Goal: Task Accomplishment & Management: Manage account settings

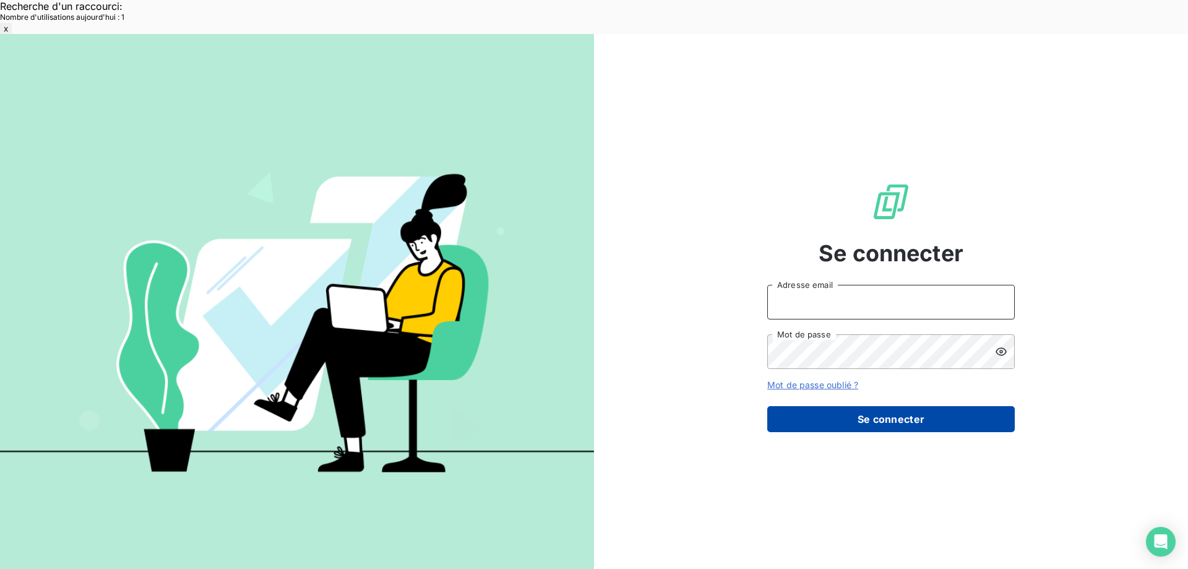
type input "met-france@recouvrement.met.com"
click at [842, 406] on button "Se connecter" at bounding box center [891, 419] width 248 height 26
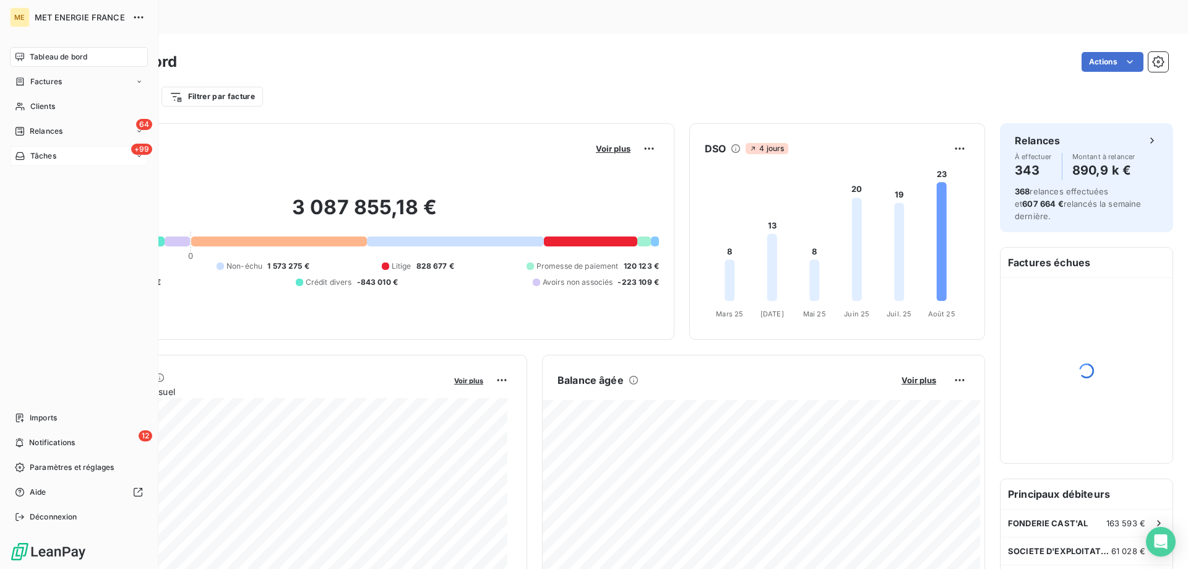
click at [84, 157] on div "+99 Tâches" at bounding box center [79, 156] width 138 height 20
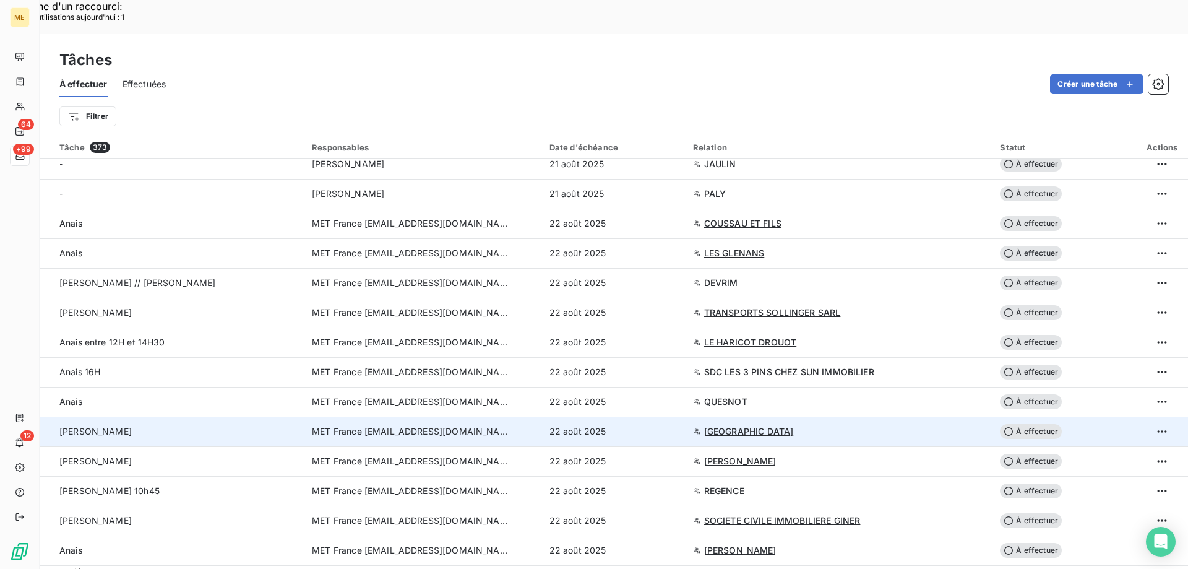
scroll to position [681, 0]
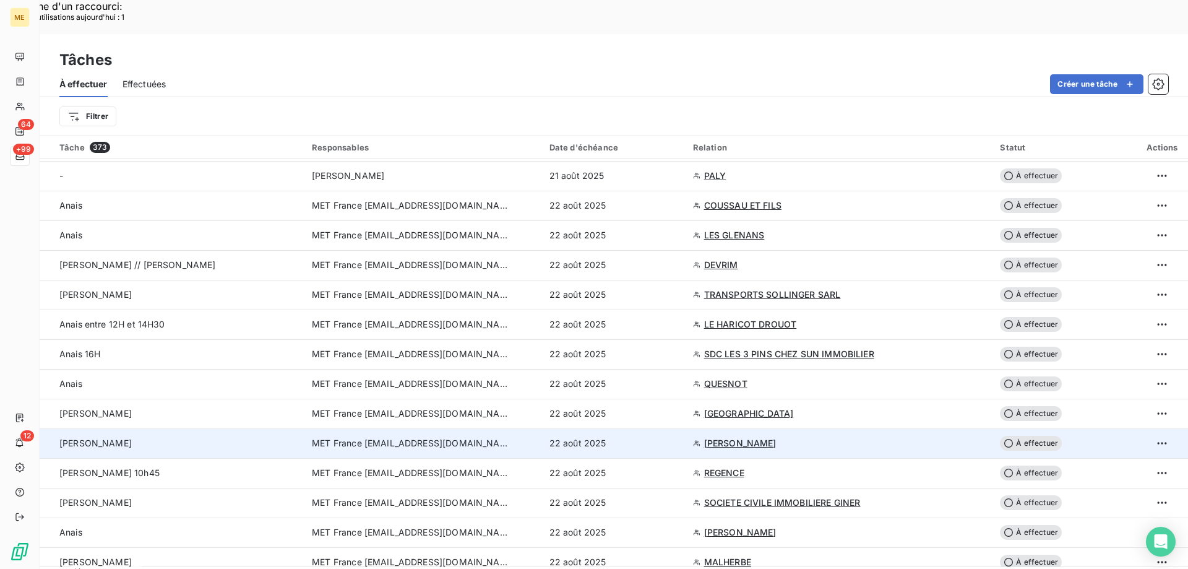
click at [189, 437] on div "[PERSON_NAME]" at bounding box center [178, 443] width 238 height 12
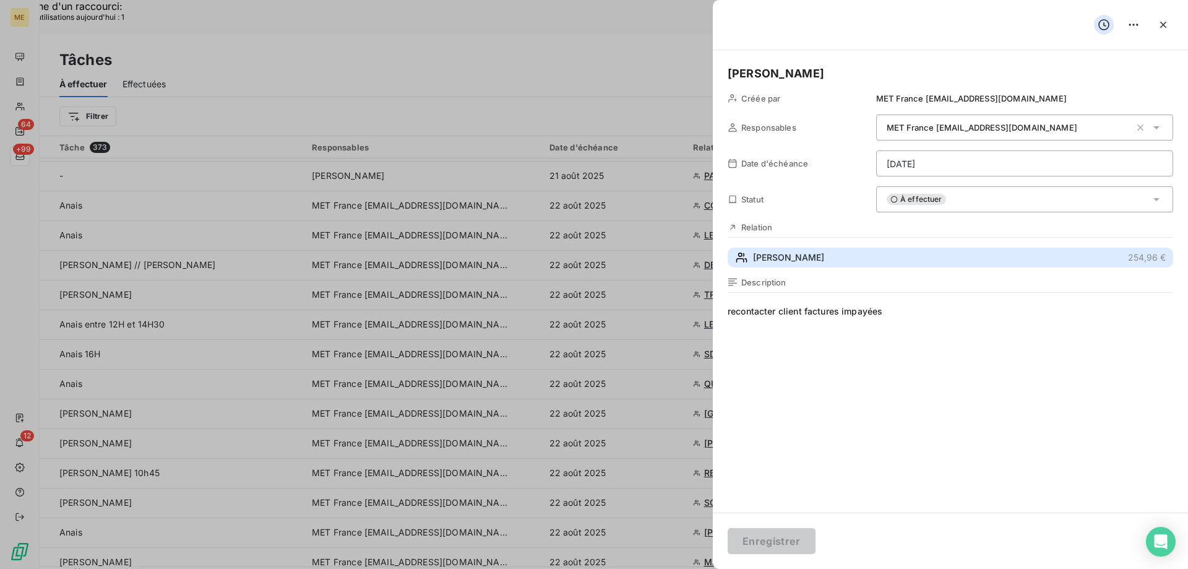
click at [805, 260] on button "[PERSON_NAME] 254,96 €" at bounding box center [951, 258] width 446 height 20
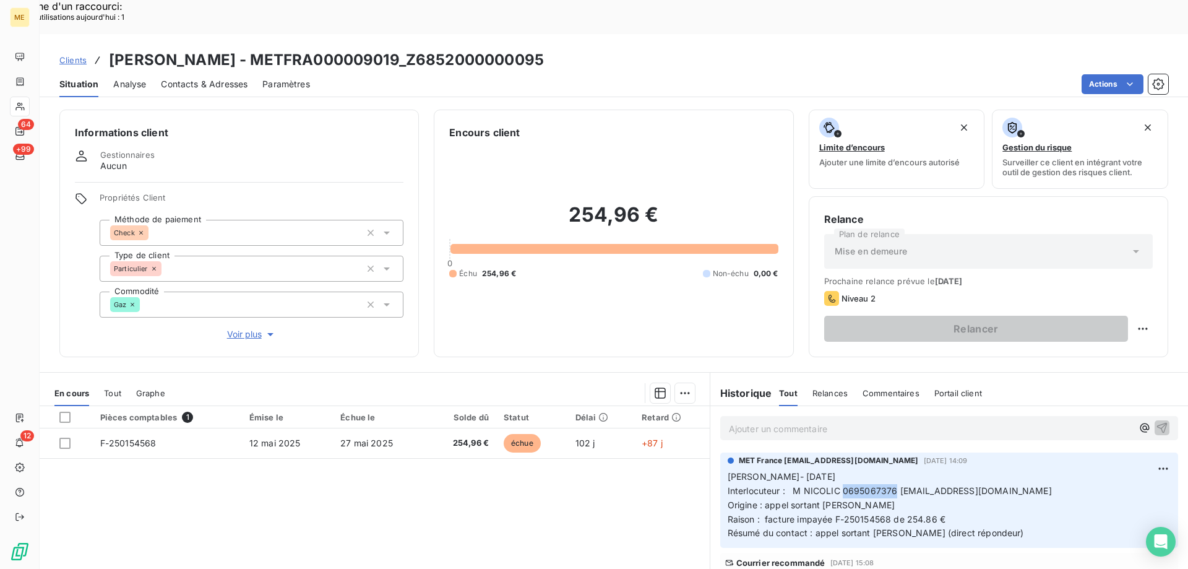
copy span "0695067376"
drag, startPoint x: 836, startPoint y: 454, endPoint x: 891, endPoint y: 454, distance: 55.1
click at [891, 485] on span "Interlocuteur : M NICOLIC 0695067376 [EMAIL_ADDRESS][DOMAIN_NAME]" at bounding box center [890, 490] width 324 height 11
click at [641, 511] on div "Pièces comptables 1 Émise le Échue le Solde dû Statut Délai Retard F-250154568 …" at bounding box center [375, 525] width 670 height 238
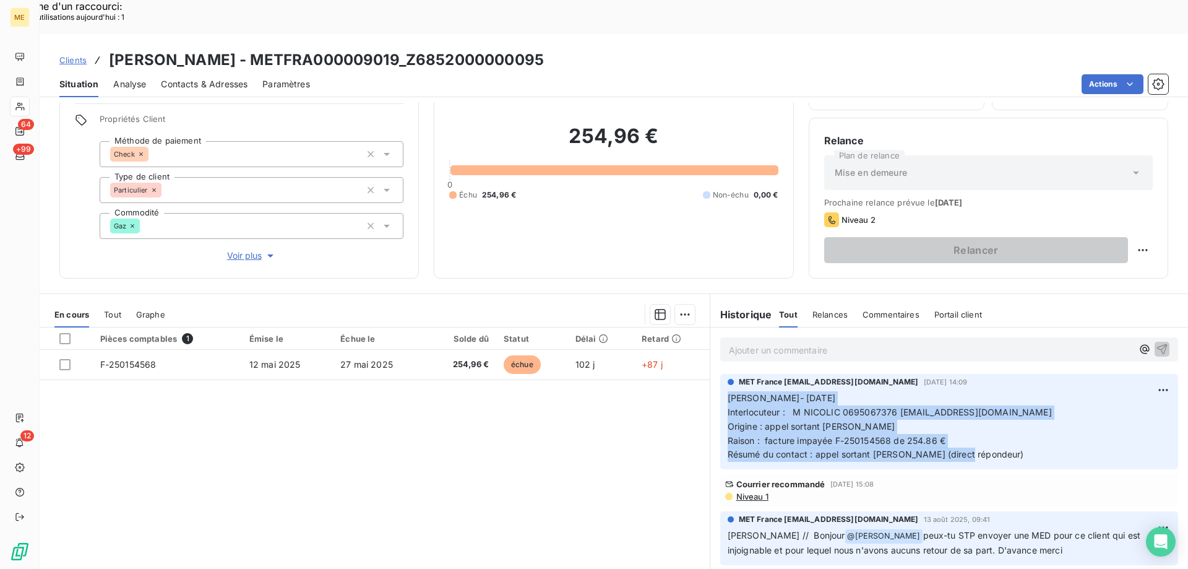
copy p "Lisa- 18/08/2025 Interlocuteur : M NICOLIC 0695067376 RADIOFRANCE1@GMAIL.COM Or…"
drag, startPoint x: 969, startPoint y: 419, endPoint x: 704, endPoint y: 365, distance: 270.3
click at [710, 371] on div "MET France met-france@recouvrement.met.com 18 août 2025, 14:09 Lisa- 18/08/2025…" at bounding box center [949, 421] width 478 height 100
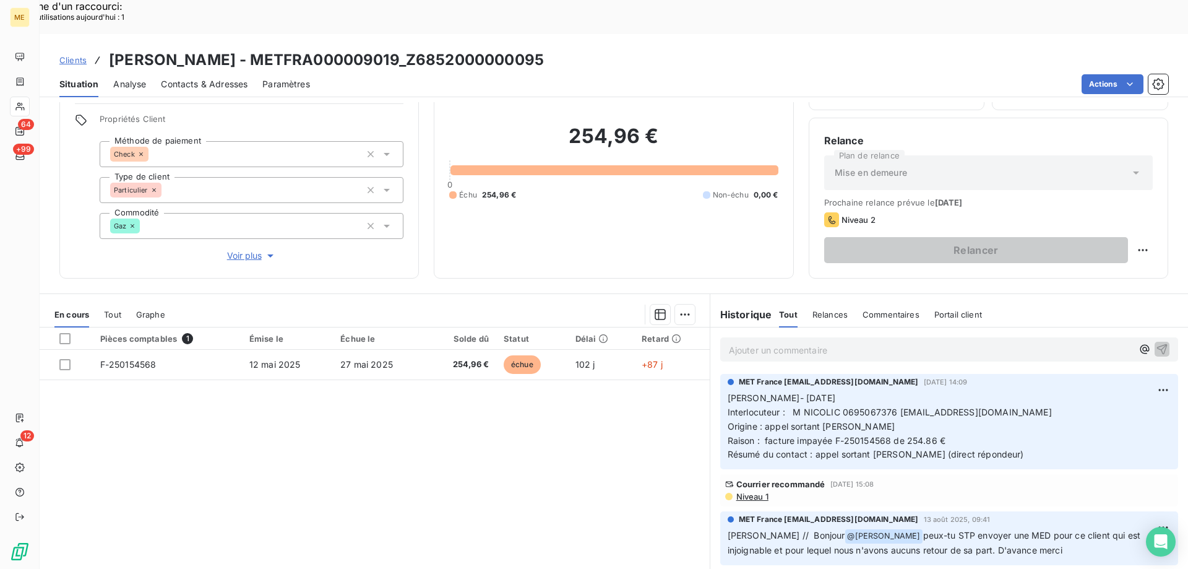
click at [785, 342] on p "Ajouter un commentaire ﻿" at bounding box center [931, 349] width 404 height 15
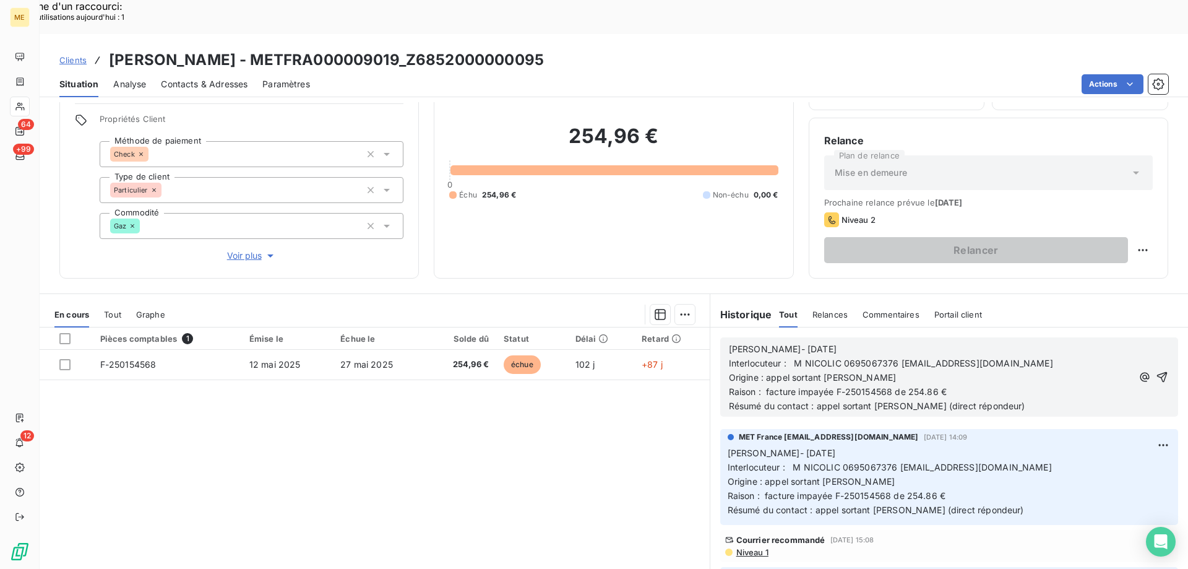
click at [754, 343] on span "Lisa- 18/08/2025" at bounding box center [783, 348] width 108 height 11
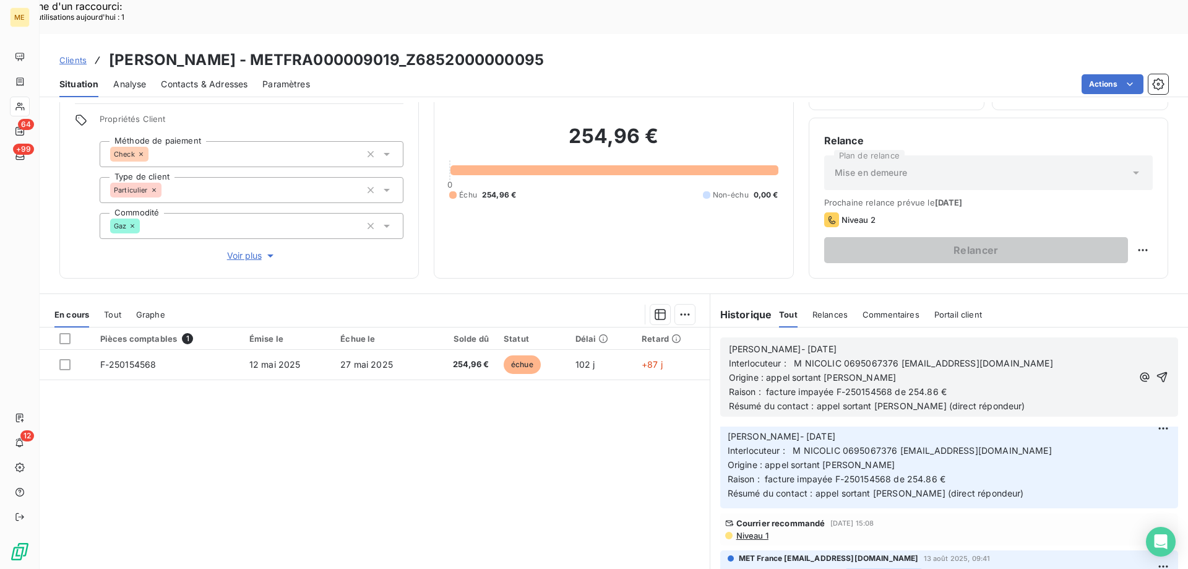
scroll to position [0, 0]
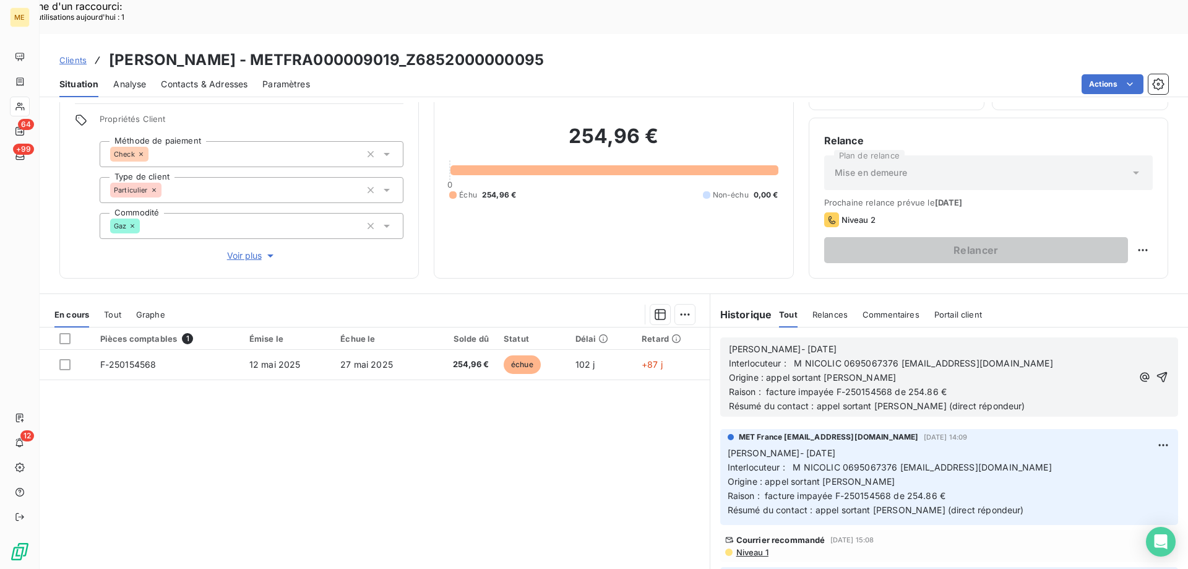
click at [1011, 399] on p "Résumé du contact : appel sortant ko (direct répondeur)" at bounding box center [931, 406] width 404 height 14
click at [1156, 371] on icon "button" at bounding box center [1162, 377] width 12 height 12
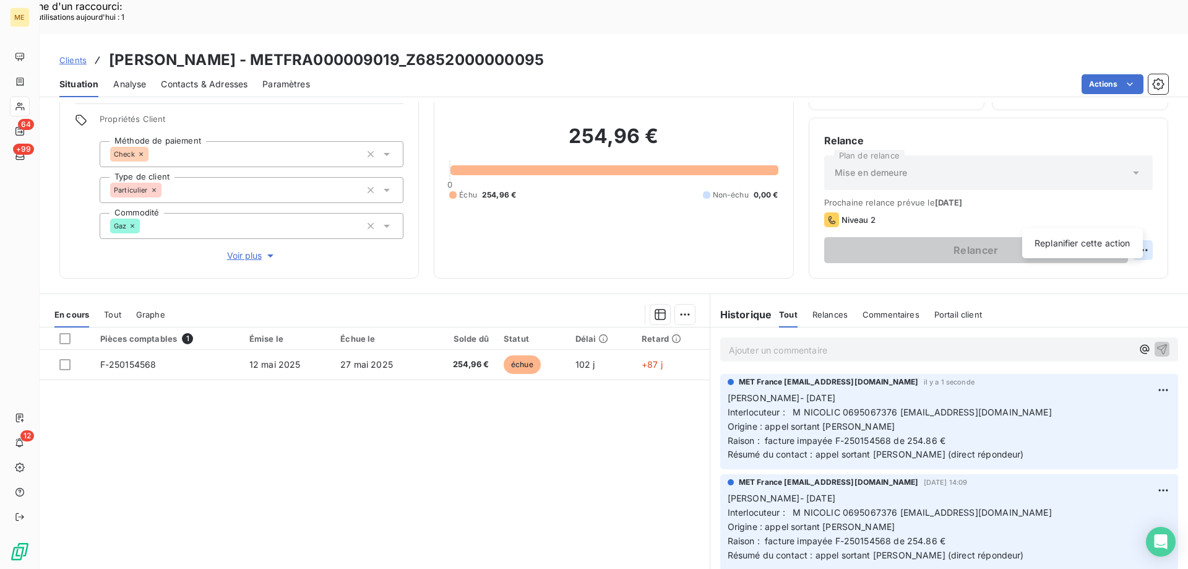
click at [1087, 249] on div "Replanifier cette action" at bounding box center [1082, 243] width 111 height 20
select select "7"
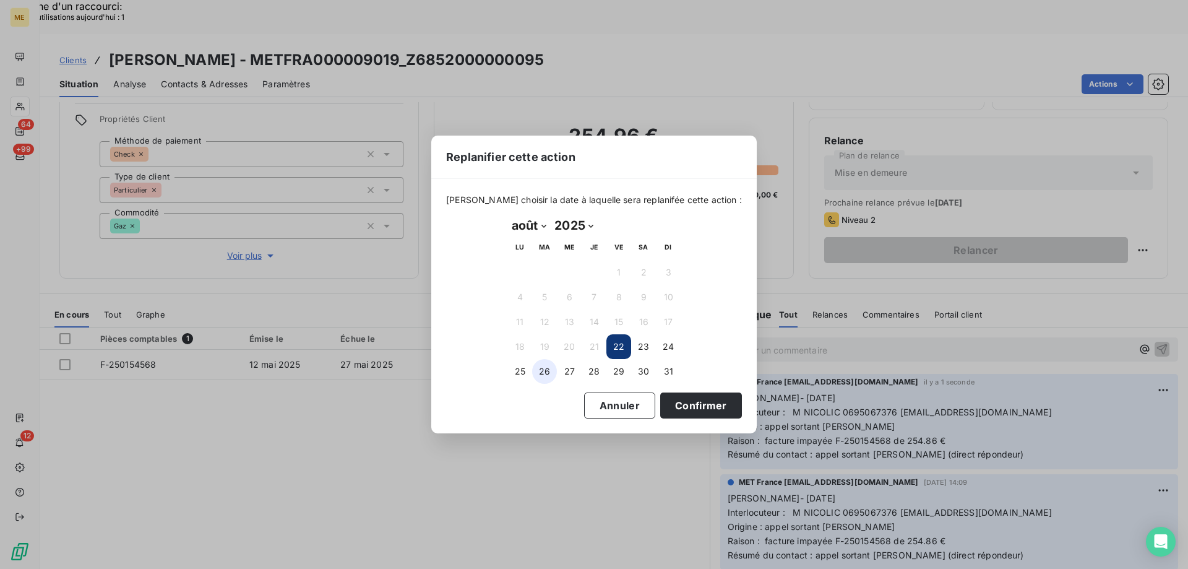
click at [537, 378] on button "26" at bounding box center [544, 371] width 25 height 25
click at [663, 402] on button "Confirmer" at bounding box center [701, 405] width 82 height 26
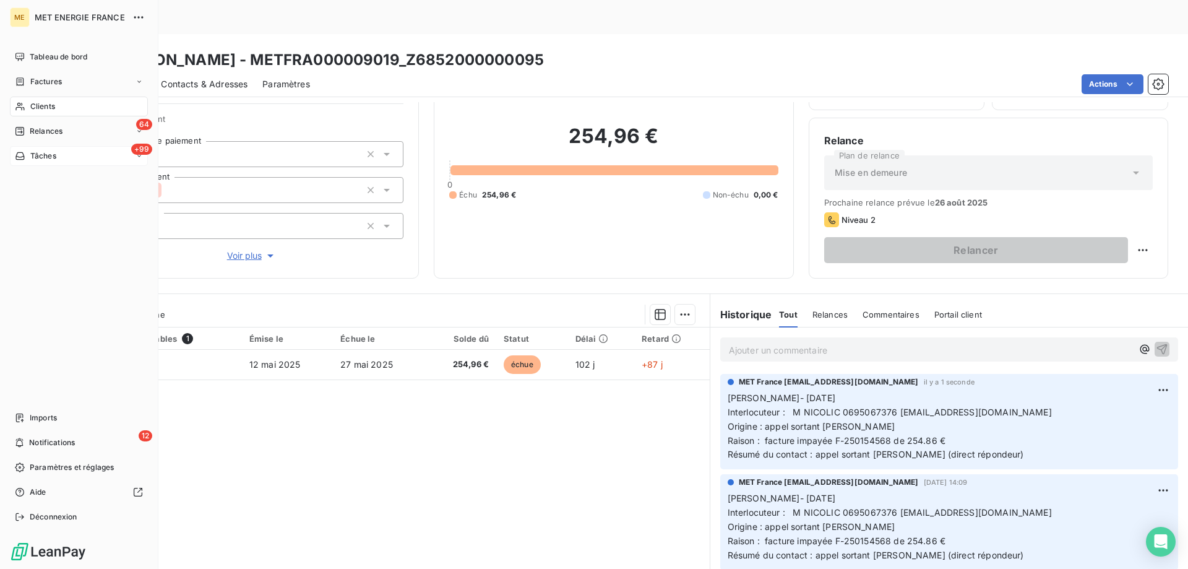
click at [65, 162] on div "+99 Tâches" at bounding box center [79, 156] width 138 height 20
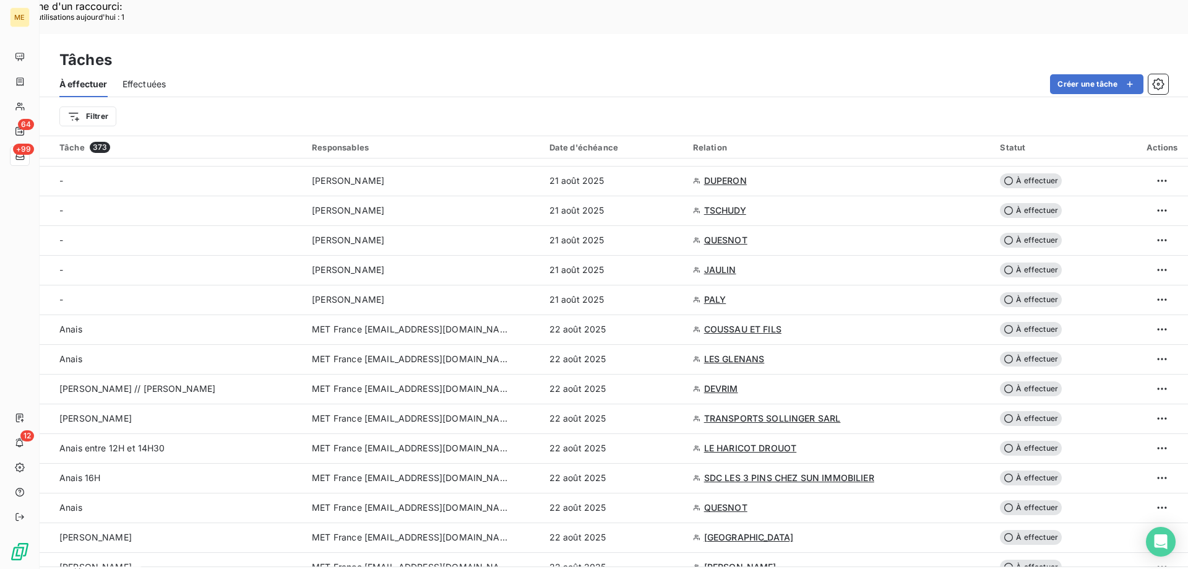
scroll to position [743, 0]
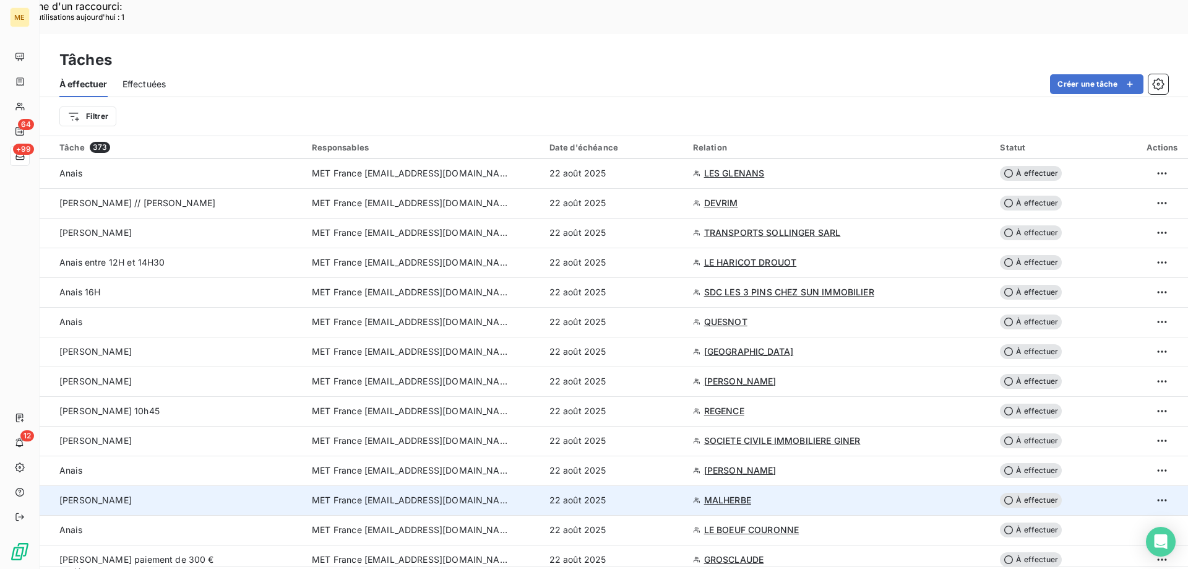
click at [144, 494] on div "Sylvain" at bounding box center [178, 500] width 238 height 12
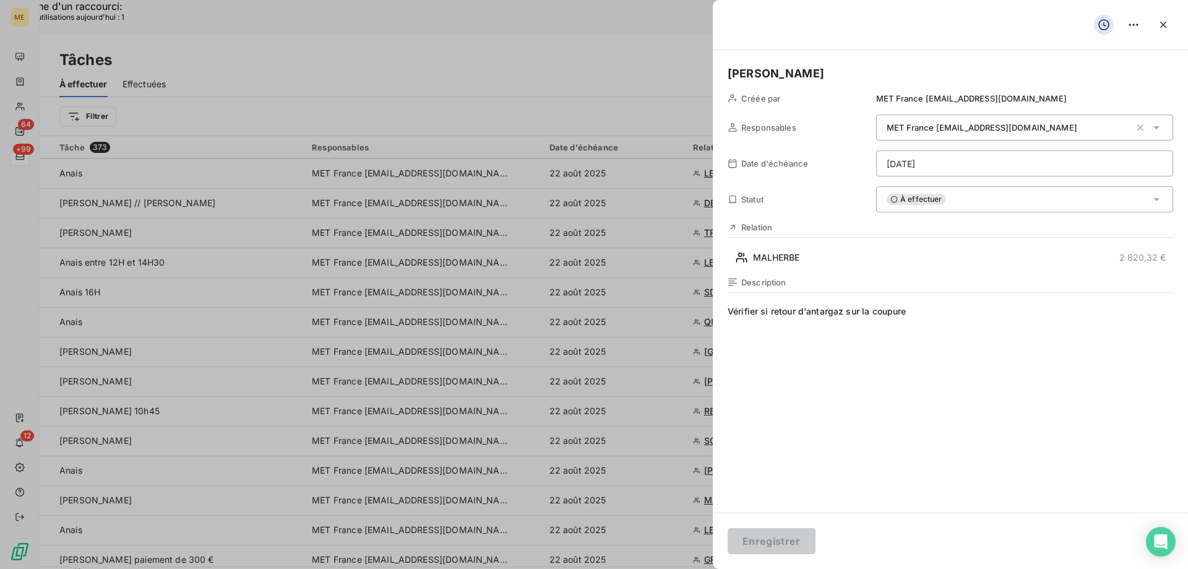
click at [575, 58] on div at bounding box center [594, 284] width 1188 height 569
click at [1170, 27] on button "button" at bounding box center [1164, 25] width 20 height 20
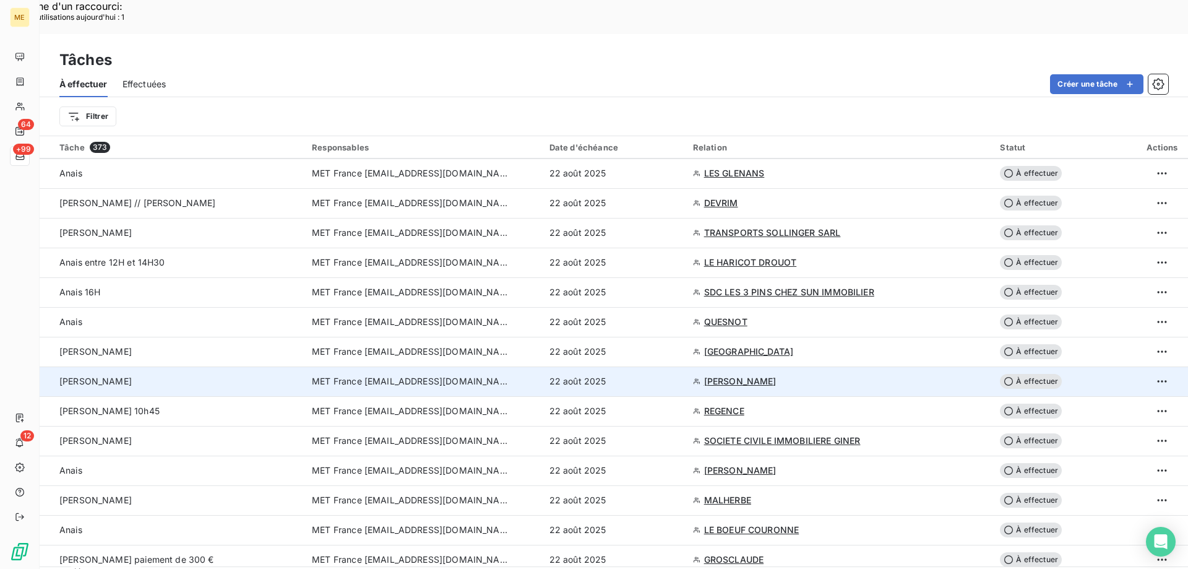
click at [167, 366] on td "Sylvain" at bounding box center [172, 381] width 265 height 30
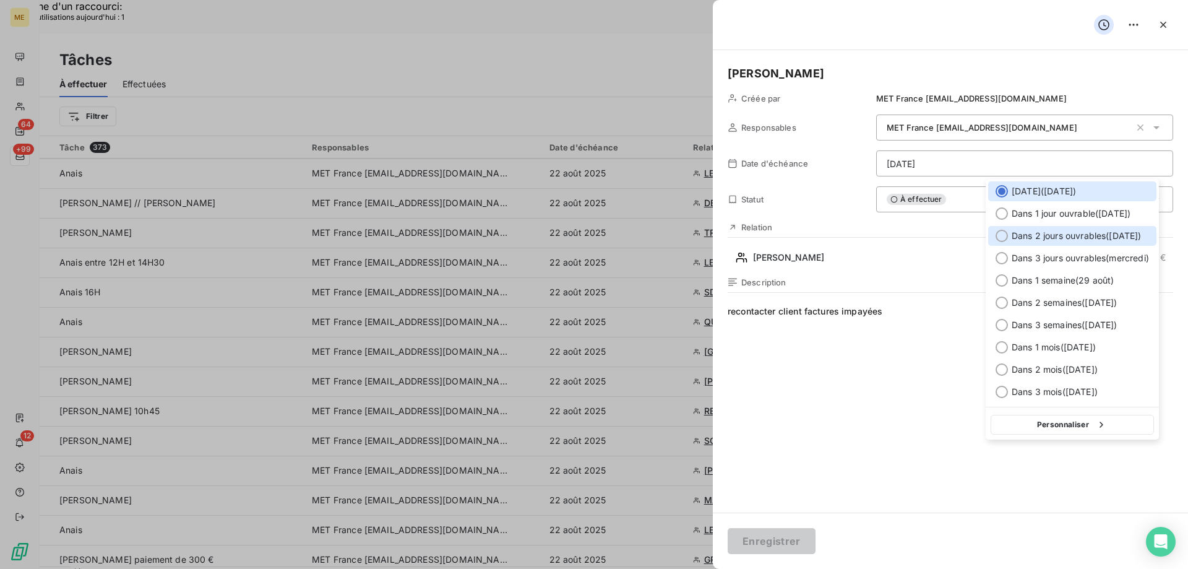
click at [1003, 233] on div at bounding box center [1002, 236] width 12 height 12
type input "26/08/2025"
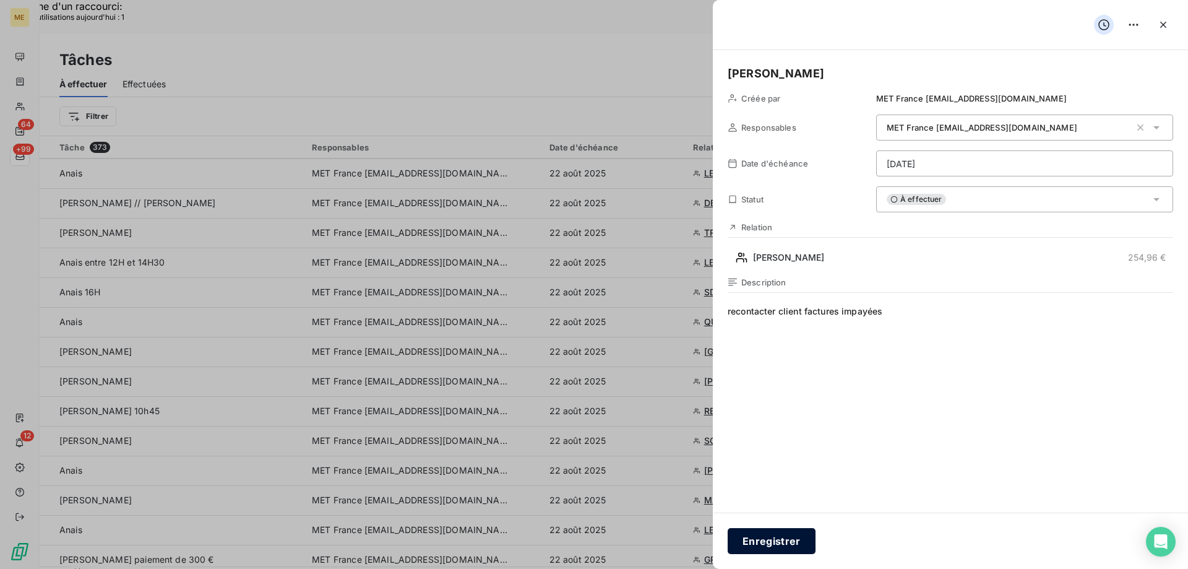
click at [774, 550] on button "Enregistrer" at bounding box center [772, 541] width 88 height 26
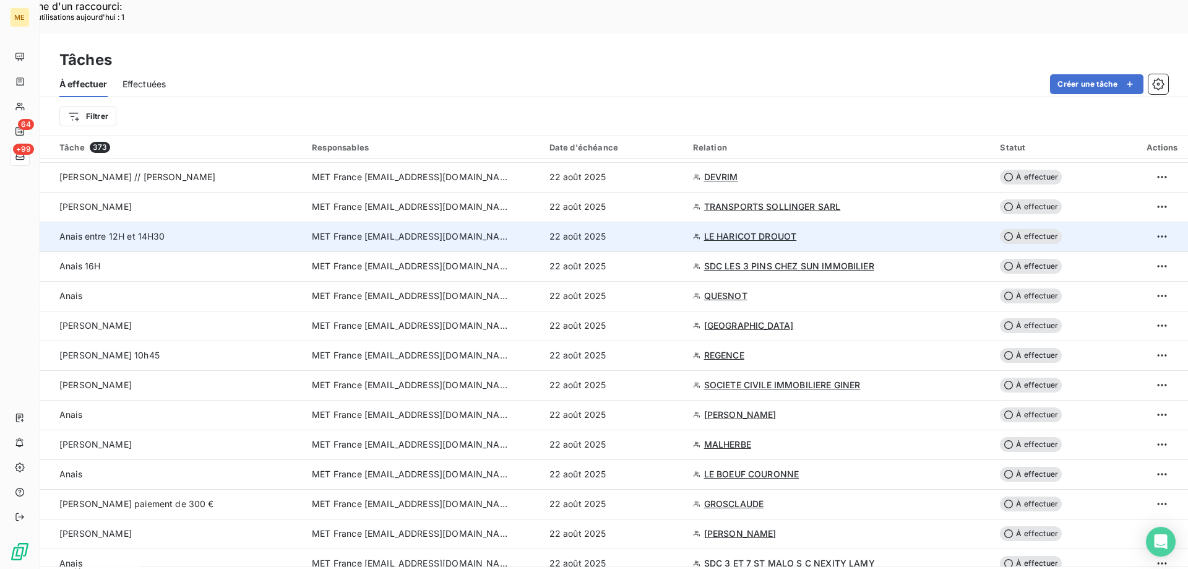
scroll to position [805, 0]
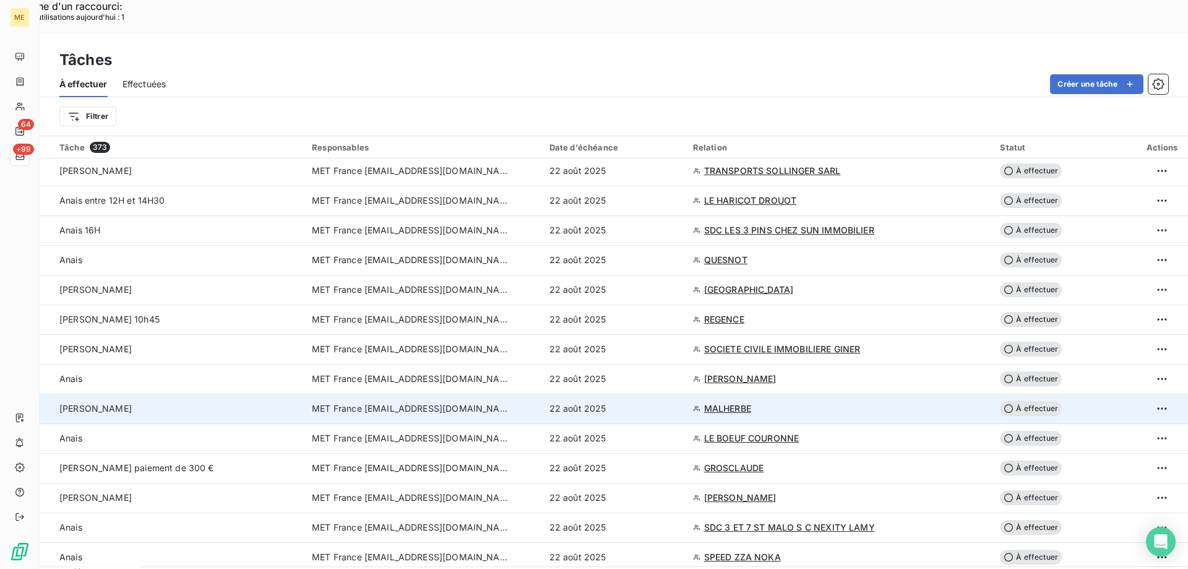
click at [155, 402] on div "Sylvain" at bounding box center [178, 408] width 238 height 12
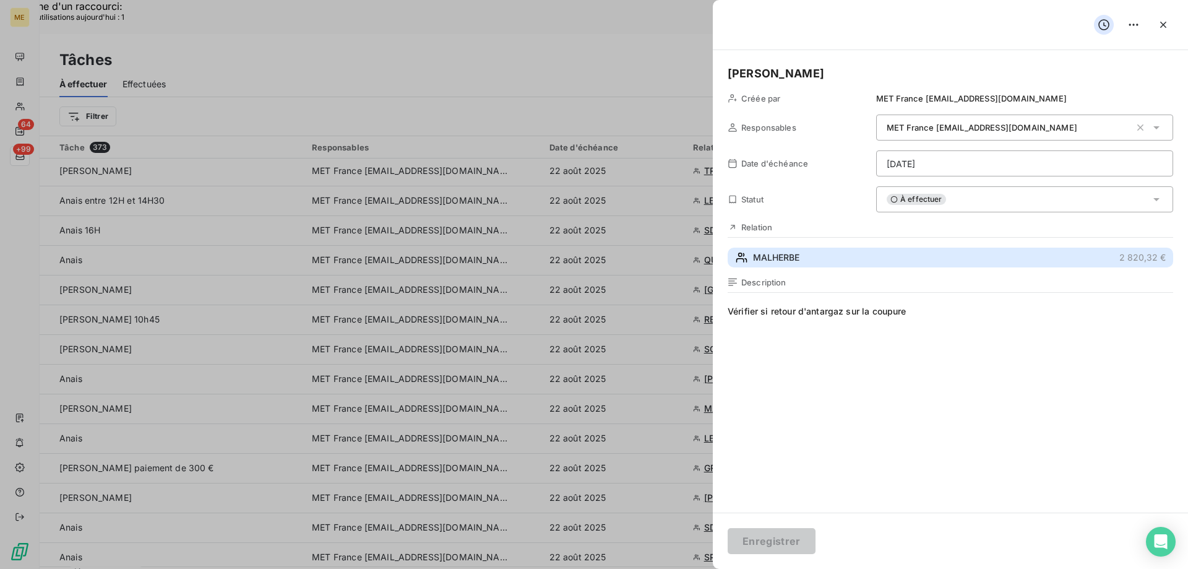
click at [753, 254] on span "MALHERBE" at bounding box center [776, 257] width 46 height 12
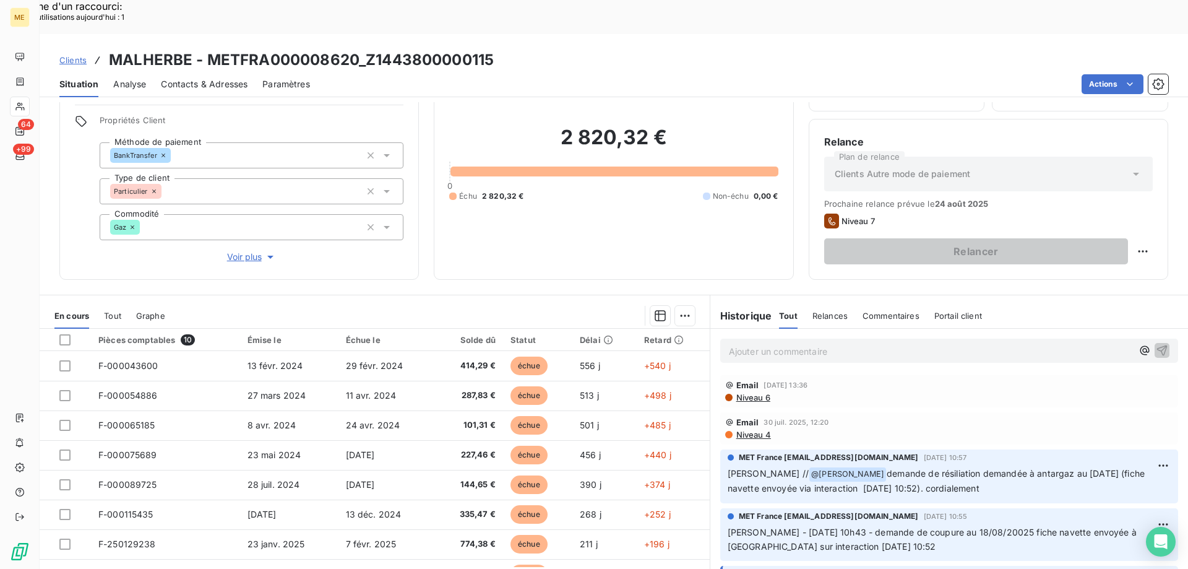
scroll to position [79, 0]
copy h3 "Z1443800000115"
drag, startPoint x: 363, startPoint y: 23, endPoint x: 511, endPoint y: 28, distance: 148.0
click at [511, 49] on div "Clients MALHERBE - METFRA000008620_Z1443800000115" at bounding box center [614, 60] width 1149 height 22
click at [559, 230] on div "Encours client 2 820,32 € 0 Échu 2 820,32 € Non-échu 0,00 €" at bounding box center [614, 155] width 360 height 248
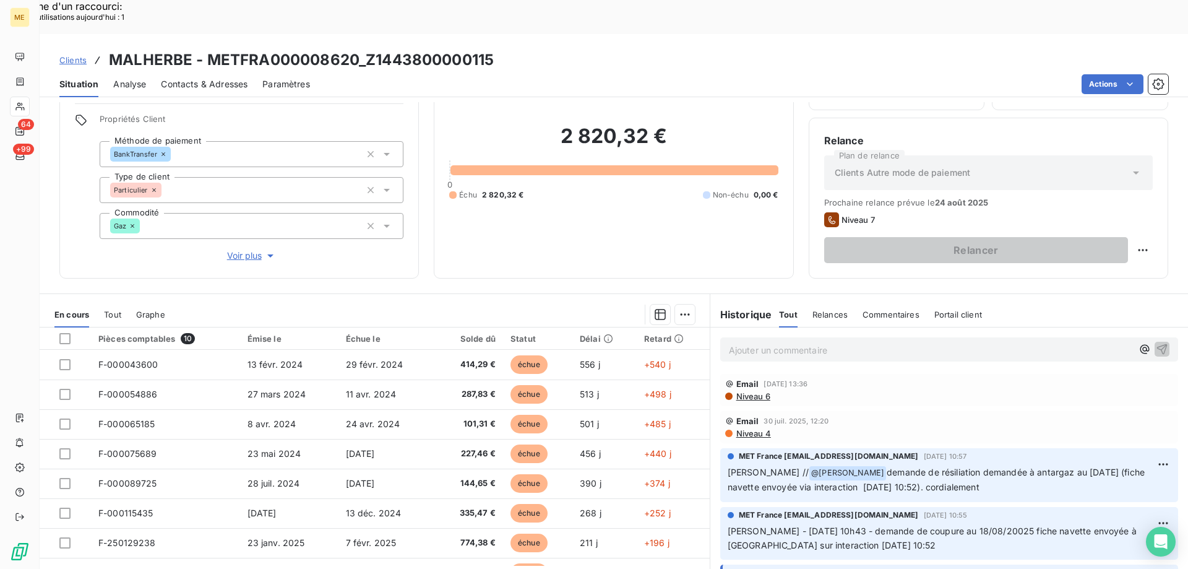
click at [241, 249] on span "Voir plus" at bounding box center [252, 255] width 50 height 12
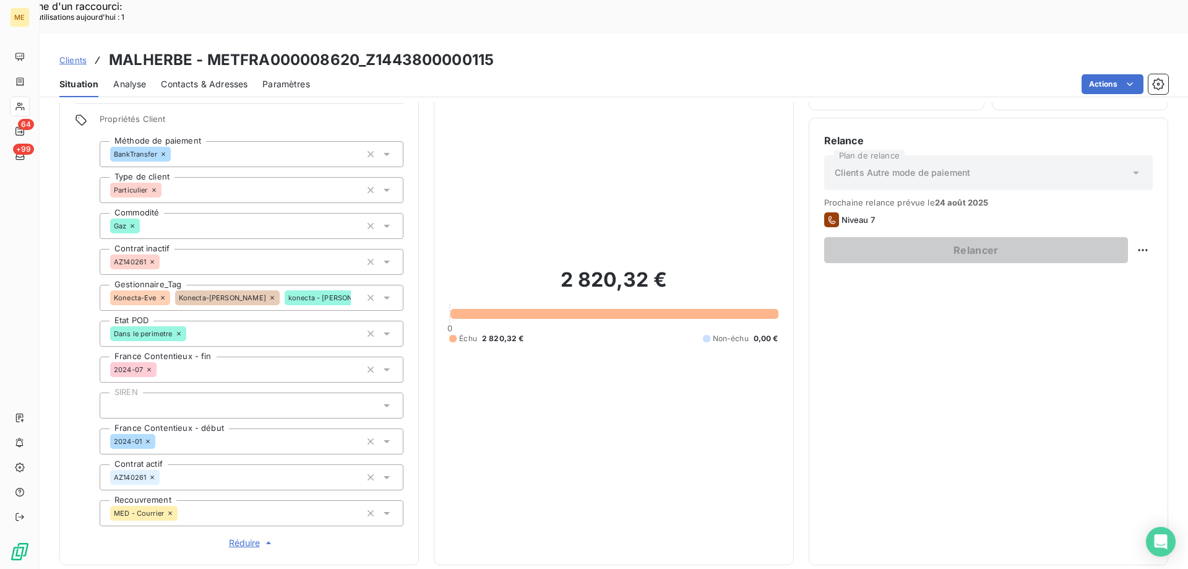
click at [246, 537] on span "Réduire" at bounding box center [252, 543] width 46 height 12
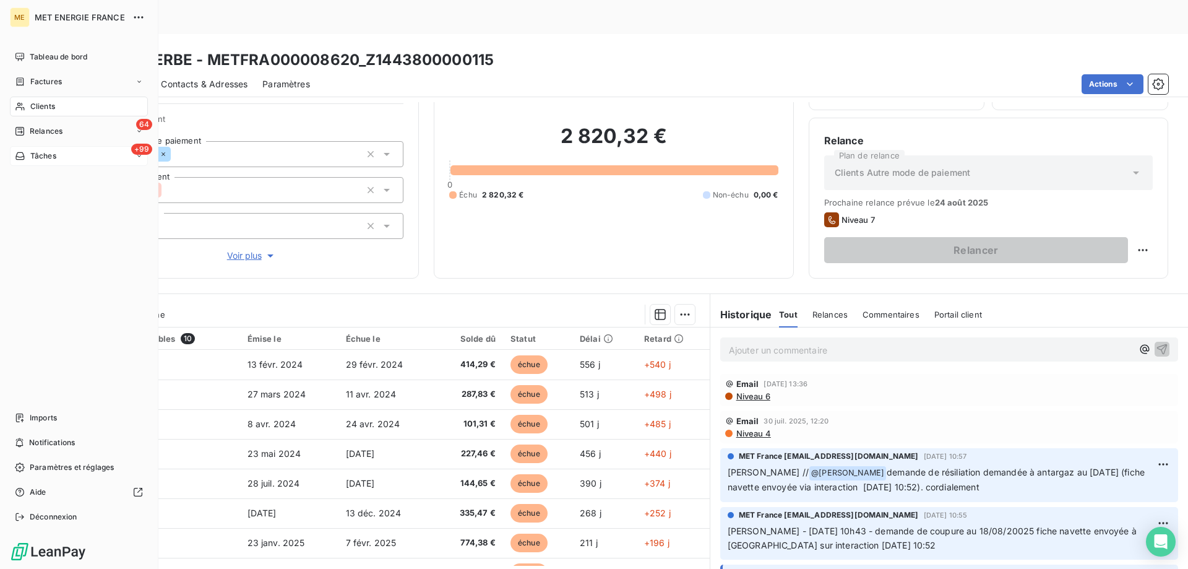
click at [57, 158] on div "+99 Tâches" at bounding box center [79, 156] width 138 height 20
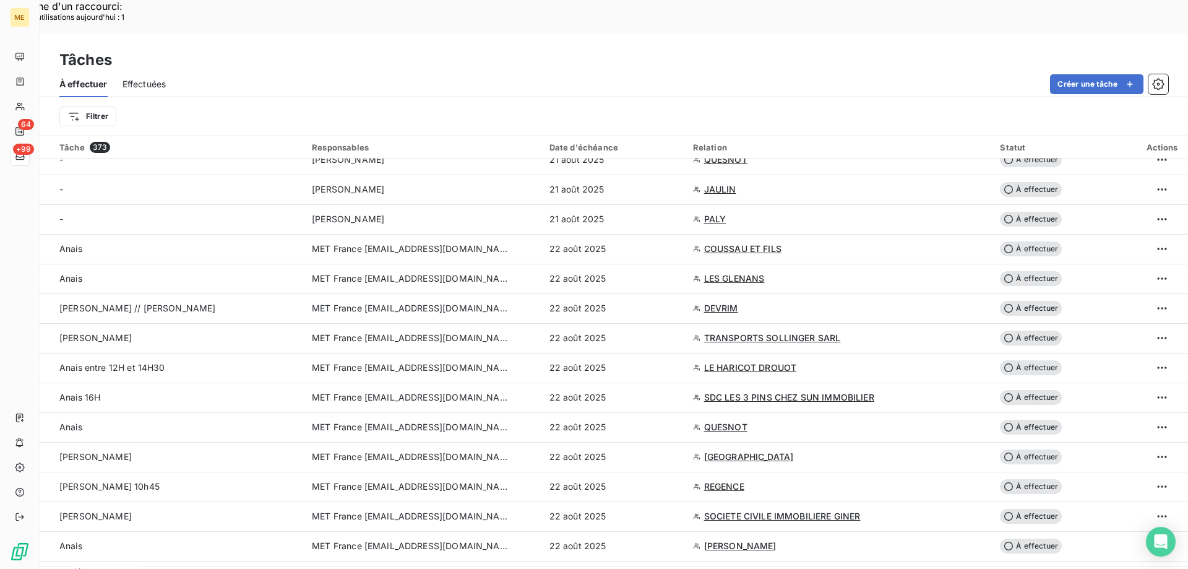
scroll to position [743, 0]
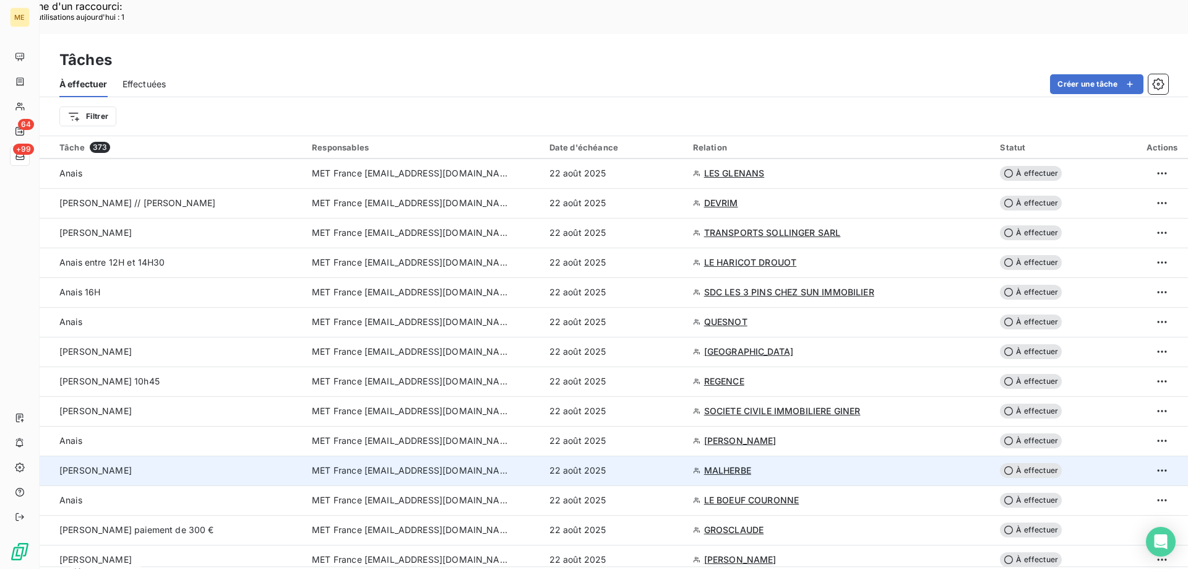
click at [166, 464] on div "Sylvain" at bounding box center [178, 470] width 238 height 12
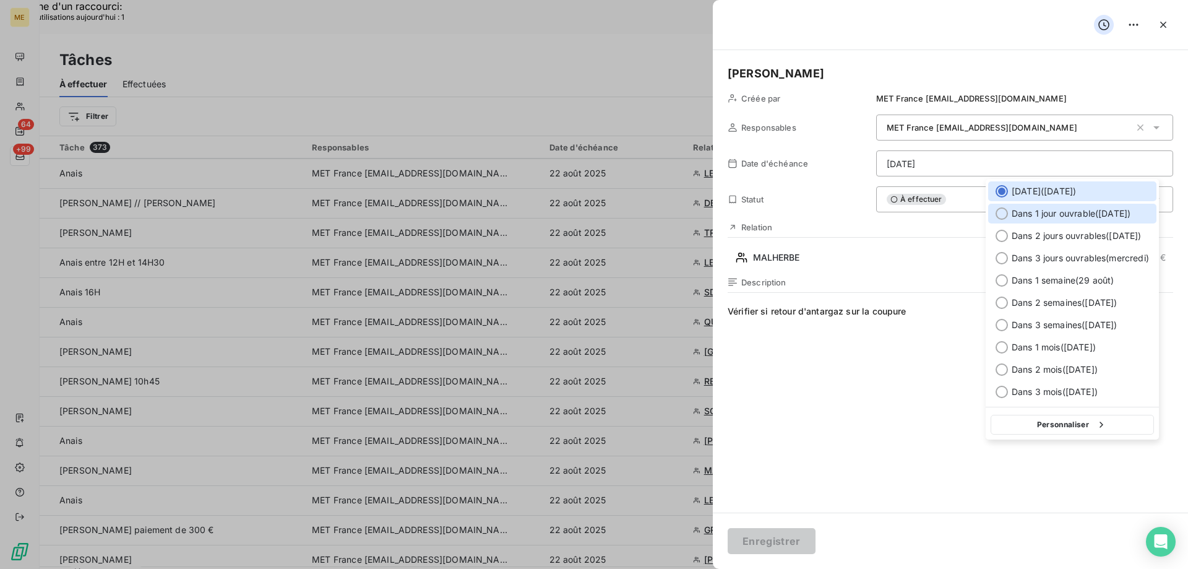
click at [1002, 219] on div at bounding box center [1002, 213] width 12 height 12
type input "25/08/2025"
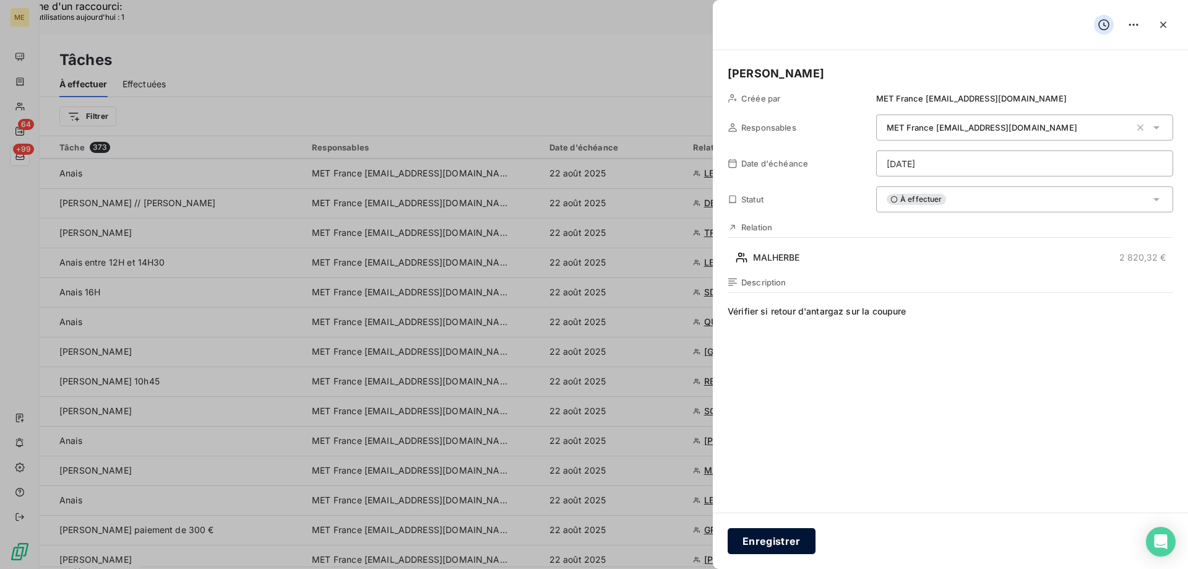
click at [793, 538] on button "Enregistrer" at bounding box center [772, 541] width 88 height 26
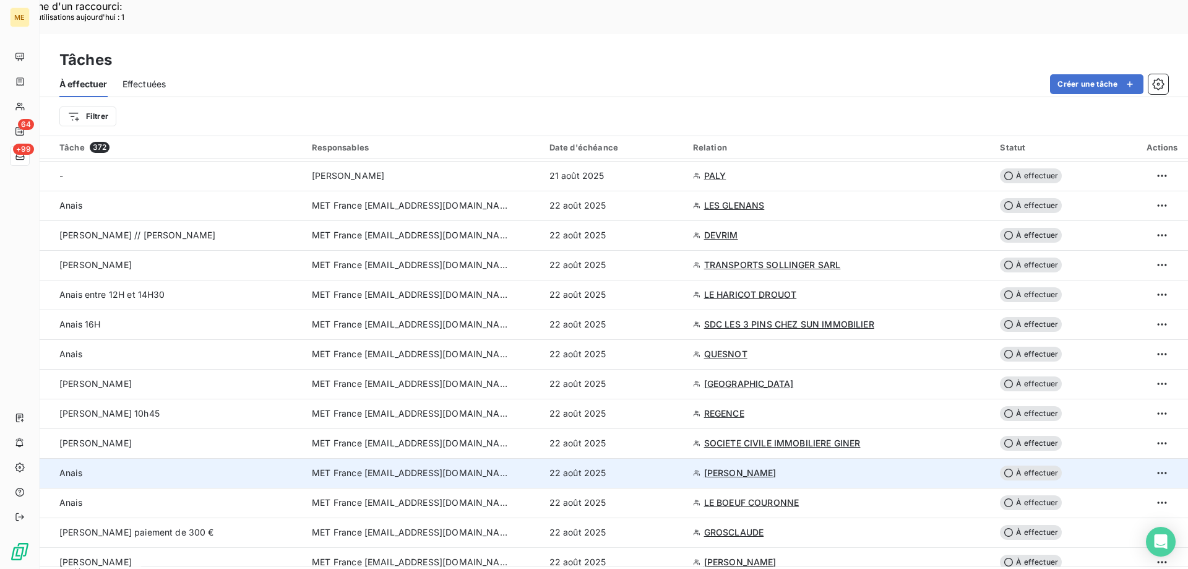
scroll to position [805, 0]
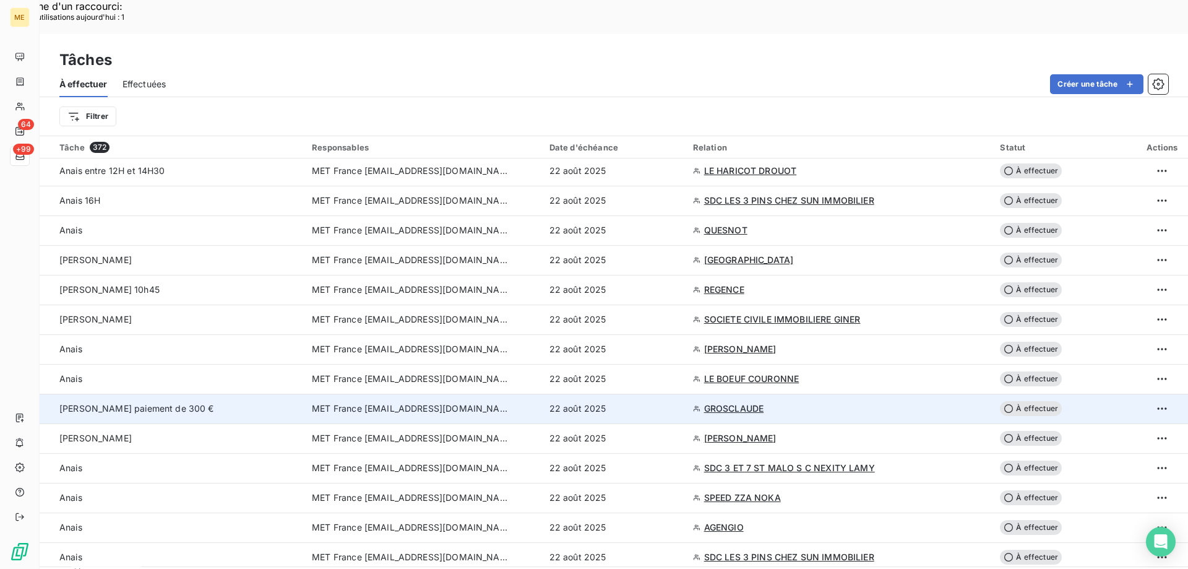
click at [173, 394] on td "Lisa Verif paiement de 300 €" at bounding box center [172, 409] width 265 height 30
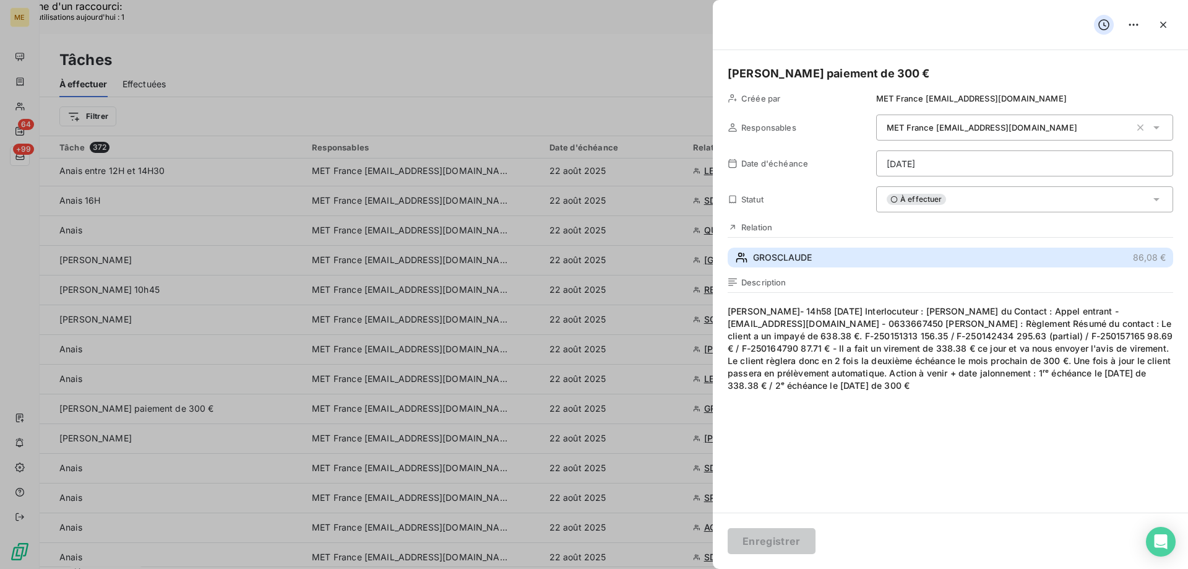
click at [814, 256] on button "GROSCLAUDE 86,08 €" at bounding box center [951, 258] width 446 height 20
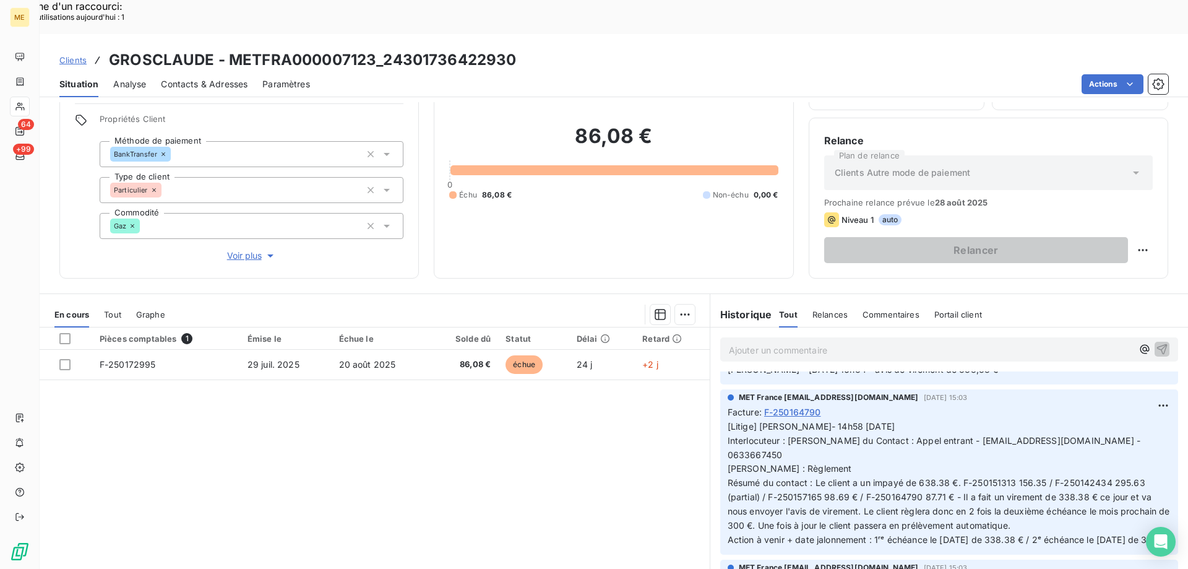
scroll to position [248, 0]
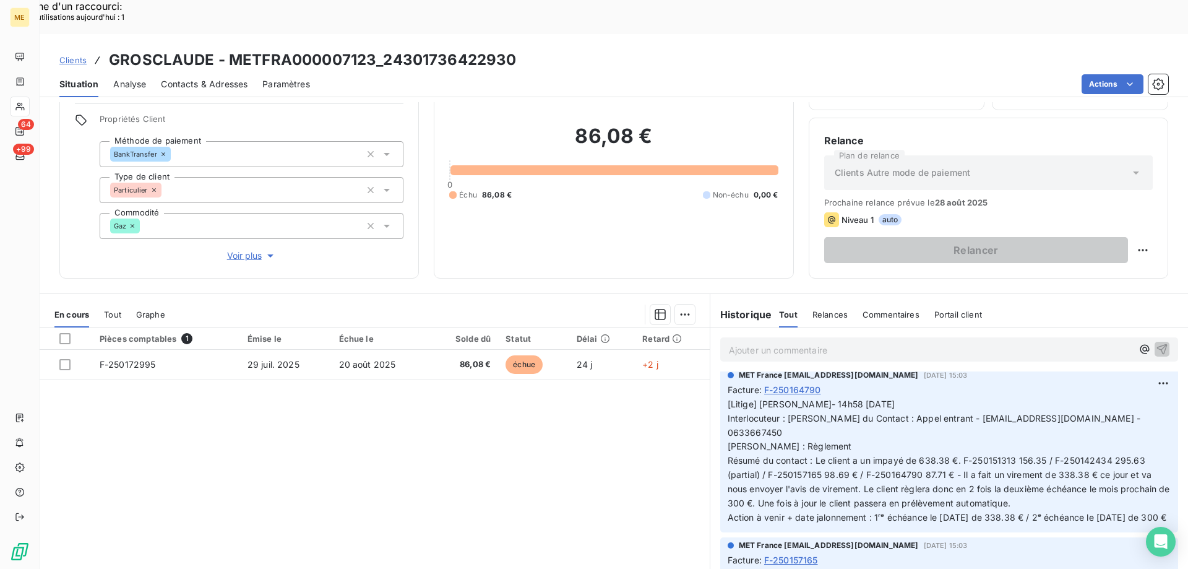
click at [22, 103] on icon at bounding box center [20, 106] width 11 height 10
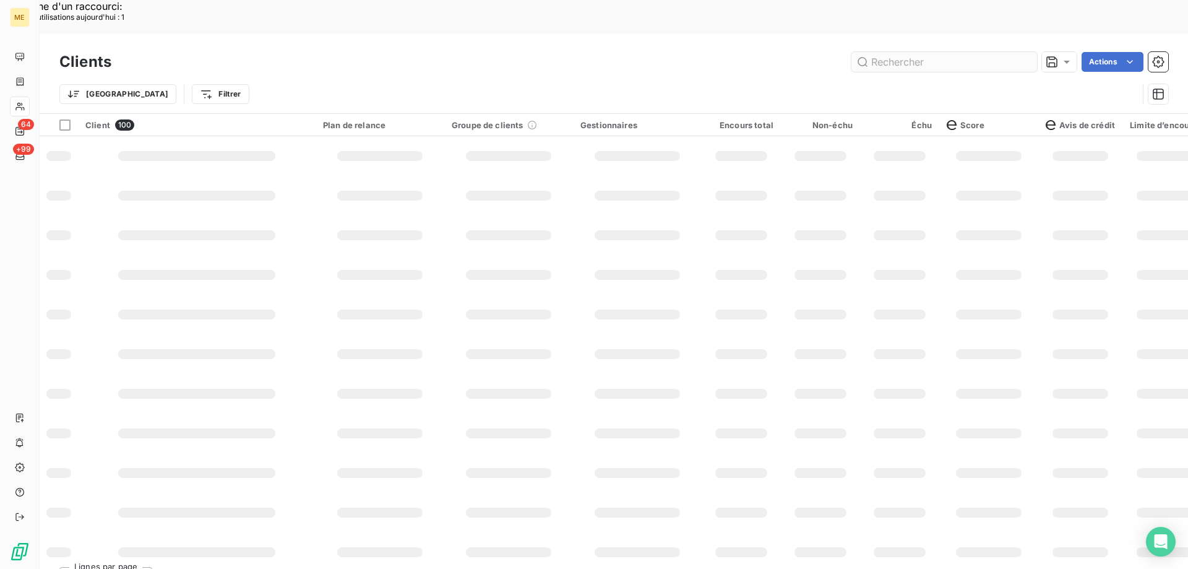
click at [891, 52] on input "text" at bounding box center [945, 62] width 186 height 20
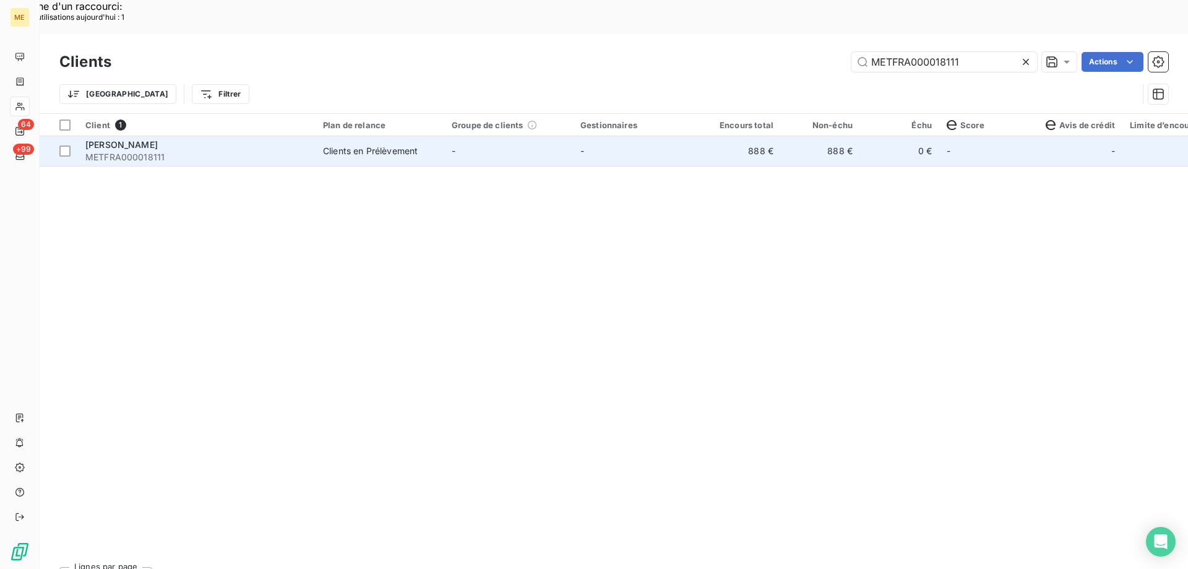
type input "METFRA000018111"
click at [224, 139] on div "SELARL BOUSSETTA" at bounding box center [196, 145] width 223 height 12
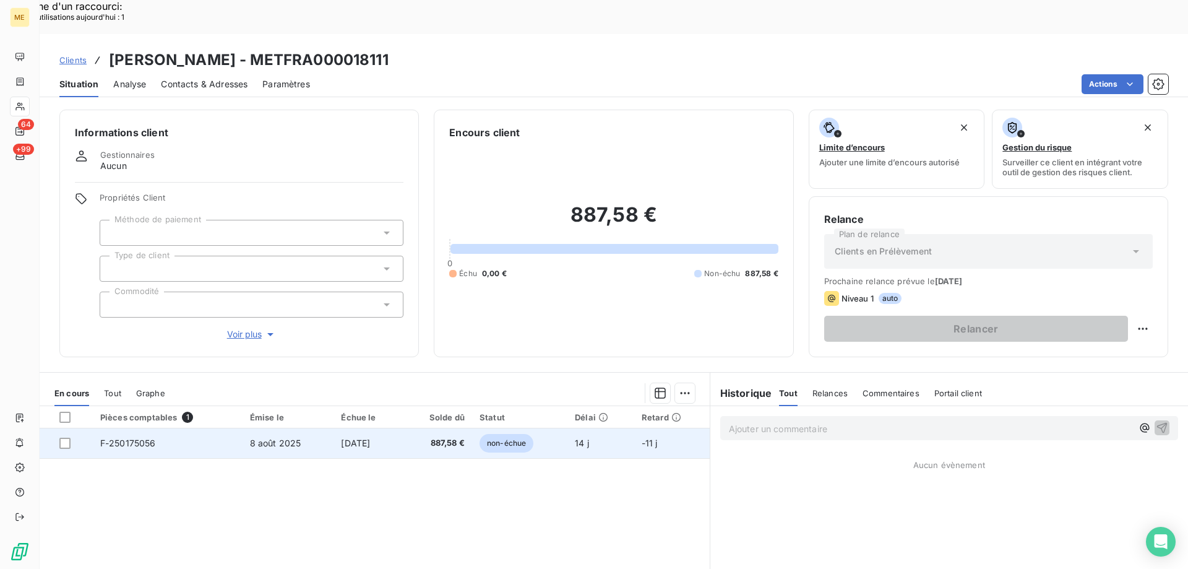
click at [232, 428] on td "F-250175056" at bounding box center [168, 443] width 150 height 30
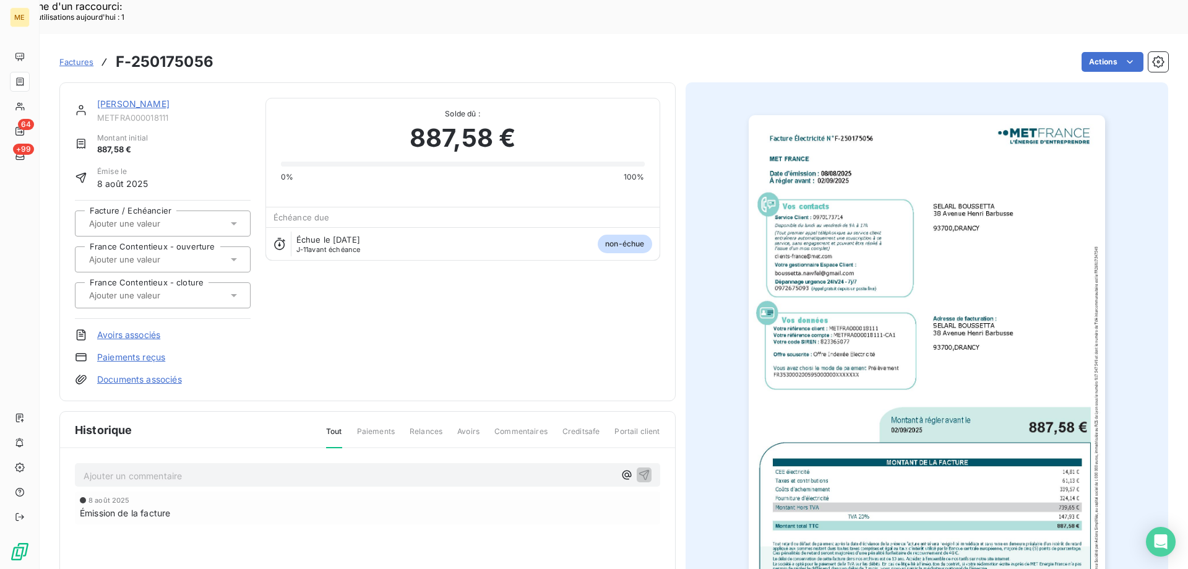
click at [951, 282] on img "button" at bounding box center [927, 367] width 356 height 504
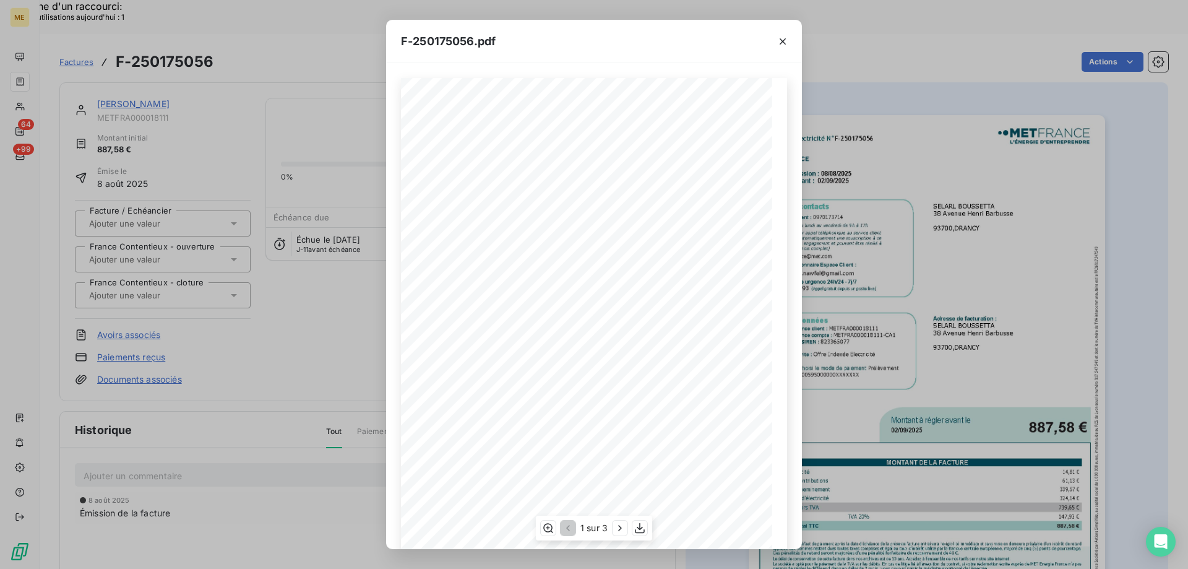
scroll to position [85, 0]
click at [641, 529] on icon "button" at bounding box center [640, 528] width 10 height 11
click at [785, 38] on icon "button" at bounding box center [783, 41] width 12 height 12
click at [777, 40] on icon "button" at bounding box center [783, 41] width 12 height 12
click at [787, 37] on icon "button" at bounding box center [783, 41] width 12 height 12
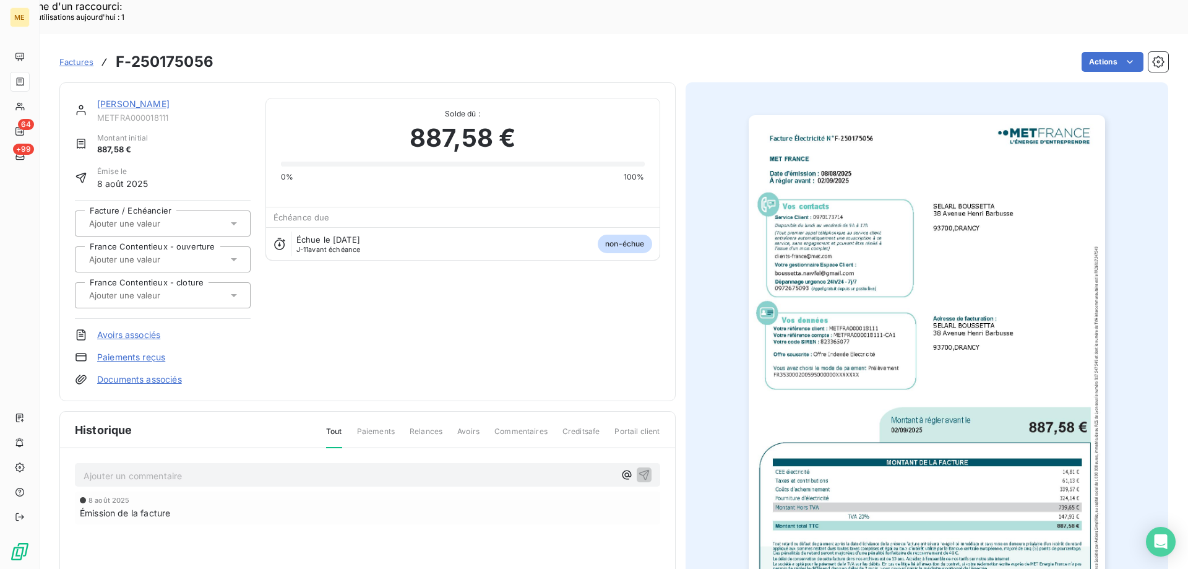
click at [776, 48] on icon "button" at bounding box center [773, 54] width 12 height 12
click at [779, 75] on div "SELARL BOUSSETTA METFRA000018111 Montant initial 887,58 € Émise le 8 août 2025 …" at bounding box center [613, 387] width 1109 height 624
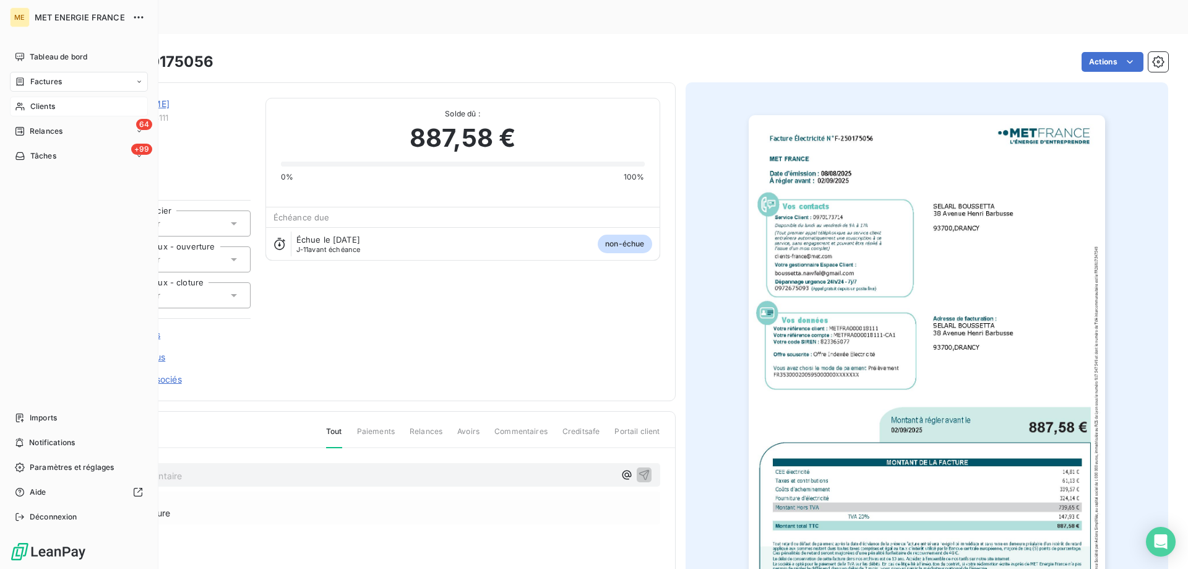
click at [64, 106] on div "Clients" at bounding box center [79, 107] width 138 height 20
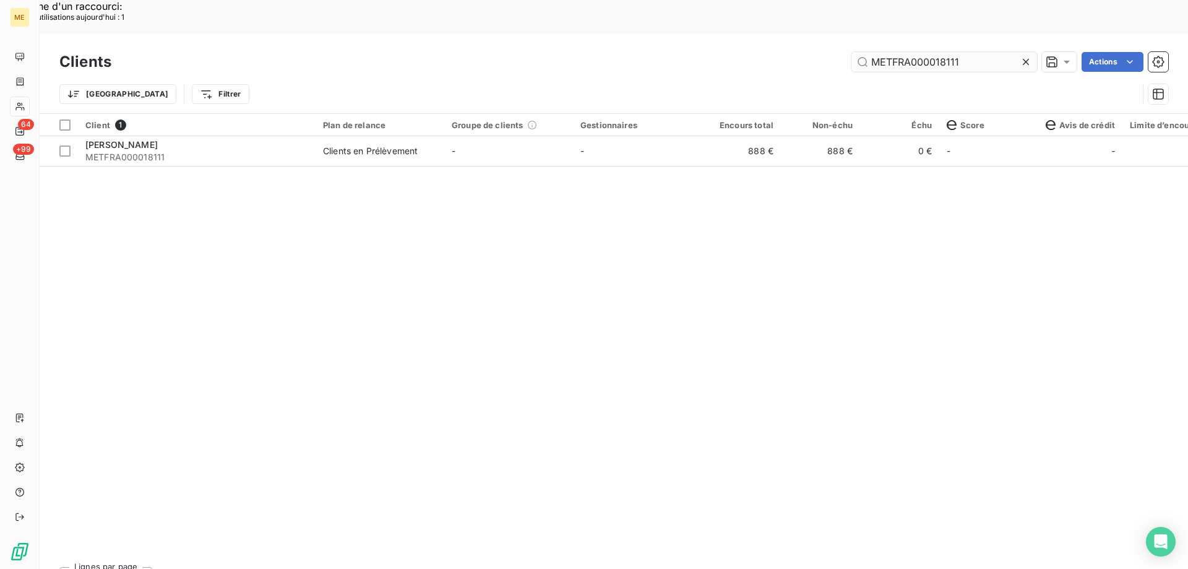
click at [902, 52] on input "METFRA000018111" at bounding box center [945, 62] width 186 height 20
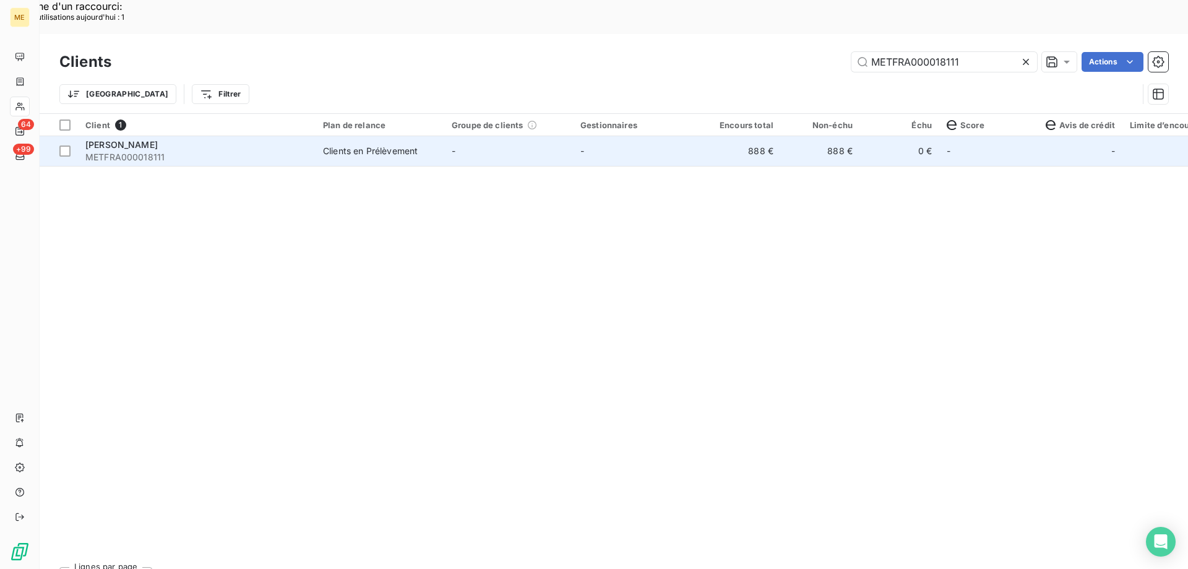
click at [328, 136] on td "Clients en Prélèvement" at bounding box center [380, 151] width 129 height 30
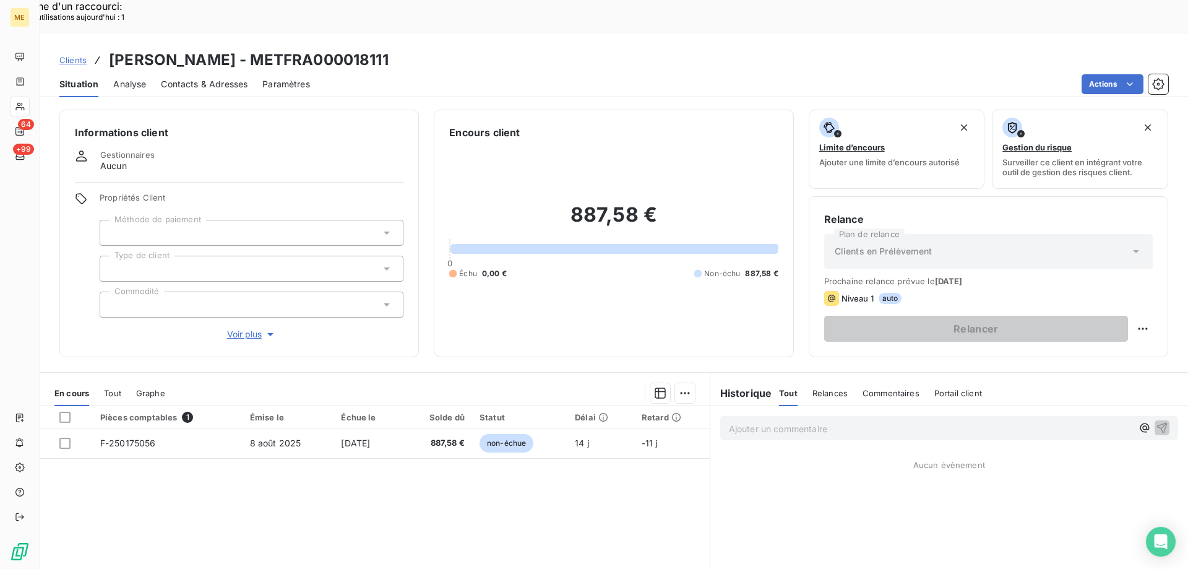
click at [839, 420] on div "Ajouter un commentaire ﻿" at bounding box center [931, 428] width 404 height 17
click at [839, 421] on p "Ajouter un commentaire ﻿" at bounding box center [931, 428] width 404 height 15
click at [782, 421] on p "Ajouter un commentaire ﻿" at bounding box center [931, 428] width 404 height 15
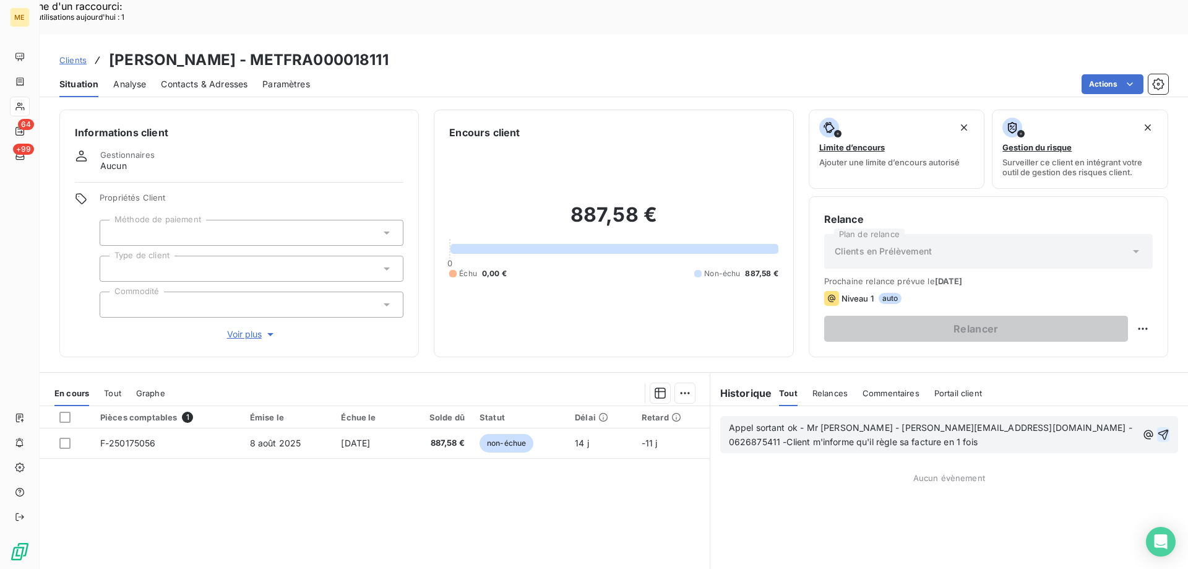
click at [1159, 428] on icon "button" at bounding box center [1163, 434] width 12 height 12
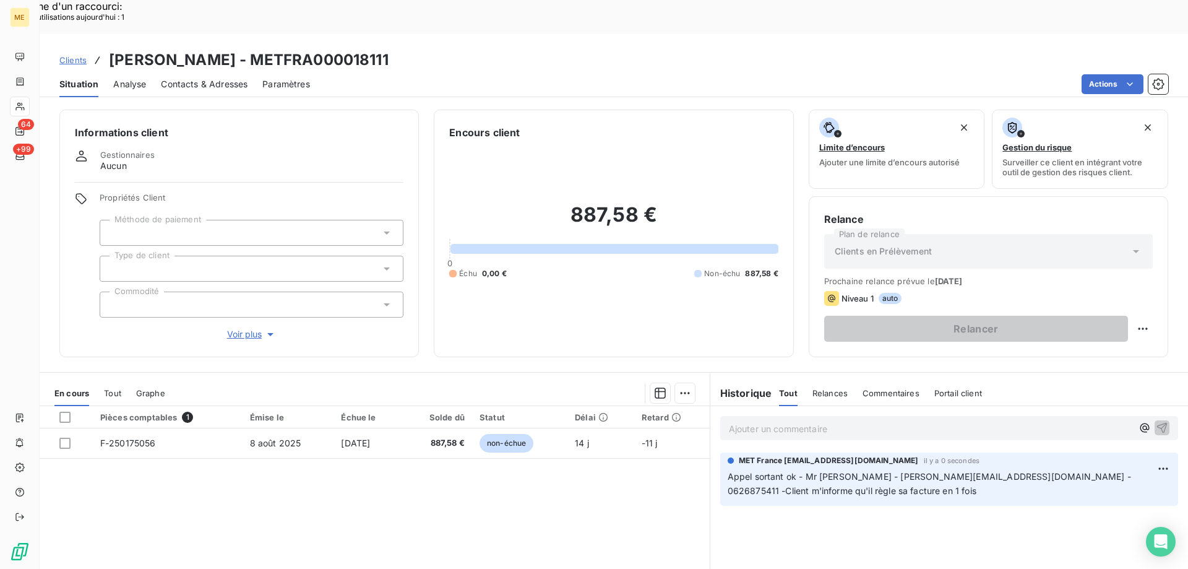
click at [251, 328] on span "Voir plus" at bounding box center [252, 334] width 50 height 12
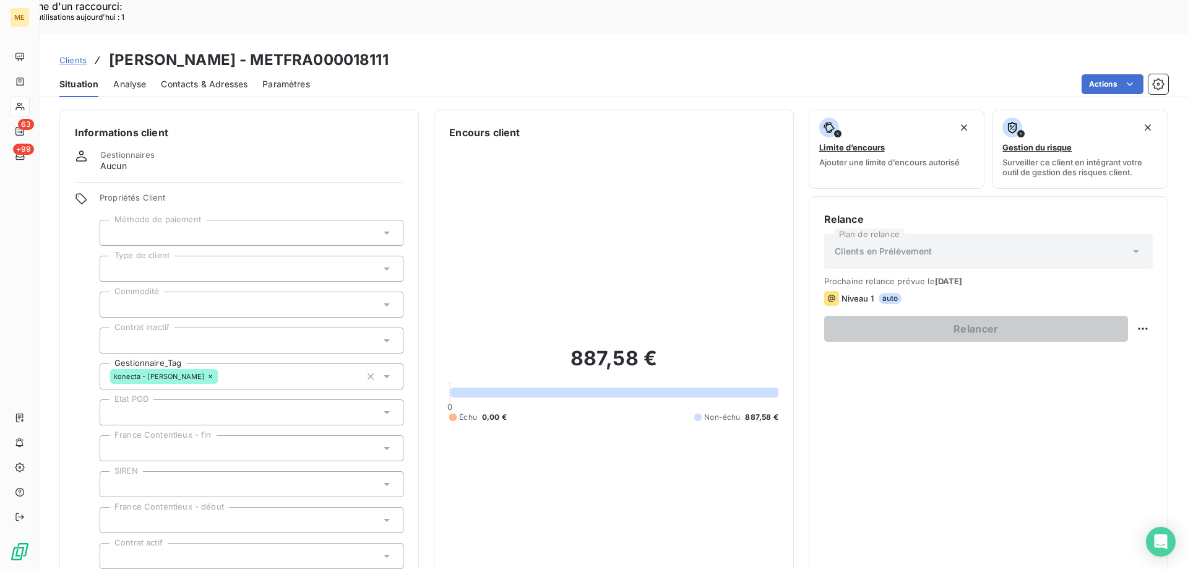
click at [767, 274] on div "887,58 € 0 Échu 0,00 € Non-échu 887,58 €" at bounding box center [613, 384] width 329 height 488
click at [24, 116] on div at bounding box center [20, 107] width 20 height 20
click at [24, 104] on icon at bounding box center [20, 106] width 11 height 10
click at [15, 105] on icon at bounding box center [20, 106] width 11 height 10
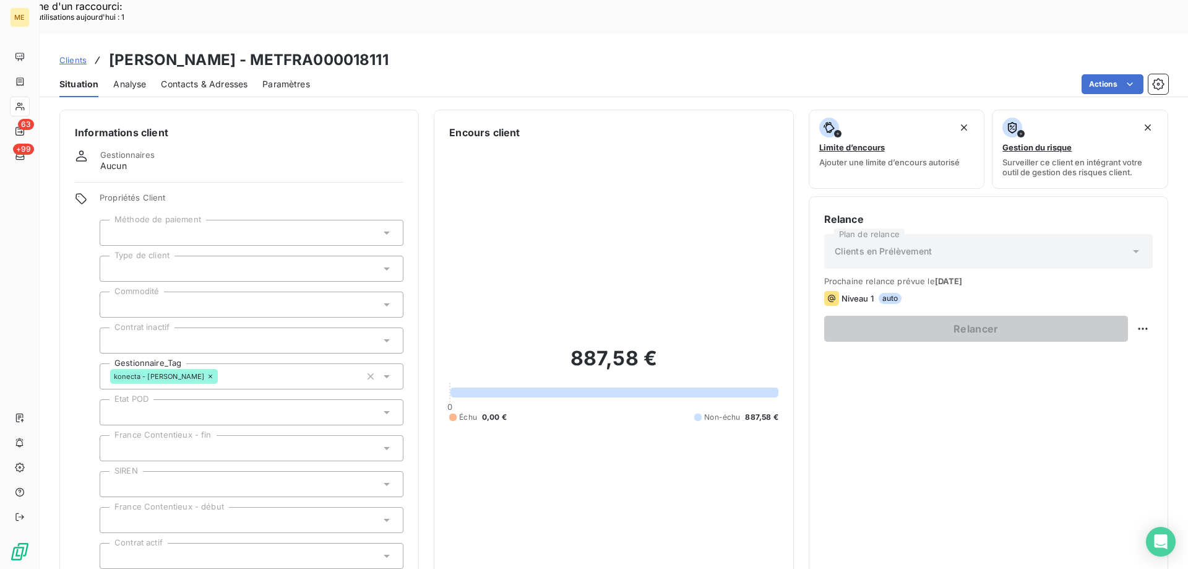
click at [15, 105] on icon at bounding box center [20, 106] width 11 height 10
click at [15, 104] on icon at bounding box center [20, 106] width 11 height 10
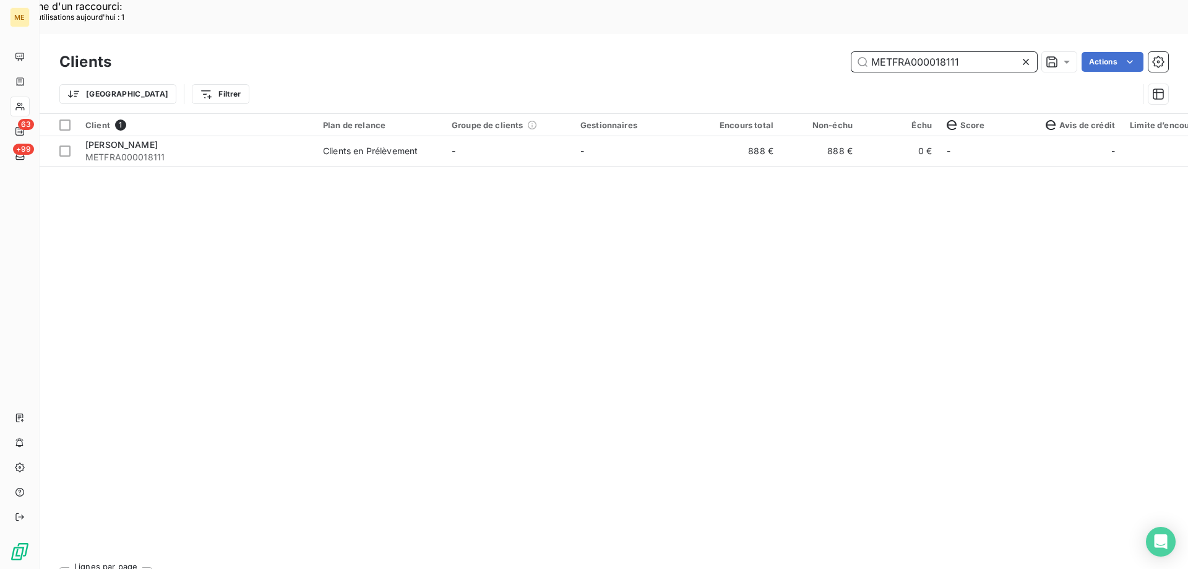
click at [888, 52] on input "METFRA000018111" at bounding box center [945, 62] width 186 height 20
paste input "21544"
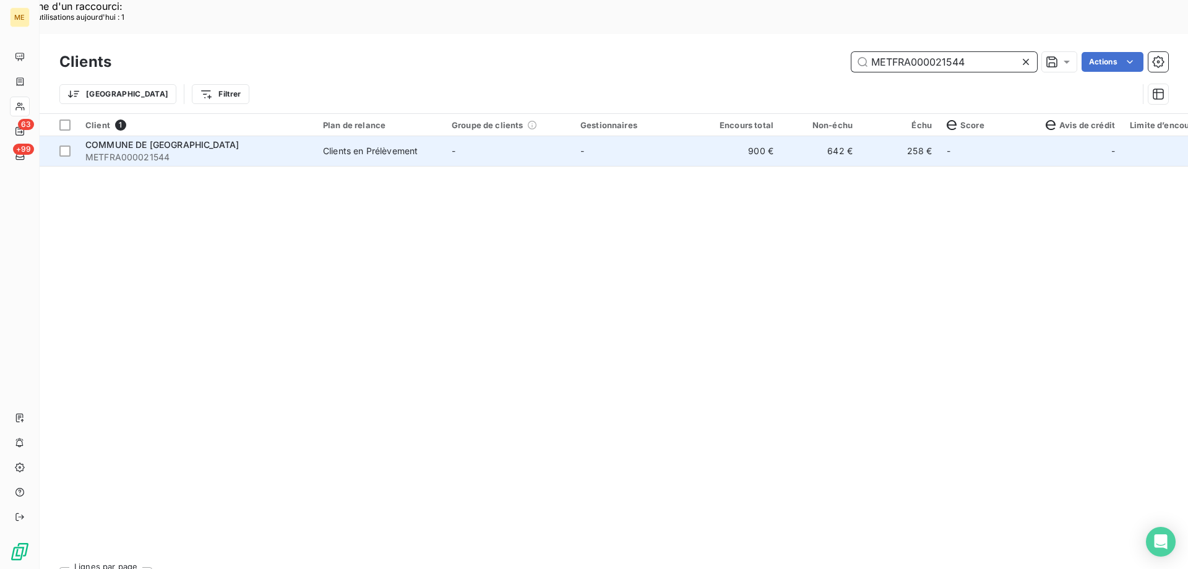
type input "METFRA000021544"
click at [357, 145] on div "Clients en Prélèvement" at bounding box center [370, 151] width 95 height 12
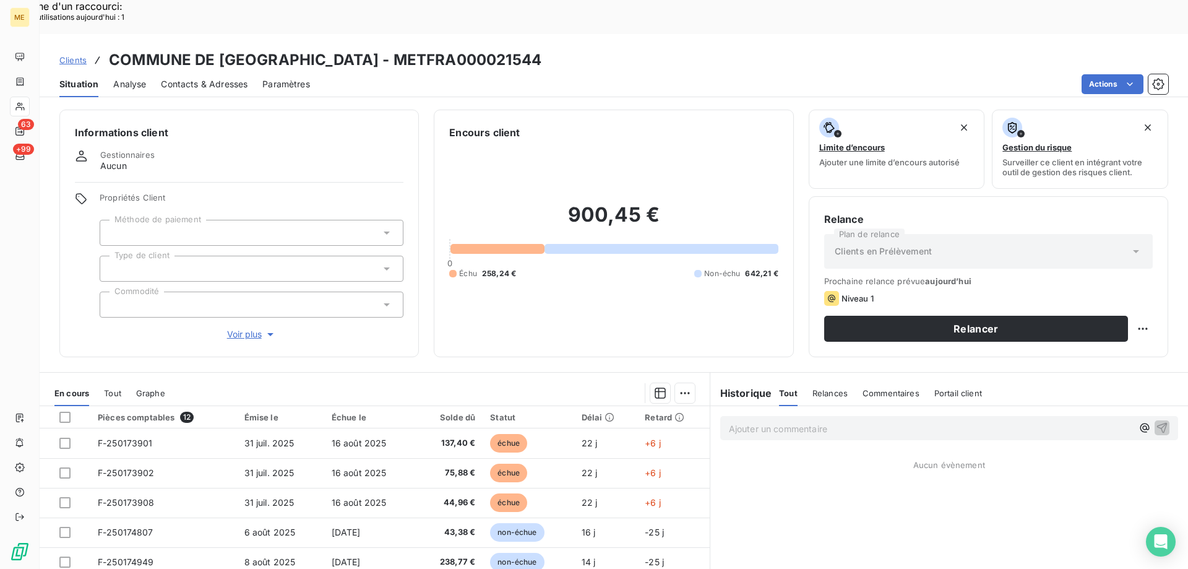
click at [782, 420] on div "Ajouter un commentaire ﻿" at bounding box center [931, 428] width 404 height 17
click at [782, 421] on p "Ajouter un commentaire ﻿" at bounding box center [931, 428] width 404 height 15
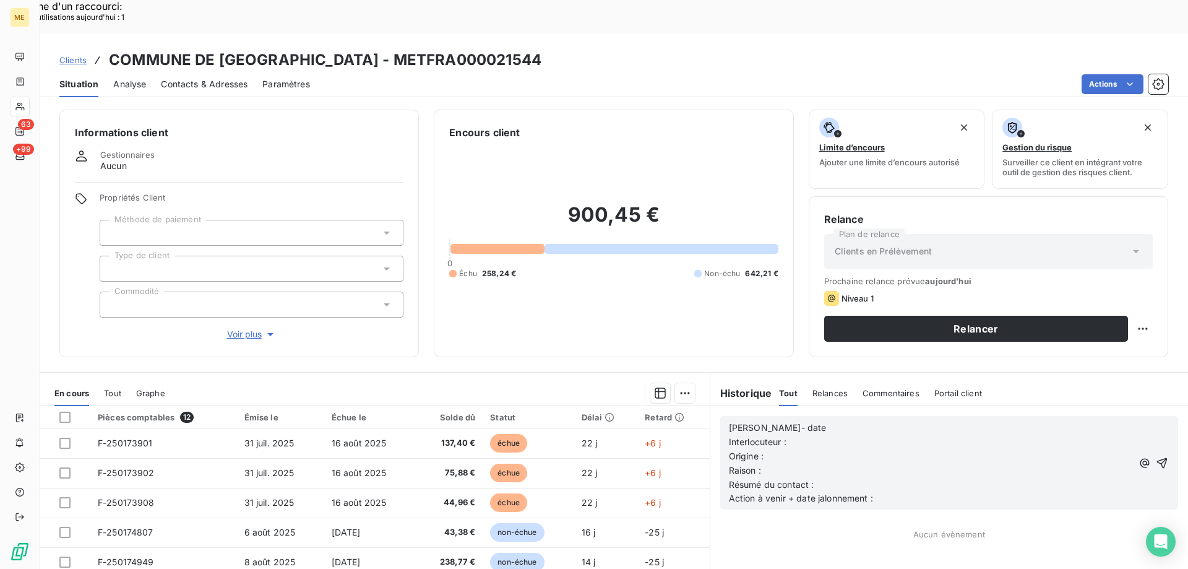
drag, startPoint x: 799, startPoint y: 401, endPoint x: 799, endPoint y: 387, distance: 13.6
click at [798, 435] on p "Interlocuteur :" at bounding box center [931, 442] width 404 height 14
click at [801, 416] on div "Lisa- date Interlocuteur : Origine : Raison : Résumé du contact : Action à veni…" at bounding box center [949, 462] width 458 height 93
click at [818, 421] on p "Lisa- date" at bounding box center [931, 428] width 404 height 14
click at [818, 435] on p "Interlocuteur :" at bounding box center [931, 442] width 404 height 14
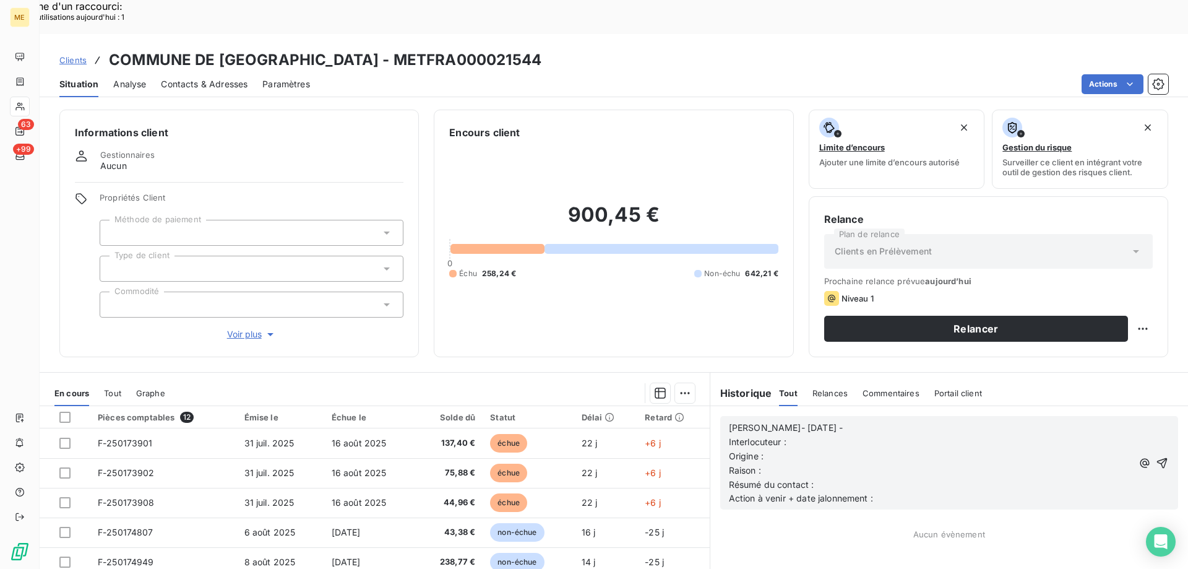
click at [822, 435] on p "Interlocuteur :" at bounding box center [931, 442] width 404 height 14
click at [816, 449] on p "Origine :" at bounding box center [931, 456] width 404 height 14
click at [871, 464] on p "Raison :" at bounding box center [931, 471] width 404 height 14
click at [857, 478] on p "Résumé du contact :" at bounding box center [931, 485] width 404 height 14
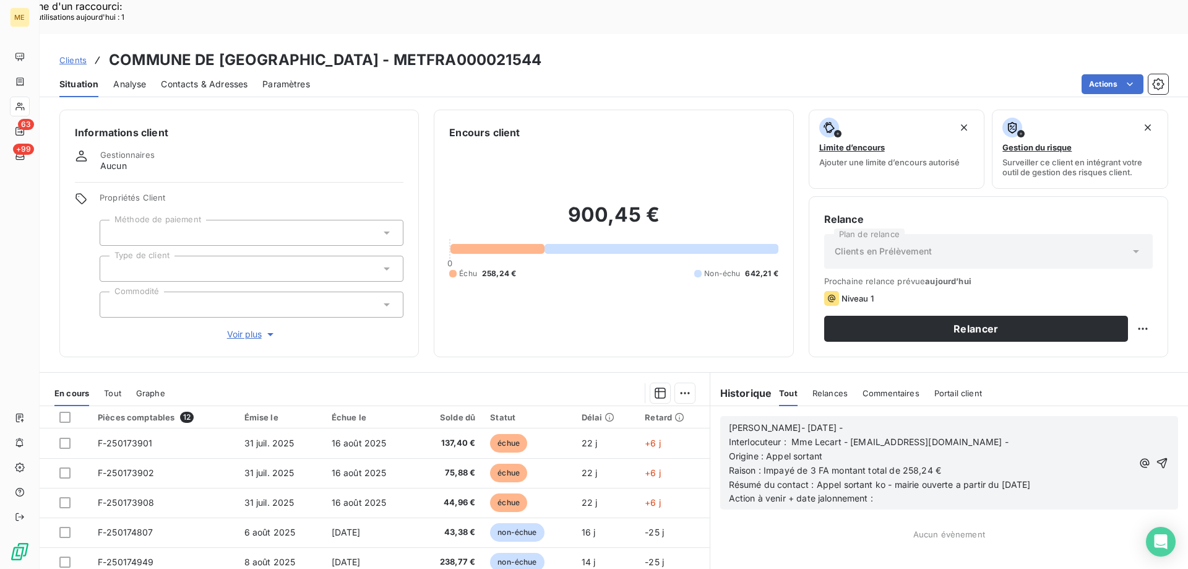
click at [952, 491] on p "Action à venir + date jalonnement :" at bounding box center [931, 498] width 404 height 14
click at [970, 479] on span "Résumé du contact : Appel sortant ko - mairie ouverte a partir du 23/08/2025" at bounding box center [880, 484] width 302 height 11
click at [0, 0] on lt-span "à partir" at bounding box center [0, 0] width 0 height 0
click at [1156, 457] on icon "button" at bounding box center [1162, 463] width 12 height 12
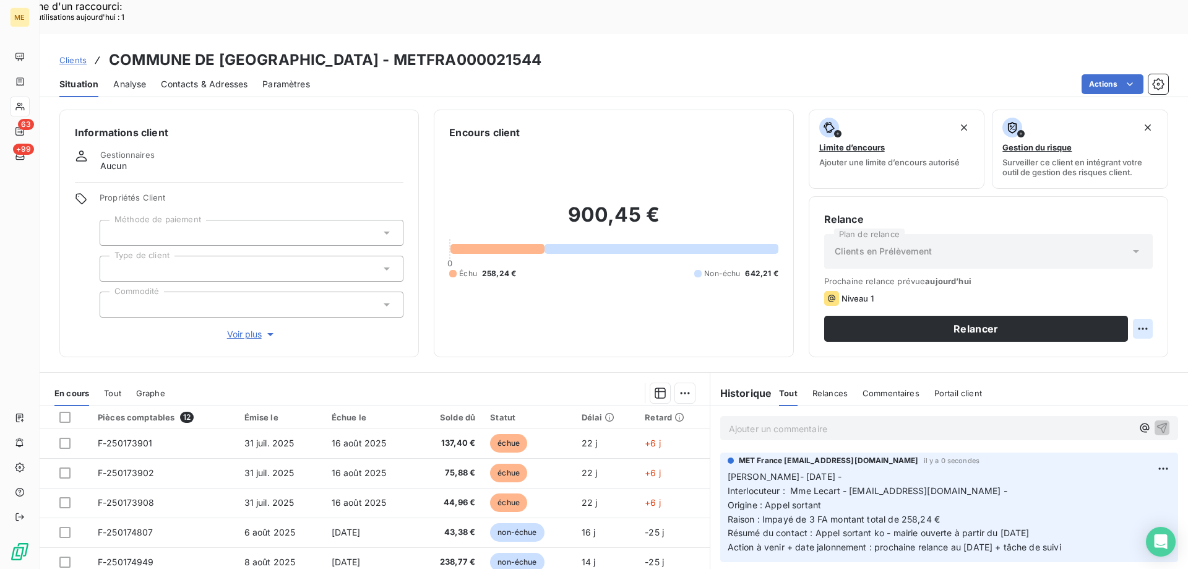
click at [1082, 323] on div "Replanifier cette action" at bounding box center [1082, 322] width 111 height 20
select select "7"
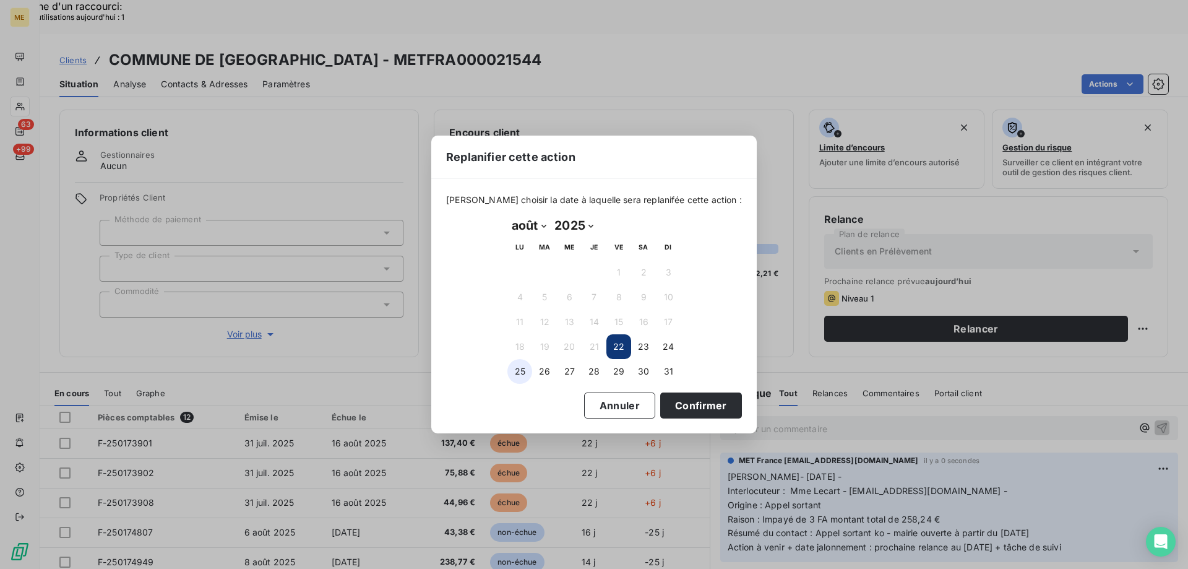
click at [531, 372] on button "25" at bounding box center [519, 371] width 25 height 25
click at [671, 409] on button "Confirmer" at bounding box center [701, 405] width 82 height 26
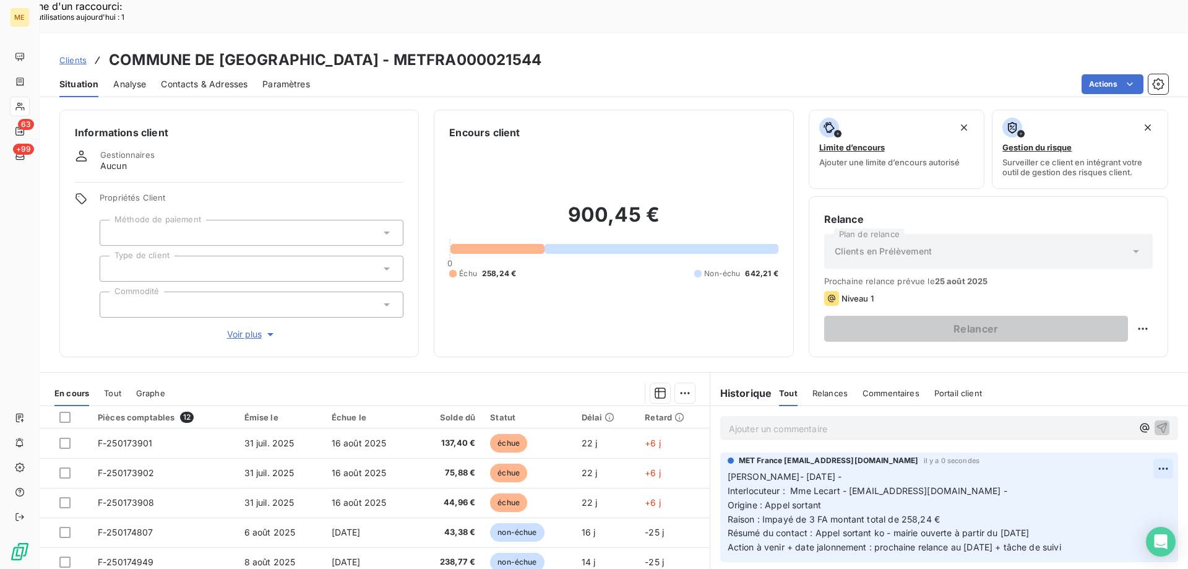
click at [1101, 467] on div "Editer" at bounding box center [1124, 462] width 69 height 20
click at [969, 542] on span "Action à venir + date jalonnement : prochaine relance au 23/08/2025 + tâche de …" at bounding box center [895, 547] width 334 height 11
click at [1157, 506] on icon "button" at bounding box center [1163, 512] width 12 height 12
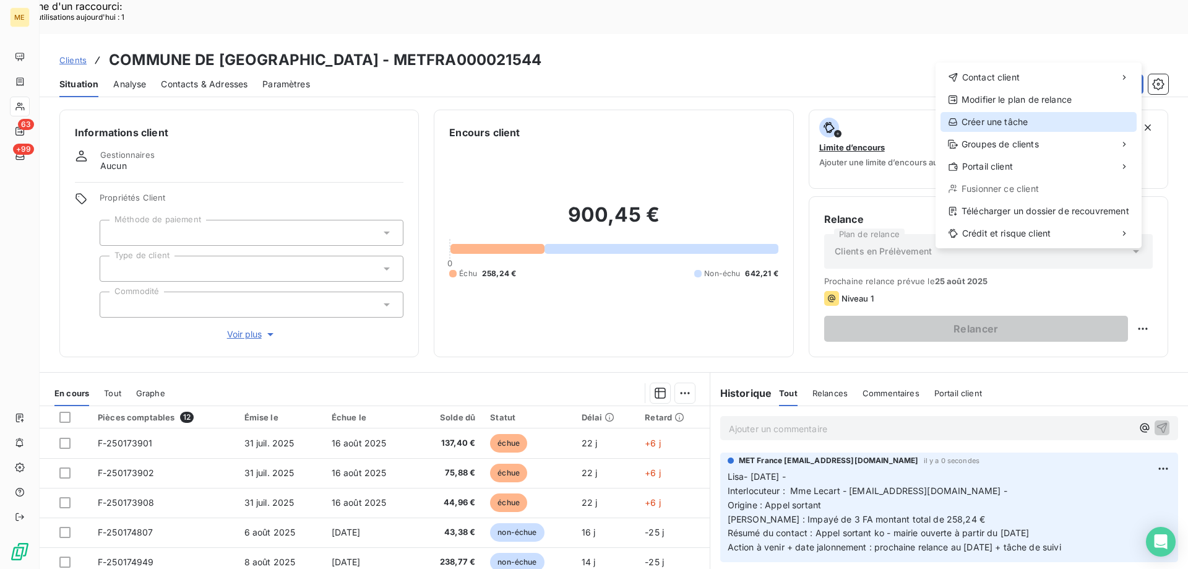
click at [993, 131] on div "Créer une tâche" at bounding box center [1039, 122] width 196 height 20
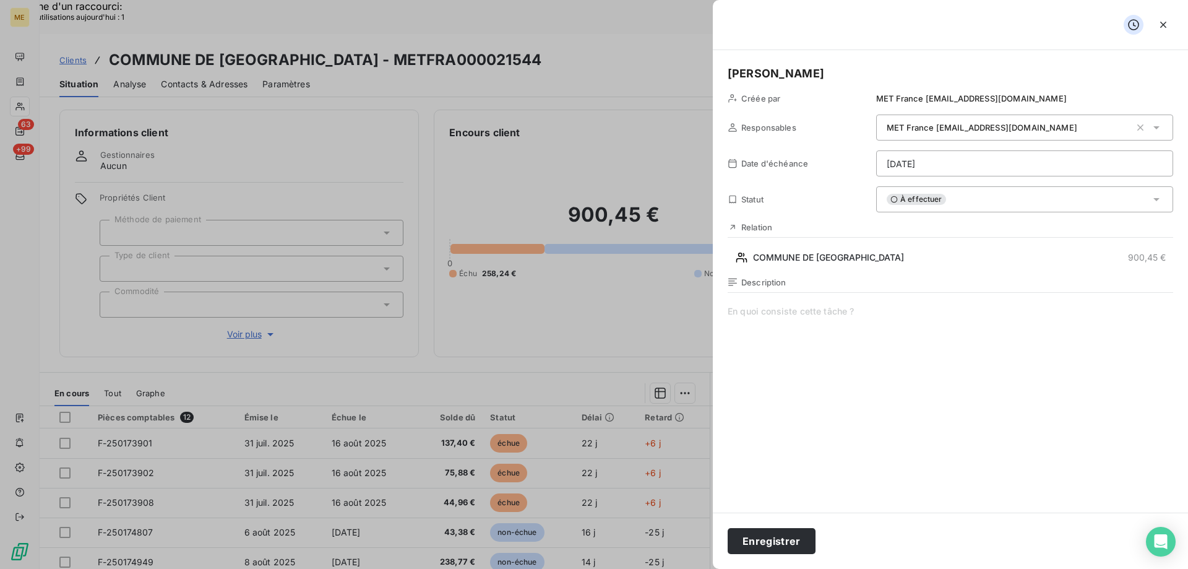
click at [879, 315] on span at bounding box center [951, 424] width 446 height 238
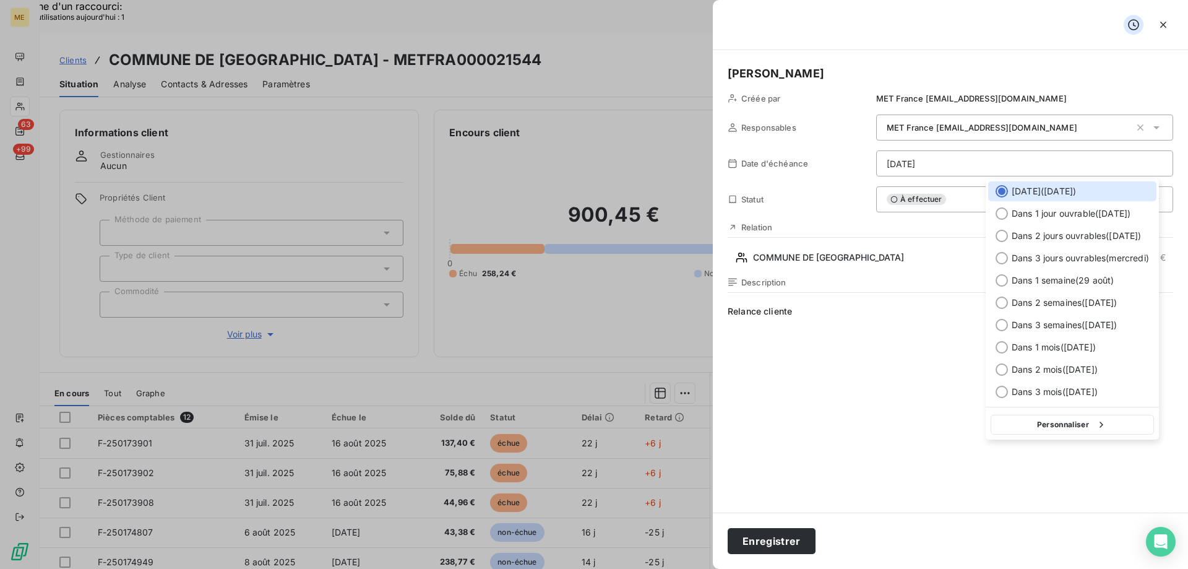
click at [1003, 217] on div at bounding box center [1002, 213] width 12 height 12
type input "25/08/2025"
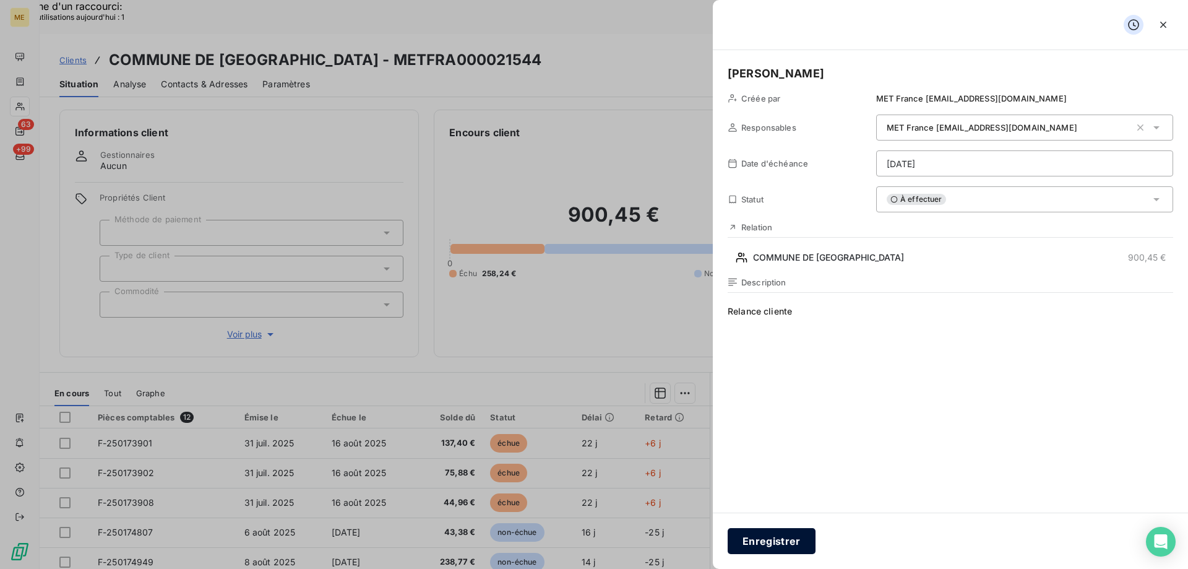
click at [772, 536] on button "Enregistrer" at bounding box center [772, 541] width 88 height 26
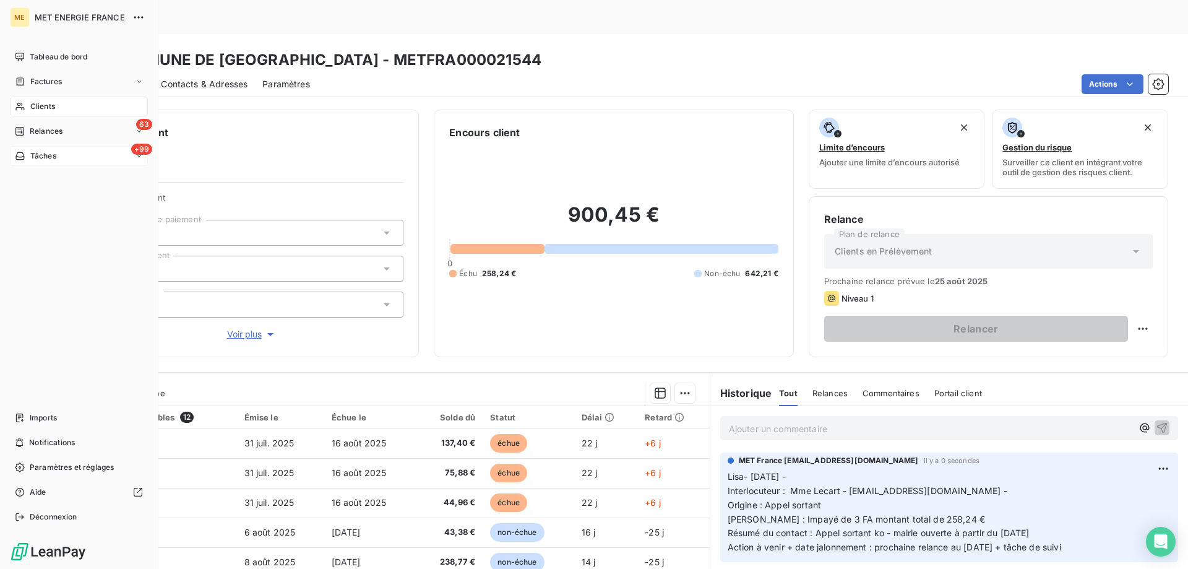
click at [45, 154] on span "Tâches" at bounding box center [43, 155] width 26 height 11
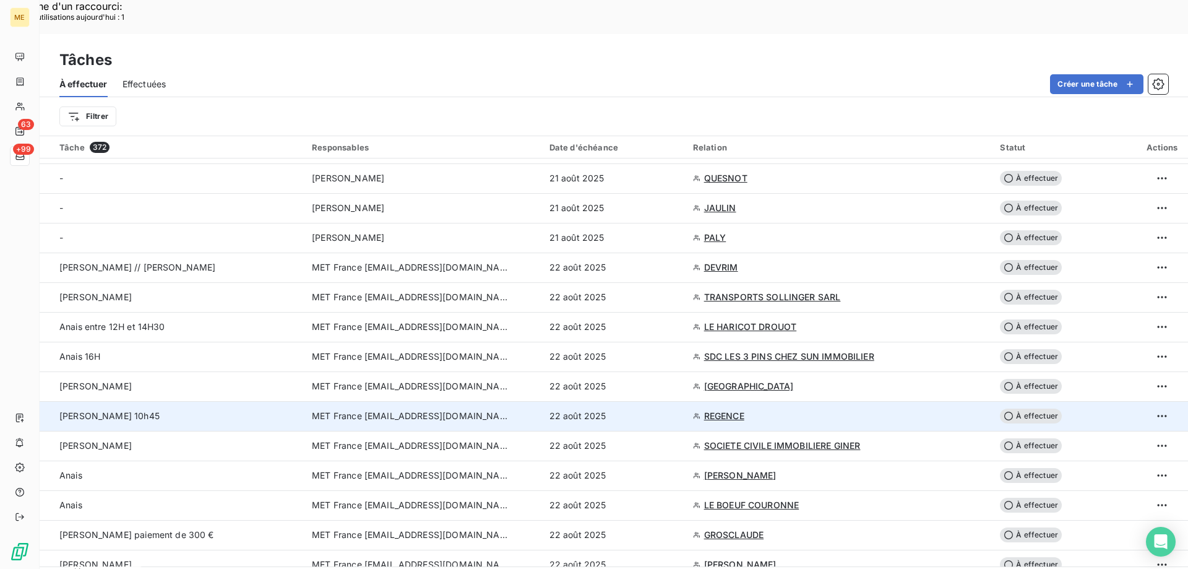
scroll to position [681, 0]
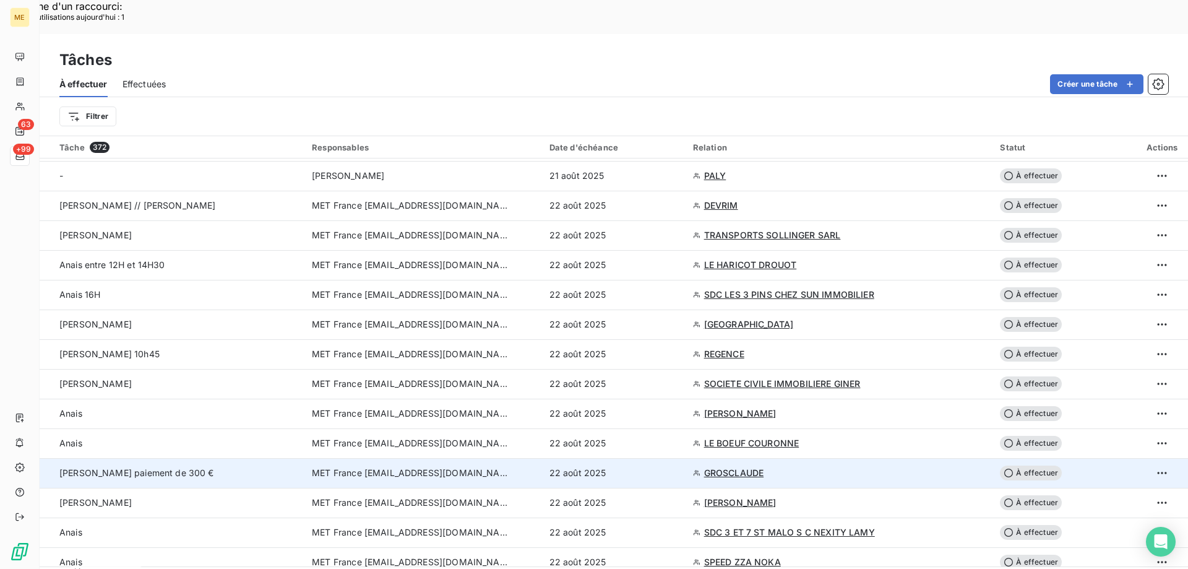
click at [191, 467] on div "Lisa Verif paiement de 300 €" at bounding box center [178, 473] width 238 height 12
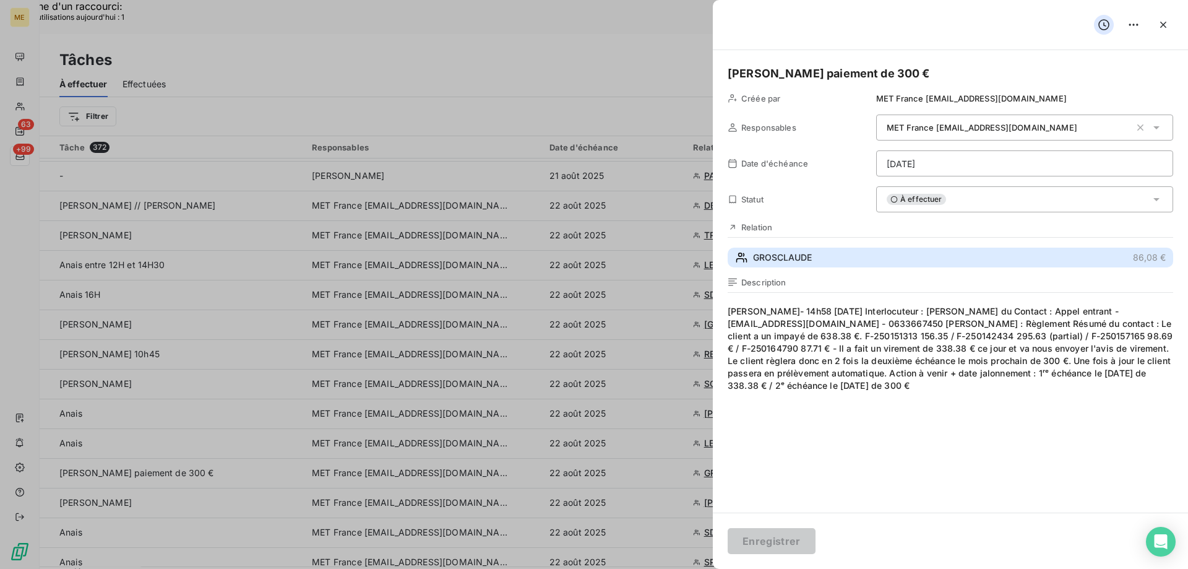
click at [780, 263] on span "GROSCLAUDE" at bounding box center [782, 257] width 59 height 12
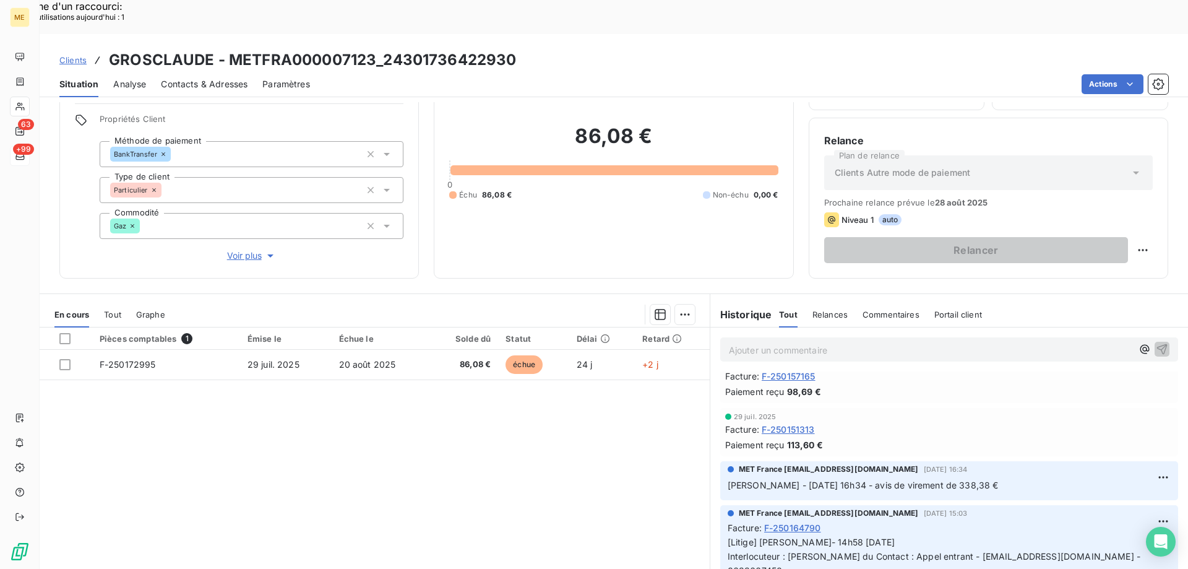
scroll to position [124, 0]
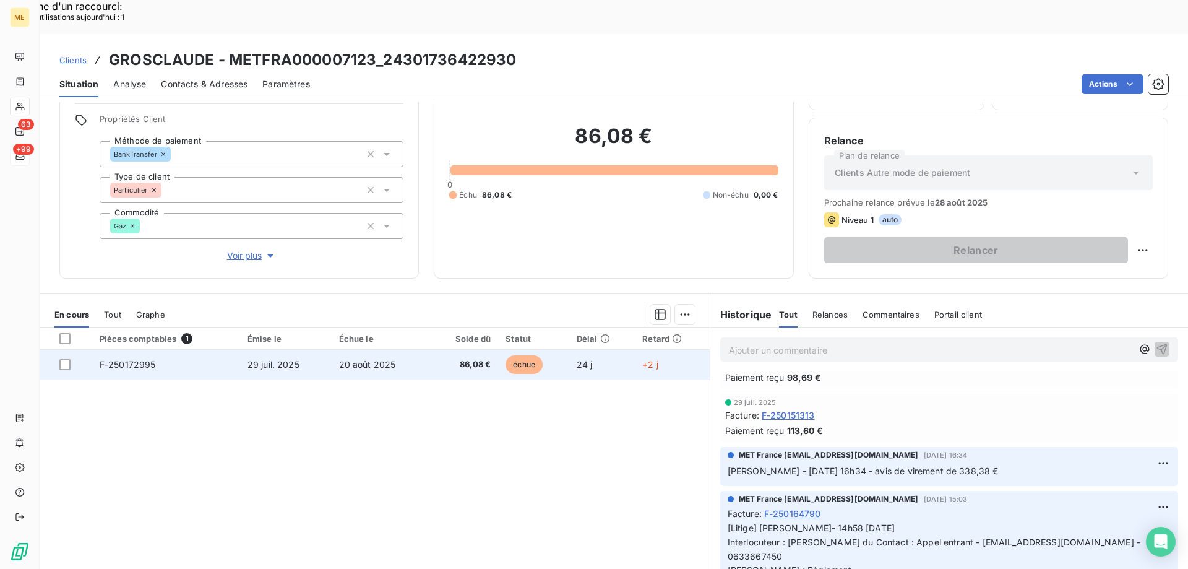
click at [264, 350] on td "29 juil. 2025" at bounding box center [286, 365] width 92 height 30
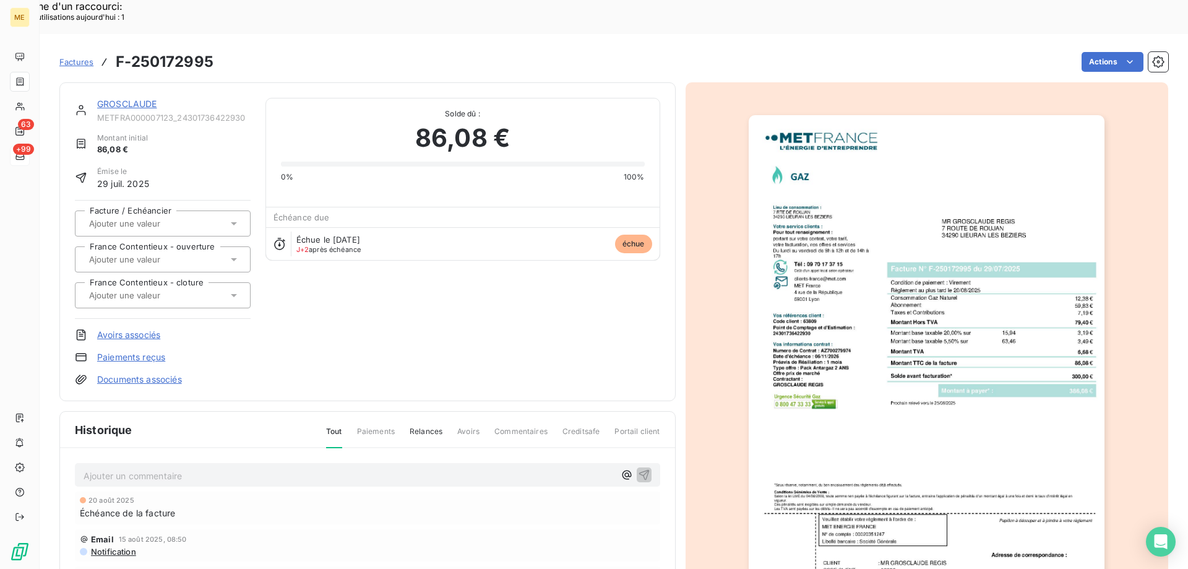
click at [134, 98] on link "GROSCLAUDE" at bounding box center [127, 103] width 60 height 11
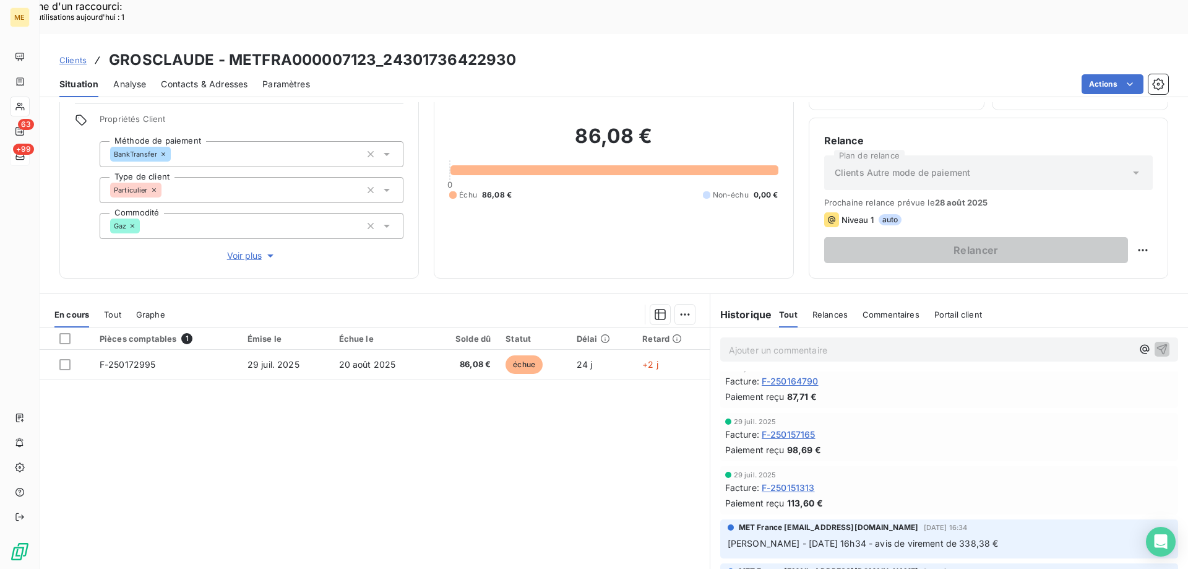
scroll to position [124, 0]
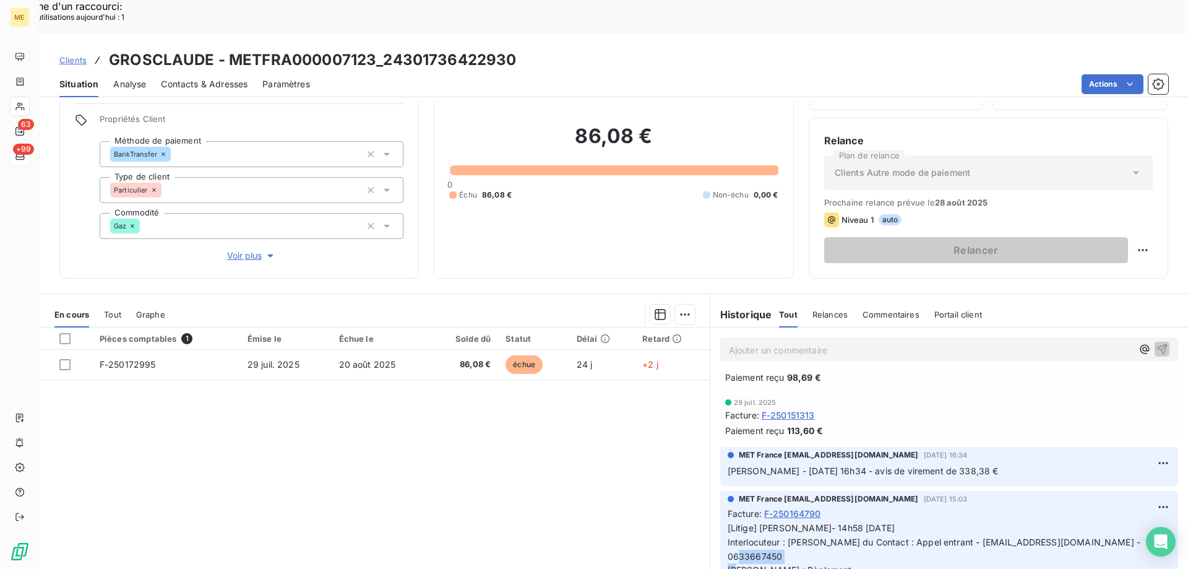
copy span "0633667450"
drag, startPoint x: 996, startPoint y: 519, endPoint x: 1057, endPoint y: 516, distance: 61.4
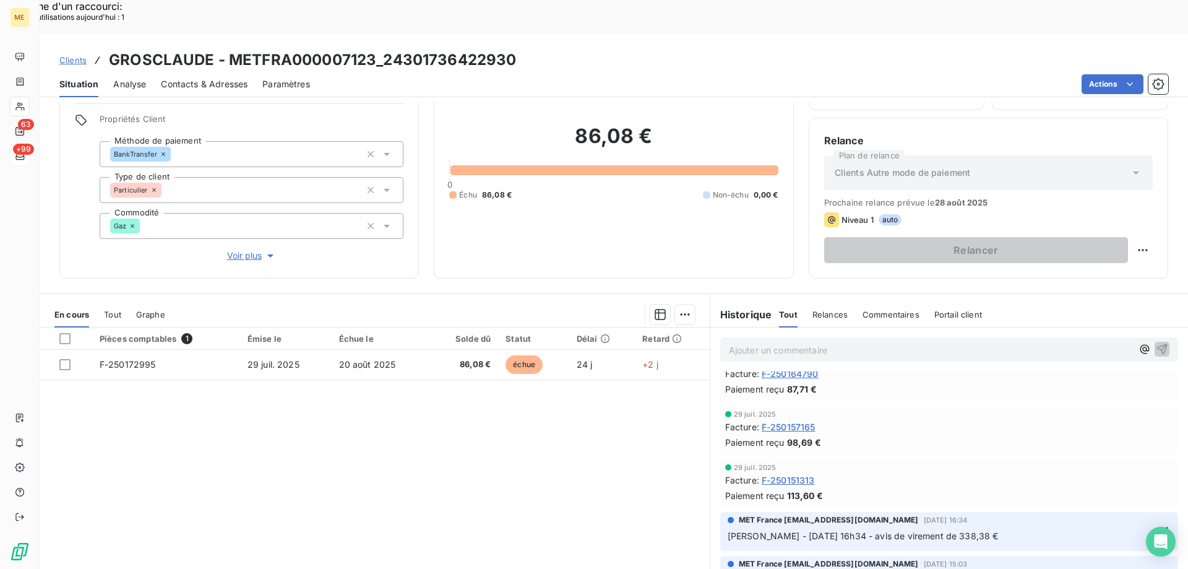
scroll to position [0, 0]
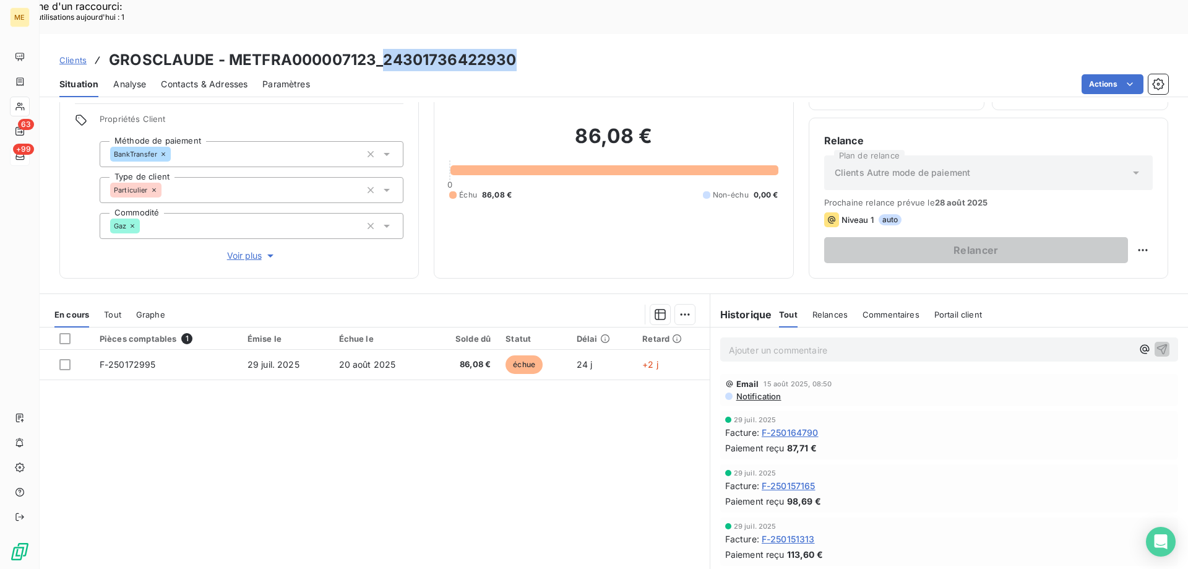
copy h3 "24301736422930"
drag, startPoint x: 384, startPoint y: 27, endPoint x: 749, endPoint y: 94, distance: 370.7
click at [524, 49] on div "Clients GROSCLAUDE - METFRA000007123_24301736422930" at bounding box center [614, 60] width 1149 height 22
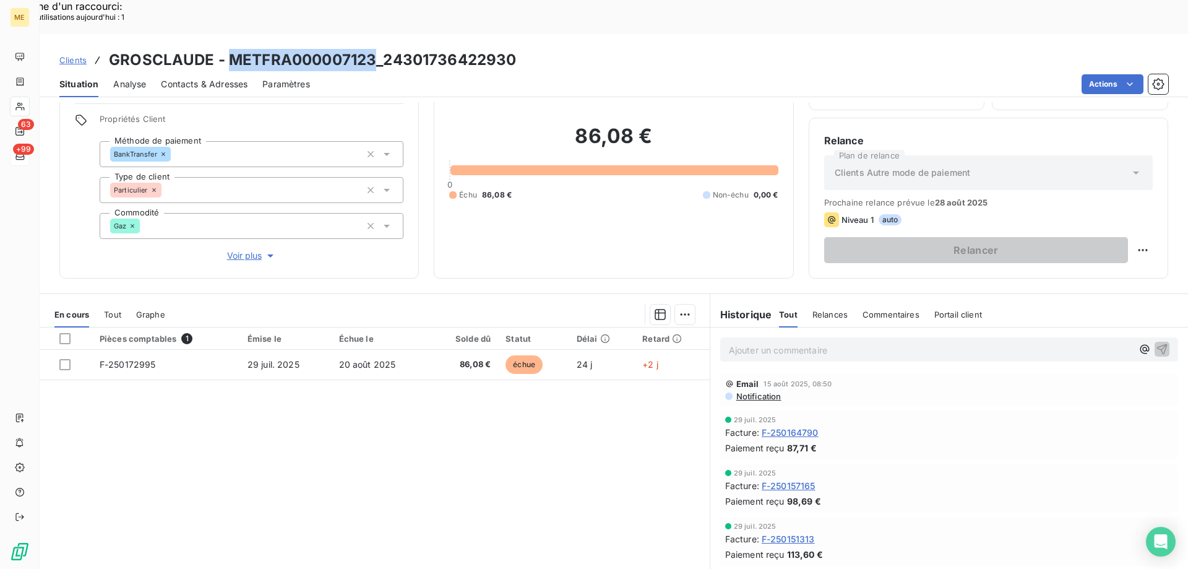
drag, startPoint x: 227, startPoint y: 24, endPoint x: 374, endPoint y: 33, distance: 147.6
click at [374, 49] on h3 "GROSCLAUDE - METFRA000007123_24301736422930" at bounding box center [312, 60] width 407 height 22
copy h3 "METFRA000007123"
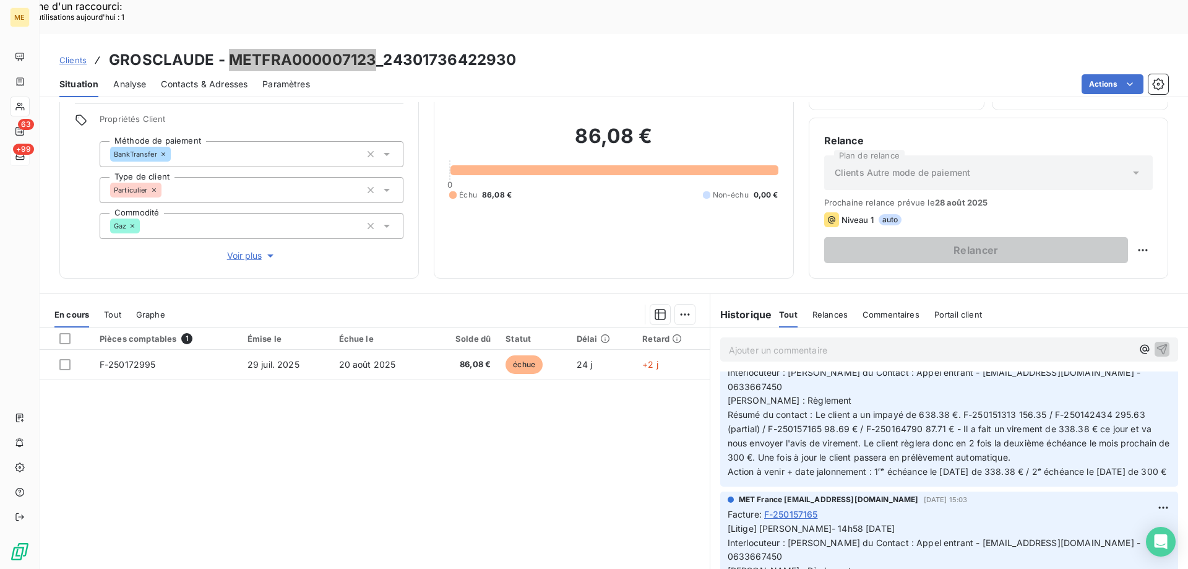
scroll to position [186, 0]
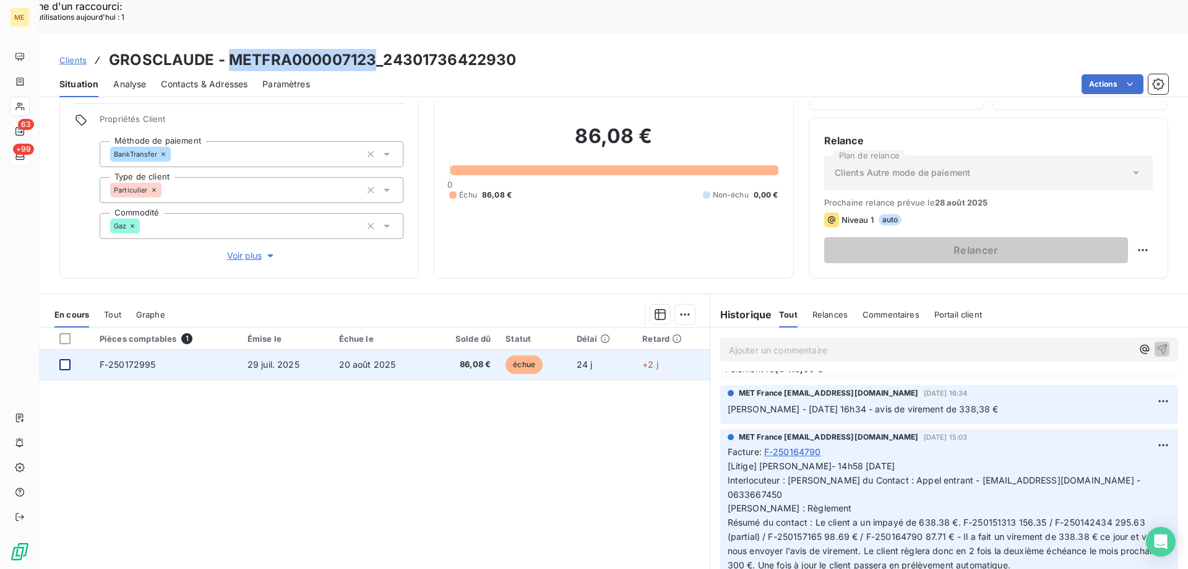
click at [64, 359] on div at bounding box center [64, 364] width 11 height 11
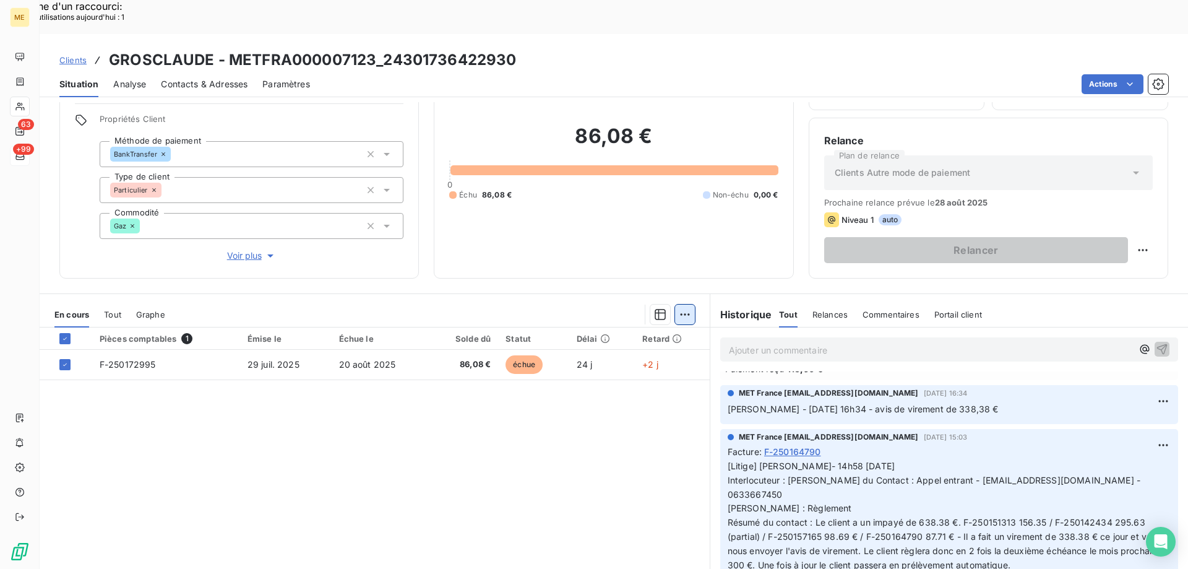
click at [660, 339] on div "Ajouter une promesse de paiement (1 facture)" at bounding box center [574, 330] width 218 height 20
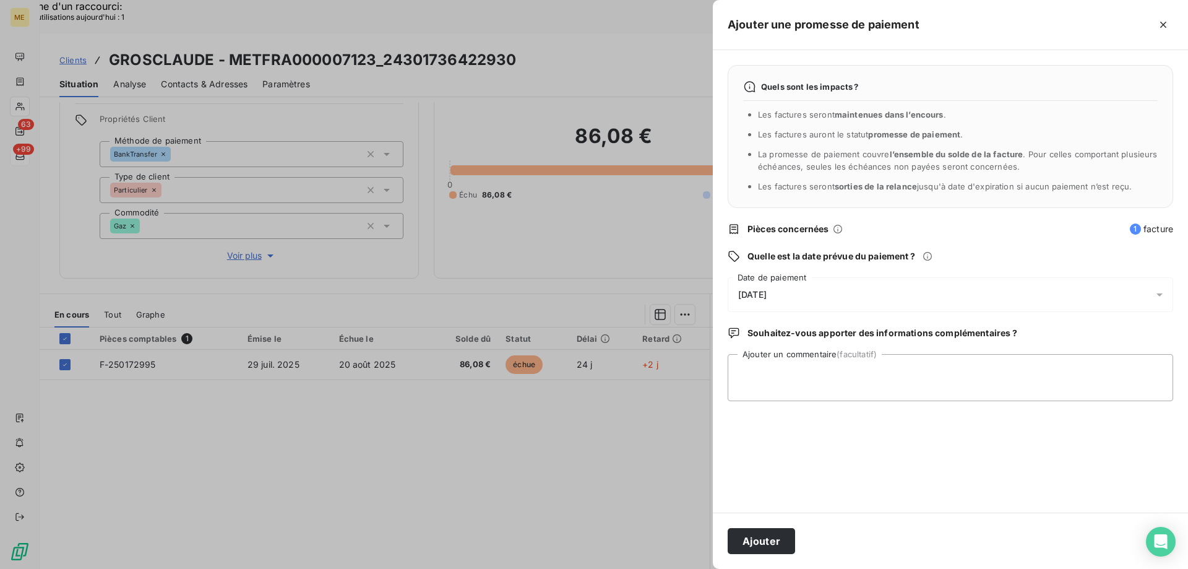
click at [808, 405] on div "Quels sont les impacts ? Les factures seront maintenues dans l’encours . Les fa…" at bounding box center [950, 281] width 475 height 462
click at [805, 380] on textarea "Ajouter un commentaire (facultatif)" at bounding box center [951, 377] width 446 height 47
paste textarea "Lisa- date Interlocuteur : Origine : Raison : Résumé du contact : Action à veni…"
click at [891, 376] on textarea "Lisa- date Interlocuteur : Origine : Raison : Résumé du contact : Action à veni…" at bounding box center [951, 377] width 446 height 47
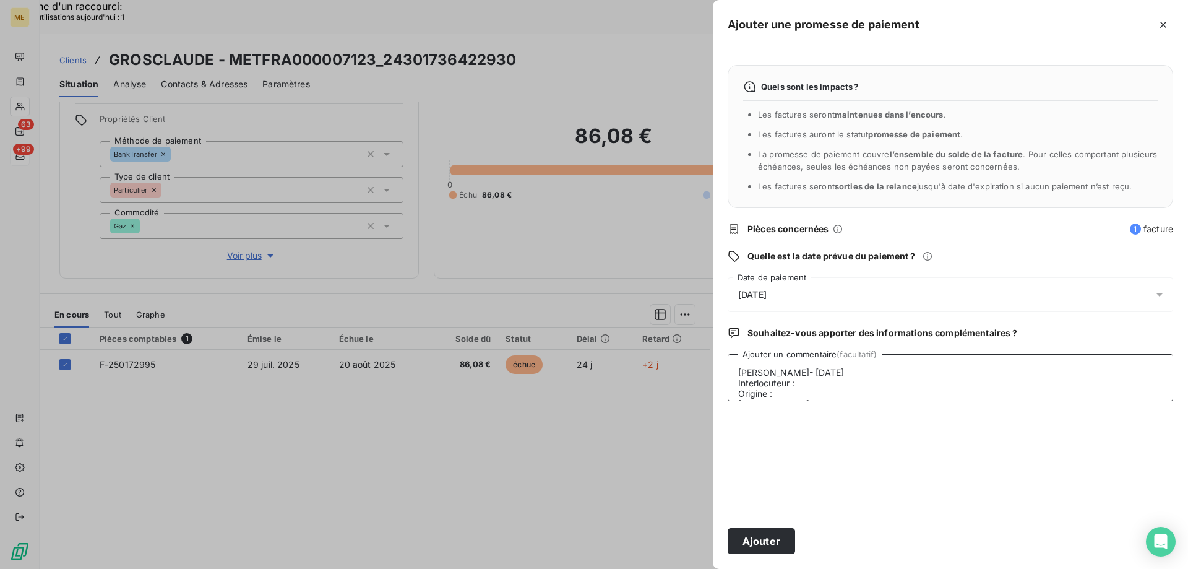
click at [891, 377] on textarea "Lisa- 22/08/2025 Interlocuteur : Origine : Raison : Résumé du contact : Action …" at bounding box center [951, 377] width 446 height 47
click at [891, 384] on textarea "Lisa- 22/08/2025 Interlocuteur : Origine : Raison : Résumé du contact : Action …" at bounding box center [951, 377] width 446 height 47
click at [813, 381] on textarea "Lisa- 22/08/2025 Interlocuteur : Origine : Raison : Résumé du contact : Action …" at bounding box center [951, 377] width 446 height 47
paste textarea "0633667450 // [EMAIL_ADDRESS][DOMAIN_NAME] // [PERSON_NAME]"
click at [831, 390] on textarea "Lisa- 22/08/2025 Interlocuteur : 0633667450 // REGISGROSCLAUDE@ORANGE.FR // MR …" at bounding box center [951, 377] width 446 height 47
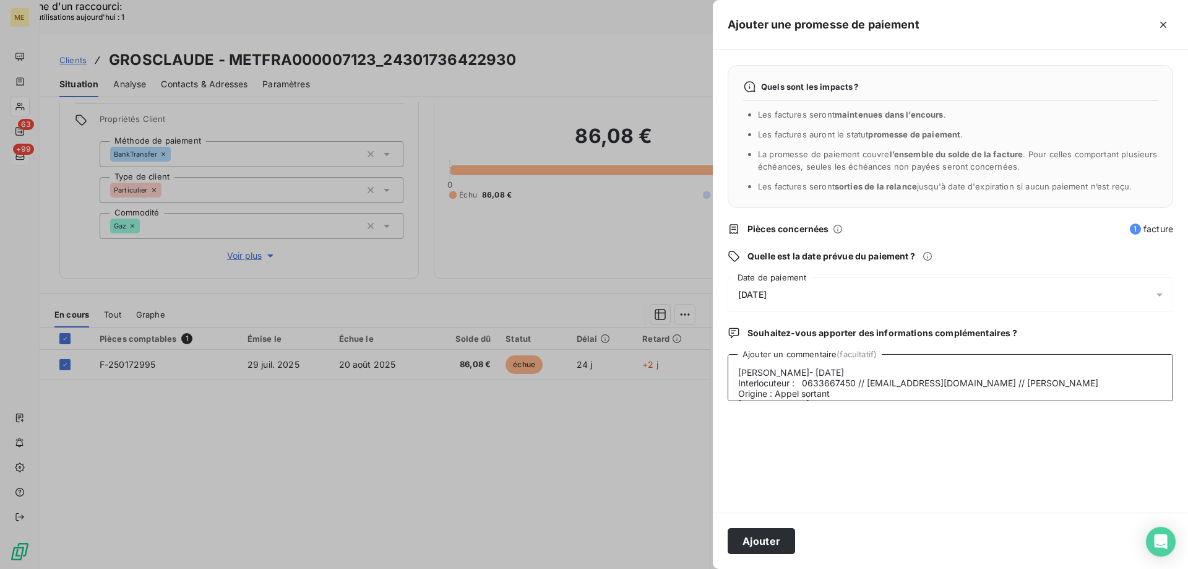
scroll to position [42, 0]
click at [845, 366] on textarea "Lisa- 22/08/2025 Interlocuteur : 0633667450 // REGISGROSCLAUDE@ORANGE.FR // MR …" at bounding box center [951, 377] width 446 height 47
click at [848, 364] on textarea "Lisa- 22/08/2025 Interlocuteur : 0633667450 // REGISGROSCLAUDE@ORANGE.FR // MR …" at bounding box center [951, 377] width 446 height 47
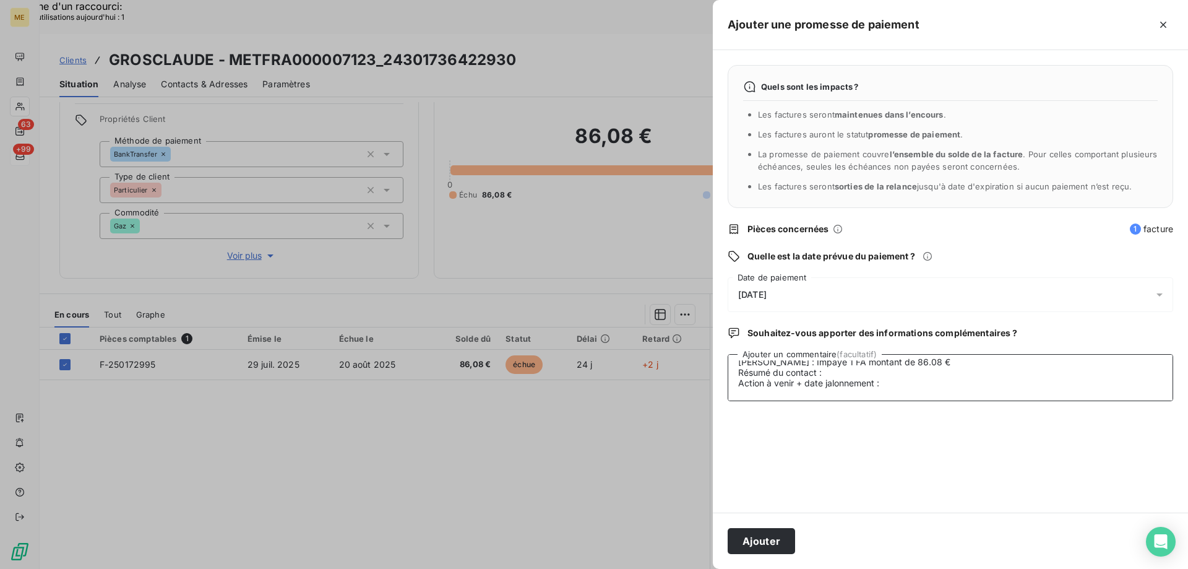
click at [855, 379] on textarea "Lisa- 22/08/2025 Interlocuteur : 0633667450 // REGISGROSCLAUDE@ORANGE.FR // MR …" at bounding box center [951, 377] width 446 height 47
click at [864, 376] on textarea "Lisa- 22/08/2025 Interlocuteur : 0633667450 // REGISGROSCLAUDE@ORANGE.FR // MR …" at bounding box center [951, 377] width 446 height 47
click at [918, 386] on textarea "Lisa- 22/08/2025 Interlocuteur : 0633667450 // REGISGROSCLAUDE@ORANGE.FR // MR …" at bounding box center [951, 377] width 446 height 47
click at [1089, 373] on textarea "Lisa- 22/08/2025 Interlocuteur : 0633667450 // REGISGROSCLAUDE@ORANGE.FR // MR …" at bounding box center [951, 377] width 446 height 47
click at [0, 0] on lt-span "prélevé e" at bounding box center [0, 0] width 0 height 0
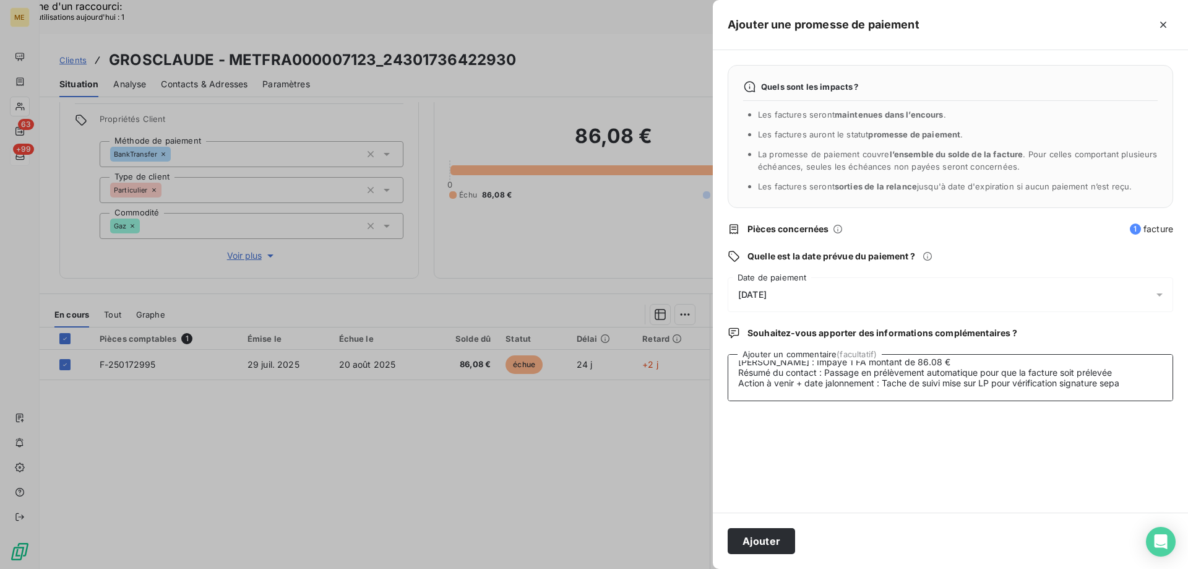
click at [782, 358] on textarea "Lisa- 22/08/2025 Interlocuteur : 0633667450 // REGISGROSCLAUDE@ORANGE.FR // MR …" at bounding box center [951, 377] width 446 height 47
click at [0, 0] on lt-span "Impay é" at bounding box center [0, 0] width 0 height 0
type textarea "Lisa- 22/08/2025 Interlocuteur : 0633667450 // REGISGROSCLAUDE@ORANGE.FR // MR …"
click at [836, 298] on div "23/08/2025" at bounding box center [951, 294] width 446 height 35
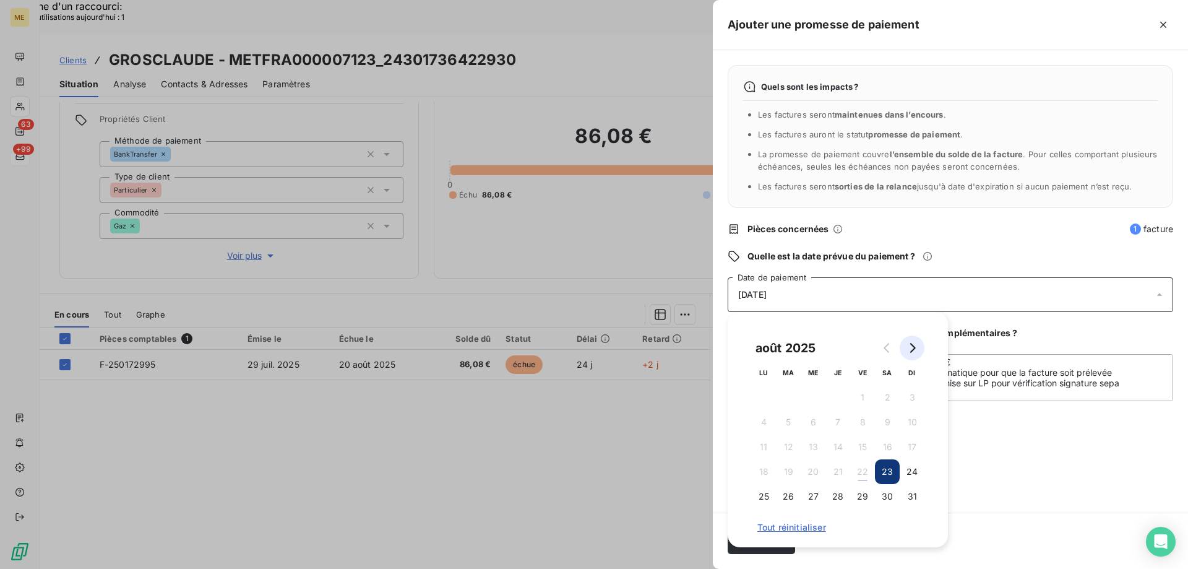
click at [921, 356] on button "Go to next month" at bounding box center [912, 347] width 25 height 25
click at [842, 422] on button "11" at bounding box center [838, 422] width 25 height 25
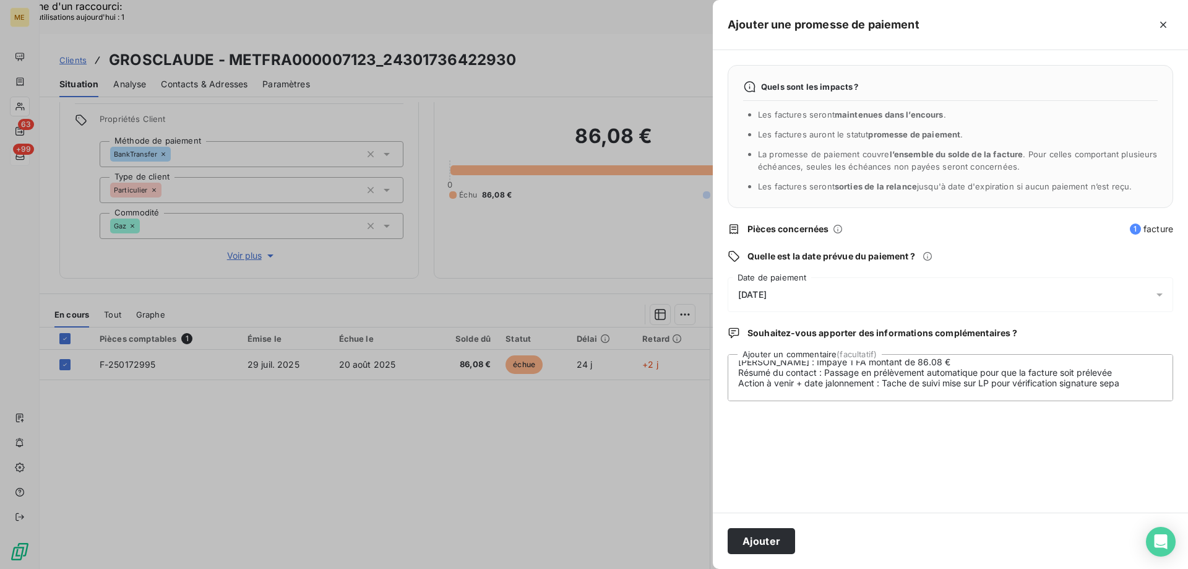
drag, startPoint x: 989, startPoint y: 450, endPoint x: 902, endPoint y: 473, distance: 89.6
click at [990, 451] on div "Quels sont les impacts ? Les factures seront maintenues dans l’encours . Les fa…" at bounding box center [950, 281] width 475 height 462
click at [775, 529] on button "Ajouter" at bounding box center [761, 541] width 67 height 26
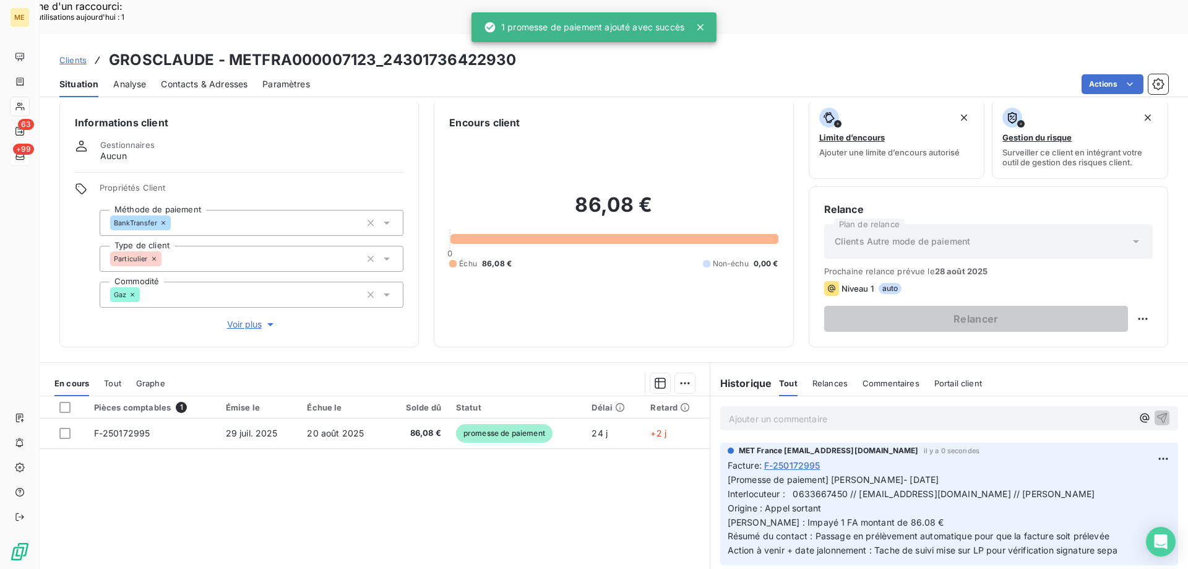
scroll to position [0, 0]
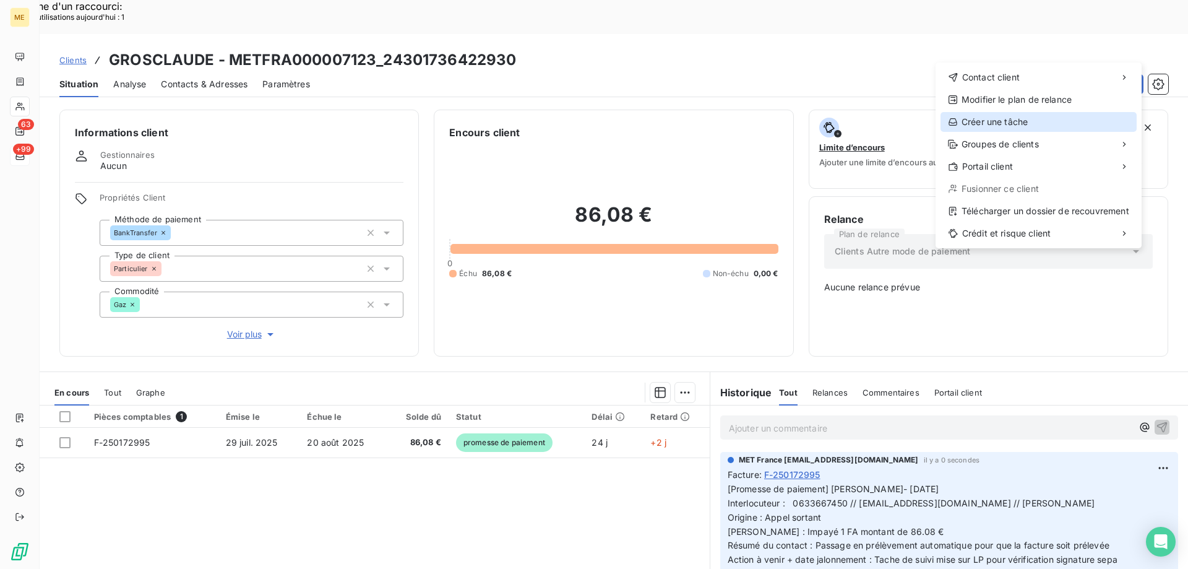
click at [1024, 126] on div "Créer une tâche" at bounding box center [1039, 122] width 196 height 20
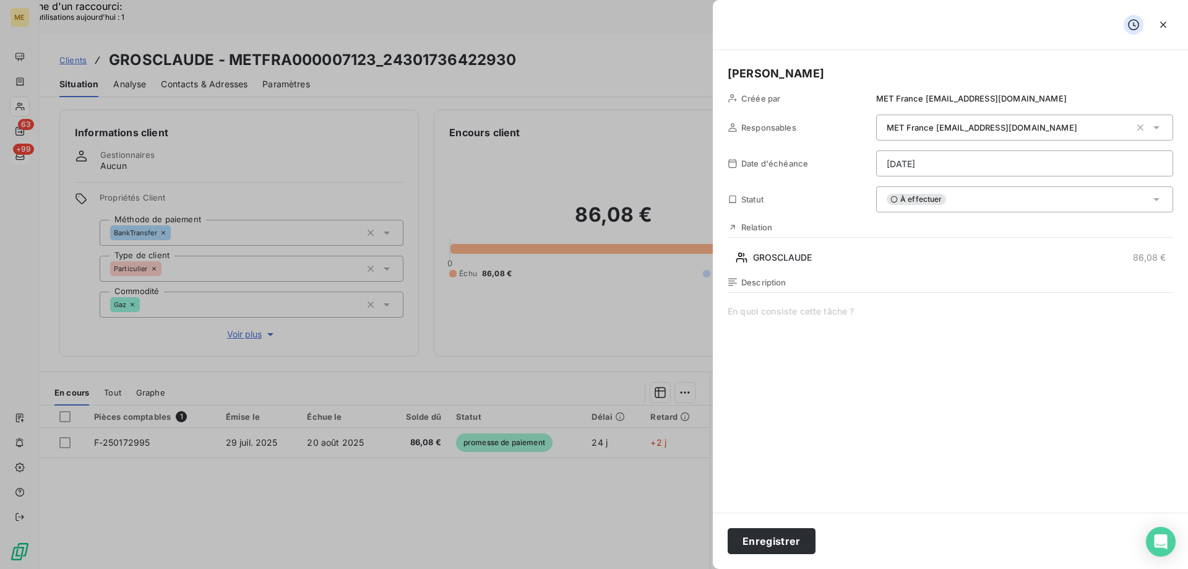
click at [884, 446] on span at bounding box center [951, 424] width 446 height 238
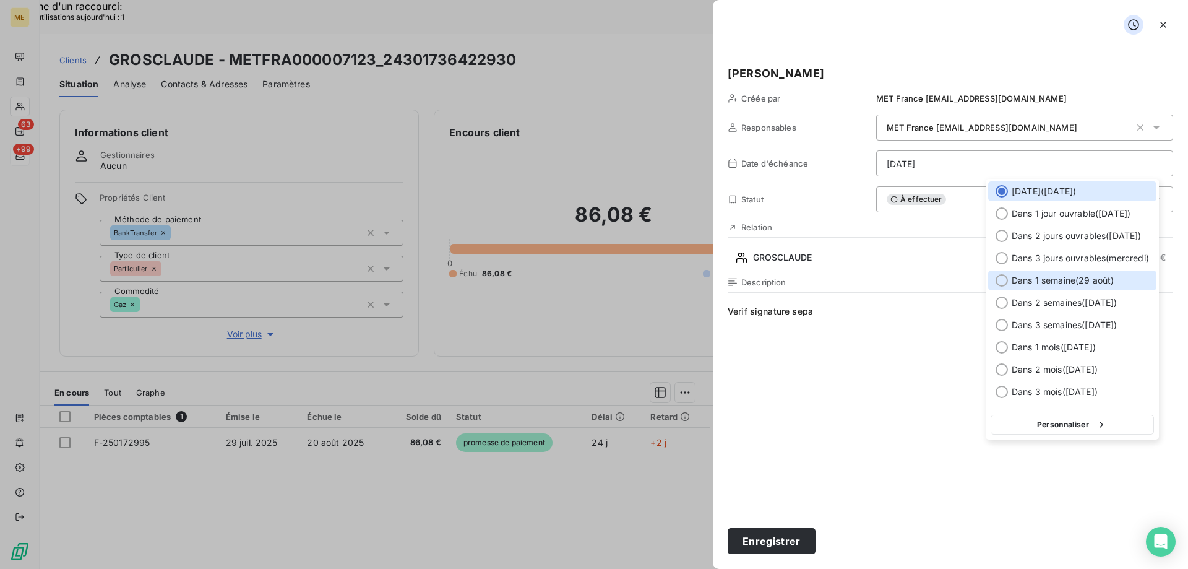
click at [1005, 272] on div "Dans 1 semaine ( 29 août )" at bounding box center [1072, 280] width 168 height 20
type input "29/08/2025"
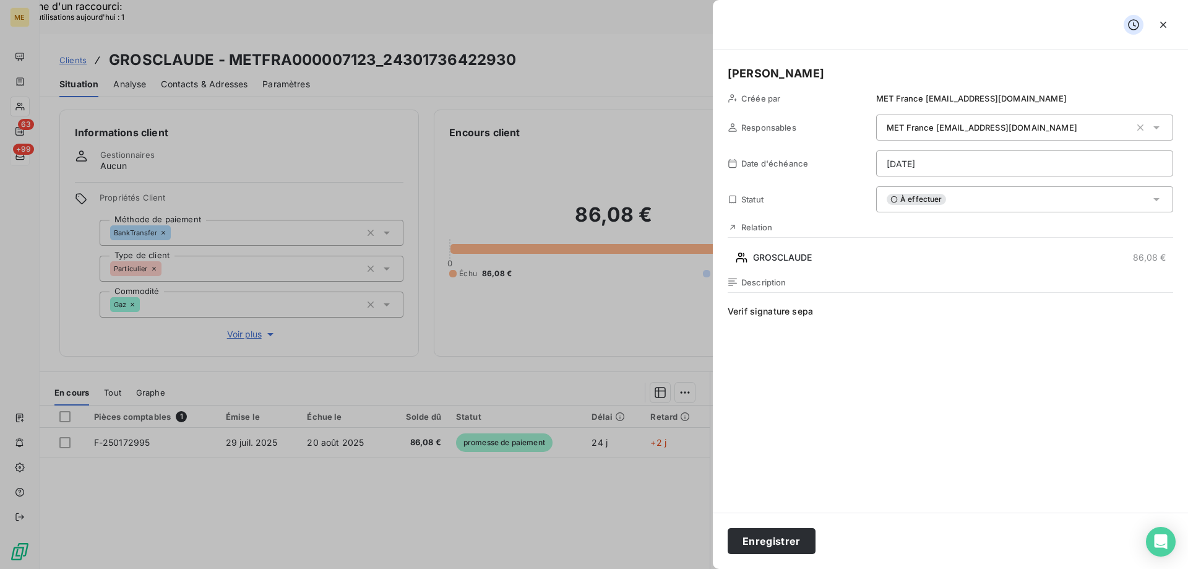
click at [919, 417] on span "Verif signature sepa" at bounding box center [951, 424] width 446 height 238
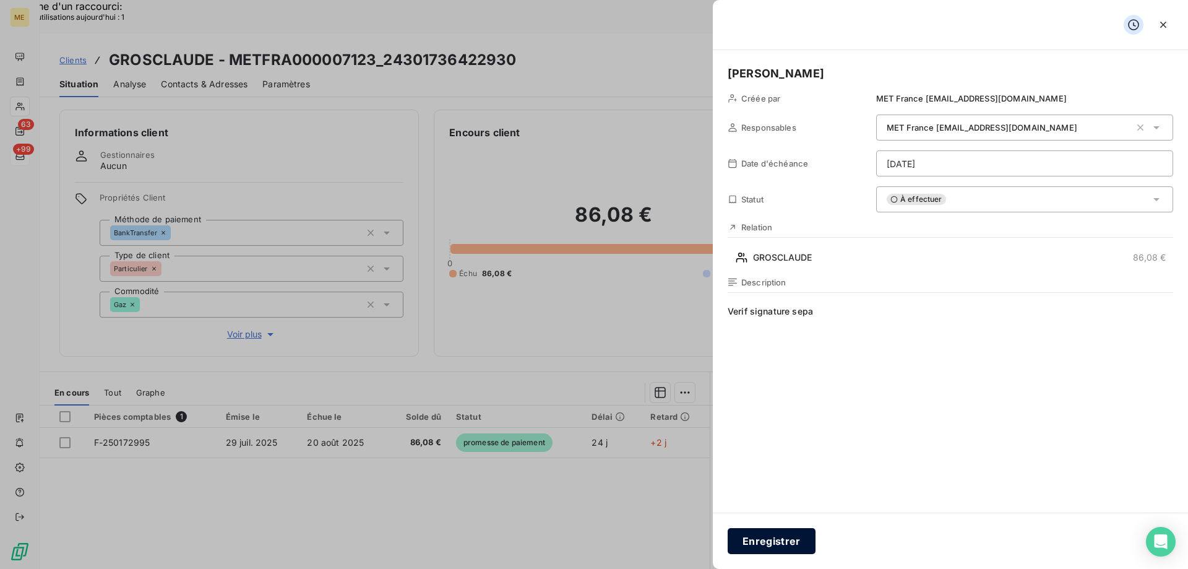
click at [796, 537] on button "Enregistrer" at bounding box center [772, 541] width 88 height 26
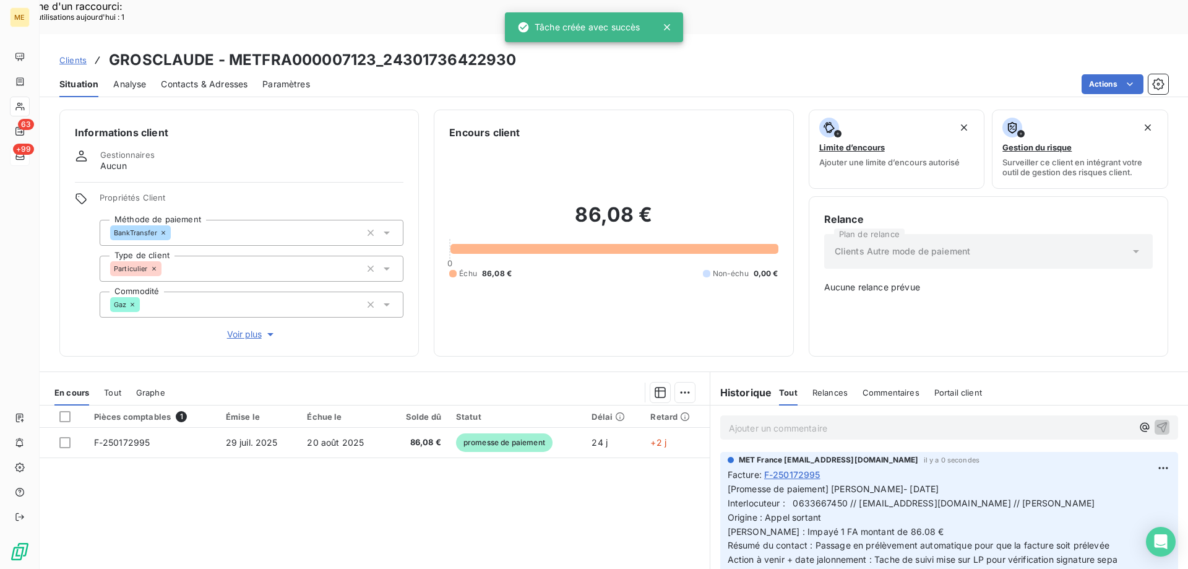
click at [254, 328] on span "Voir plus" at bounding box center [252, 334] width 50 height 12
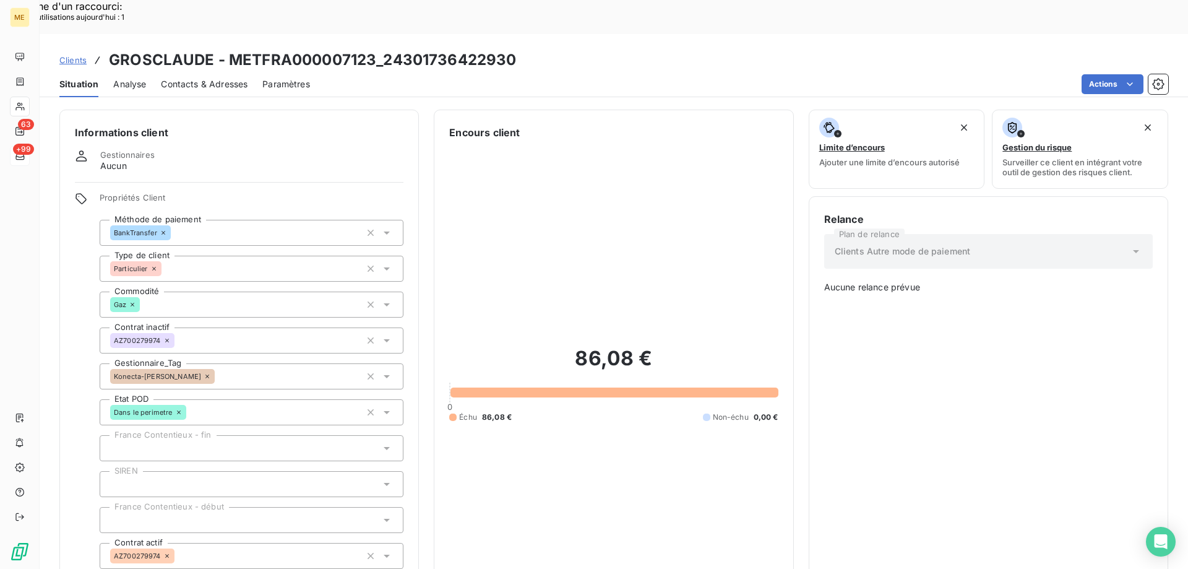
click at [204, 373] on icon at bounding box center [207, 376] width 7 height 7
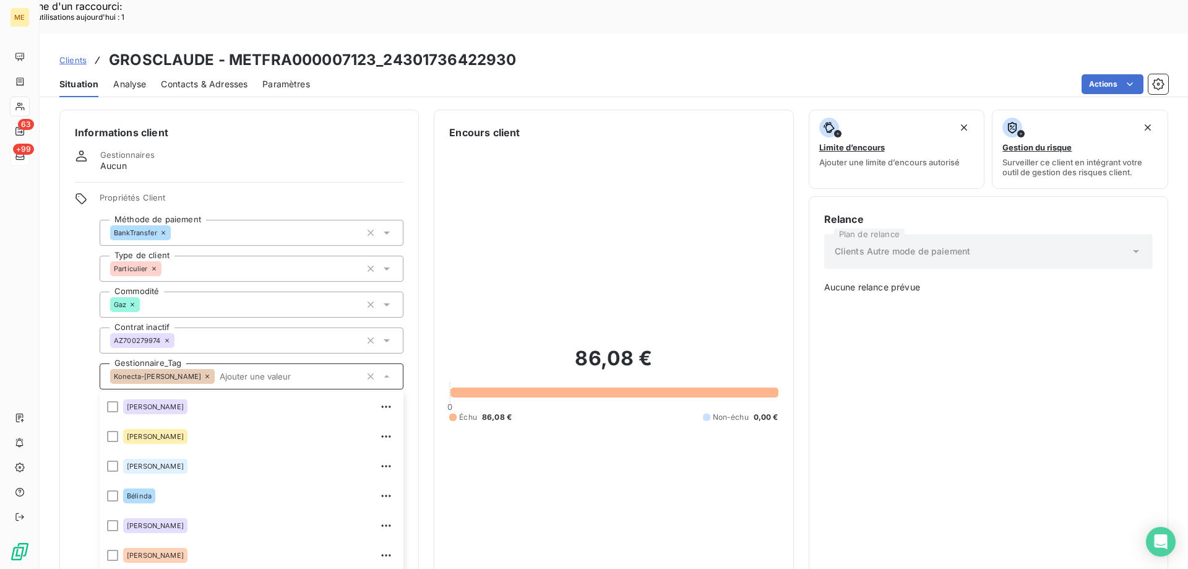
scroll to position [86, 0]
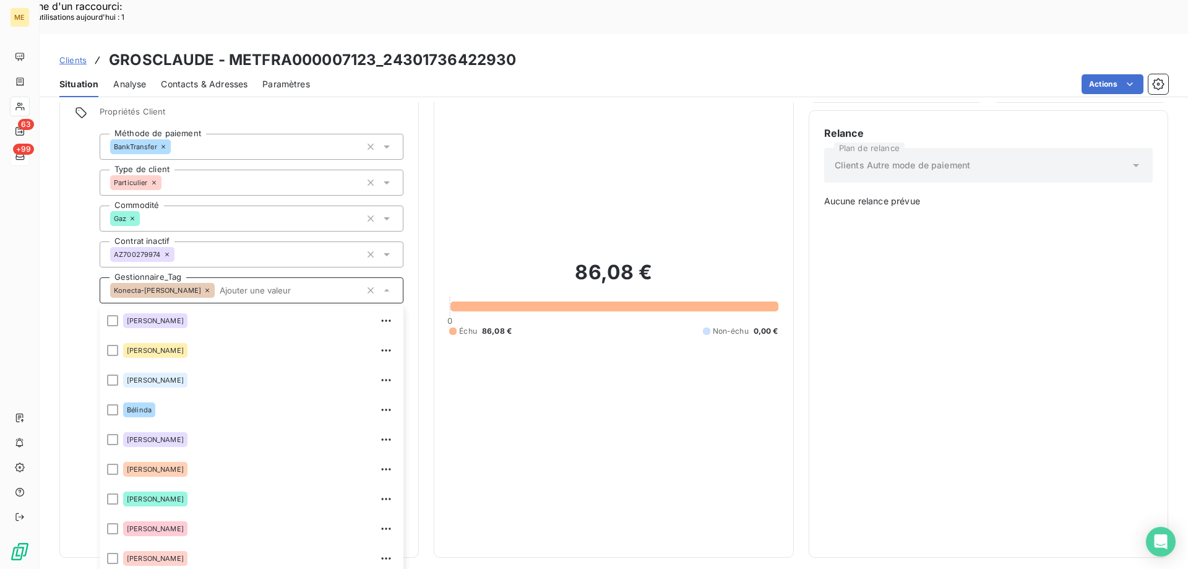
click at [215, 285] on input "text" at bounding box center [288, 290] width 146 height 11
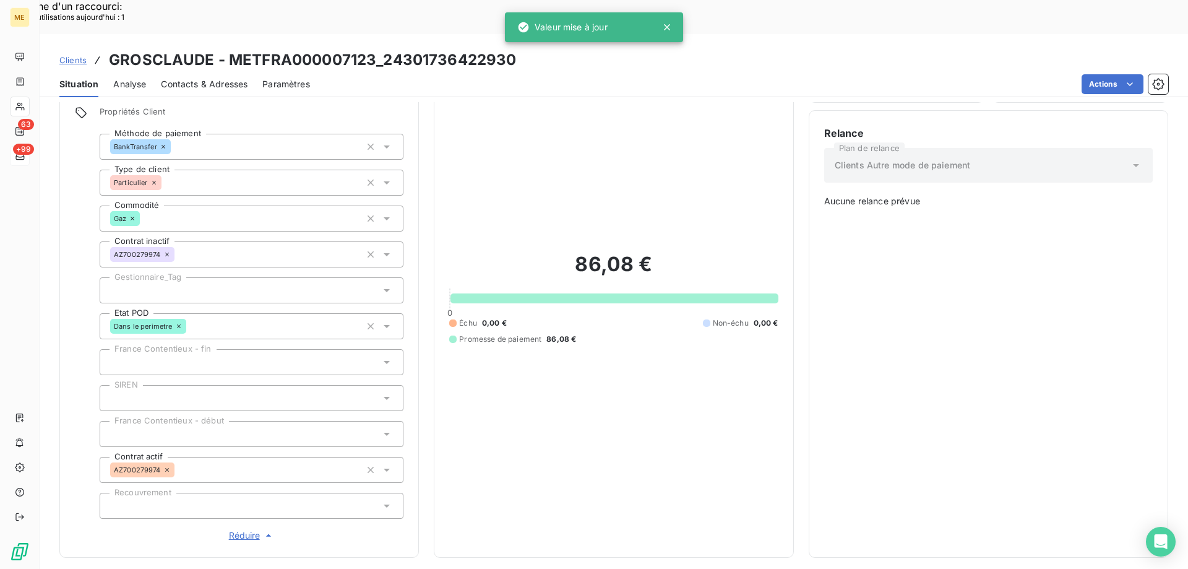
click at [250, 277] on div at bounding box center [252, 290] width 304 height 26
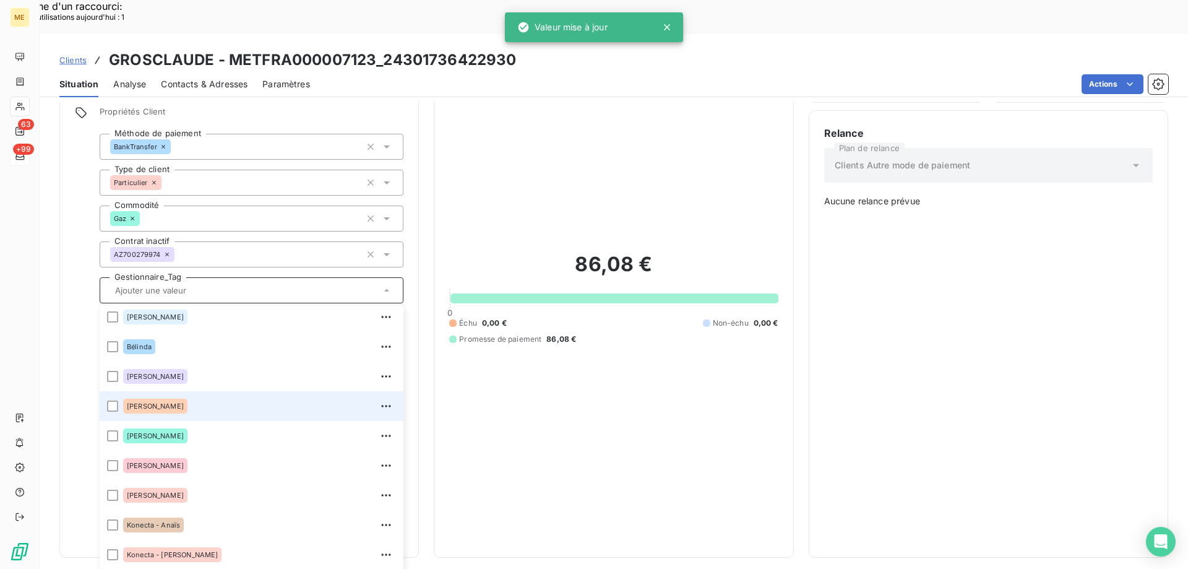
scroll to position [186, 0]
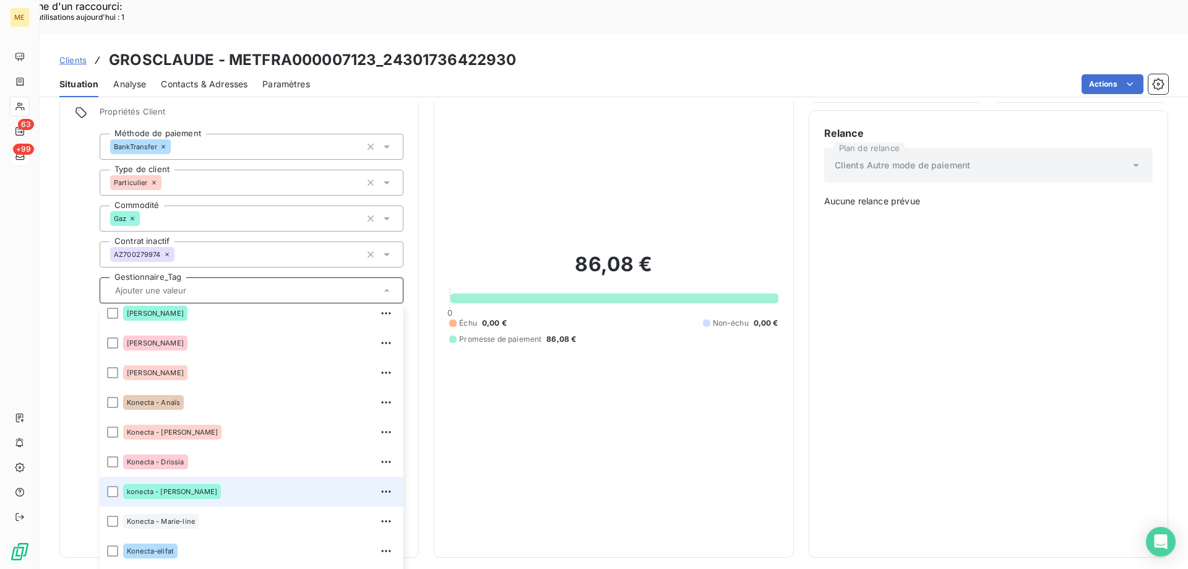
drag, startPoint x: 115, startPoint y: 454, endPoint x: 122, endPoint y: 450, distance: 7.8
click at [114, 486] on div at bounding box center [112, 491] width 11 height 11
click at [551, 371] on div "86,08 € 0 Échu 0,00 € Non-échu 0,00 € Promesse de paiement 86,08 €" at bounding box center [613, 298] width 329 height 488
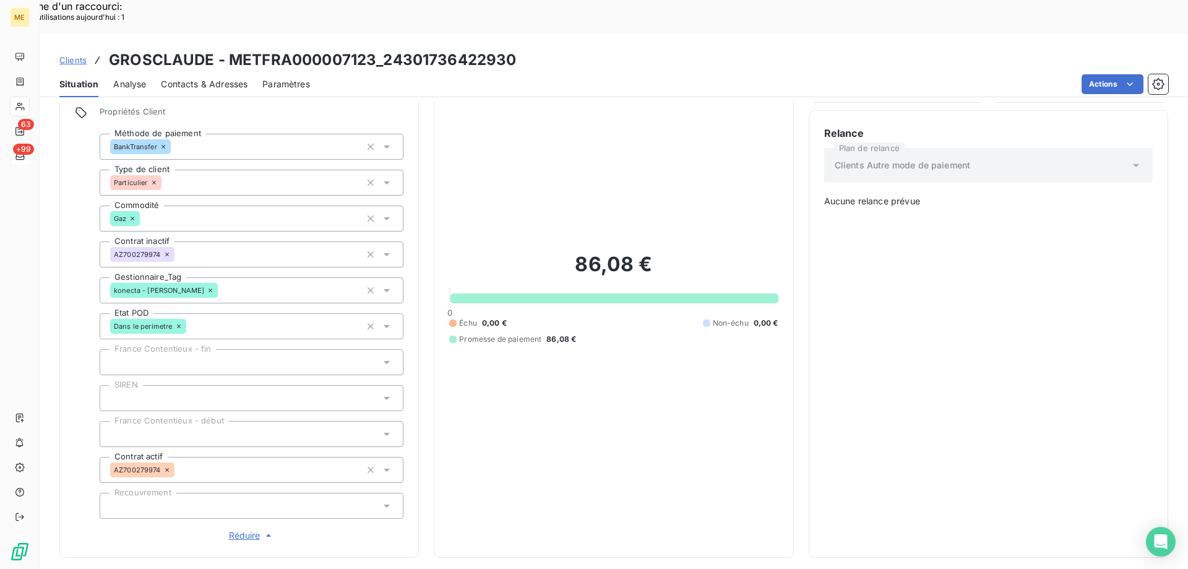
click at [527, 140] on div "86,08 € 0 Échu 0,00 € Non-échu 0,00 € Promesse de paiement 86,08 €" at bounding box center [613, 298] width 329 height 488
click at [650, 499] on div "86,08 € 0 Échu 0,00 € Non-échu 0,00 € Promesse de paiement 86,08 €" at bounding box center [613, 298] width 329 height 488
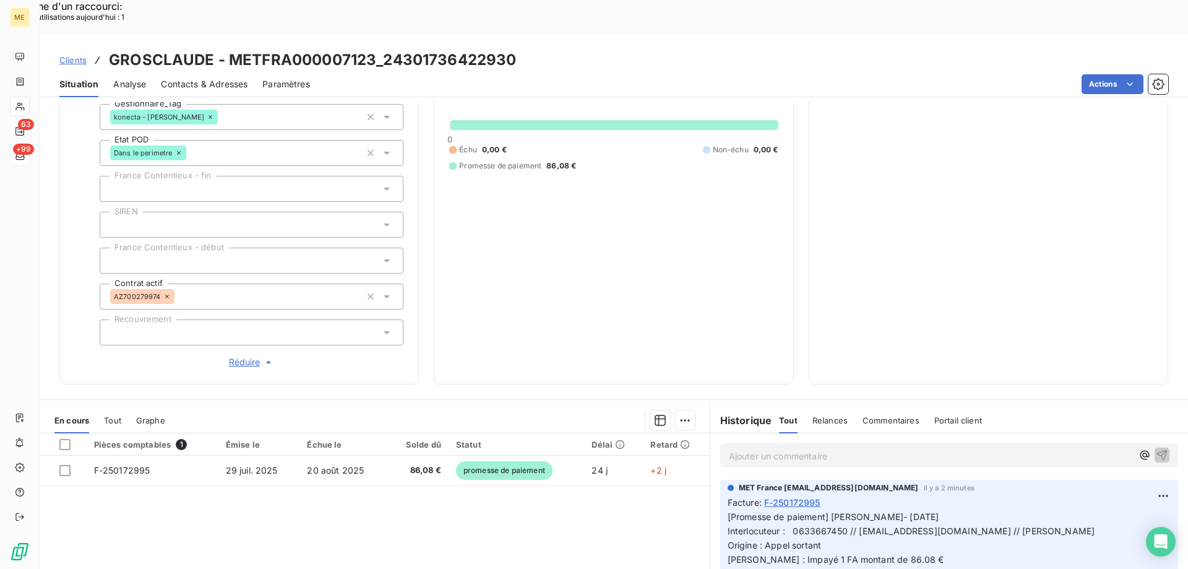
scroll to position [54, 0]
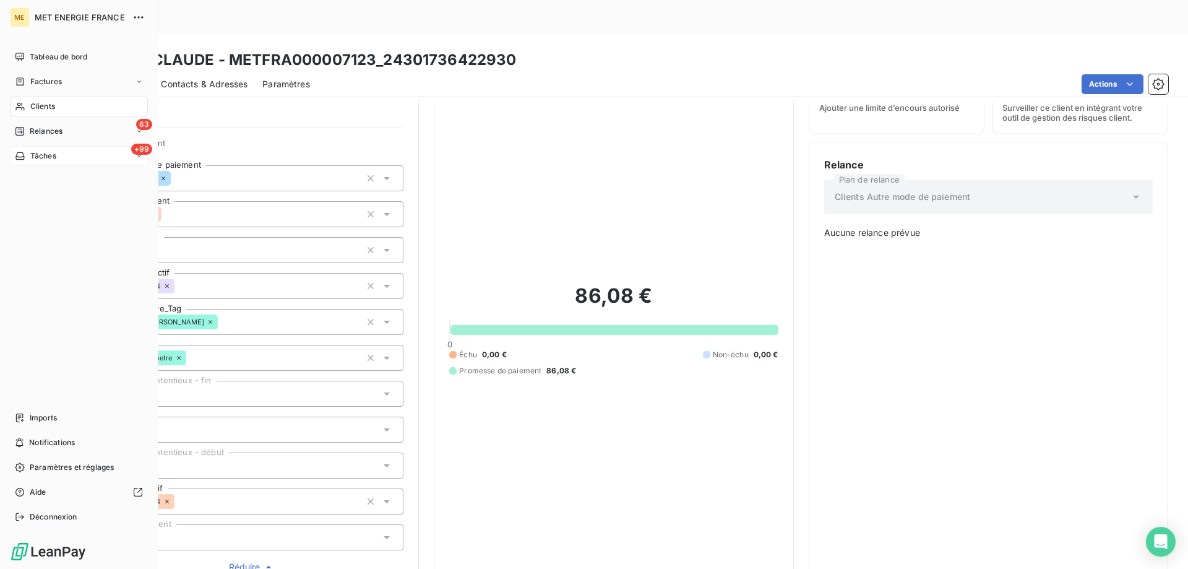
click at [82, 149] on div "+99 Tâches" at bounding box center [79, 156] width 138 height 20
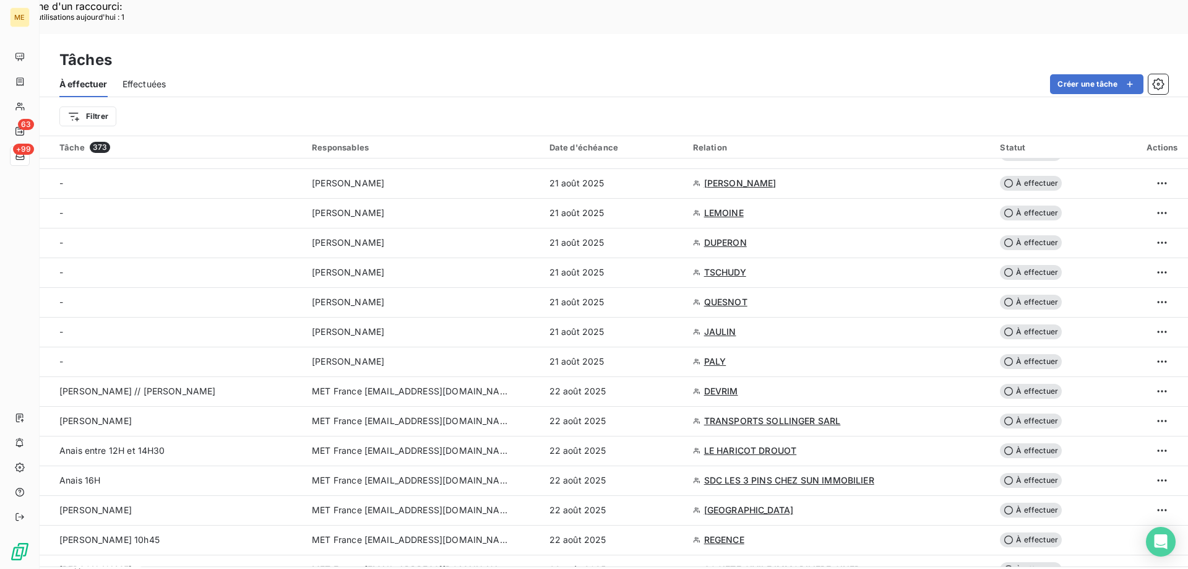
scroll to position [681, 0]
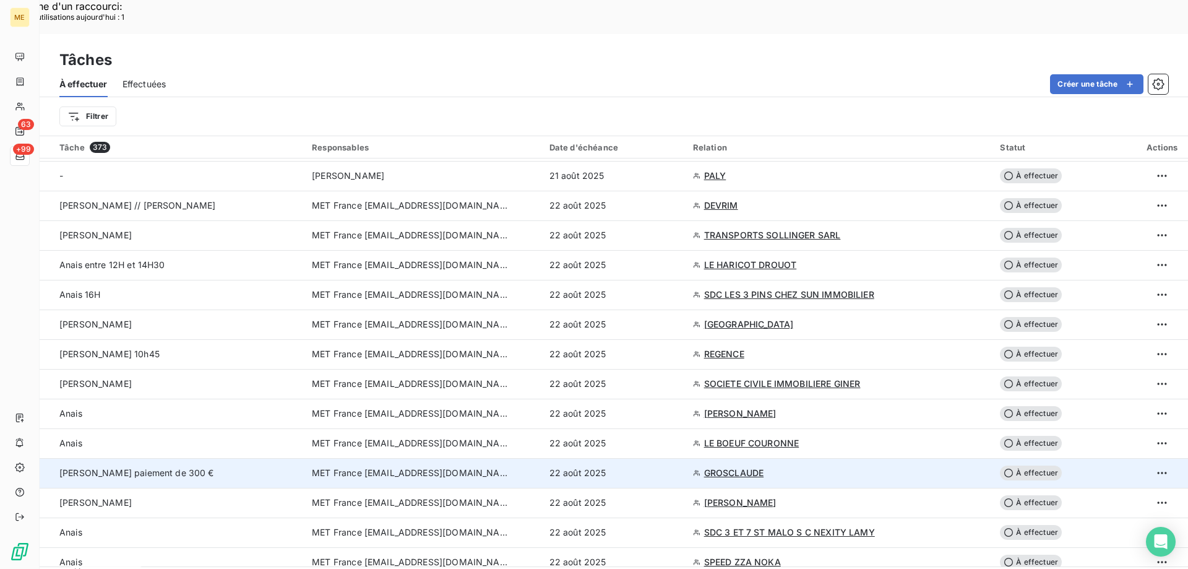
click at [220, 458] on td "Lisa Verif paiement de 300 €" at bounding box center [172, 473] width 265 height 30
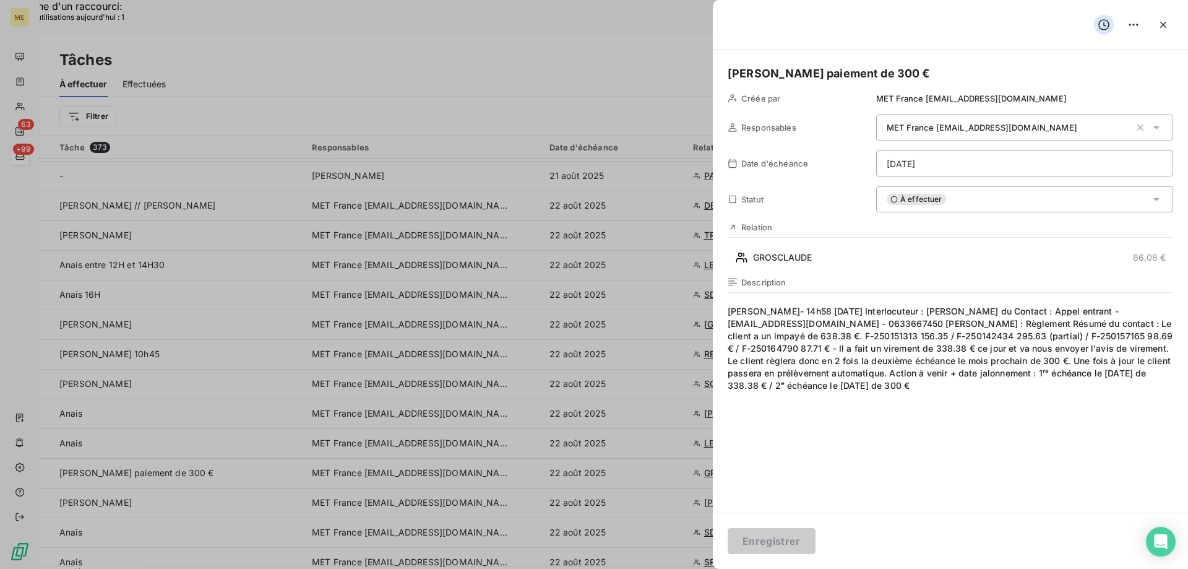
click at [963, 205] on div "À effectuer" at bounding box center [1024, 199] width 297 height 26
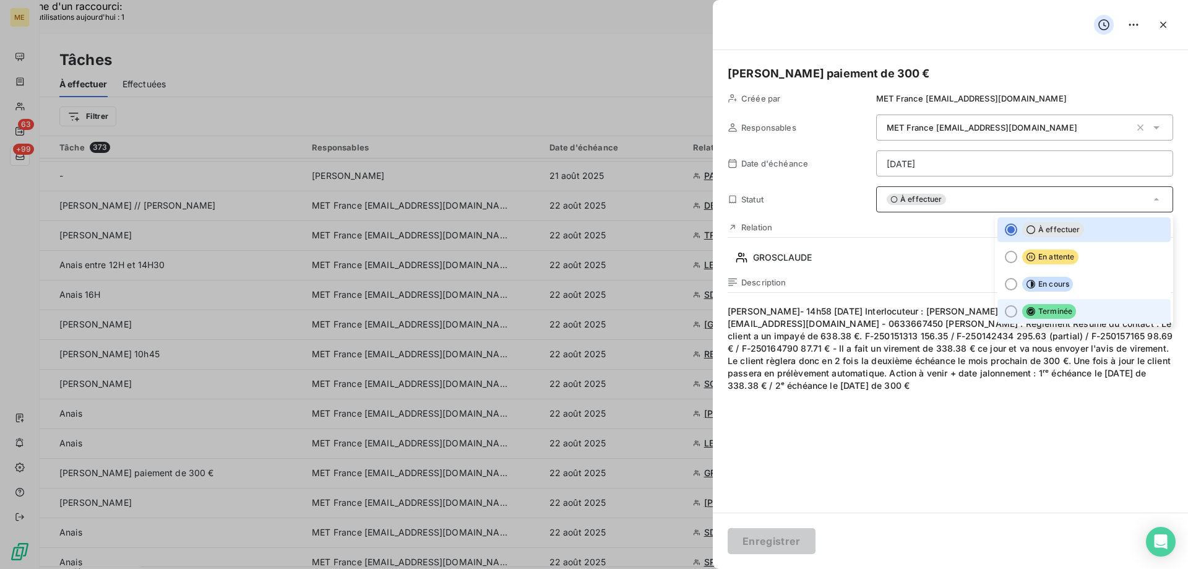
click at [1005, 311] on div at bounding box center [1011, 311] width 12 height 12
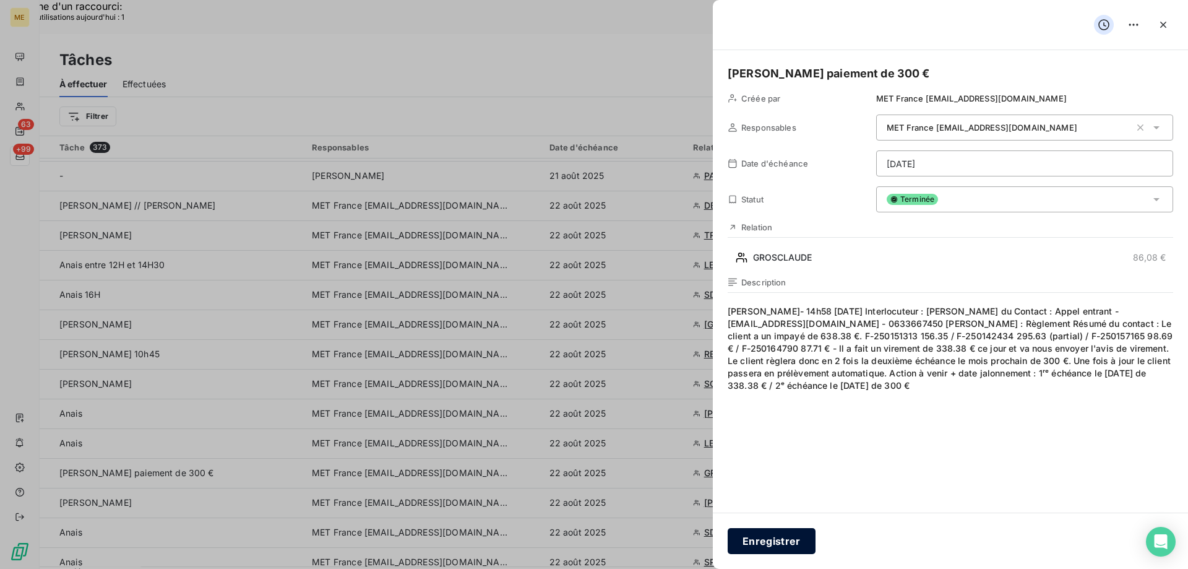
click at [761, 546] on button "Enregistrer" at bounding box center [772, 541] width 88 height 26
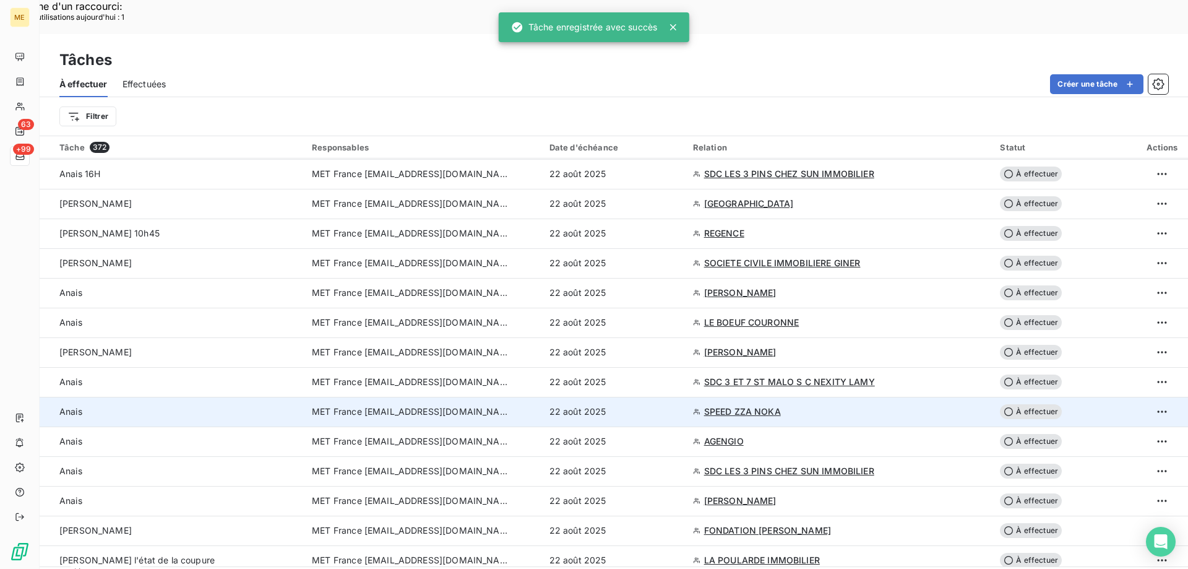
scroll to position [805, 0]
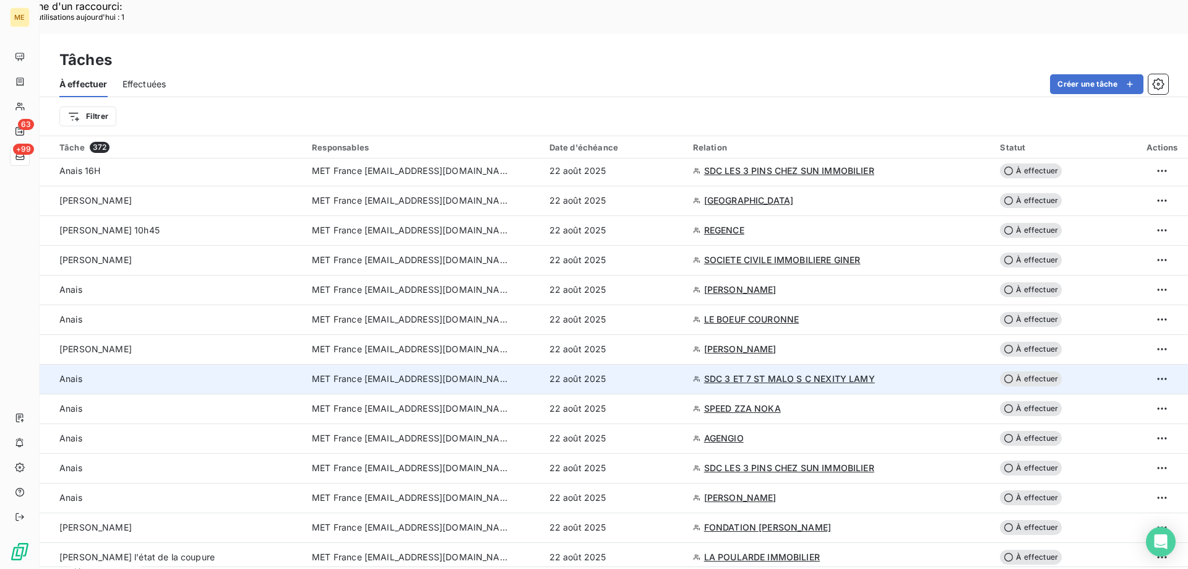
click at [258, 364] on td "Anais" at bounding box center [172, 379] width 265 height 30
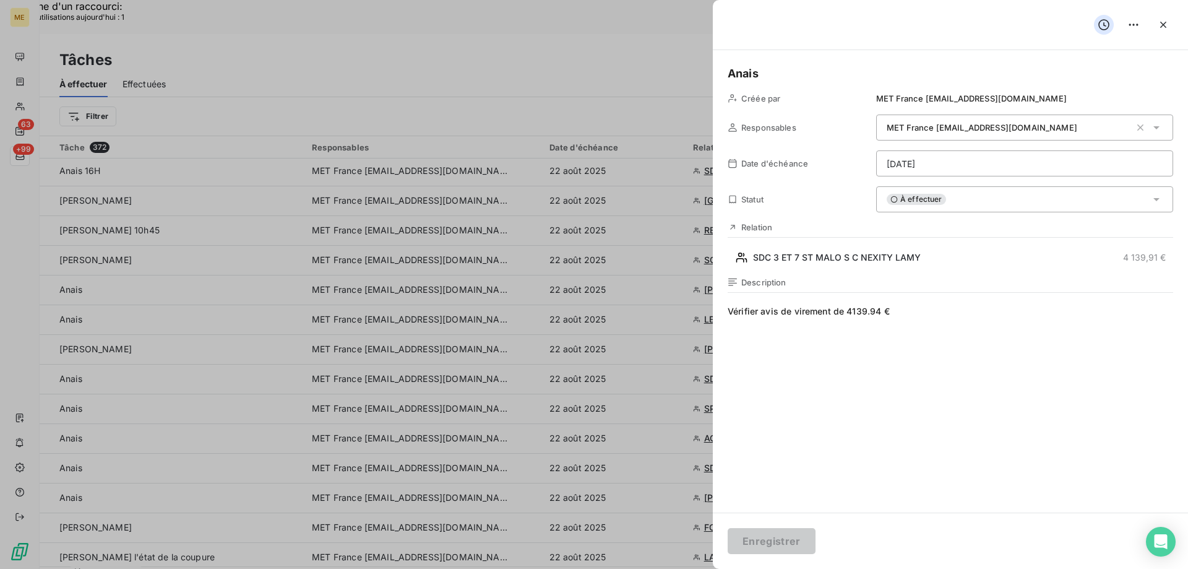
click at [261, 312] on div at bounding box center [594, 284] width 1188 height 569
click at [1163, 25] on icon "button" at bounding box center [1163, 25] width 6 height 6
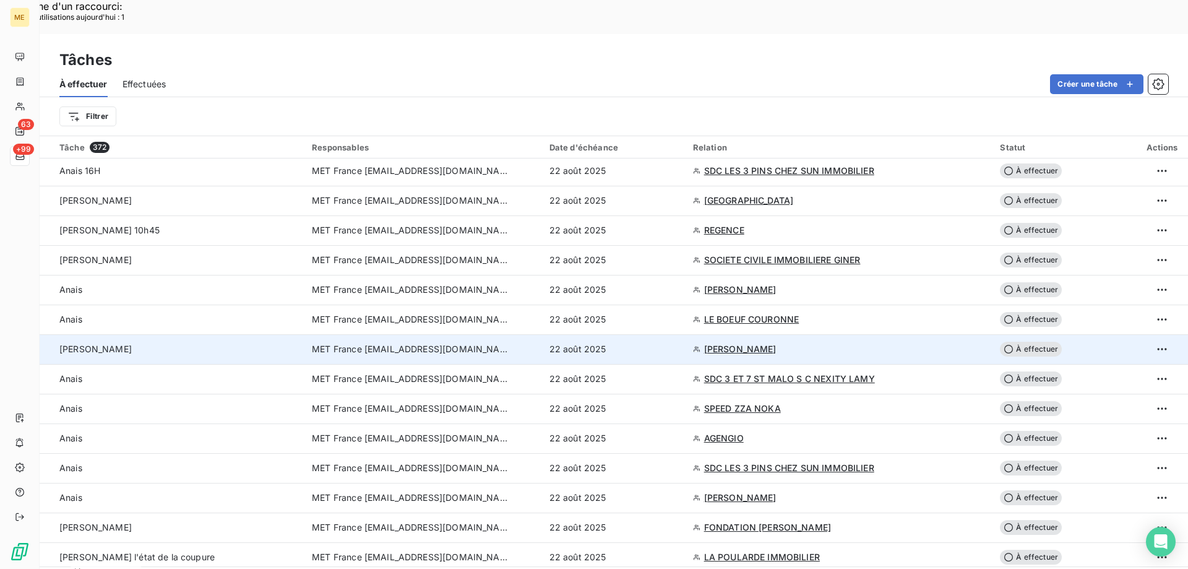
click at [151, 343] on div "Lisa" at bounding box center [178, 349] width 238 height 12
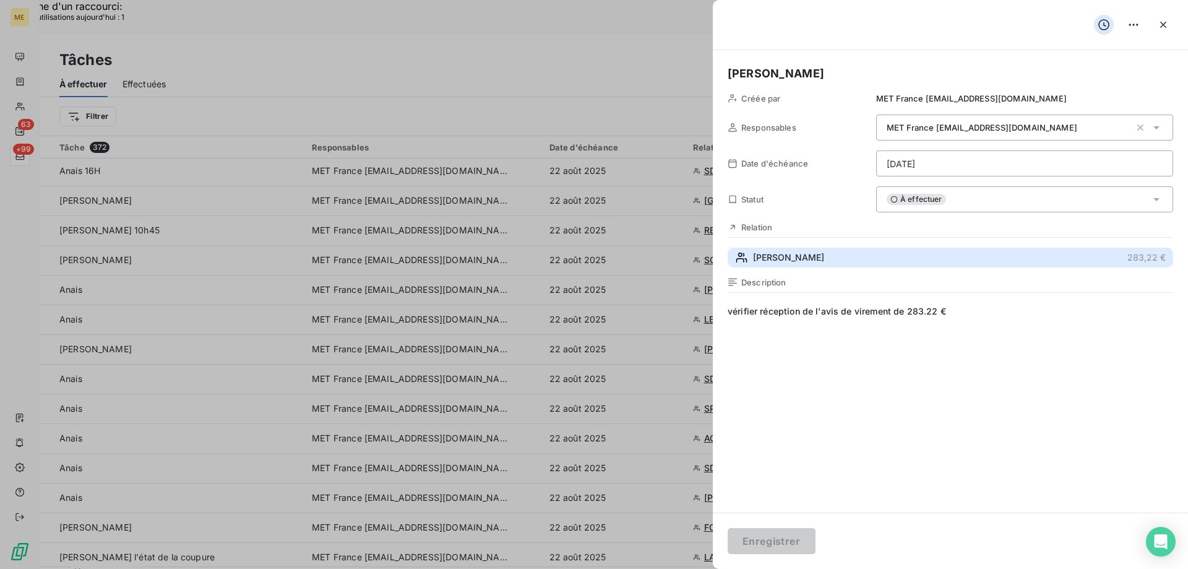
click at [779, 261] on span "HUBERT" at bounding box center [788, 257] width 71 height 12
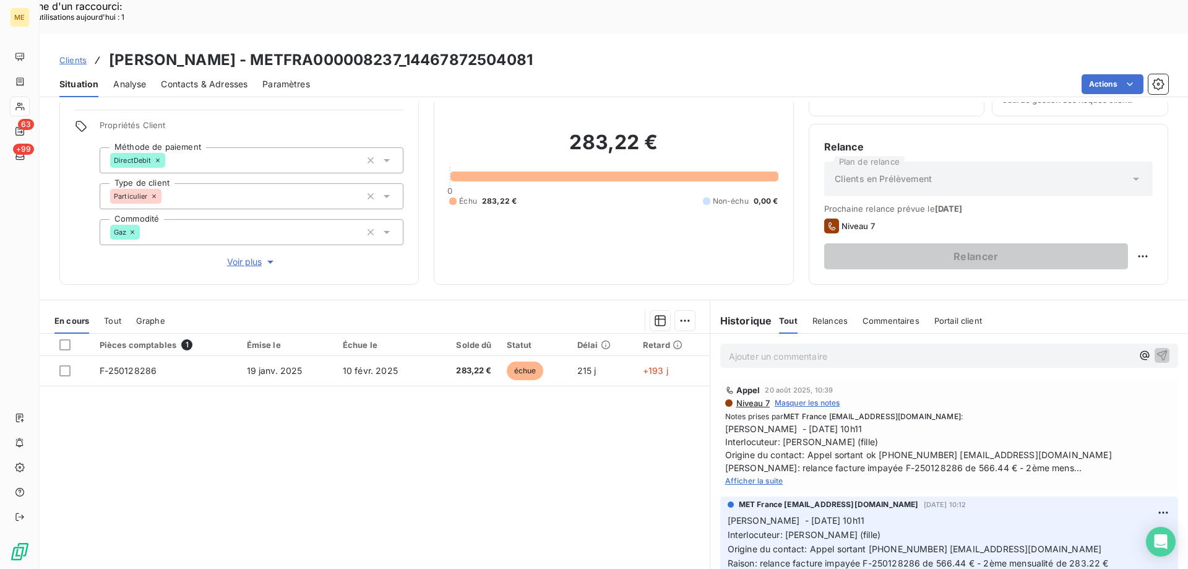
scroll to position [79, 0]
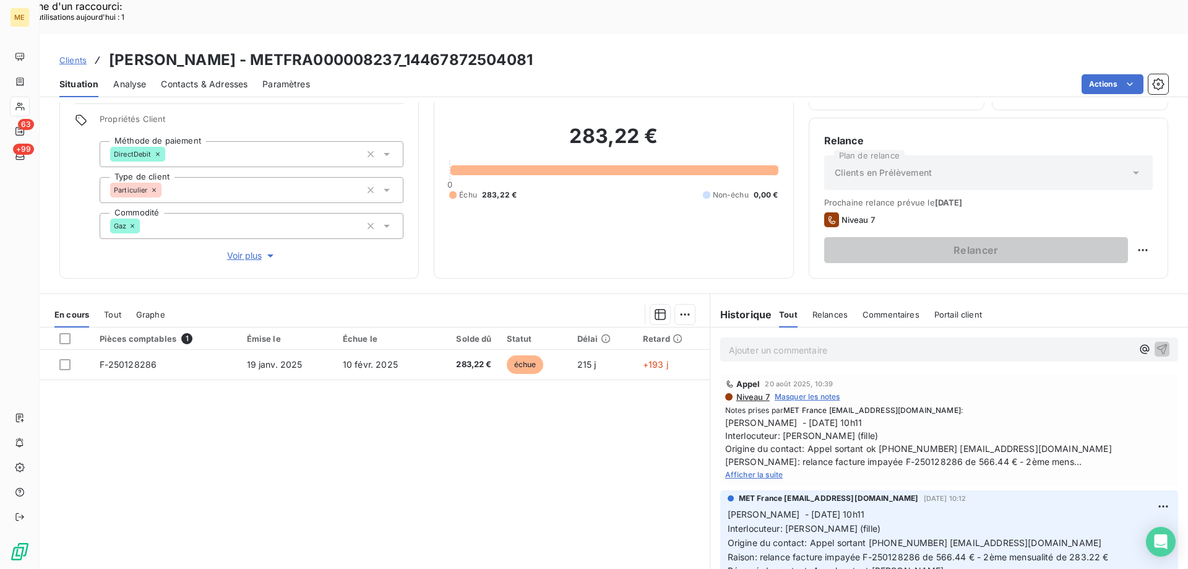
click at [751, 470] on span "Afficher la suite" at bounding box center [754, 474] width 58 height 9
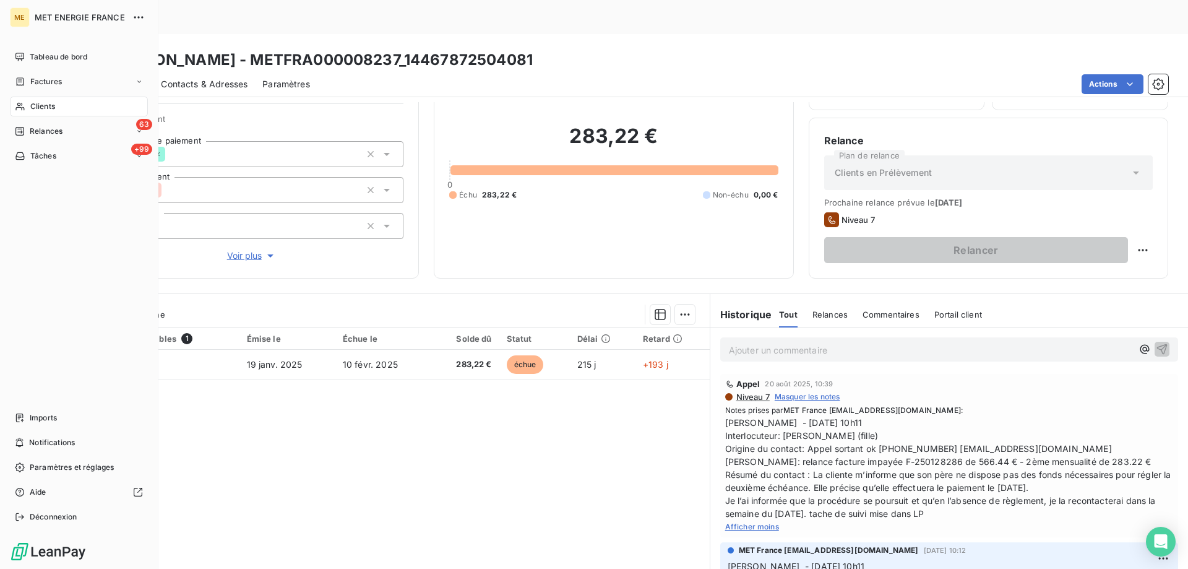
click at [56, 159] on span "Tâches" at bounding box center [43, 155] width 26 height 11
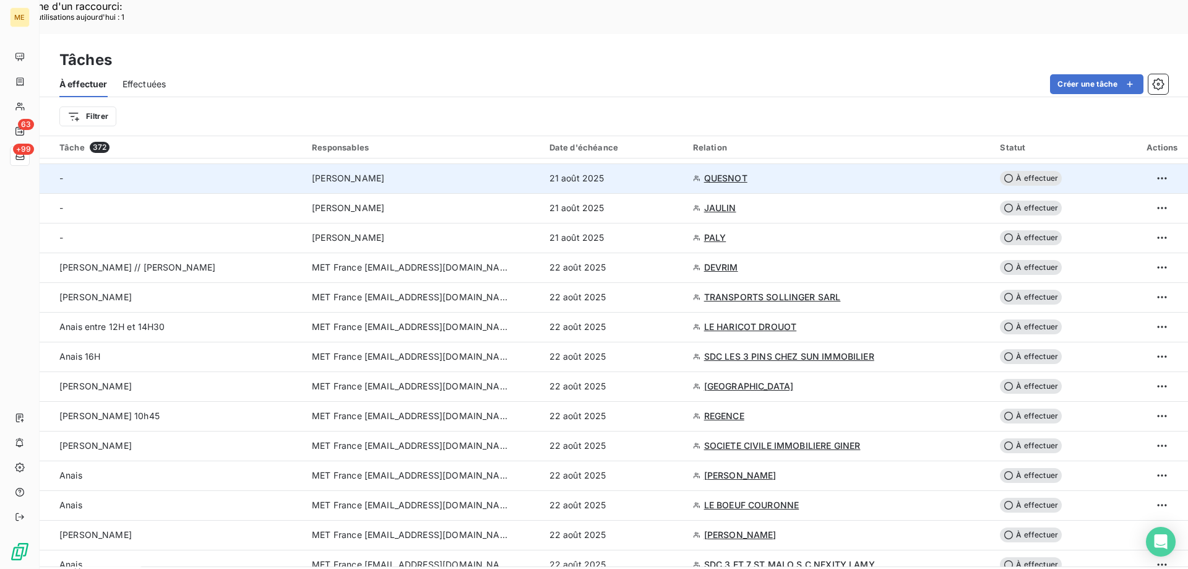
scroll to position [743, 0]
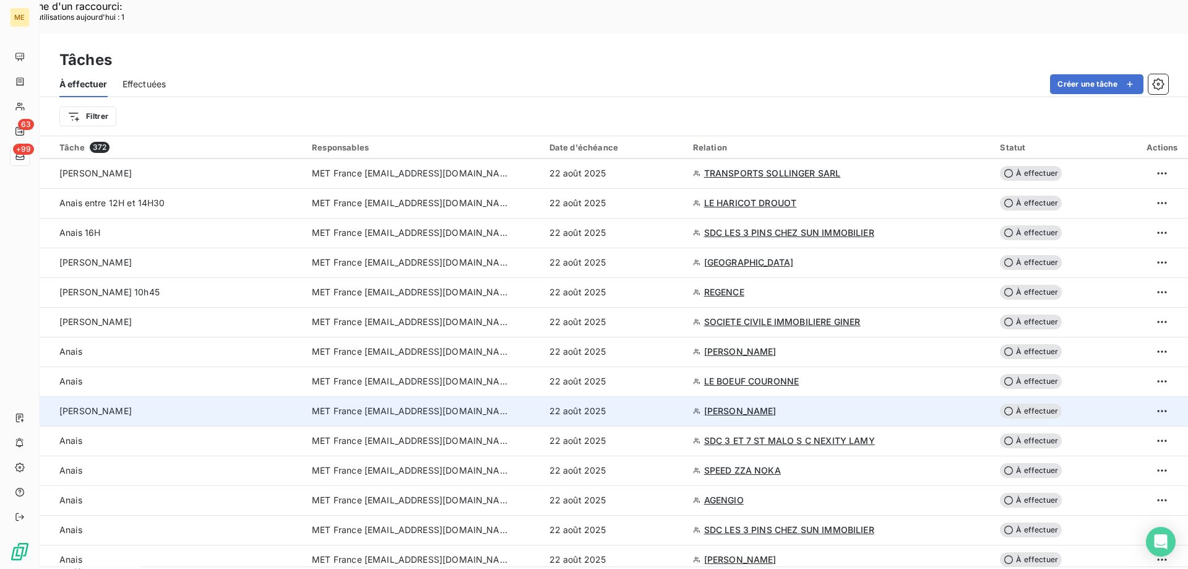
click at [157, 396] on td "Lisa" at bounding box center [172, 411] width 265 height 30
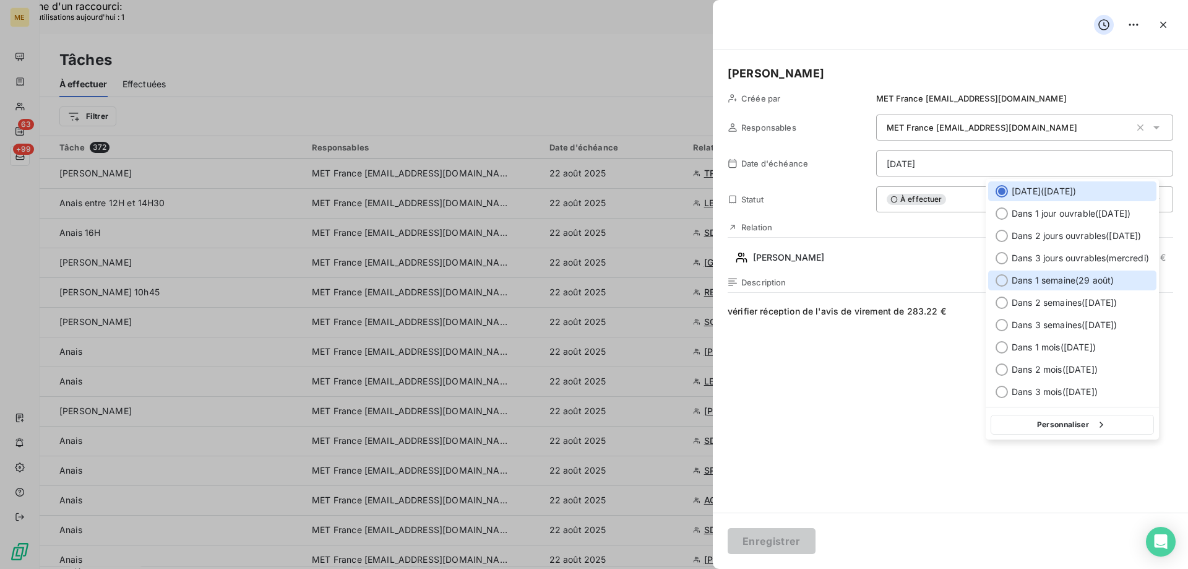
click at [993, 274] on div "Dans 1 semaine ( 29 août )" at bounding box center [1072, 280] width 168 height 20
type input "29/08/2025"
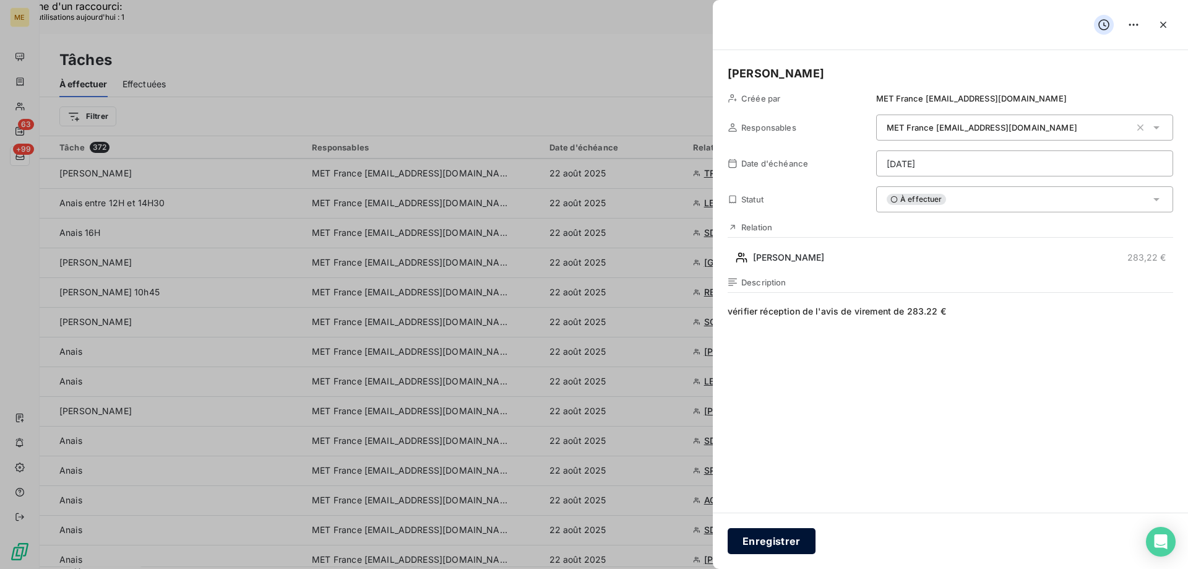
click at [771, 545] on button "Enregistrer" at bounding box center [772, 541] width 88 height 26
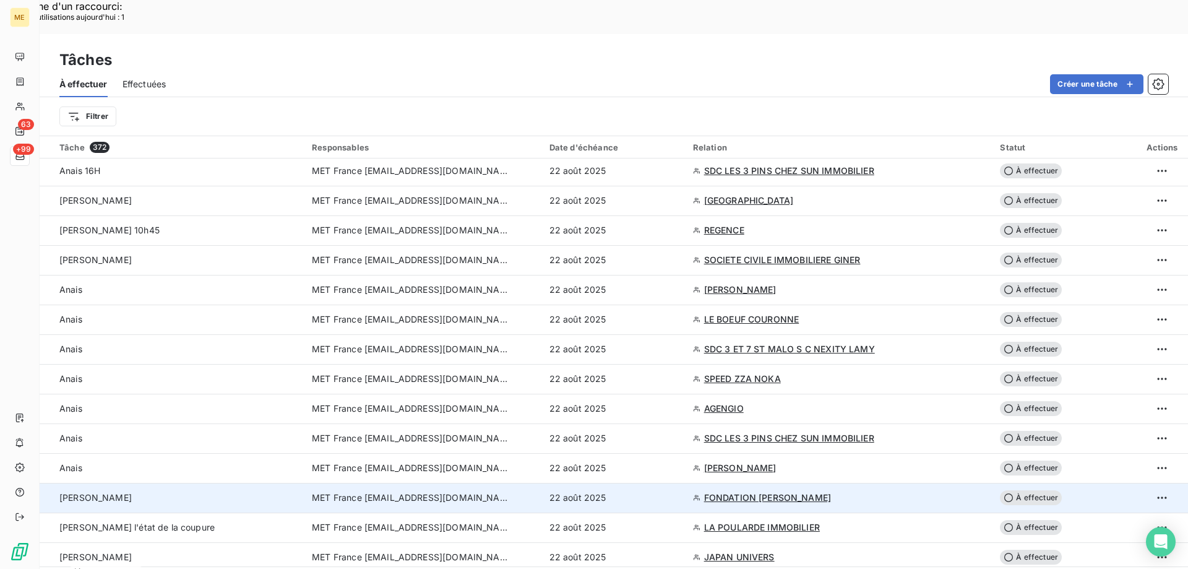
scroll to position [928, 0]
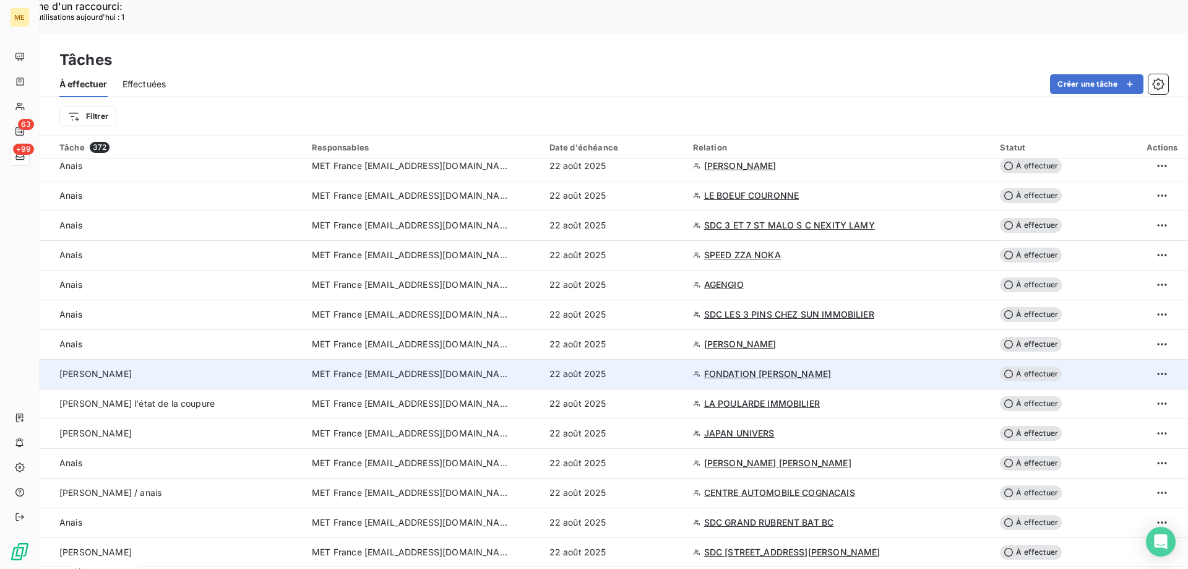
click at [227, 359] on td "Lisa" at bounding box center [172, 374] width 265 height 30
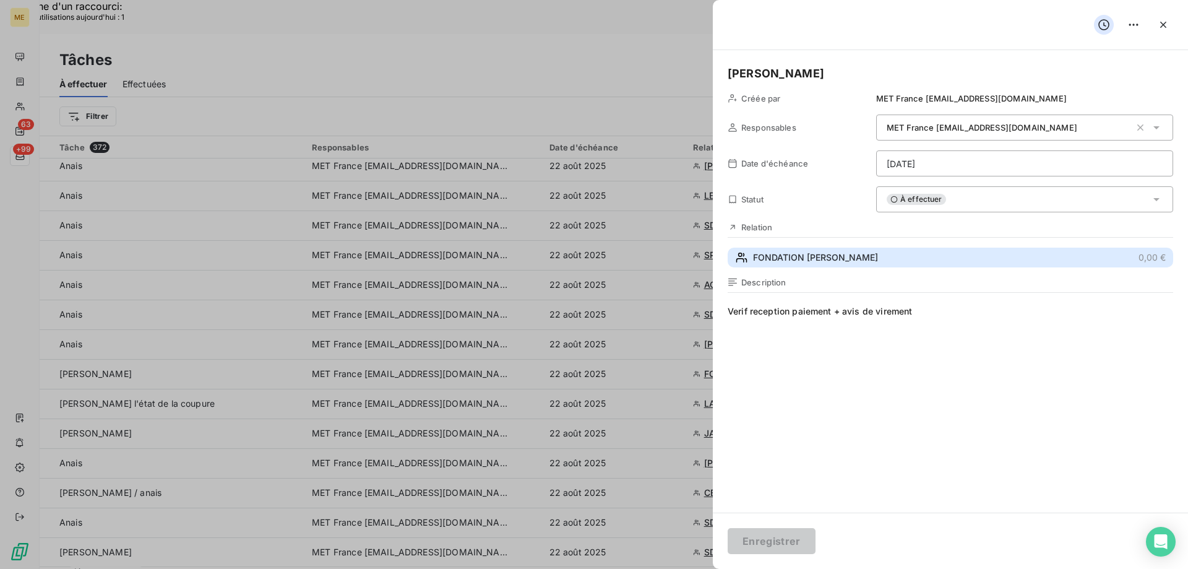
click at [789, 250] on button "FONDATION PAUL PARQUET 0,00 €" at bounding box center [951, 258] width 446 height 20
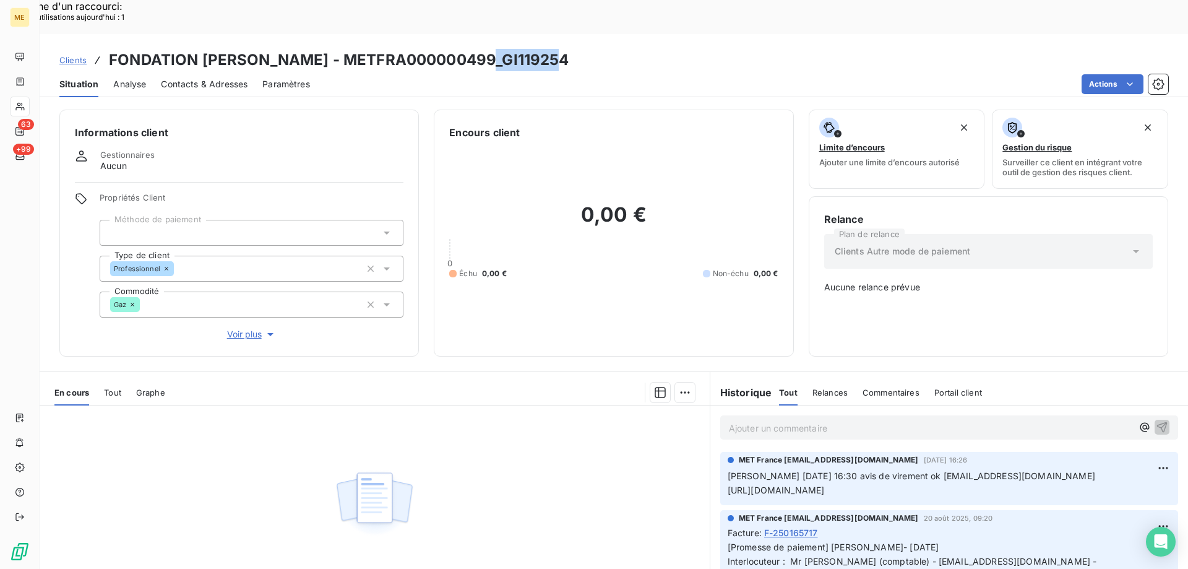
drag, startPoint x: 488, startPoint y: 25, endPoint x: 553, endPoint y: 30, distance: 65.2
click at [553, 49] on h3 "FONDATION PAUL PARQUET - METFRA000000499_GI119254" at bounding box center [339, 60] width 460 height 22
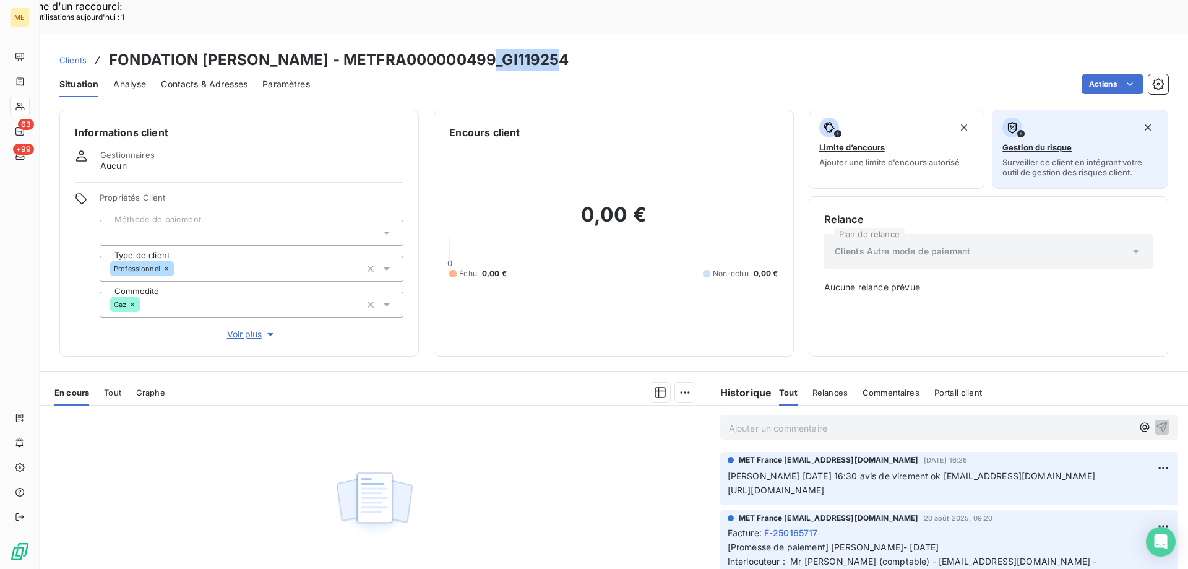
copy h3 "GI119254"
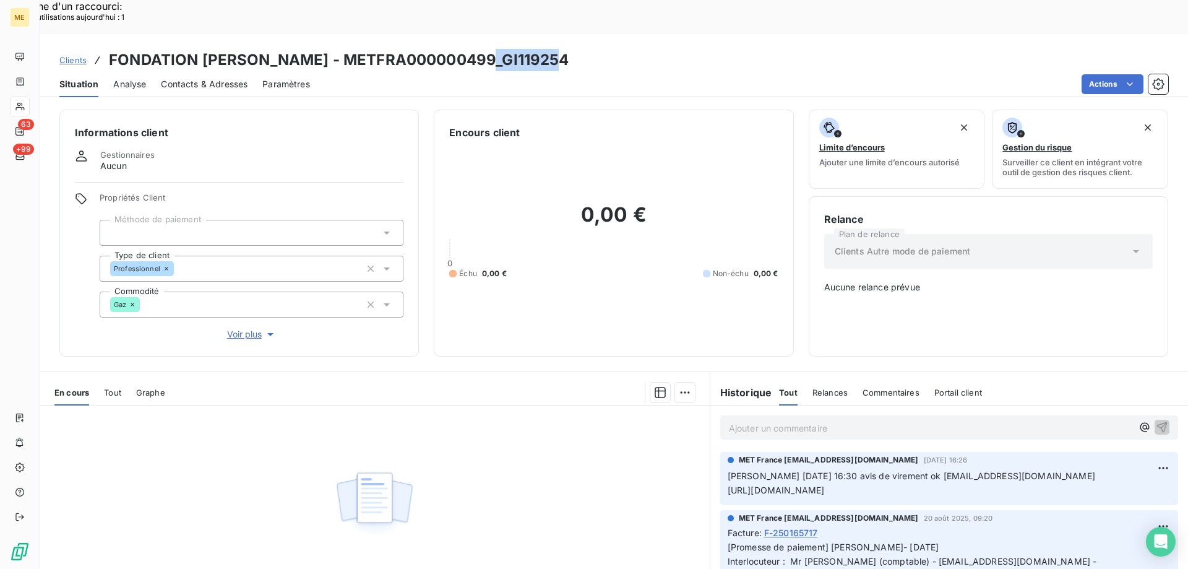
click at [236, 328] on span "Voir plus" at bounding box center [252, 334] width 50 height 12
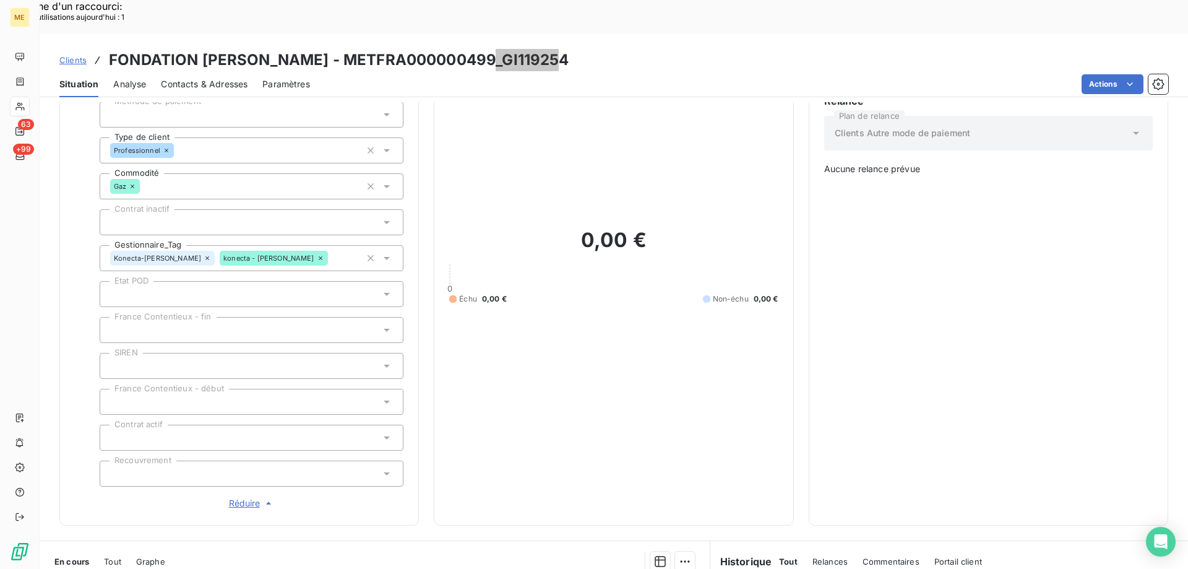
scroll to position [116, 0]
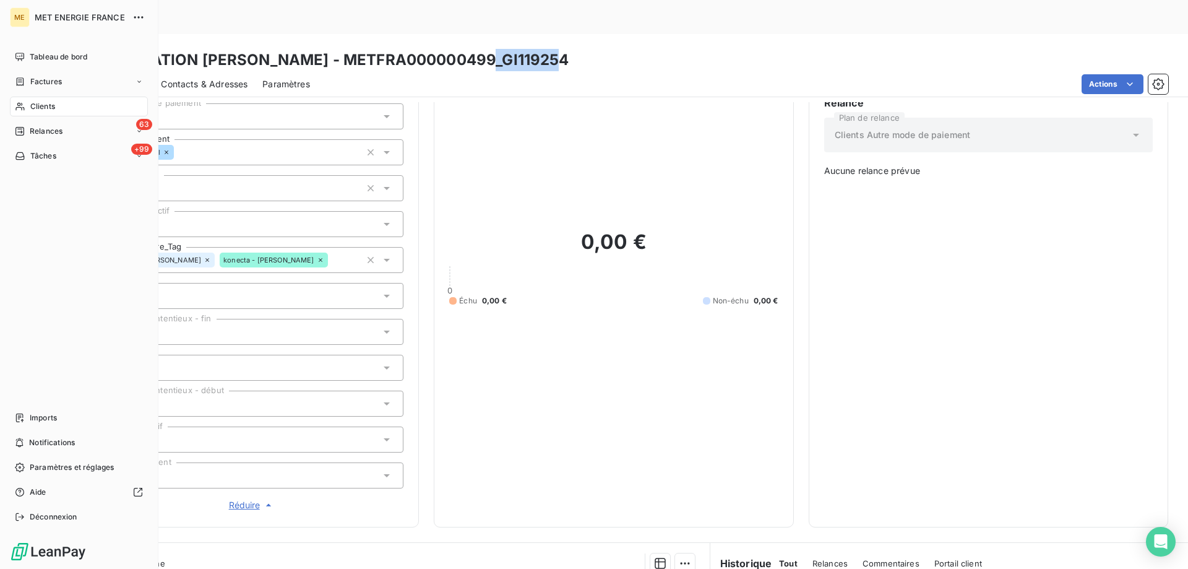
click at [48, 154] on span "Tâches" at bounding box center [43, 155] width 26 height 11
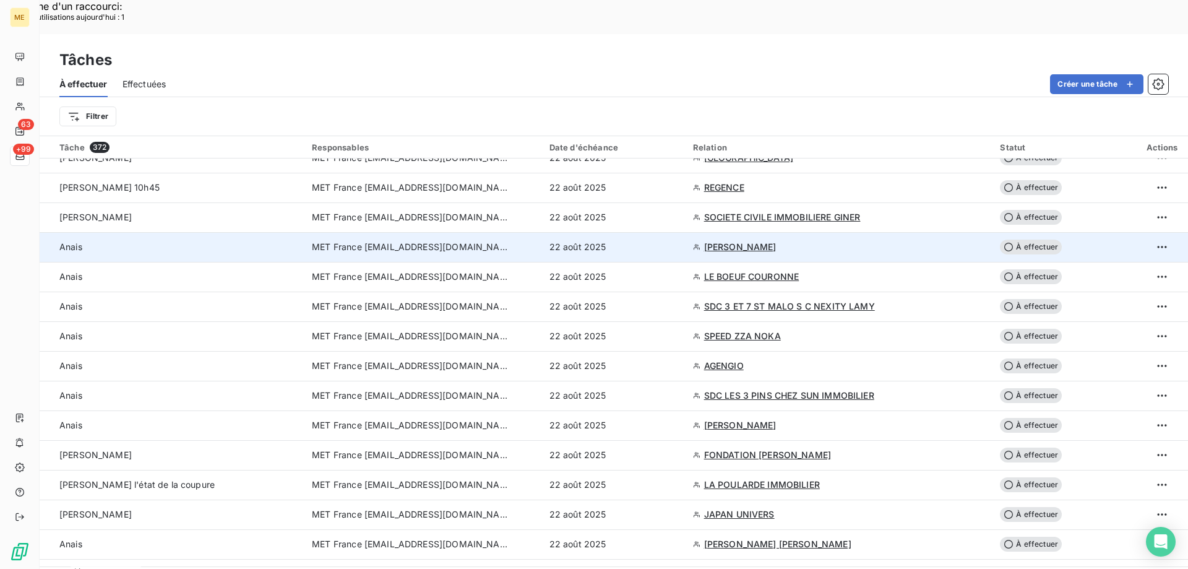
scroll to position [866, 0]
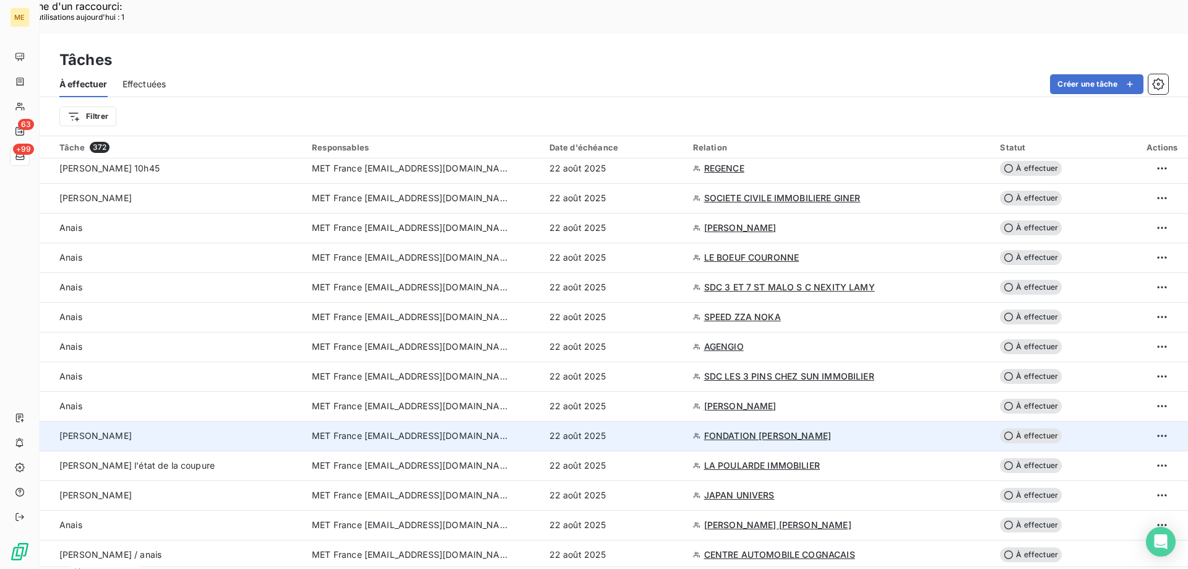
click at [211, 421] on td "Lisa" at bounding box center [172, 436] width 265 height 30
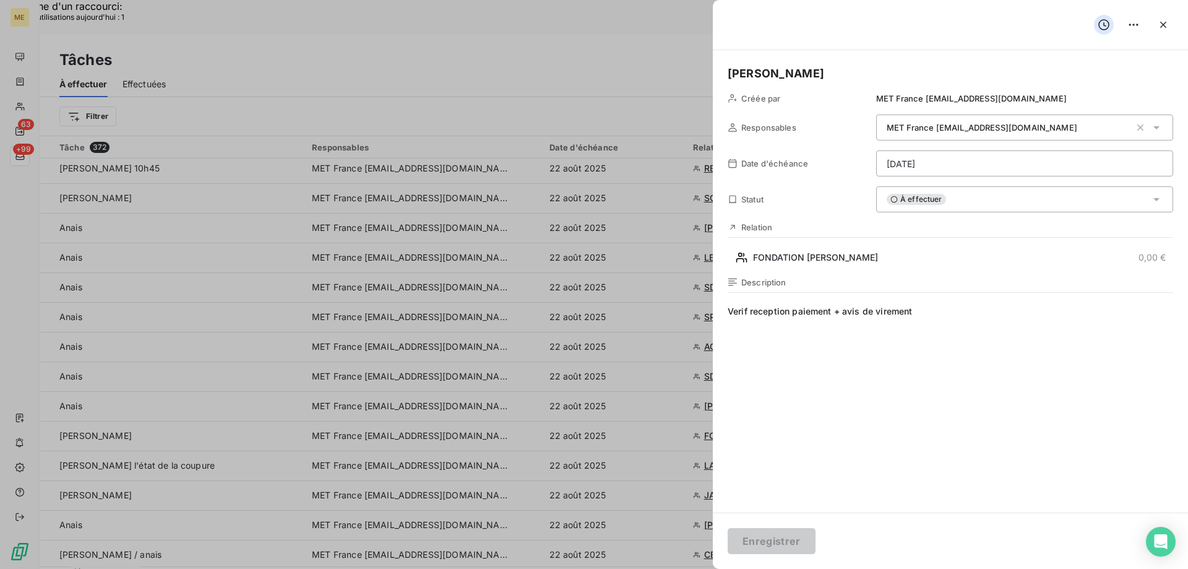
click at [986, 194] on div "À effectuer" at bounding box center [1024, 199] width 297 height 26
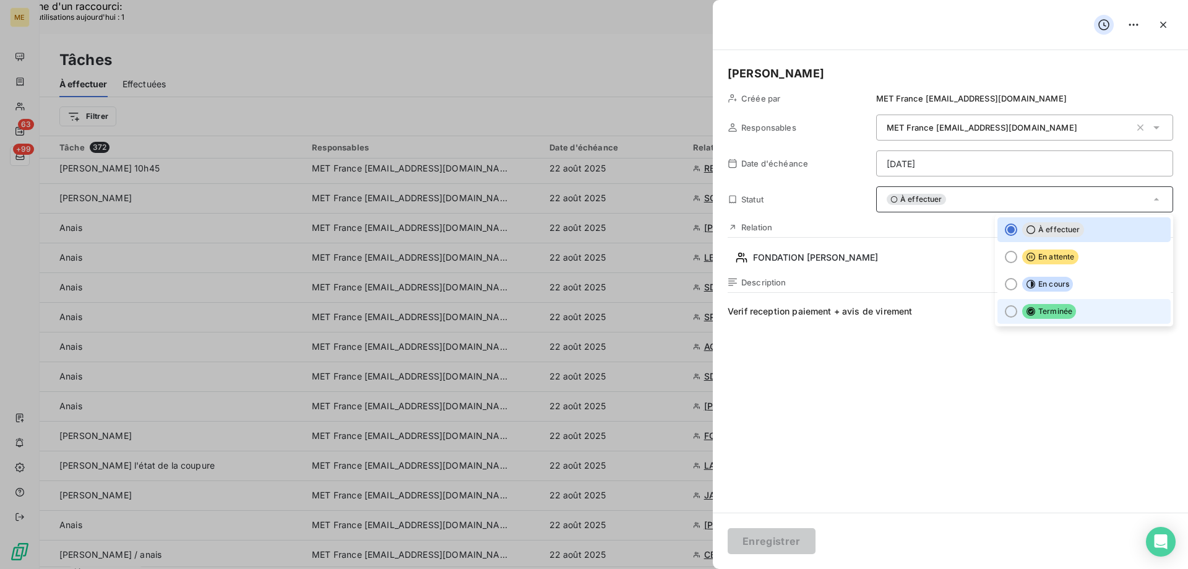
click at [1005, 307] on div at bounding box center [1011, 311] width 12 height 12
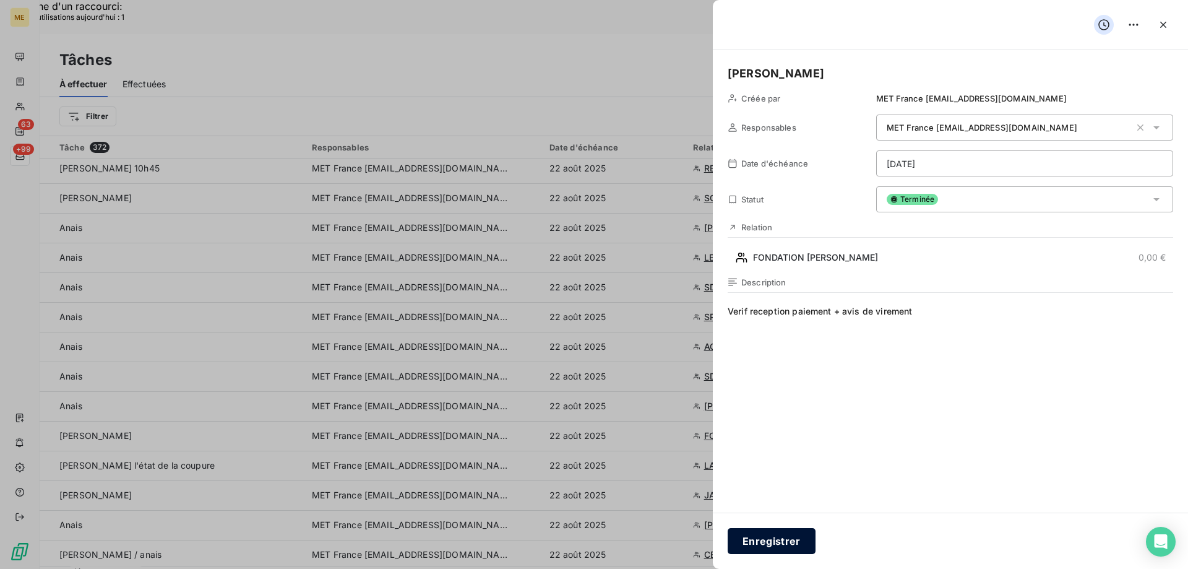
click at [760, 548] on button "Enregistrer" at bounding box center [772, 541] width 88 height 26
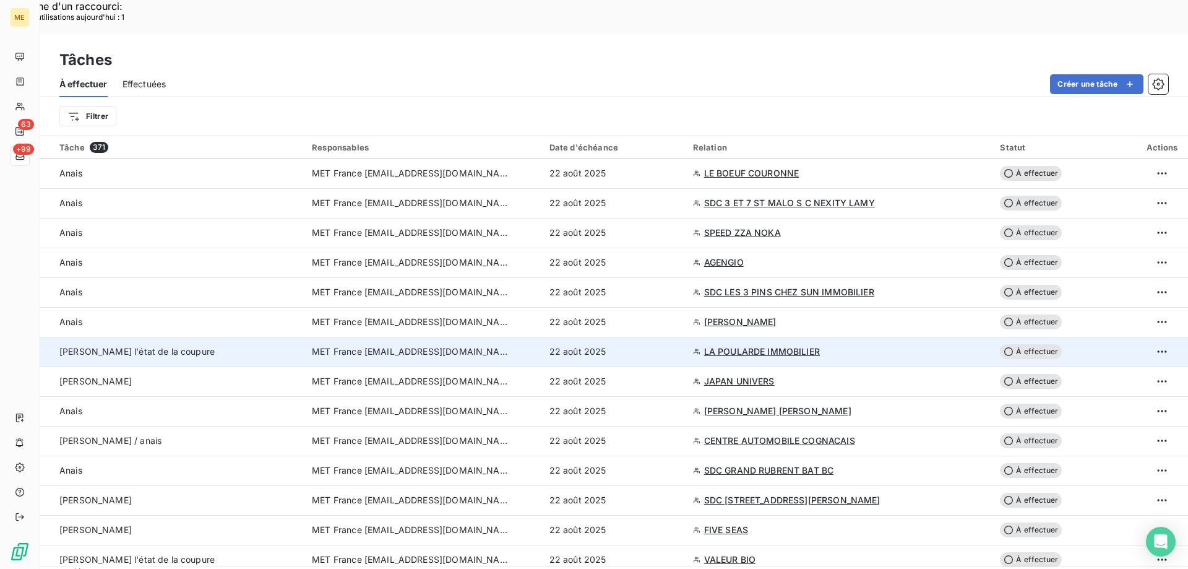
scroll to position [1052, 0]
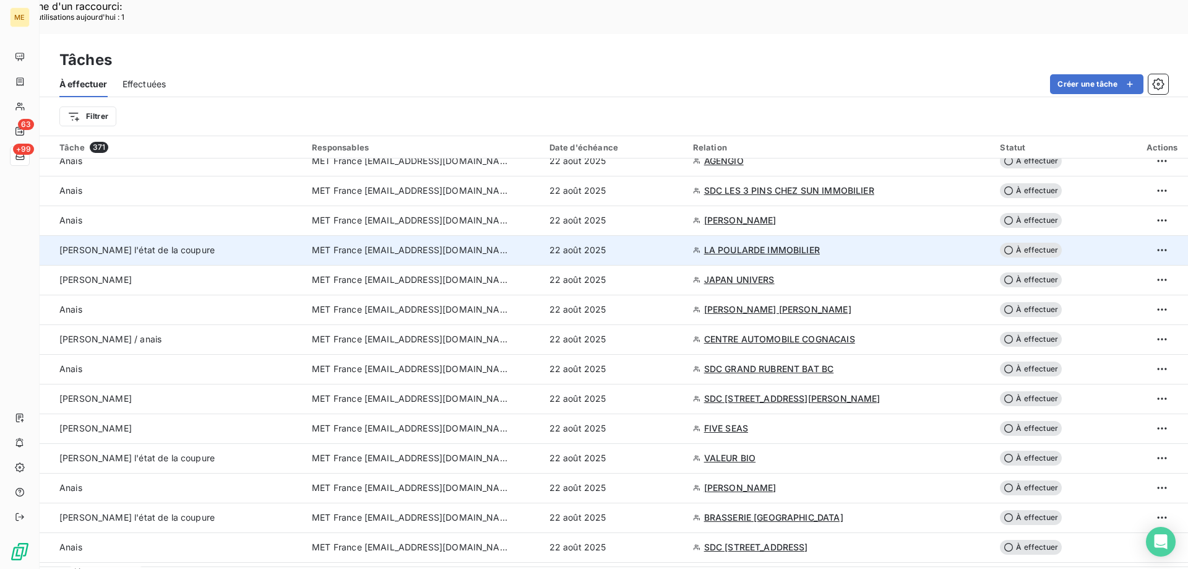
click at [225, 235] on td "Sylvain - vérifier l'état de la coupure" at bounding box center [172, 250] width 265 height 30
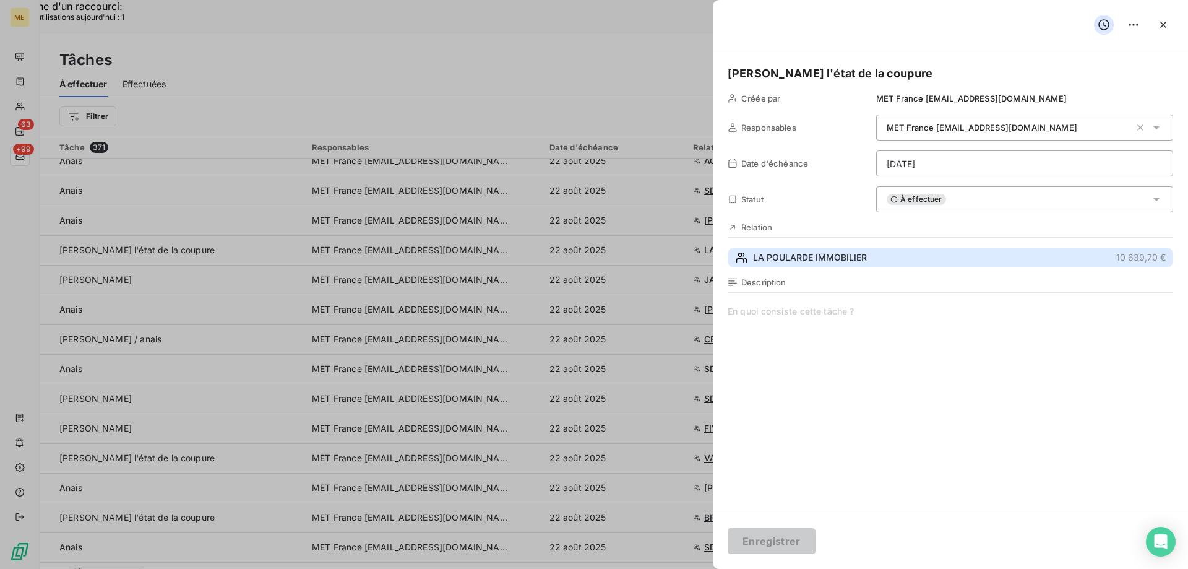
click at [826, 255] on span "LA POULARDE IMMOBILIER" at bounding box center [810, 257] width 114 height 12
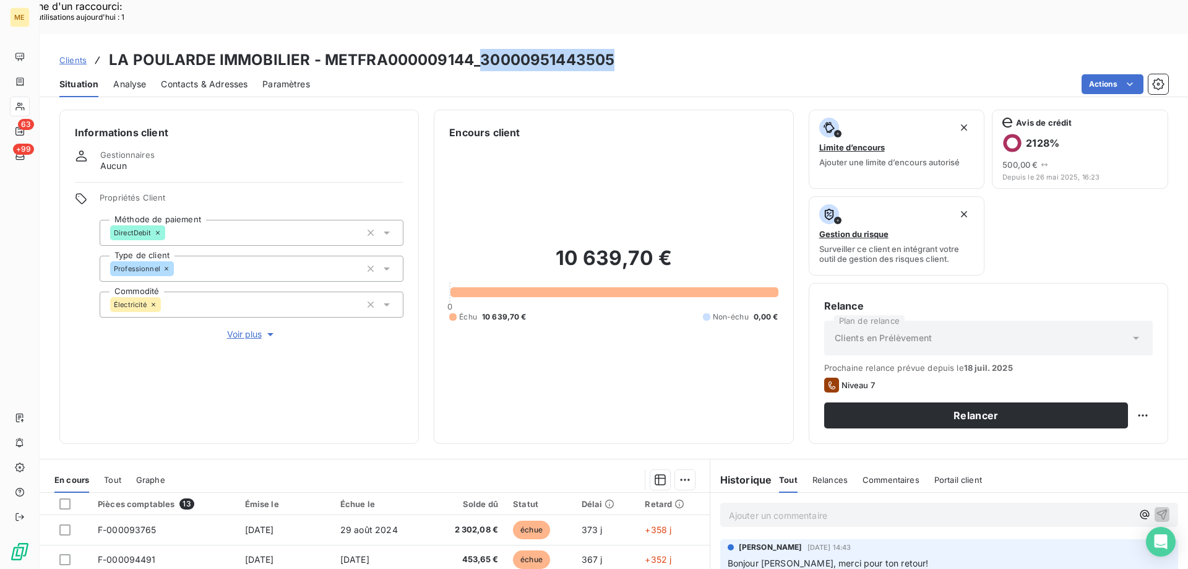
copy h3 "30000951443505"
drag, startPoint x: 481, startPoint y: 29, endPoint x: 1084, endPoint y: 19, distance: 602.9
click at [614, 49] on div "Clients LA POULARDE IMMOBILIER - METFRA000009144_30000951443505" at bounding box center [614, 60] width 1149 height 22
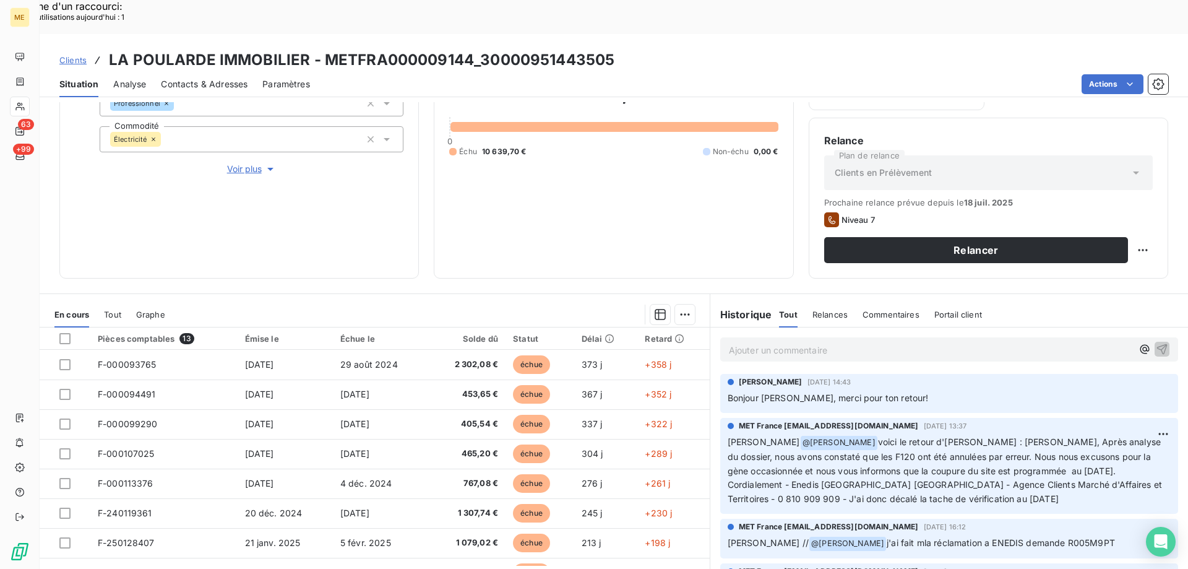
click at [836, 327] on div "Ajouter un commentaire ﻿" at bounding box center [949, 349] width 478 height 44
click at [831, 337] on div "Ajouter un commentaire ﻿" at bounding box center [949, 349] width 458 height 24
click at [832, 342] on p "Ajouter un commentaire ﻿" at bounding box center [931, 349] width 404 height 15
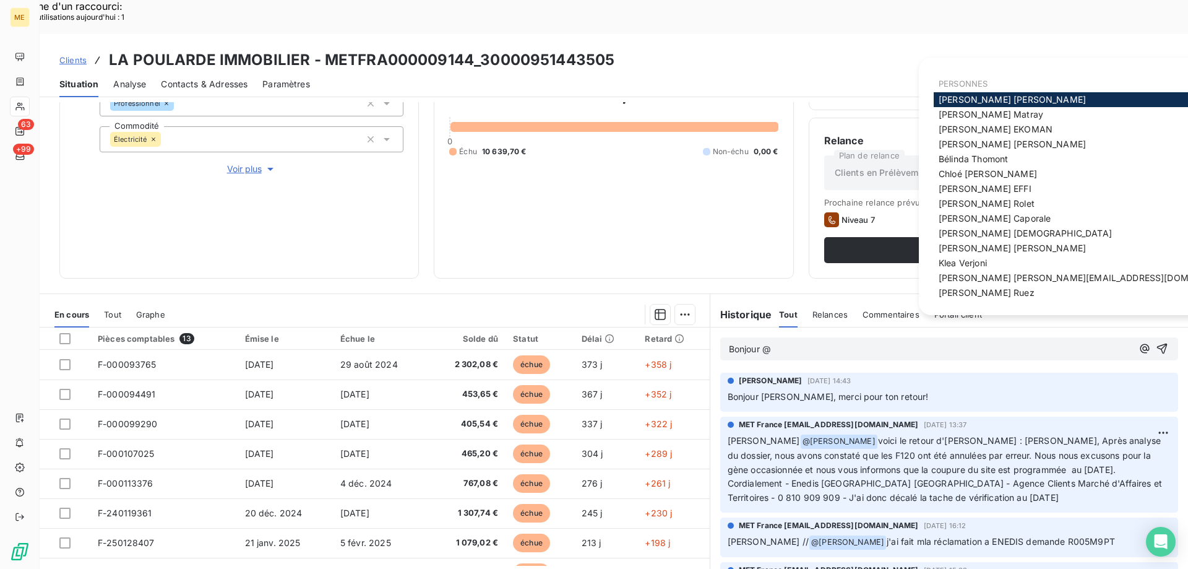
drag, startPoint x: 969, startPoint y: 264, endPoint x: 959, endPoint y: 269, distance: 11.4
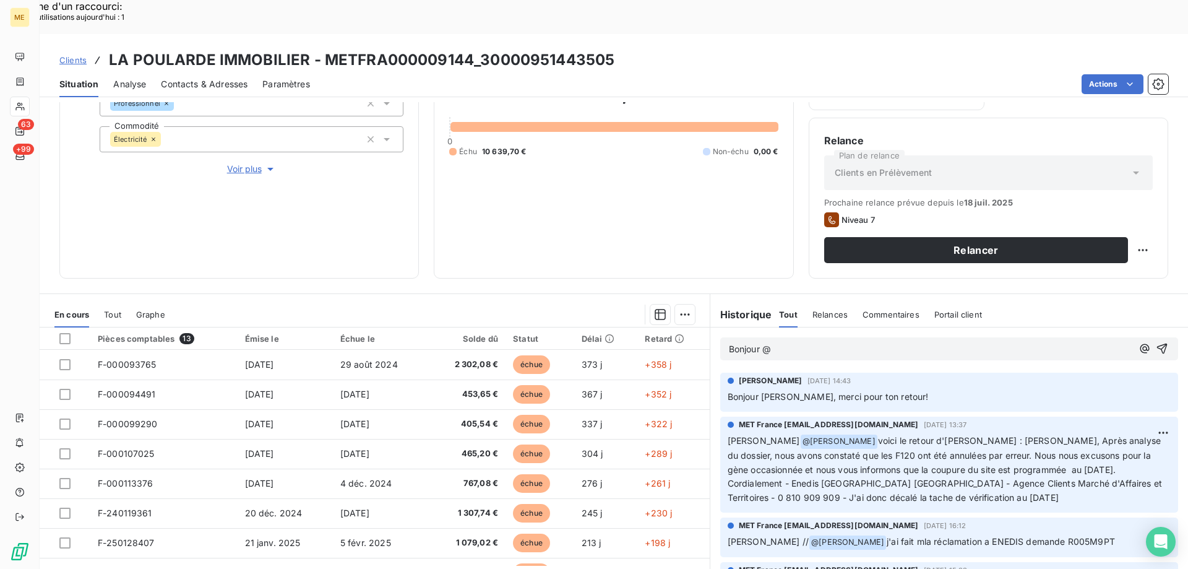
click at [847, 342] on p "Bonjour @" at bounding box center [931, 349] width 404 height 14
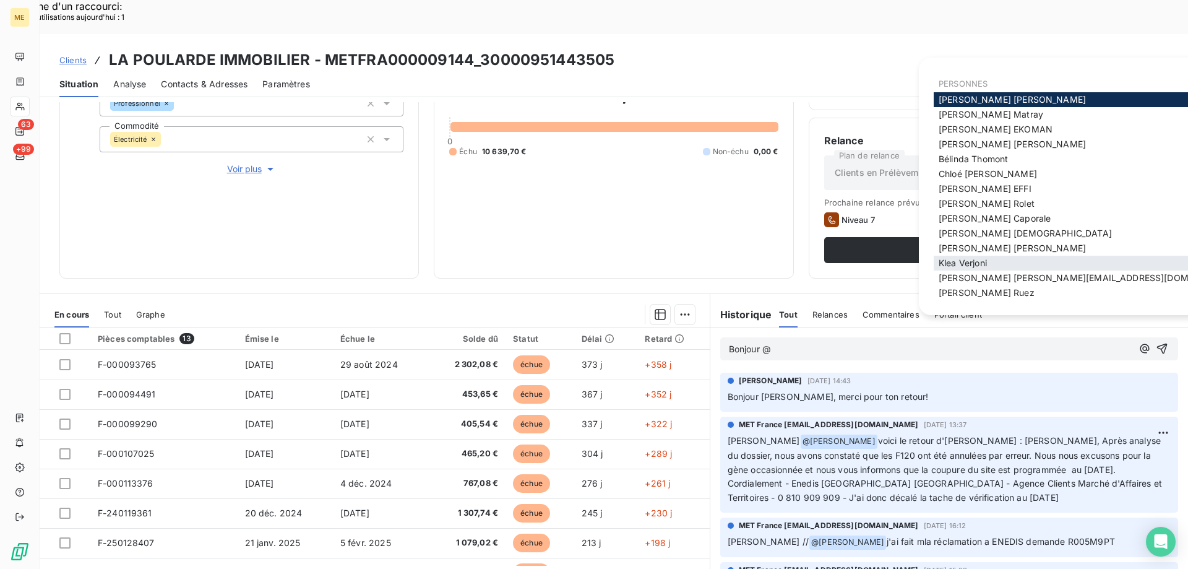
click at [956, 263] on span "Klea Verjoni" at bounding box center [963, 262] width 48 height 11
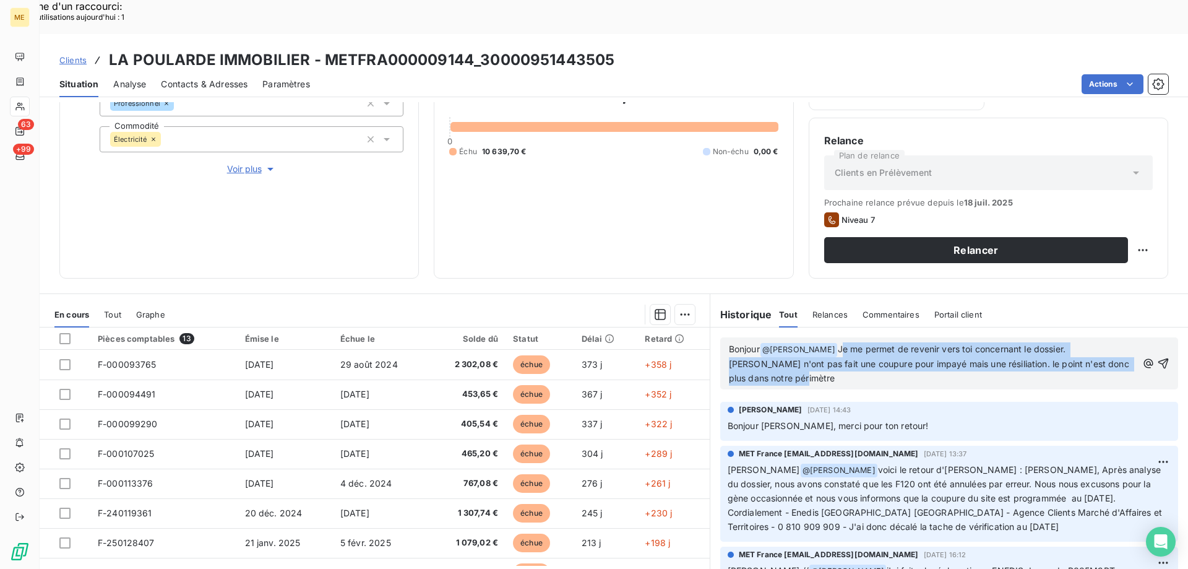
copy span "Je me permet de revenir vers toi concernant le dossier. [PERSON_NAME] n'ont pas…"
drag, startPoint x: 820, startPoint y: 314, endPoint x: 694, endPoint y: 28, distance: 311.7
click at [836, 343] on span "Je me permet de revenir vers toi concernant le dossier. [PERSON_NAME] n'ont pas…" at bounding box center [930, 363] width 403 height 40
click at [853, 342] on p "Bonjour @ Klea Verjoni ﻿ Je me permet de revenir vers toi concernant le dossier…" at bounding box center [933, 363] width 408 height 43
click at [832, 343] on span "Je me permet de revenir vers toi concernant le dossier. [PERSON_NAME] n'ont pas…" at bounding box center [930, 363] width 403 height 40
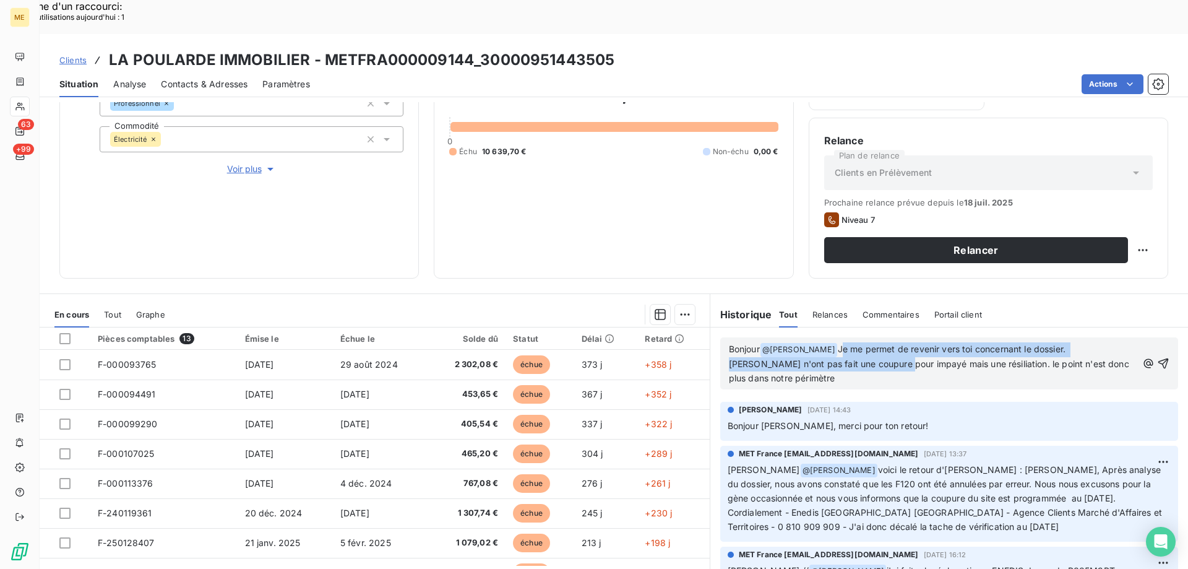
click at [827, 343] on span "Je me permet de revenir vers toi concernant le dossier. [PERSON_NAME] n'ont pas…" at bounding box center [930, 363] width 403 height 40
click at [851, 342] on p "Bonjour @ Klea Verjoni ﻿ Je me permet de revenir vers toi concernant le dossier…" at bounding box center [933, 363] width 408 height 43
drag, startPoint x: 822, startPoint y: 310, endPoint x: 832, endPoint y: 339, distance: 30.4
click at [832, 342] on p "Bonjour @ Klea Verjoni ﻿ Je me permet de revenir vers toi concernant le dossier…" at bounding box center [933, 363] width 408 height 43
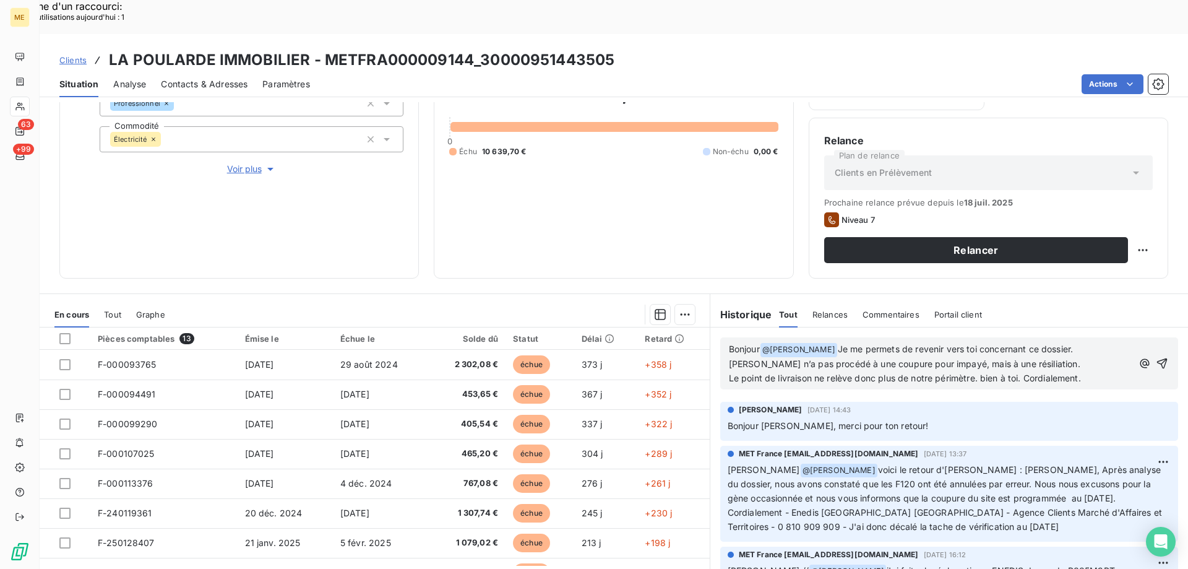
click at [987, 371] on p "Le point de livraison ne relève donc plus de notre périmètre. bien à toi. Cordi…" at bounding box center [931, 378] width 404 height 14
click at [0, 0] on lt-span "B ien" at bounding box center [0, 0] width 0 height 0
click at [1157, 358] on icon "button" at bounding box center [1162, 363] width 11 height 11
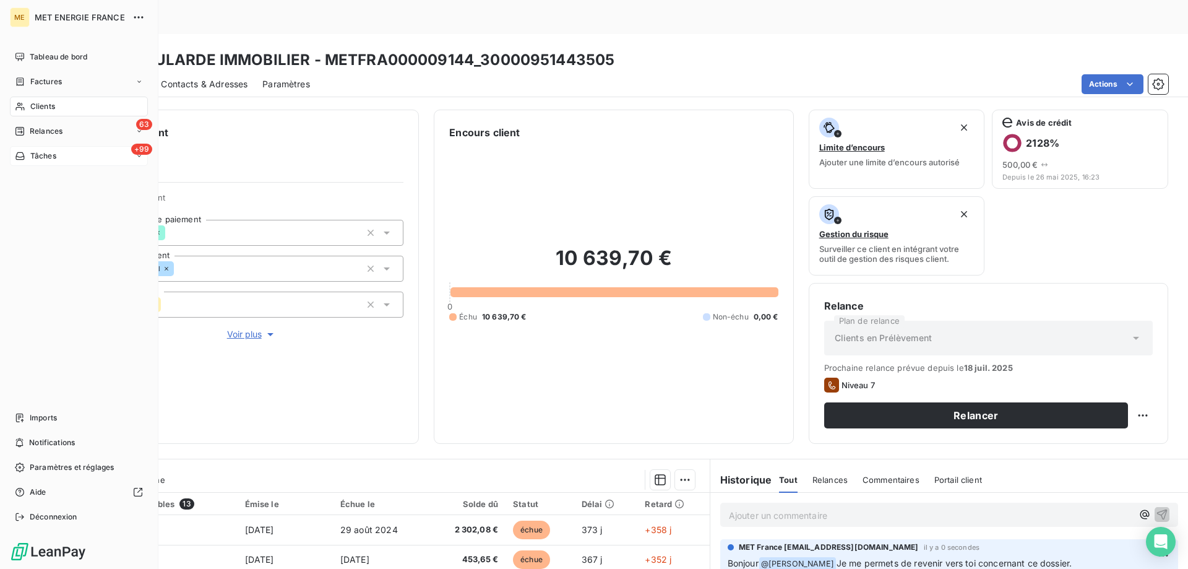
click at [58, 153] on div "+99 Tâches" at bounding box center [79, 156] width 138 height 20
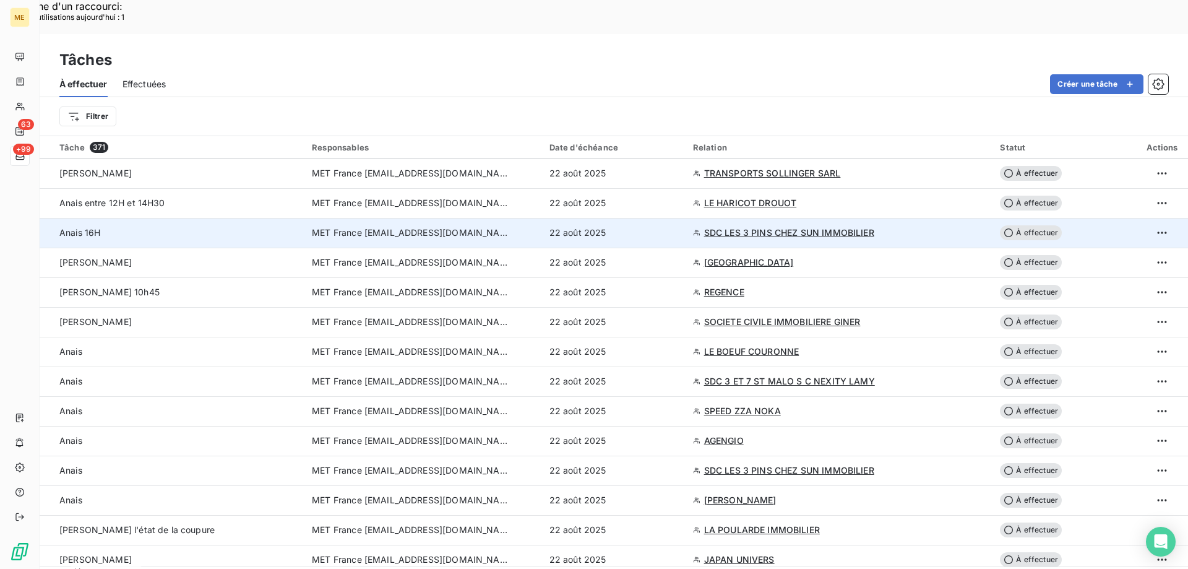
scroll to position [866, 0]
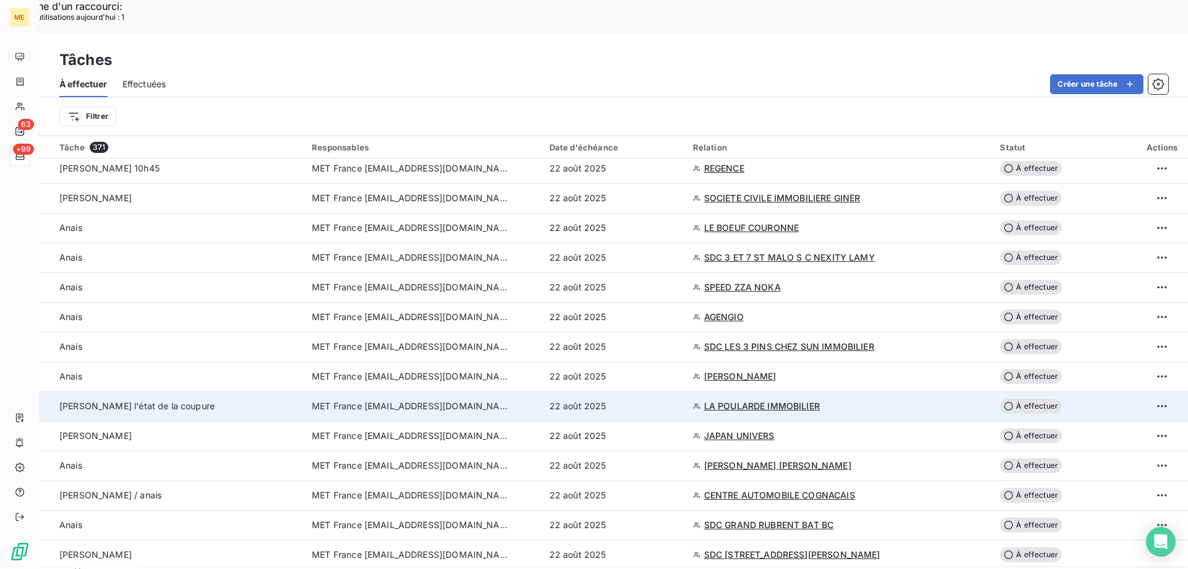
click at [176, 391] on td "Sylvain - vérifier l'état de la coupure" at bounding box center [172, 406] width 265 height 30
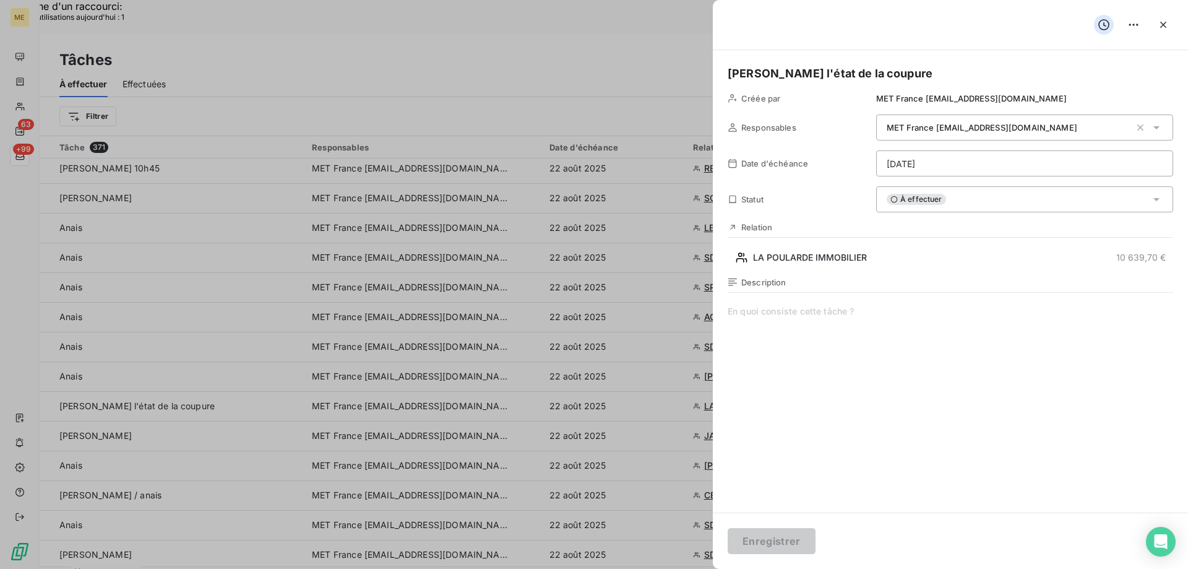
click at [905, 186] on div "À effectuer" at bounding box center [1024, 199] width 297 height 26
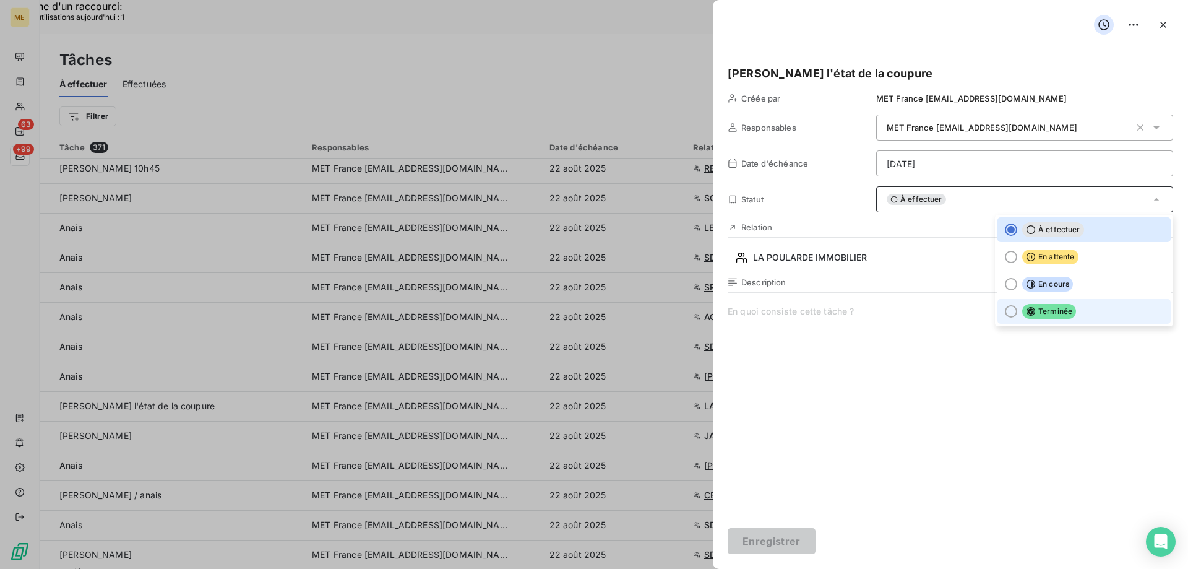
click at [1005, 309] on div at bounding box center [1011, 311] width 12 height 12
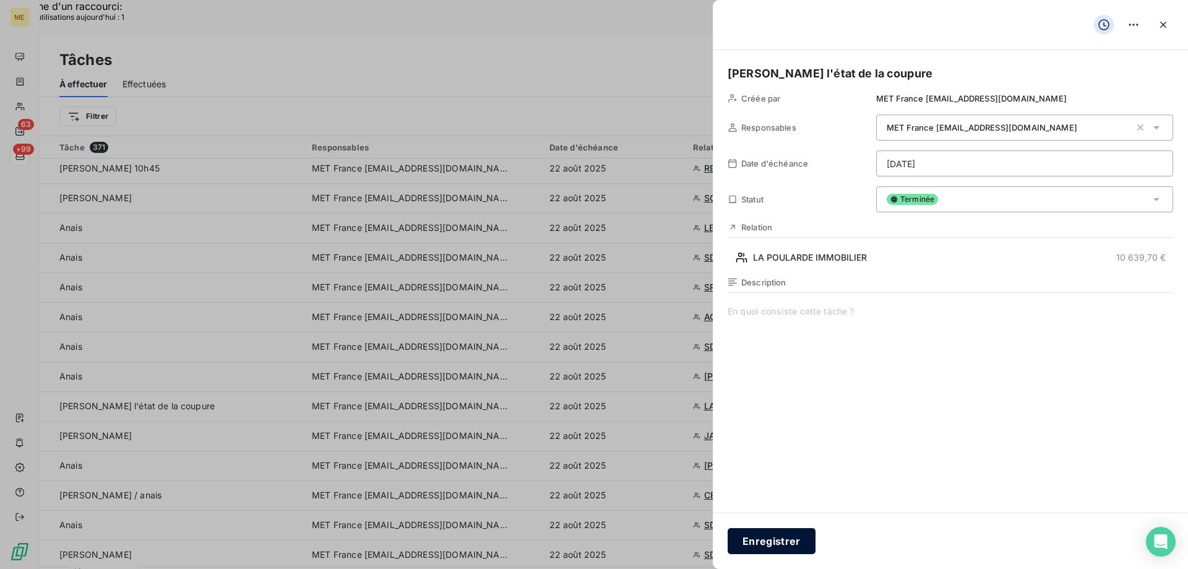
click at [802, 543] on button "Enregistrer" at bounding box center [772, 541] width 88 height 26
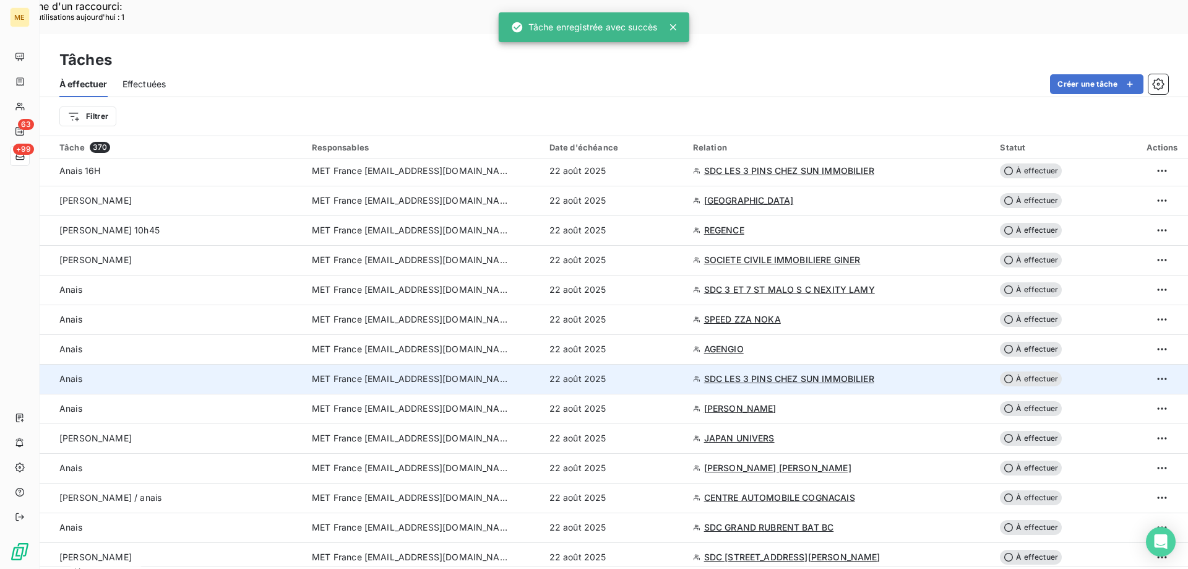
scroll to position [1052, 0]
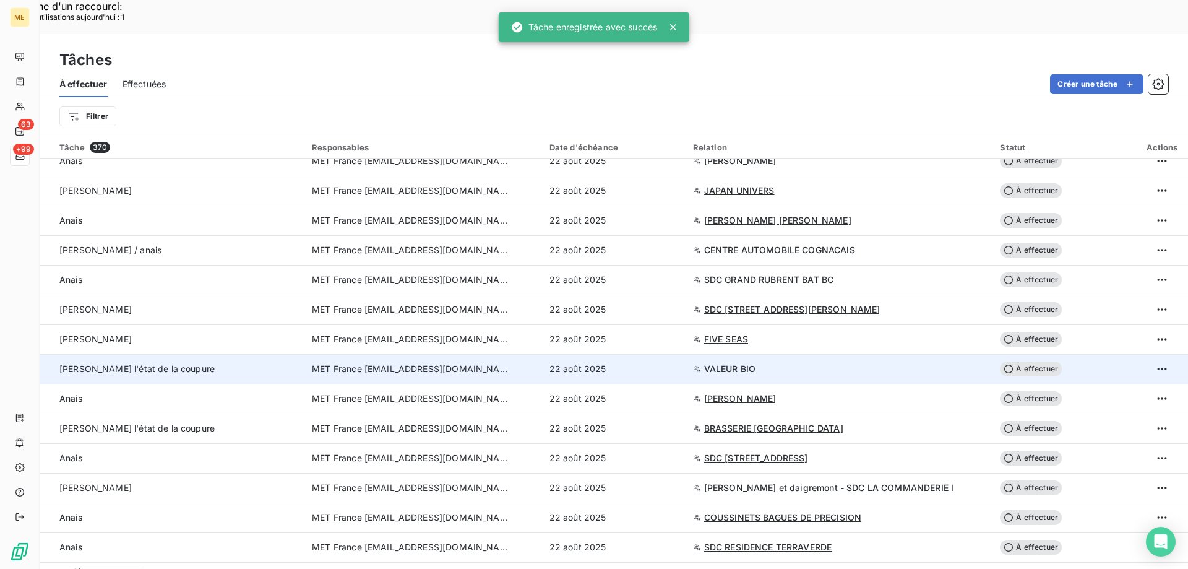
click at [238, 354] on td "Sylvain - vérifier l'état de la coupure" at bounding box center [172, 369] width 265 height 30
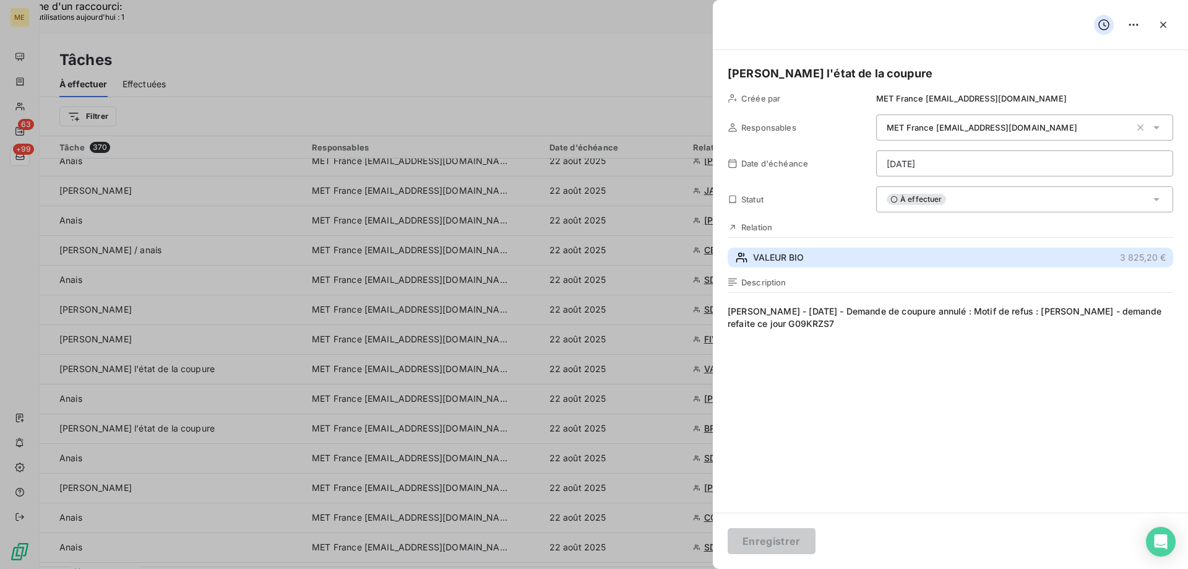
click at [798, 249] on button "VALEUR BIO 3 825,20 €" at bounding box center [951, 258] width 446 height 20
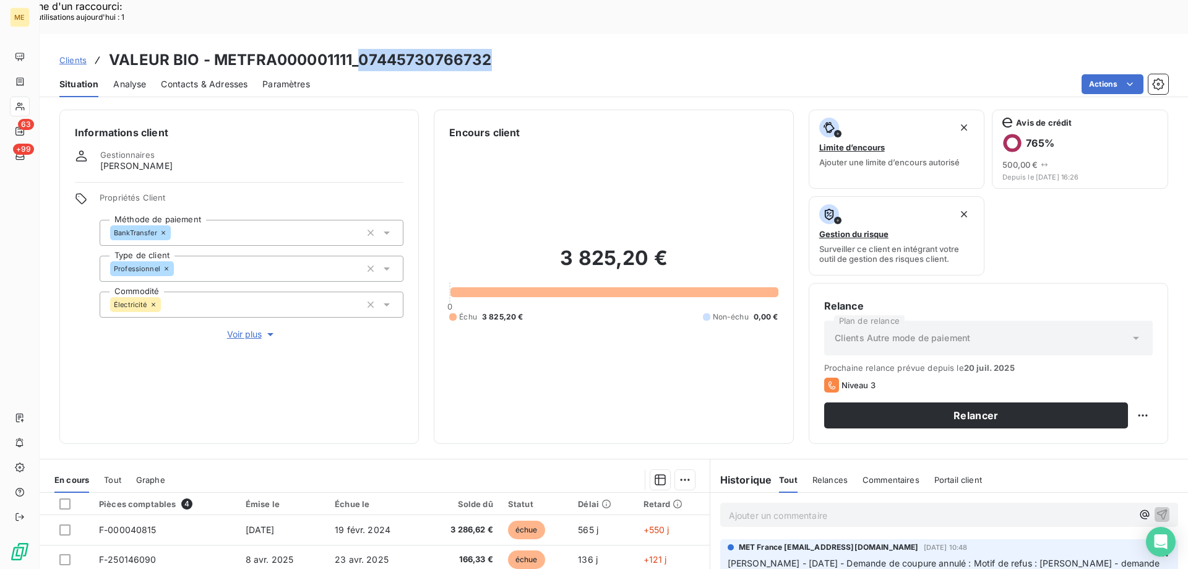
copy h3 "07445730766732"
drag, startPoint x: 361, startPoint y: 27, endPoint x: 490, endPoint y: 30, distance: 128.8
click at [490, 49] on div "Clients VALEUR BIO - METFRA000001111_07445730766732" at bounding box center [614, 60] width 1149 height 22
click at [784, 507] on p "Ajouter un commentaire ﻿" at bounding box center [931, 514] width 404 height 15
drag, startPoint x: 724, startPoint y: 529, endPoint x: 889, endPoint y: 532, distance: 164.7
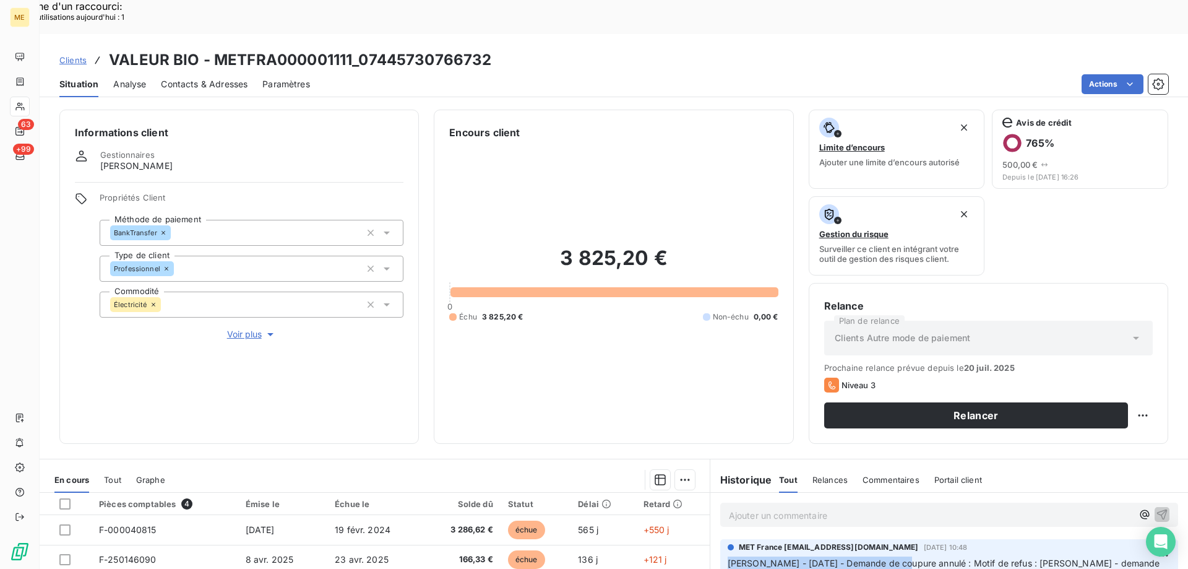
click at [892, 558] on span "Lisa - 19/08/2025 - Demande de coupure annulé : Motif de refus : depasdelai - d…" at bounding box center [945, 570] width 435 height 25
click at [882, 503] on div "Ajouter un commentaire ﻿" at bounding box center [949, 515] width 458 height 24
click at [883, 507] on p "Ajouter un commentaire ﻿" at bounding box center [931, 514] width 404 height 15
click at [1156, 507] on icon "button" at bounding box center [1162, 513] width 12 height 12
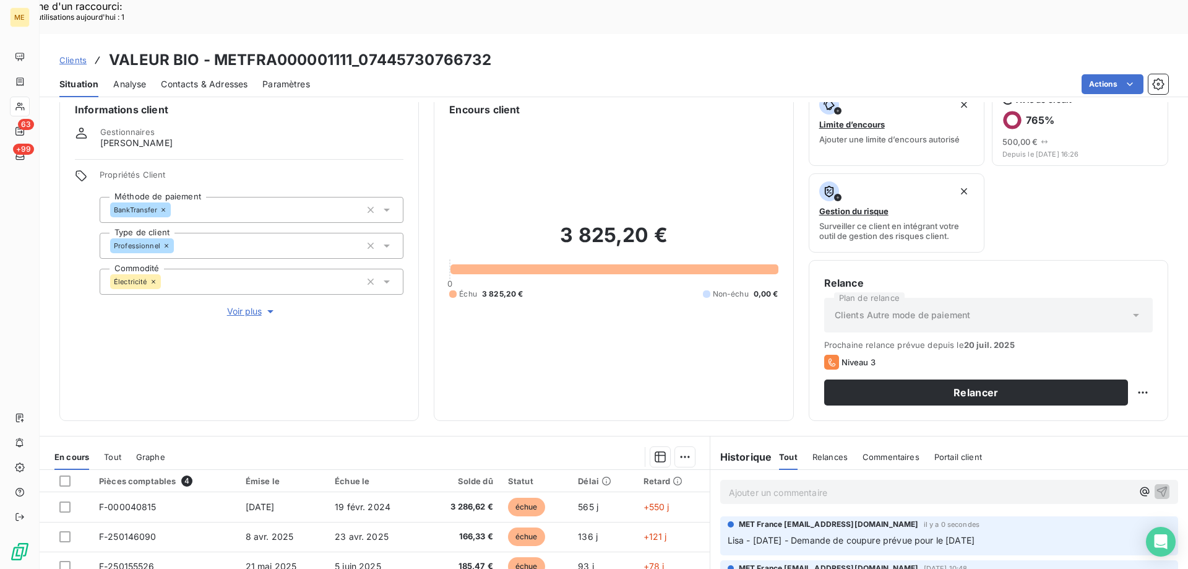
scroll to position [165, 0]
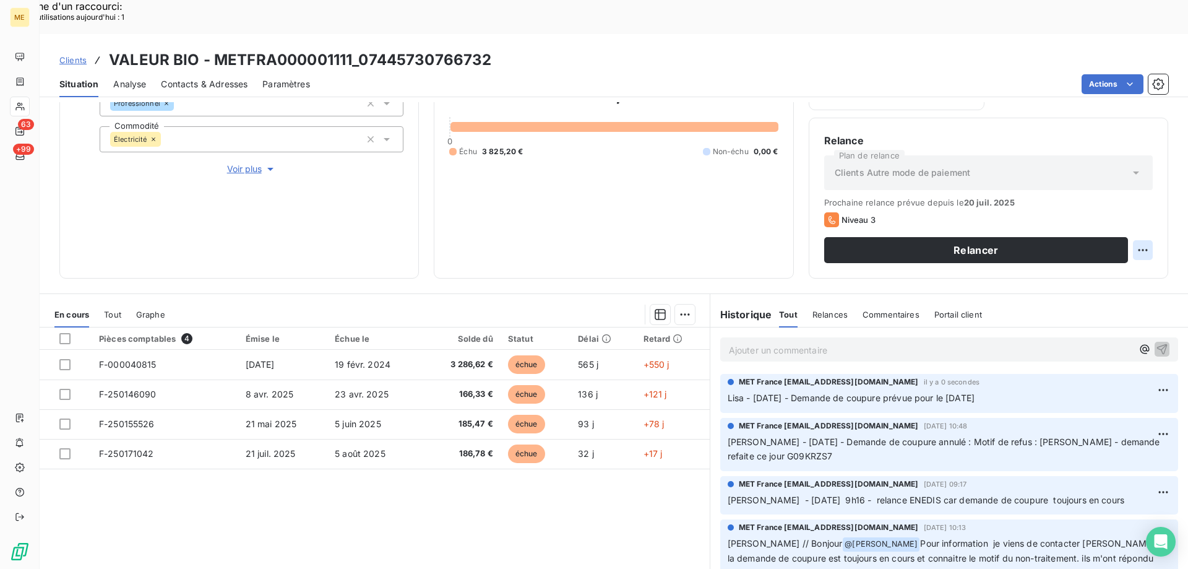
click at [1113, 234] on div "Replanifier cette action" at bounding box center [1082, 243] width 111 height 20
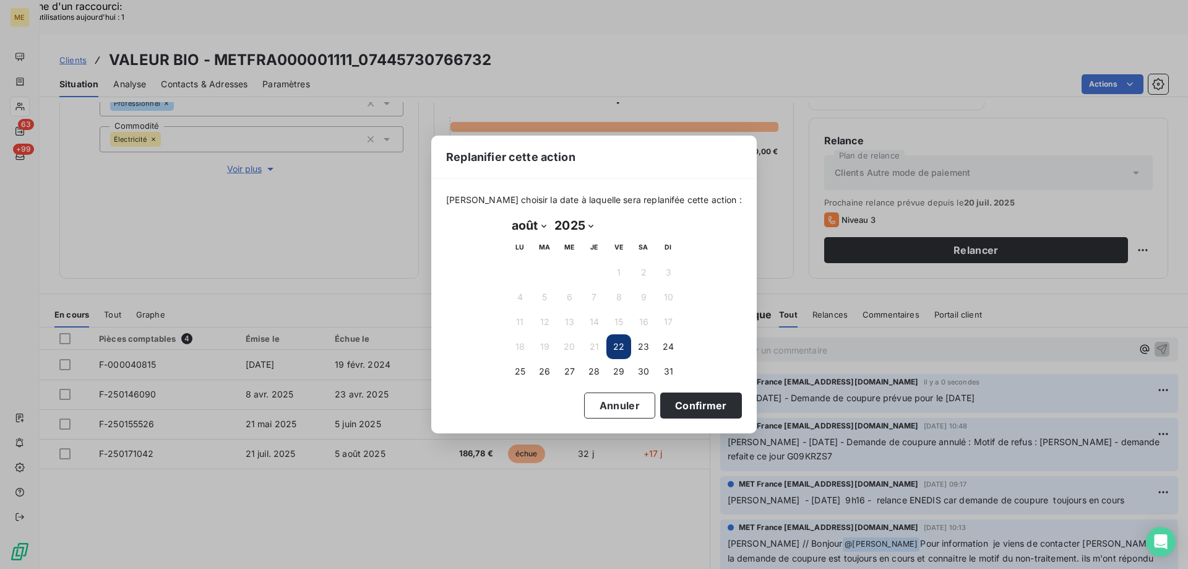
click at [547, 228] on select "janvier février mars avril mai juin juillet août septembre octobre novembre déc…" at bounding box center [528, 225] width 43 height 20
select select "8"
click at [507, 215] on select "janvier février mars avril mai juin juillet août septembre octobre novembre déc…" at bounding box center [528, 225] width 43 height 20
click at [591, 318] on button "18" at bounding box center [594, 321] width 25 height 25
click at [696, 418] on div "Veuillez choisir la date à laquelle sera replanifée cette action : septembre 20…" at bounding box center [594, 306] width 326 height 254
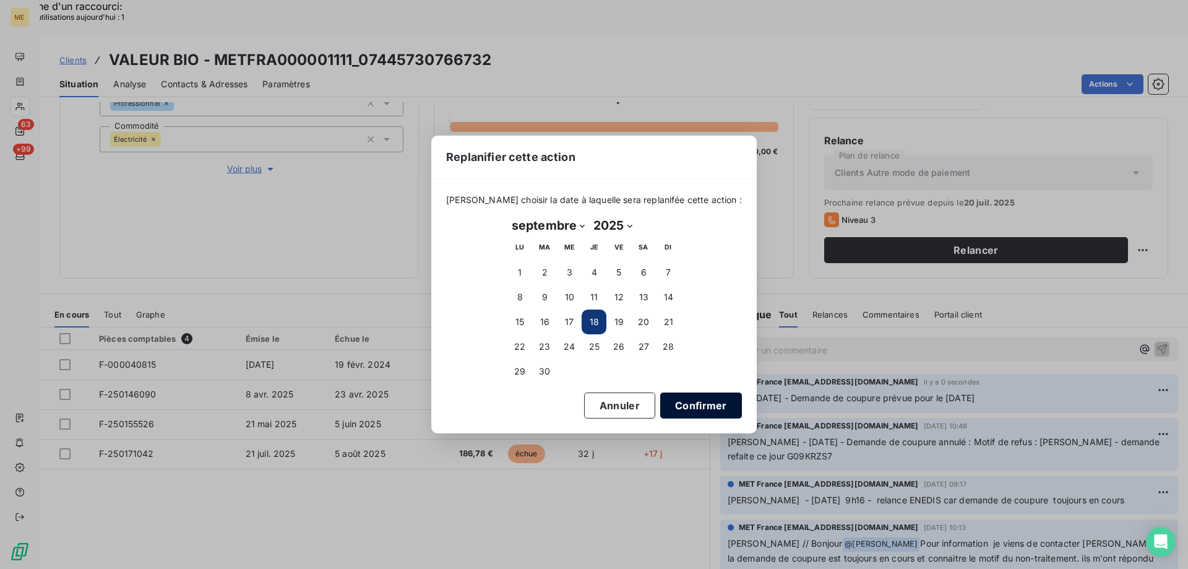
click at [693, 410] on button "Confirmer" at bounding box center [701, 405] width 82 height 26
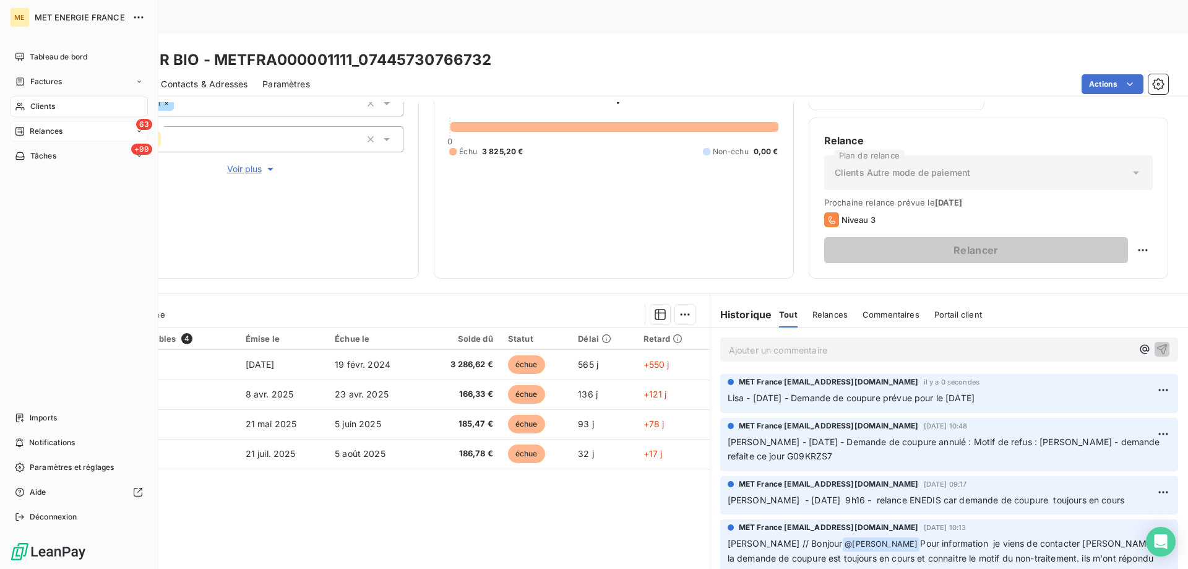
click at [88, 140] on div "63 Relances" at bounding box center [79, 131] width 138 height 20
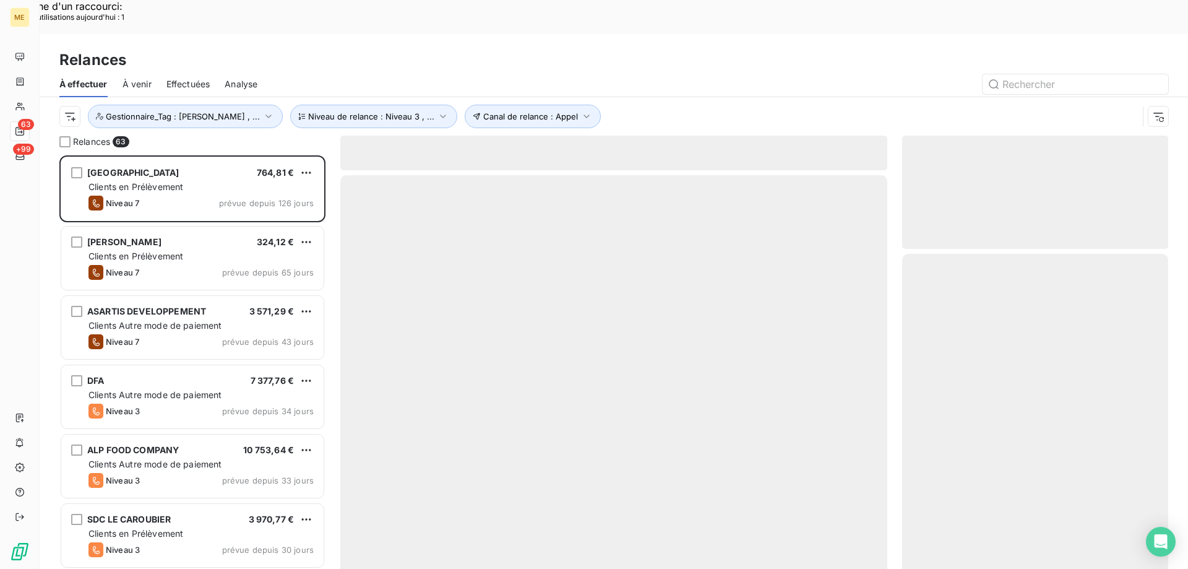
scroll to position [438, 257]
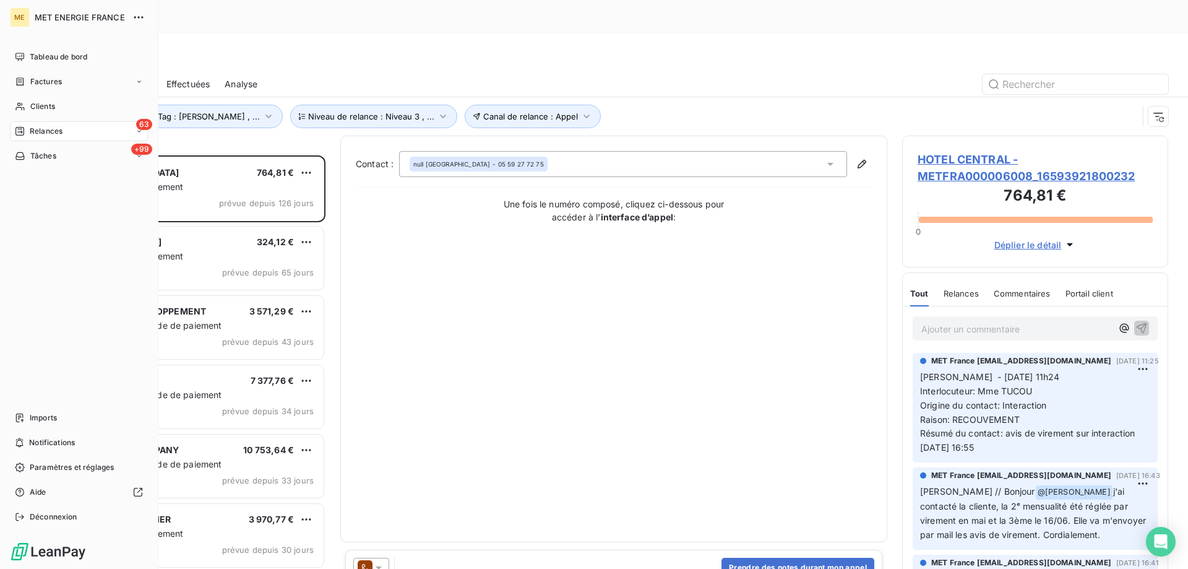
click at [19, 155] on icon at bounding box center [20, 156] width 11 height 10
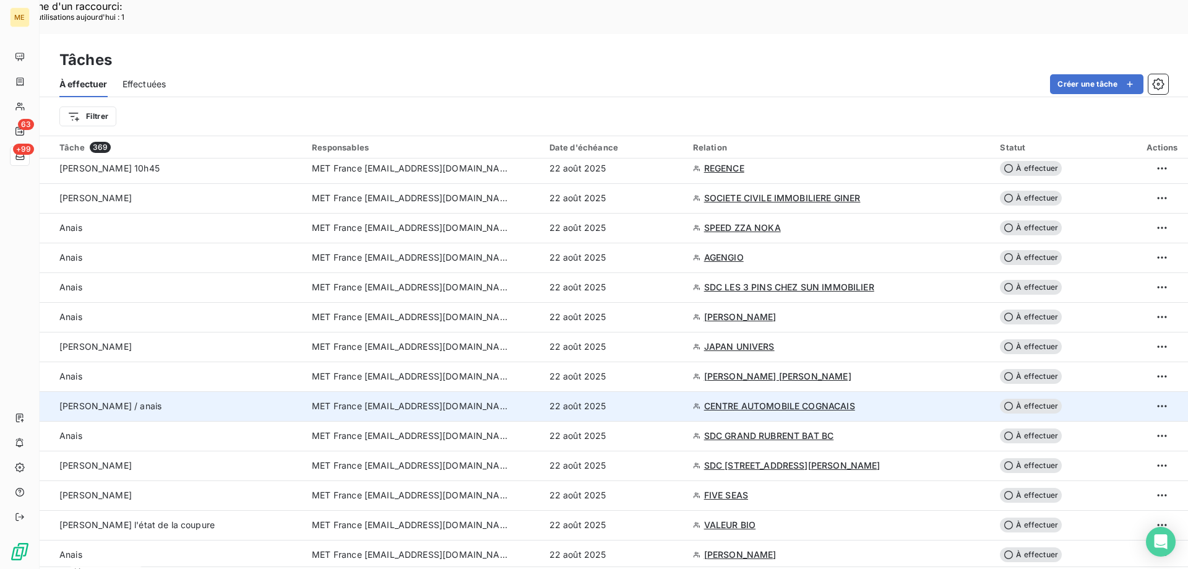
scroll to position [928, 0]
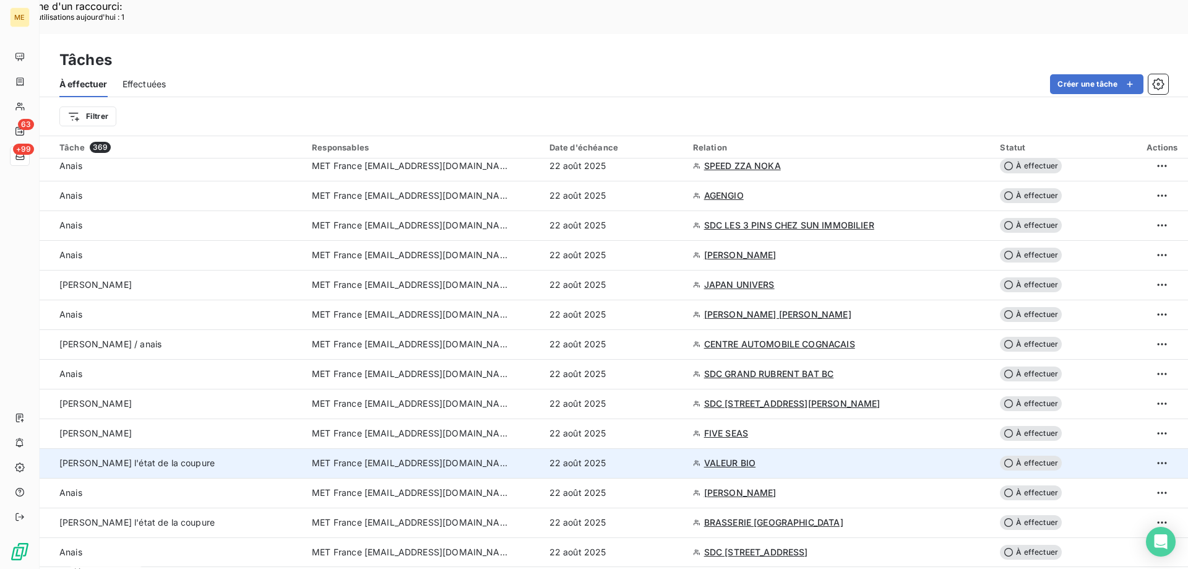
click at [219, 457] on div "Sylvain - vérifier l'état de la coupure" at bounding box center [178, 463] width 238 height 12
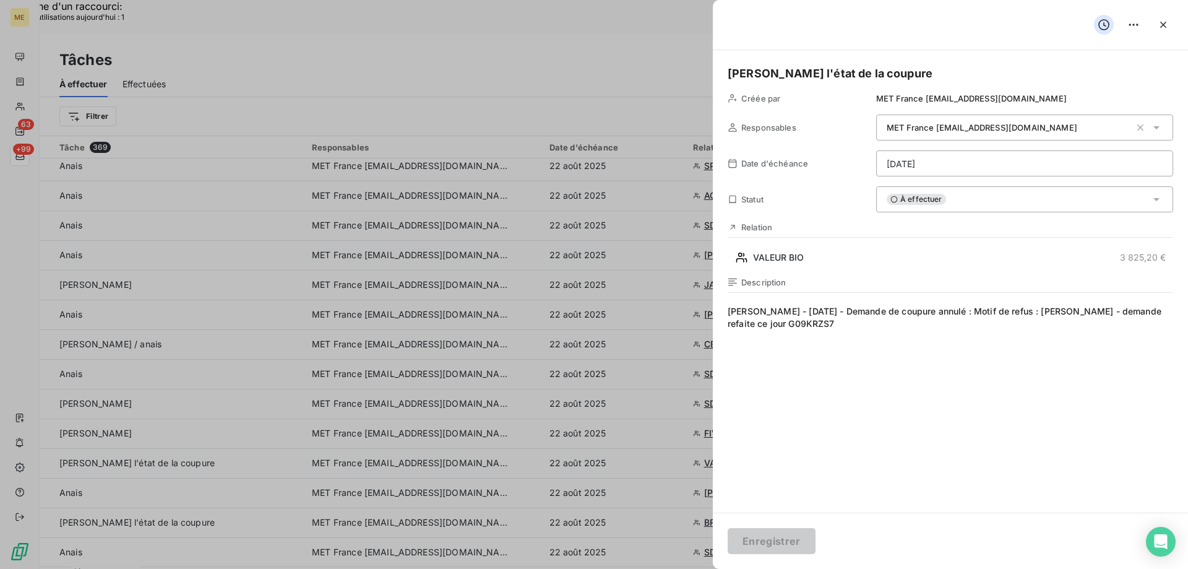
click at [813, 328] on span "Lisa - 19/08/2025 - Demande de coupure annulé : Motif de refus : depasdelai - d…" at bounding box center [951, 424] width 446 height 238
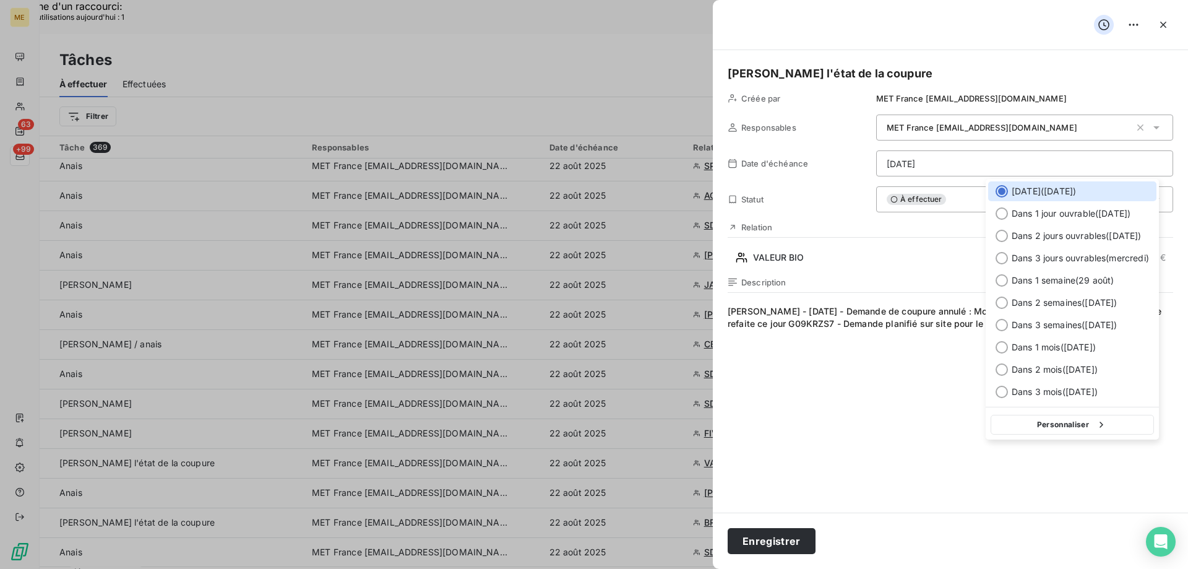
click at [1040, 429] on button "Personnaliser" at bounding box center [1072, 425] width 163 height 20
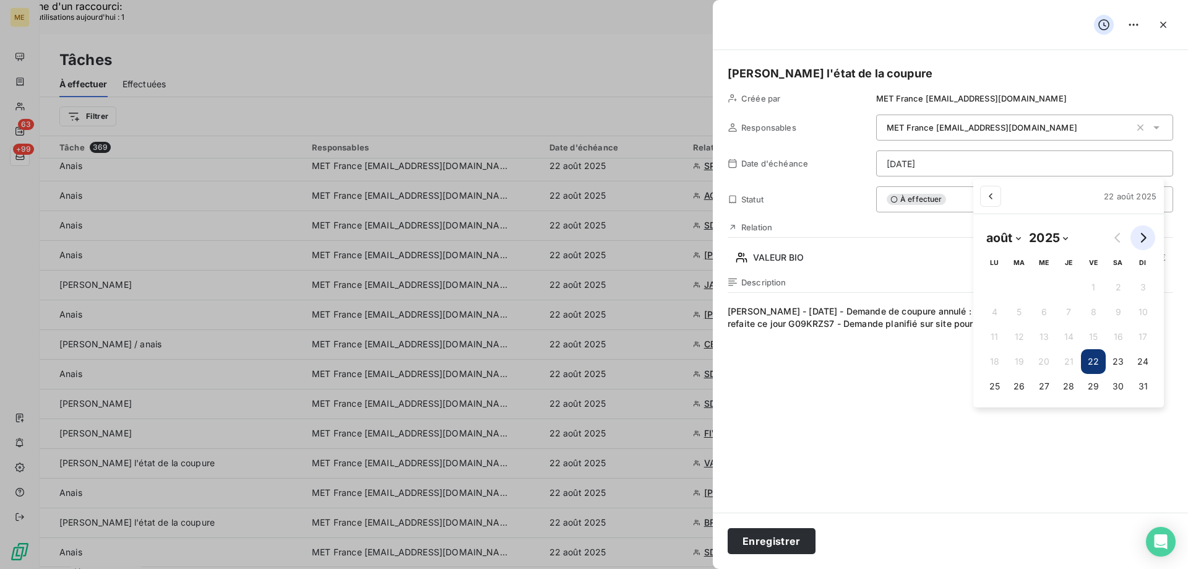
click at [1142, 235] on button "Go to next month" at bounding box center [1143, 237] width 25 height 25
select select "8"
click at [1023, 363] on button "23" at bounding box center [1013, 361] width 25 height 25
type input "23/09/2025"
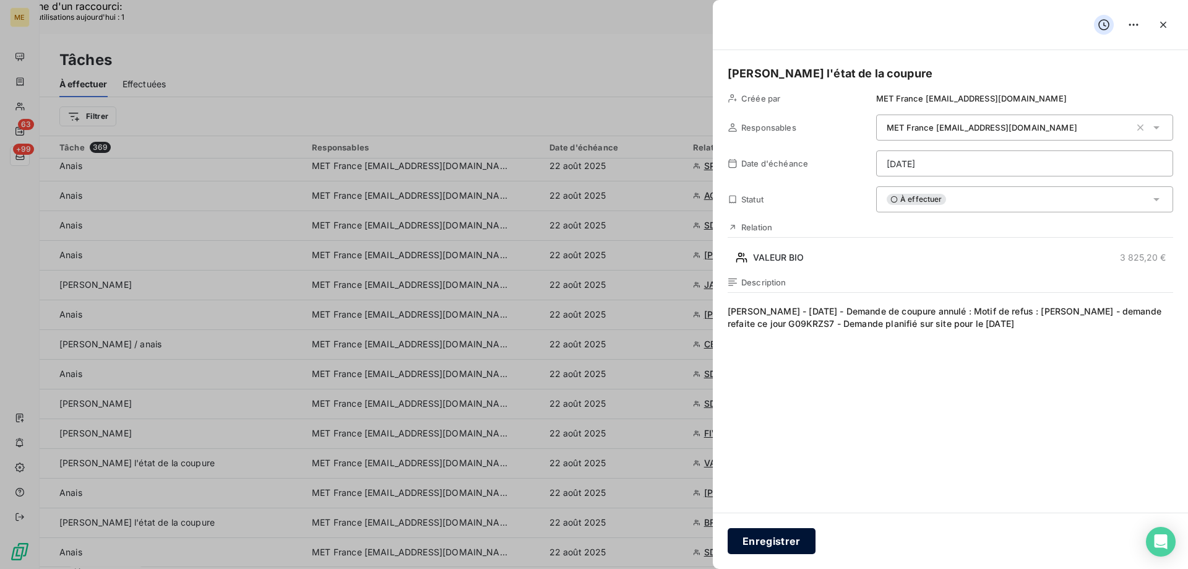
click at [791, 545] on button "Enregistrer" at bounding box center [772, 541] width 88 height 26
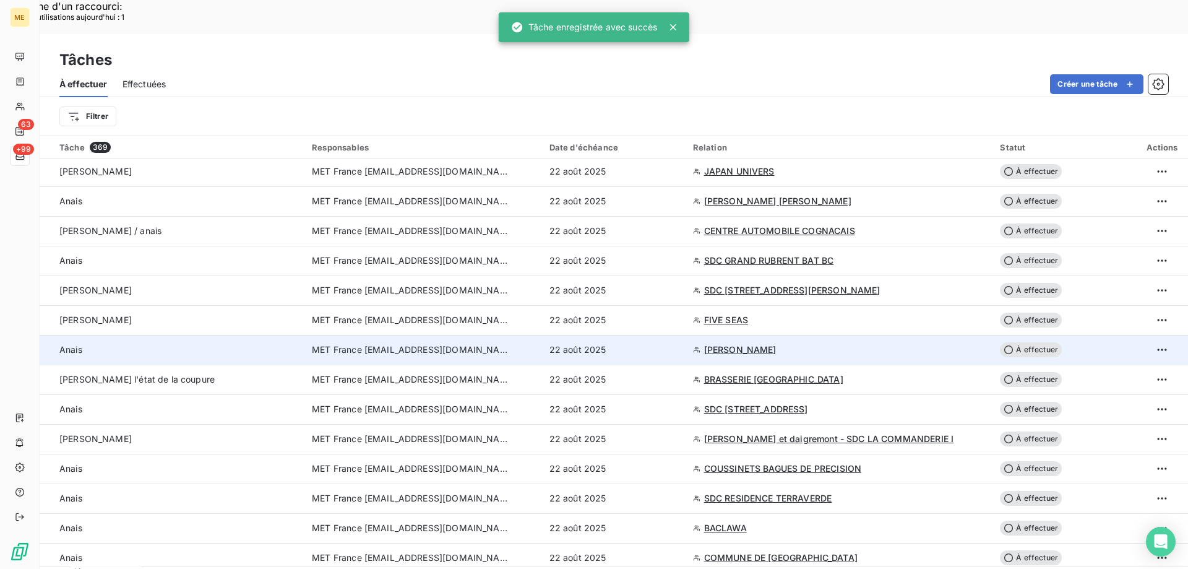
scroll to position [1052, 0]
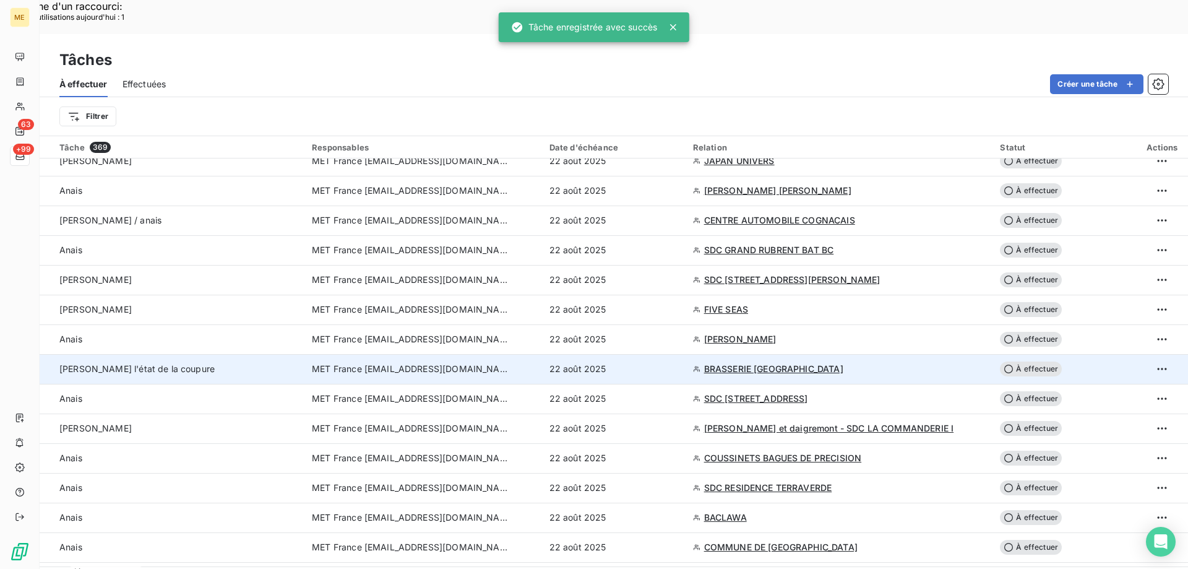
click at [218, 363] on div "Sylvain - Vérifier l'état de la coupure" at bounding box center [178, 369] width 238 height 12
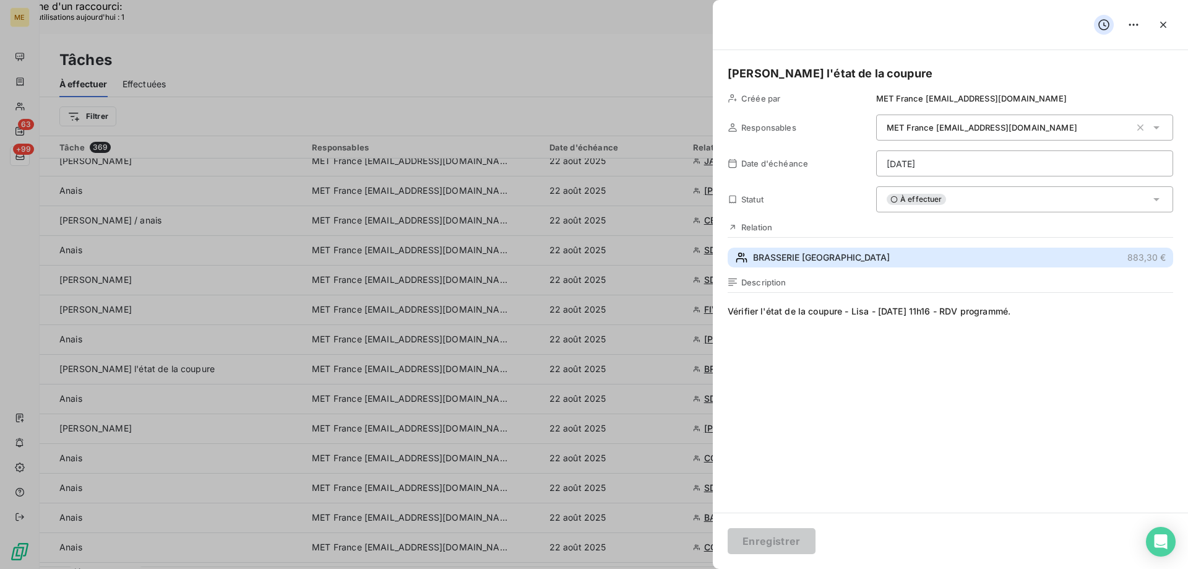
click at [814, 253] on span "BRASSERIE SAINT MARS LA BIERE" at bounding box center [821, 257] width 137 height 12
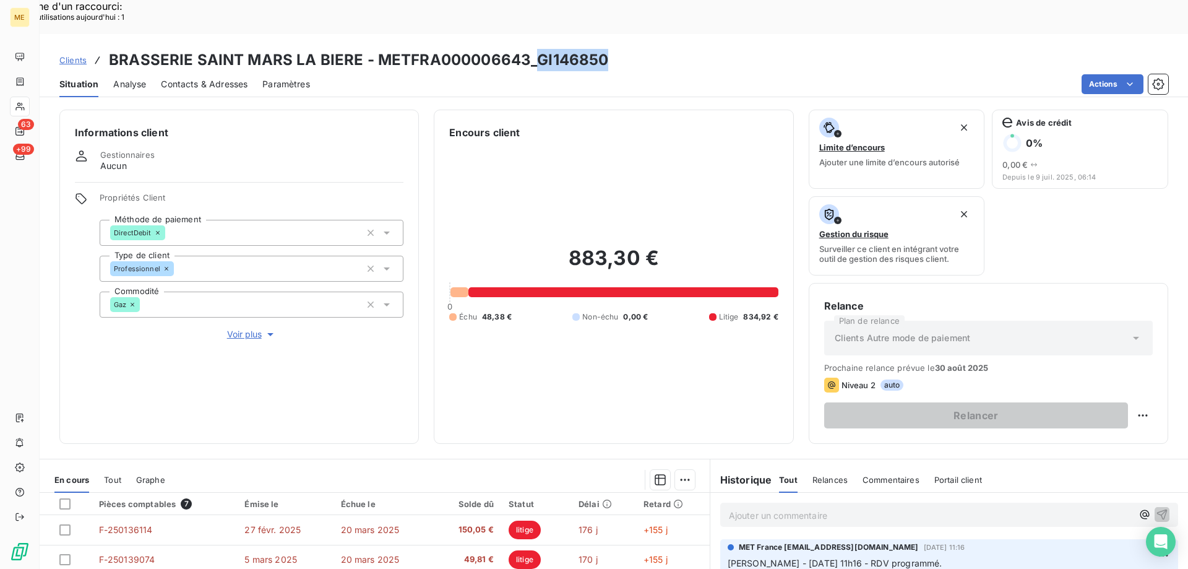
drag, startPoint x: 533, startPoint y: 25, endPoint x: 615, endPoint y: 27, distance: 81.1
click at [615, 49] on div "Clients BRASSERIE SAINT MARS LA BIERE - METFRA000006643_GI146850" at bounding box center [614, 60] width 1149 height 22
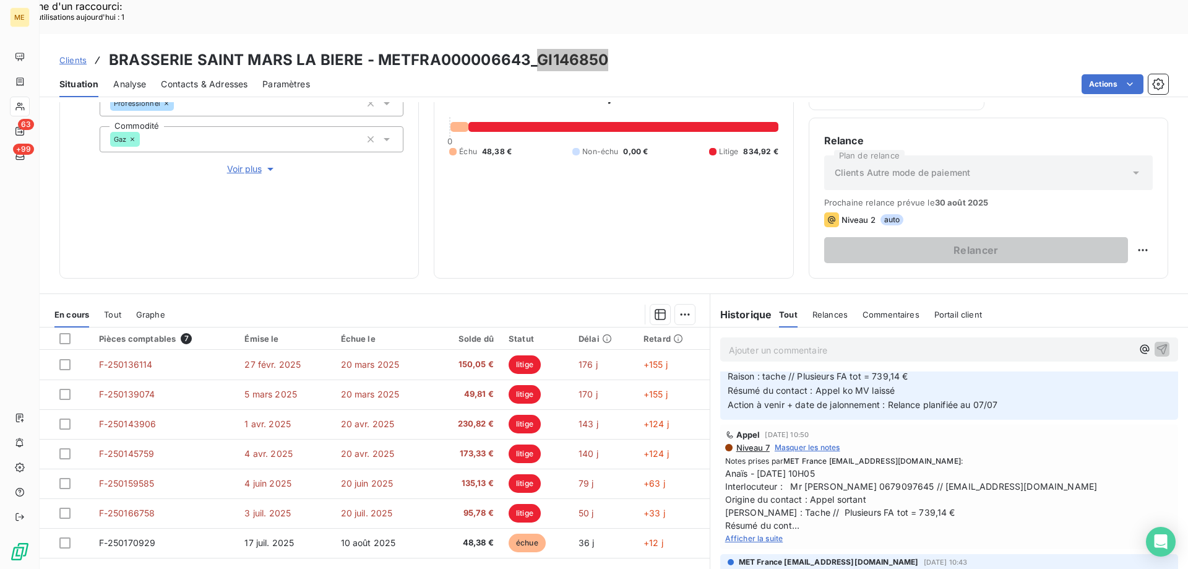
scroll to position [619, 0]
drag, startPoint x: 749, startPoint y: 504, endPoint x: 758, endPoint y: 498, distance: 10.3
click at [749, 533] on span "Afficher la suite" at bounding box center [754, 537] width 58 height 9
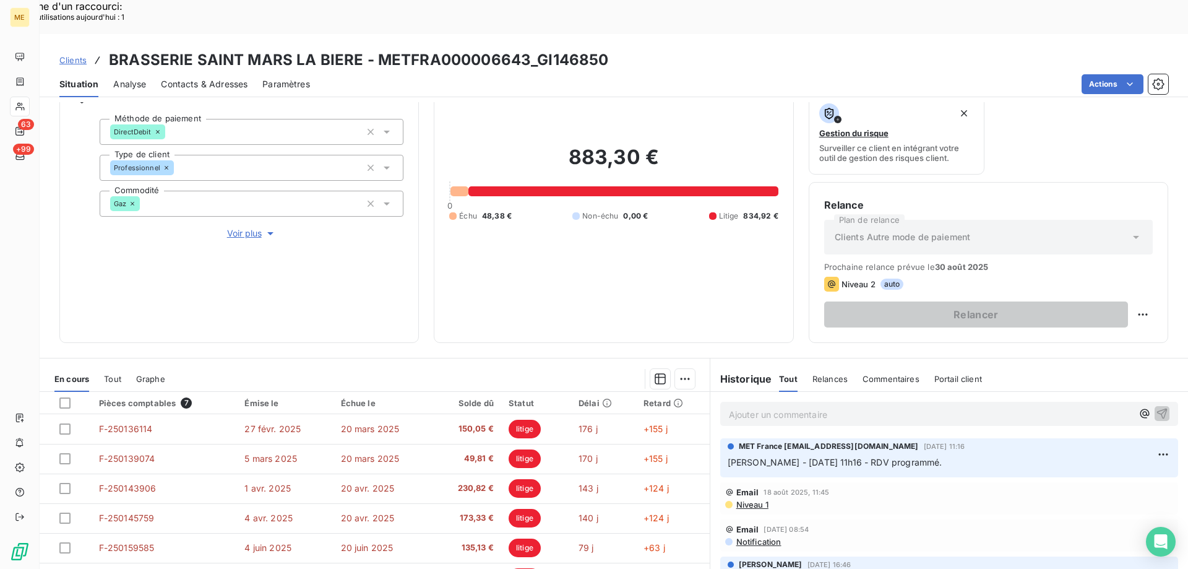
scroll to position [0, 0]
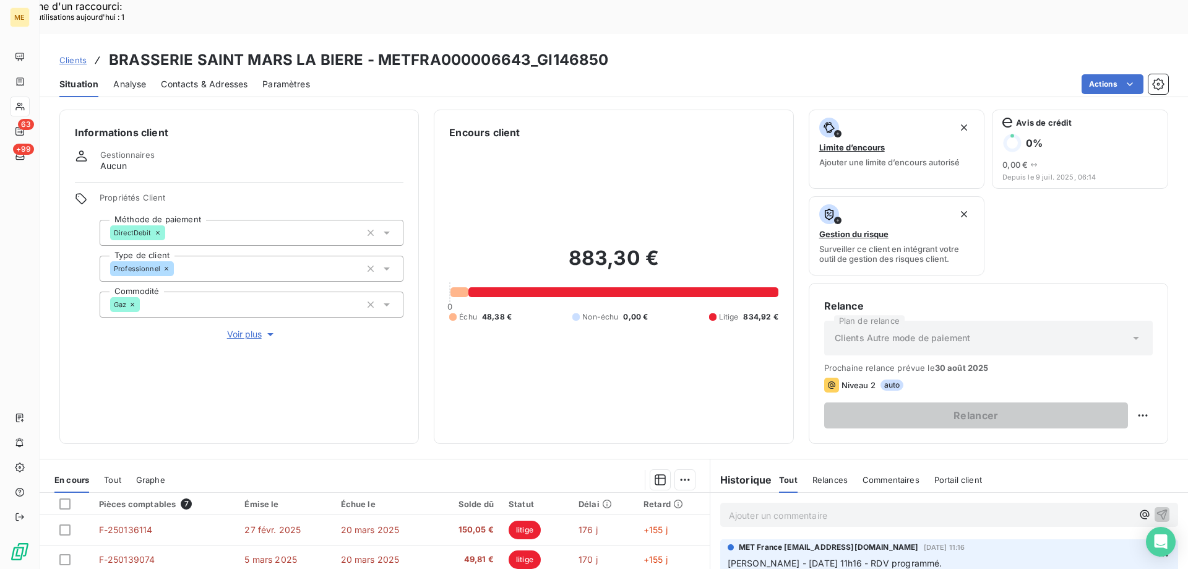
drag, startPoint x: 527, startPoint y: 15, endPoint x: 537, endPoint y: 22, distance: 11.5
click at [532, 49] on h3 "BRASSERIE SAINT MARS LA BIERE - METFRA000006643_GI146850" at bounding box center [358, 60] width 499 height 22
click at [537, 49] on h3 "BRASSERIE SAINT MARS LA BIERE - METFRA000006643_GI146850" at bounding box center [358, 60] width 499 height 22
drag, startPoint x: 537, startPoint y: 22, endPoint x: 587, endPoint y: 22, distance: 49.5
click at [587, 49] on h3 "BRASSERIE SAINT MARS LA BIERE - METFRA000006643_GI146850" at bounding box center [358, 60] width 499 height 22
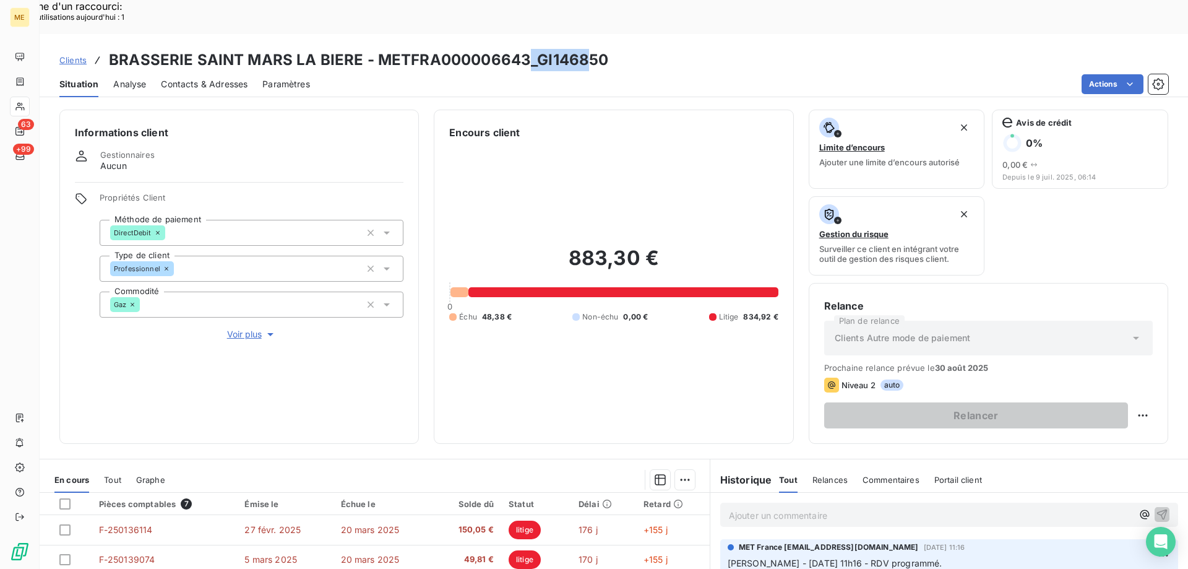
click at [578, 49] on h3 "BRASSERIE SAINT MARS LA BIERE - METFRA000006643_GI146850" at bounding box center [358, 60] width 499 height 22
drag, startPoint x: 537, startPoint y: 24, endPoint x: 609, endPoint y: 24, distance: 72.4
click at [609, 49] on div "Clients BRASSERIE SAINT MARS LA BIERE - METFRA000006643_GI146850" at bounding box center [614, 60] width 1149 height 22
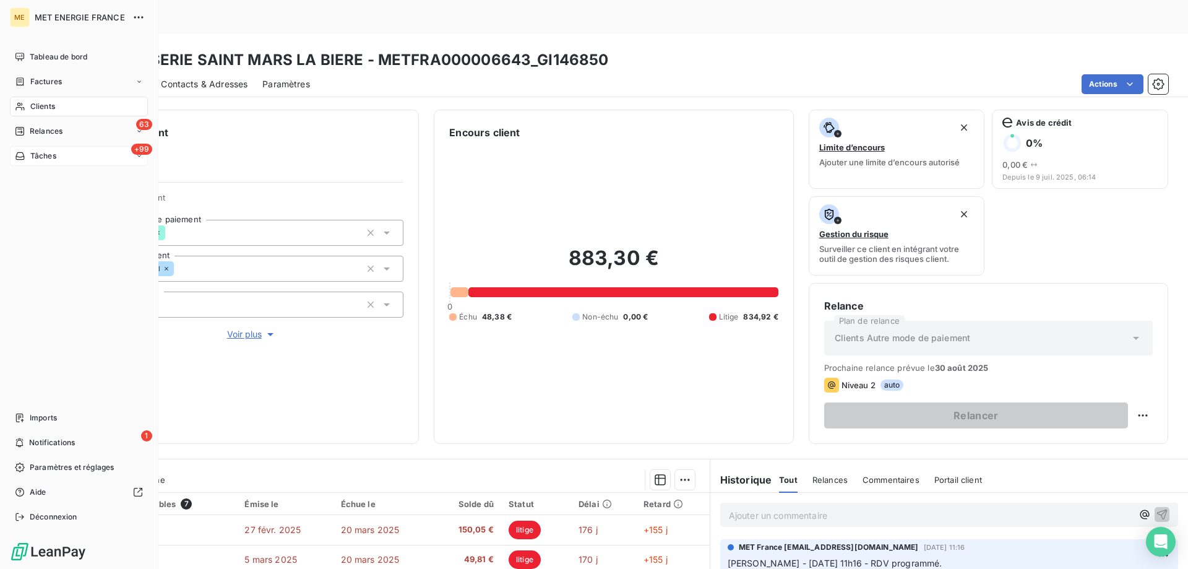
click at [105, 161] on div "+99 Tâches" at bounding box center [79, 156] width 138 height 20
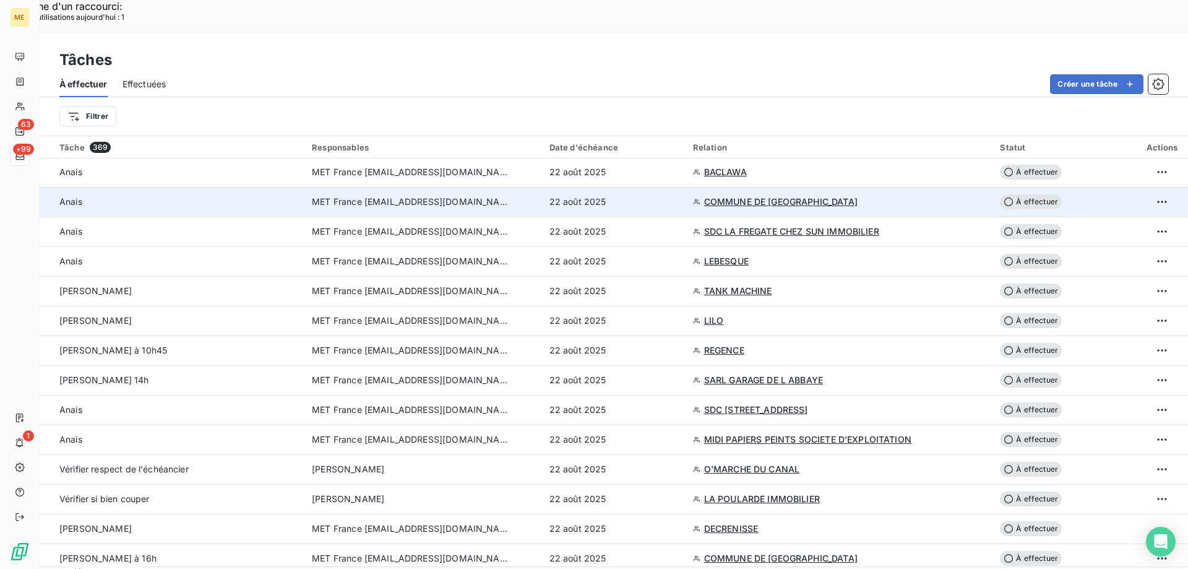
scroll to position [1485, 0]
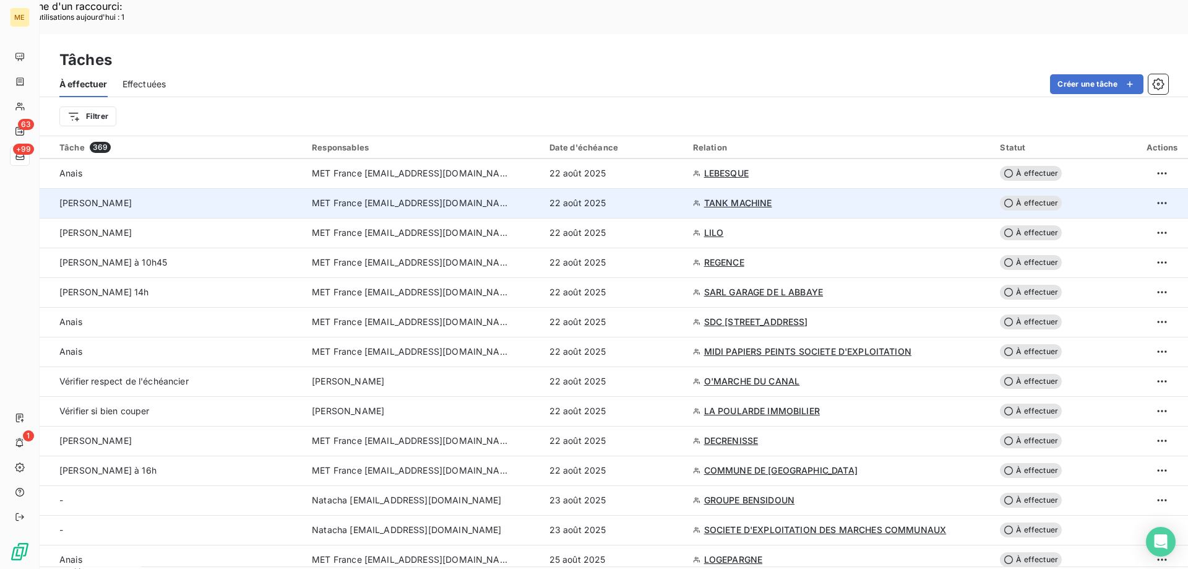
click at [278, 197] on div "Lisa" at bounding box center [178, 203] width 238 height 12
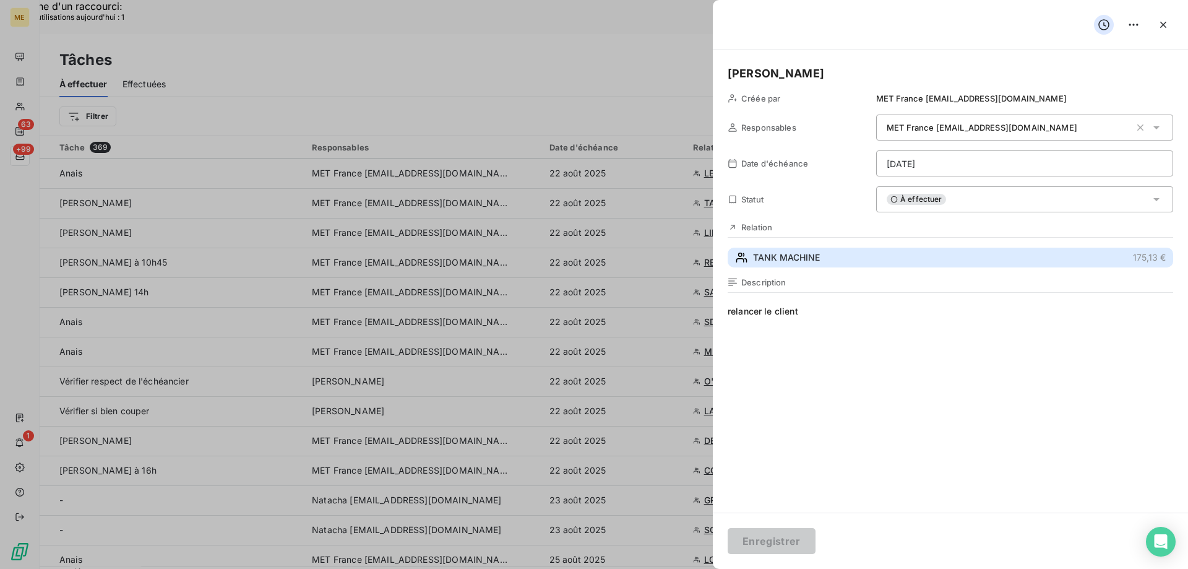
click at [805, 264] on span "TANK MACHINE" at bounding box center [786, 257] width 67 height 12
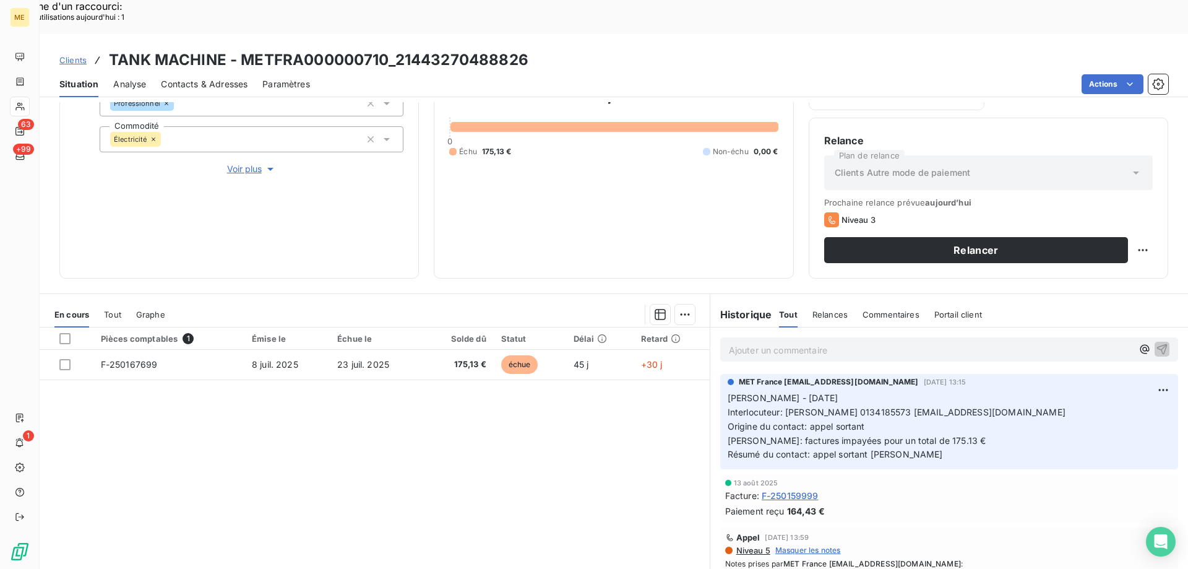
scroll to position [62, 0]
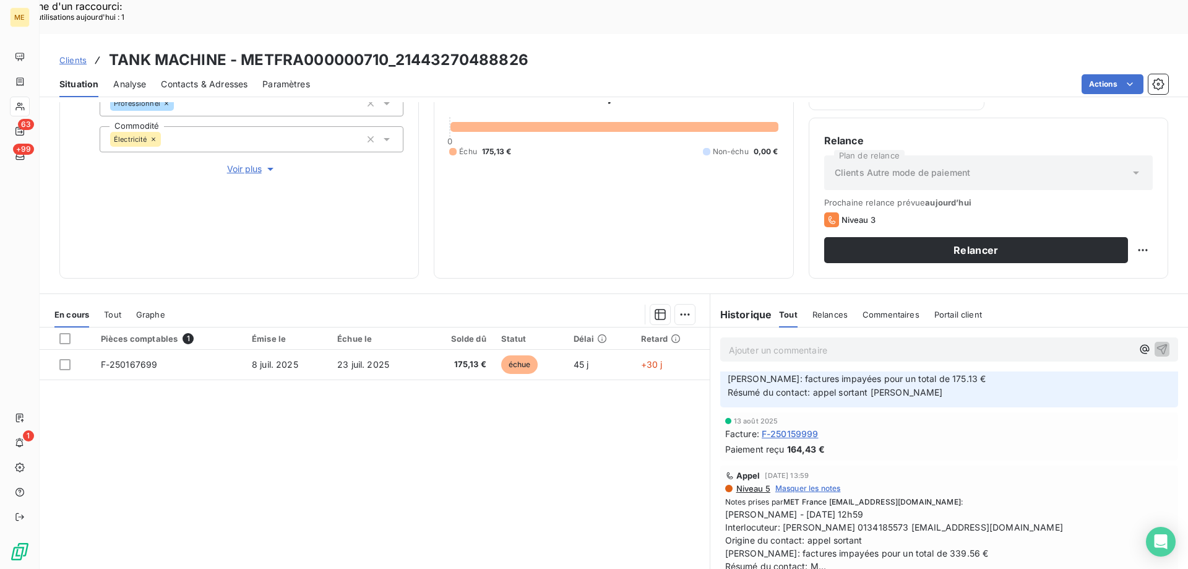
click at [753, 568] on span "Afficher la suite" at bounding box center [754, 578] width 58 height 9
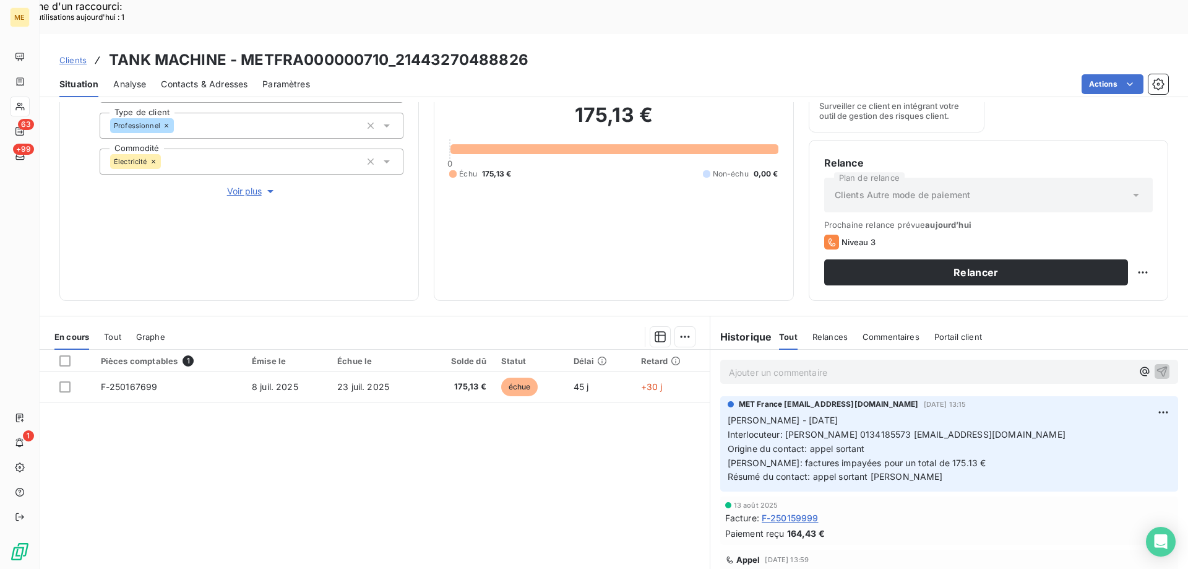
scroll to position [165, 0]
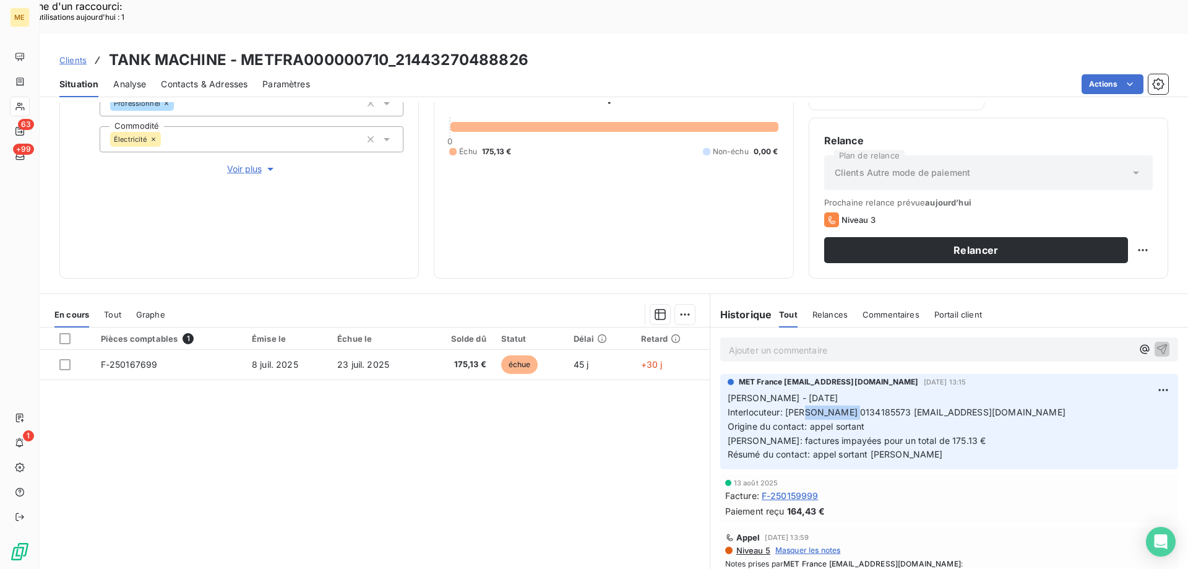
drag, startPoint x: 829, startPoint y: 380, endPoint x: 876, endPoint y: 374, distance: 48.0
click at [876, 392] on span "[PERSON_NAME] - [DATE] Interlocuteur: [PERSON_NAME] 0134185573 [EMAIL_ADDRESS][…" at bounding box center [897, 425] width 338 height 67
click at [646, 410] on div "Pièces comptables 1 Émise le Échue le Solde dû Statut Délai Retard F-250167699 …" at bounding box center [375, 446] width 670 height 238
drag, startPoint x: 827, startPoint y: 376, endPoint x: 878, endPoint y: 376, distance: 50.8
click at [878, 392] on span "[PERSON_NAME] - [DATE] Interlocuteur: [PERSON_NAME] 0134185573 [EMAIL_ADDRESS][…" at bounding box center [897, 425] width 338 height 67
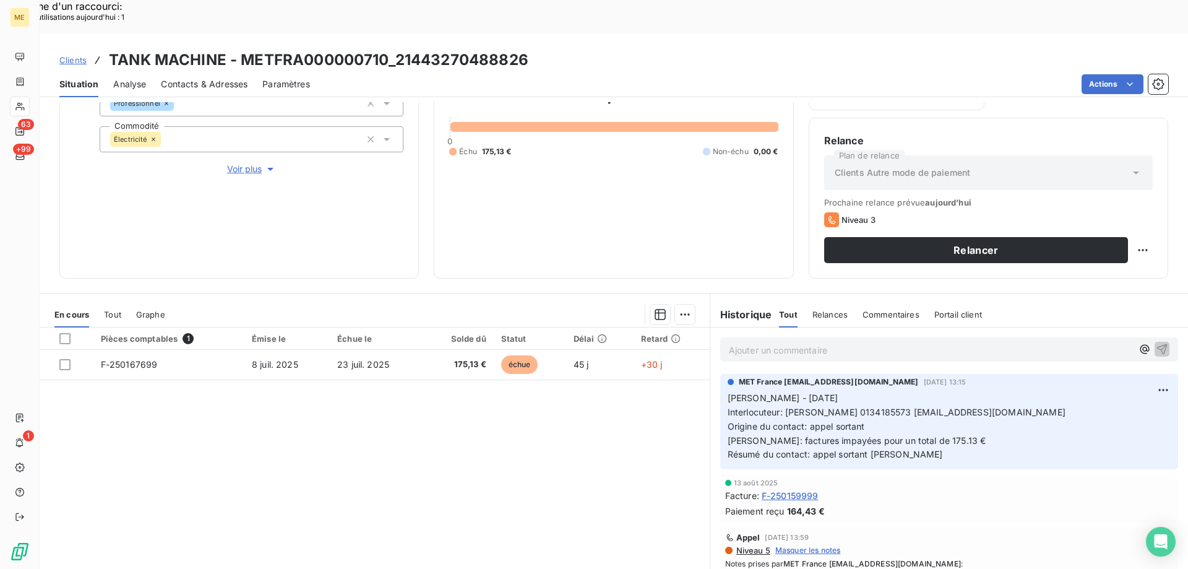
click at [1056, 489] on div "Facture : F-250159999" at bounding box center [949, 495] width 448 height 13
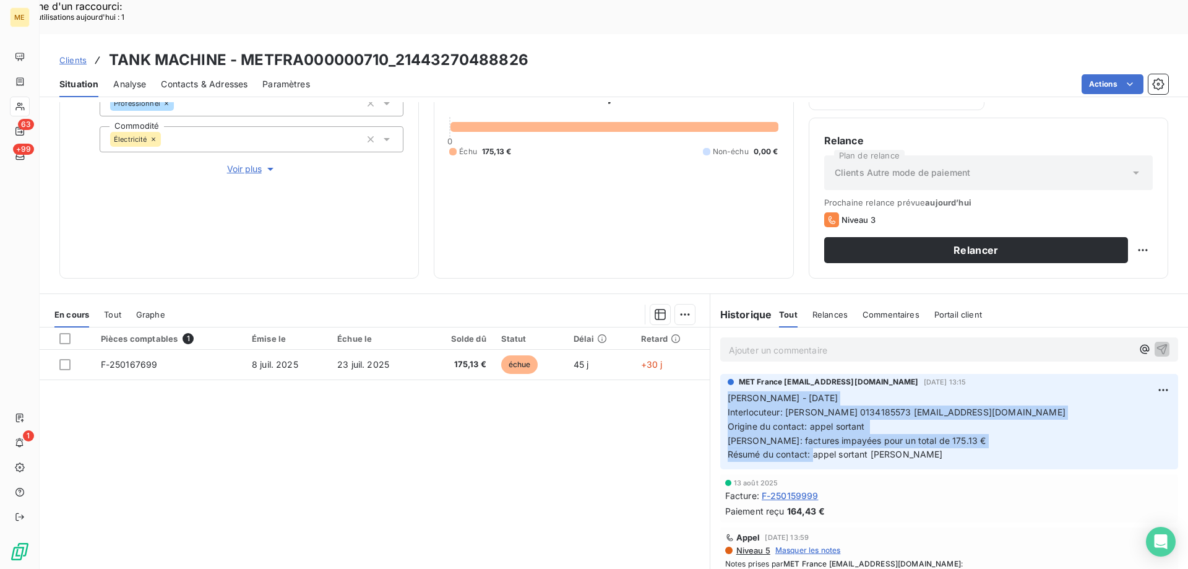
drag, startPoint x: 924, startPoint y: 425, endPoint x: 709, endPoint y: 371, distance: 221.4
click at [710, 371] on div "MET France met-france@recouvrement.met.com 19 août 2025, 13:15 Lisa - 19/08/202…" at bounding box center [949, 421] width 478 height 100
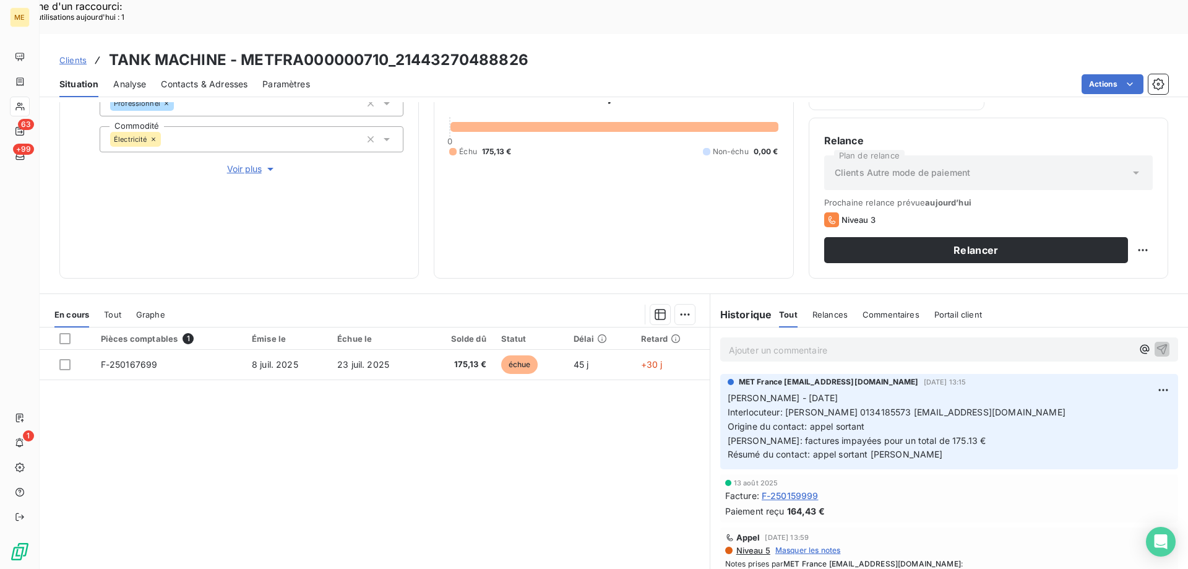
click at [822, 337] on div "Ajouter un commentaire ﻿" at bounding box center [949, 349] width 458 height 24
click at [820, 342] on p "Ajouter un commentaire ﻿" at bounding box center [931, 349] width 404 height 15
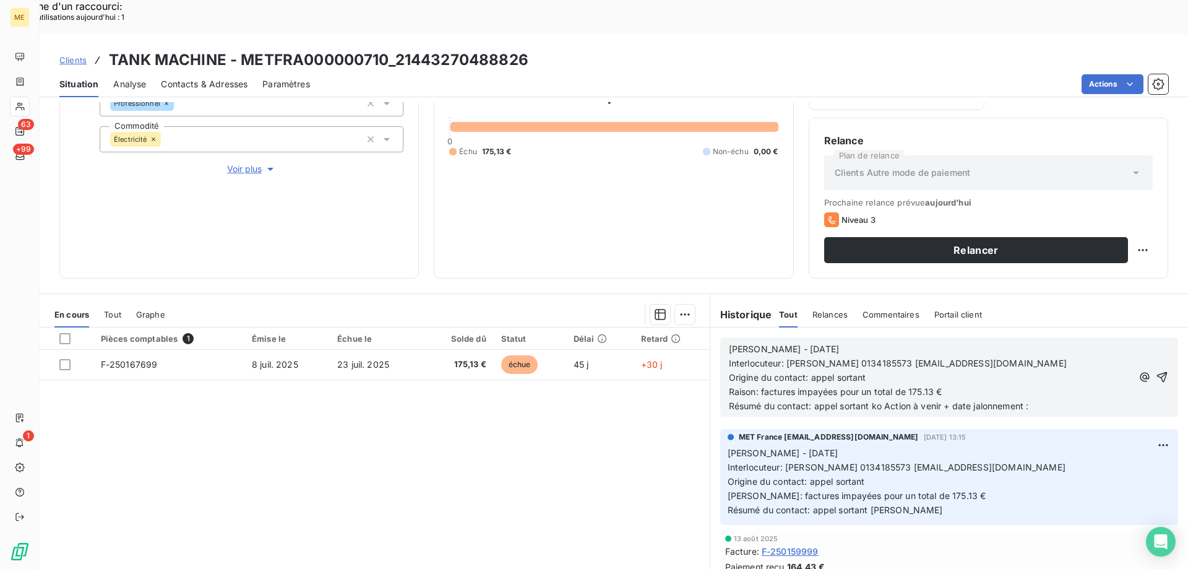
click at [878, 400] on span "Résumé du contact: appel sortant ko Action à venir + date jalonnement :" at bounding box center [879, 405] width 300 height 11
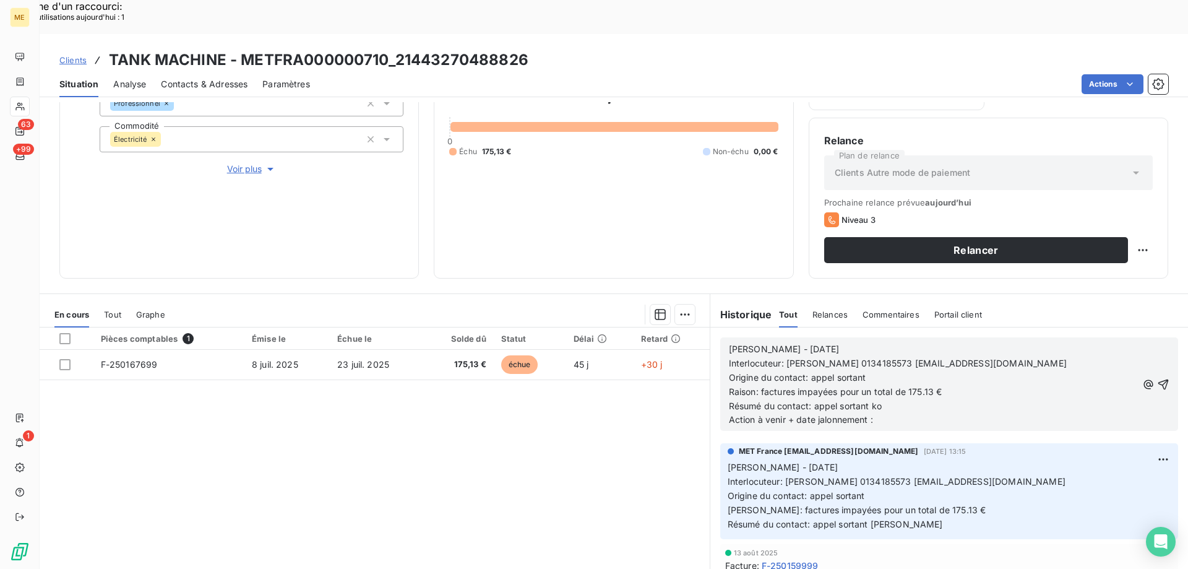
click at [909, 399] on p "Résumé du contact: appel sortant ko Action à venir + date jalonnement :" at bounding box center [933, 413] width 408 height 28
click at [1157, 378] on icon "button" at bounding box center [1163, 384] width 12 height 12
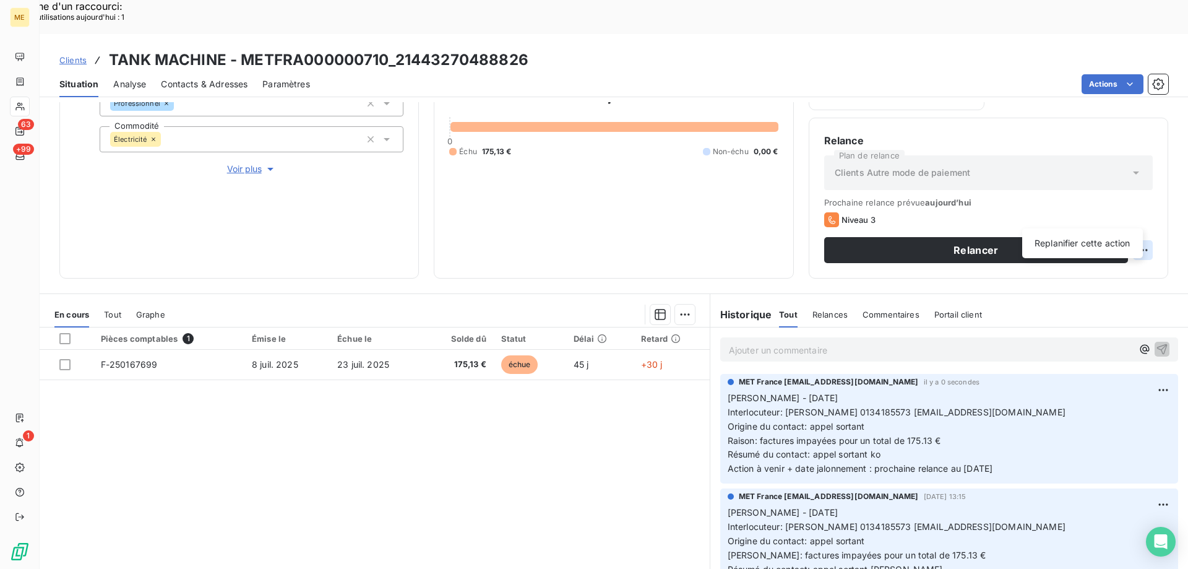
click at [1121, 242] on div "Replanifier cette action" at bounding box center [1082, 243] width 111 height 20
select select "7"
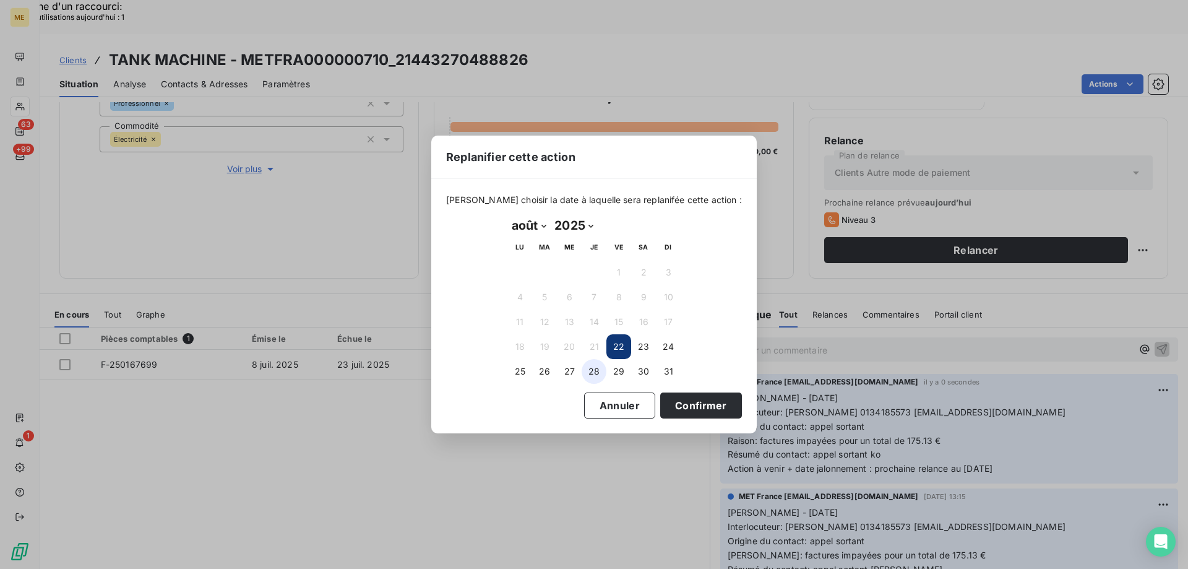
click at [589, 375] on button "28" at bounding box center [594, 371] width 25 height 25
click at [660, 405] on button "Confirmer" at bounding box center [701, 405] width 82 height 26
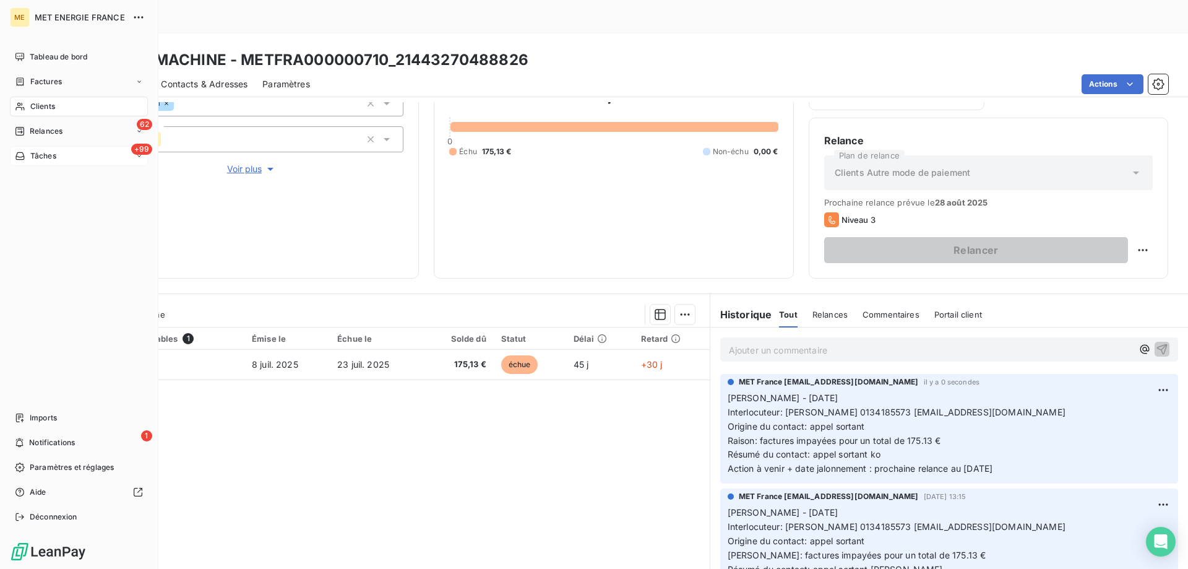
click at [56, 157] on span "Tâches" at bounding box center [43, 155] width 26 height 11
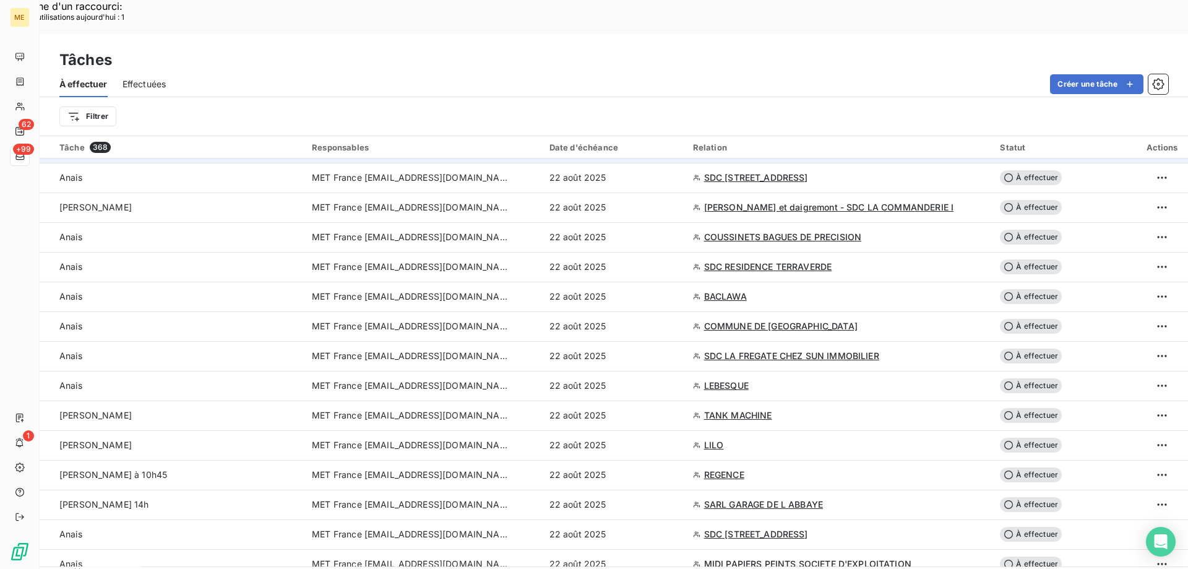
scroll to position [1238, 0]
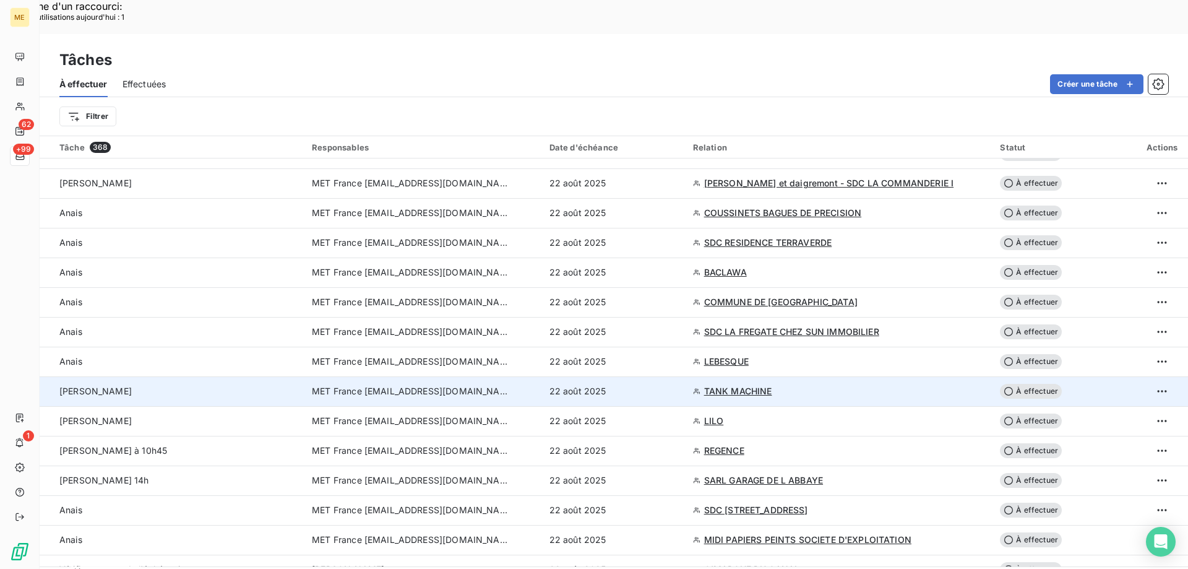
click at [243, 376] on td "Lisa" at bounding box center [172, 391] width 265 height 30
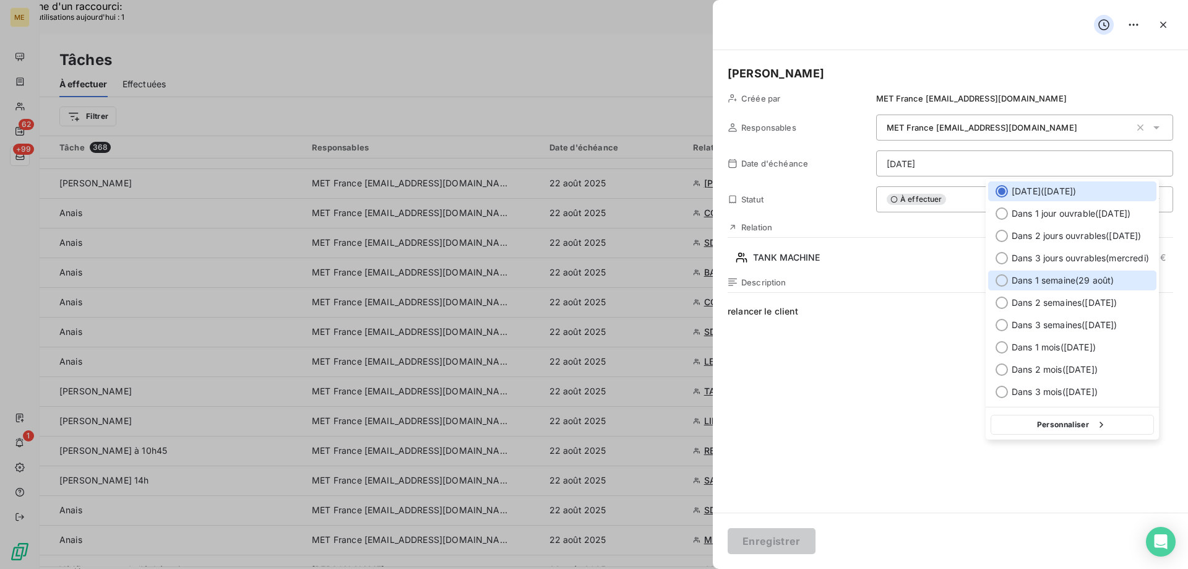
click at [1003, 280] on div at bounding box center [1002, 280] width 12 height 12
type input "29/08/2025"
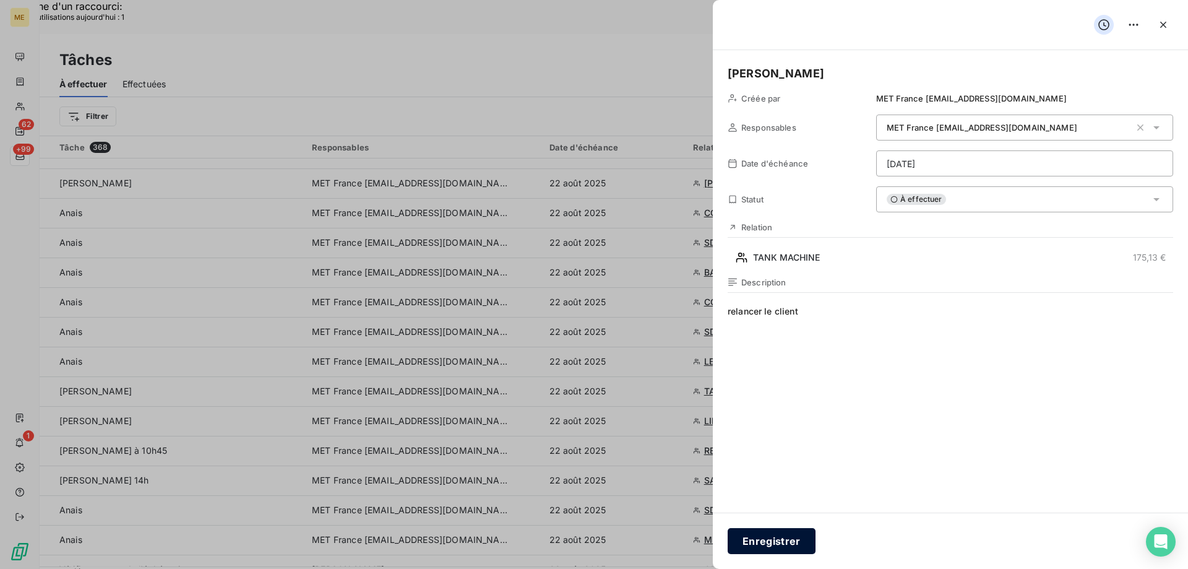
click at [791, 537] on button "Enregistrer" at bounding box center [772, 541] width 88 height 26
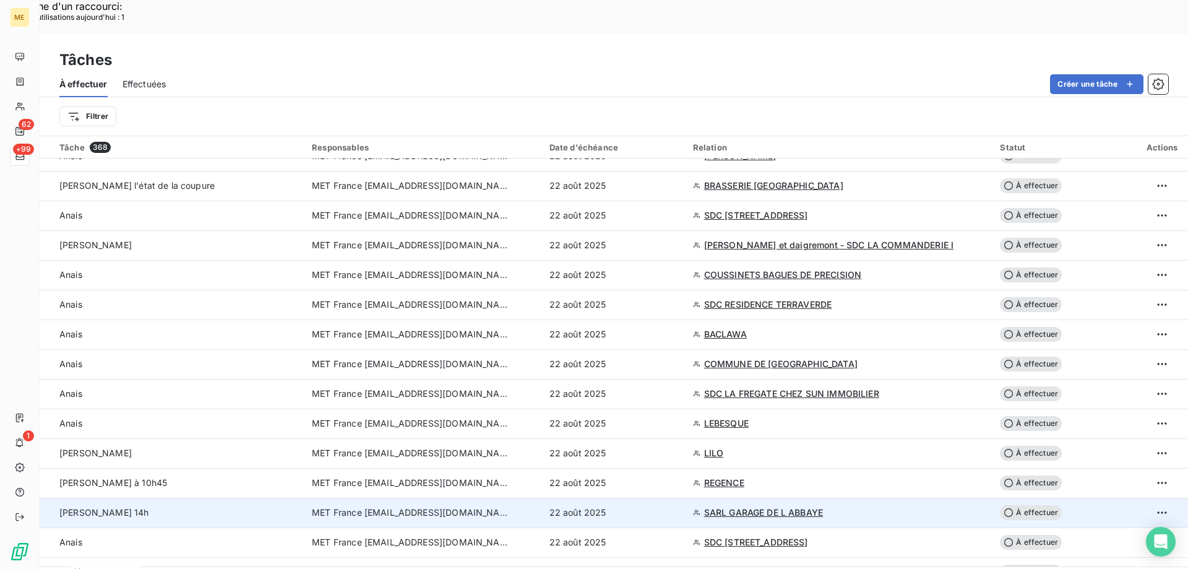
scroll to position [990, 0]
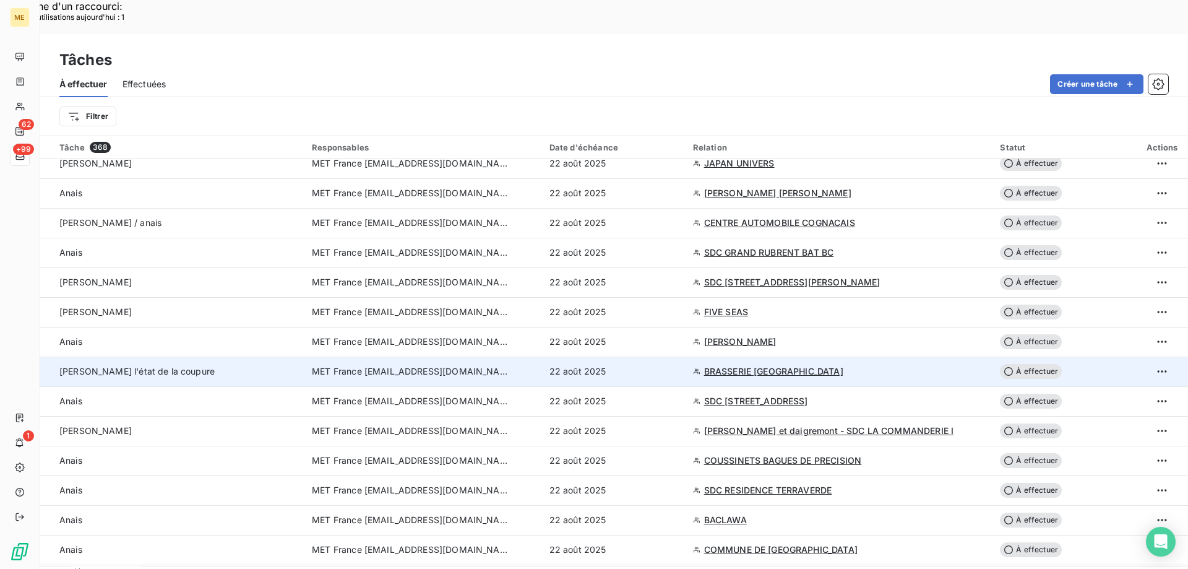
click at [222, 356] on td "Sylvain - Vérifier l'état de la coupure" at bounding box center [172, 371] width 265 height 30
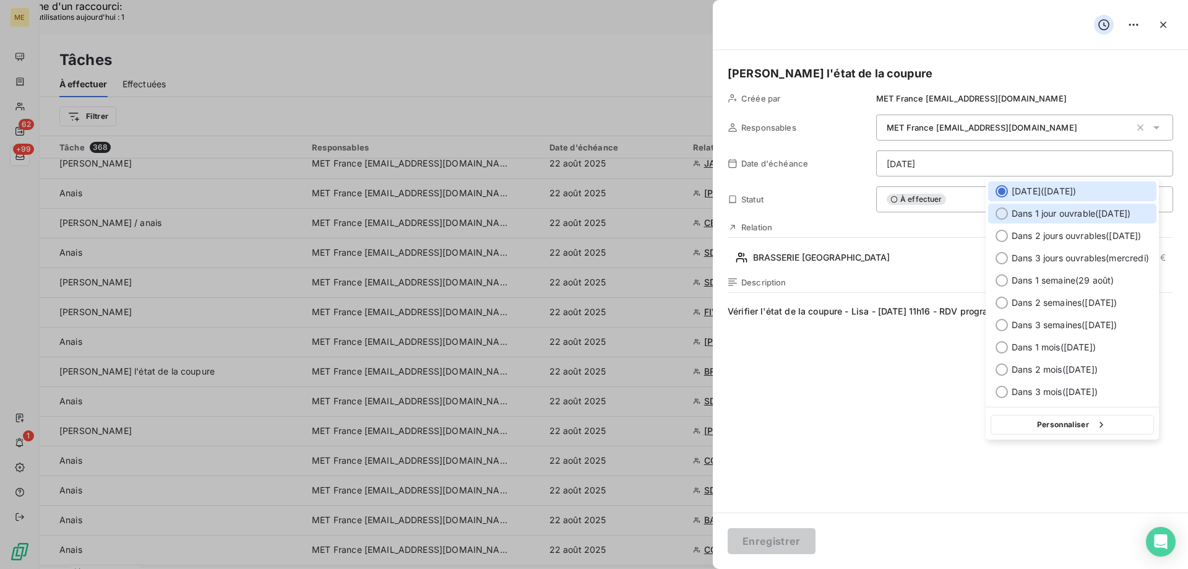
drag, startPoint x: 1004, startPoint y: 214, endPoint x: 991, endPoint y: 227, distance: 18.8
click at [1003, 215] on div at bounding box center [1002, 213] width 12 height 12
type input "25/08/2025"
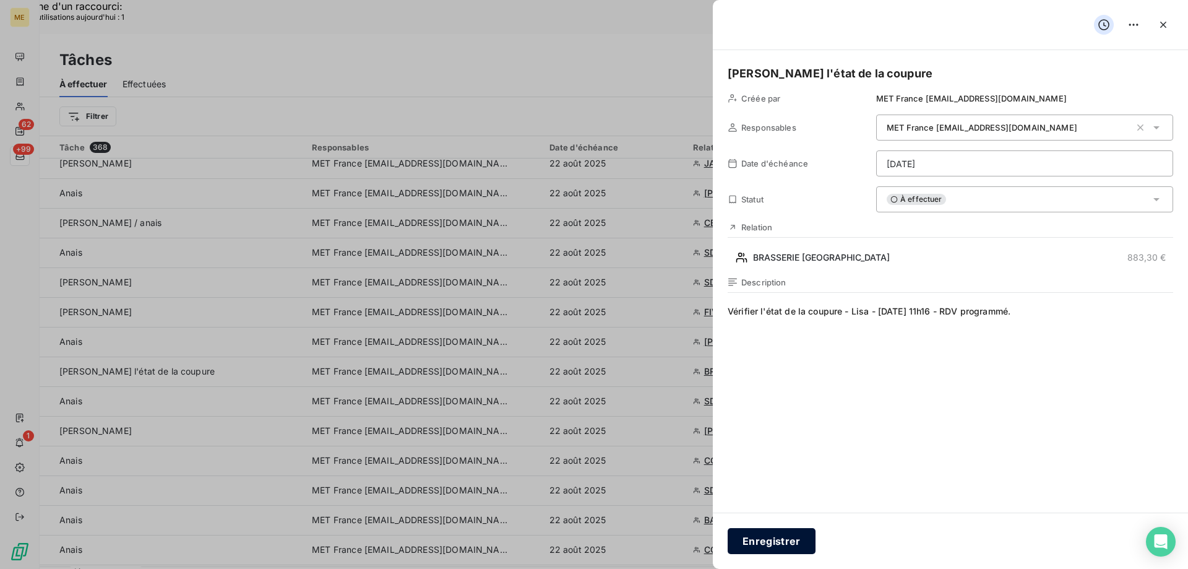
click at [793, 539] on button "Enregistrer" at bounding box center [772, 541] width 88 height 26
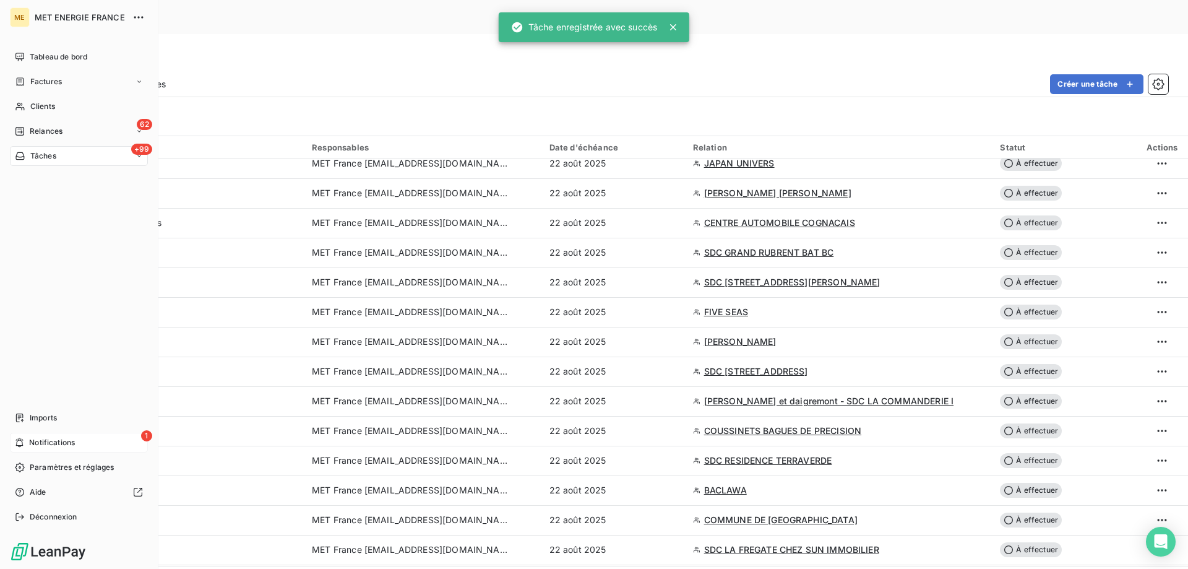
click at [32, 440] on span "Notifications" at bounding box center [52, 442] width 46 height 11
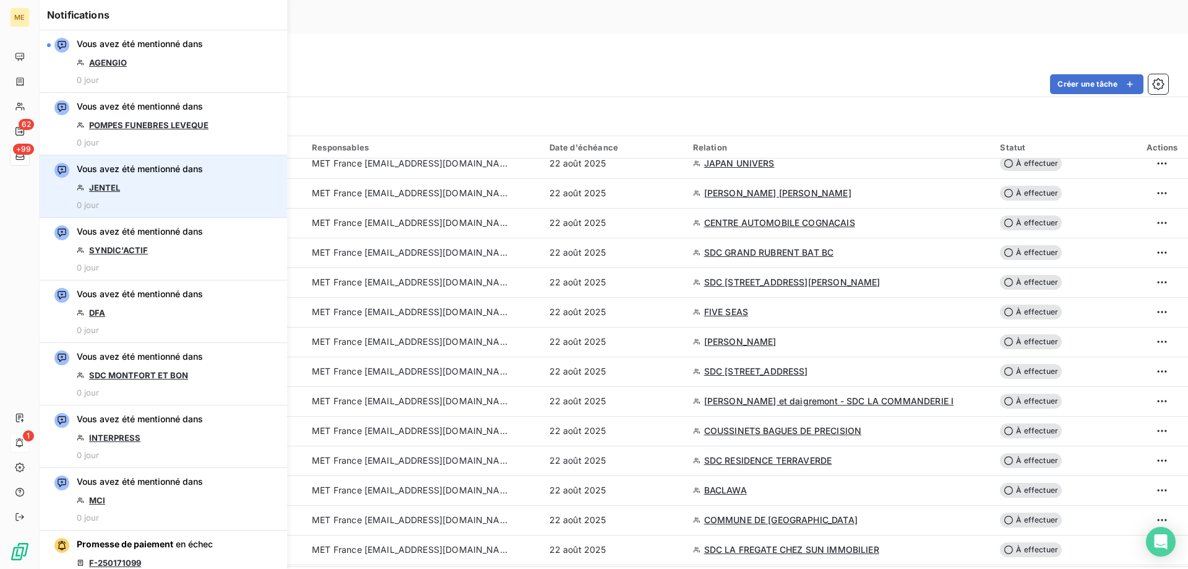
click at [112, 188] on link "JENTEL" at bounding box center [104, 188] width 31 height 10
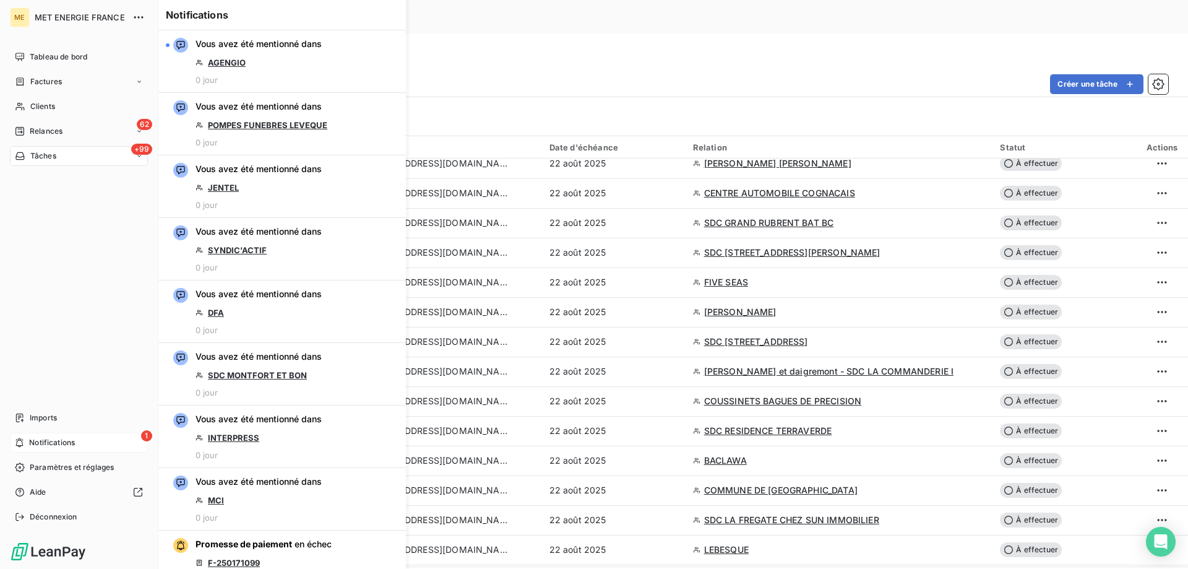
drag, startPoint x: 50, startPoint y: 129, endPoint x: 91, endPoint y: 143, distance: 43.6
click at [50, 129] on span "Relances" at bounding box center [46, 131] width 33 height 11
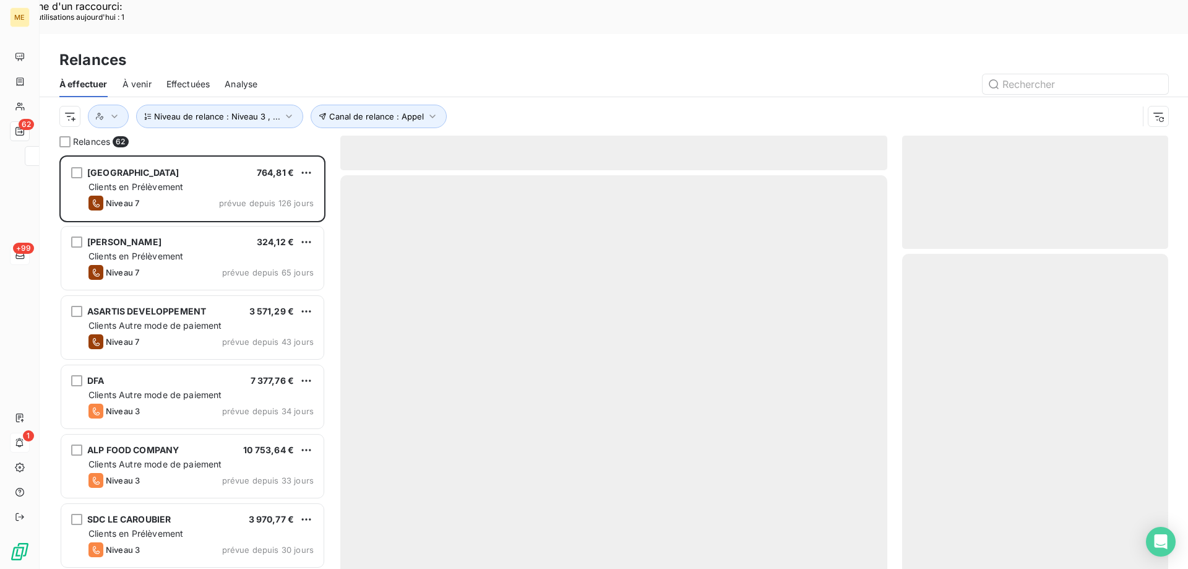
scroll to position [438, 257]
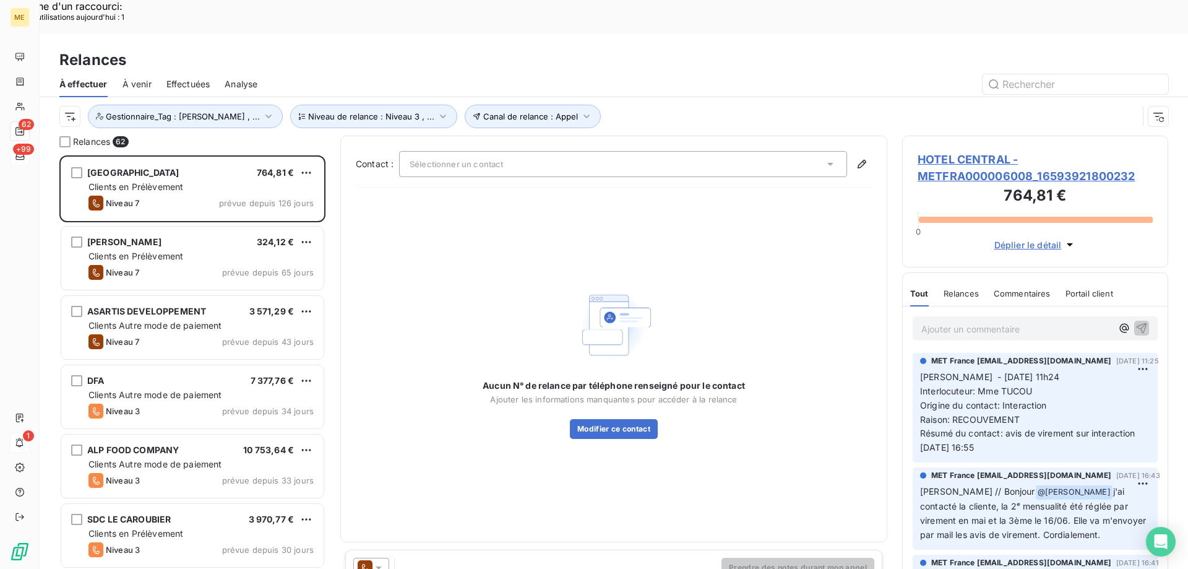
click at [942, 151] on span "HOTEL CENTRAL - METFRA000006008_16593921800232" at bounding box center [1035, 167] width 235 height 33
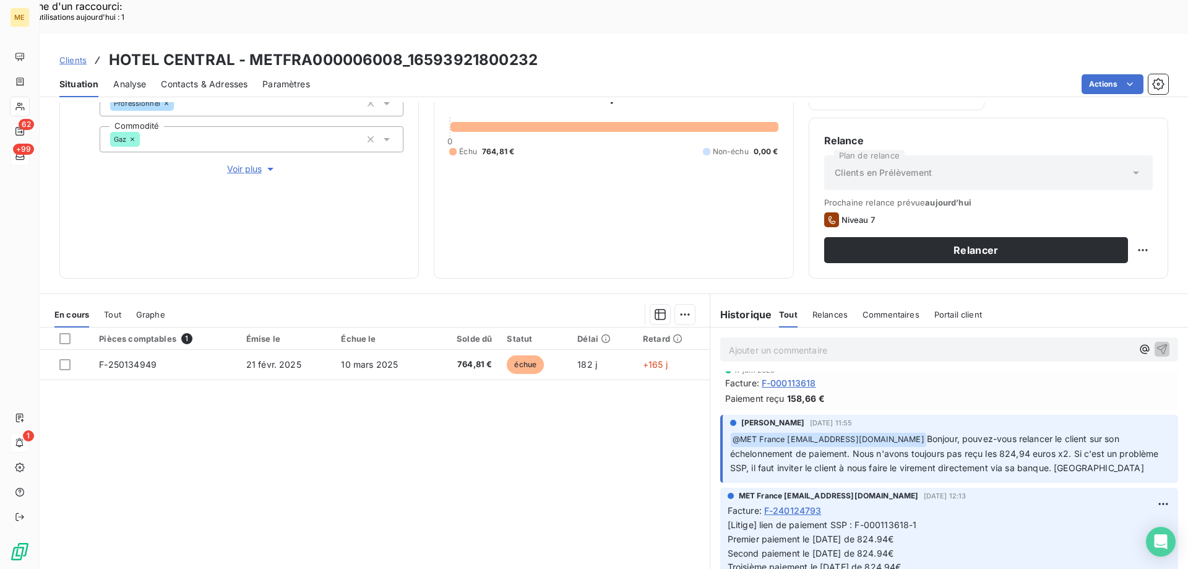
scroll to position [371, 0]
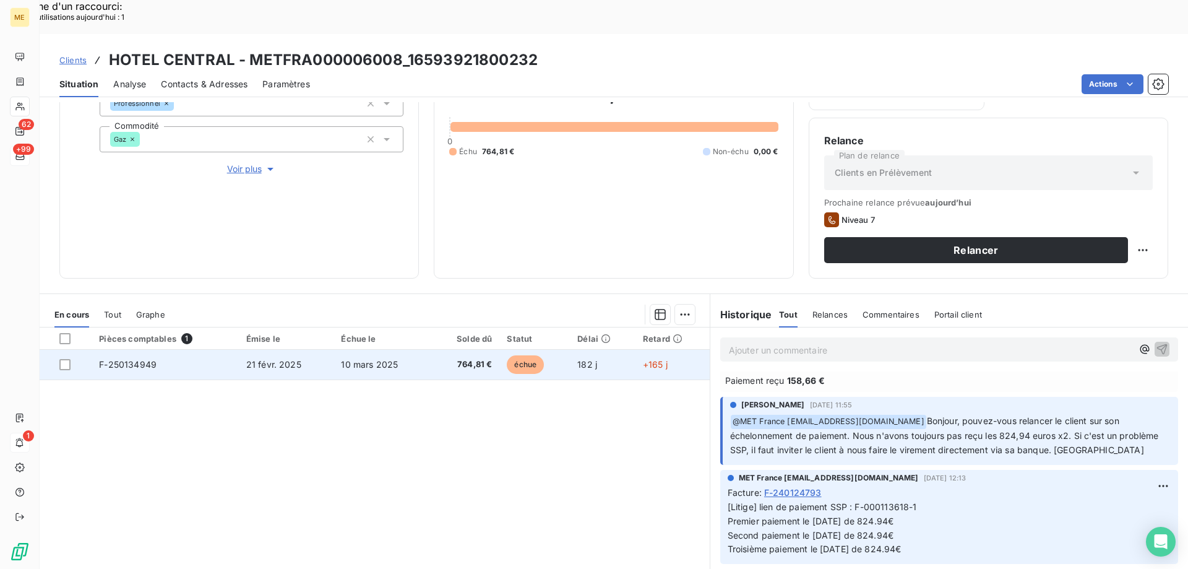
click at [282, 359] on span "21 févr. 2025" at bounding box center [273, 364] width 55 height 11
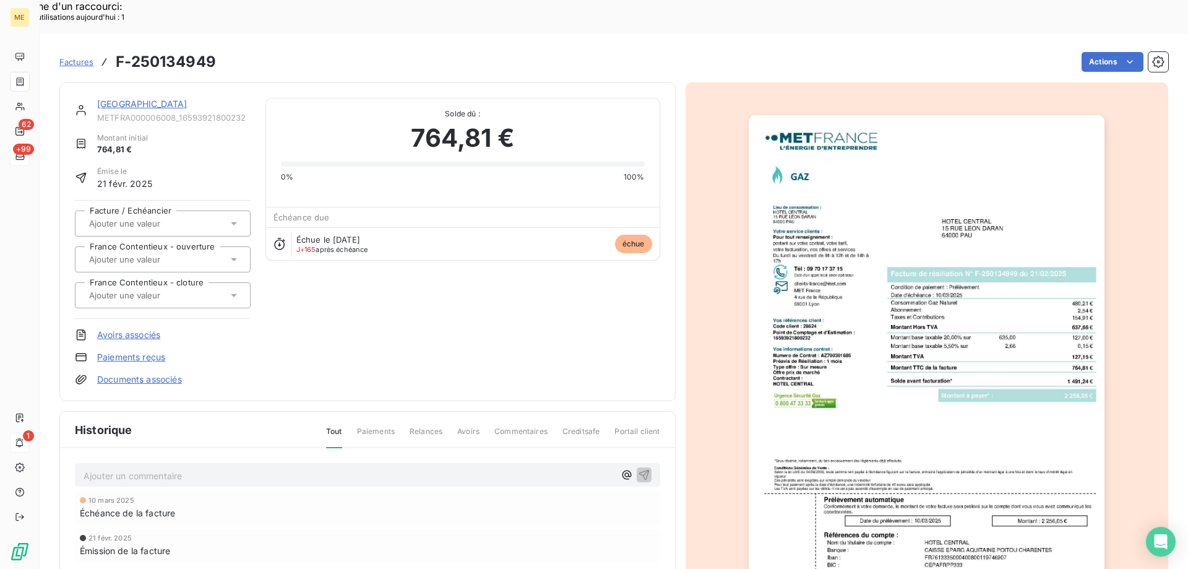
click at [146, 98] on link "[GEOGRAPHIC_DATA]" at bounding box center [142, 103] width 90 height 11
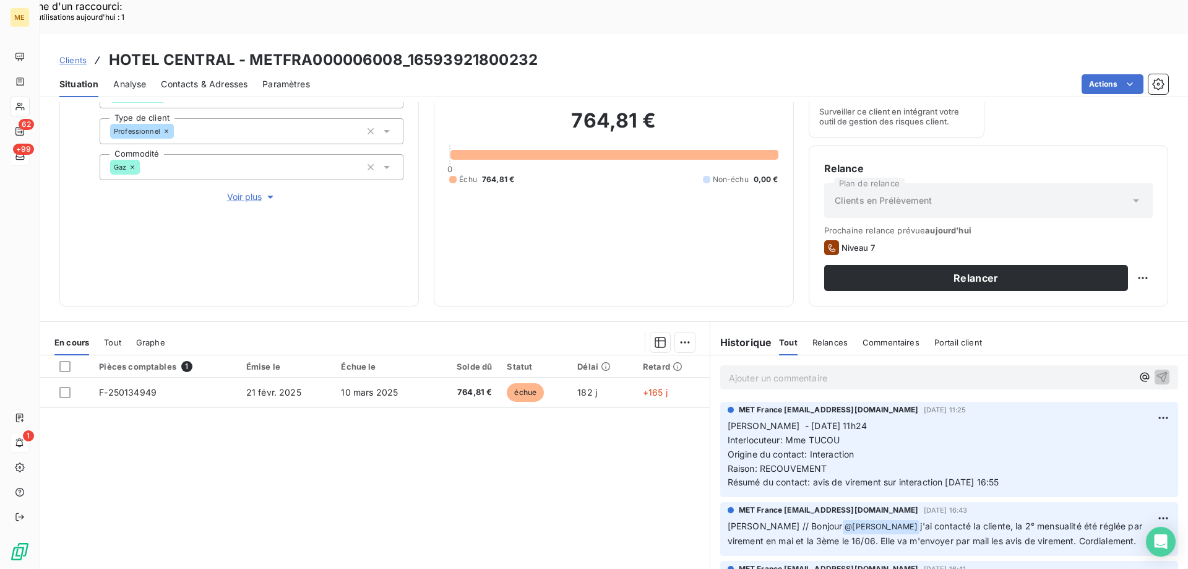
scroll to position [103, 0]
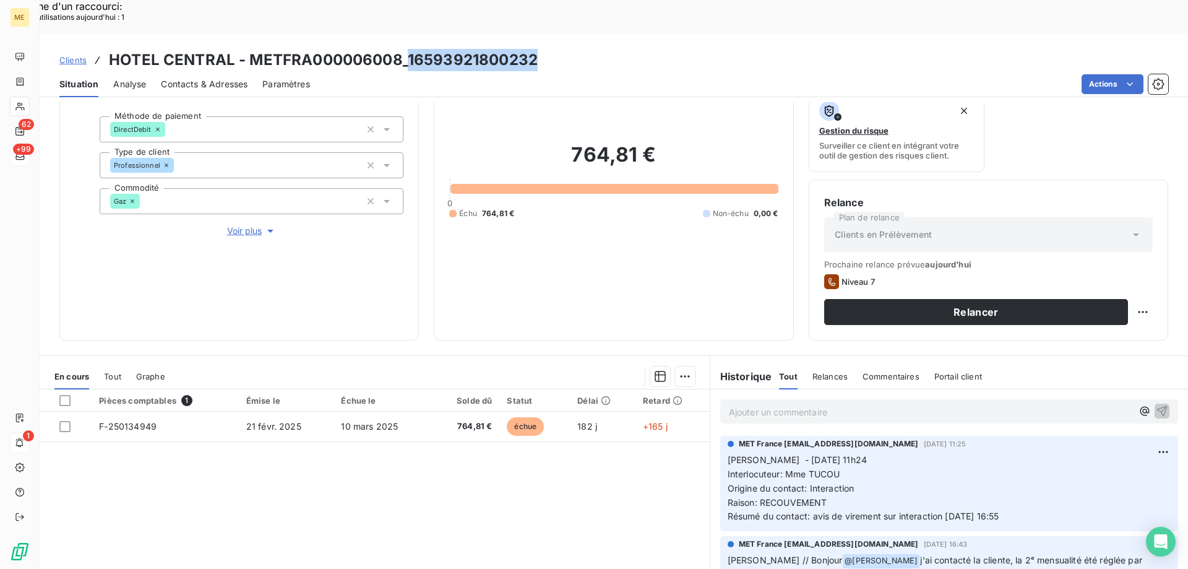
drag, startPoint x: 408, startPoint y: 23, endPoint x: 538, endPoint y: 33, distance: 131.0
click at [538, 49] on div "Clients HOTEL CENTRAL - METFRA000006008_16593921800232" at bounding box center [614, 60] width 1149 height 22
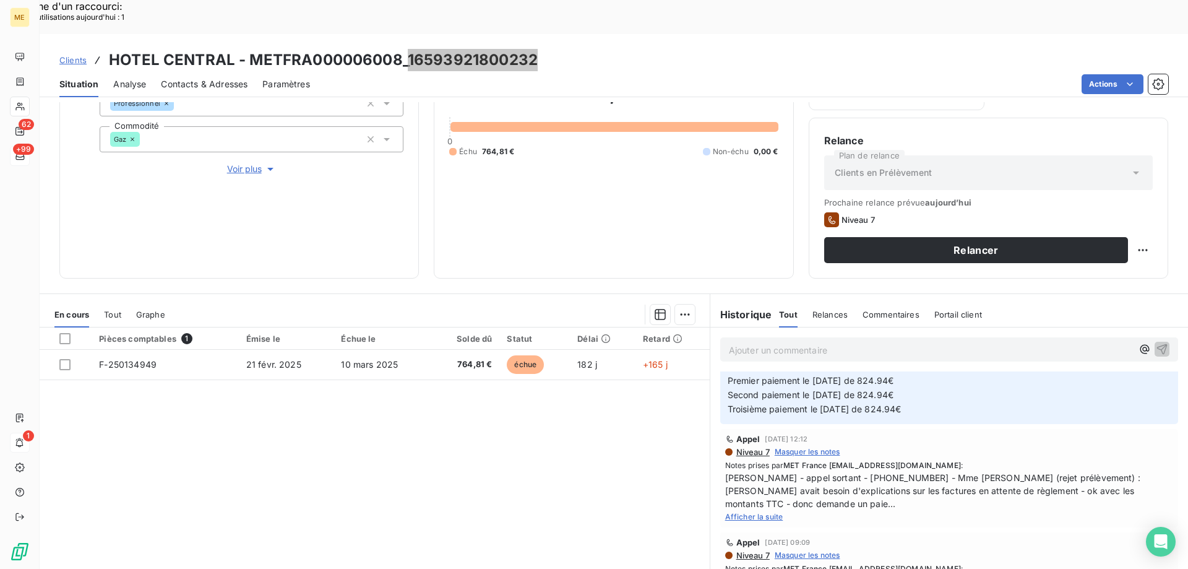
scroll to position [619, 0]
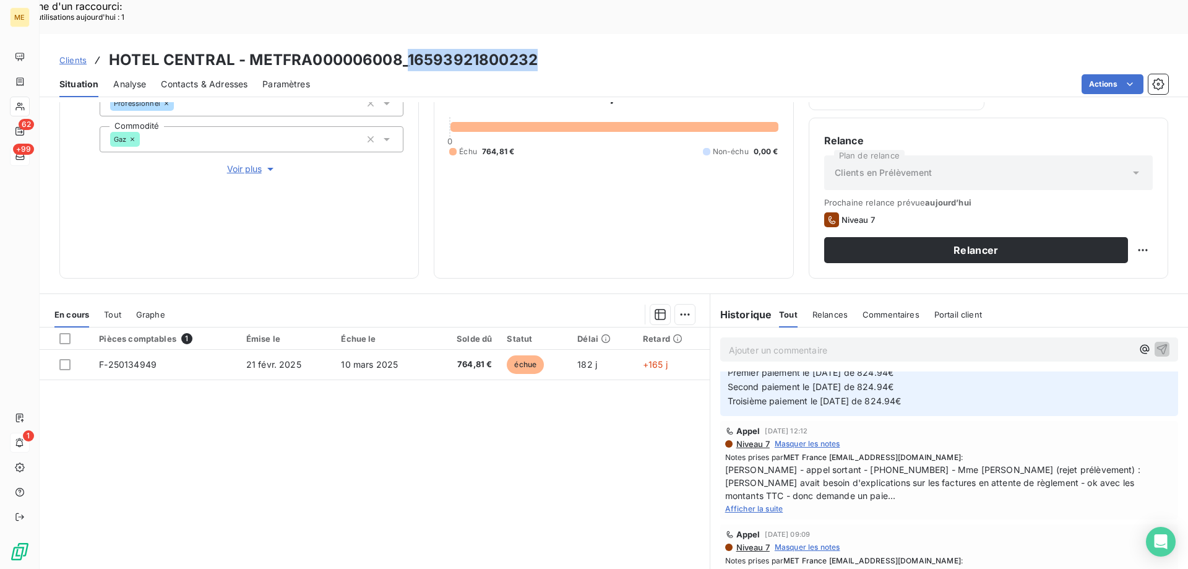
click at [739, 504] on span "Afficher la suite" at bounding box center [754, 508] width 58 height 9
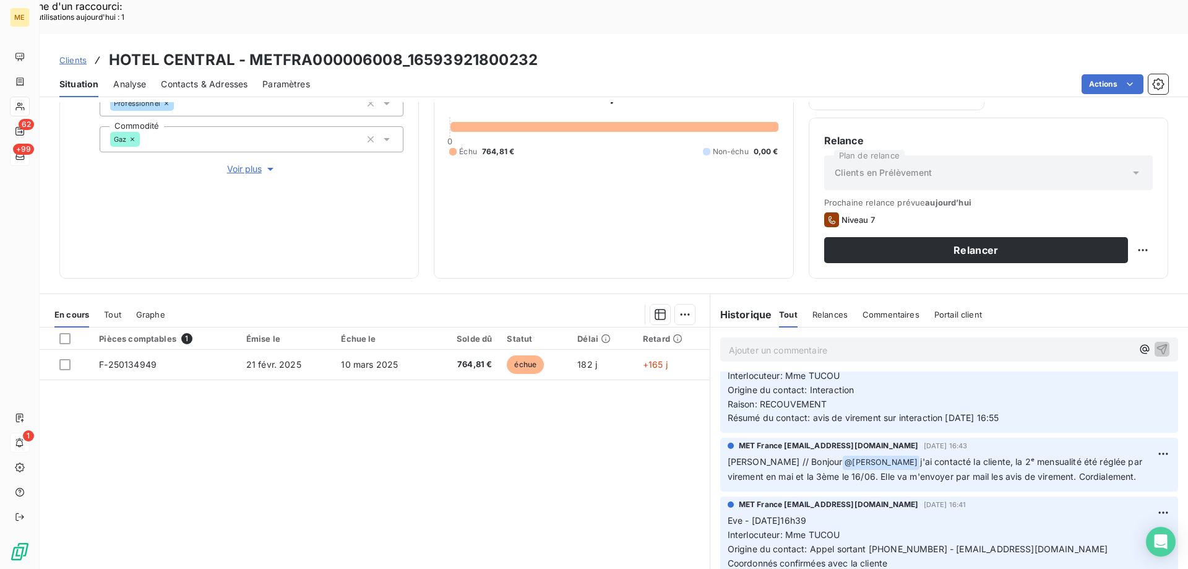
scroll to position [62, 0]
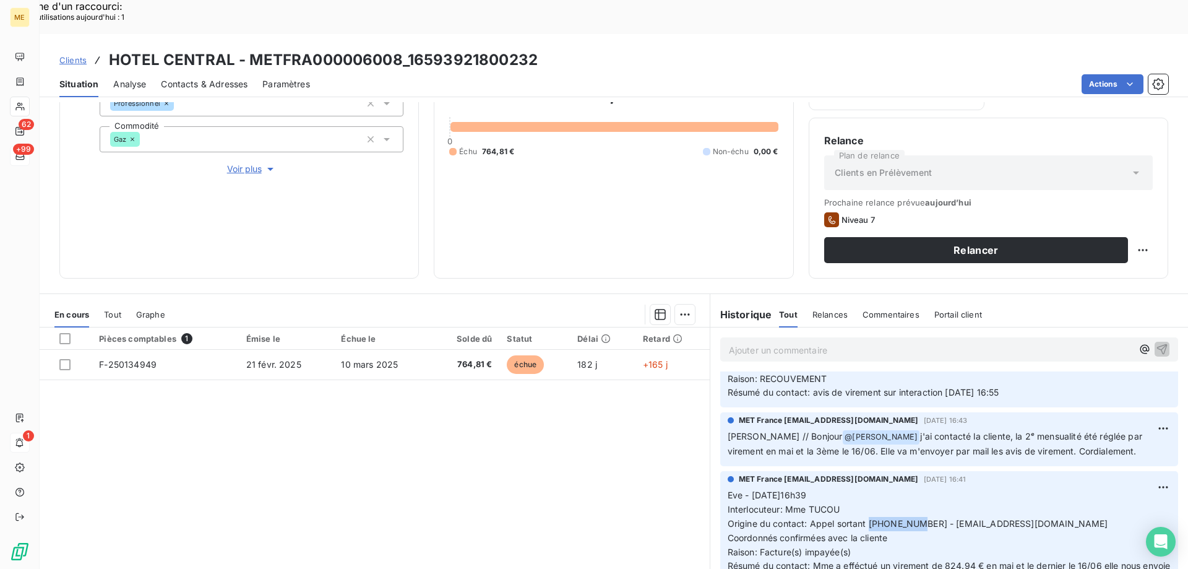
drag, startPoint x: 864, startPoint y: 489, endPoint x: 915, endPoint y: 489, distance: 50.7
click at [915, 518] on span "Origine du contact: Appel sortant 0559277275 - HOTELCENTRALPAU@GMAIL.COM" at bounding box center [918, 523] width 381 height 11
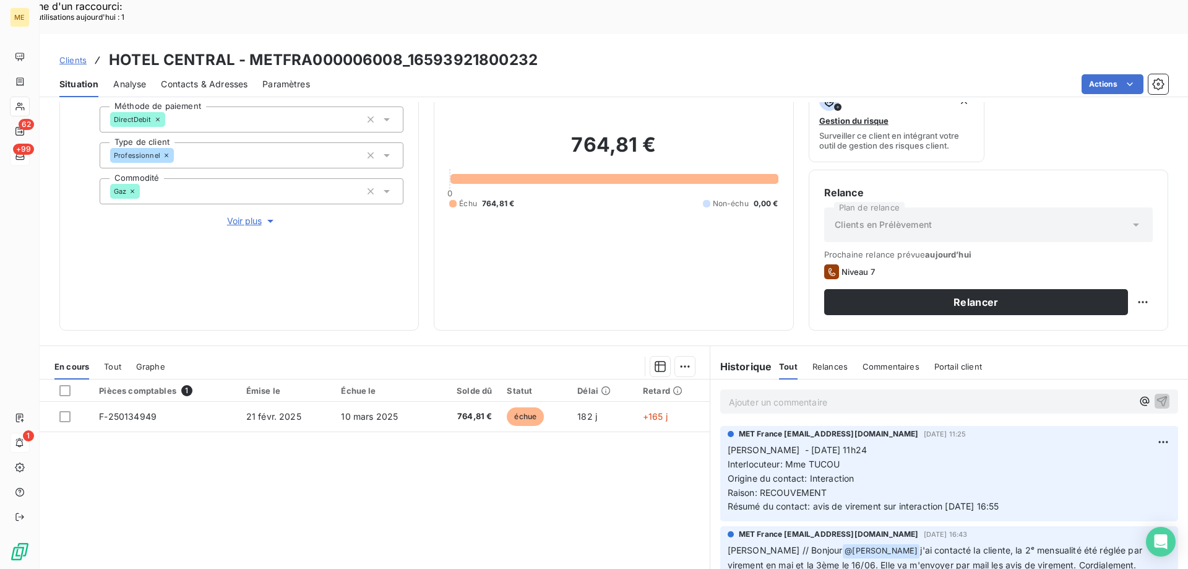
scroll to position [0, 0]
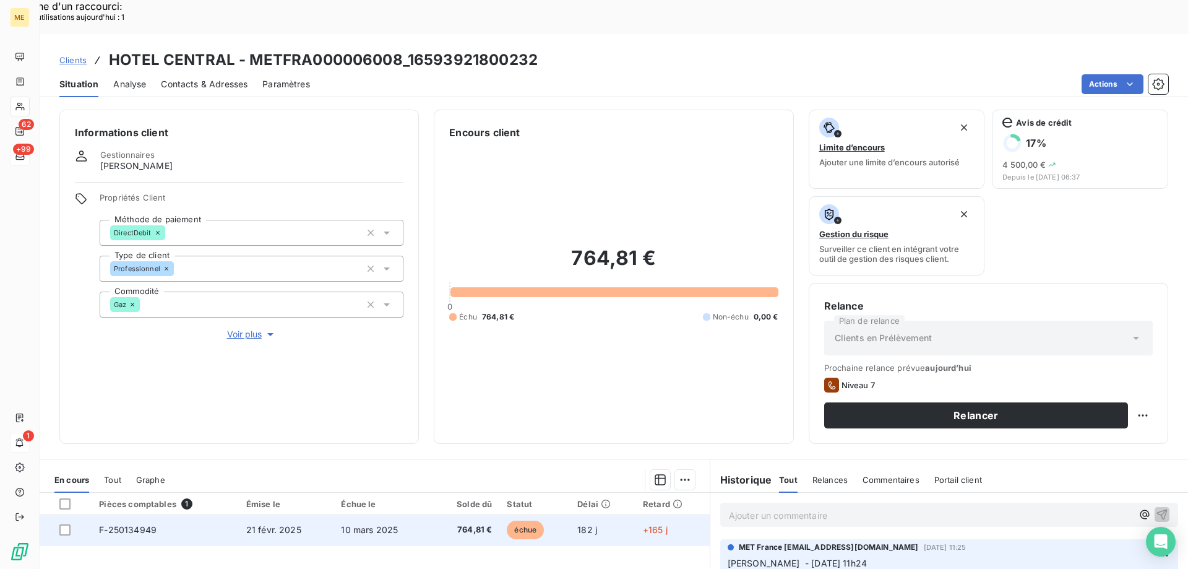
click at [420, 515] on td "10 mars 2025" at bounding box center [383, 530] width 98 height 30
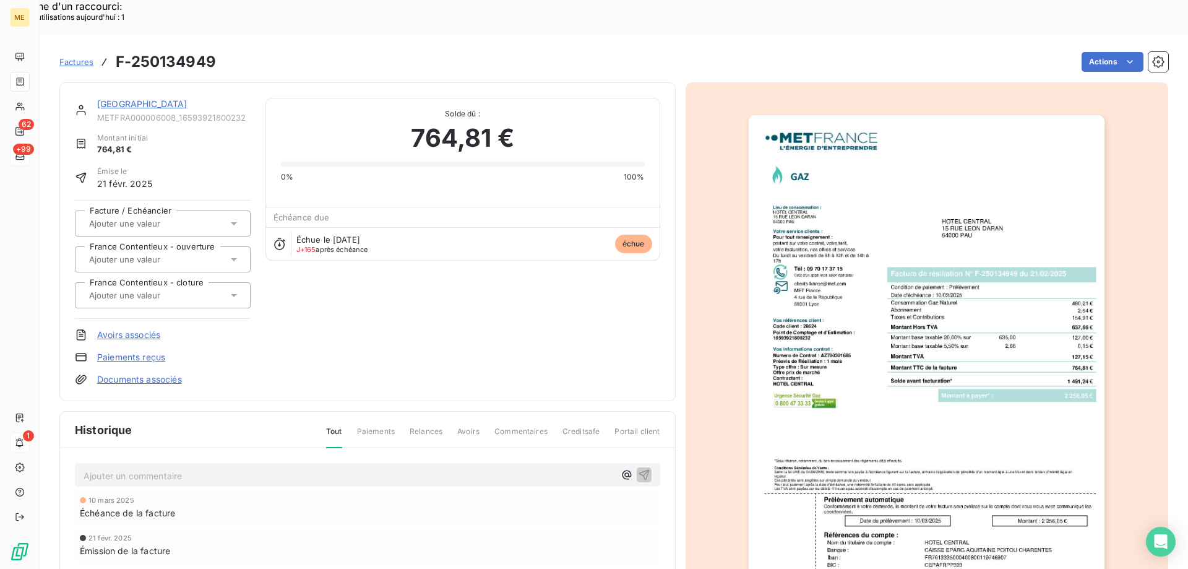
click at [949, 327] on img "button" at bounding box center [927, 367] width 356 height 504
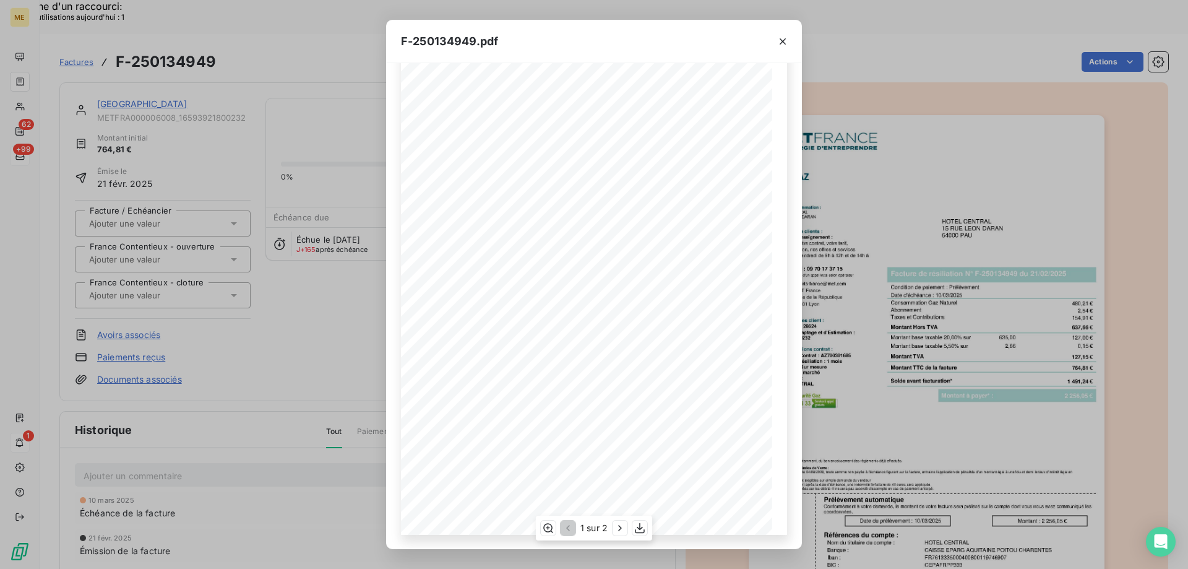
scroll to position [69, 0]
click at [621, 523] on icon "button" at bounding box center [620, 528] width 12 height 12
click at [566, 527] on icon "button" at bounding box center [567, 528] width 12 height 12
click at [783, 42] on icon "button" at bounding box center [783, 41] width 6 height 6
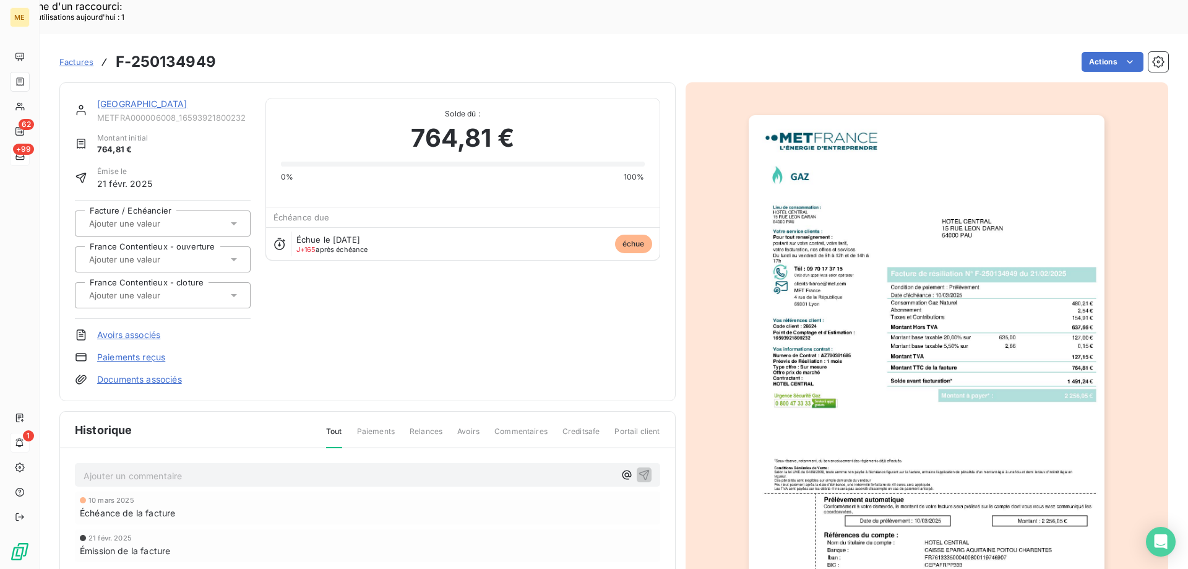
click at [160, 98] on link "[GEOGRAPHIC_DATA]" at bounding box center [142, 103] width 90 height 11
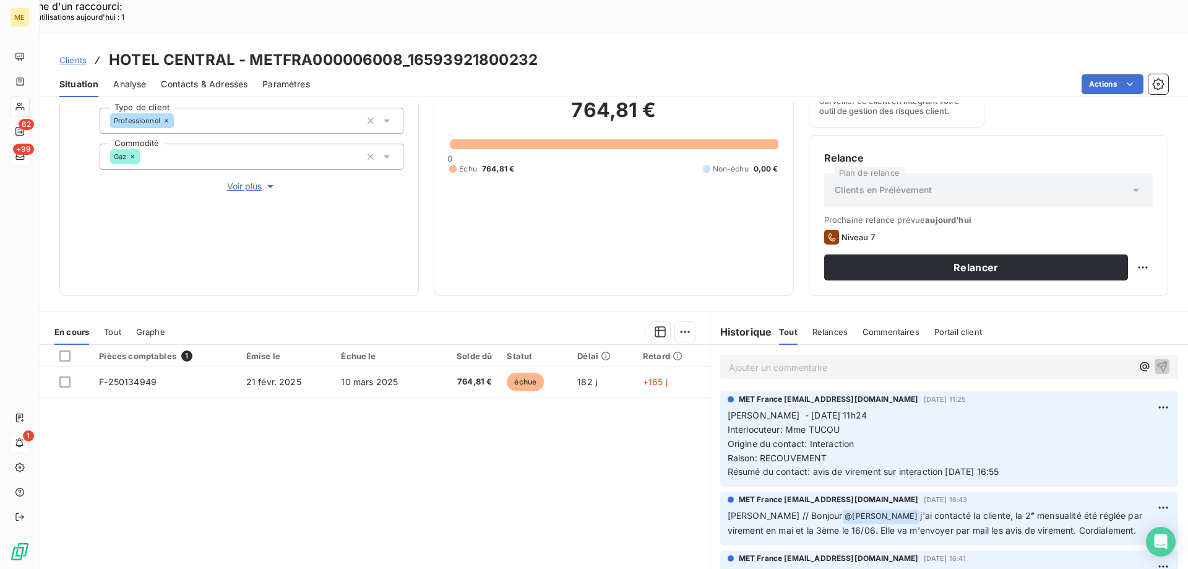
scroll to position [165, 0]
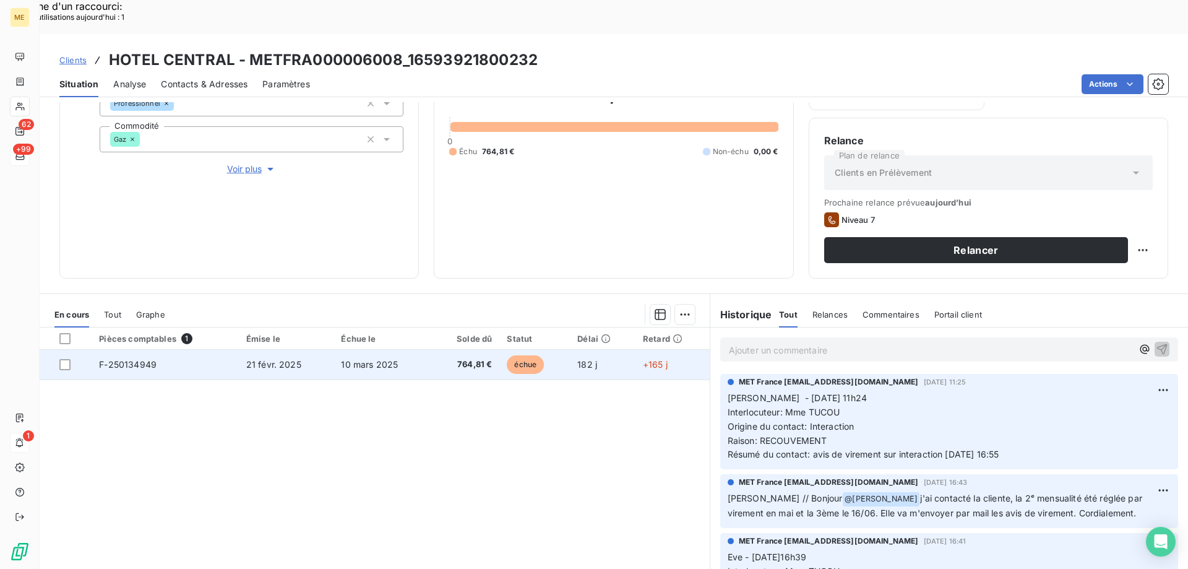
click at [439, 358] on span "764,81 €" at bounding box center [465, 364] width 53 height 12
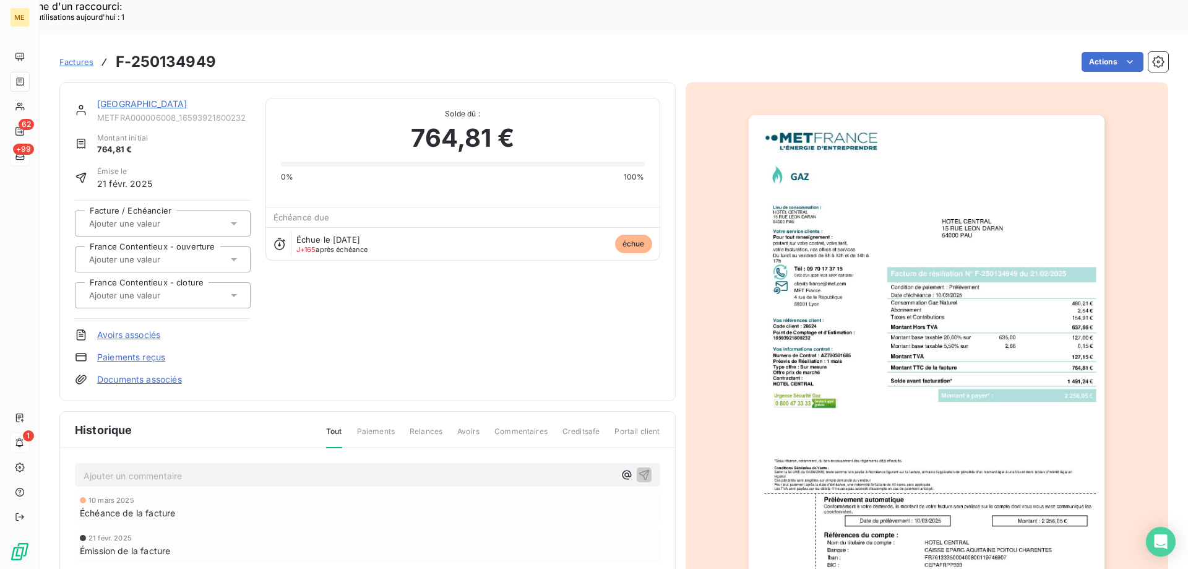
click at [934, 291] on img "button" at bounding box center [927, 367] width 356 height 504
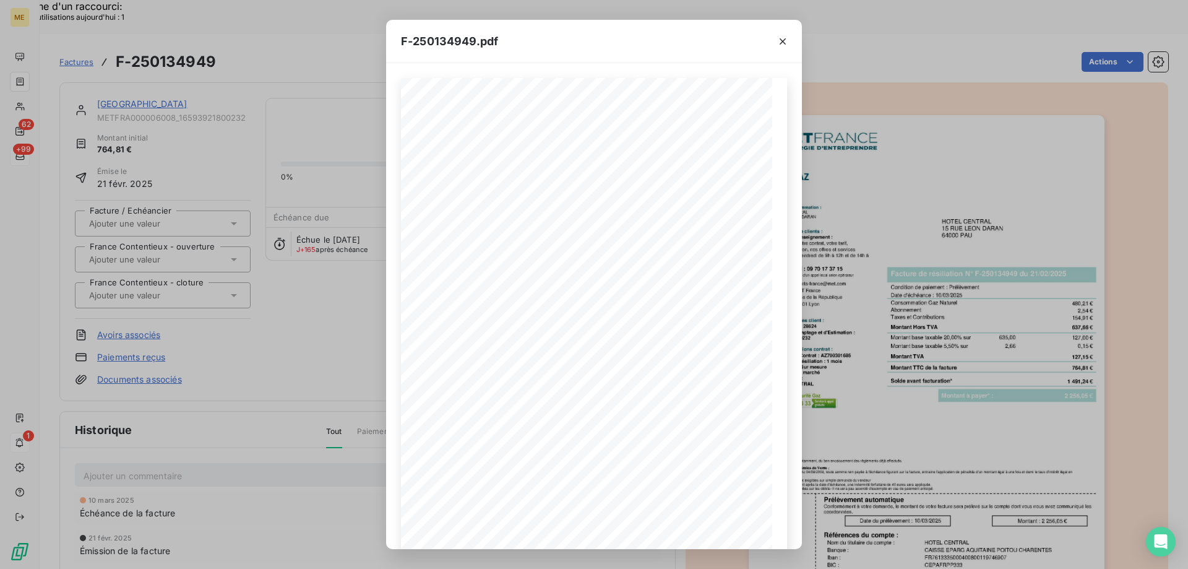
click at [362, 279] on div "F-250134949.pdf *Sous réserve, notamment, du bon encaissement des règlements dé…" at bounding box center [594, 284] width 1188 height 569
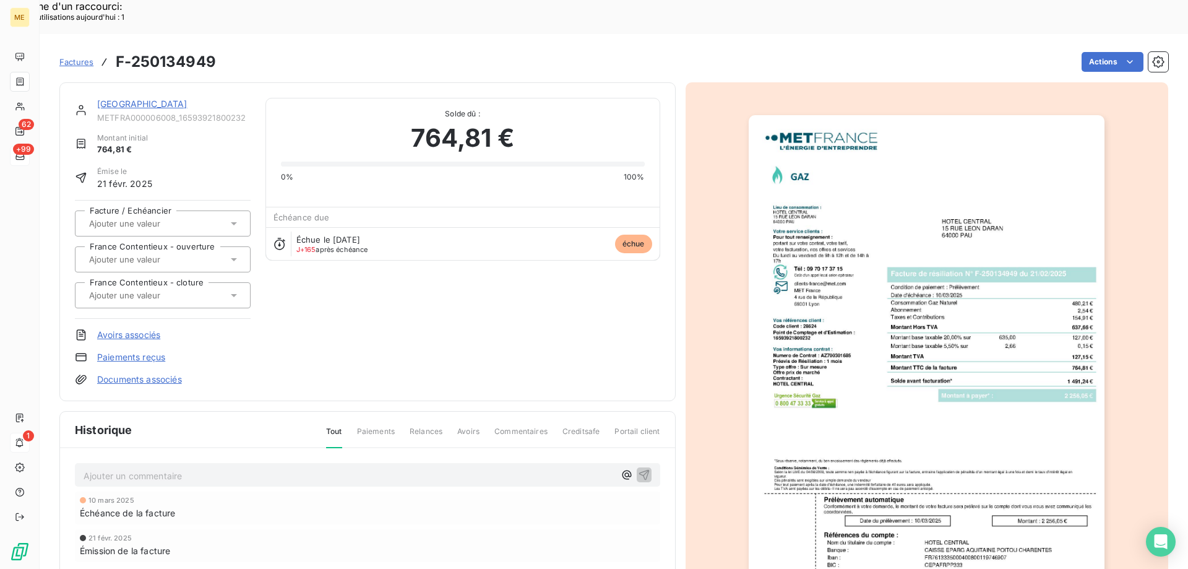
click at [132, 98] on link "[GEOGRAPHIC_DATA]" at bounding box center [142, 103] width 90 height 11
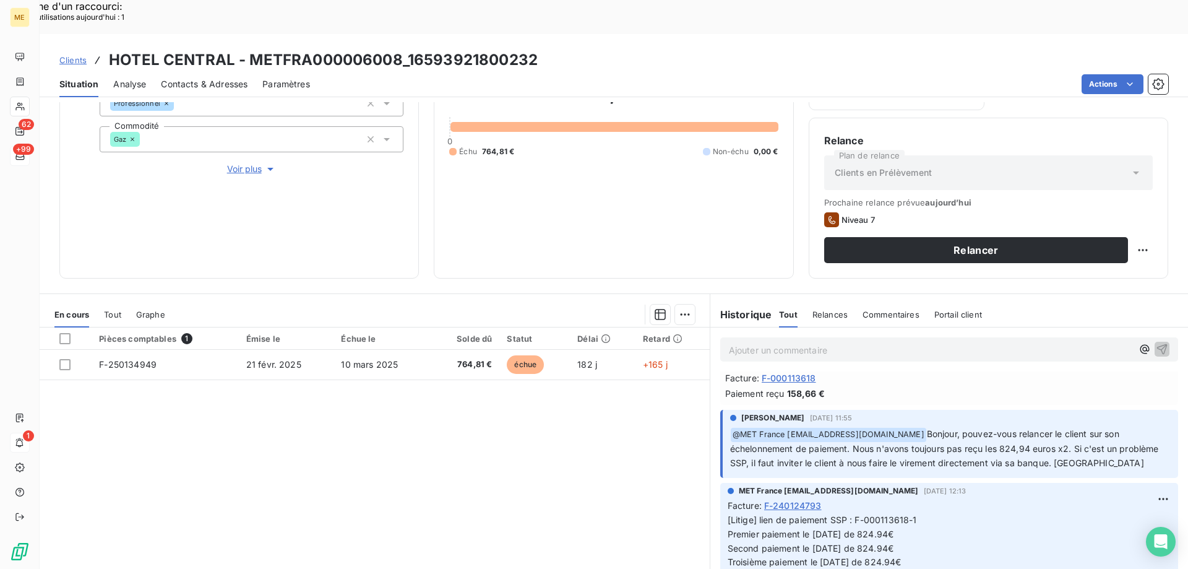
scroll to position [371, 0]
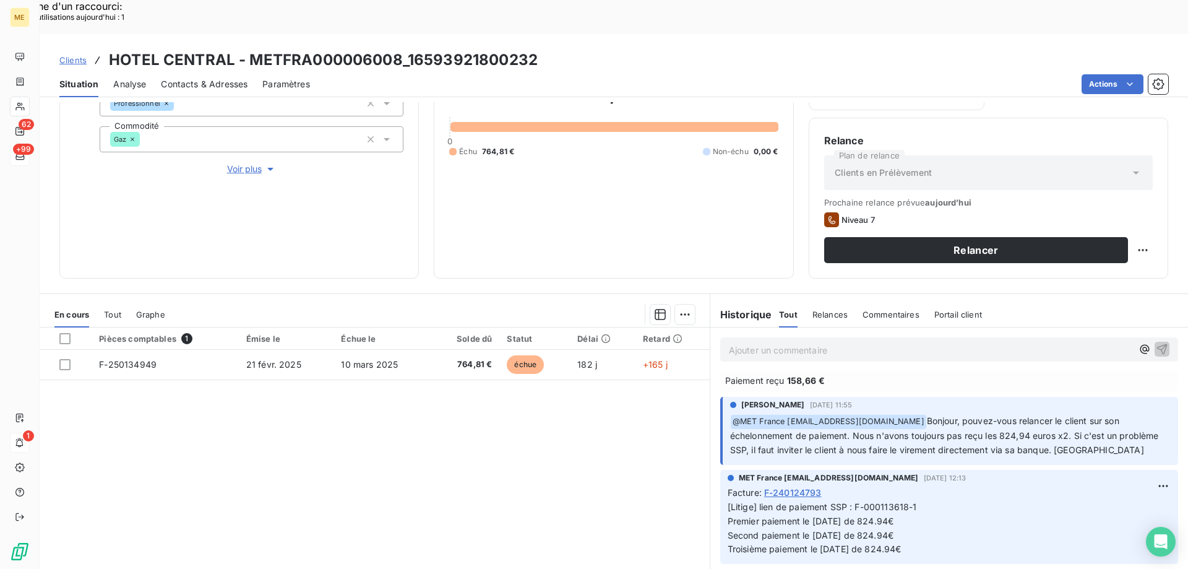
click at [110, 301] on div "Tout" at bounding box center [112, 314] width 17 height 26
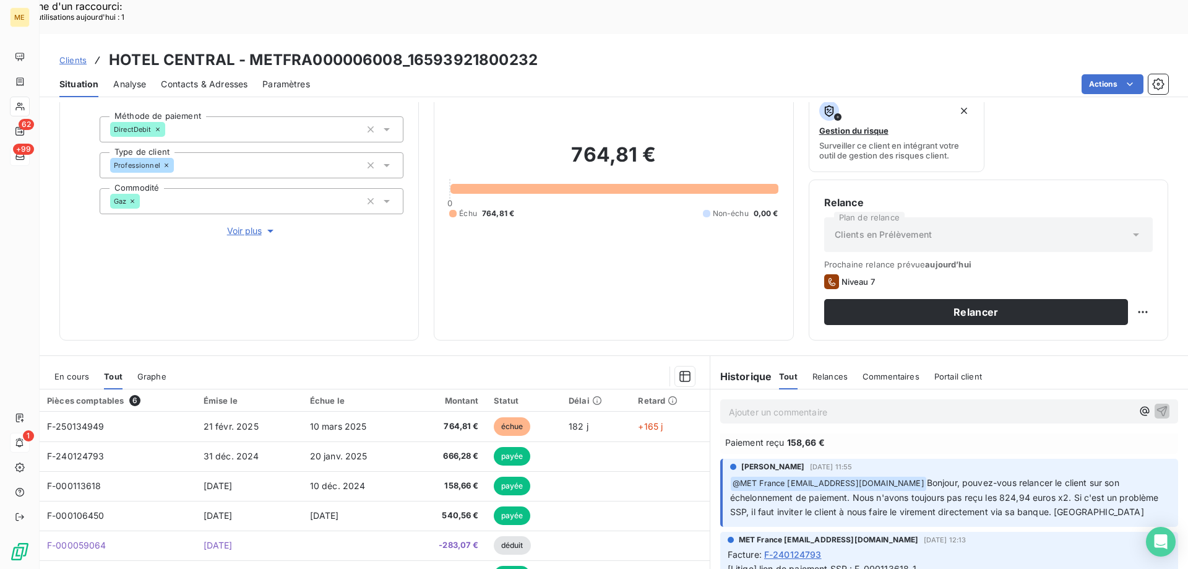
scroll to position [165, 0]
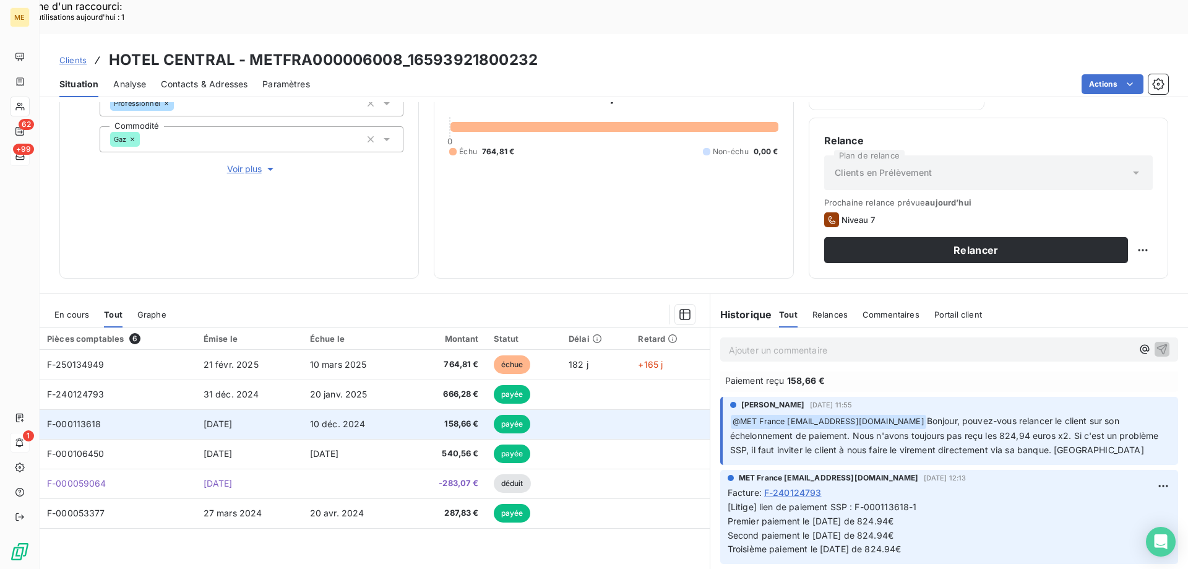
click at [223, 418] on span "19 nov. 2024" at bounding box center [218, 423] width 29 height 11
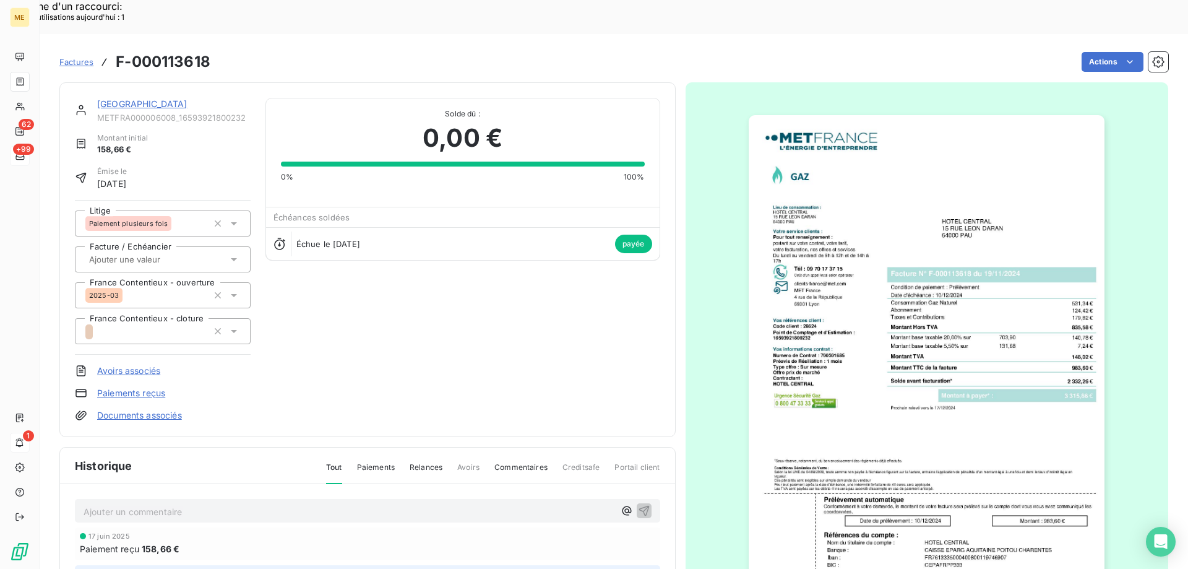
click at [131, 98] on link "[GEOGRAPHIC_DATA]" at bounding box center [142, 103] width 90 height 11
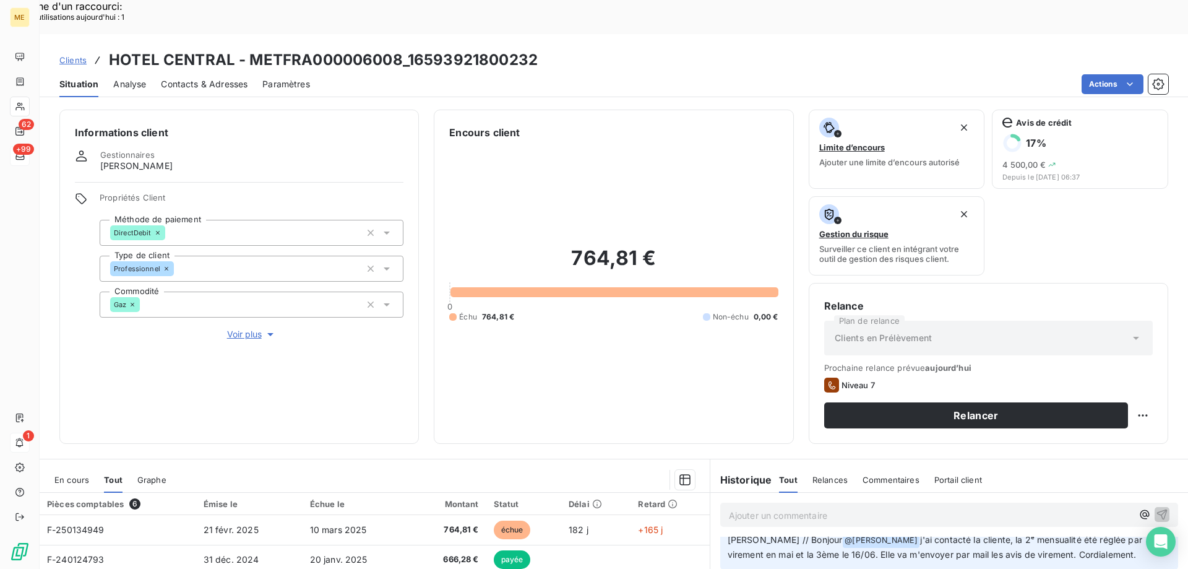
click at [80, 467] on div "En cours" at bounding box center [71, 480] width 35 height 26
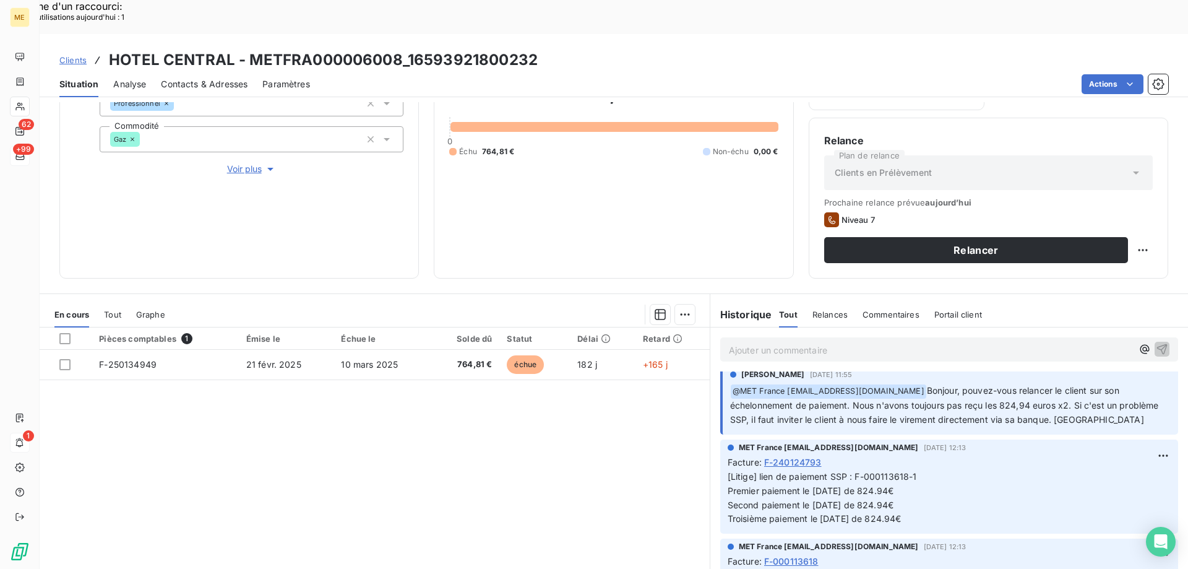
scroll to position [433, 0]
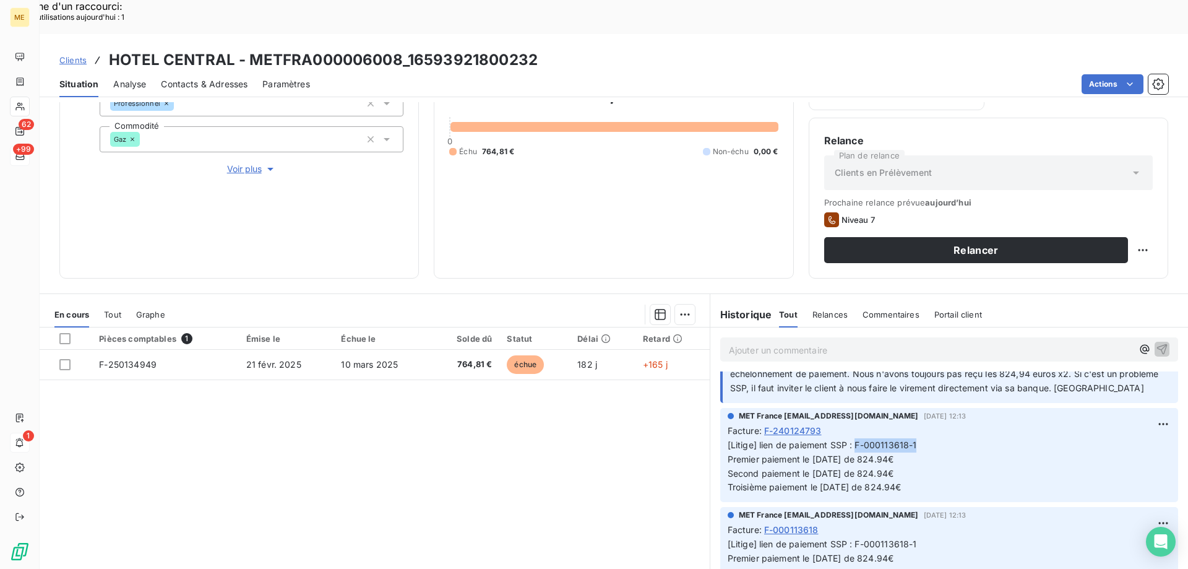
drag, startPoint x: 852, startPoint y: 405, endPoint x: 915, endPoint y: 406, distance: 63.7
click at [915, 438] on p "[Litige] lien de paiement SSP : F-000113618-1 Premier paiement le 02/04/25 de 8…" at bounding box center [949, 466] width 443 height 57
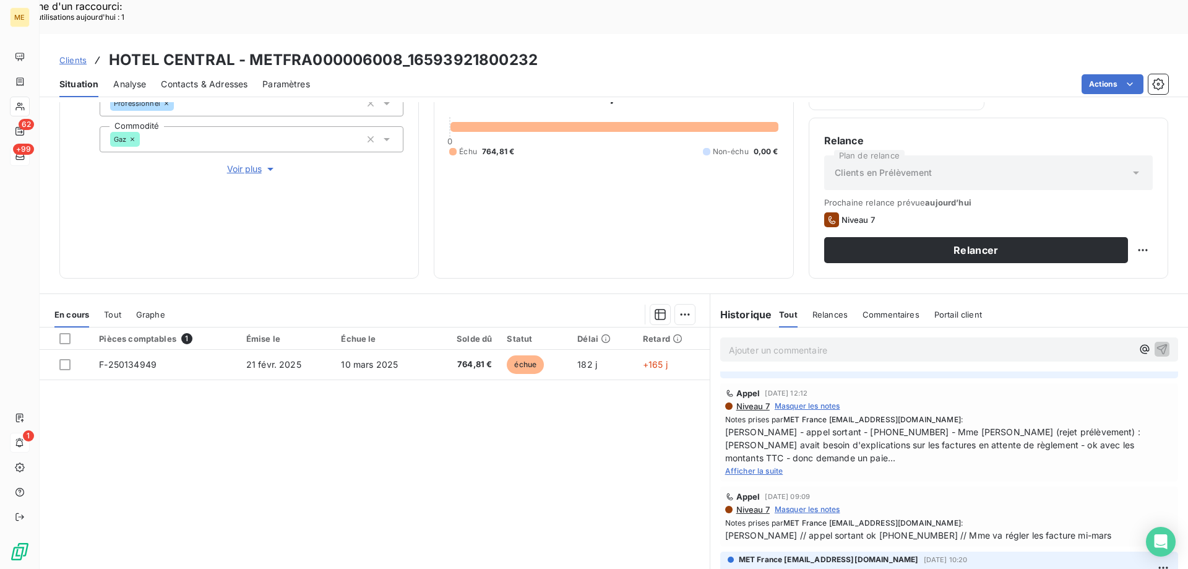
scroll to position [681, 0]
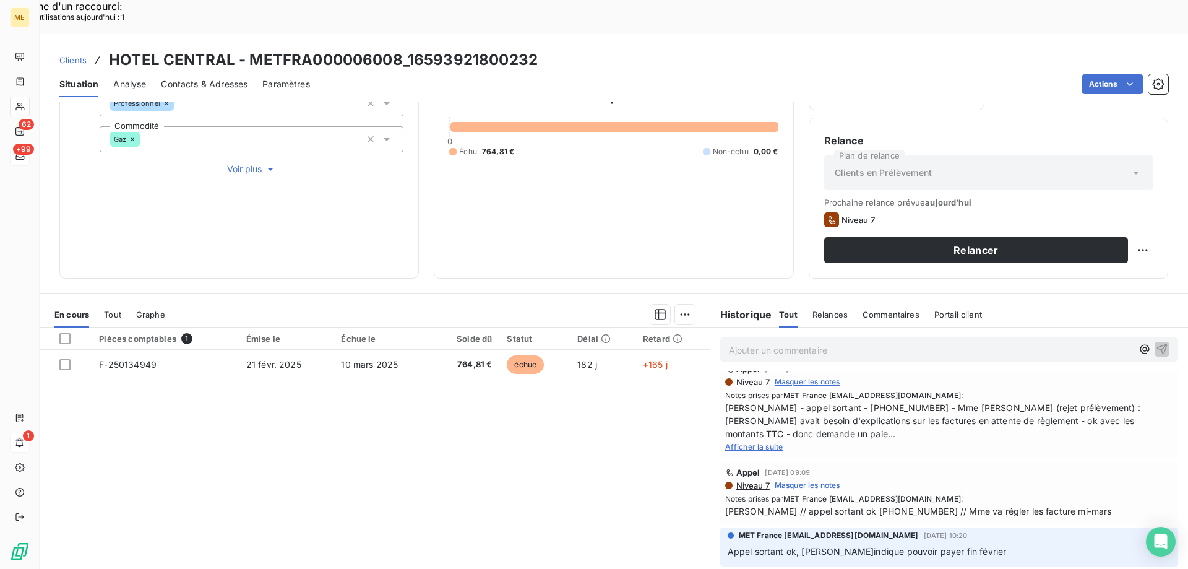
click at [774, 442] on span "Afficher la suite" at bounding box center [754, 446] width 58 height 9
click at [103, 301] on div "En cours Tout Graphe" at bounding box center [375, 314] width 670 height 26
click at [111, 309] on span "Tout" at bounding box center [112, 314] width 17 height 10
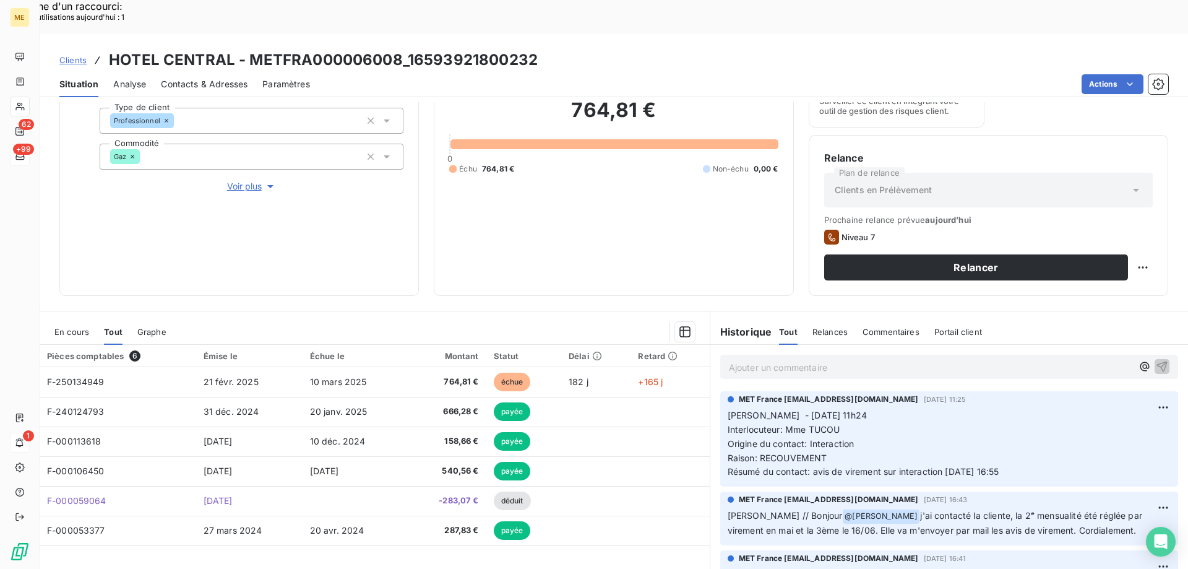
scroll to position [165, 0]
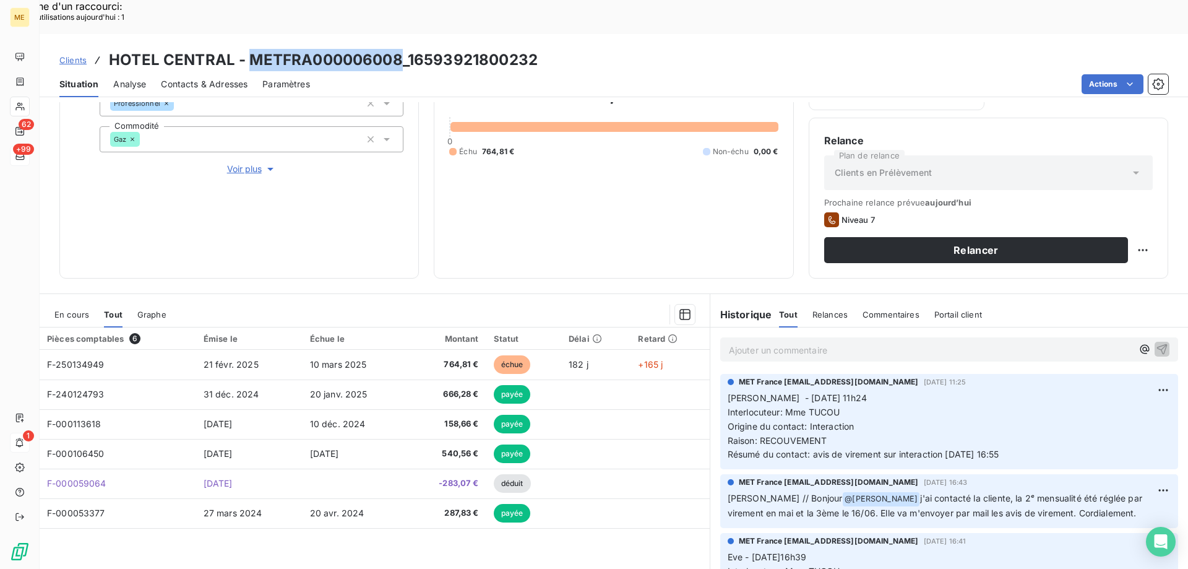
drag, startPoint x: 249, startPoint y: 25, endPoint x: 132, endPoint y: 33, distance: 117.2
click at [397, 49] on h3 "HOTEL CENTRAL - METFRA000006008_16593921800232" at bounding box center [323, 60] width 429 height 22
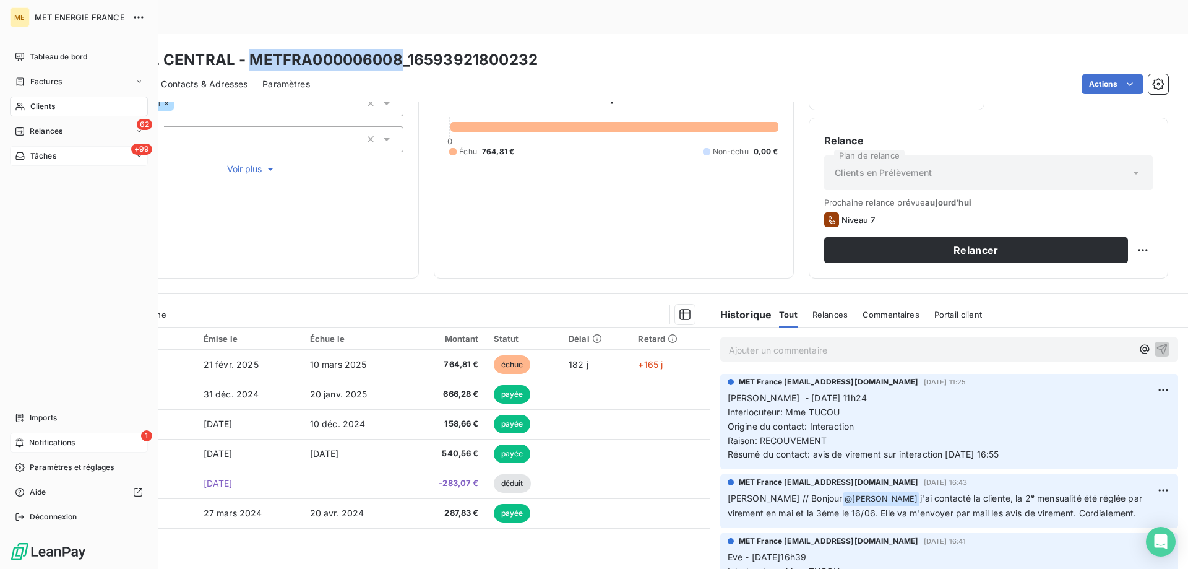
click at [28, 106] on div "Clients" at bounding box center [79, 107] width 138 height 20
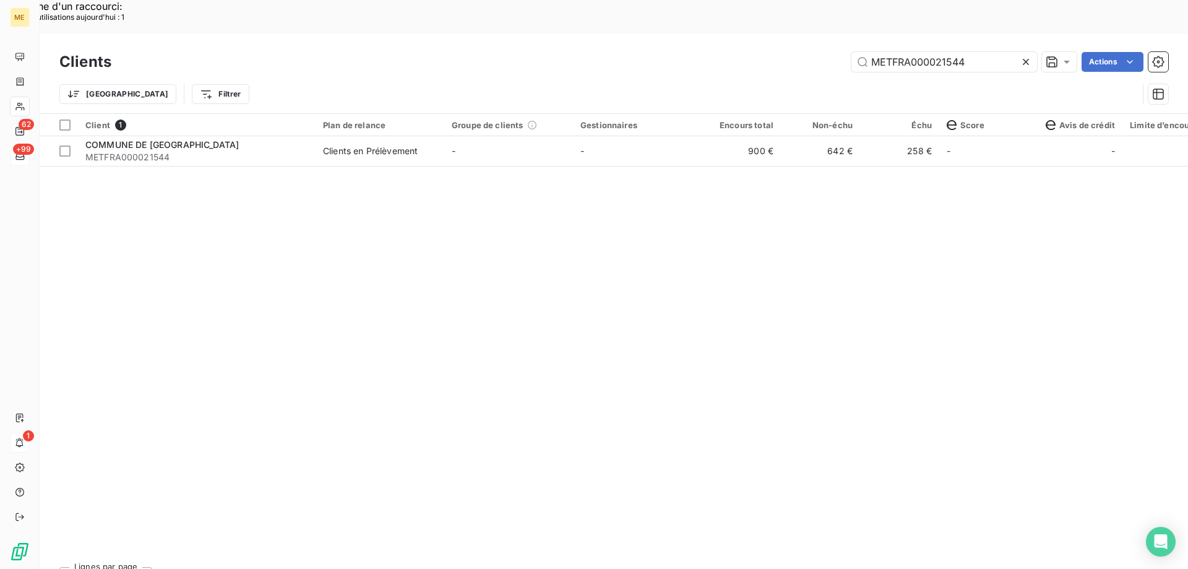
click at [941, 49] on div "Clients METFRA000021544 Actions" at bounding box center [613, 62] width 1109 height 26
click at [930, 52] on input "METFRA000021544" at bounding box center [945, 62] width 186 height 20
paste input "06008"
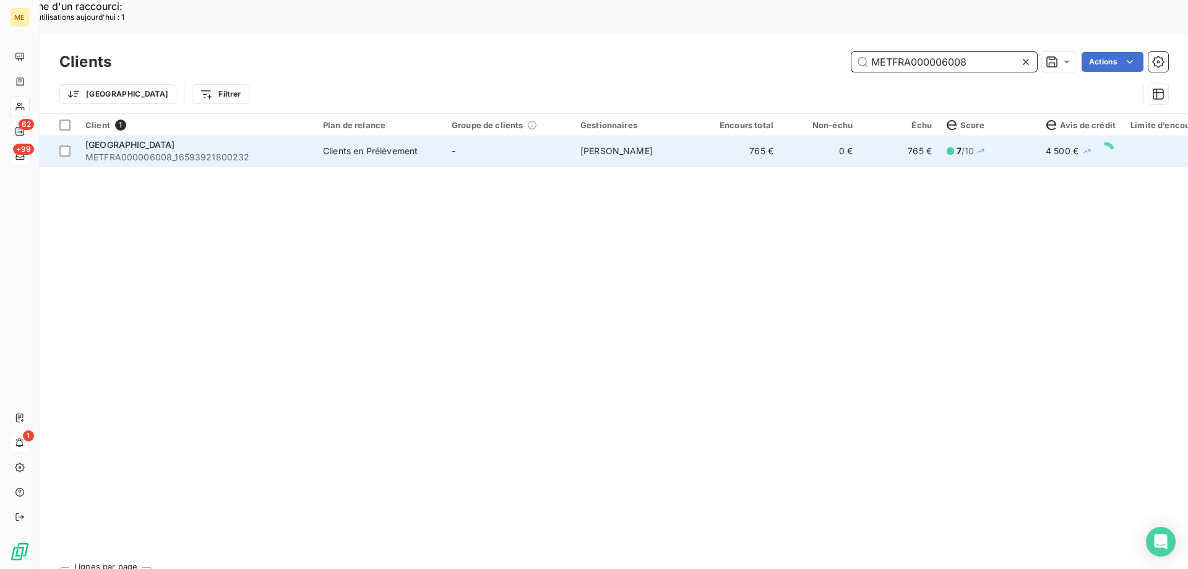
type input "METFRA000006008"
click at [235, 151] on span "METFRA000006008_16593921800232" at bounding box center [196, 157] width 223 height 12
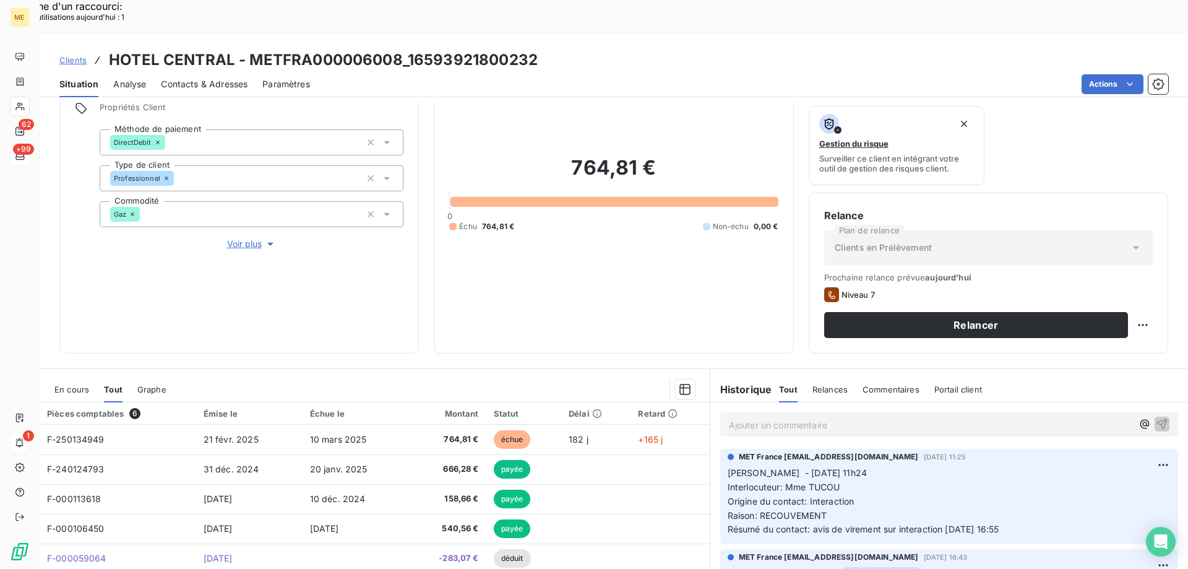
scroll to position [165, 0]
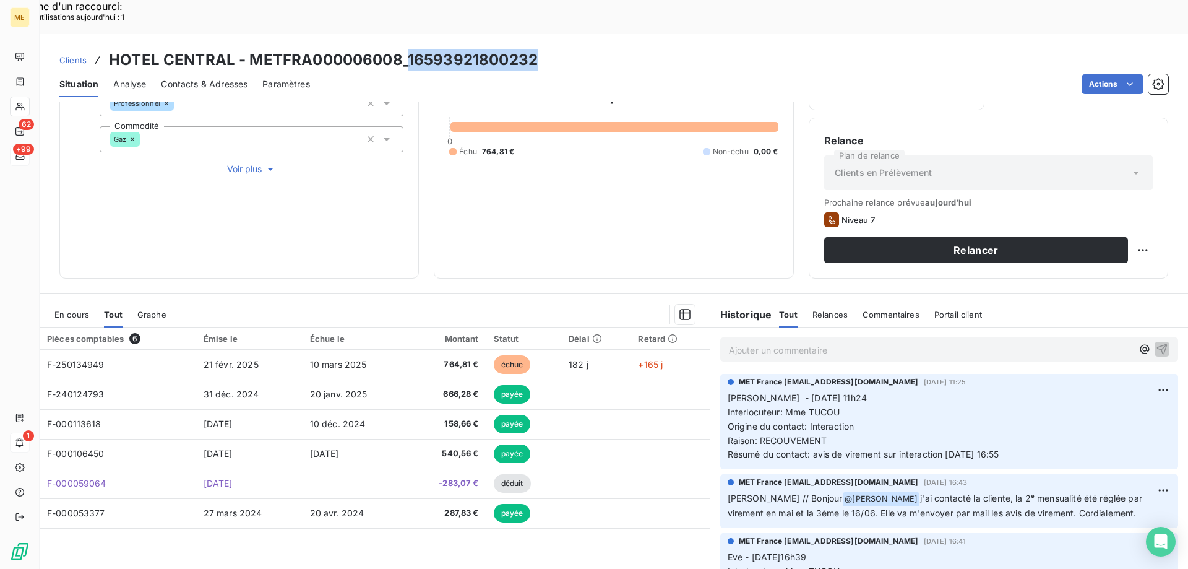
drag, startPoint x: 408, startPoint y: 24, endPoint x: 569, endPoint y: 21, distance: 160.3
click at [538, 49] on div "Clients HOTEL CENTRAL - METFRA000006008_16593921800232" at bounding box center [614, 60] width 1149 height 22
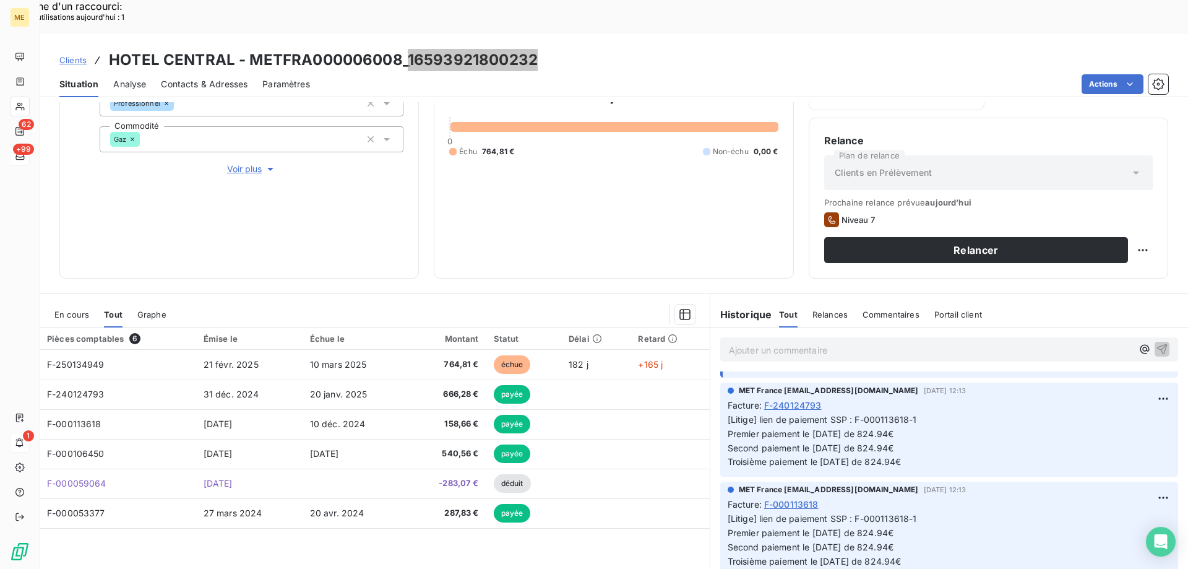
scroll to position [433, 0]
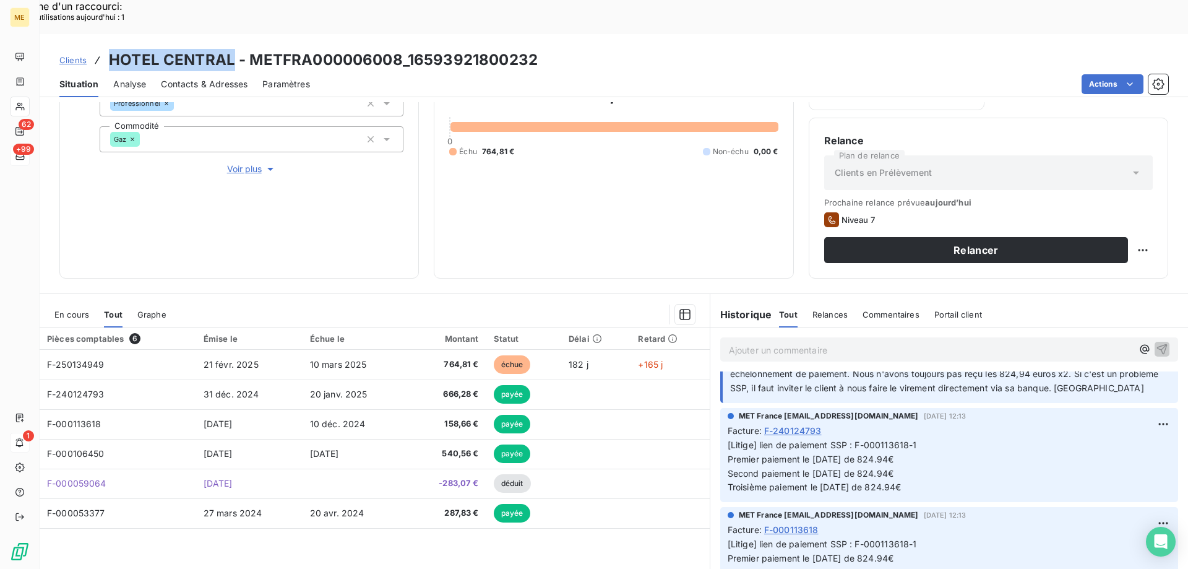
drag, startPoint x: 106, startPoint y: 27, endPoint x: 230, endPoint y: 29, distance: 123.2
click at [230, 49] on div "Clients HOTEL CENTRAL - METFRA000006008_16593921800232" at bounding box center [298, 60] width 478 height 22
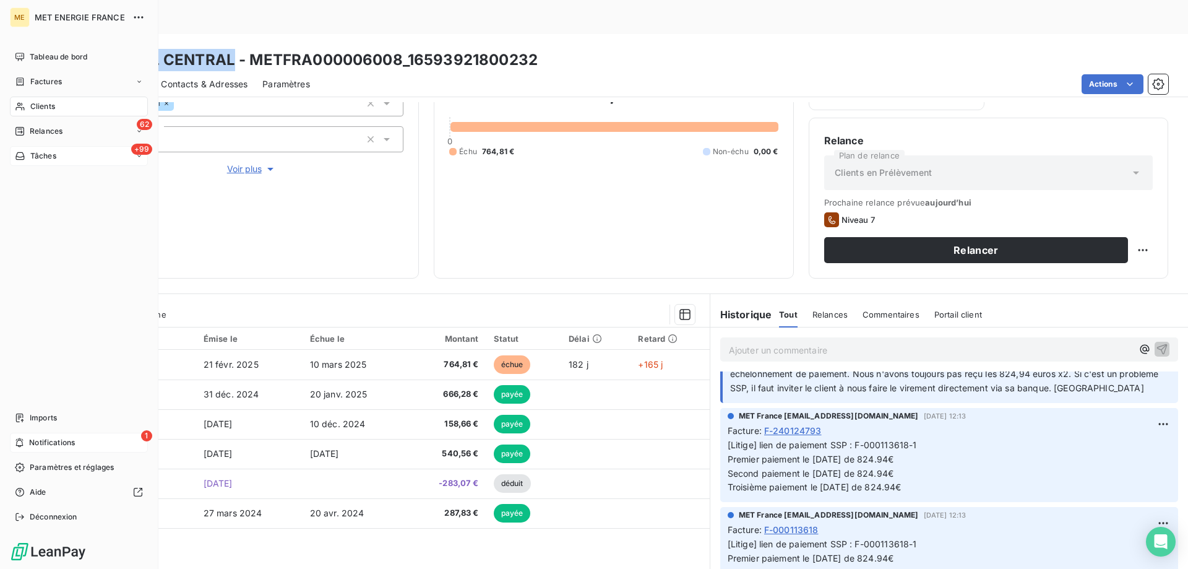
click at [36, 106] on span "Clients" at bounding box center [42, 106] width 25 height 11
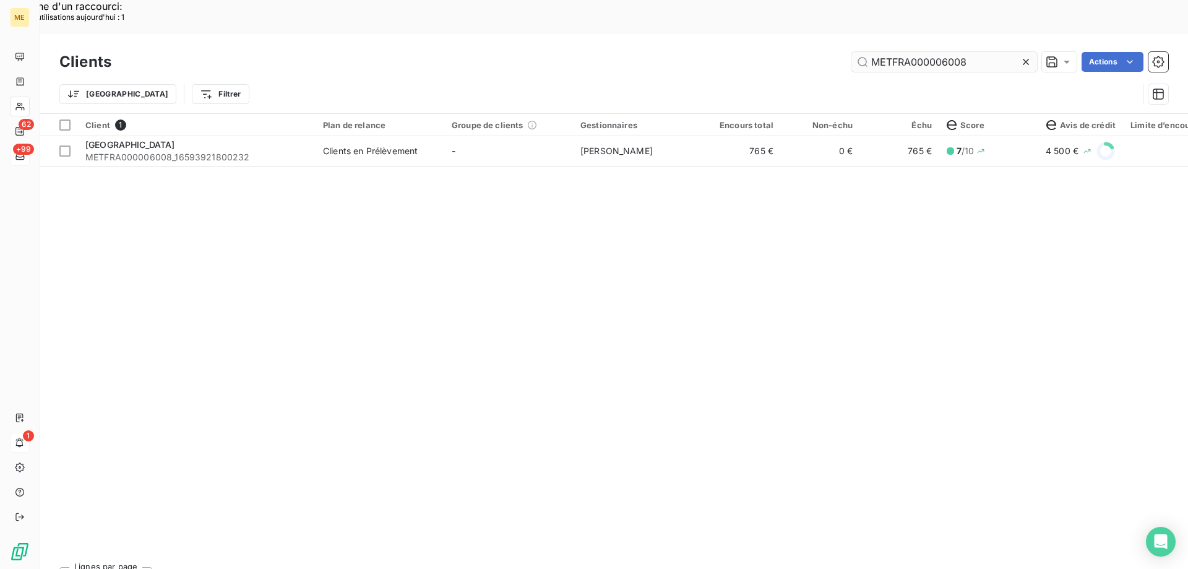
click at [931, 52] on input "METFRA000006008" at bounding box center [945, 62] width 186 height 20
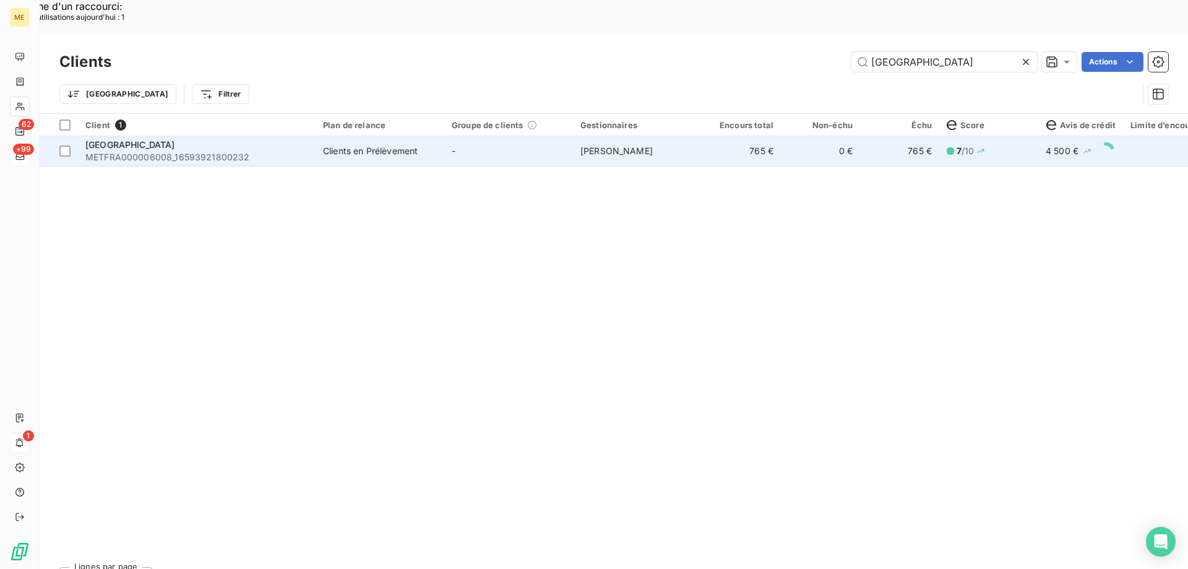
type input "[GEOGRAPHIC_DATA]"
click at [404, 136] on td "Clients en Prélèvement" at bounding box center [380, 151] width 129 height 30
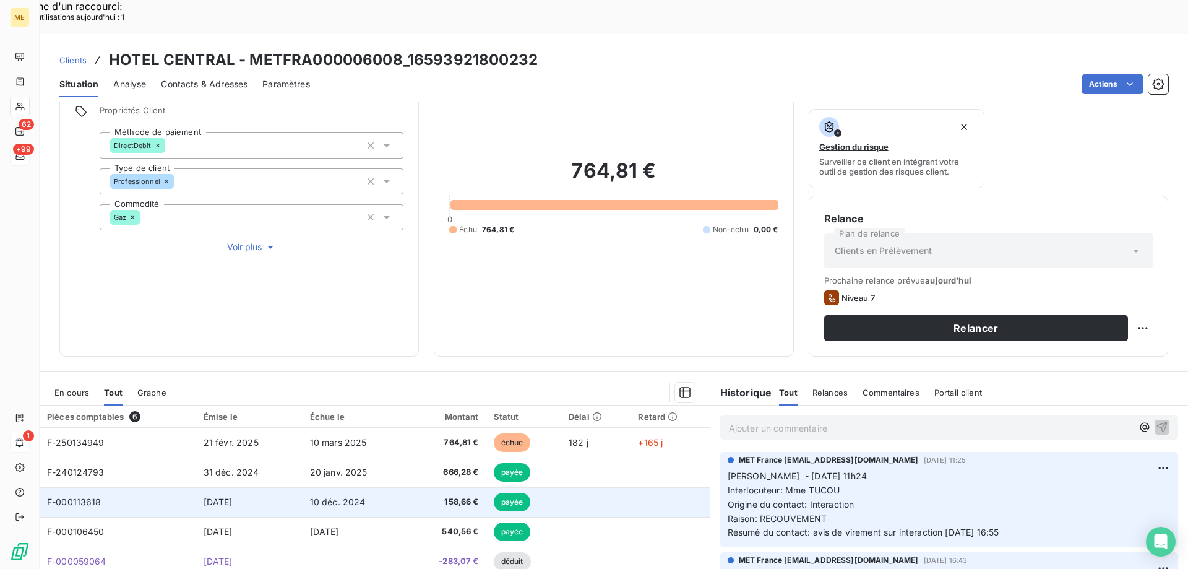
scroll to position [165, 0]
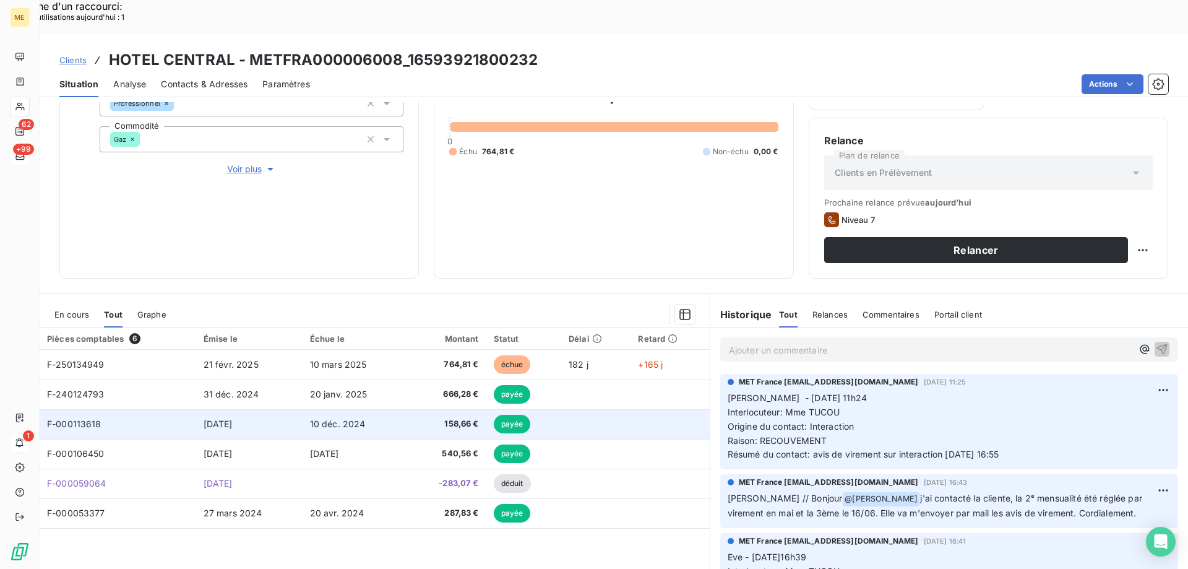
click at [395, 409] on td "10 déc. 2024" at bounding box center [355, 424] width 105 height 30
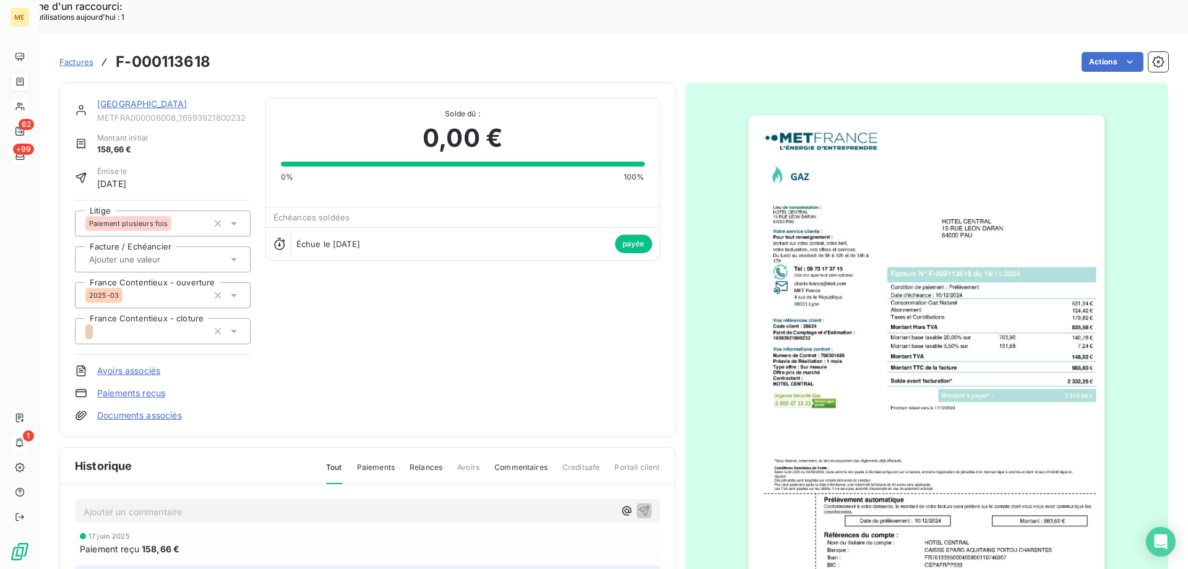
click at [160, 98] on link "[GEOGRAPHIC_DATA]" at bounding box center [142, 103] width 90 height 11
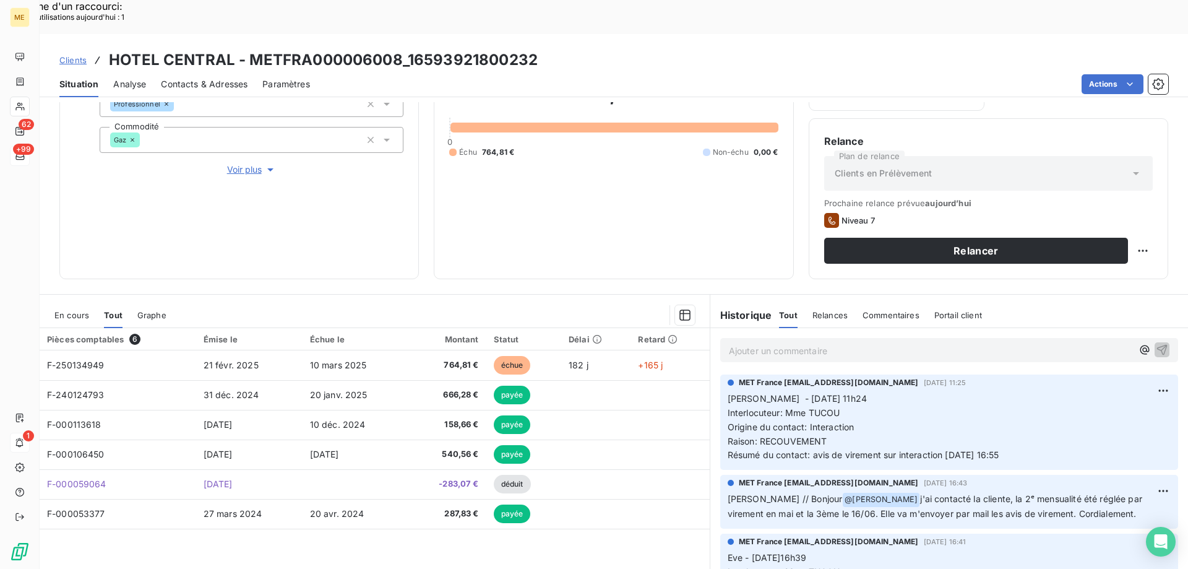
scroll to position [165, 0]
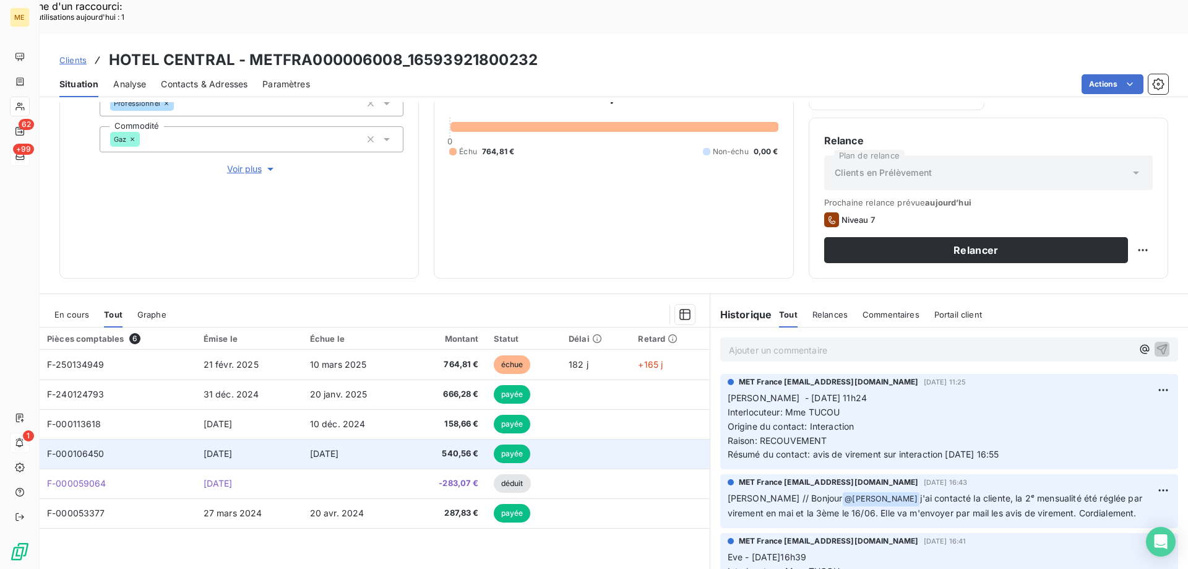
click at [233, 448] on span "17 oct. 2024" at bounding box center [218, 453] width 29 height 11
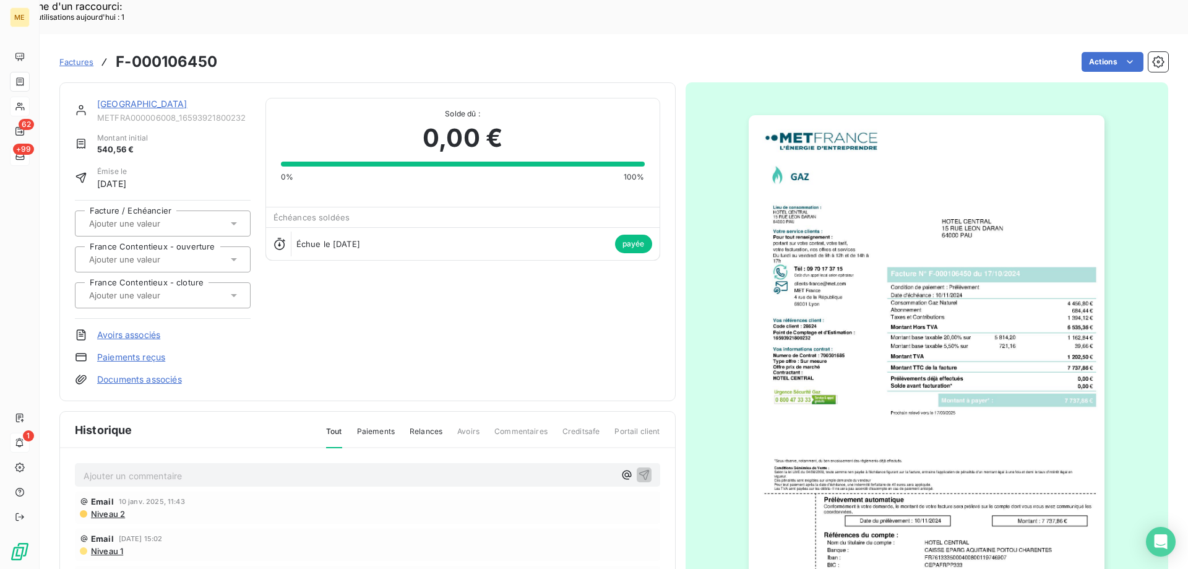
click at [163, 98] on link "[GEOGRAPHIC_DATA]" at bounding box center [142, 103] width 90 height 11
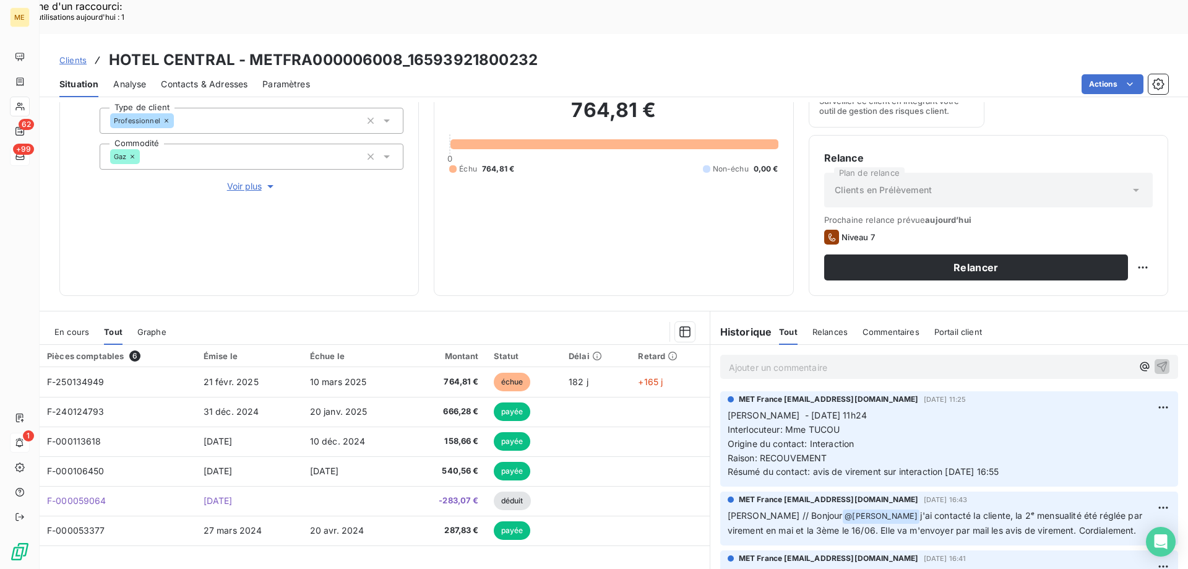
scroll to position [165, 0]
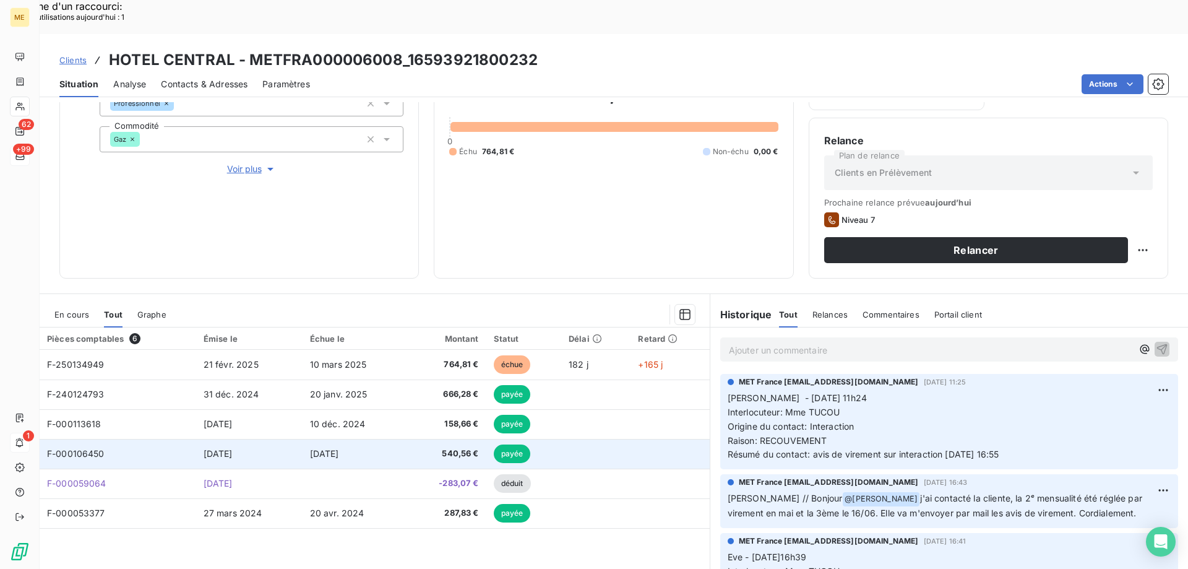
click at [288, 439] on td "17 oct. 2024" at bounding box center [249, 454] width 106 height 30
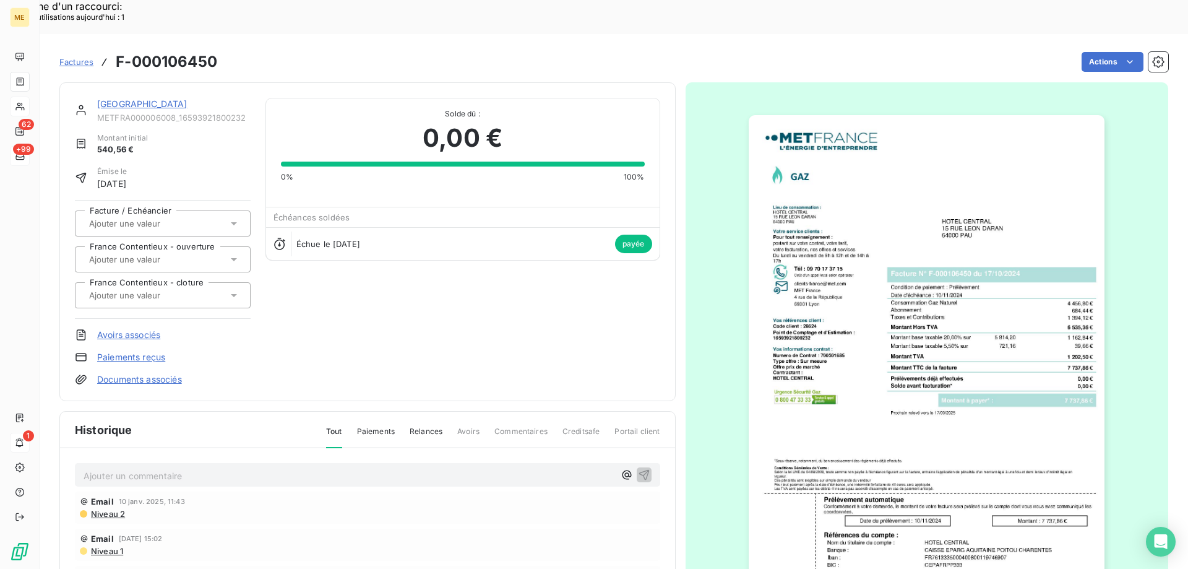
click at [161, 113] on span "METFRA000006008_16593921800232" at bounding box center [173, 118] width 153 height 10
click at [160, 98] on div "[GEOGRAPHIC_DATA]" at bounding box center [173, 104] width 153 height 12
click at [160, 98] on link "[GEOGRAPHIC_DATA]" at bounding box center [142, 103] width 90 height 11
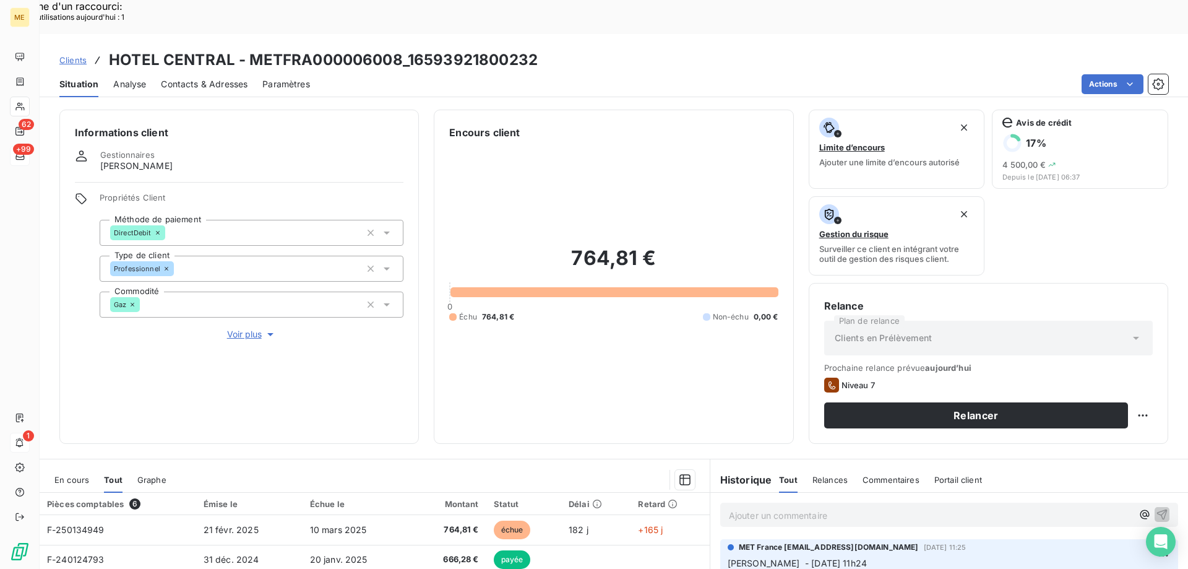
click at [249, 328] on span "Voir plus" at bounding box center [252, 334] width 50 height 12
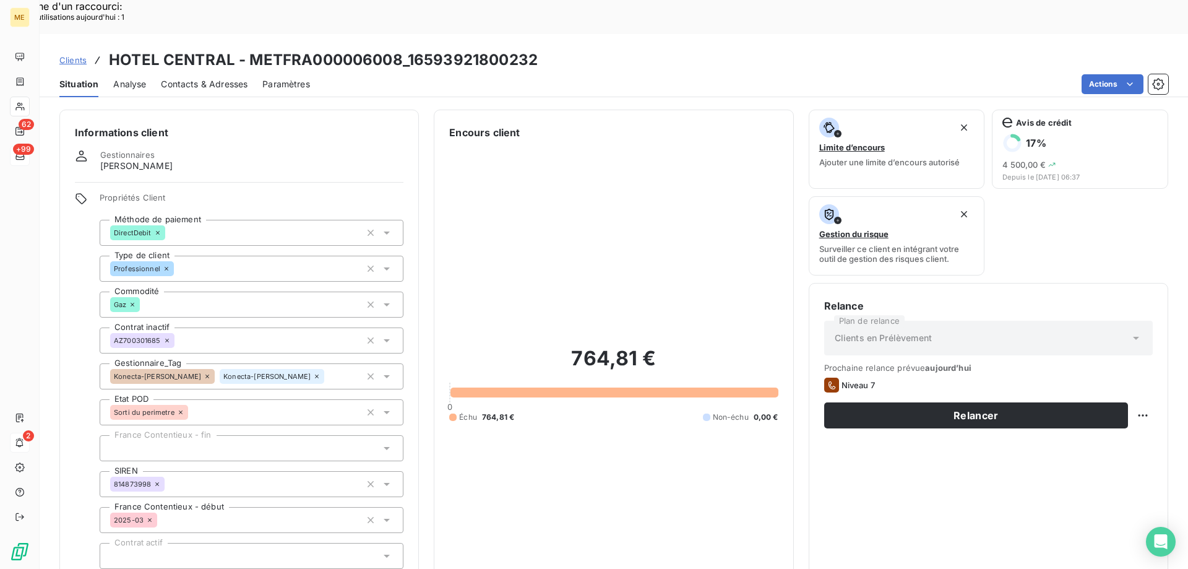
scroll to position [165, 0]
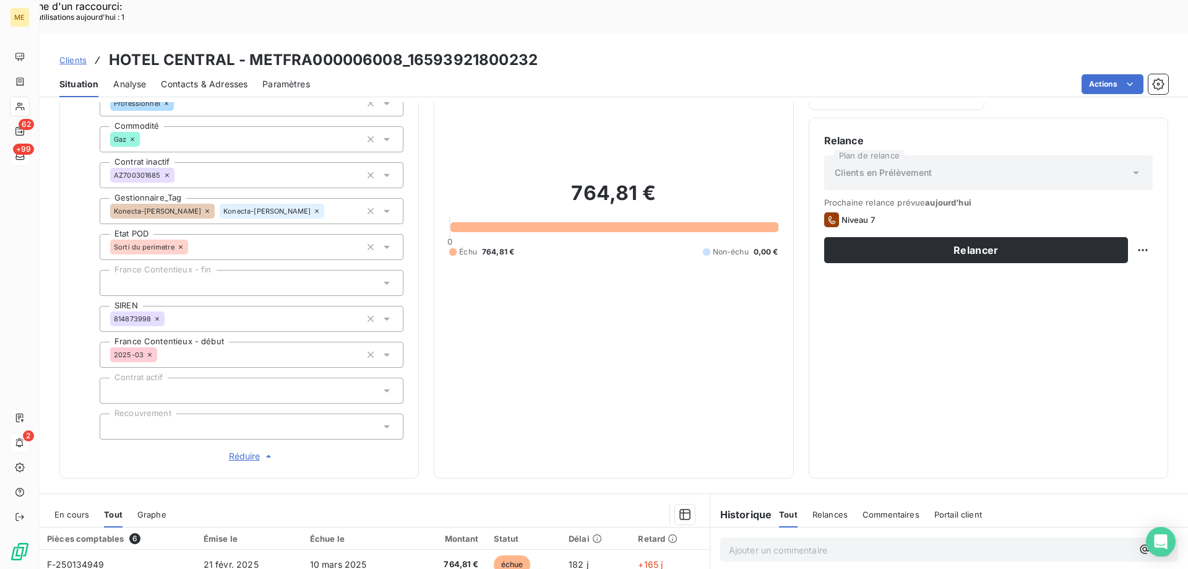
click at [300, 198] on div "Konecta-Laurine Konecta-Sylvain" at bounding box center [252, 211] width 304 height 26
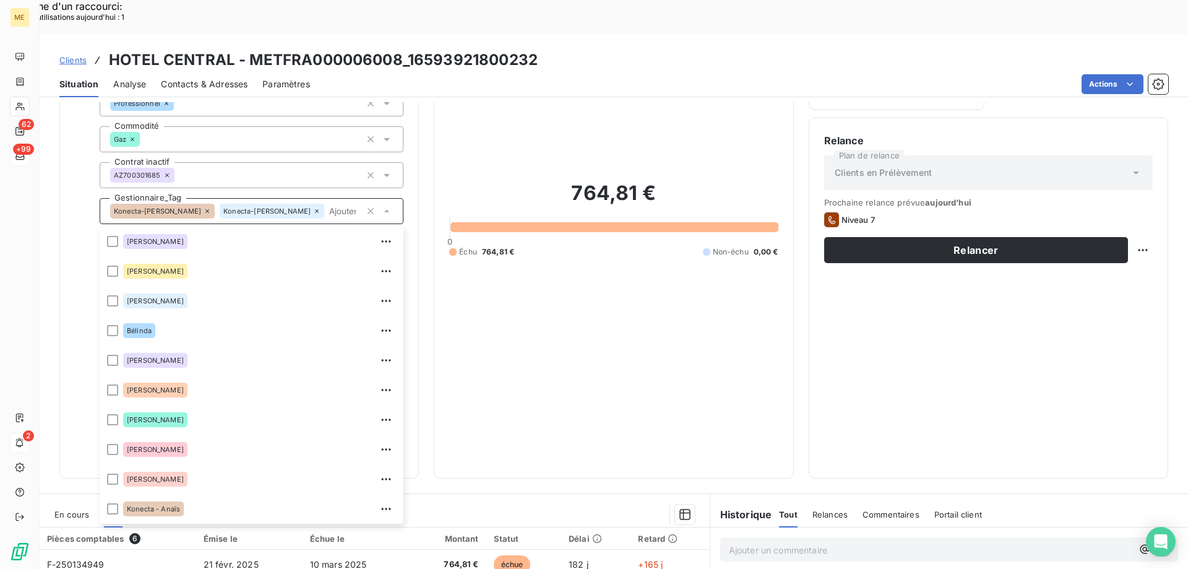
scroll to position [238, 0]
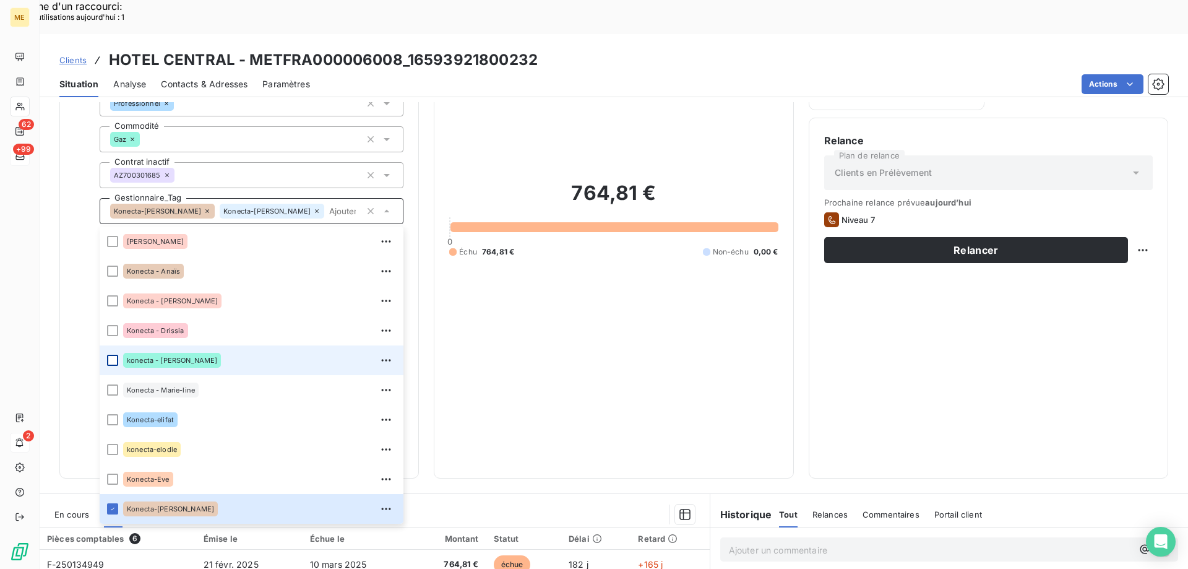
click at [114, 355] on div at bounding box center [112, 360] width 11 height 11
click at [659, 330] on div "764,81 € 0 Échu 764,81 € Non-échu 0,00 €" at bounding box center [613, 219] width 329 height 488
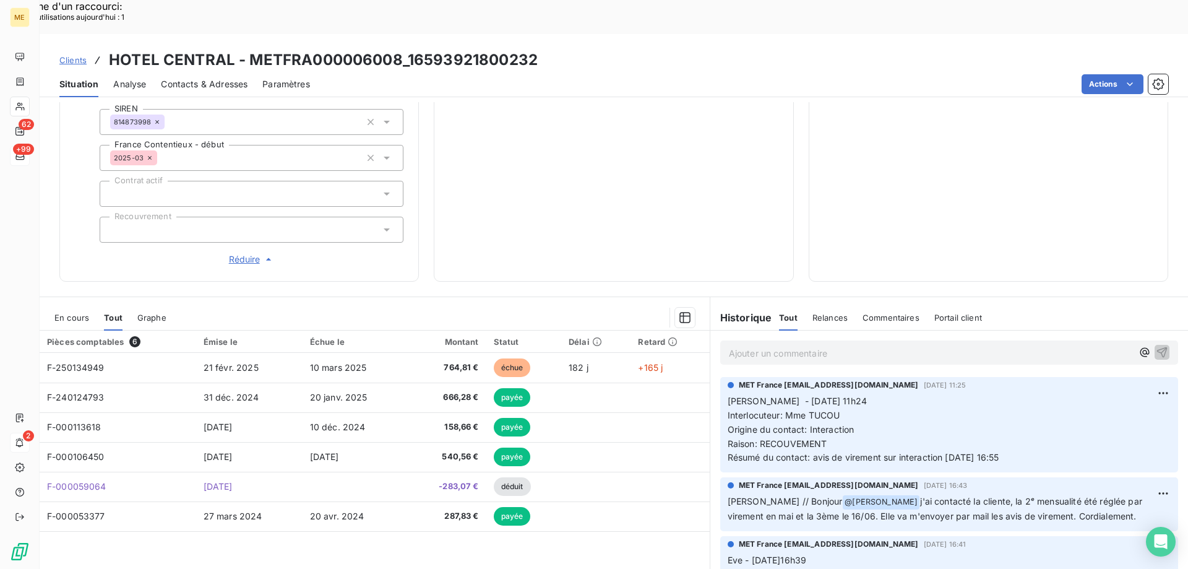
scroll to position [364, 0]
click at [956, 450] on span "Résumé du contact: avis de virement sur interaction 17/06/2025 16:55" at bounding box center [864, 455] width 272 height 11
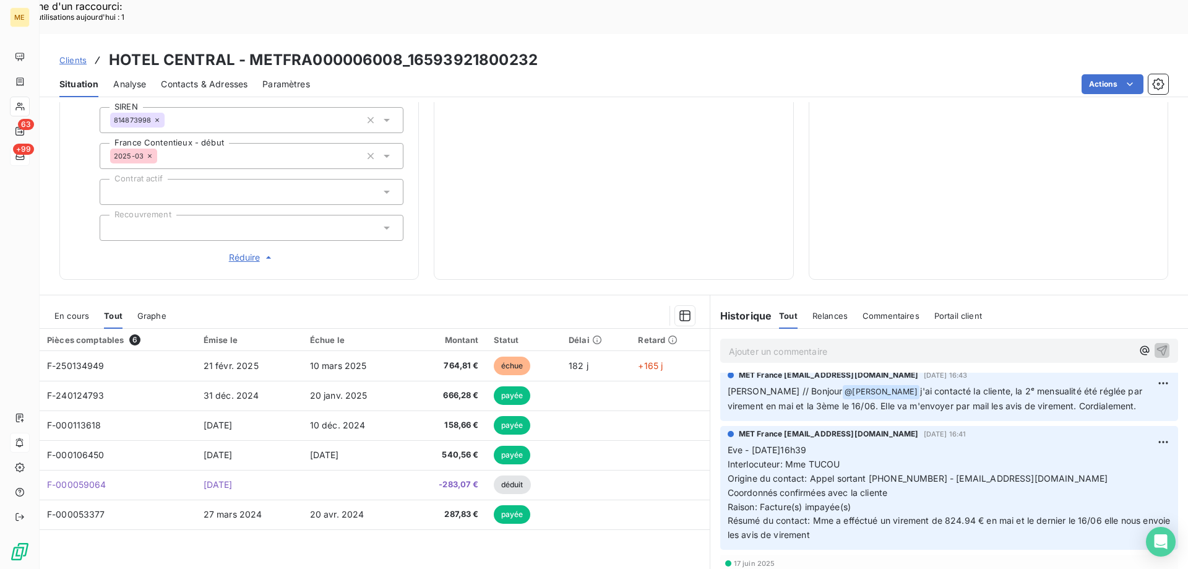
scroll to position [62, 0]
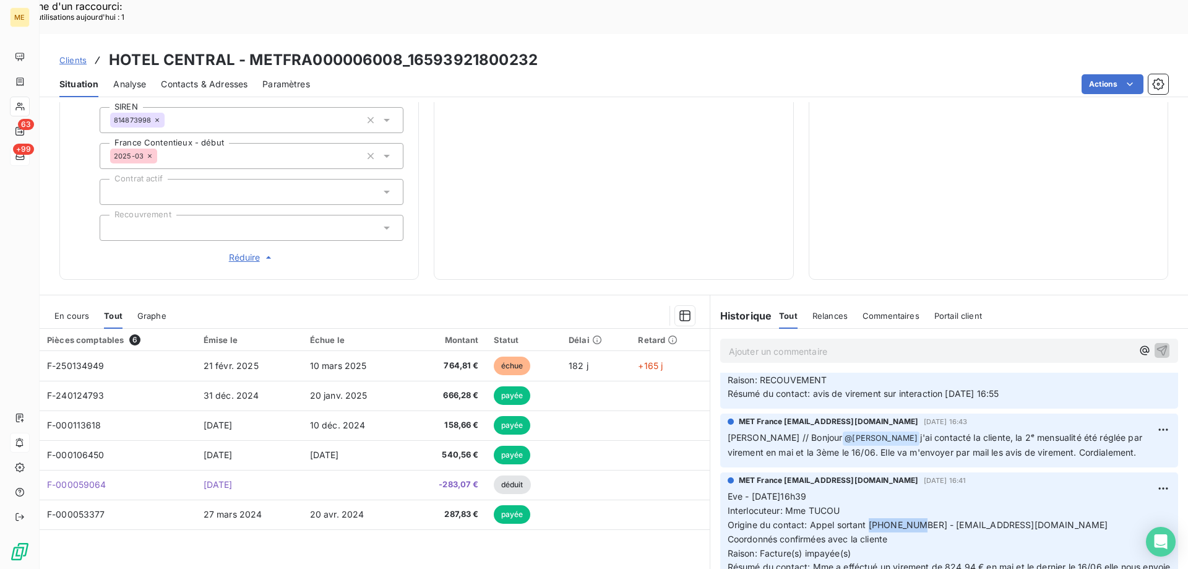
drag, startPoint x: 863, startPoint y: 488, endPoint x: 914, endPoint y: 491, distance: 51.5
click at [914, 519] on span "Origine du contact: Appel sortant 0559277275 - HOTELCENTRALPAU@GMAIL.COM" at bounding box center [918, 524] width 381 height 11
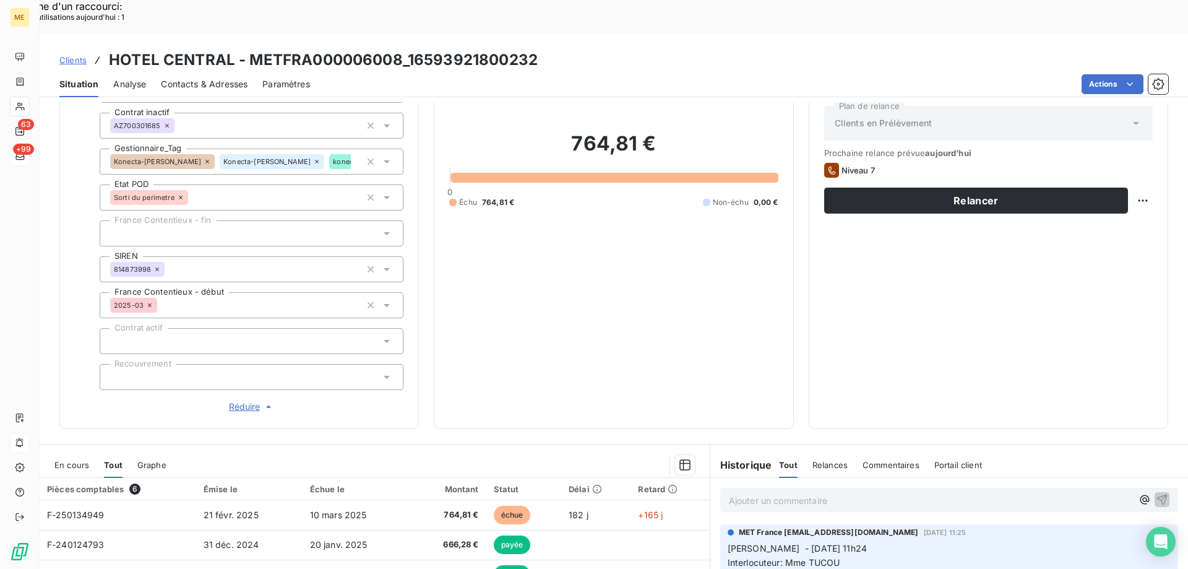
scroll to position [240, 0]
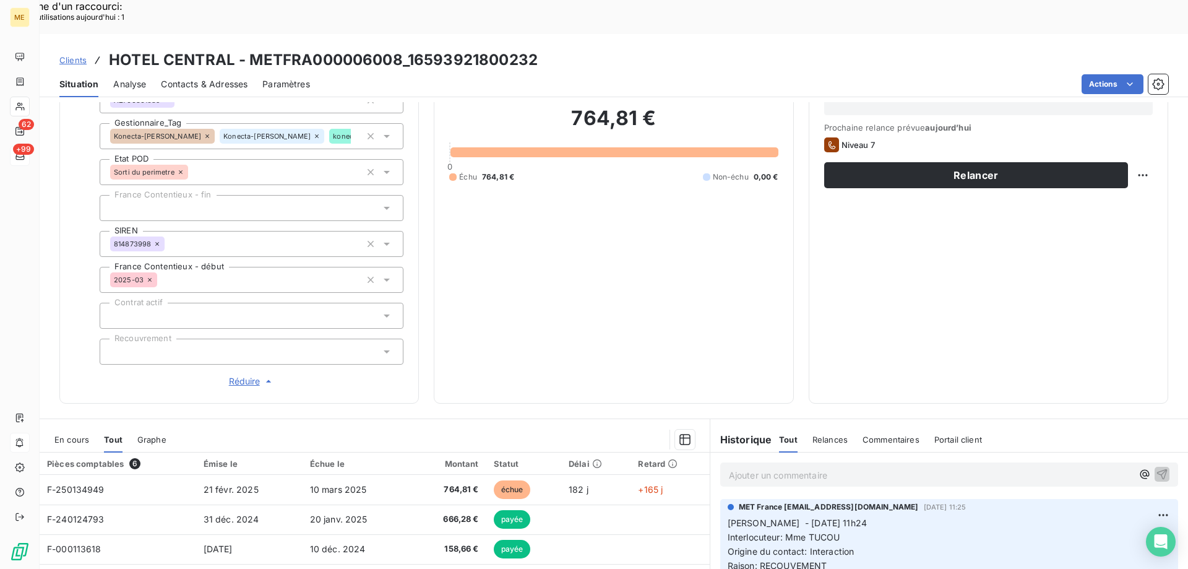
click at [746, 467] on p "Ajouter un commentaire ﻿" at bounding box center [931, 474] width 404 height 15
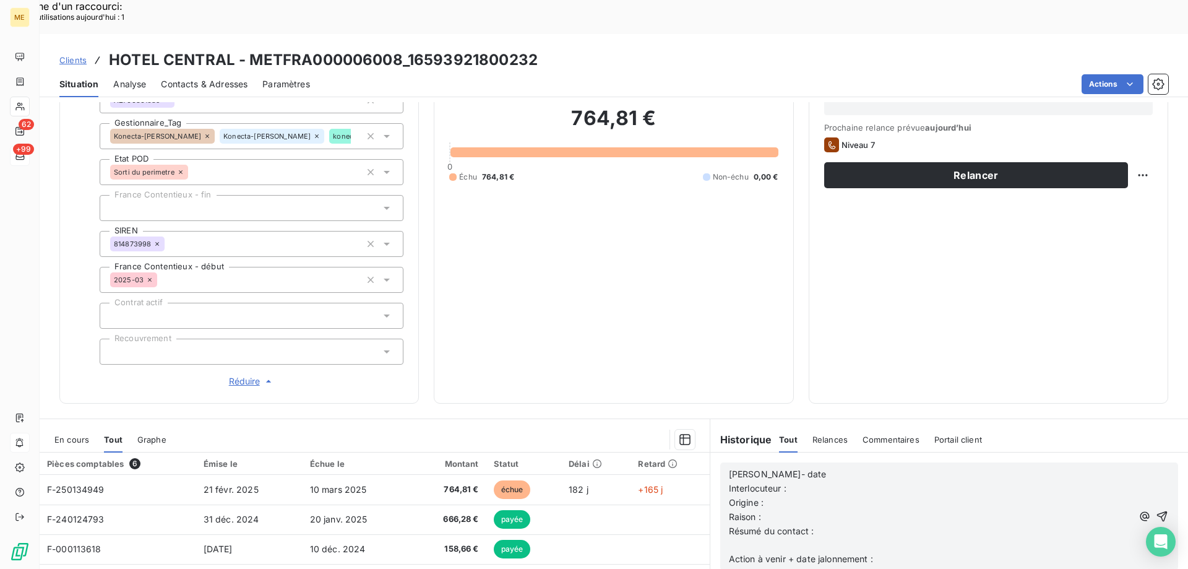
scroll to position [302, 0]
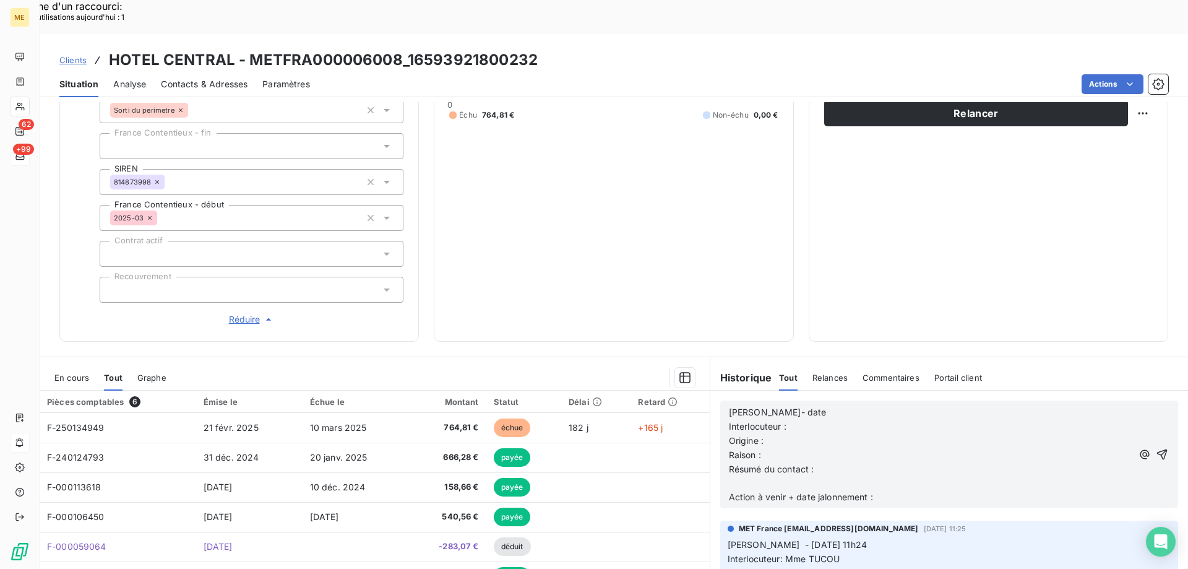
click at [813, 405] on p "Lisa- date" at bounding box center [931, 412] width 404 height 14
click at [829, 420] on p "Interlocuteur :" at bounding box center [931, 427] width 404 height 14
click at [816, 420] on p "Interlocuteur :" at bounding box center [931, 427] width 404 height 14
click at [873, 420] on p "Interlocuteur : Mme Tucou" at bounding box center [931, 427] width 404 height 14
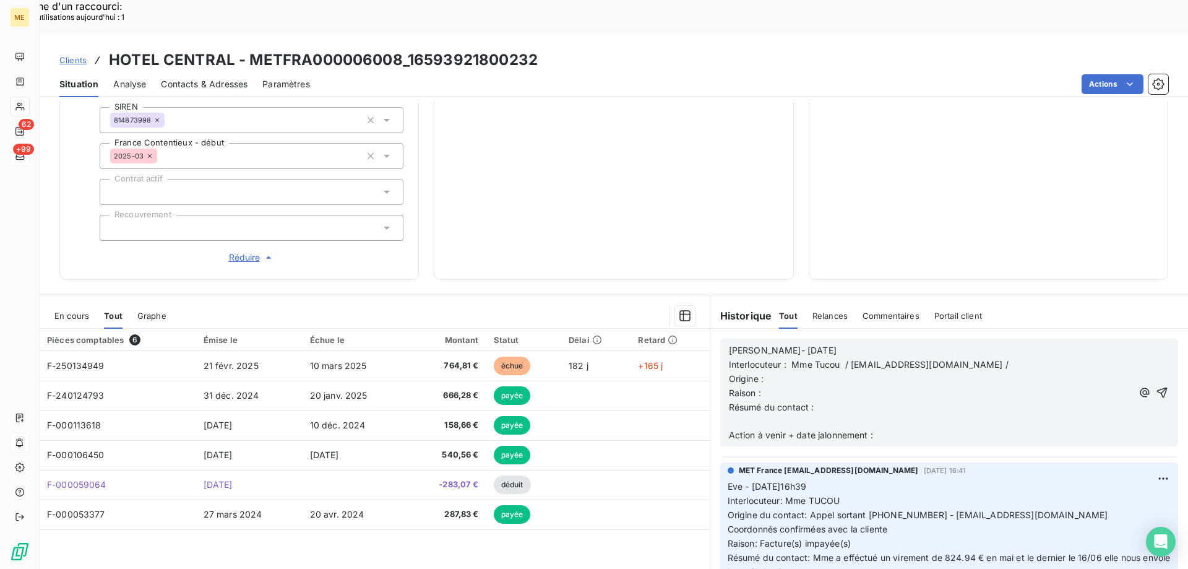
scroll to position [186, 0]
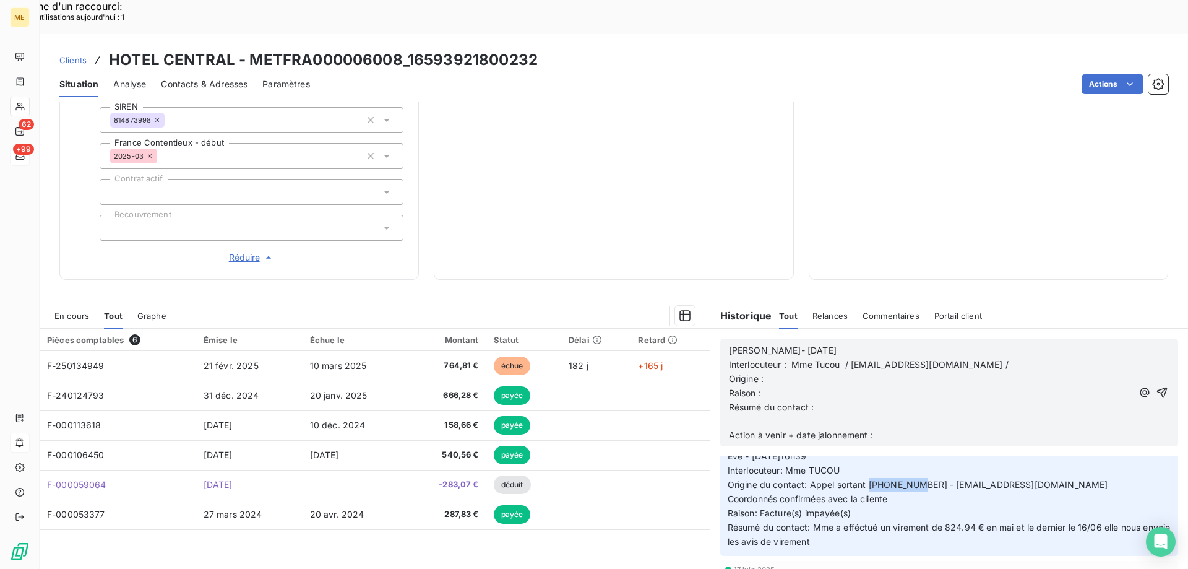
drag, startPoint x: 865, startPoint y: 446, endPoint x: 915, endPoint y: 451, distance: 49.8
click at [915, 479] on span "Origine du contact: Appel sortant 0559277275 - HOTELCENTRALPAU@GMAIL.COM" at bounding box center [918, 484] width 381 height 11
click at [1009, 358] on p "Interlocuteur : Mme Tucou / hotelcentralpau@gmail.com /" at bounding box center [931, 365] width 404 height 14
click at [910, 372] on p "Origine :" at bounding box center [931, 379] width 404 height 14
click at [831, 400] on p "Résumé du contact :" at bounding box center [931, 407] width 404 height 14
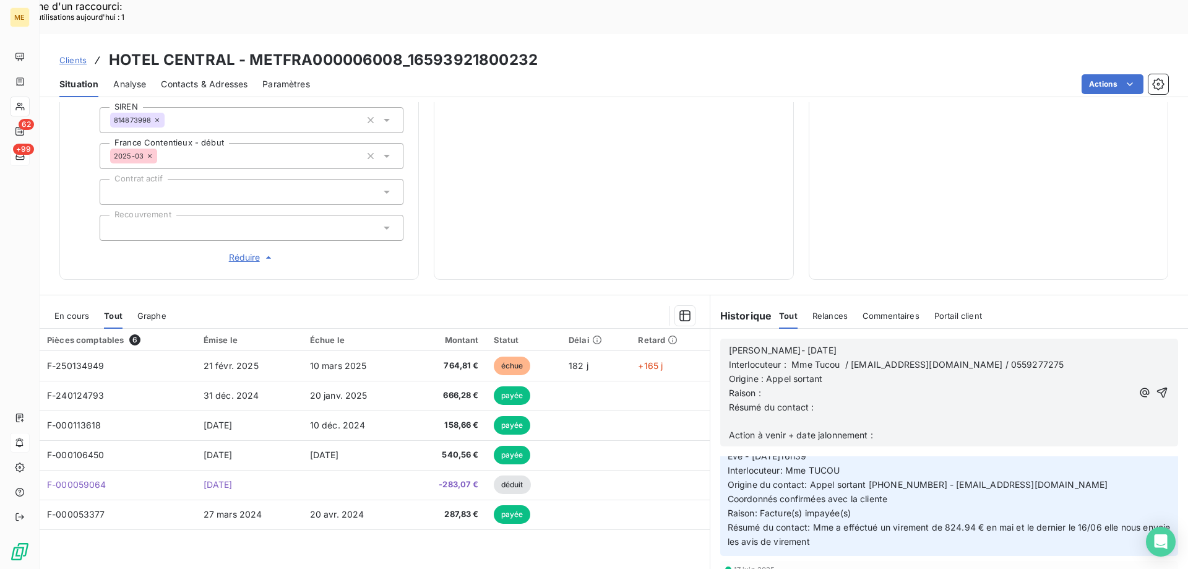
click at [832, 386] on p "Raison :" at bounding box center [931, 393] width 404 height 14
click at [868, 414] on p "﻿" at bounding box center [931, 421] width 404 height 14
click at [868, 400] on p "Résumé du contact :" at bounding box center [931, 407] width 404 height 14
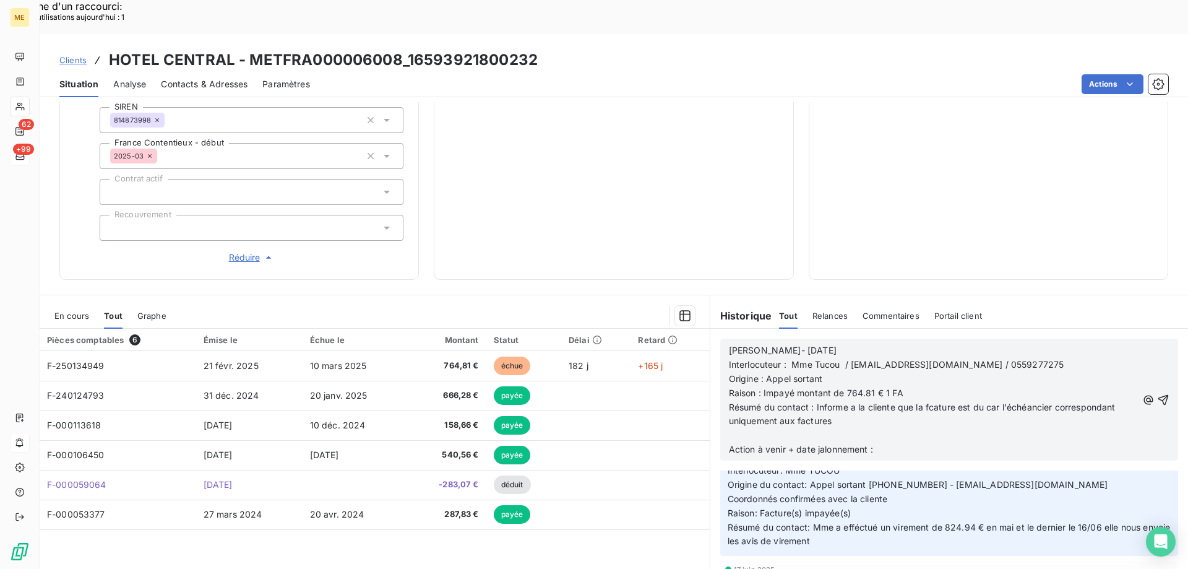
click at [863, 428] on p "﻿" at bounding box center [933, 435] width 408 height 14
click at [871, 400] on p "Résumé du contact : Informe a la cliente que la fcature est du car l'échéancier…" at bounding box center [933, 414] width 408 height 28
click at [934, 400] on p "Résumé du contact : Informe a la cliente que la fcature est du car l'échéancier…" at bounding box center [933, 414] width 408 height 28
click at [936, 402] on span "Résumé du contact : Informe a la cliente que la fcature est du car l'échéancier…" at bounding box center [923, 414] width 389 height 25
click at [0, 0] on lt-div "Faute de frappe possible trouvée. f ac ture facturé Ignorer" at bounding box center [0, 0] width 0 height 0
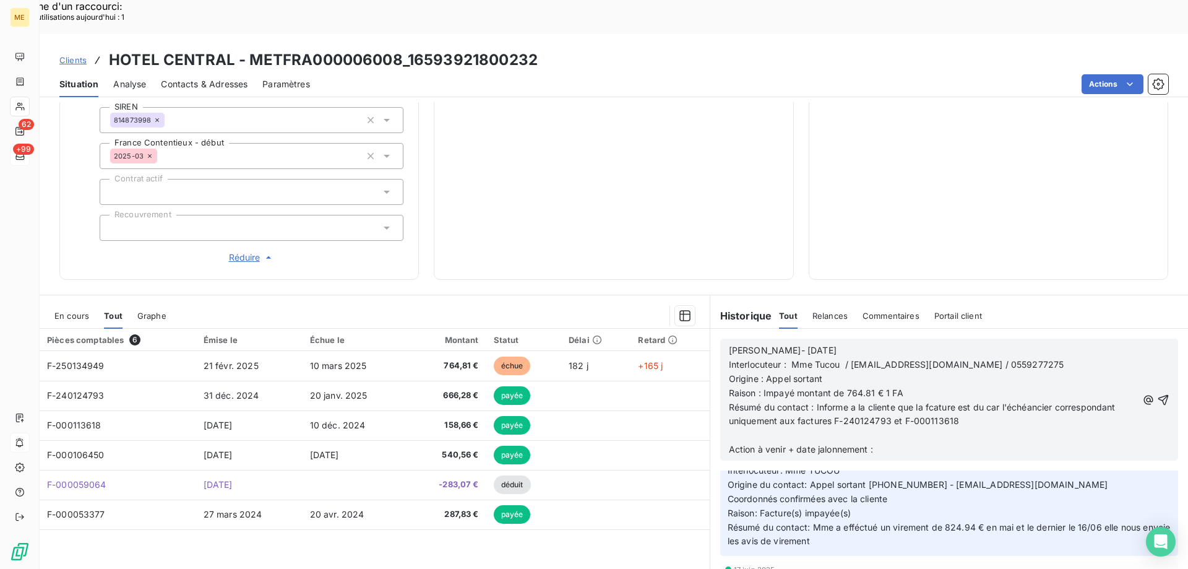
click at [0, 0] on lt-strong "ac" at bounding box center [0, 0] width 0 height 0
click at [981, 400] on p "Résumé du contact : Informe a la cliente que la facture est du car l'échéancier…" at bounding box center [933, 414] width 408 height 28
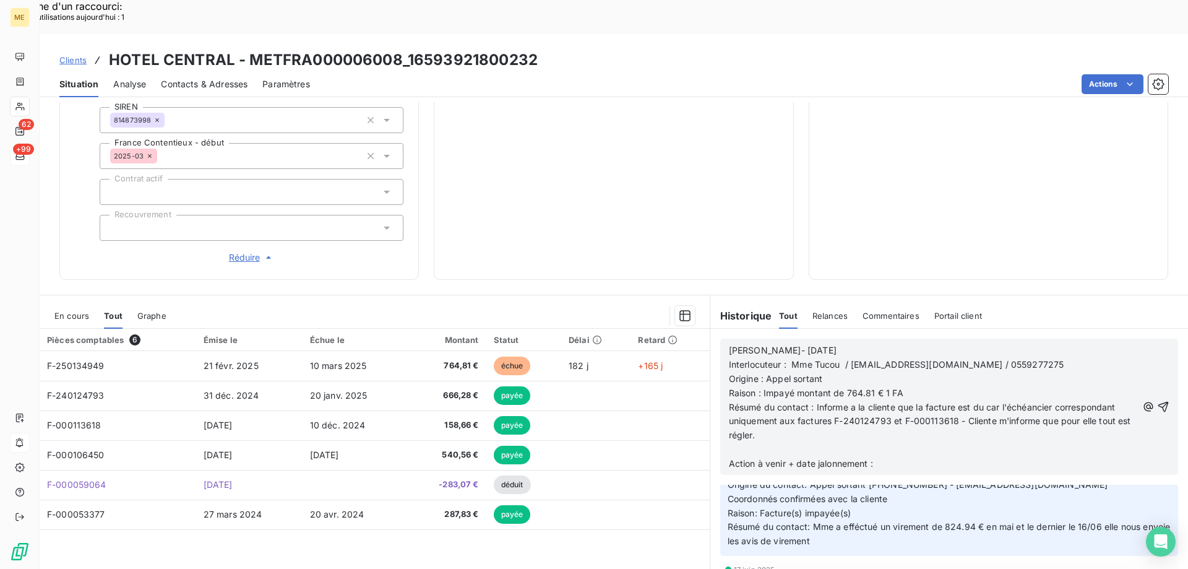
click at [894, 457] on p "Action à venir + date jalonnement :" at bounding box center [933, 464] width 408 height 14
click at [749, 403] on span "Résumé du contact : Informe a la cliente que la facture est du car l'échéancier…" at bounding box center [931, 421] width 405 height 39
click at [0, 0] on lt-span "régl é" at bounding box center [0, 0] width 0 height 0
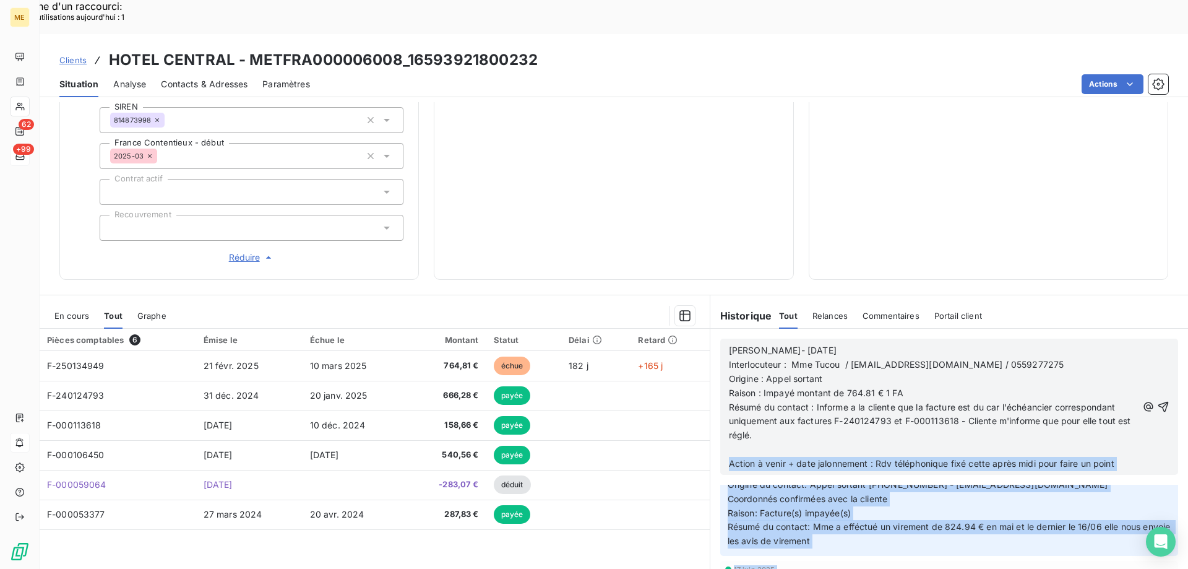
drag, startPoint x: 1114, startPoint y: 427, endPoint x: 814, endPoint y: 378, distance: 303.6
click at [814, 378] on body "ME 62 +99 Clients HOTEL CENTRAL - METFRA000006008_16593921800232 Situation Anal…" at bounding box center [594, 318] width 1188 height 569
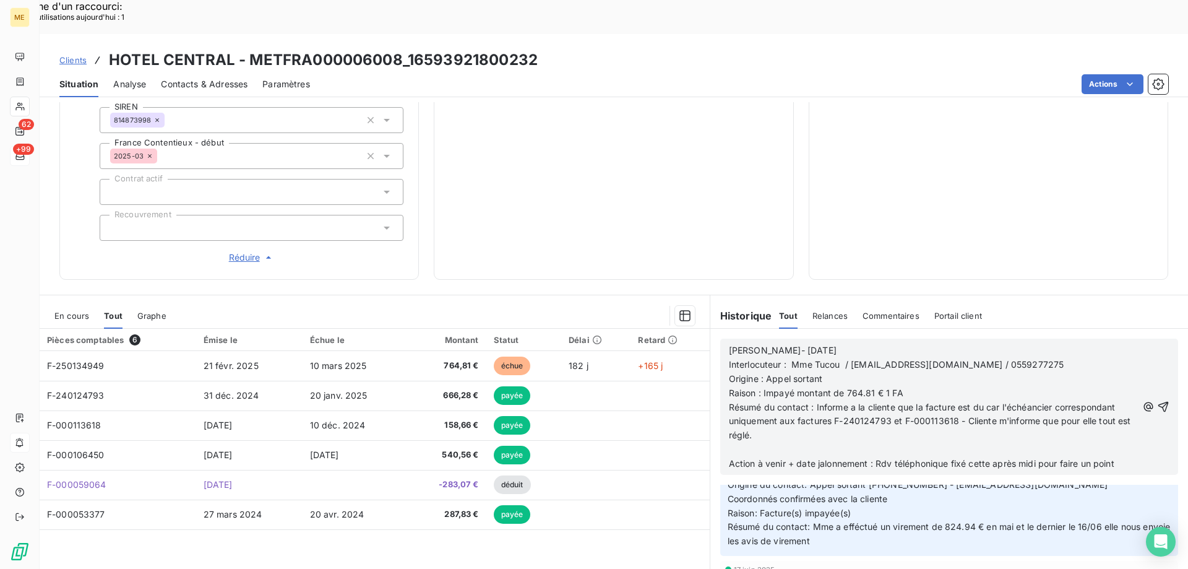
click at [840, 402] on span "Résumé du contact : Informe a la cliente que la facture est du car l'échéancier…" at bounding box center [931, 421] width 405 height 39
drag, startPoint x: 723, startPoint y: 316, endPoint x: 1210, endPoint y: 427, distance: 499.0
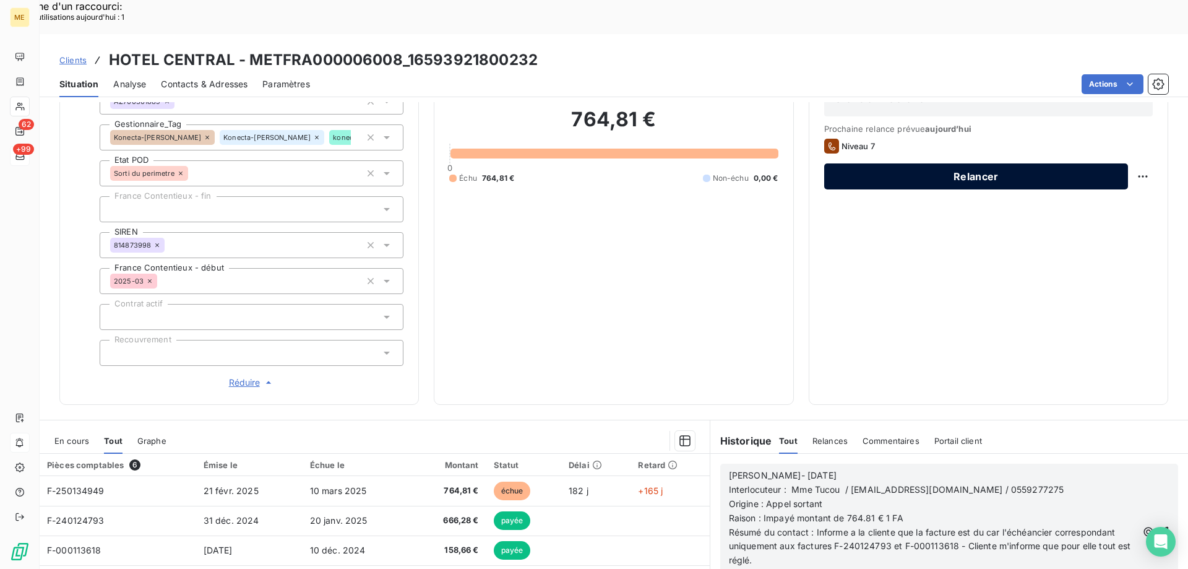
scroll to position [116, 0]
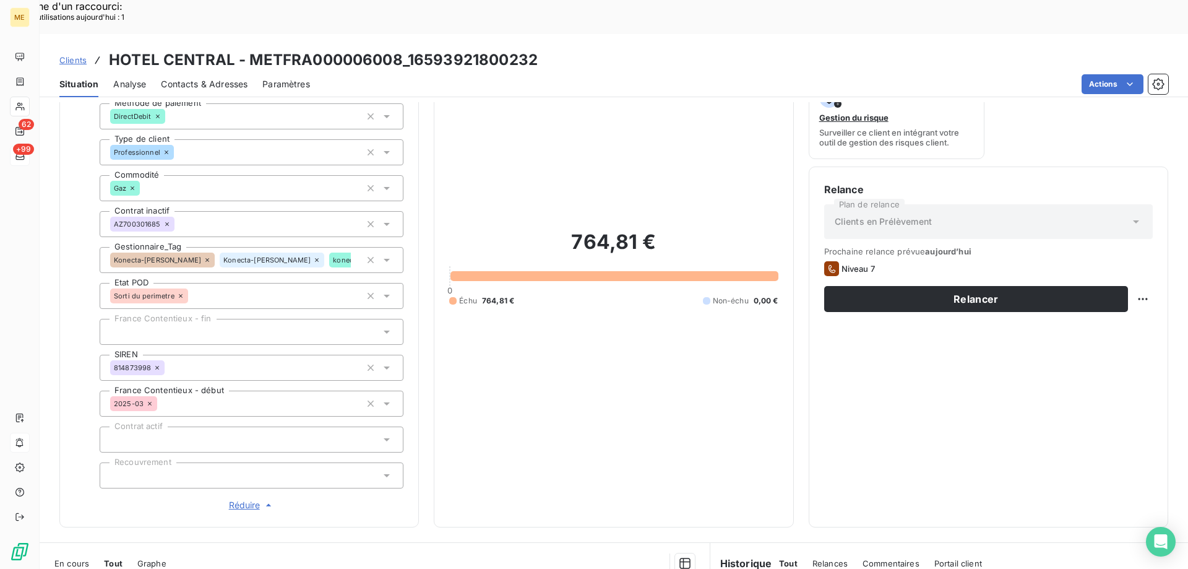
click at [920, 279] on div "Relance Plan de relance Clients en Prélèvement Prochaine relance prévue aujourd…" at bounding box center [988, 347] width 329 height 330
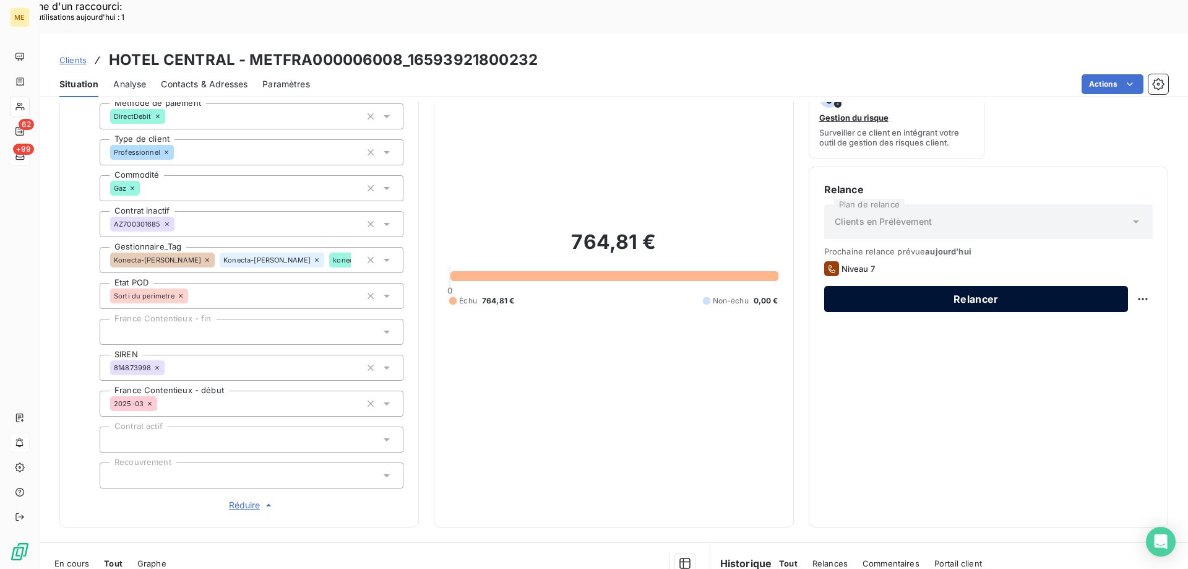
click at [938, 286] on button "Relancer" at bounding box center [976, 299] width 304 height 26
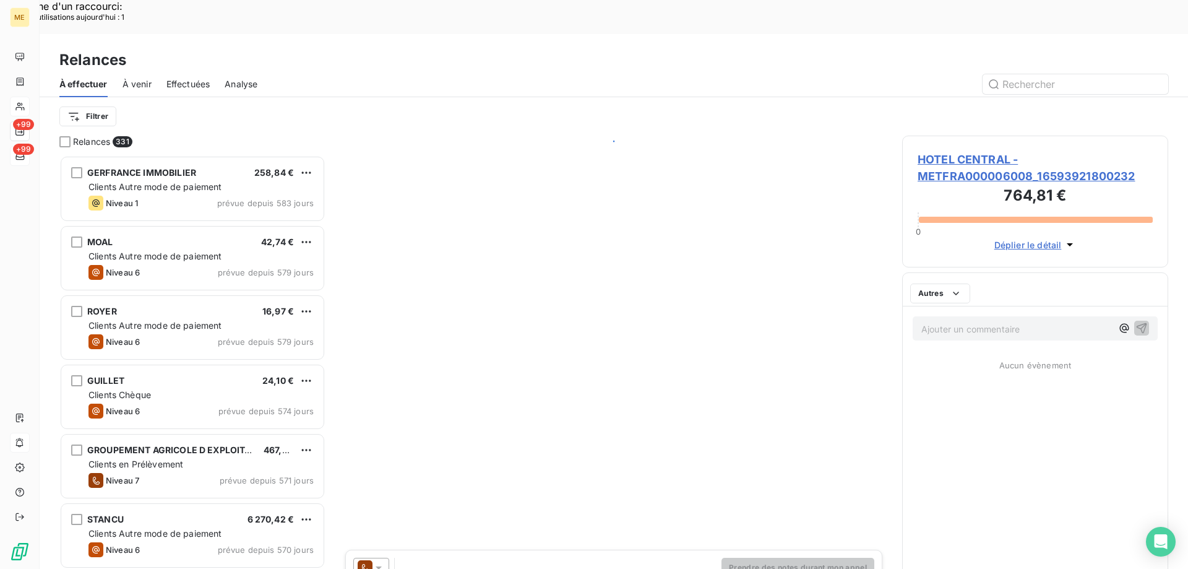
scroll to position [438, 257]
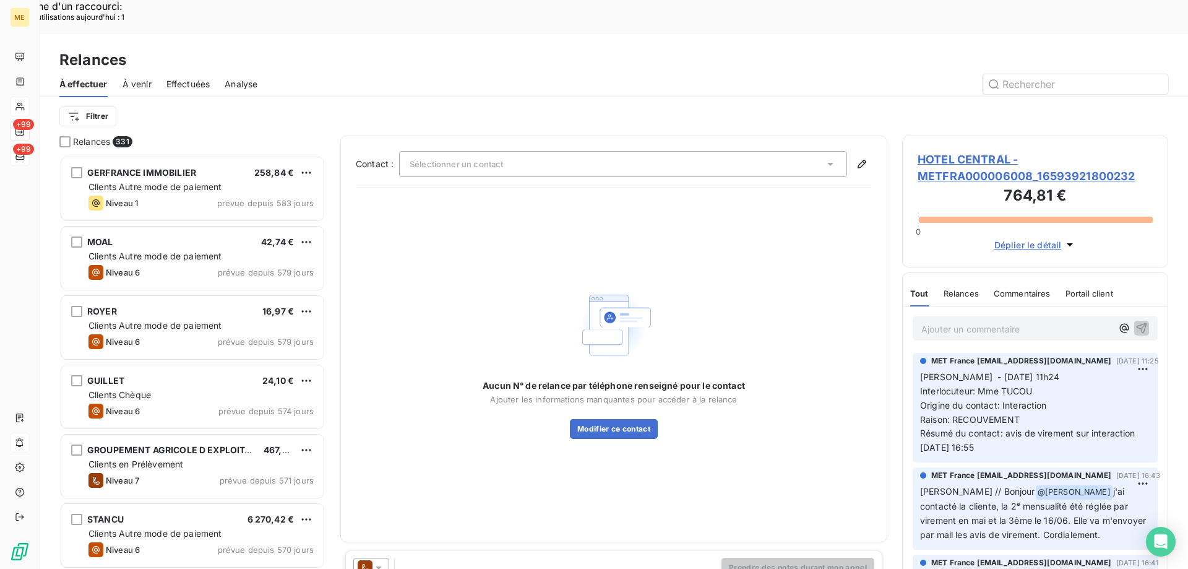
click at [367, 560] on icon at bounding box center [365, 567] width 15 height 15
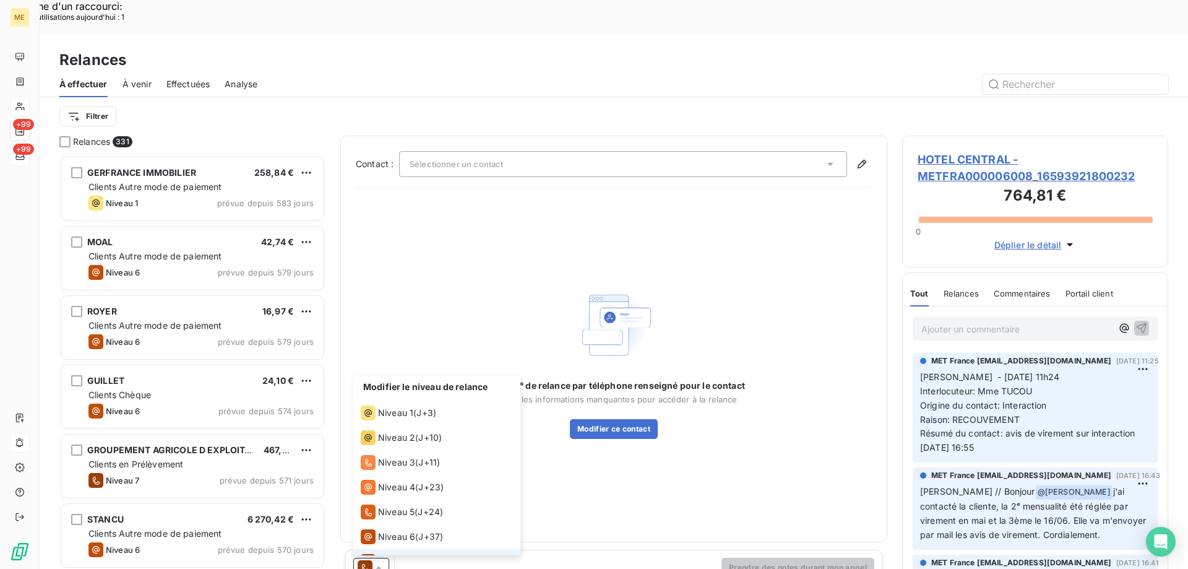
scroll to position [19, 0]
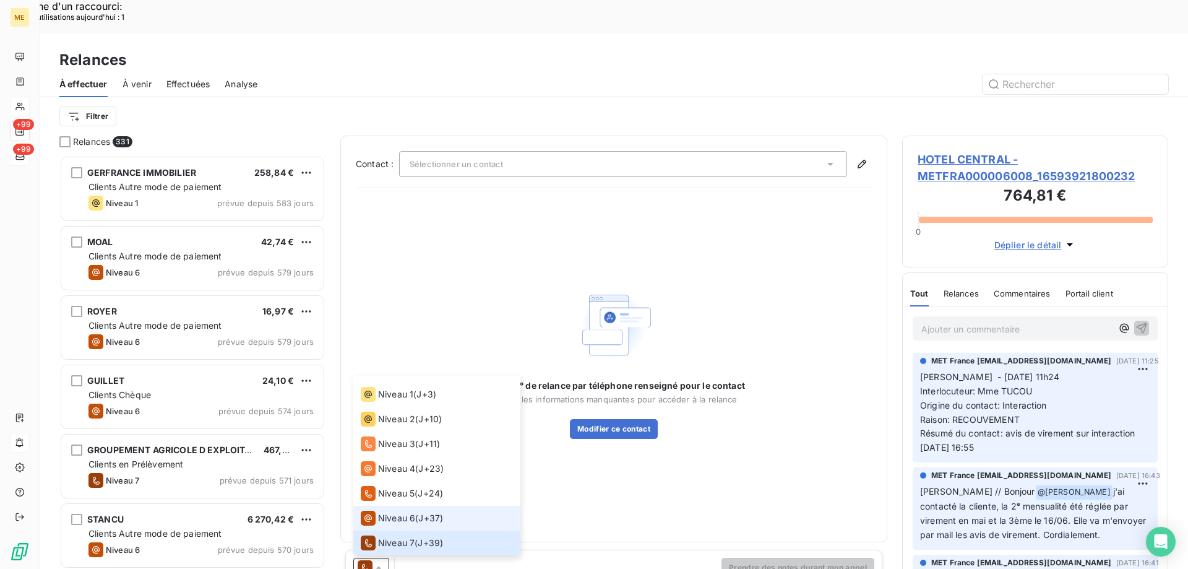
click at [410, 506] on li "Niveau 6 ( J+37 )" at bounding box center [436, 518] width 167 height 25
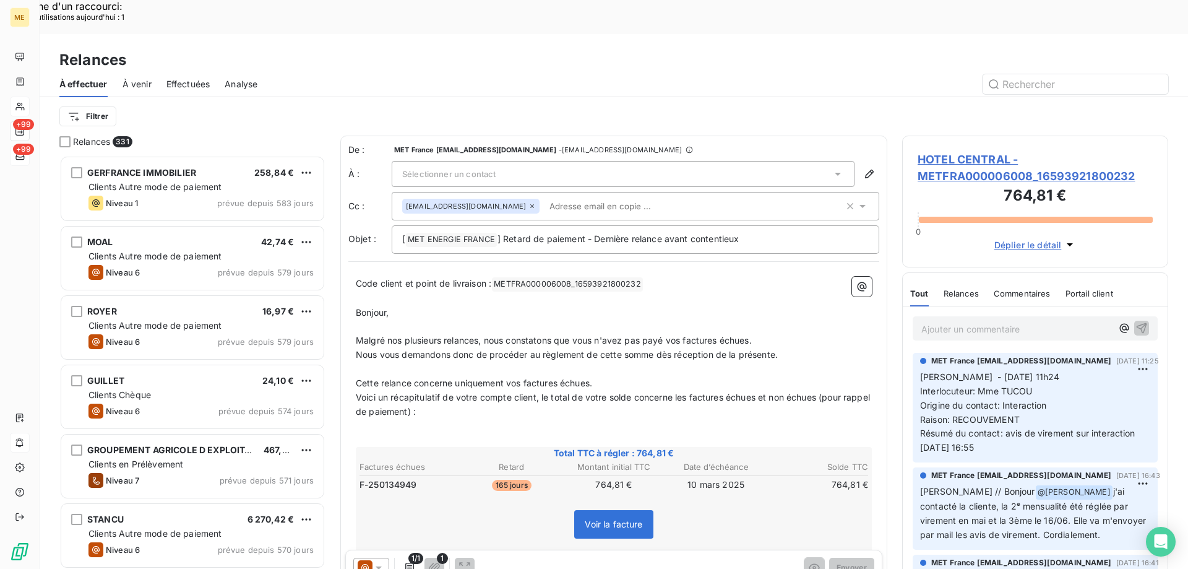
click at [365, 558] on div at bounding box center [371, 568] width 36 height 20
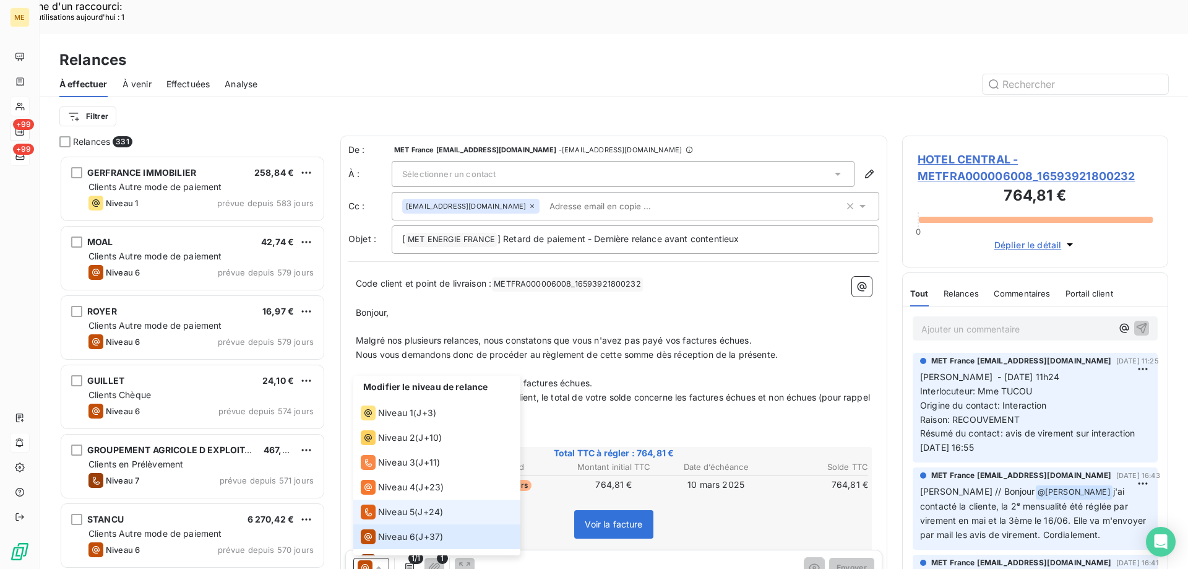
click at [393, 499] on li "Niveau 5 ( J+24 )" at bounding box center [436, 511] width 167 height 25
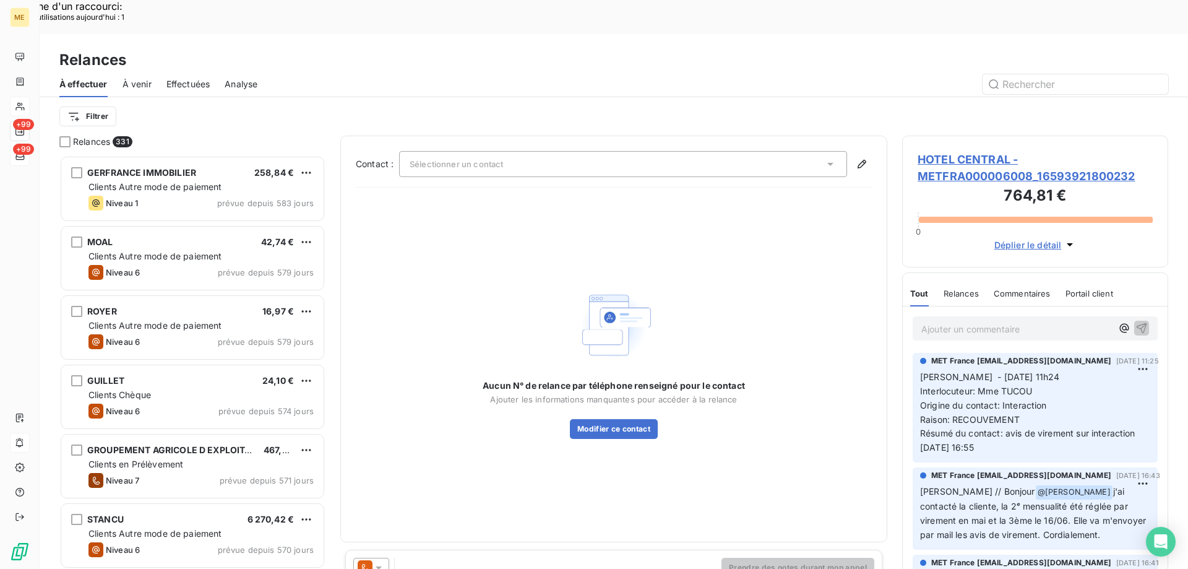
click at [372, 560] on span at bounding box center [365, 567] width 15 height 15
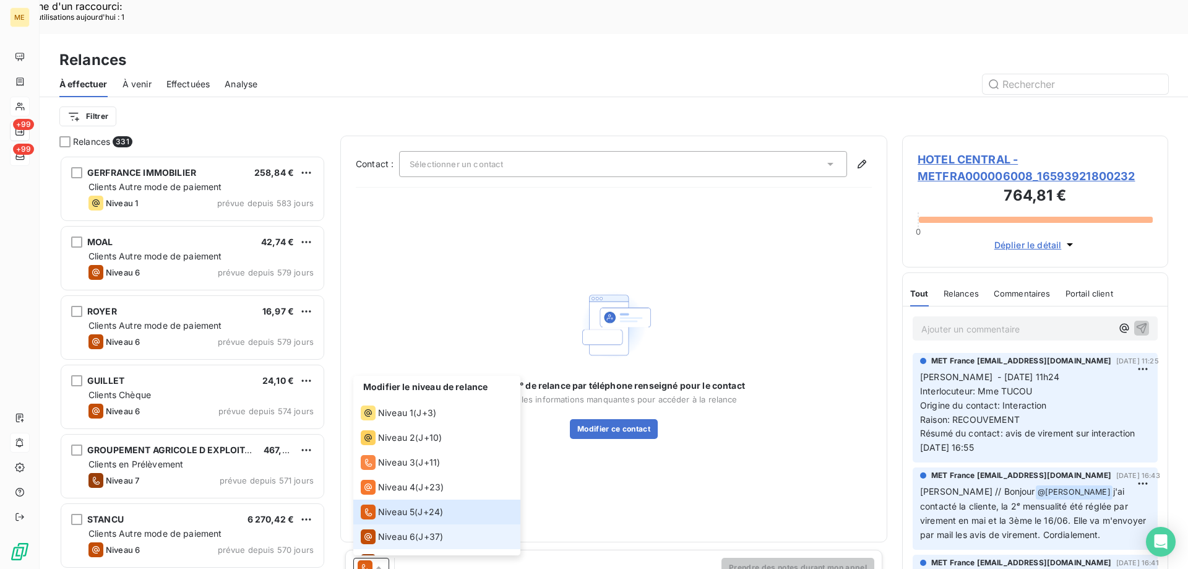
click at [389, 530] on span "Niveau 6" at bounding box center [396, 536] width 37 height 12
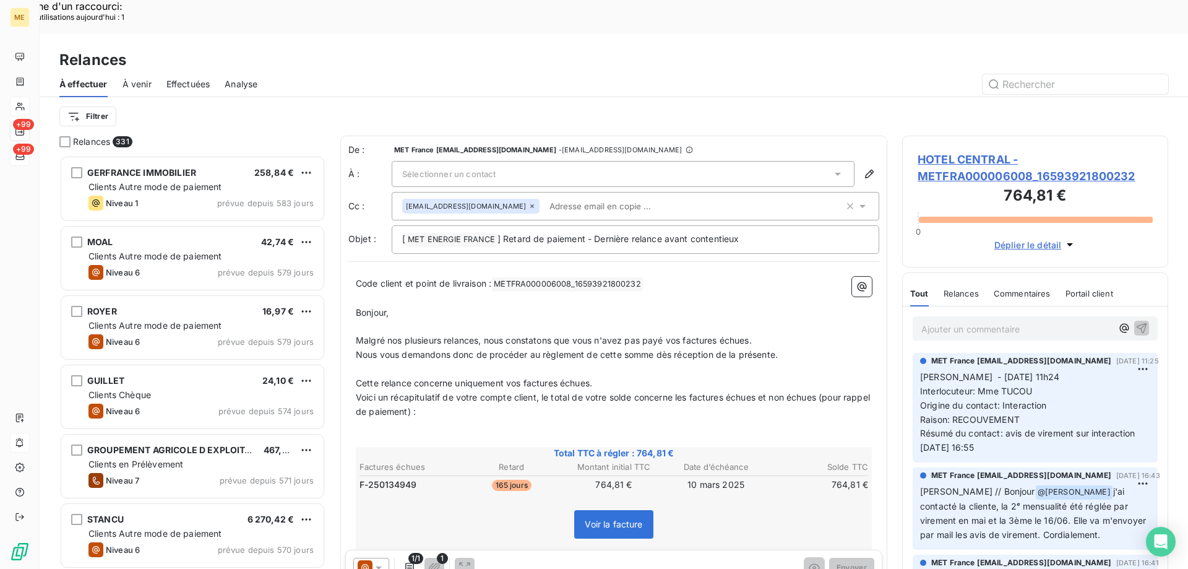
click at [995, 151] on span "HOTEL CENTRAL - METFRA000006008_16593921800232" at bounding box center [1035, 167] width 235 height 33
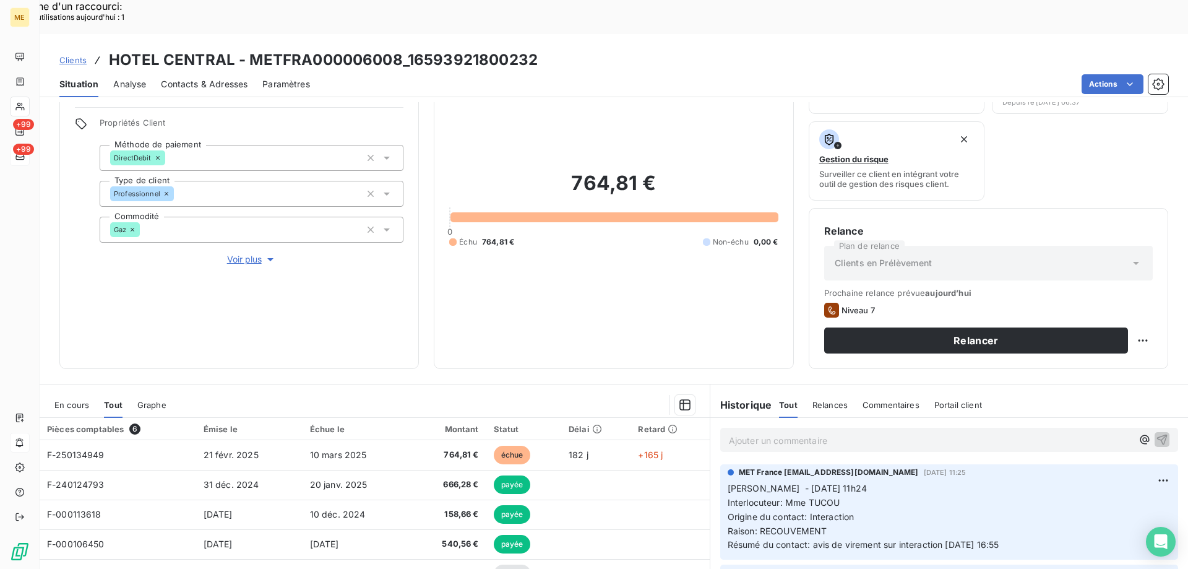
scroll to position [165, 0]
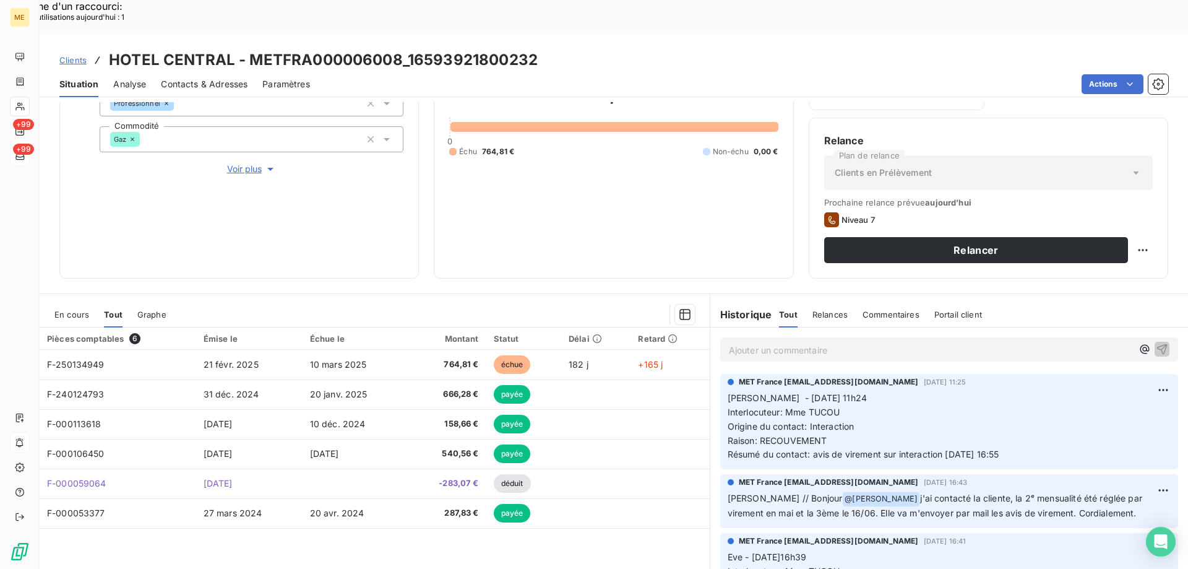
click at [777, 337] on div "Ajouter un commentaire ﻿" at bounding box center [949, 349] width 458 height 24
click at [779, 342] on p "Ajouter un commentaire ﻿" at bounding box center [931, 349] width 404 height 15
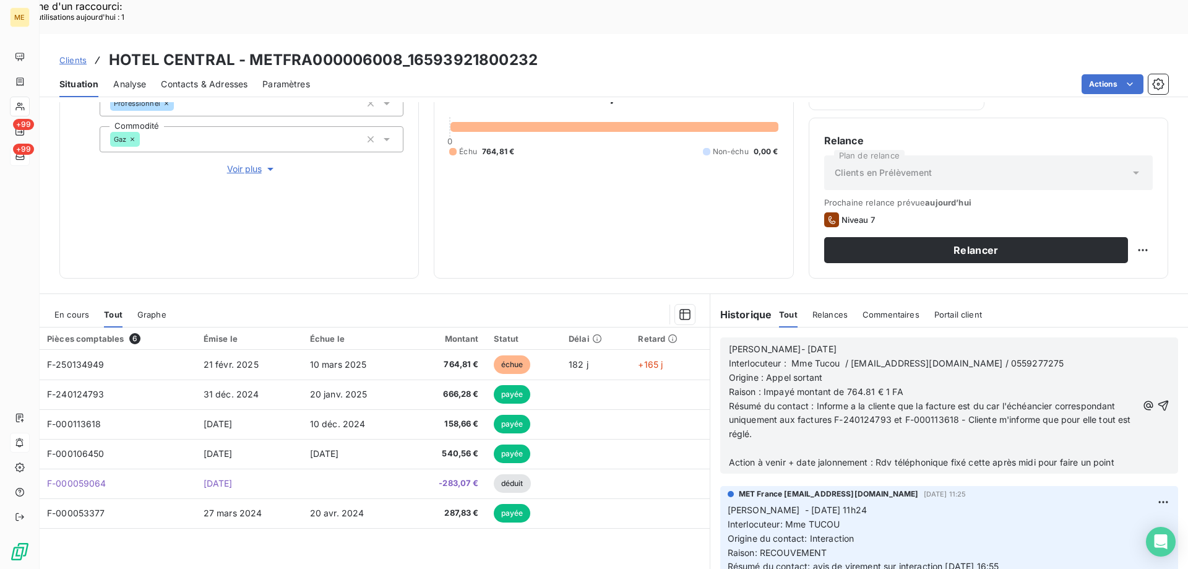
click at [1157, 399] on icon "button" at bounding box center [1163, 405] width 12 height 12
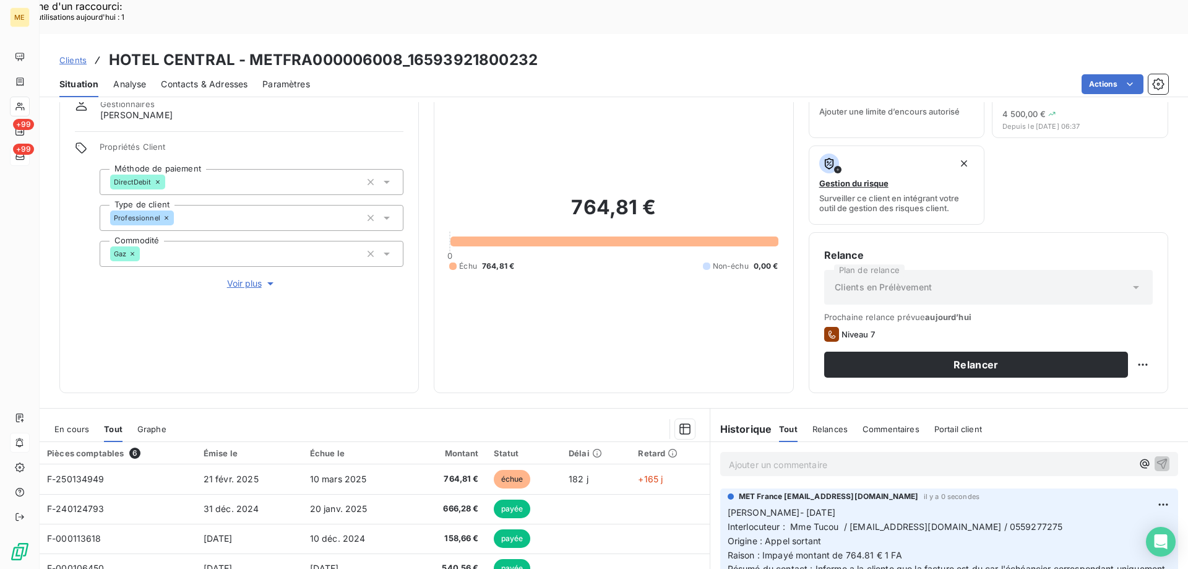
scroll to position [41, 0]
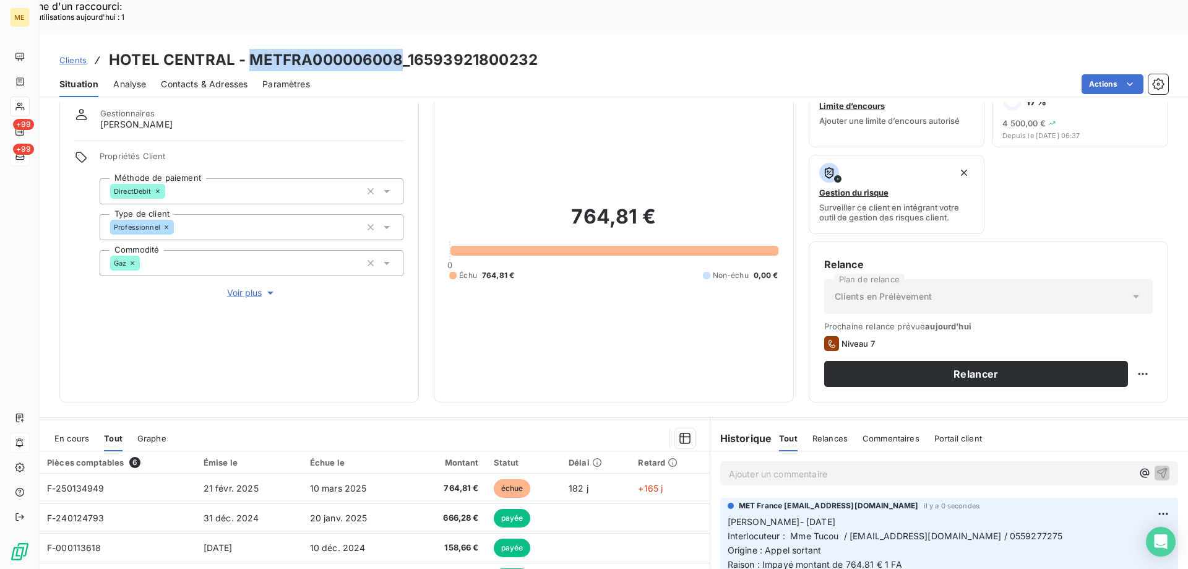
drag, startPoint x: 250, startPoint y: 27, endPoint x: 399, endPoint y: 20, distance: 149.3
click at [399, 49] on h3 "HOTEL CENTRAL - METFRA000006008_16593921800232" at bounding box center [323, 60] width 429 height 22
click at [347, 74] on div "Actions" at bounding box center [747, 84] width 844 height 20
drag, startPoint x: 544, startPoint y: 19, endPoint x: 251, endPoint y: 20, distance: 292.7
click at [251, 49] on div "Clients HOTEL CENTRAL - METFRA000006008_16593921800232" at bounding box center [614, 60] width 1149 height 22
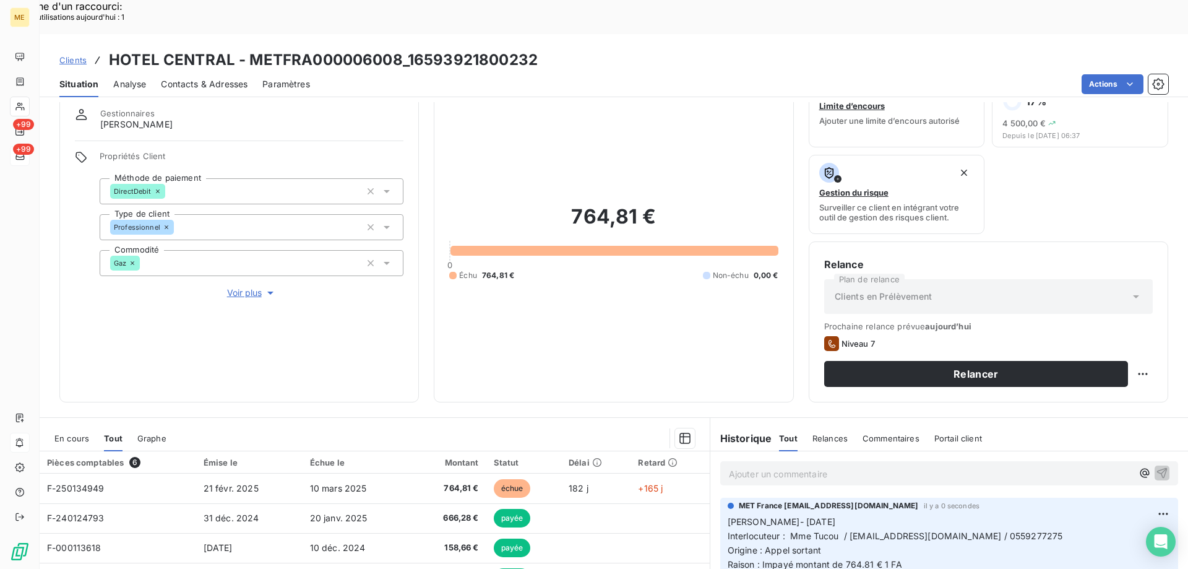
click at [560, 311] on div "764,81 € 0 Échu 764,81 € Non-échu 0,00 €" at bounding box center [613, 242] width 329 height 288
click at [1115, 371] on div "Replanifier cette action" at bounding box center [1082, 367] width 111 height 20
select select "7"
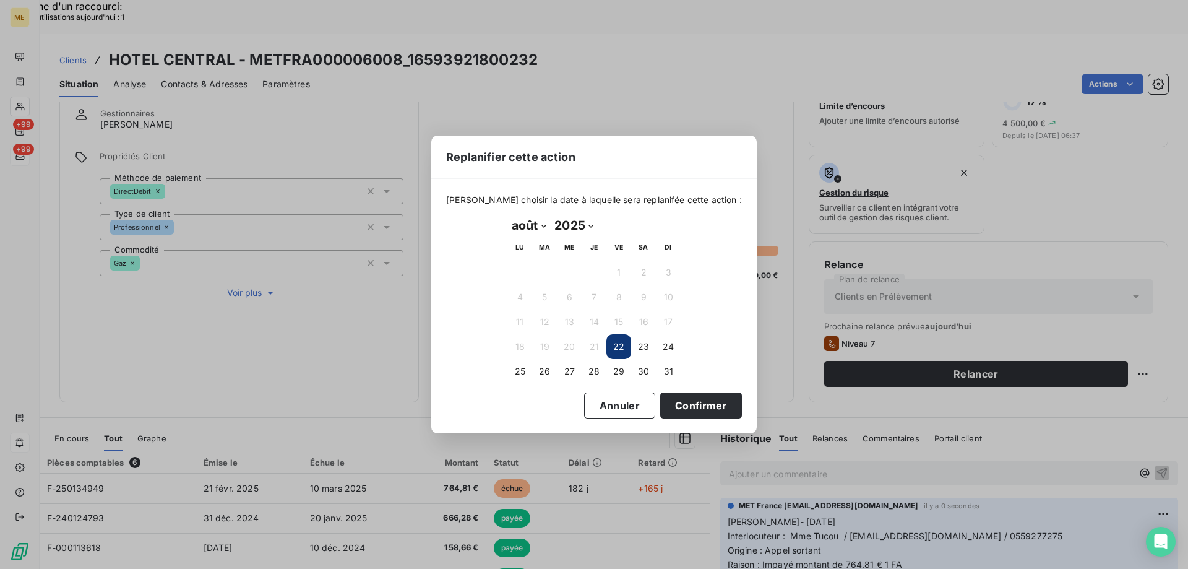
drag, startPoint x: 516, startPoint y: 368, endPoint x: 634, endPoint y: 388, distance: 120.0
click at [517, 368] on button "25" at bounding box center [519, 371] width 25 height 25
click at [709, 404] on button "Confirmer" at bounding box center [701, 405] width 82 height 26
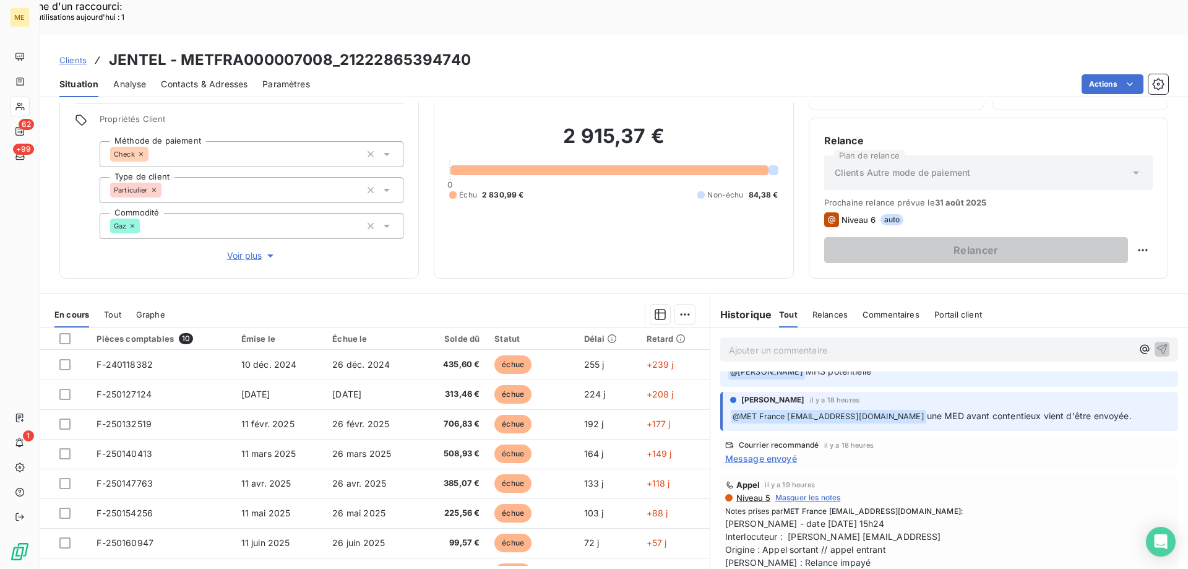
scroll to position [124, 0]
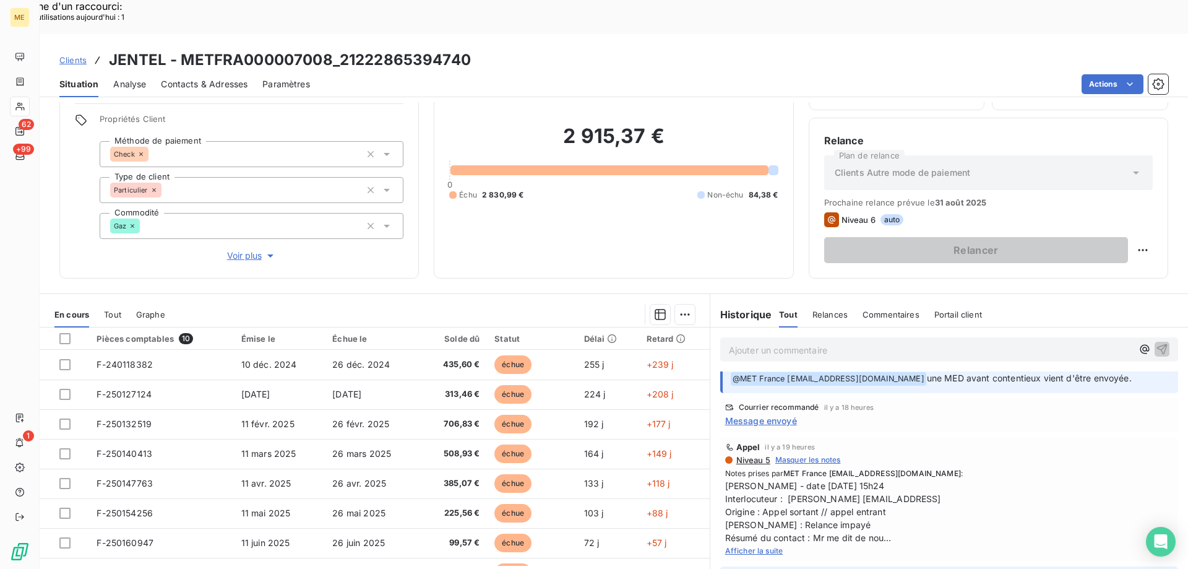
click at [728, 546] on span "Afficher la suite" at bounding box center [754, 550] width 58 height 9
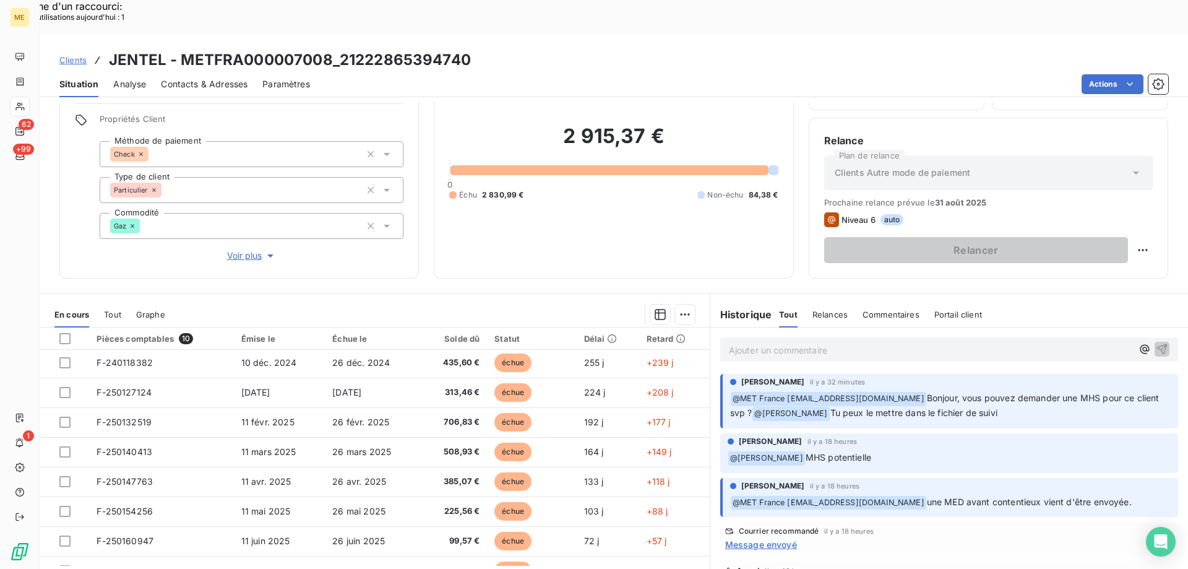
scroll to position [0, 0]
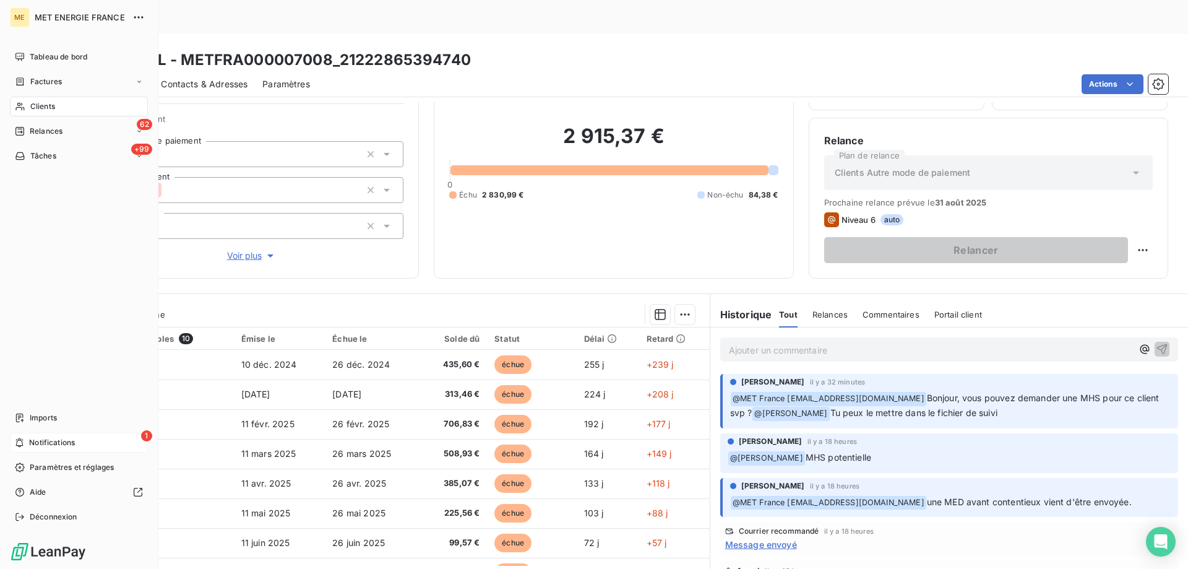
drag, startPoint x: 70, startPoint y: 444, endPoint x: 83, endPoint y: 441, distance: 13.5
click at [70, 444] on span "Notifications" at bounding box center [52, 442] width 46 height 11
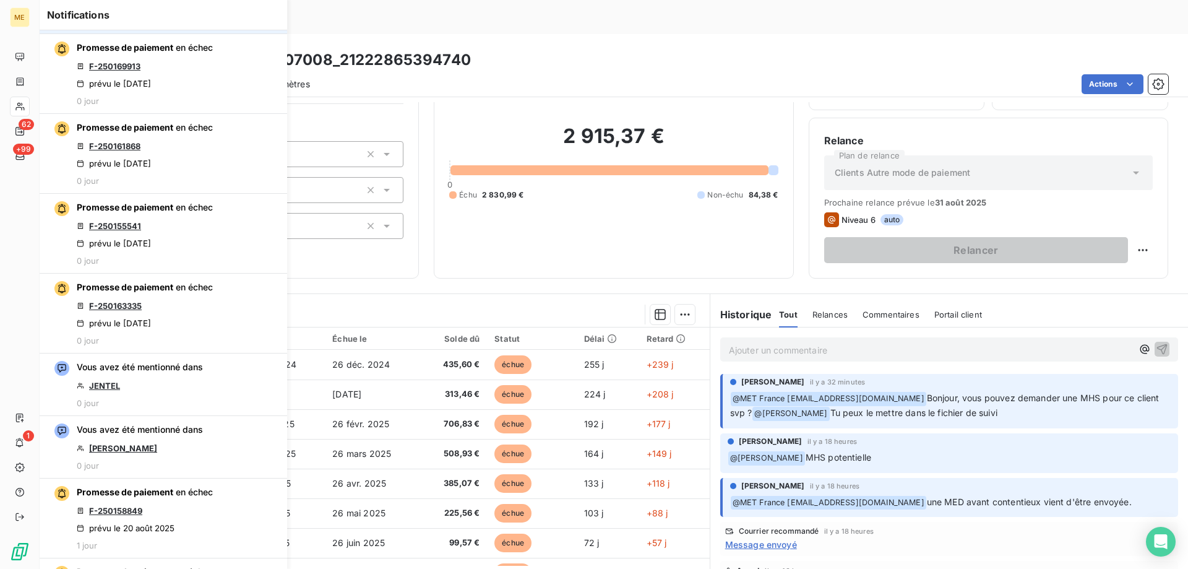
scroll to position [513, 0]
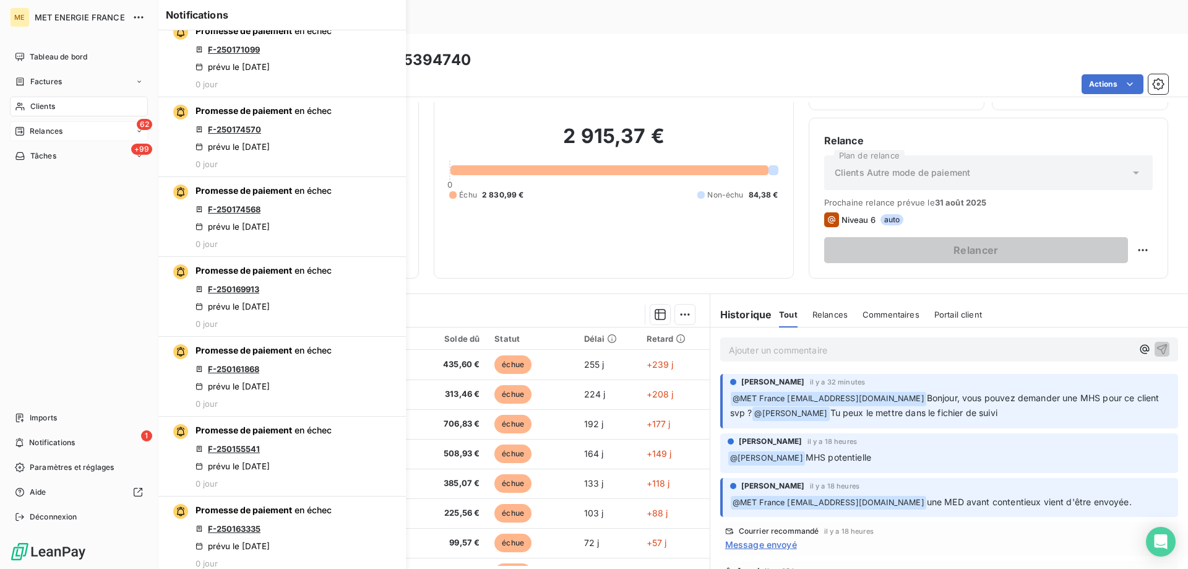
click at [40, 133] on span "Relances" at bounding box center [46, 131] width 33 height 11
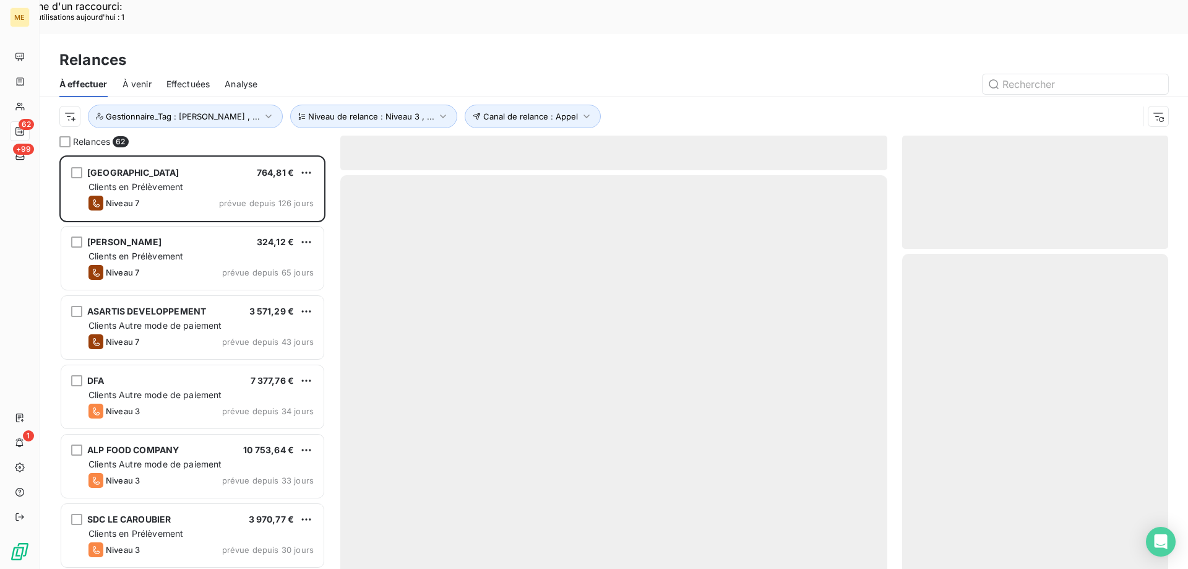
scroll to position [438, 257]
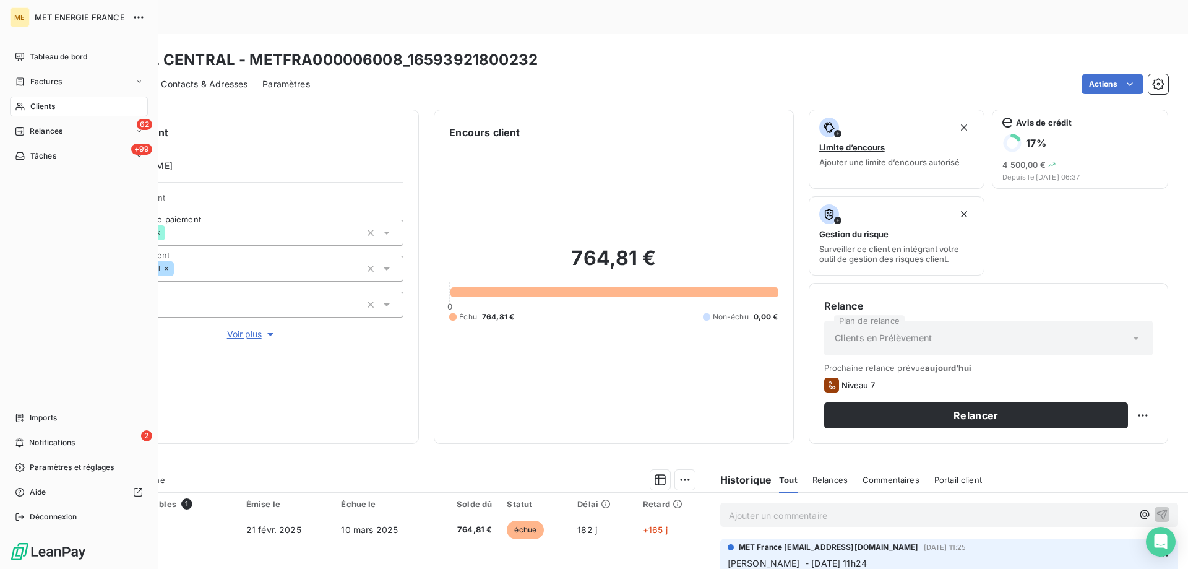
click at [43, 109] on span "Clients" at bounding box center [42, 106] width 25 height 11
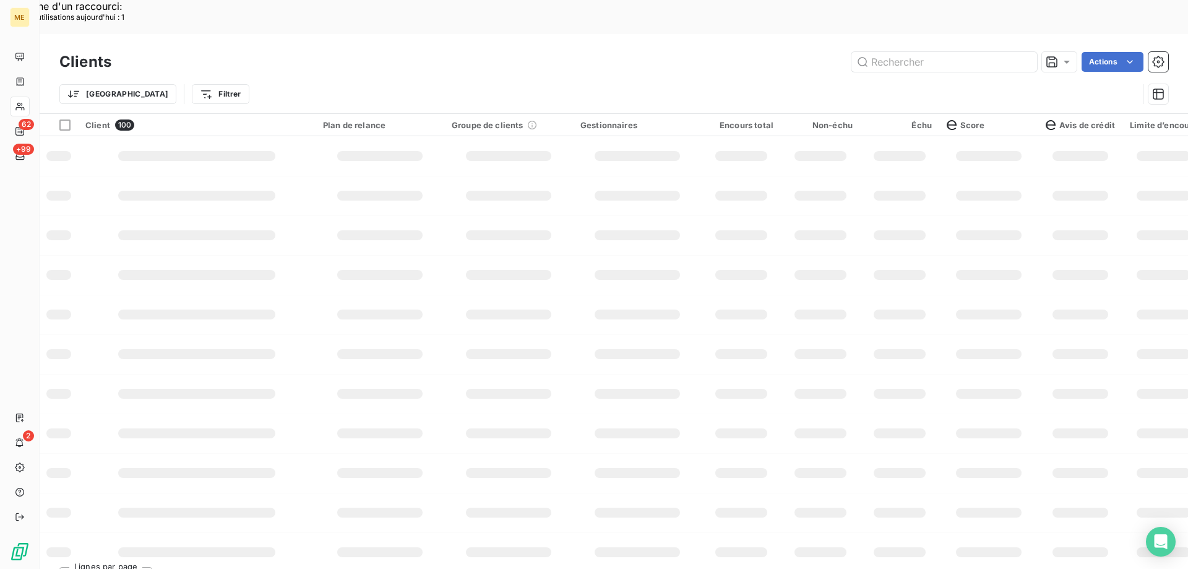
click at [926, 49] on div "Clients Actions" at bounding box center [613, 62] width 1109 height 26
click at [912, 52] on input "text" at bounding box center [945, 62] width 186 height 20
paste input "METFRA000004503_1971997101"
click at [912, 52] on input "METFRA000004503_1971997101" at bounding box center [945, 62] width 186 height 20
click at [938, 52] on input "METFRA000004503_1971997101" at bounding box center [945, 62] width 186 height 20
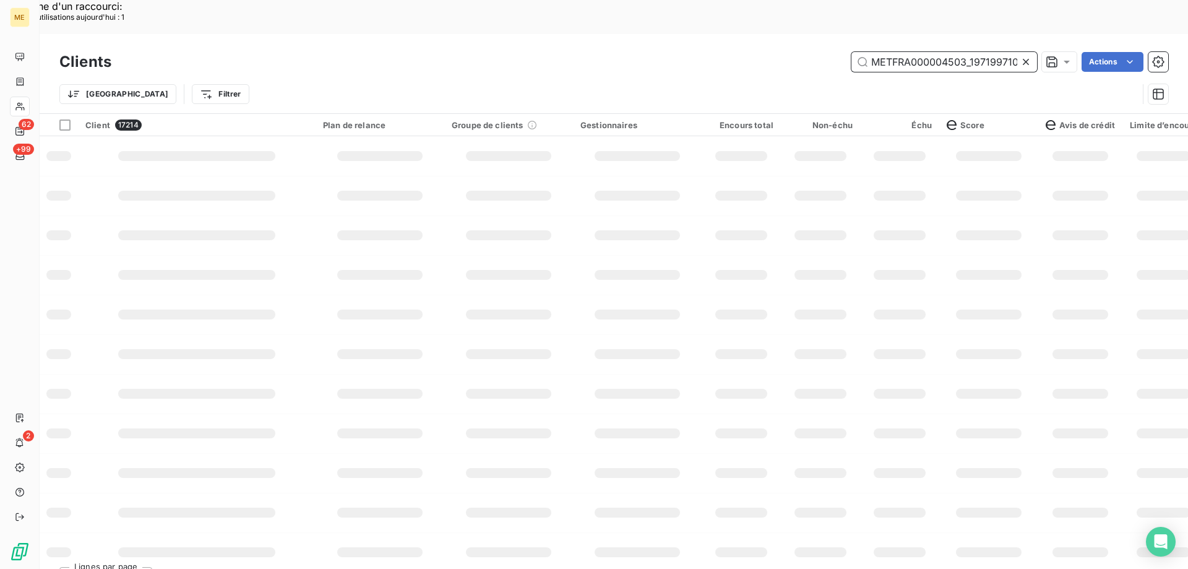
scroll to position [0, 5]
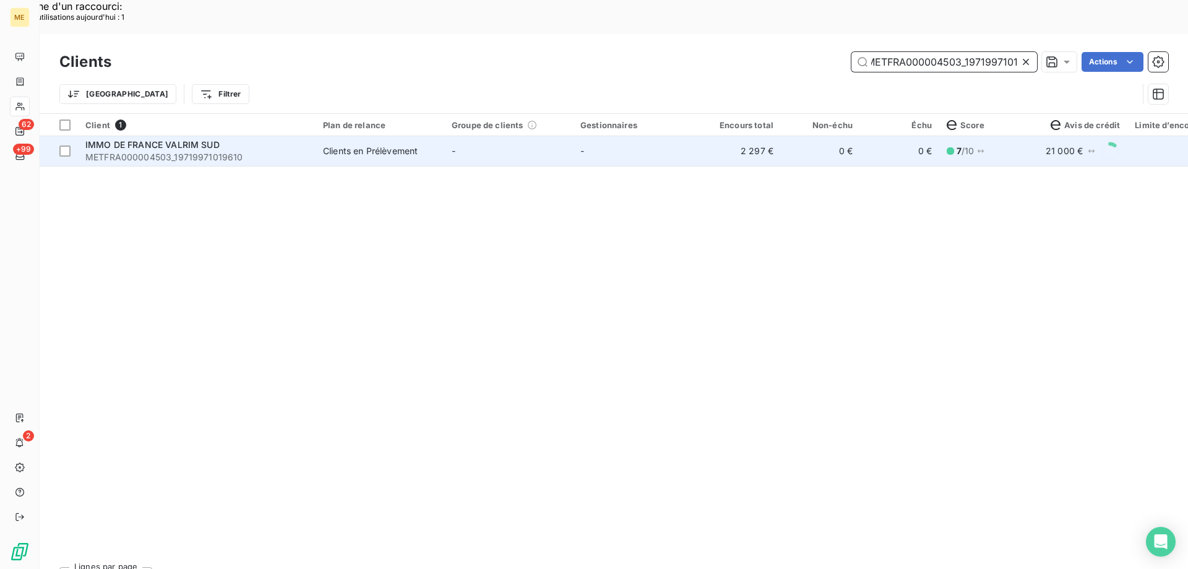
type input "METFRA000004503_1971997101"
click at [151, 136] on td "IMMO DE FRANCE VALRIM SUD METFRA000004503_19719971019610" at bounding box center [197, 151] width 238 height 30
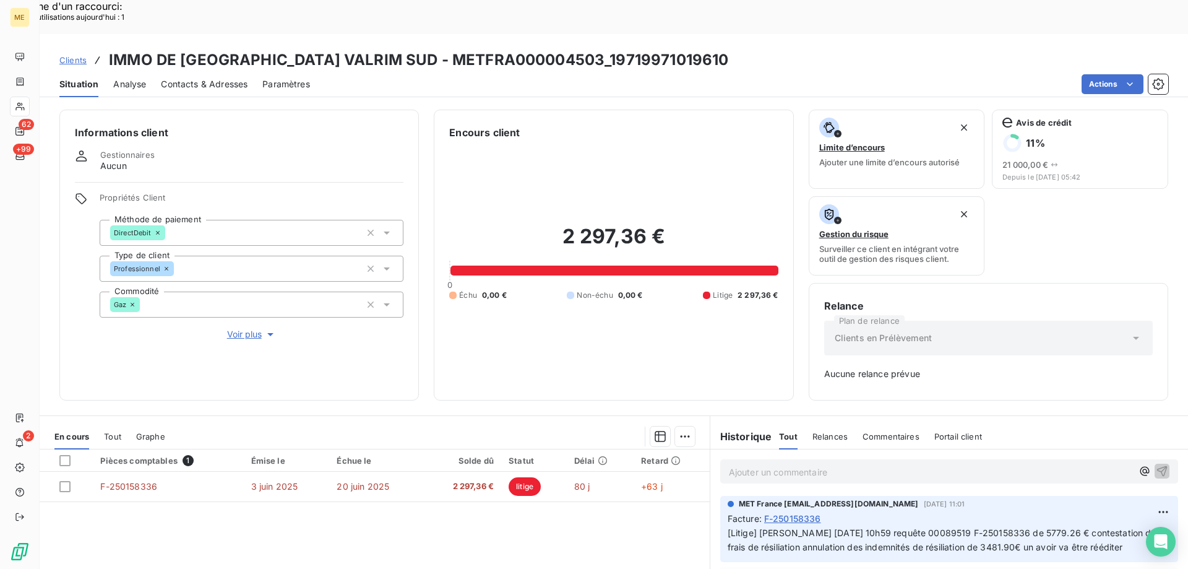
click at [236, 328] on span "Voir plus" at bounding box center [252, 334] width 50 height 12
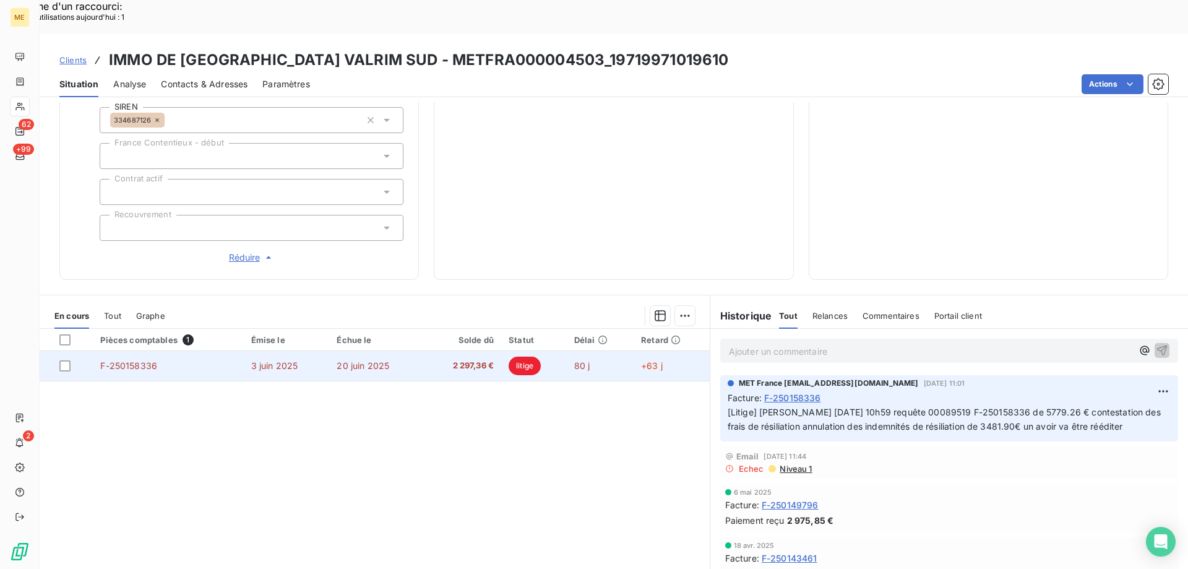
click at [256, 360] on span "3 juin 2025" at bounding box center [270, 365] width 29 height 11
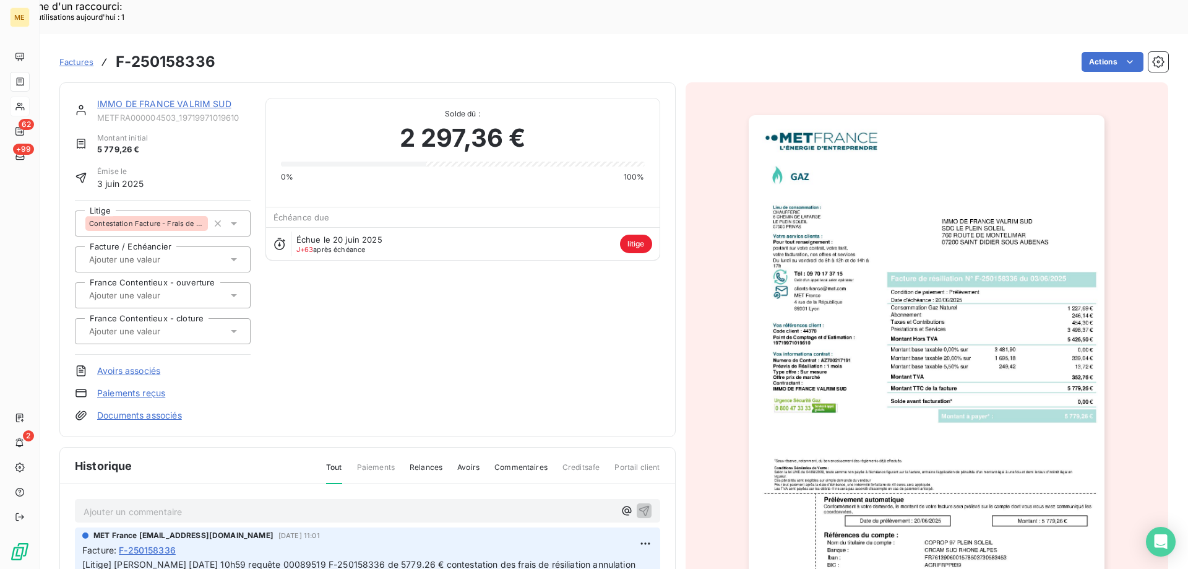
click at [219, 98] on link "IMMO DE FRANCE VALRIM SUD" at bounding box center [164, 103] width 134 height 11
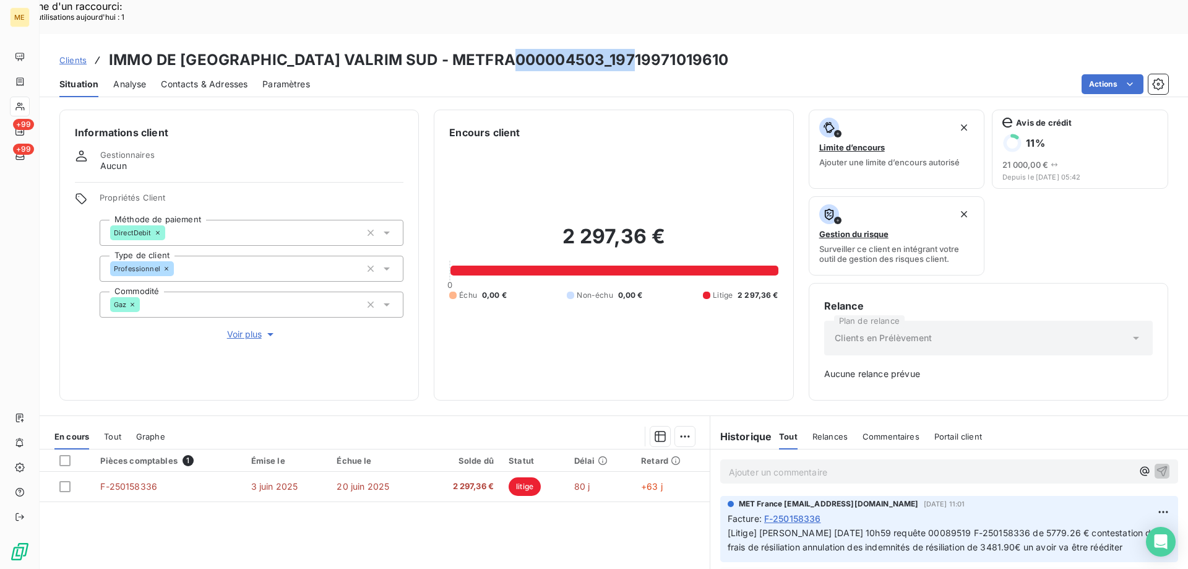
drag, startPoint x: 513, startPoint y: 27, endPoint x: 639, endPoint y: 27, distance: 126.3
click at [639, 49] on div "Clients IMMO DE FRANCE VALRIM SUD - METFRA000004503_19719971019610" at bounding box center [614, 60] width 1149 height 22
click at [527, 49] on h3 "IMMO DE FRANCE VALRIM SUD - METFRA000004503_19719971019610" at bounding box center [418, 60] width 619 height 22
copy h3 "19719971019610"
drag, startPoint x: 512, startPoint y: 24, endPoint x: 632, endPoint y: 15, distance: 119.7
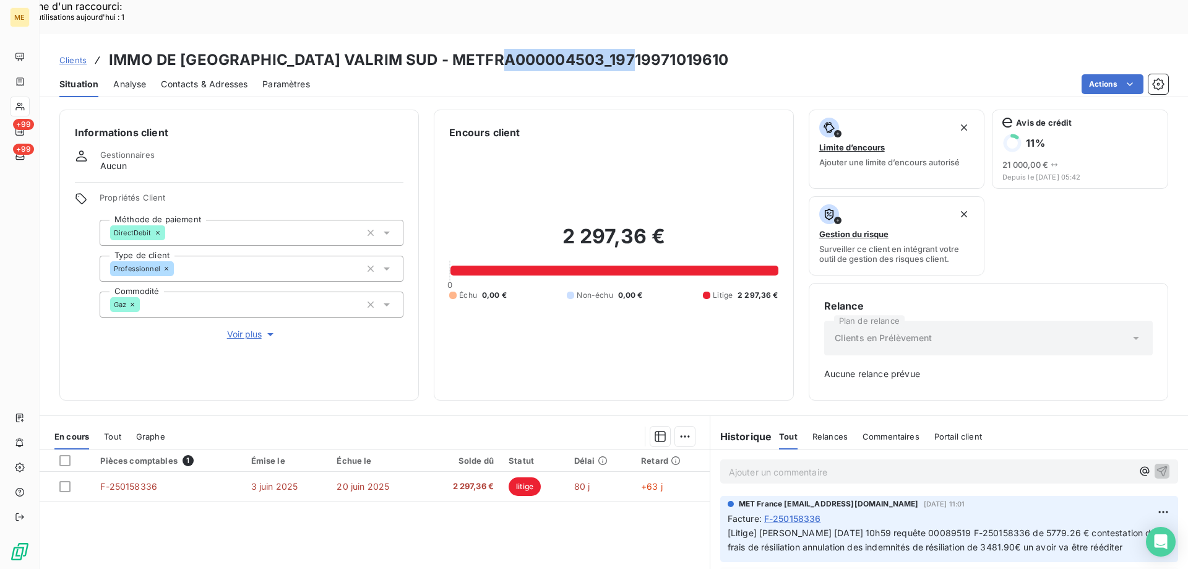
click at [632, 49] on div "Clients IMMO DE FRANCE VALRIM SUD - METFRA000004503_19719971019610" at bounding box center [614, 60] width 1149 height 22
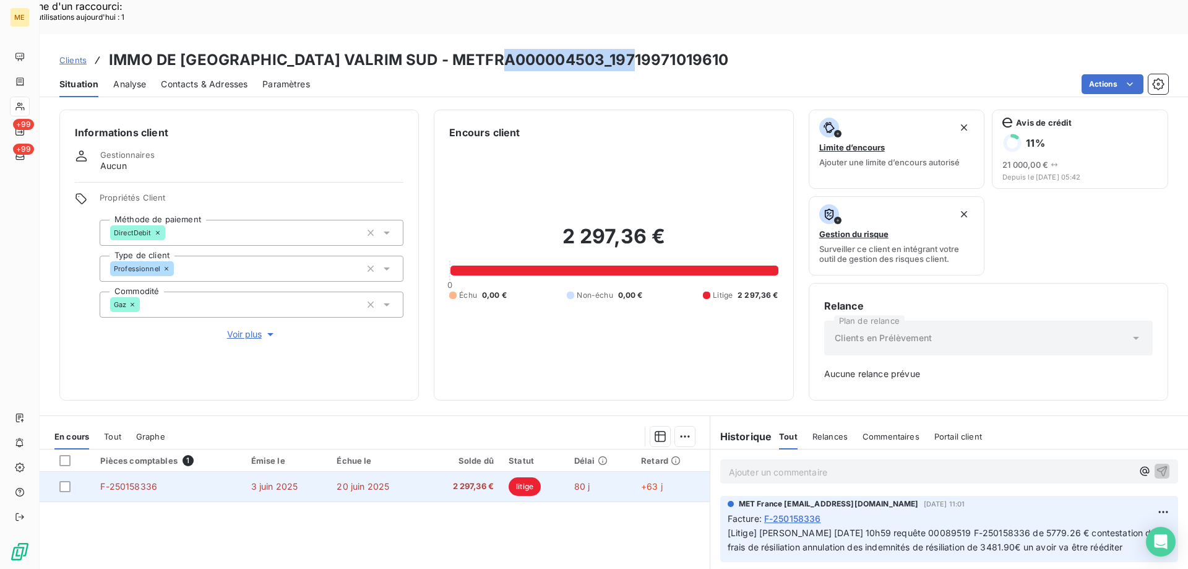
click at [285, 481] on span "3 juin 2025" at bounding box center [270, 486] width 29 height 11
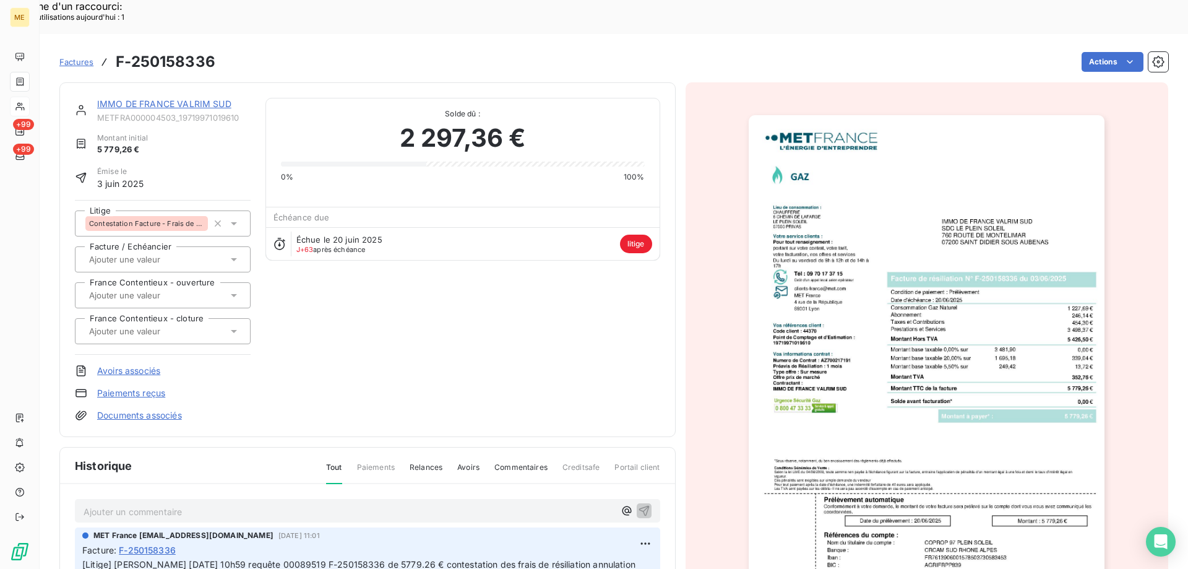
click at [193, 98] on link "IMMO DE FRANCE VALRIM SUD" at bounding box center [164, 103] width 134 height 11
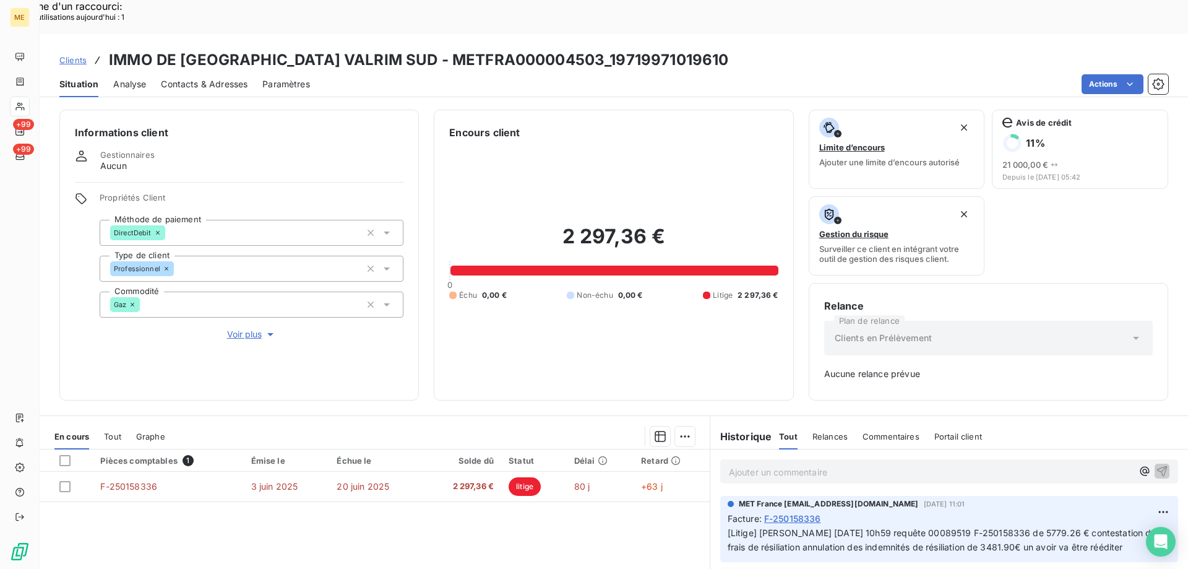
click at [260, 328] on span "Voir plus" at bounding box center [252, 334] width 50 height 12
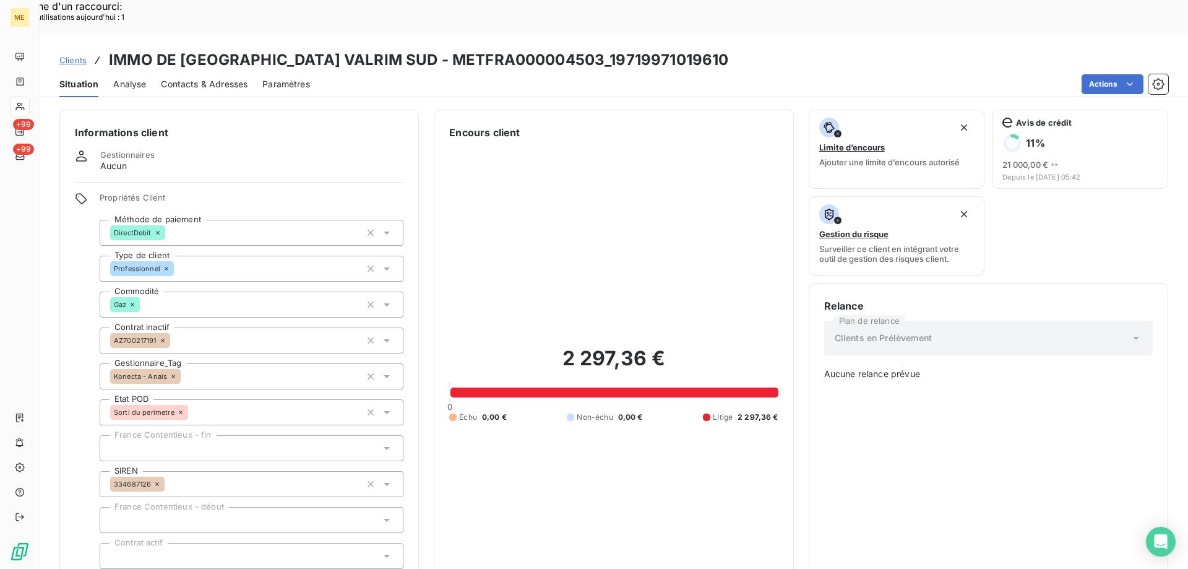
click at [198, 363] on div "Konecta - Anaïs" at bounding box center [252, 376] width 304 height 26
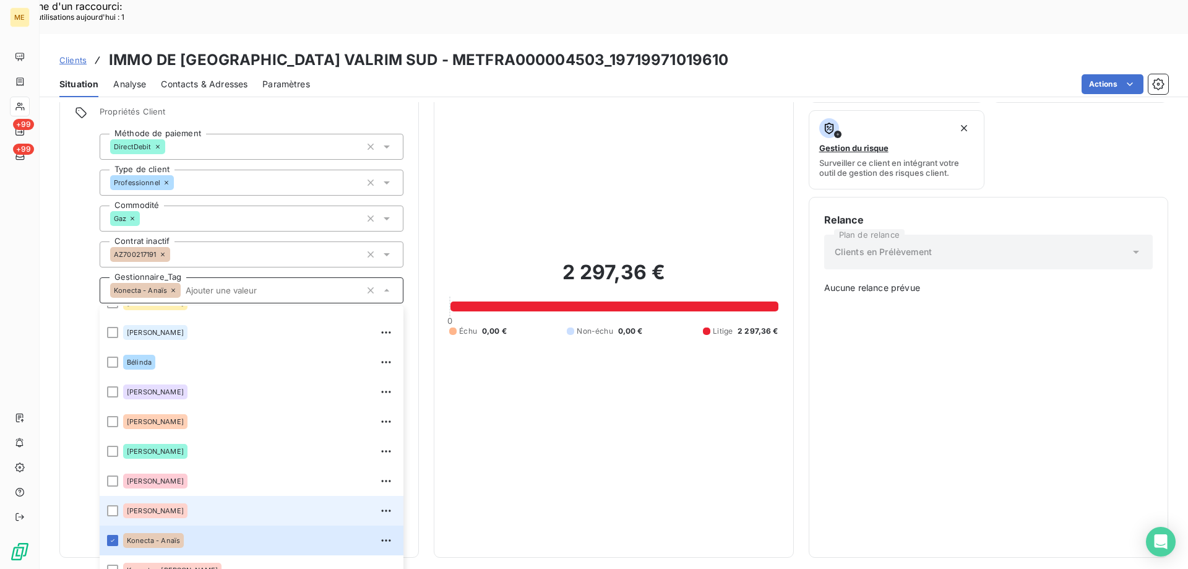
scroll to position [124, 0]
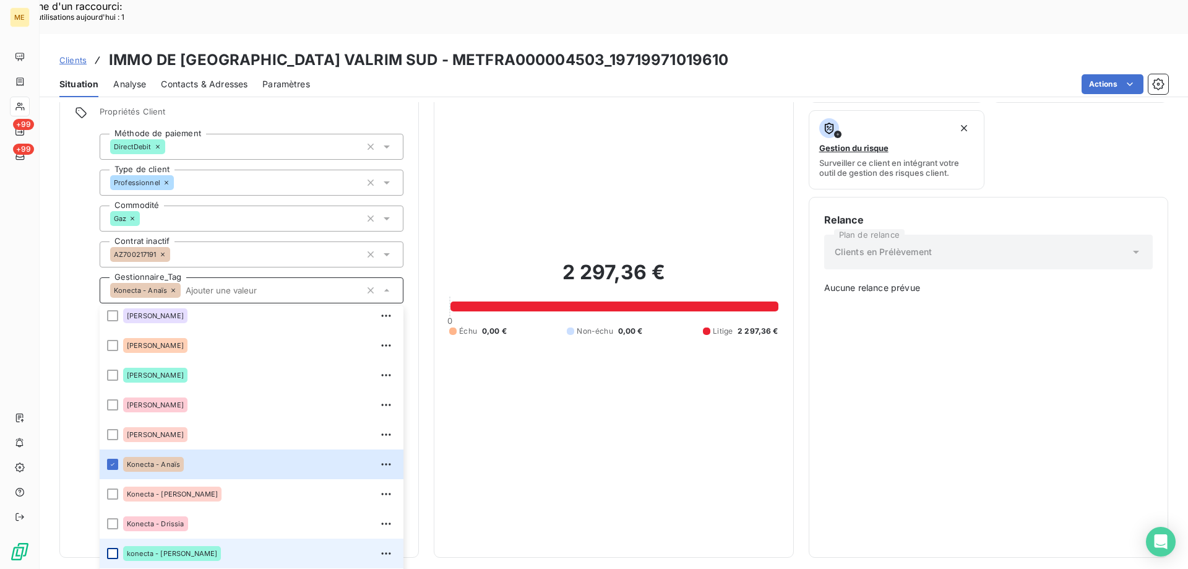
click at [111, 548] on div at bounding box center [112, 553] width 11 height 11
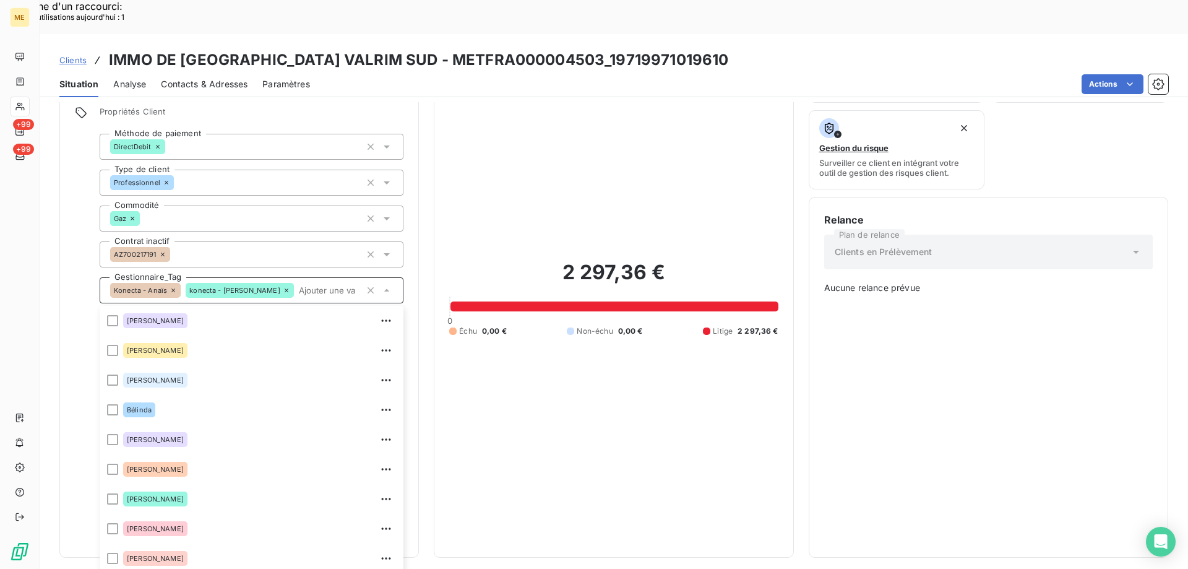
scroll to position [364, 0]
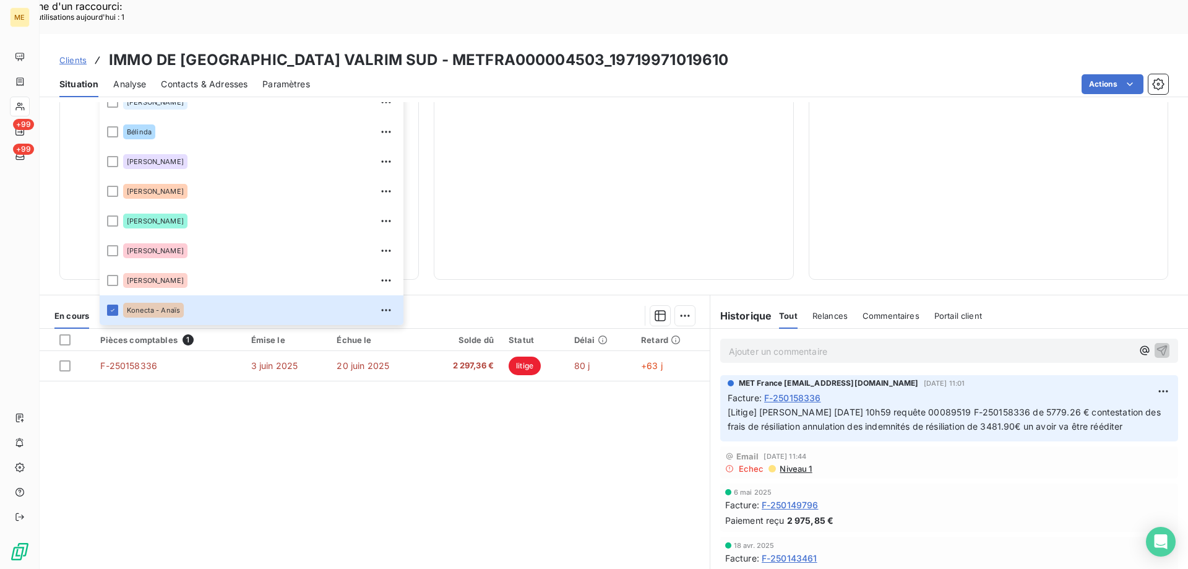
click at [587, 176] on div "2 297,36 € 0 Échu 0,00 € Non-échu 0,00 € Litige 2 297,36 €" at bounding box center [613, 20] width 329 height 488
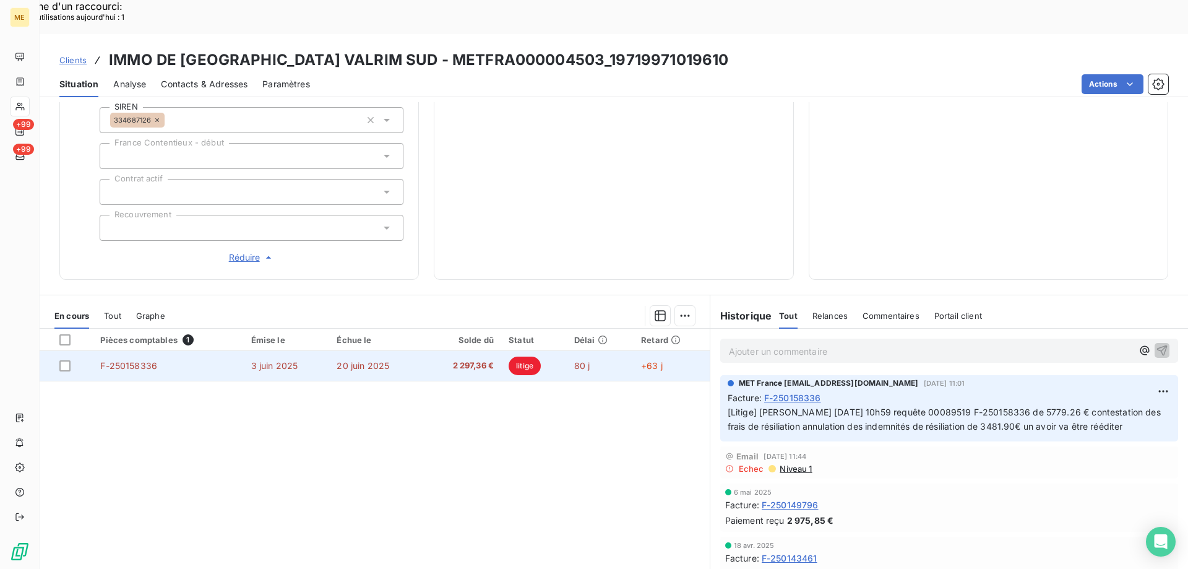
click at [306, 351] on td "3 juin 2025" at bounding box center [284, 366] width 70 height 30
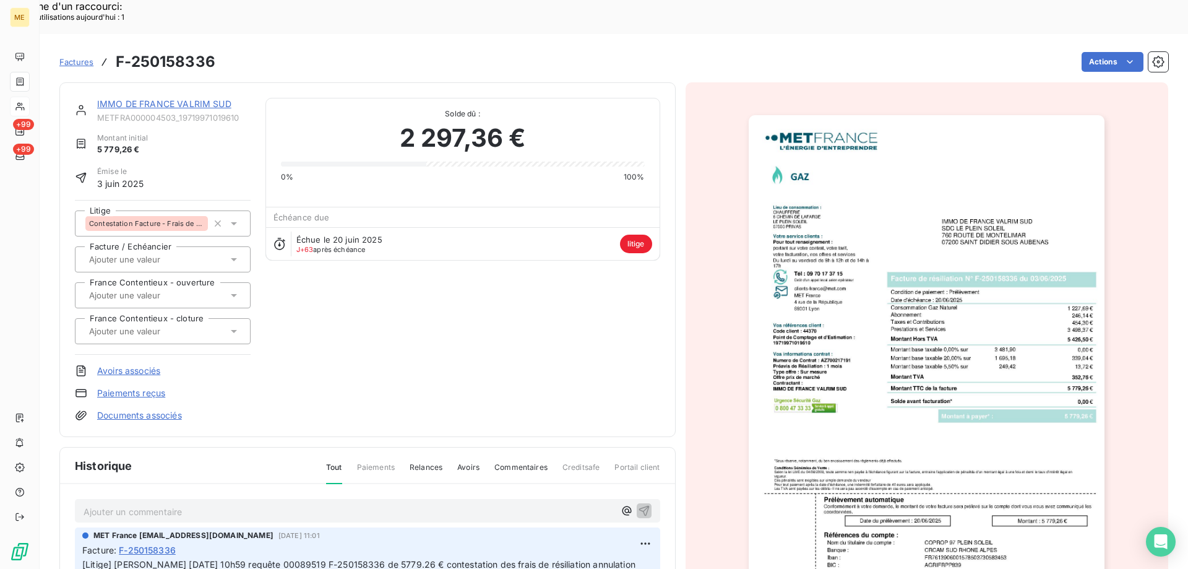
click at [197, 82] on div "IMMO DE FRANCE VALRIM SUD METFRA000004503_19719971019610 Montant initial 5 779,…" at bounding box center [367, 259] width 616 height 355
click at [197, 98] on div "IMMO DE FRANCE VALRIM SUD" at bounding box center [173, 104] width 153 height 12
click at [197, 98] on link "IMMO DE FRANCE VALRIM SUD" at bounding box center [164, 103] width 134 height 11
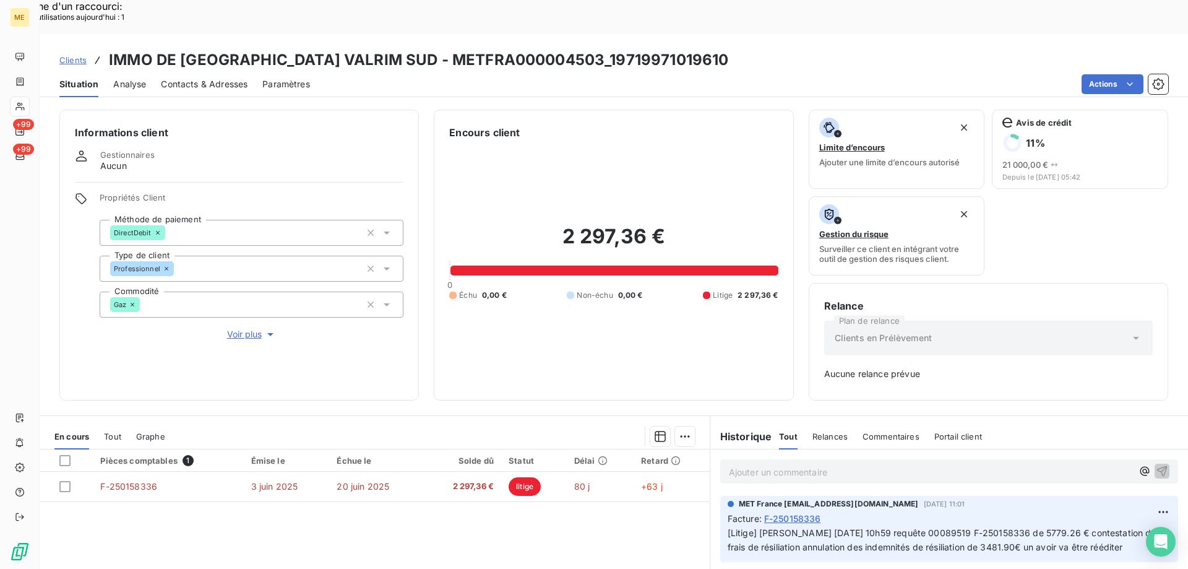
click at [770, 459] on div "Ajouter un commentaire ﻿" at bounding box center [949, 471] width 458 height 24
click at [772, 459] on div "Ajouter un commentaire ﻿" at bounding box center [949, 471] width 458 height 24
click at [773, 464] on p "Ajouter un commentaire ﻿" at bounding box center [931, 471] width 404 height 15
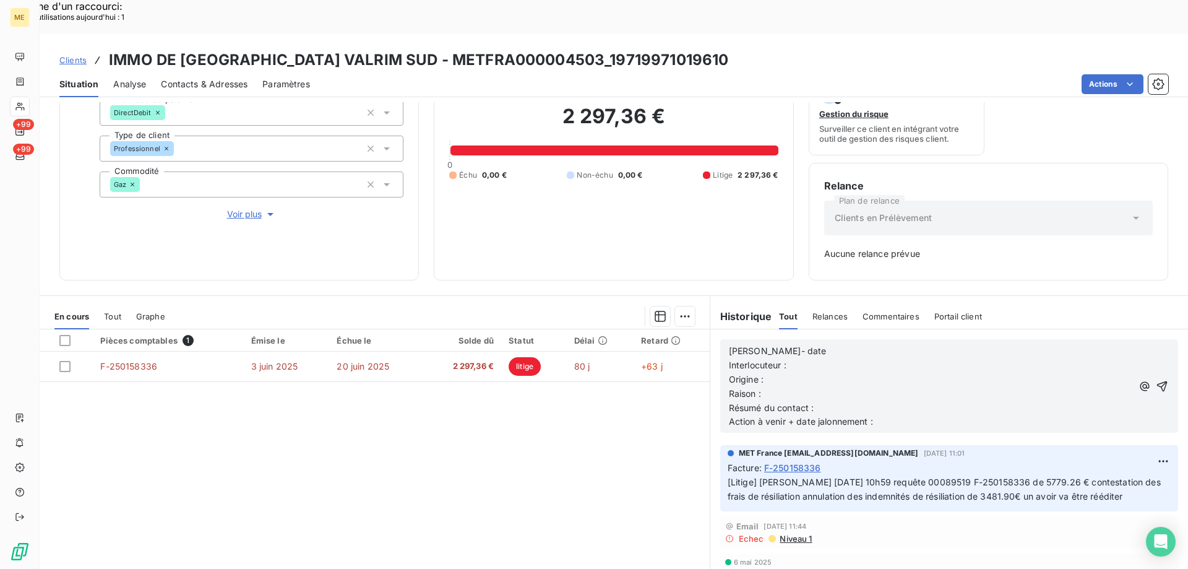
scroll to position [122, 0]
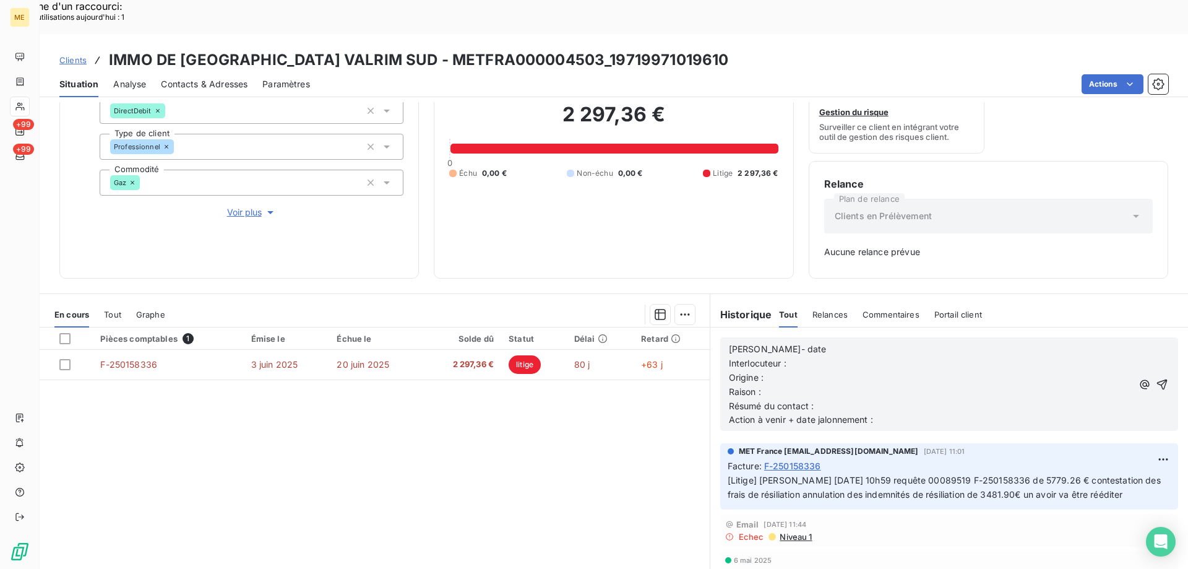
click at [818, 342] on p "Lisa- date" at bounding box center [931, 349] width 404 height 14
click at [826, 356] on p "Interlocuteur :" at bounding box center [931, 363] width 404 height 14
click at [864, 371] on p "Origine :" at bounding box center [931, 378] width 404 height 14
click at [863, 356] on p "Interlocuteur :" at bounding box center [931, 363] width 404 height 14
click at [847, 371] on p "Origine :" at bounding box center [931, 378] width 404 height 14
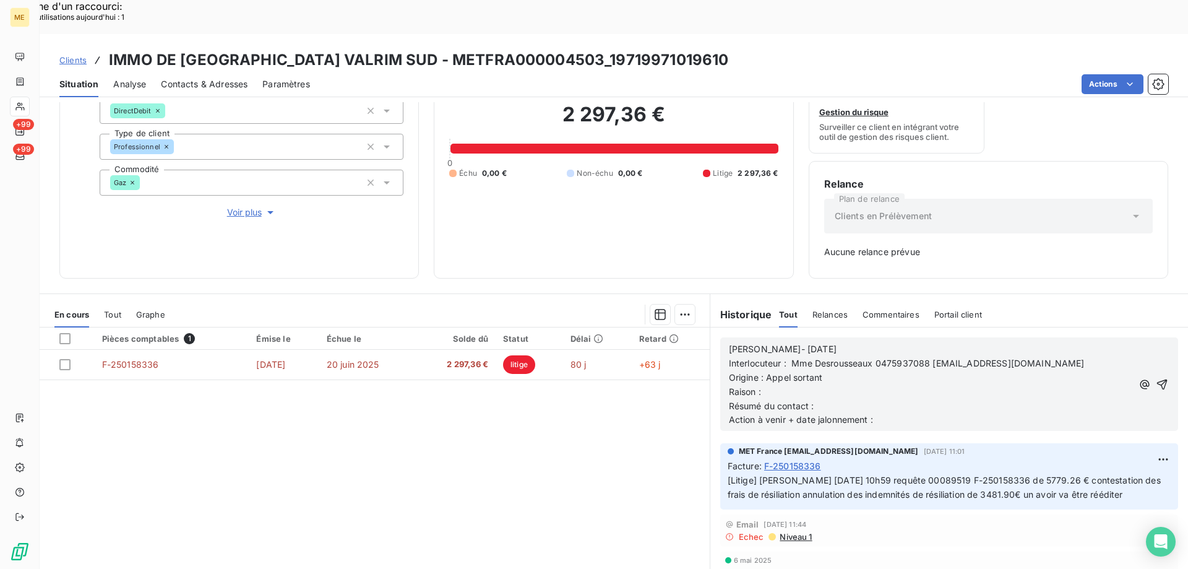
click at [851, 385] on p "Raison :" at bounding box center [931, 392] width 404 height 14
click at [888, 399] on p "Résumé du contact :" at bounding box center [931, 406] width 404 height 14
click at [899, 413] on p "Action à venir + date jalonnement :" at bounding box center [931, 420] width 404 height 14
click at [1157, 379] on icon "button" at bounding box center [1162, 384] width 11 height 11
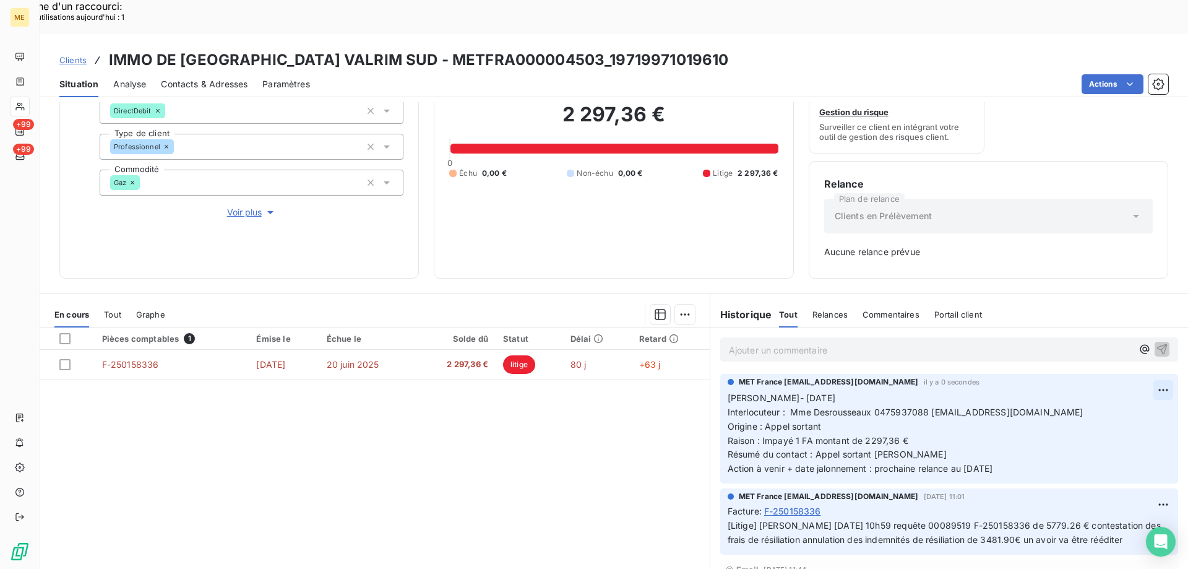
click at [1100, 386] on div "Editer" at bounding box center [1115, 383] width 69 height 20
click at [1157, 427] on icon "button" at bounding box center [1163, 433] width 12 height 12
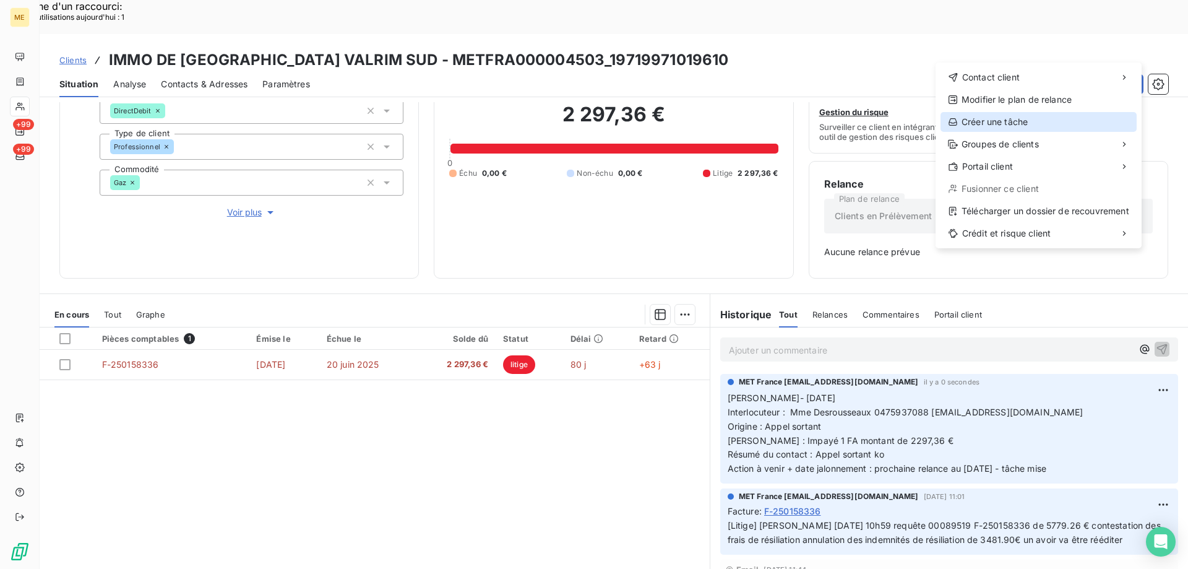
click at [1029, 119] on div "Créer une tâche" at bounding box center [1039, 122] width 196 height 20
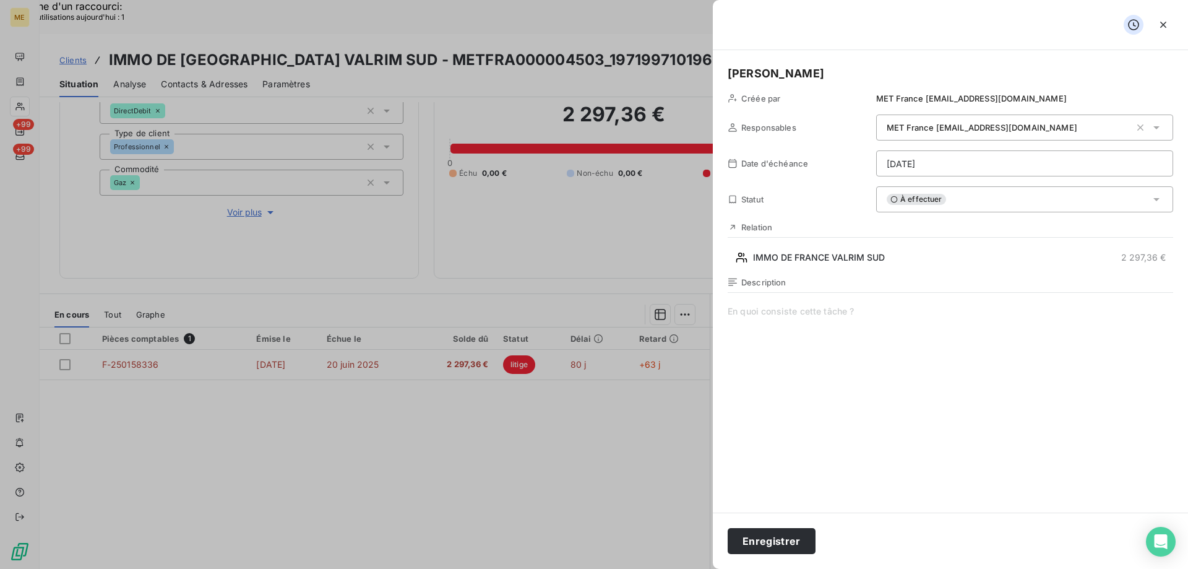
click at [775, 332] on span at bounding box center [951, 424] width 446 height 238
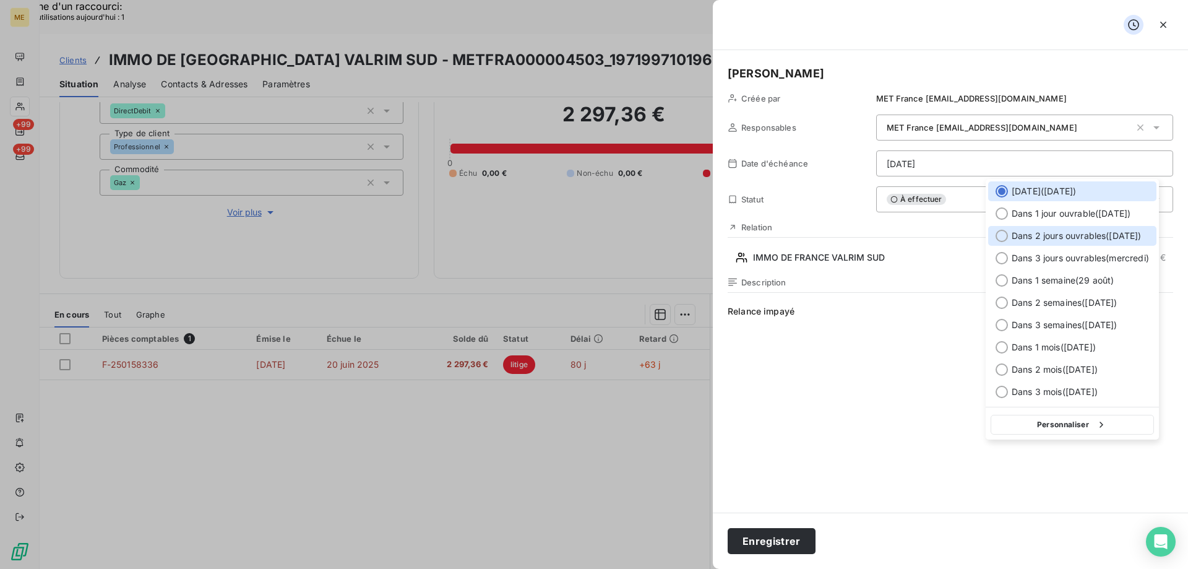
click at [999, 236] on div at bounding box center [1002, 236] width 12 height 12
type input "26/08/2025"
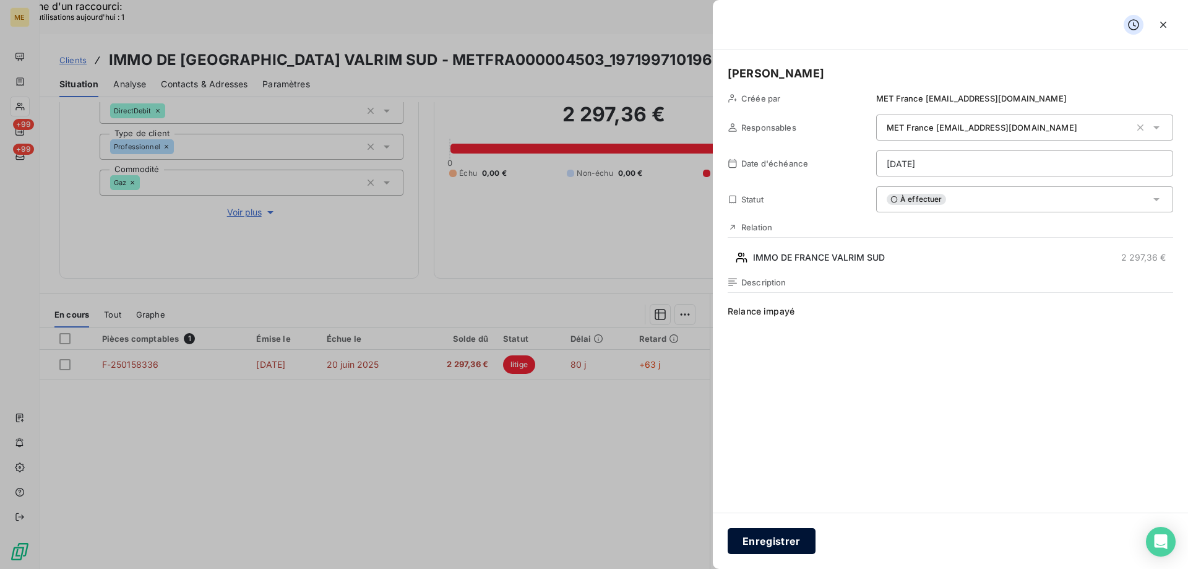
click at [798, 529] on button "Enregistrer" at bounding box center [772, 541] width 88 height 26
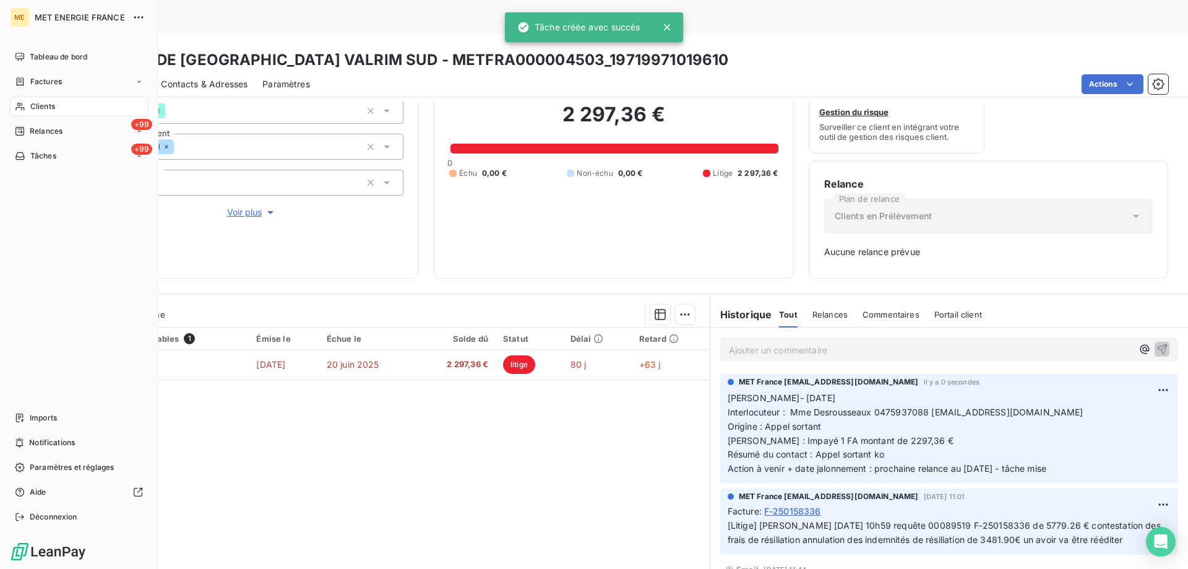
click at [28, 99] on div "Clients" at bounding box center [79, 107] width 138 height 20
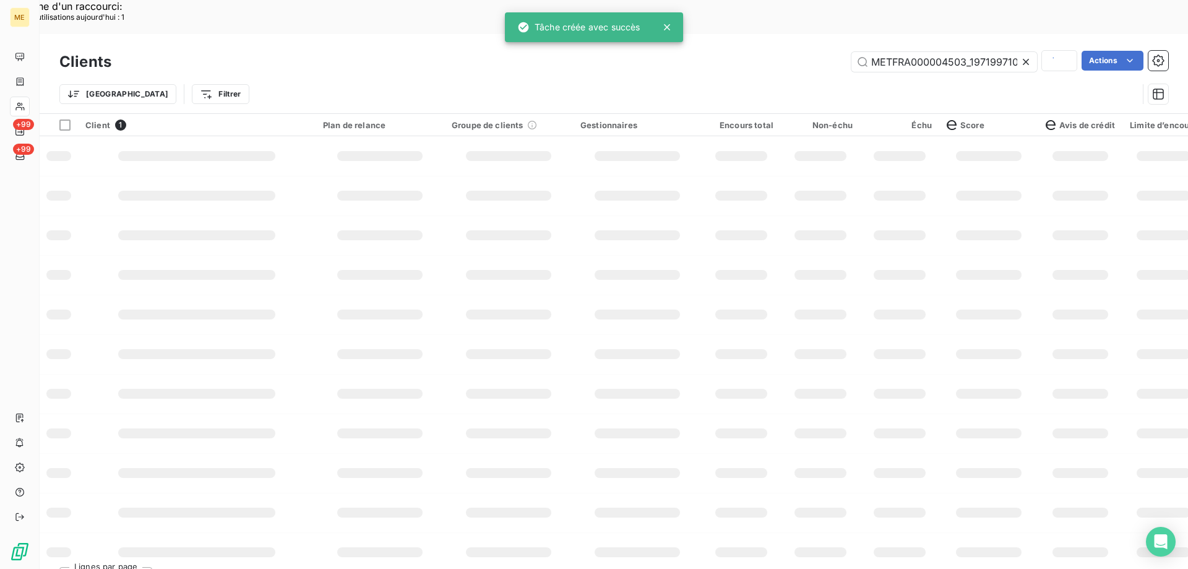
scroll to position [0, 5]
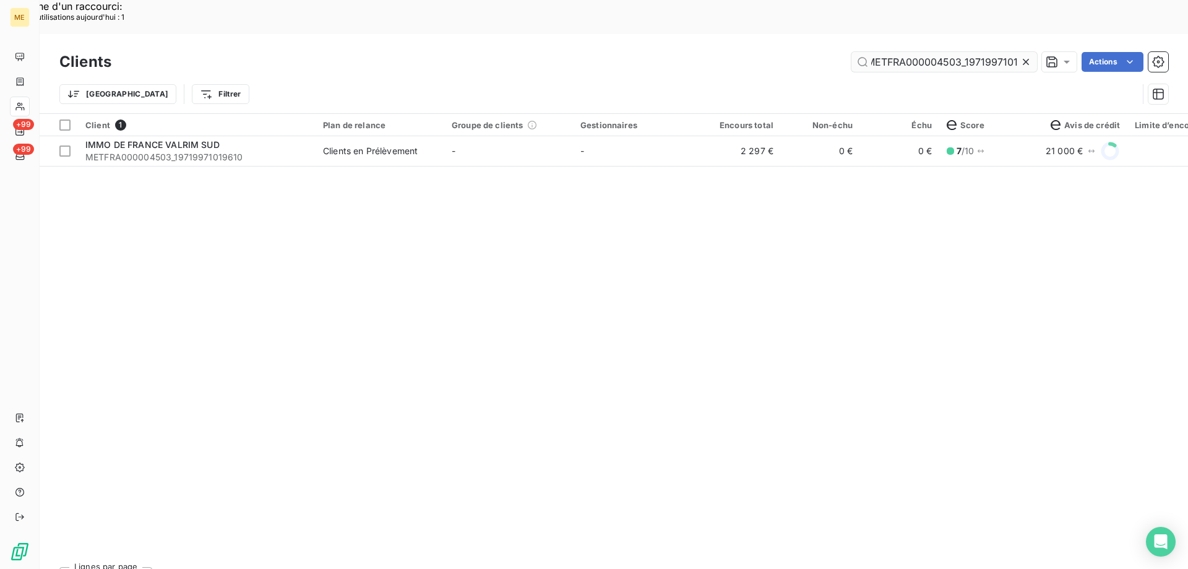
click at [928, 52] on input "METFRA000004503_1971997101" at bounding box center [945, 62] width 186 height 20
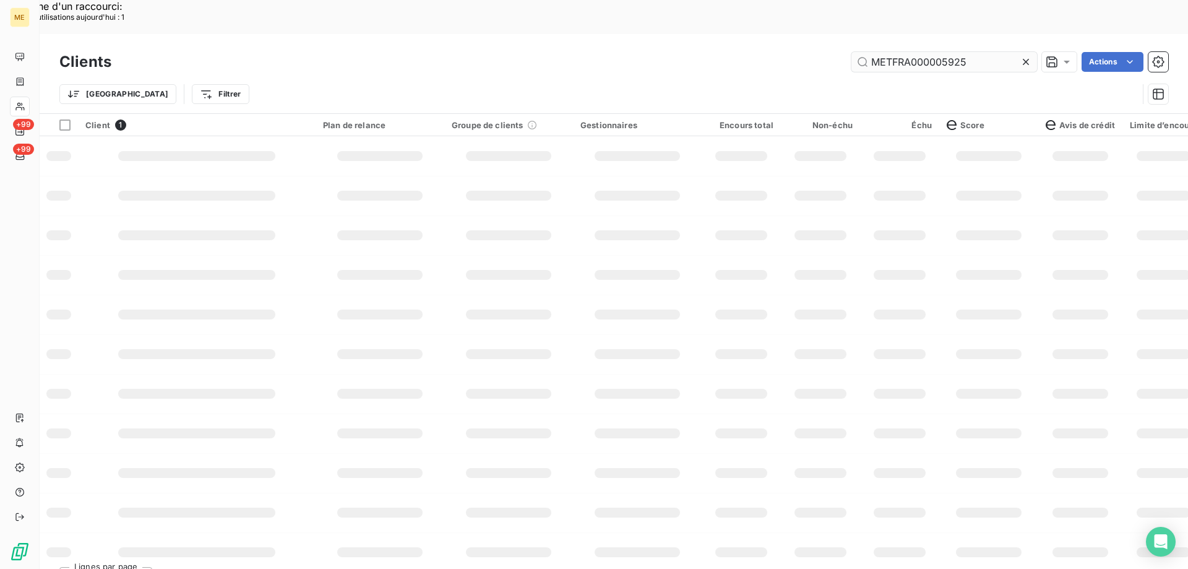
scroll to position [0, 0]
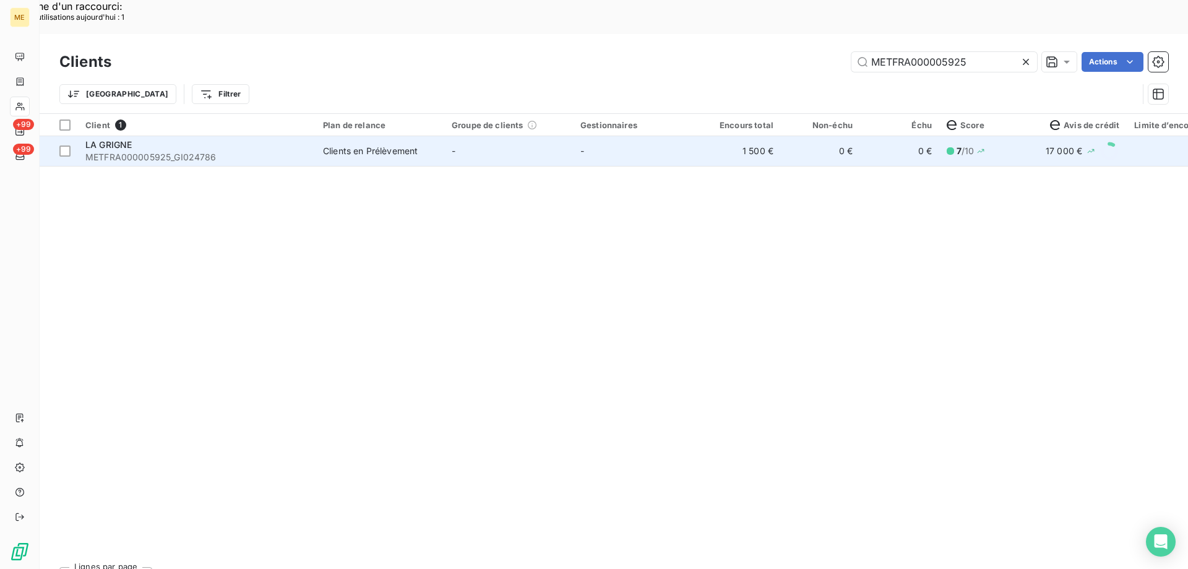
type input "METFRA000005925"
click at [183, 139] on div "LA GRIGNE" at bounding box center [196, 145] width 223 height 12
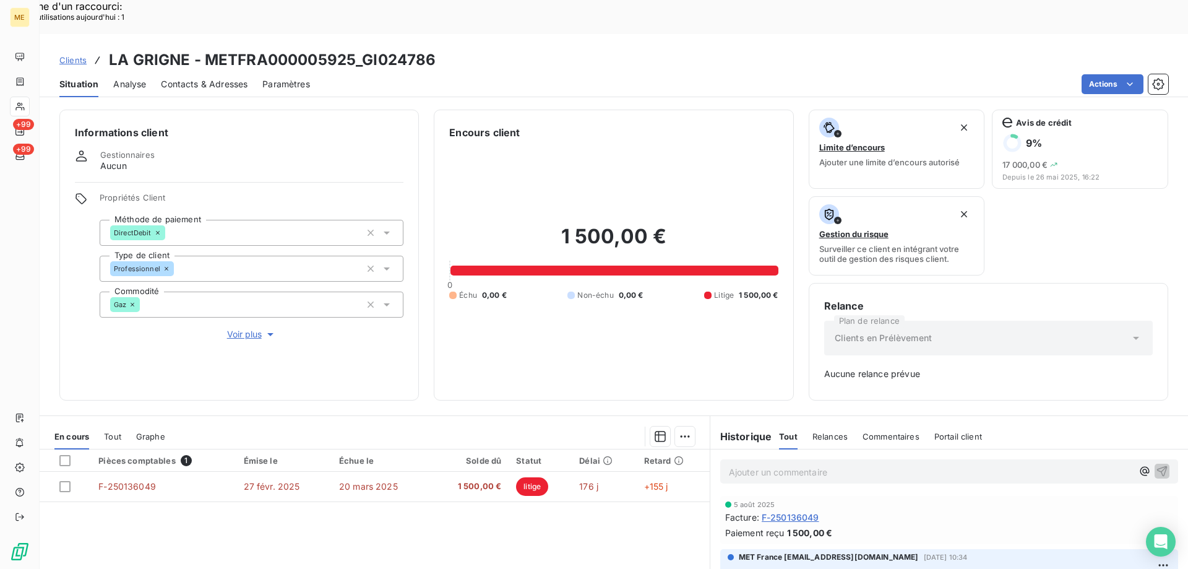
click at [504, 343] on div "1 500,00 € 0 Échu 0,00 € Non-échu 0,00 € Litige 1 500,00 €" at bounding box center [613, 262] width 329 height 245
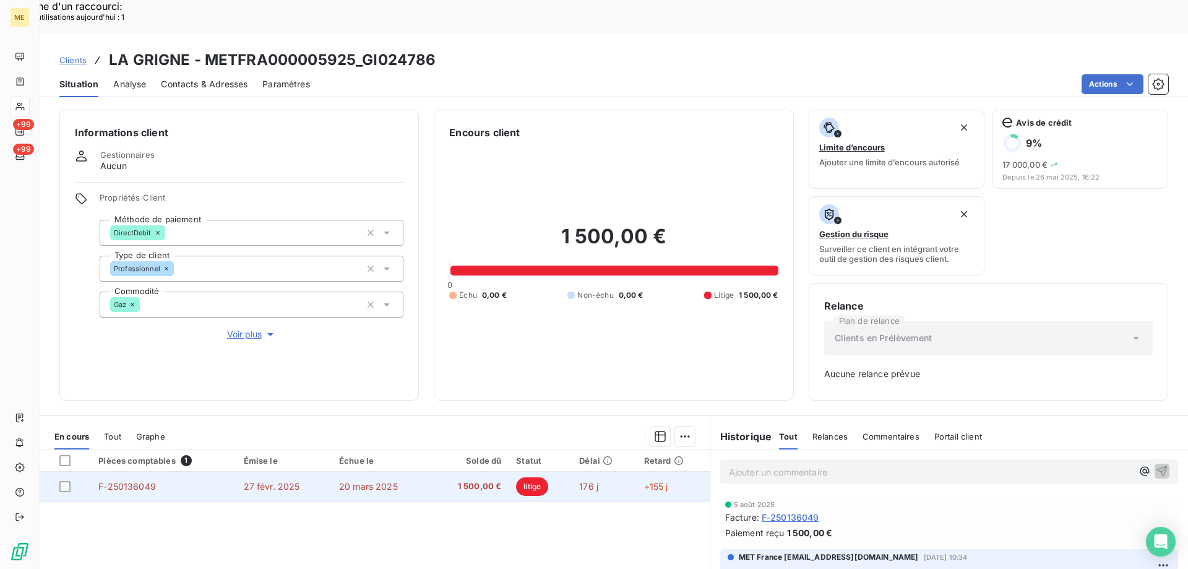
click at [397, 472] on td "20 mars 2025" at bounding box center [381, 487] width 99 height 30
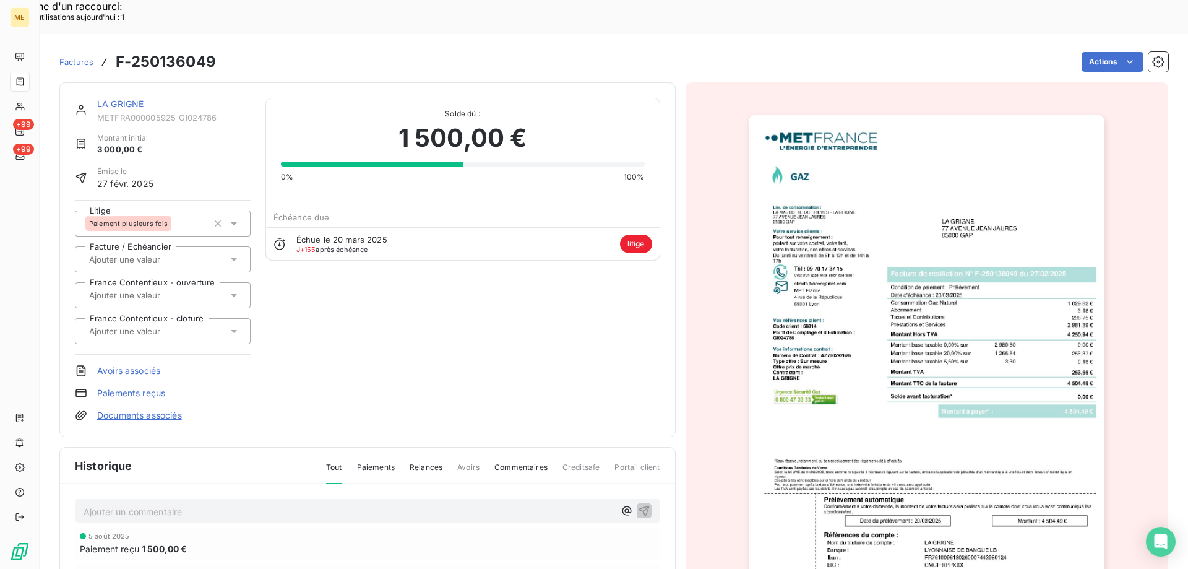
click at [143, 98] on link "LA GRIGNE" at bounding box center [120, 103] width 46 height 11
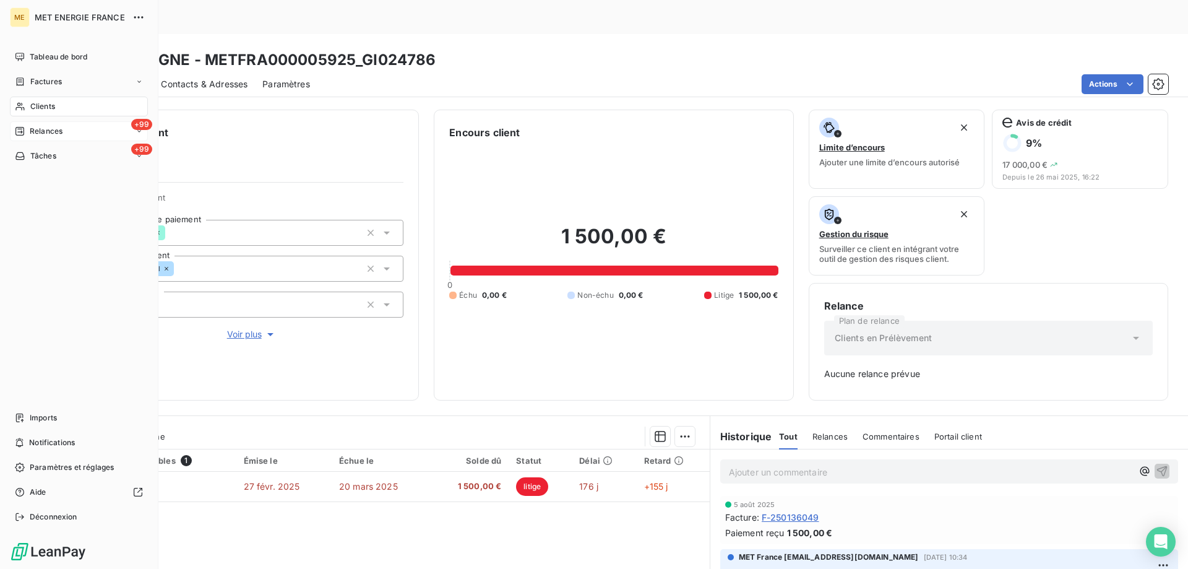
click at [19, 126] on div "Relances" at bounding box center [39, 131] width 48 height 11
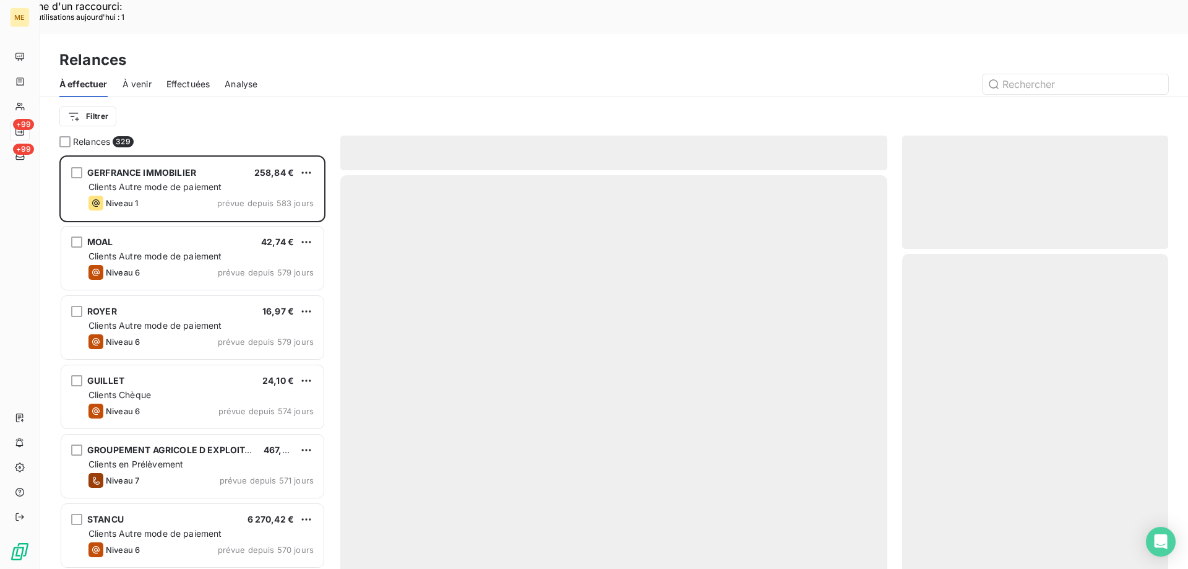
scroll to position [438, 257]
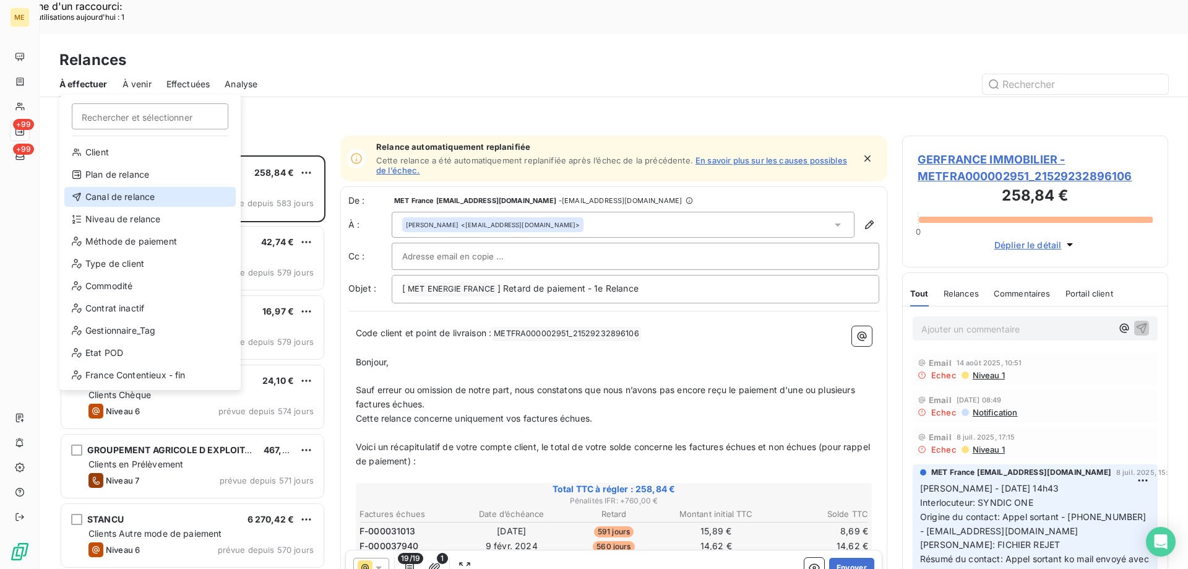
click at [190, 189] on div "Canal de relance" at bounding box center [149, 197] width 171 height 20
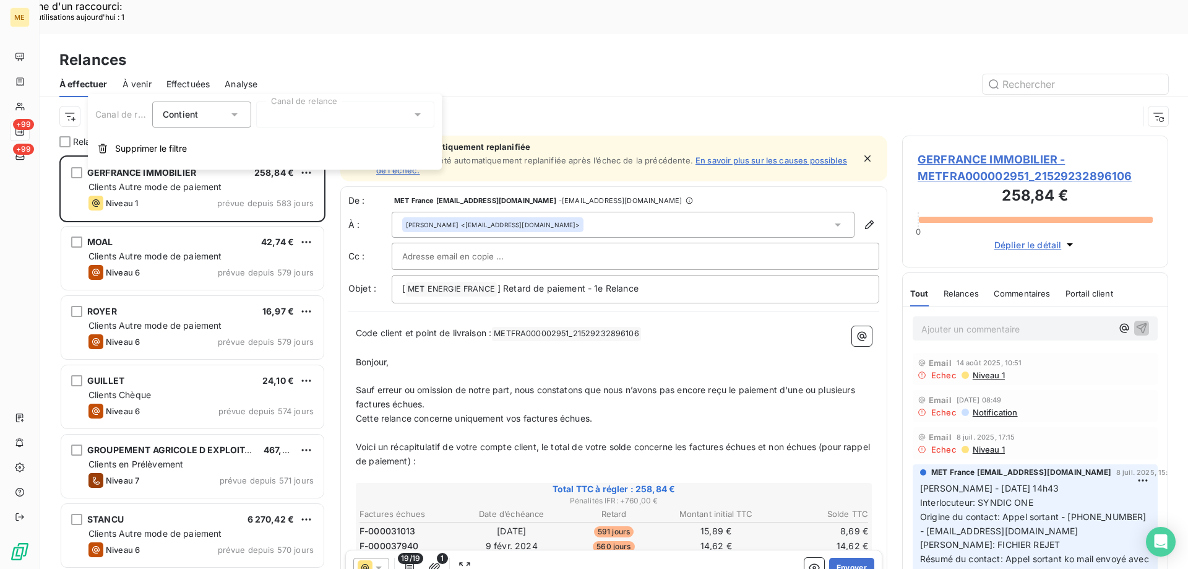
click at [343, 120] on div at bounding box center [345, 114] width 178 height 26
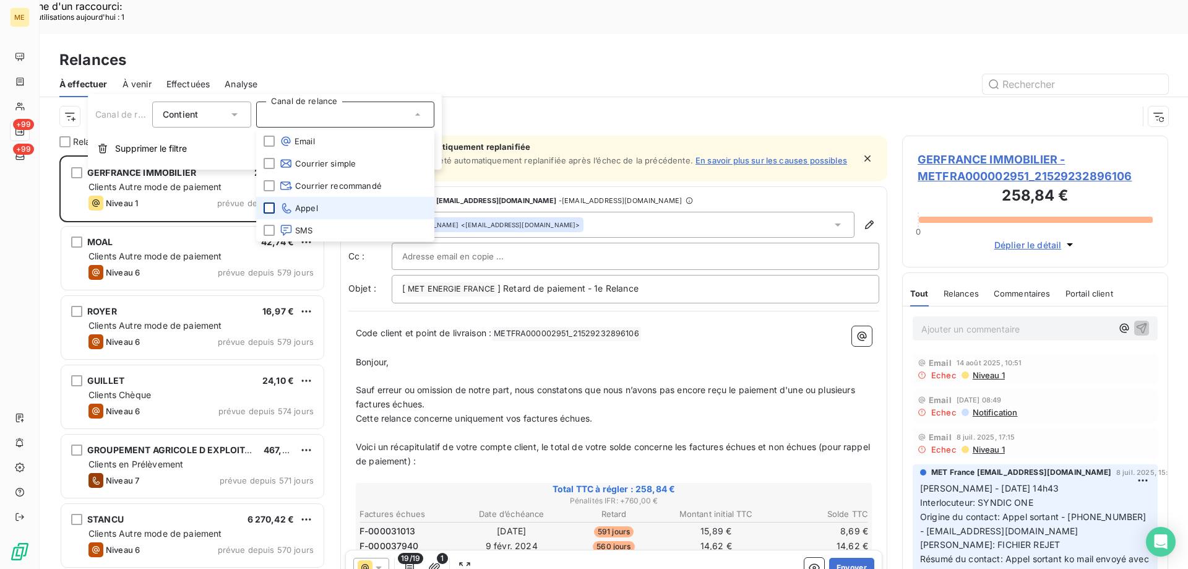
click at [269, 210] on div at bounding box center [269, 207] width 11 height 11
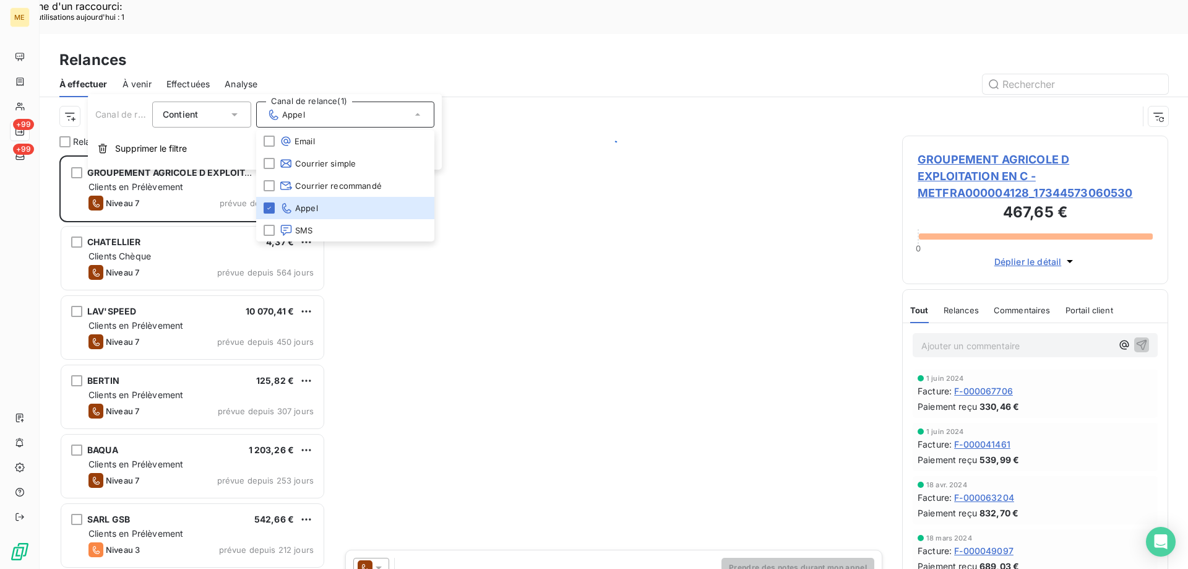
scroll to position [438, 257]
click at [296, 74] on div at bounding box center [720, 84] width 896 height 20
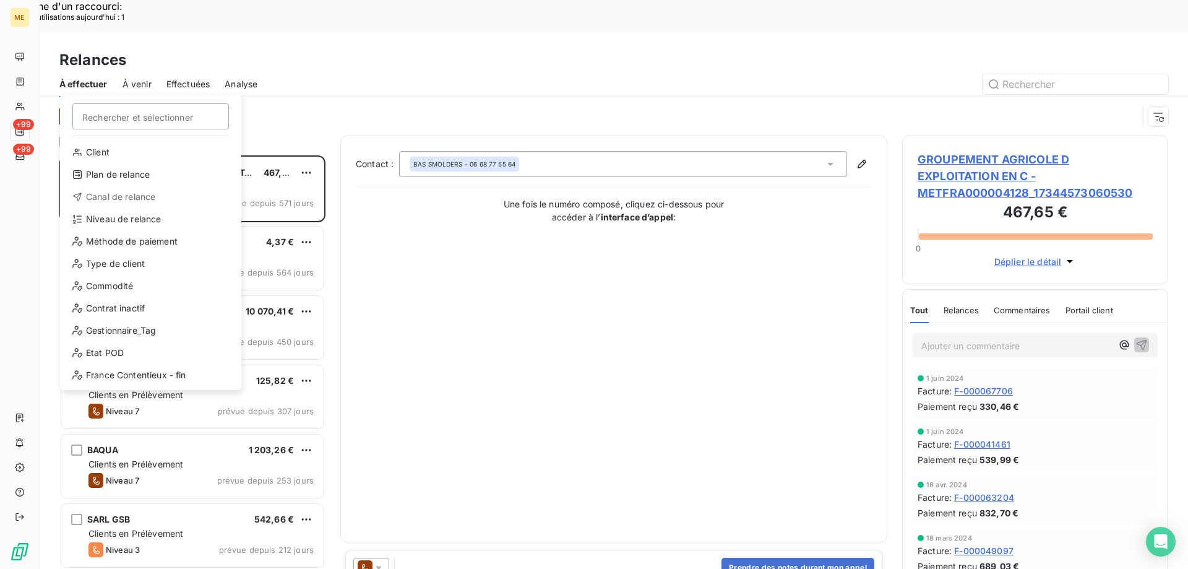
click at [152, 222] on div "Niveau de relance" at bounding box center [150, 219] width 171 height 20
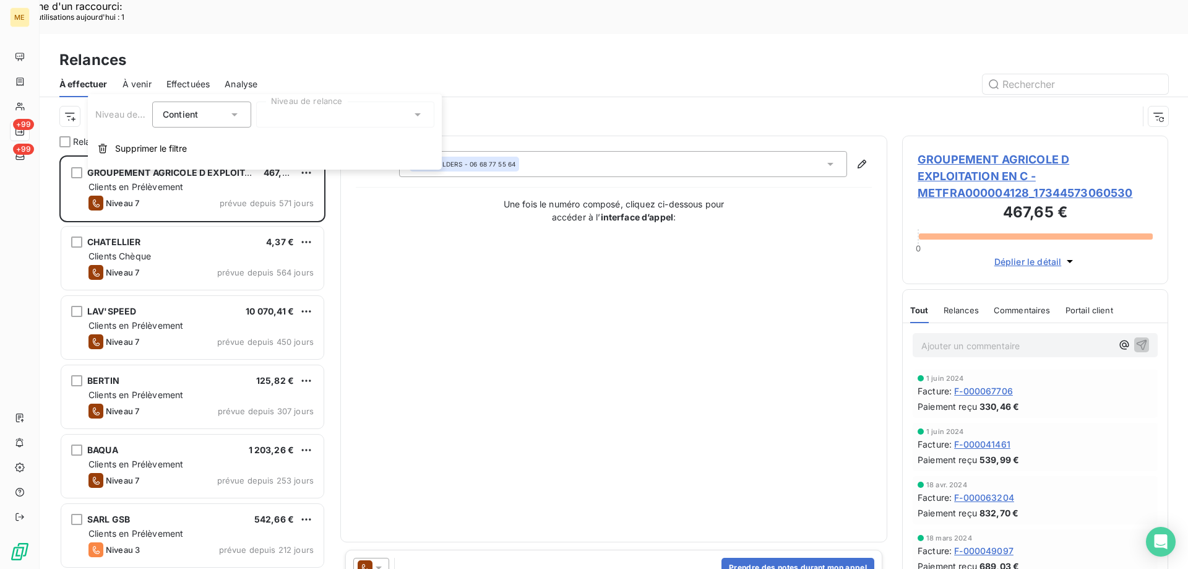
drag, startPoint x: 322, startPoint y: 114, endPoint x: 317, endPoint y: 120, distance: 7.9
click at [318, 119] on div at bounding box center [345, 114] width 178 height 26
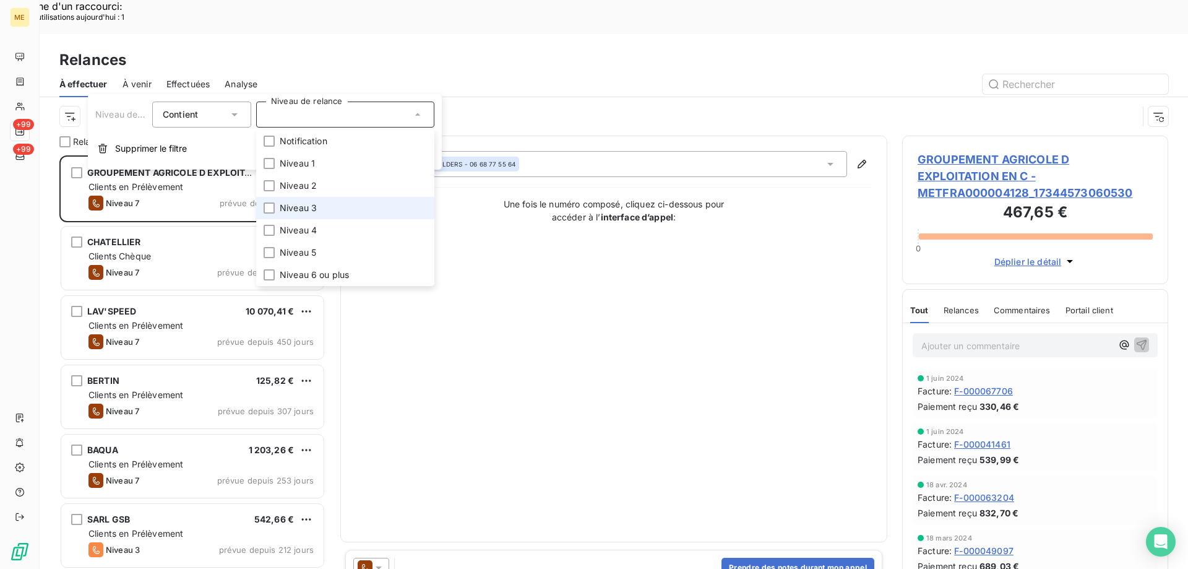
click at [287, 200] on li "Niveau 3" at bounding box center [345, 208] width 178 height 22
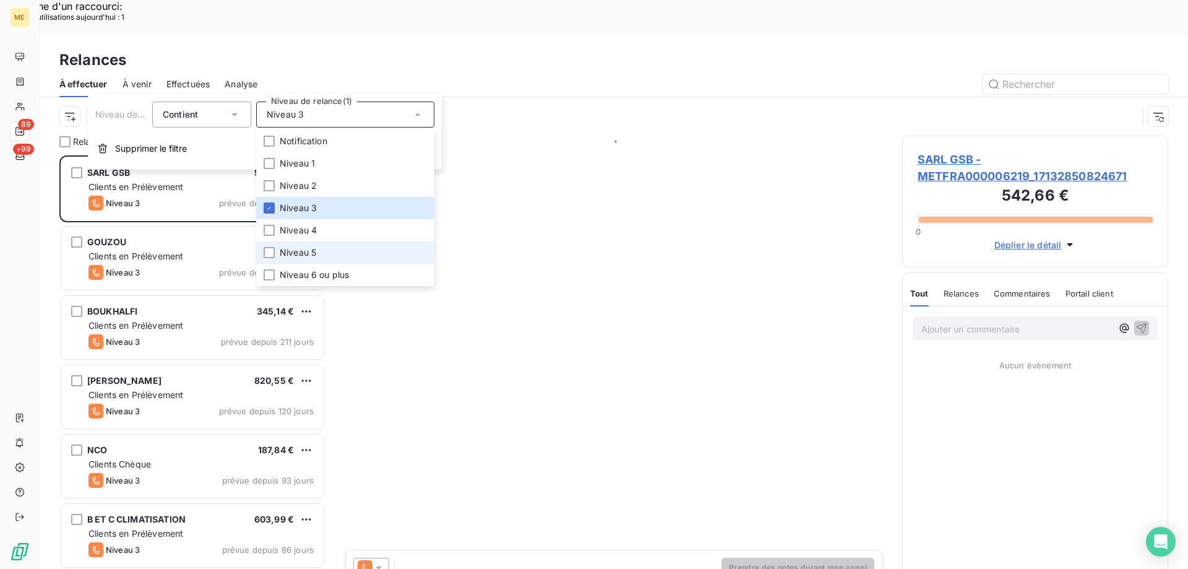
scroll to position [438, 257]
click at [285, 251] on span "Niveau 5" at bounding box center [298, 252] width 37 height 12
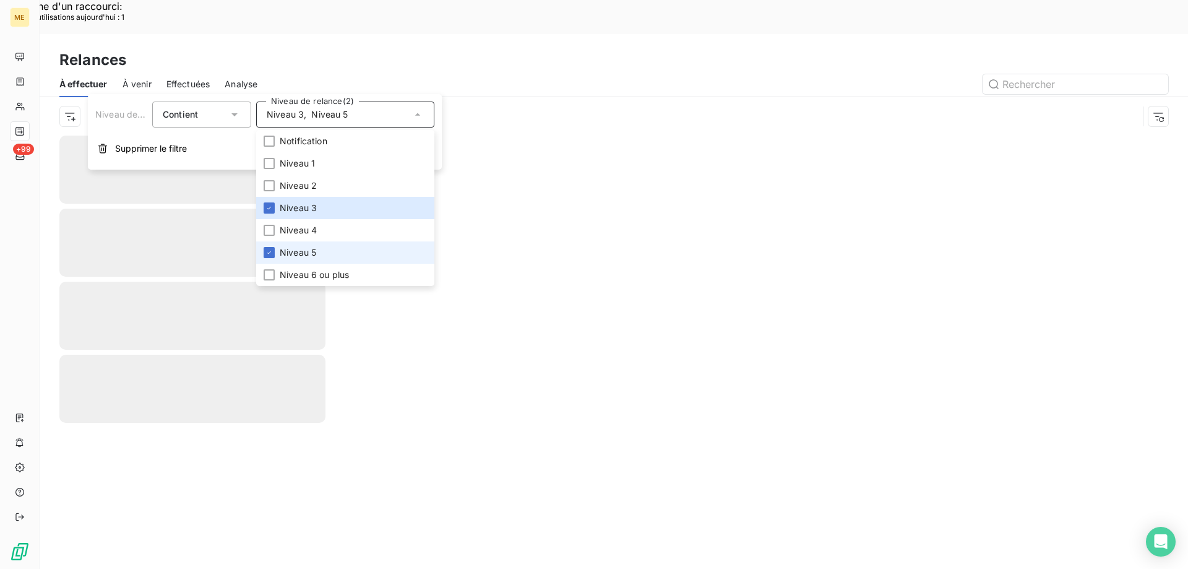
click at [285, 251] on span "Niveau 5" at bounding box center [298, 252] width 37 height 12
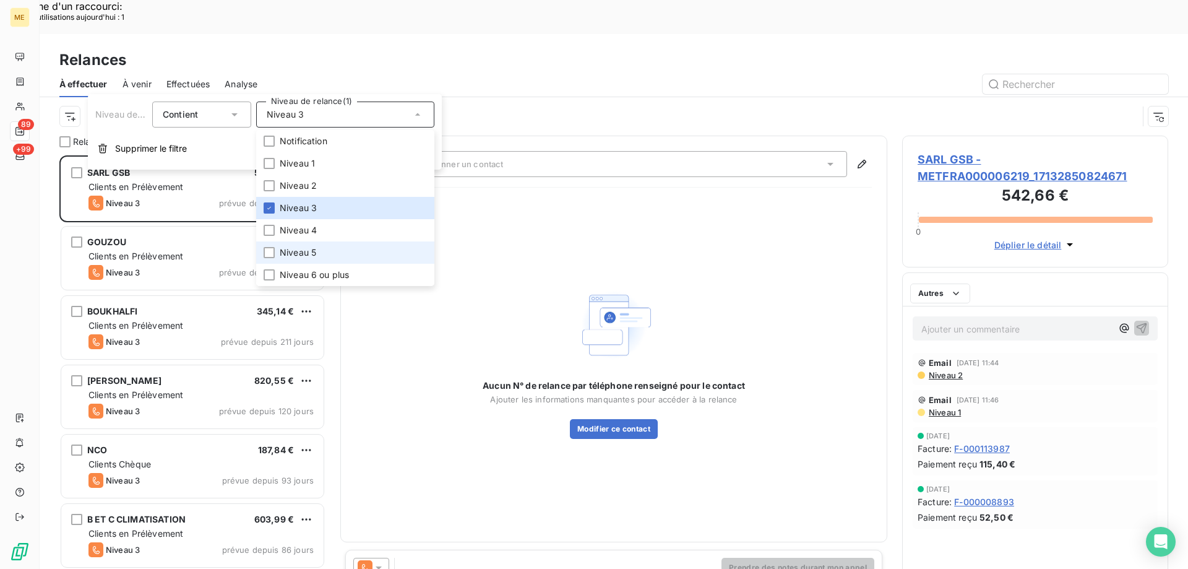
click at [285, 251] on span "Niveau 5" at bounding box center [298, 252] width 37 height 12
click at [294, 280] on span "Niveau 6 ou plus" at bounding box center [314, 275] width 69 height 12
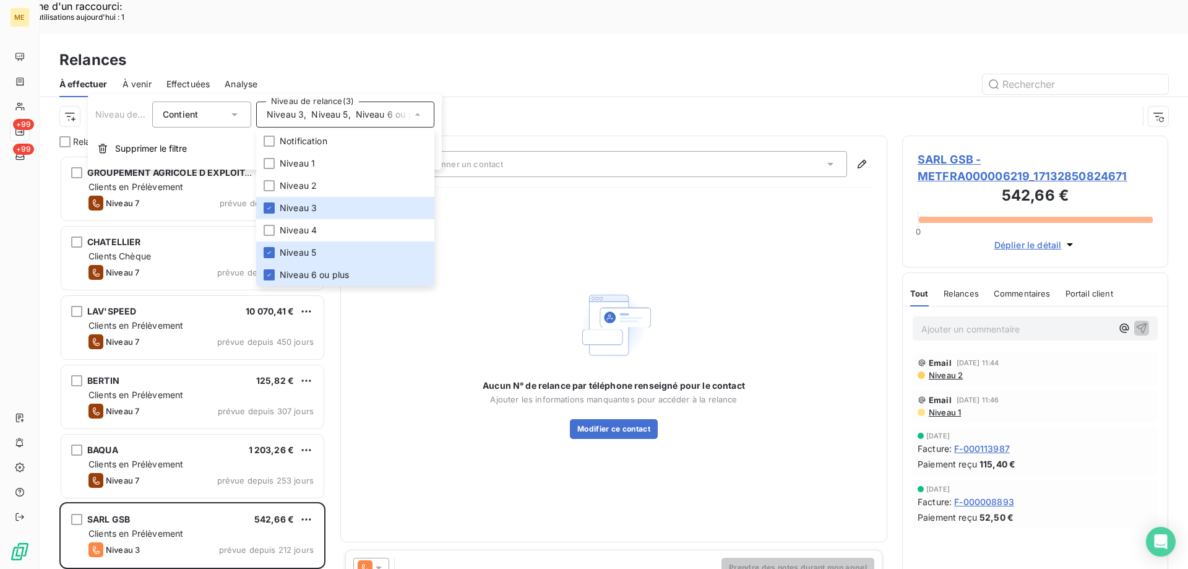
click at [502, 74] on div at bounding box center [720, 84] width 896 height 20
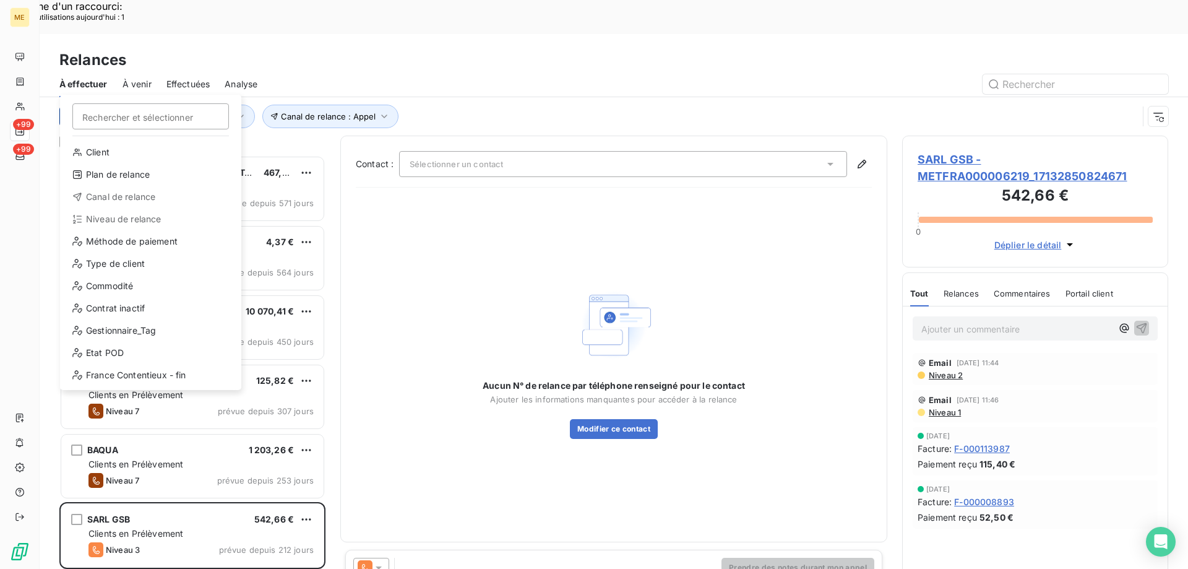
click at [193, 335] on div "Gestionnaire_Tag" at bounding box center [150, 331] width 171 height 20
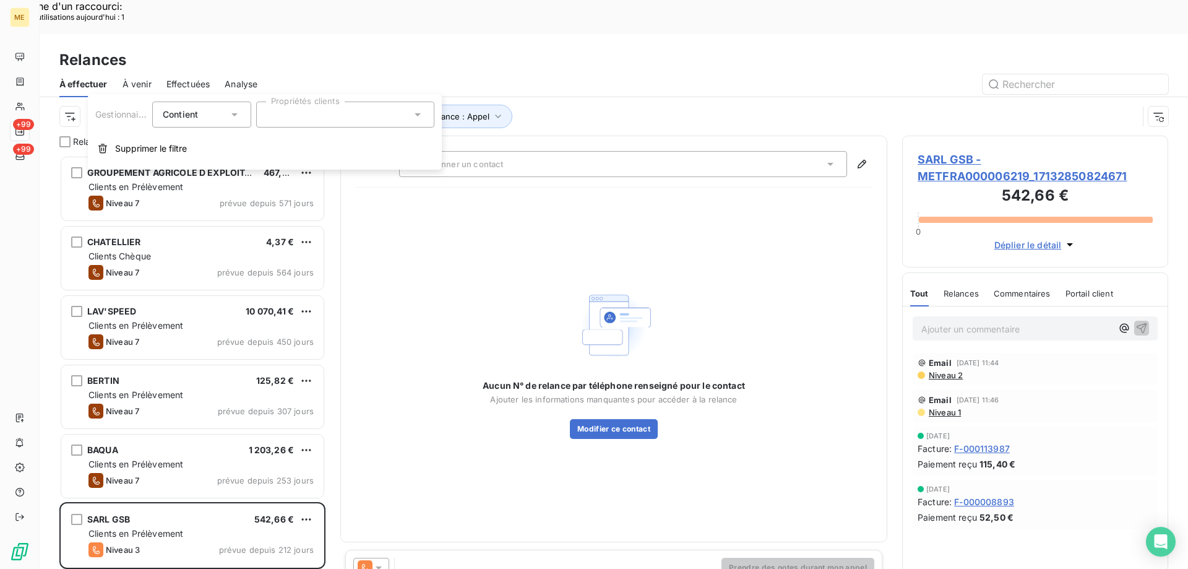
click at [380, 126] on div at bounding box center [345, 114] width 178 height 26
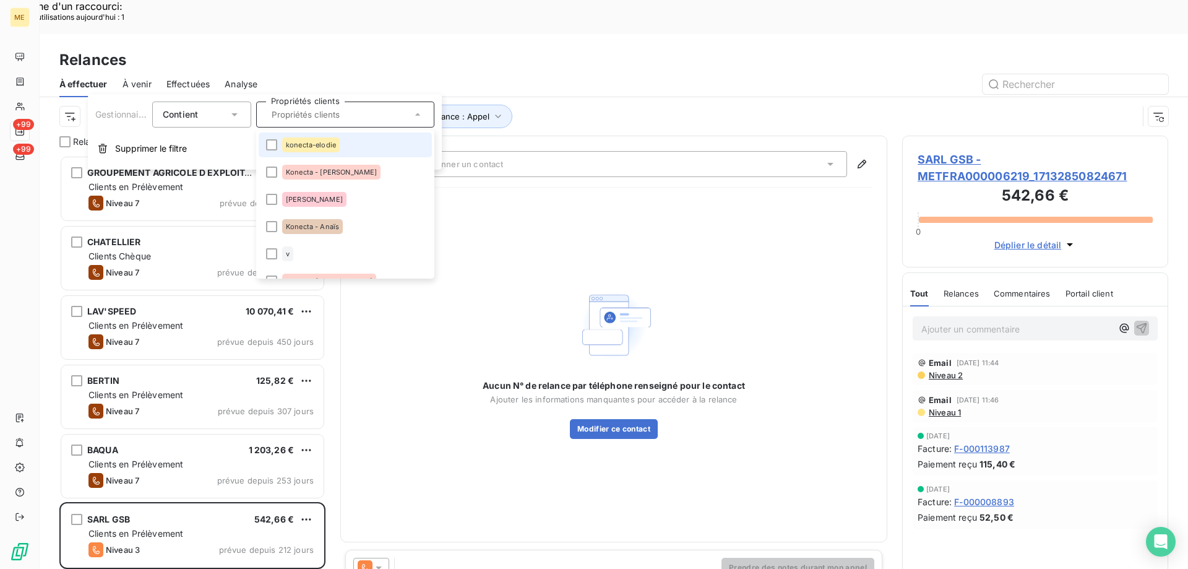
click at [327, 153] on li "konecta-elodie" at bounding box center [345, 144] width 173 height 25
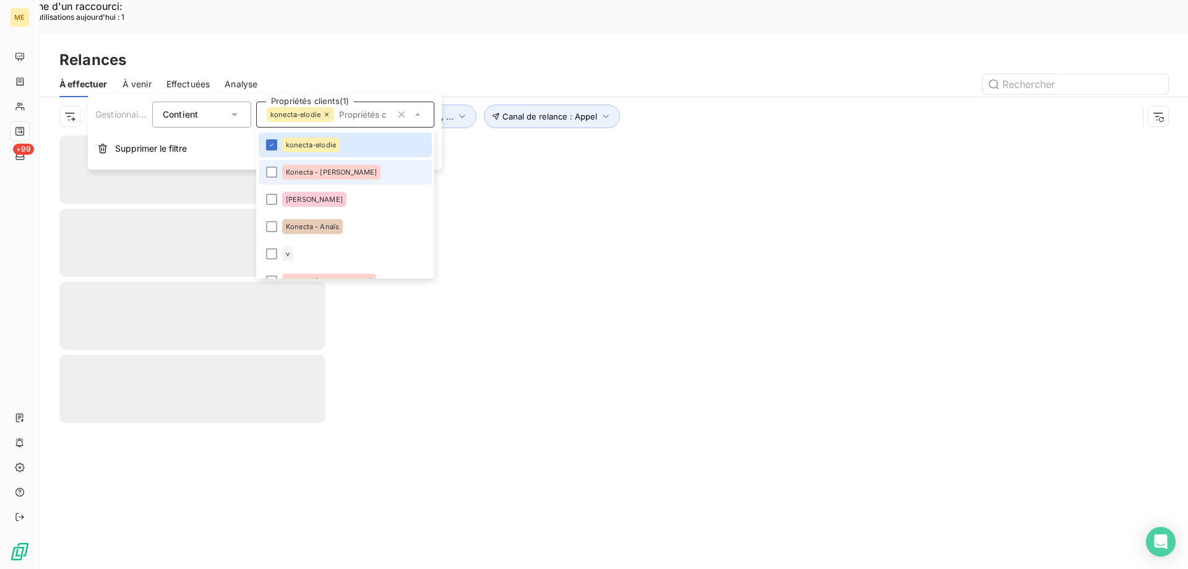
click at [320, 164] on li "Konecta - Cindy" at bounding box center [345, 172] width 173 height 25
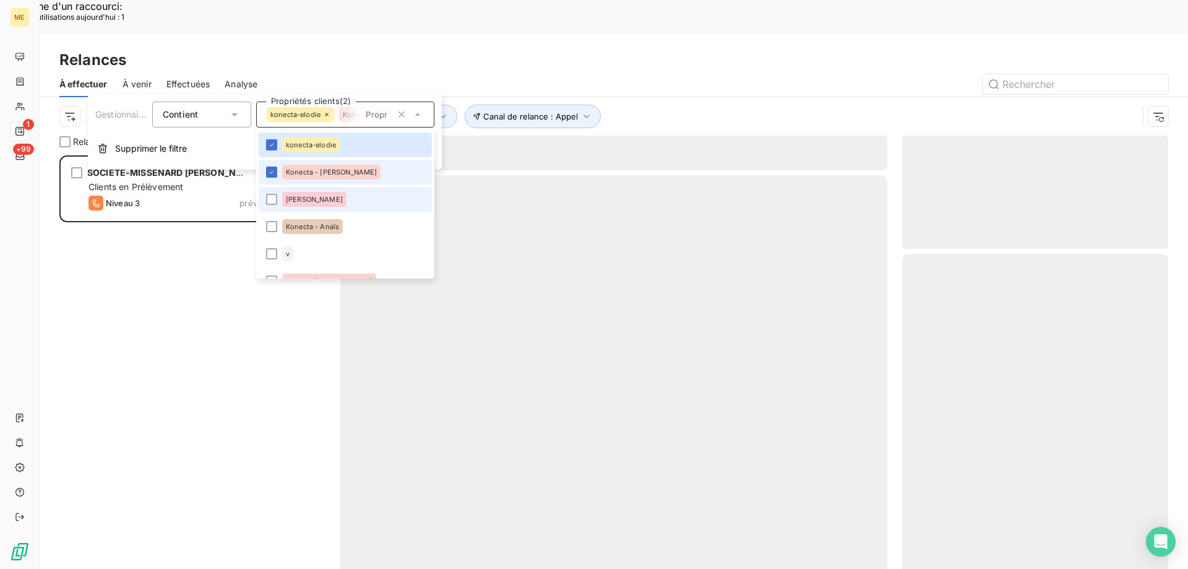
scroll to position [438, 257]
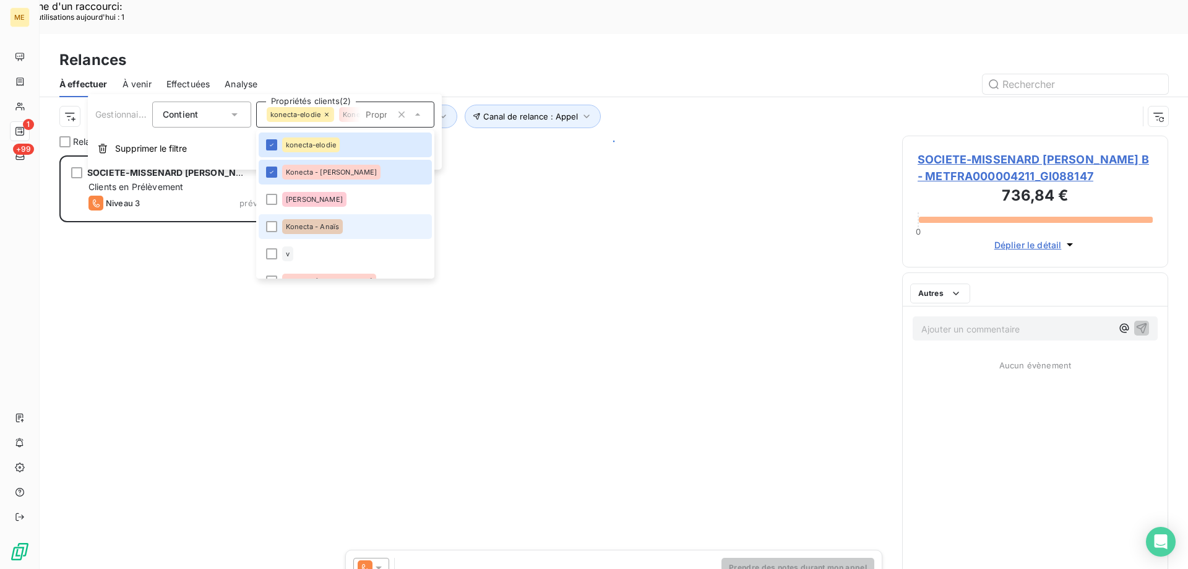
click at [324, 229] on span "Konecta - Anaïs" at bounding box center [312, 226] width 53 height 7
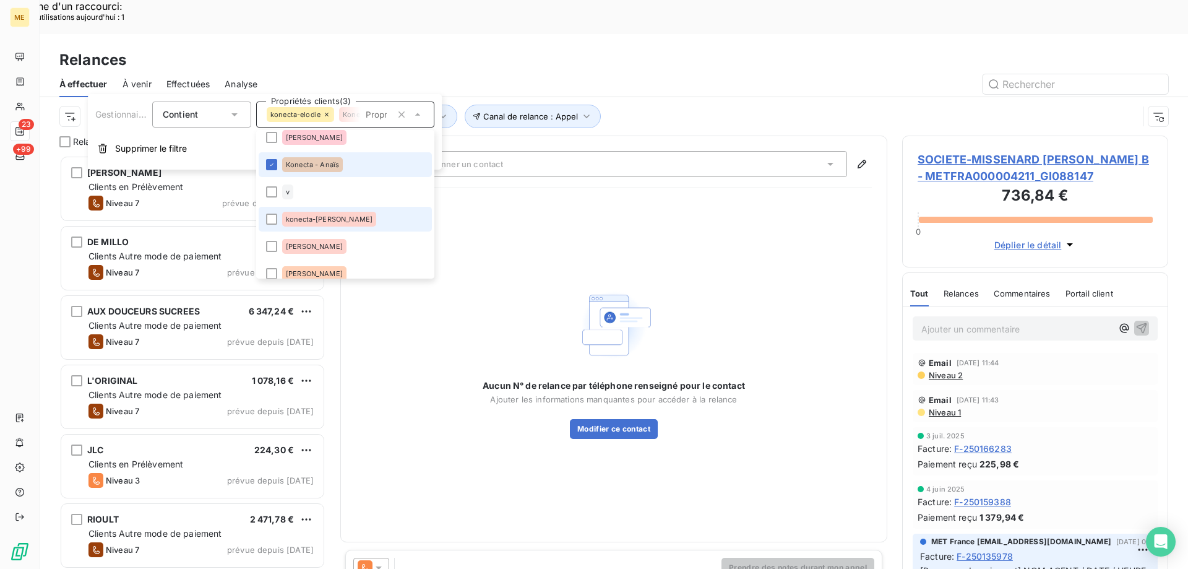
click at [329, 218] on span "konecta-valérie" at bounding box center [329, 218] width 87 height 7
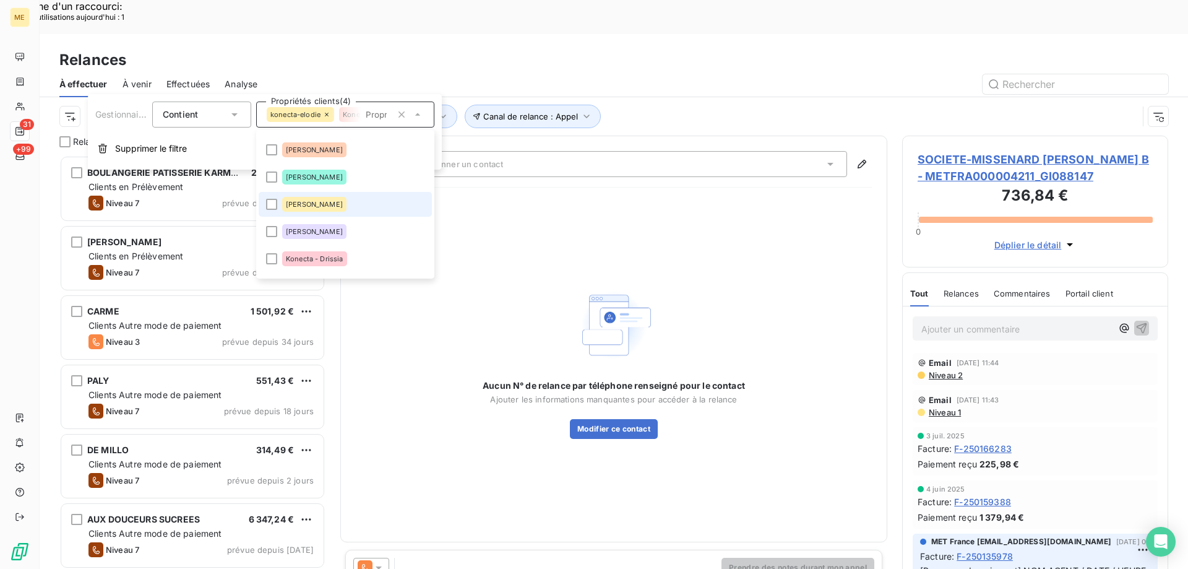
scroll to position [248, 0]
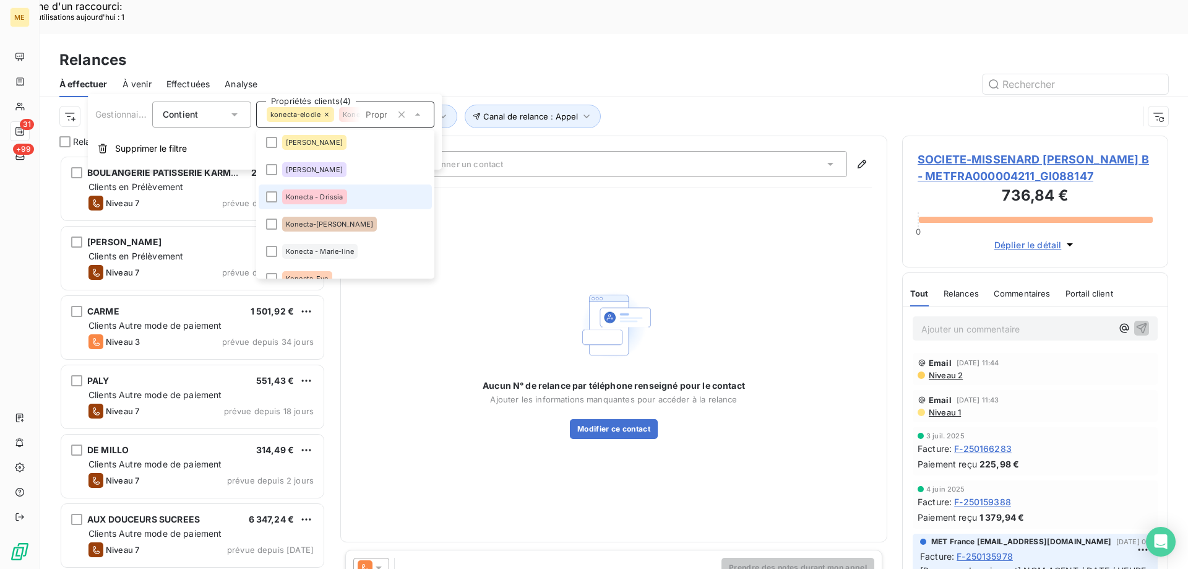
click at [340, 195] on span "Konecta - Drissia" at bounding box center [315, 196] width 58 height 7
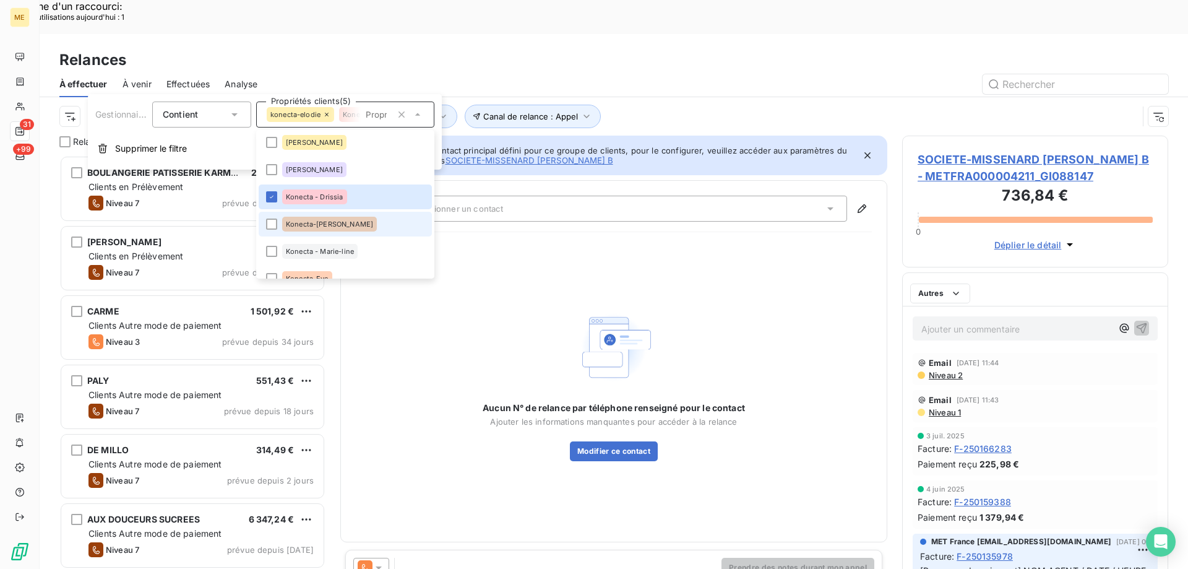
click at [321, 221] on span "Konecta-Laurine" at bounding box center [329, 223] width 87 height 7
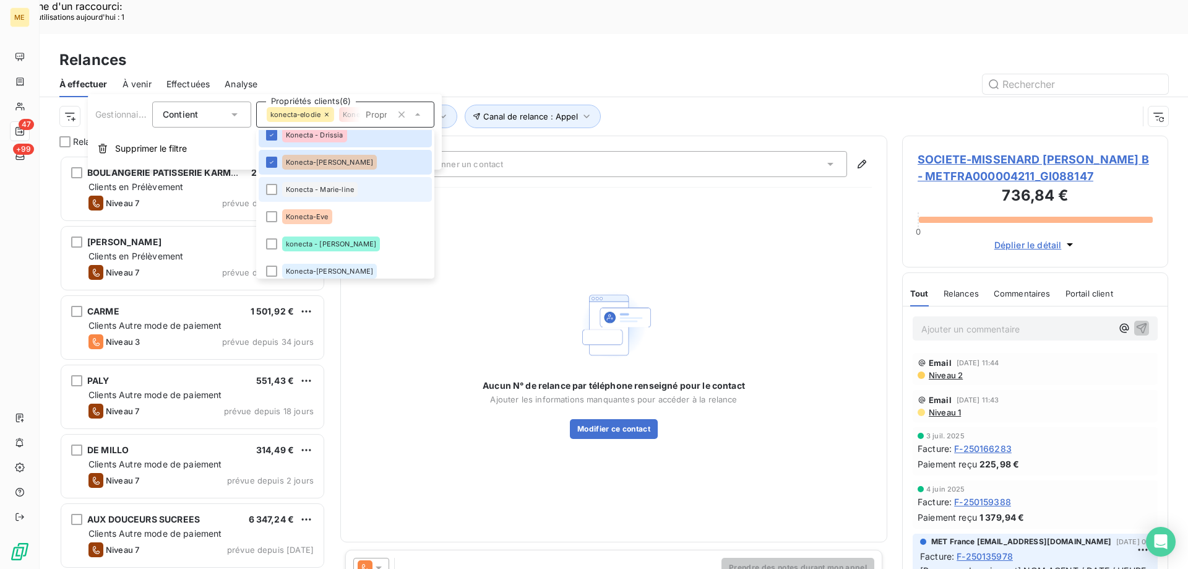
click at [322, 192] on span "Konecta - Marie-line" at bounding box center [320, 189] width 68 height 7
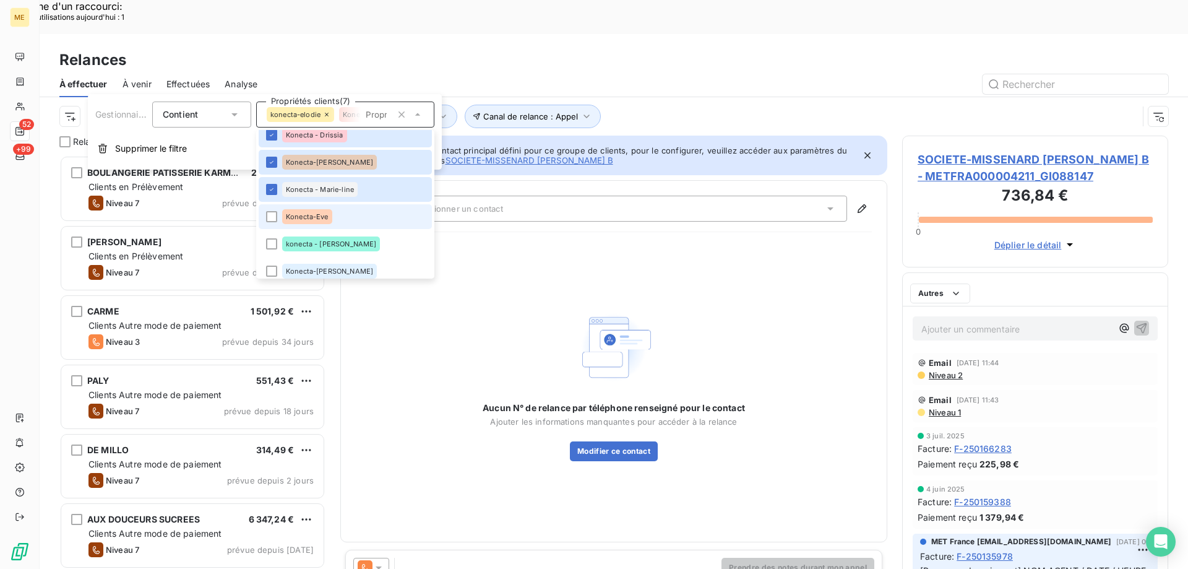
click at [298, 220] on div "Konecta-Eve" at bounding box center [307, 216] width 50 height 15
click at [287, 245] on span "konecta - lisa" at bounding box center [331, 243] width 90 height 7
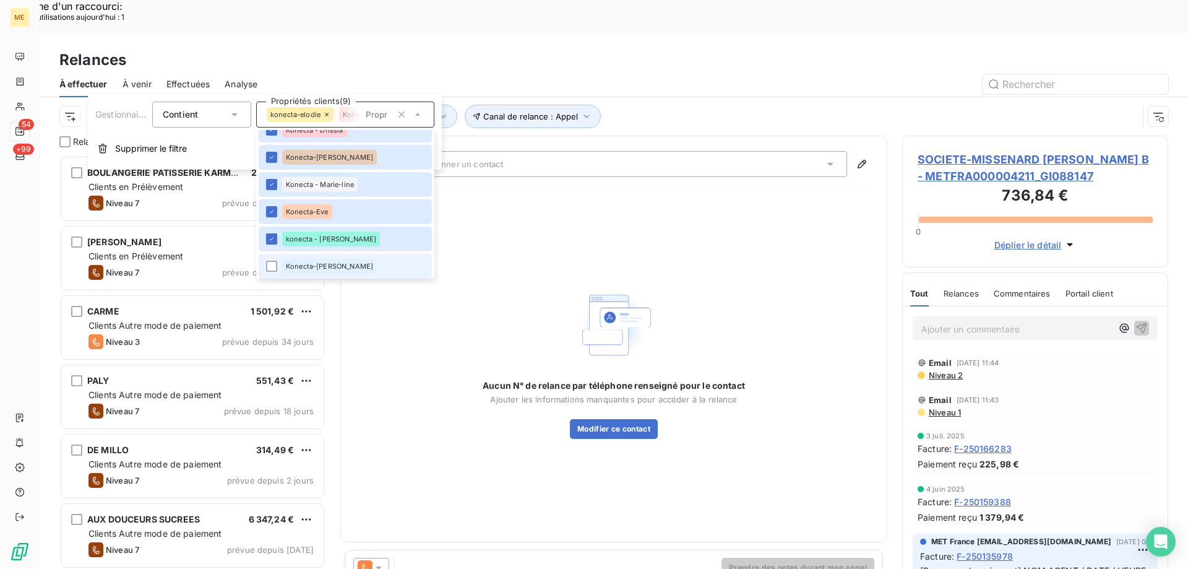
click at [282, 270] on div "Konecta-Sylvain" at bounding box center [329, 266] width 95 height 15
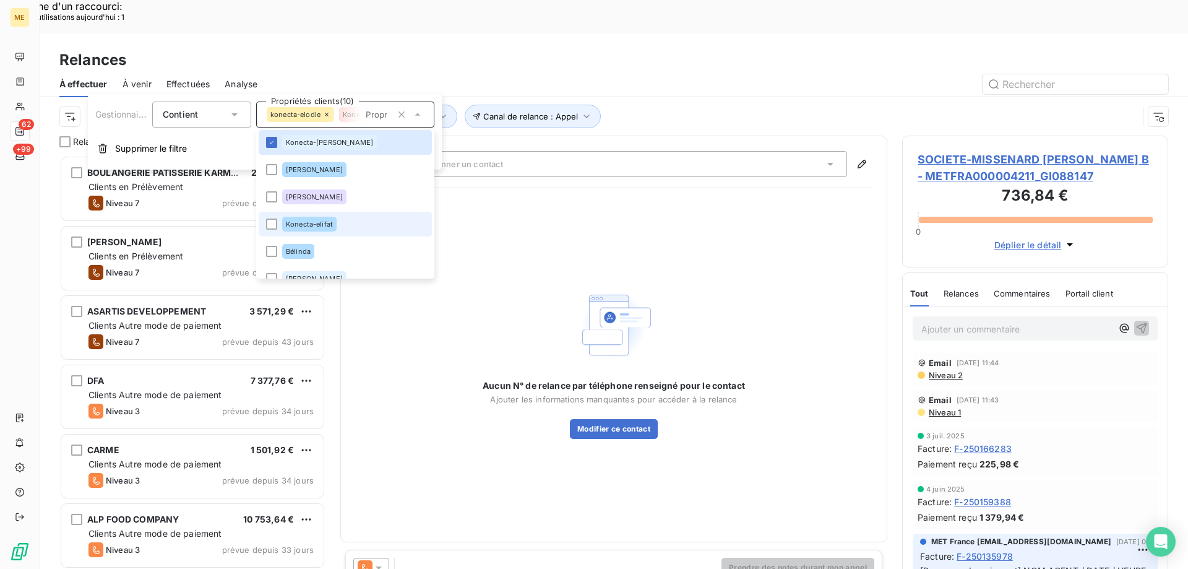
click at [291, 226] on span "Konecta-elifat" at bounding box center [309, 223] width 47 height 7
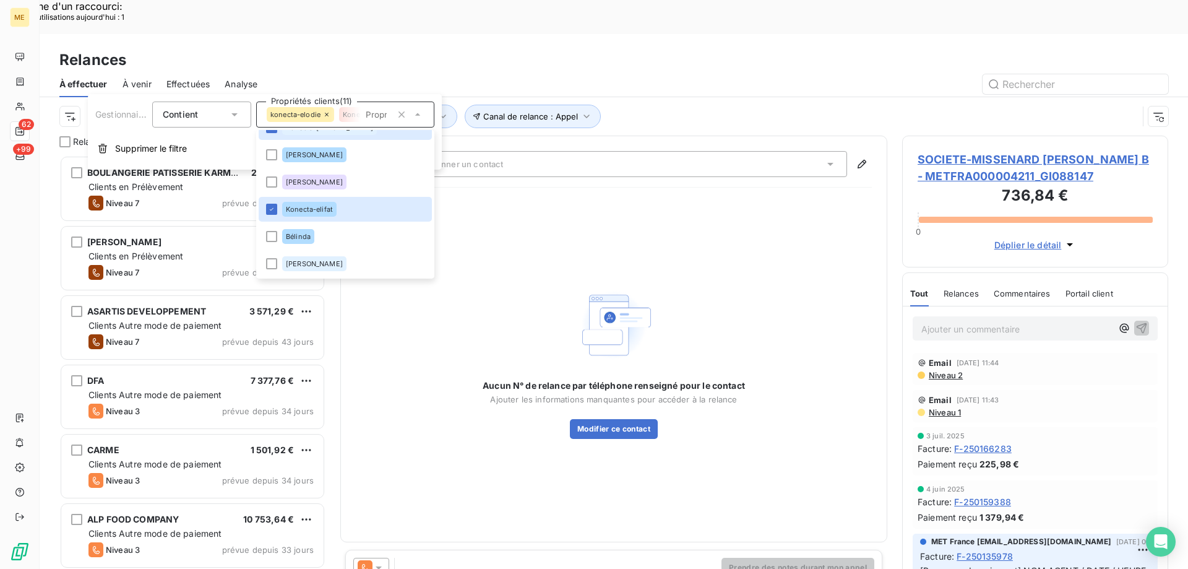
click at [616, 105] on div "Canal de relance : Appel Niveau de relance : Niveau 3 , ... Gestionnaire_Tag : …" at bounding box center [598, 117] width 1079 height 24
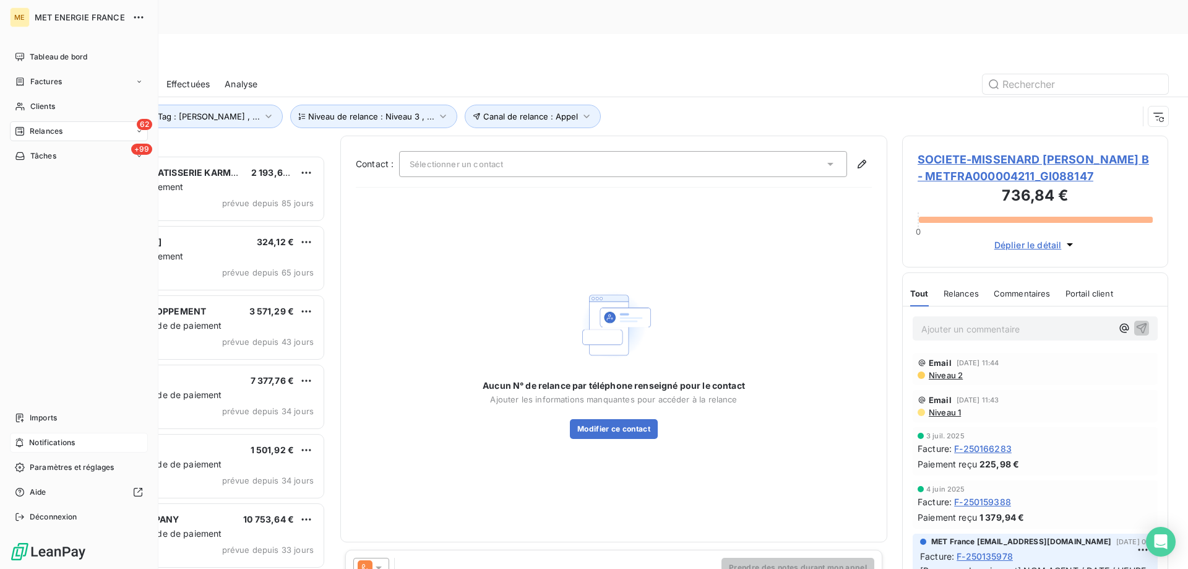
click at [28, 445] on div "Notifications" at bounding box center [79, 443] width 138 height 20
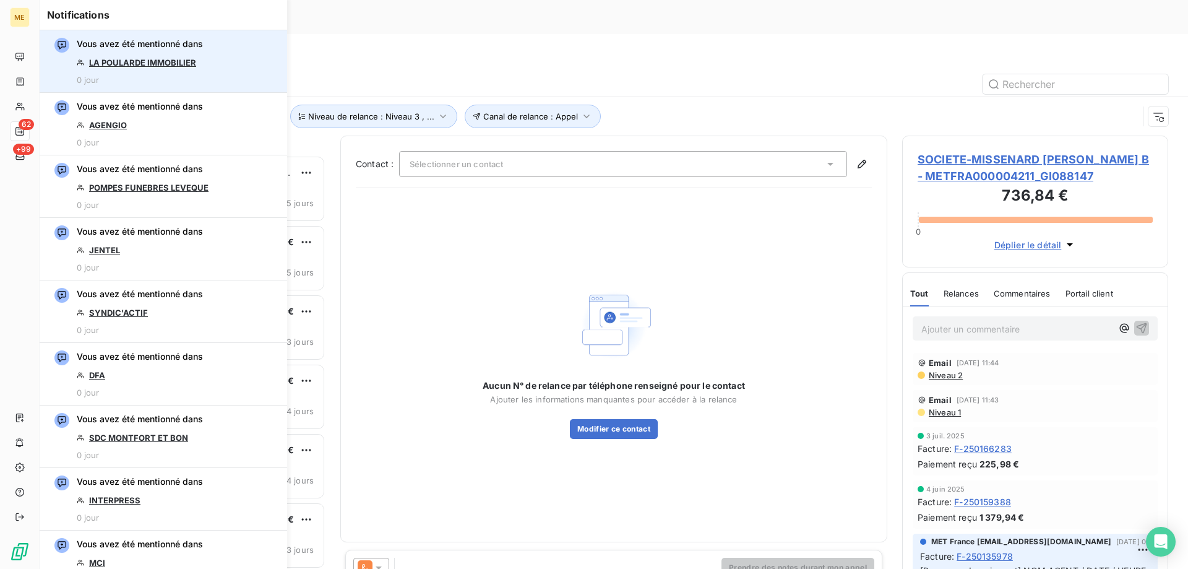
click at [152, 63] on link "LA POULARDE IMMOBILIER" at bounding box center [142, 63] width 107 height 10
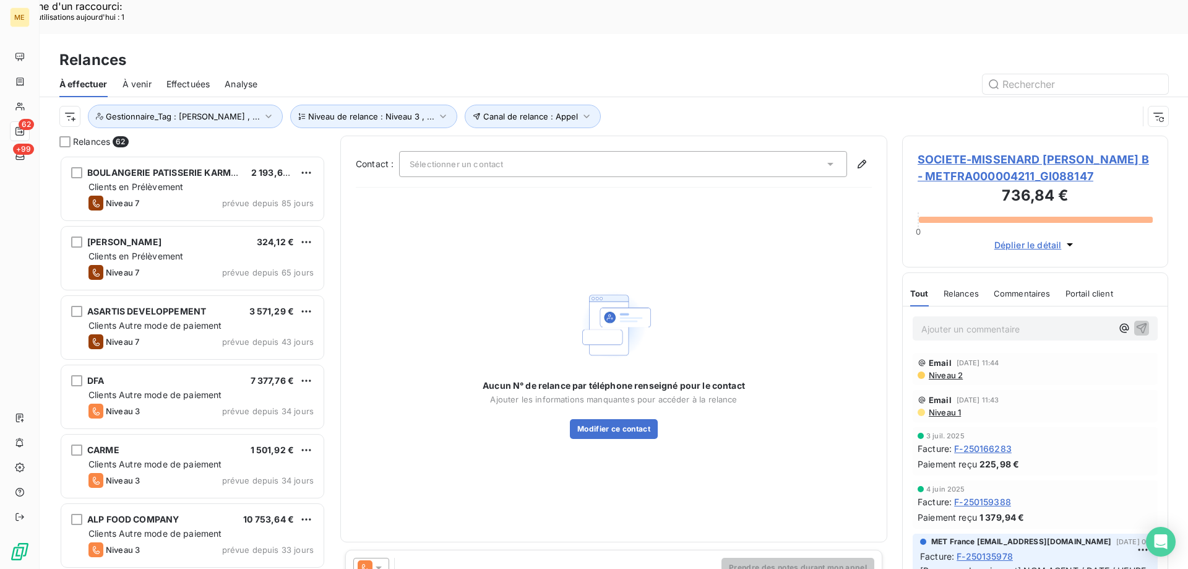
click at [542, 314] on div "Aucun N° de relance par téléphone renseigné pour le contact Ajouter les informa…" at bounding box center [614, 362] width 262 height 154
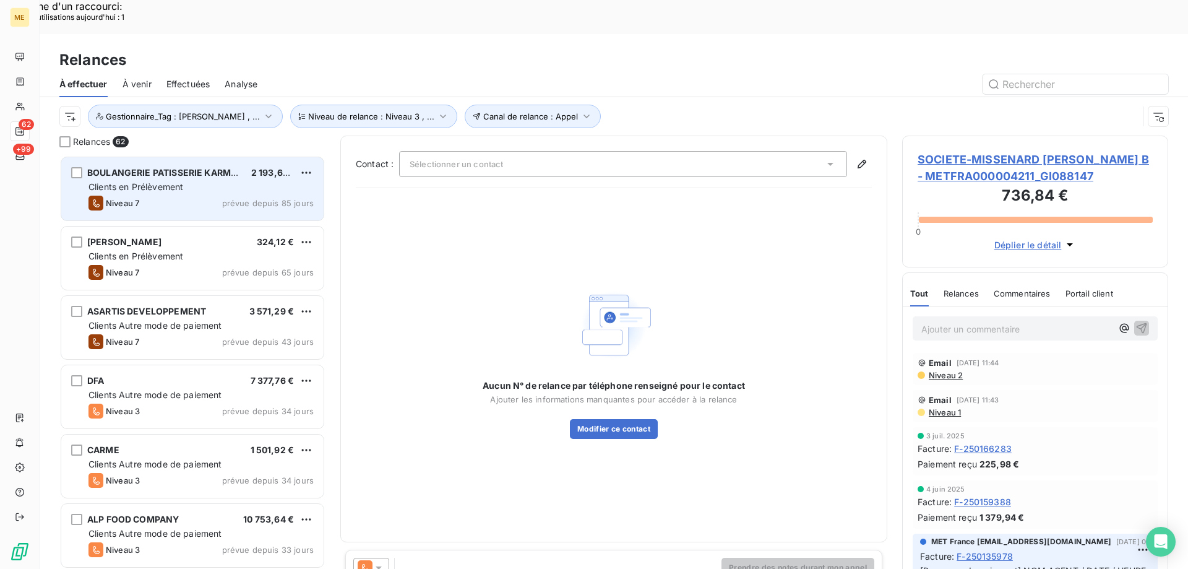
click at [264, 196] on div "Niveau 7 prévue depuis 85 jours" at bounding box center [200, 203] width 225 height 15
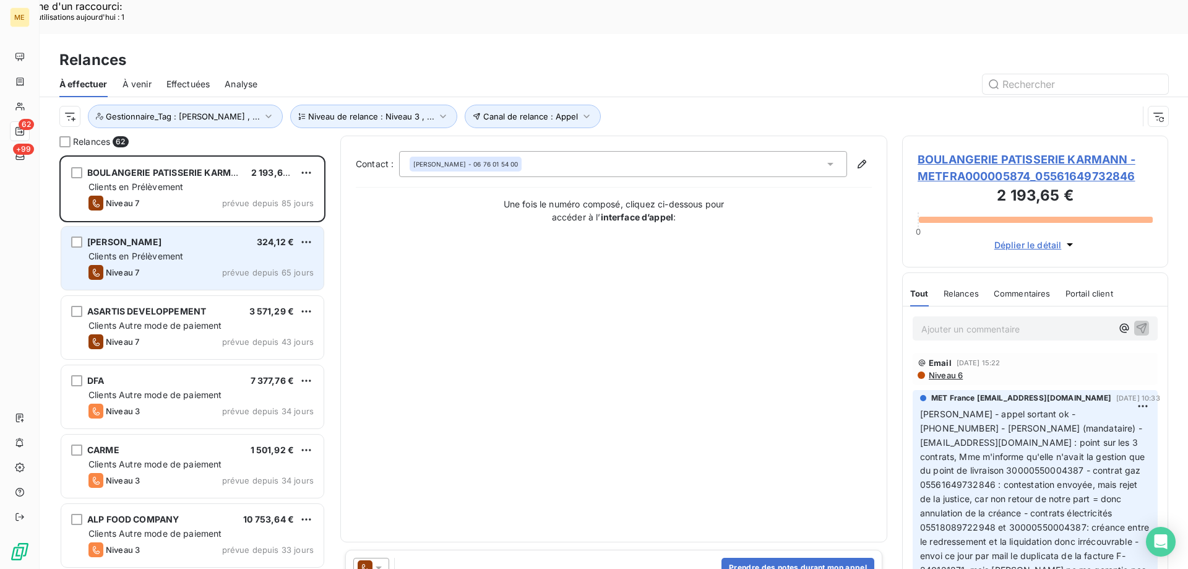
click at [260, 227] on div "MOUCHOUX KARINE 324,12 € Clients en Prélèvement Niveau 7 prévue depuis 65 jours" at bounding box center [192, 258] width 262 height 63
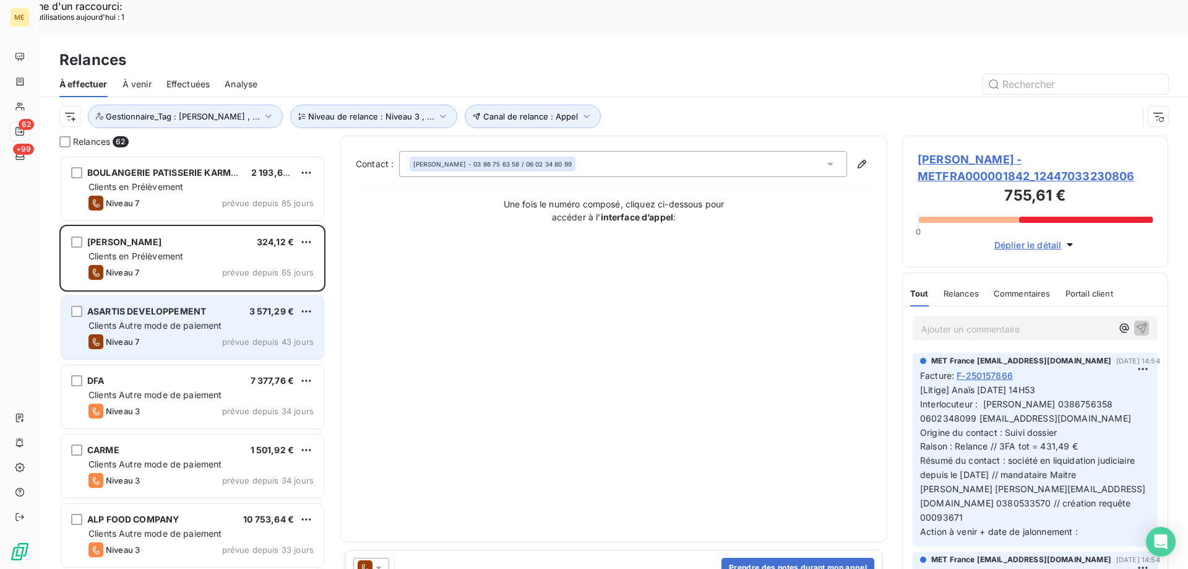
click at [241, 295] on div "ASARTIS DEVELOPPEMENT 3 571,29 € Clients Autre mode de paiement Niveau 7 prévue…" at bounding box center [193, 327] width 264 height 64
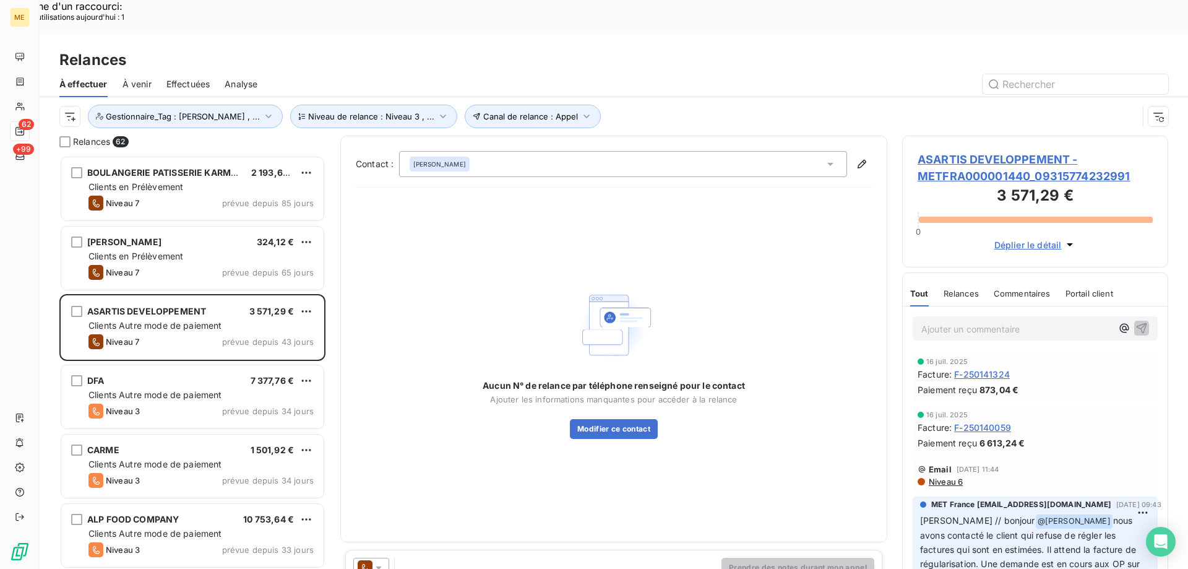
scroll to position [63, 0]
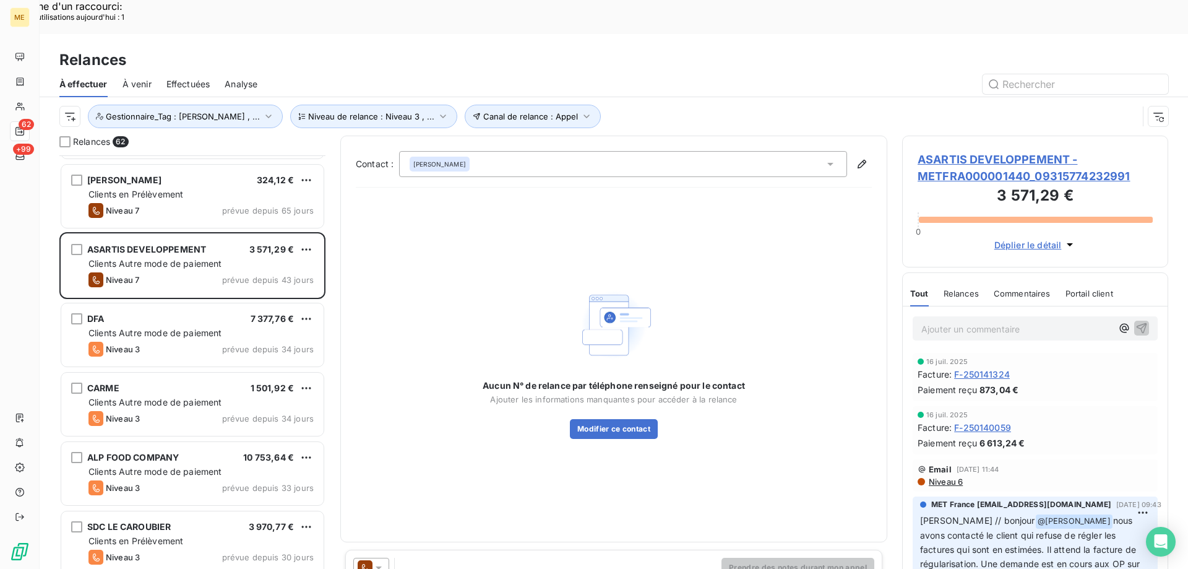
click at [1044, 151] on span "ASARTIS DEVELOPPEMENT - METFRA000001440_09315774232991" at bounding box center [1035, 167] width 235 height 33
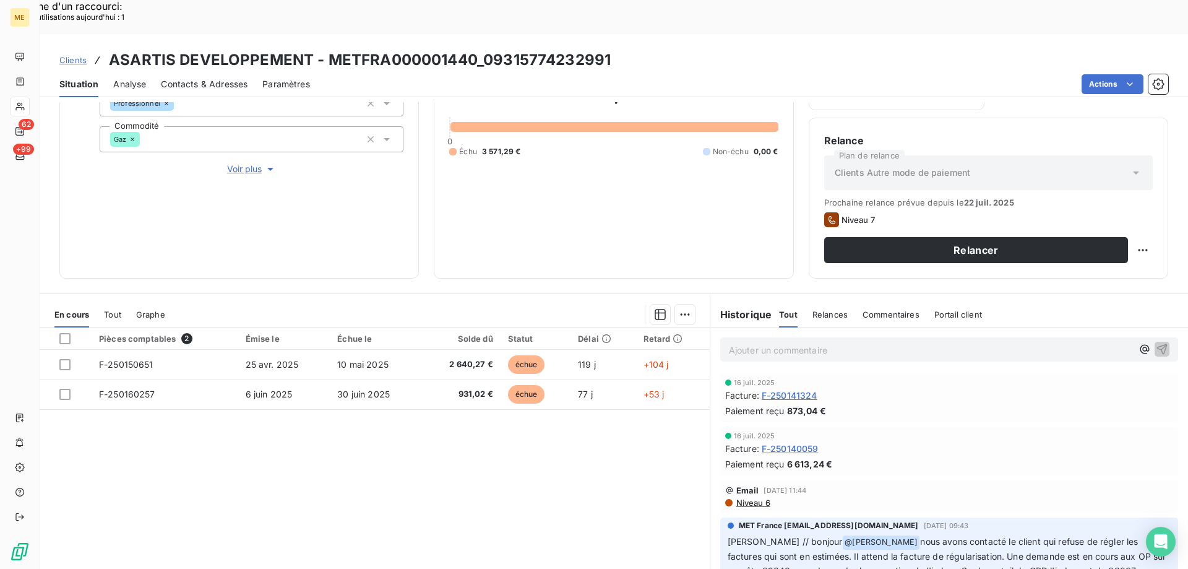
scroll to position [62, 0]
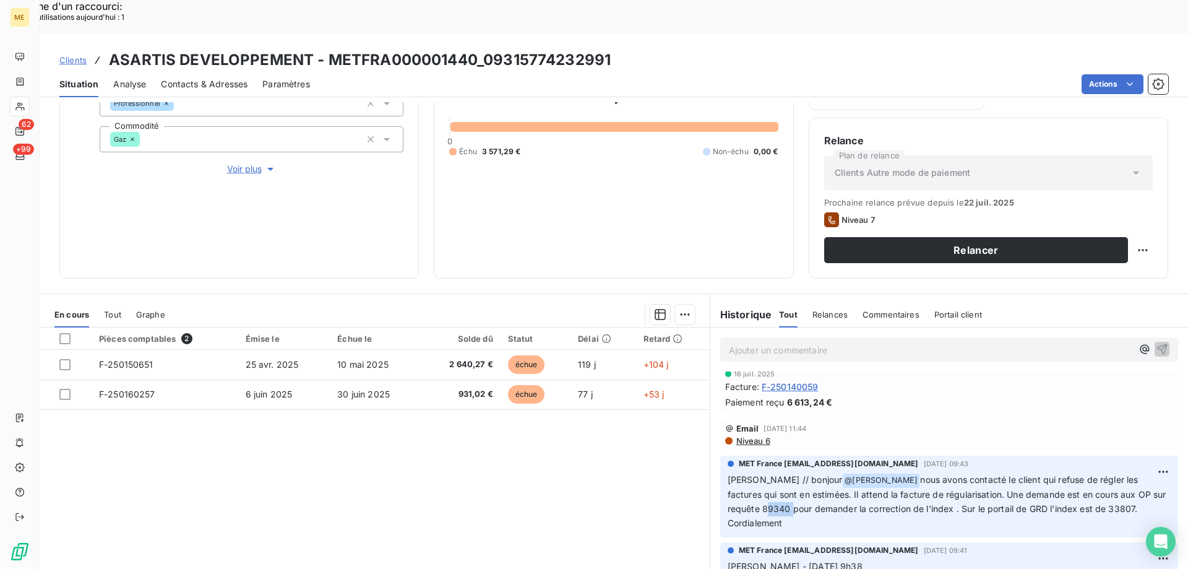
copy span "89340"
drag, startPoint x: 724, startPoint y: 477, endPoint x: 748, endPoint y: 473, distance: 23.9
click at [748, 474] on span "nous avons contacté le client qui refuse de régler les factures qui sont en est…" at bounding box center [948, 501] width 441 height 54
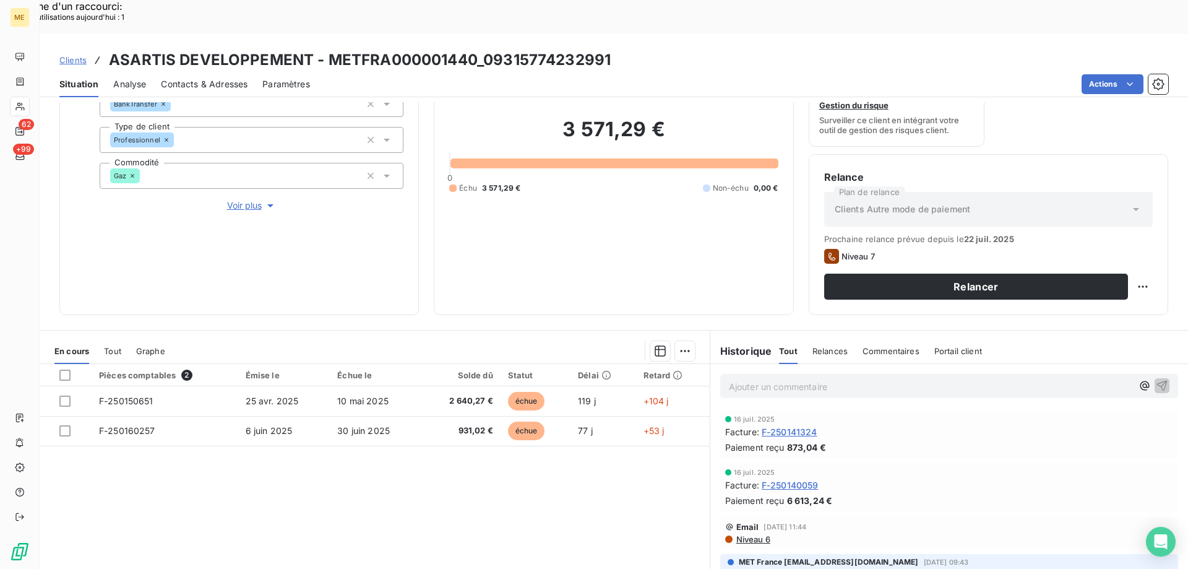
scroll to position [103, 0]
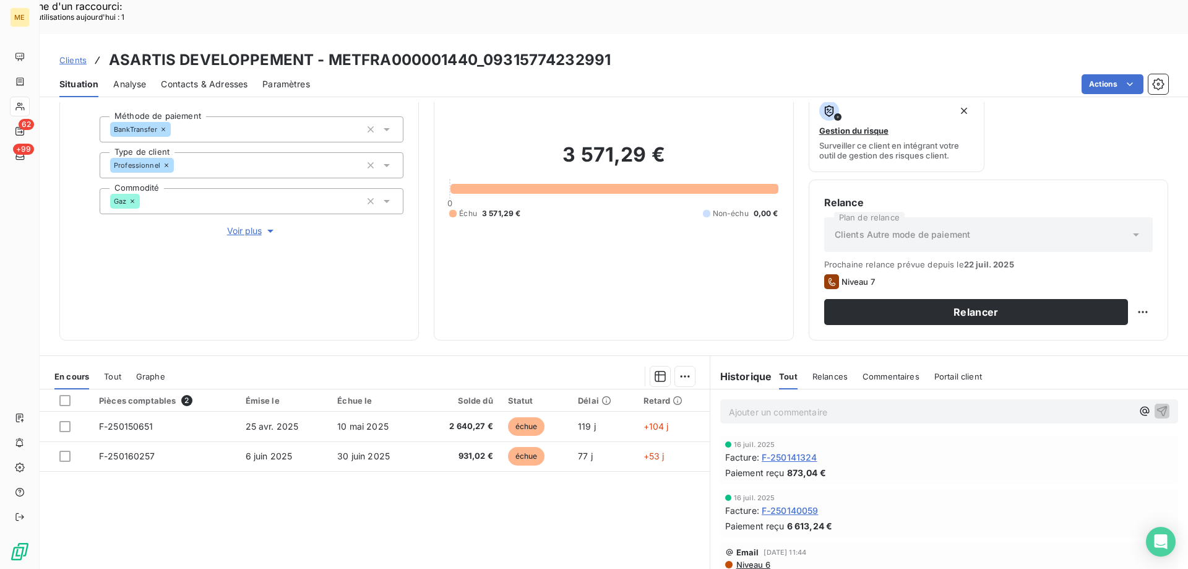
click at [692, 311] on div "Informations client Gestionnaires Aucun Propriétés Client Méthode de paiement B…" at bounding box center [614, 352] width 1149 height 501
click at [1088, 304] on div "Replanifier cette action" at bounding box center [1082, 305] width 111 height 20
select select "7"
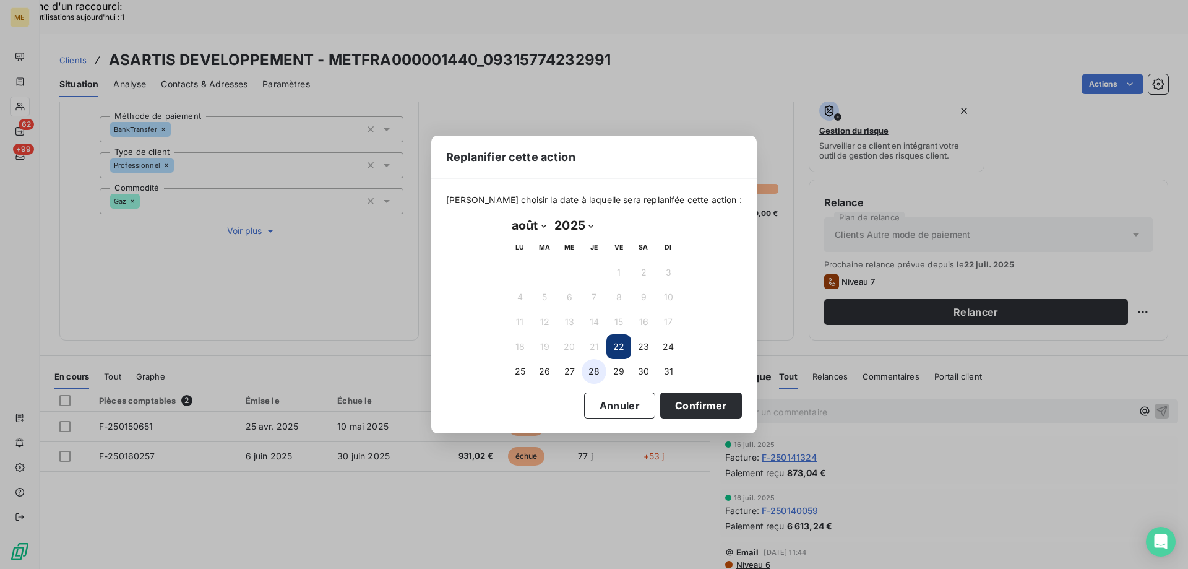
click at [589, 370] on button "28" at bounding box center [594, 371] width 25 height 25
click at [679, 416] on button "Confirmer" at bounding box center [701, 405] width 82 height 26
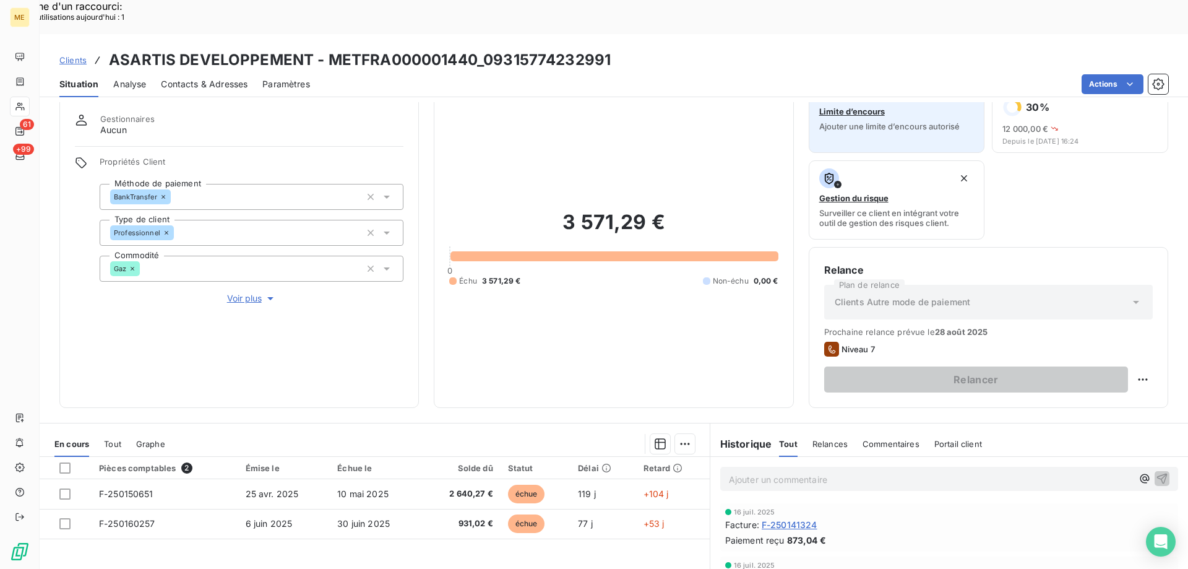
scroll to position [0, 0]
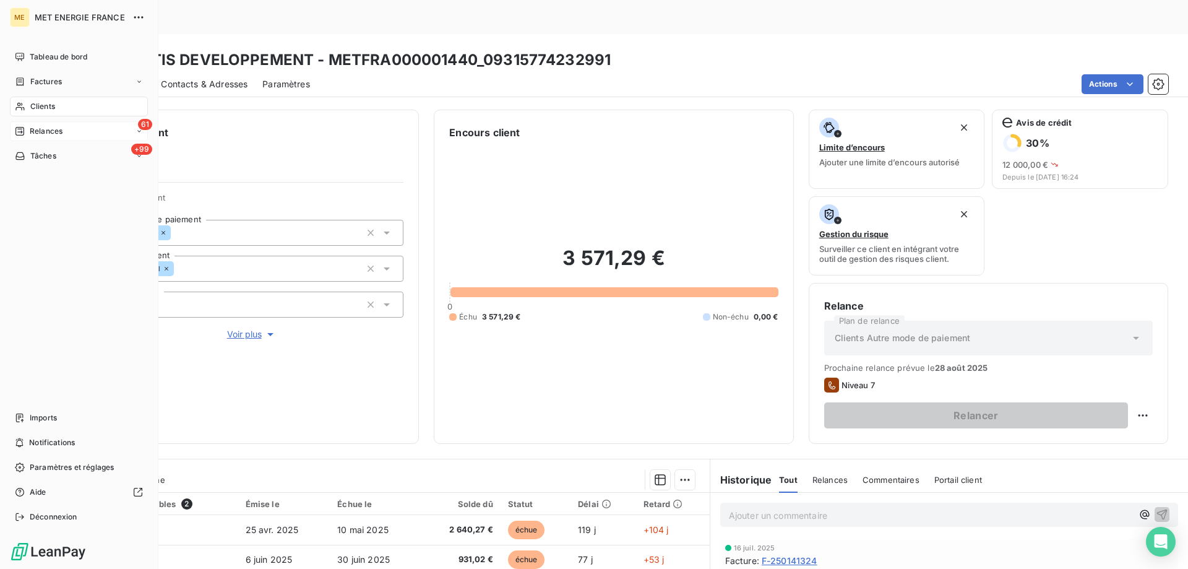
click at [49, 133] on span "Relances" at bounding box center [46, 131] width 33 height 11
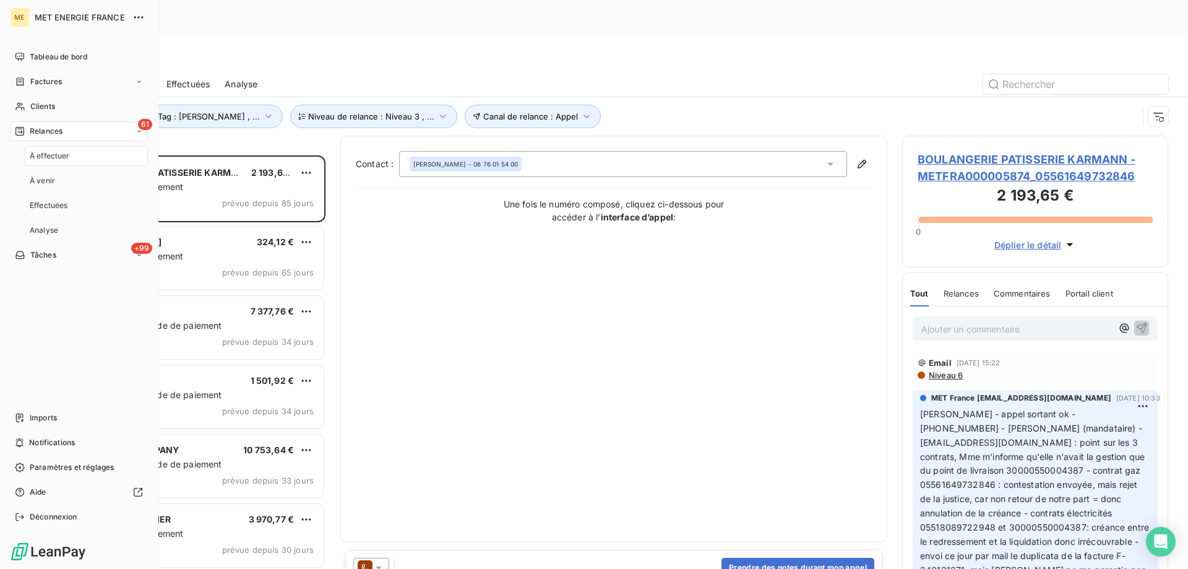
scroll to position [438, 257]
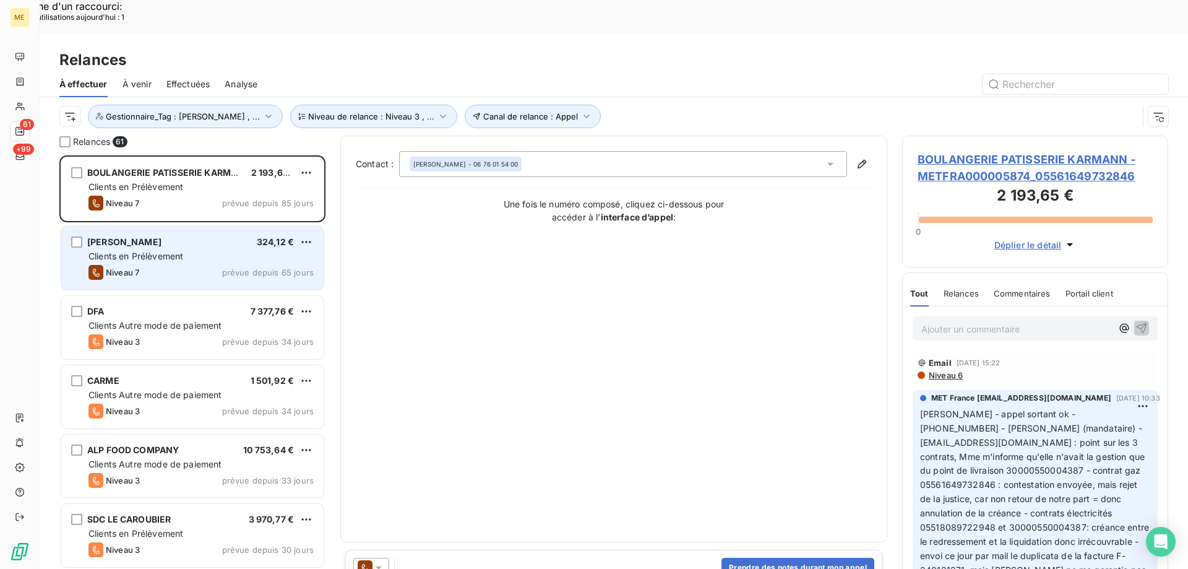
click at [204, 250] on div "Clients en Prélèvement" at bounding box center [200, 256] width 225 height 12
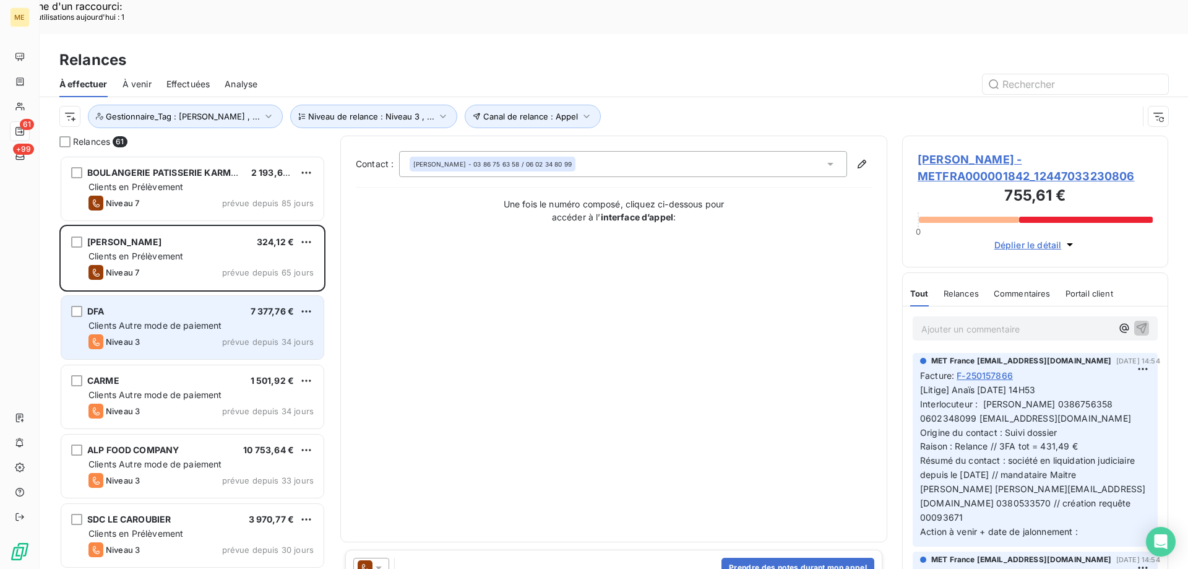
click at [205, 306] on div "DFA 7 377,76 €" at bounding box center [200, 311] width 225 height 11
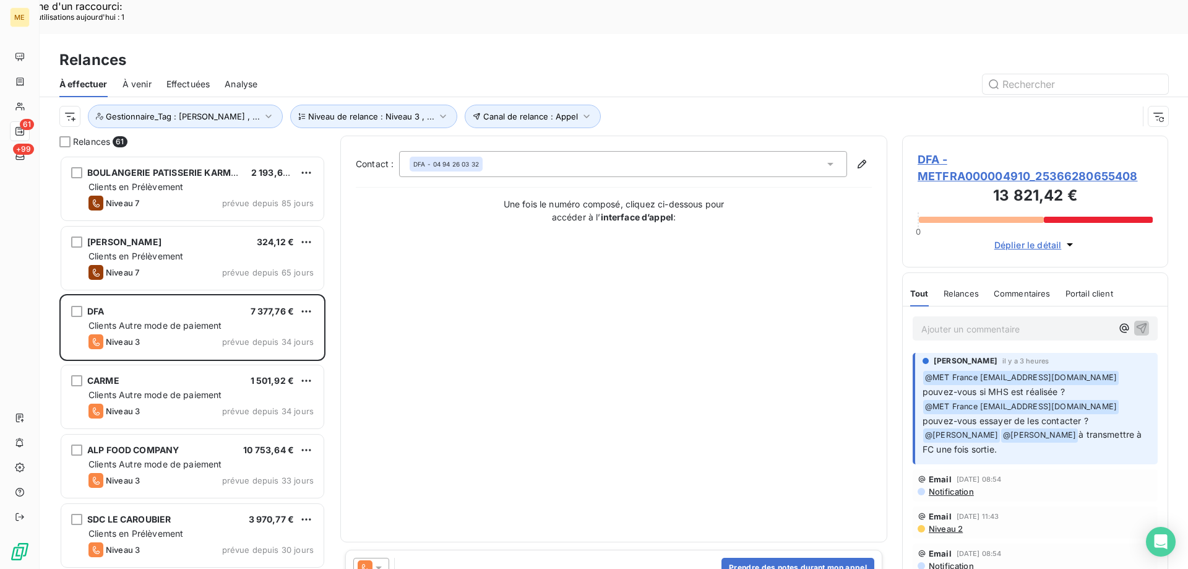
click at [924, 151] on span "DFA - METFRA000004910_25366280655408" at bounding box center [1035, 167] width 235 height 33
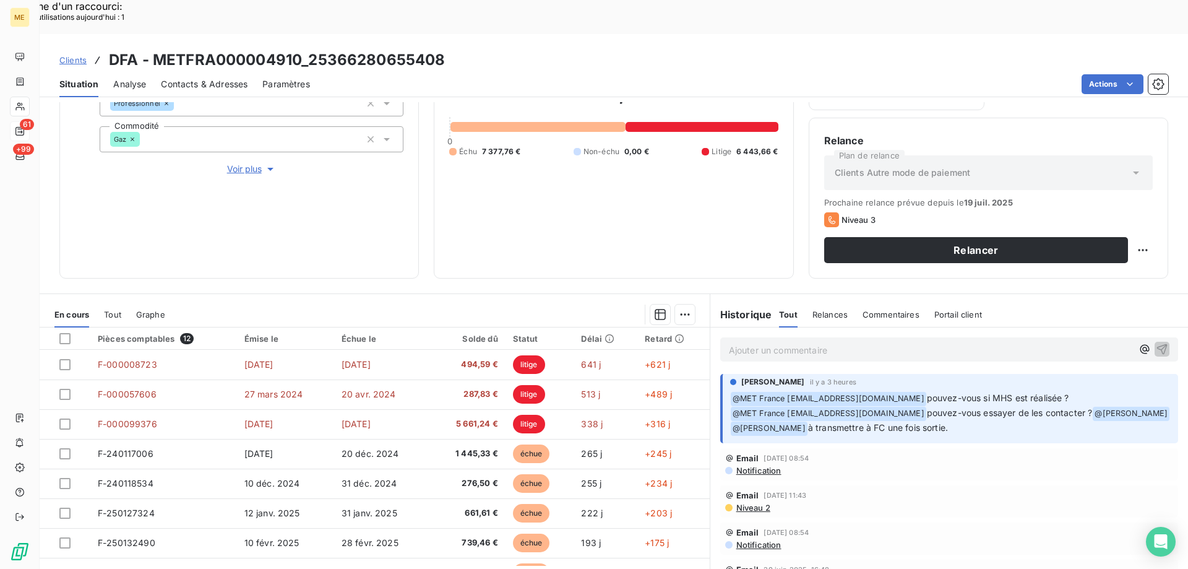
click at [232, 163] on span "Voir plus" at bounding box center [252, 169] width 50 height 12
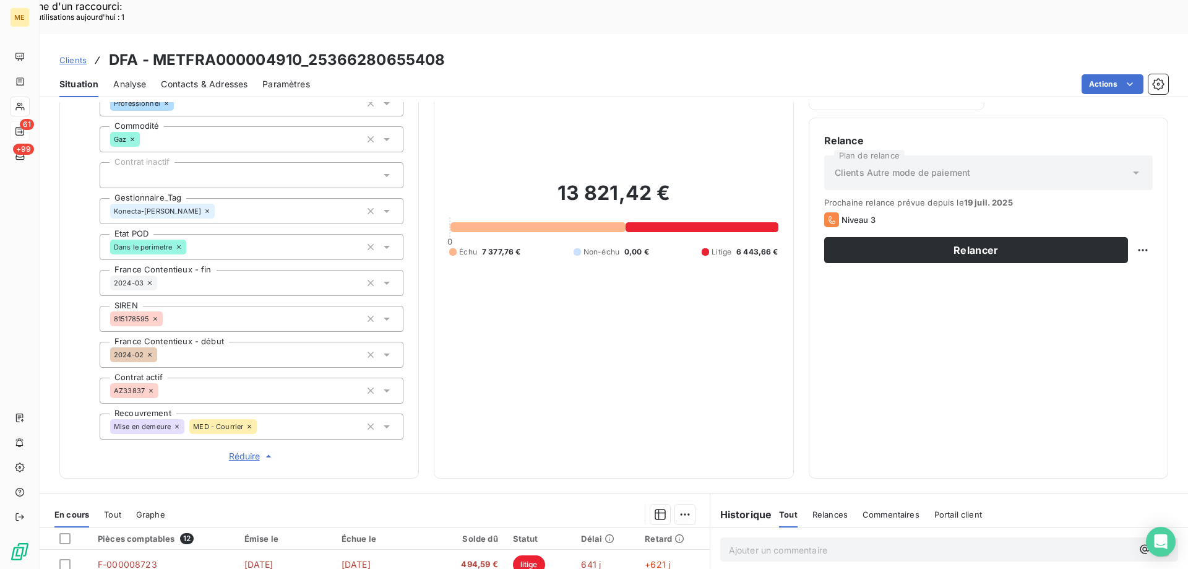
click at [222, 198] on div "Konecta-Sylvain" at bounding box center [252, 211] width 304 height 26
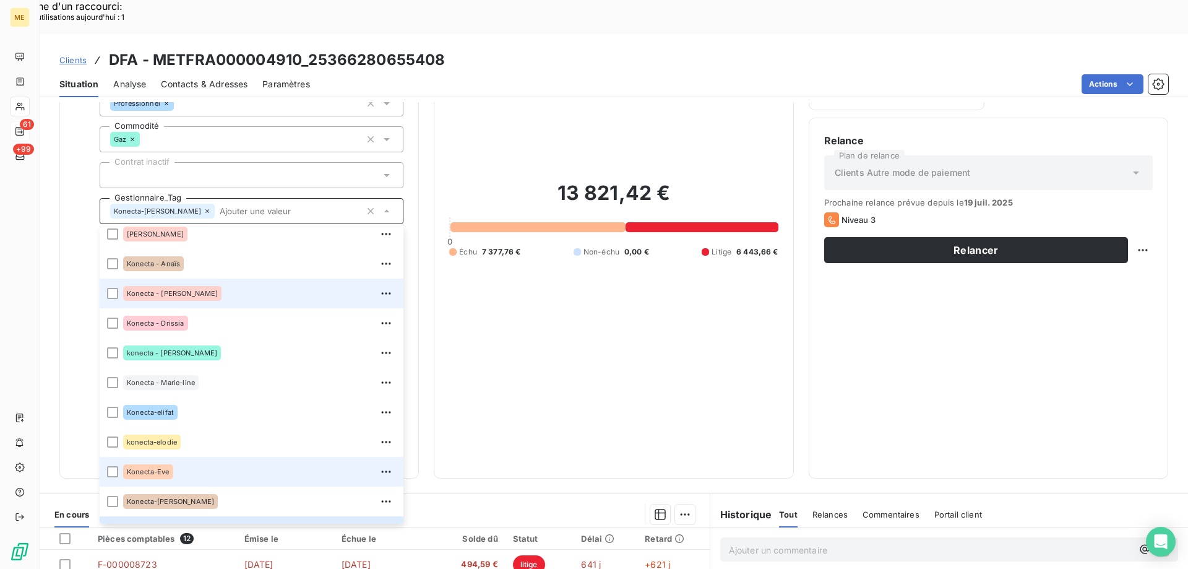
scroll to position [144, 0]
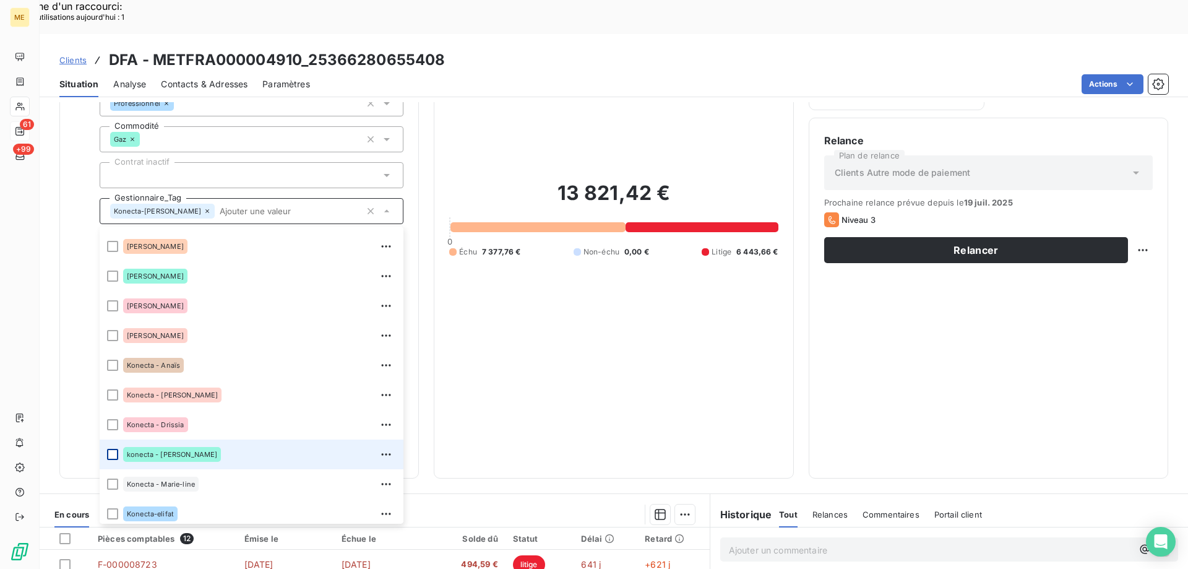
click at [111, 449] on div at bounding box center [112, 454] width 11 height 11
click at [558, 345] on div "13 821,42 € 0 Échu 7 377,76 € Non-échu 0,00 € Litige 6 443,66 €" at bounding box center [613, 219] width 329 height 488
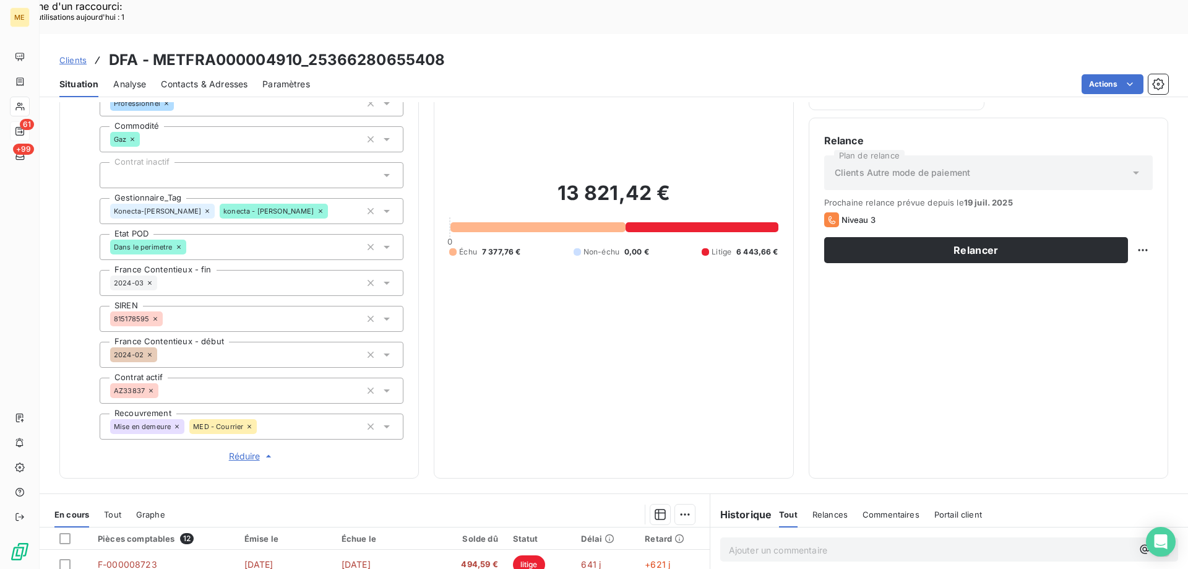
click at [670, 345] on div "13 821,42 € 0 Échu 7 377,76 € Non-échu 0,00 € Litige 6 443,66 €" at bounding box center [613, 219] width 329 height 488
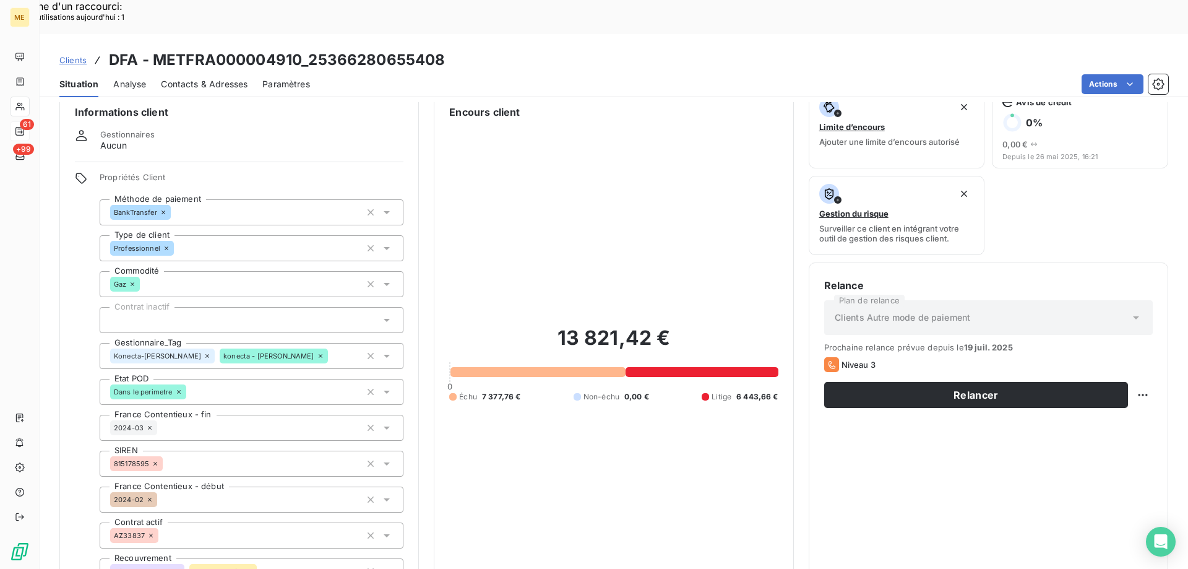
scroll to position [0, 0]
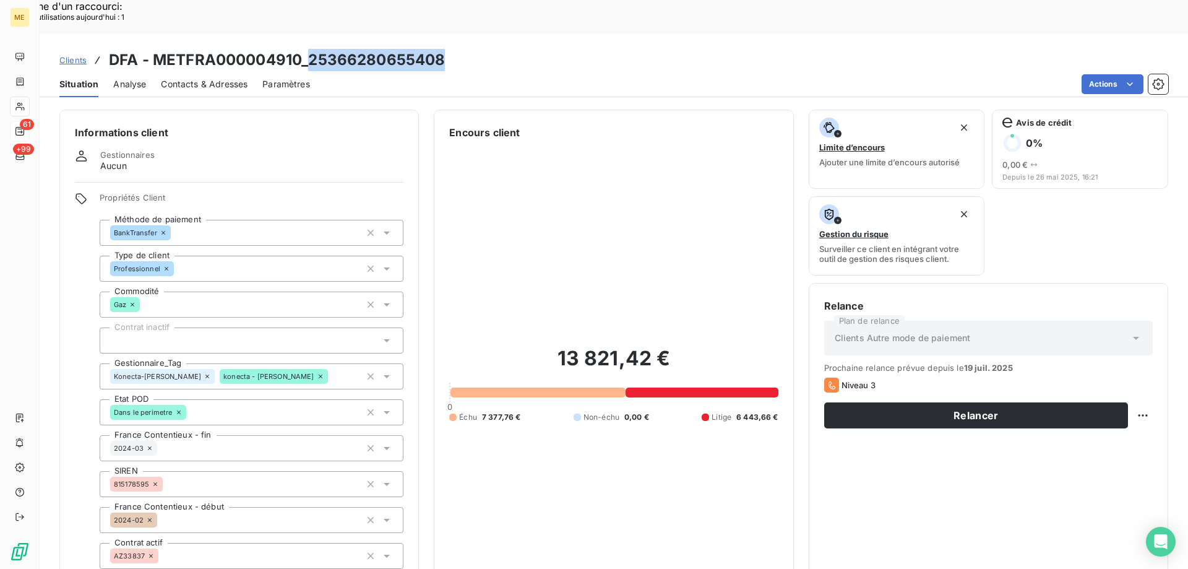
copy h3 "25366280655408"
drag, startPoint x: 309, startPoint y: 33, endPoint x: 519, endPoint y: 41, distance: 210.0
click at [519, 41] on div "Clients DFA - METFRA000004910_25366280655408 Situation Analyse Contacts & Adres…" at bounding box center [614, 65] width 1149 height 63
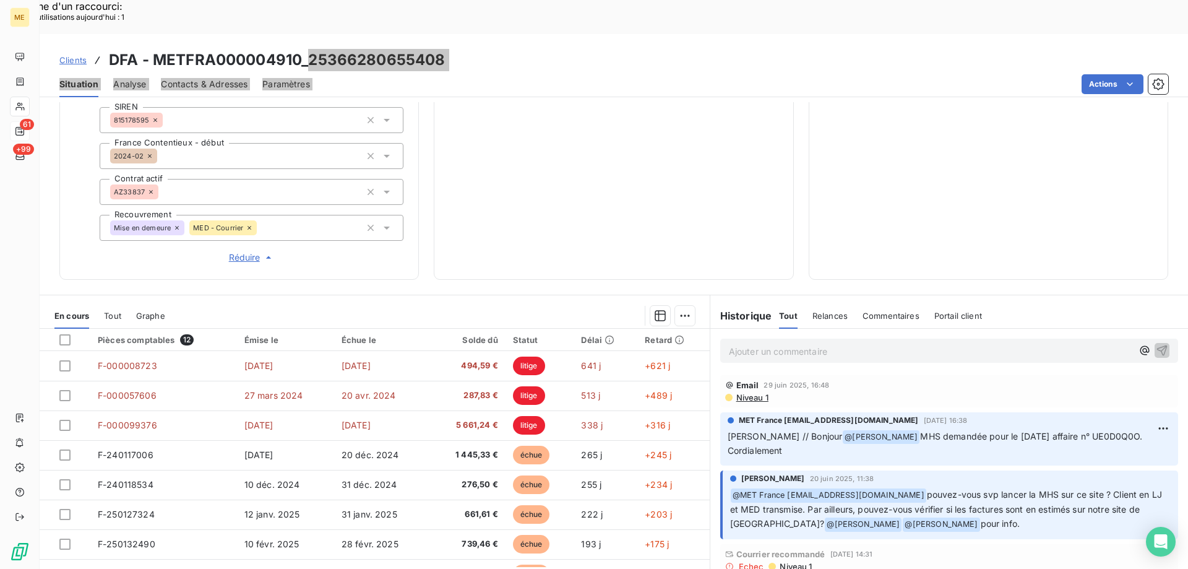
scroll to position [302, 0]
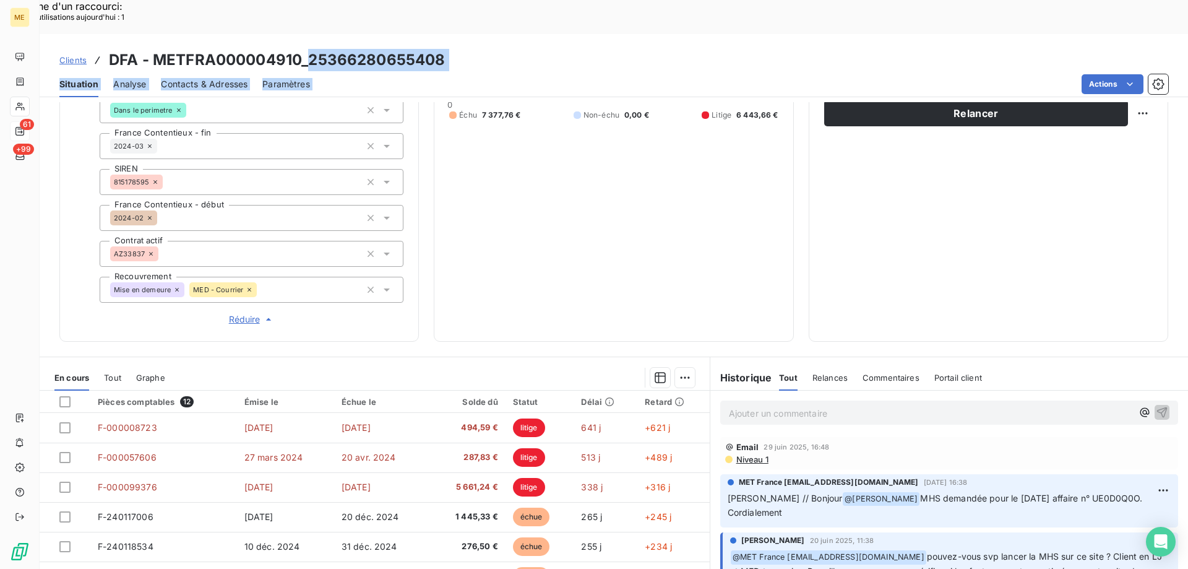
click at [362, 49] on h3 "DFA - METFRA000004910_25366280655408" at bounding box center [277, 60] width 336 height 22
copy h3 "25366280655408"
drag, startPoint x: 309, startPoint y: 27, endPoint x: 453, endPoint y: 23, distance: 143.6
click at [453, 49] on div "Clients DFA - METFRA000004910_25366280655408" at bounding box center [614, 60] width 1149 height 22
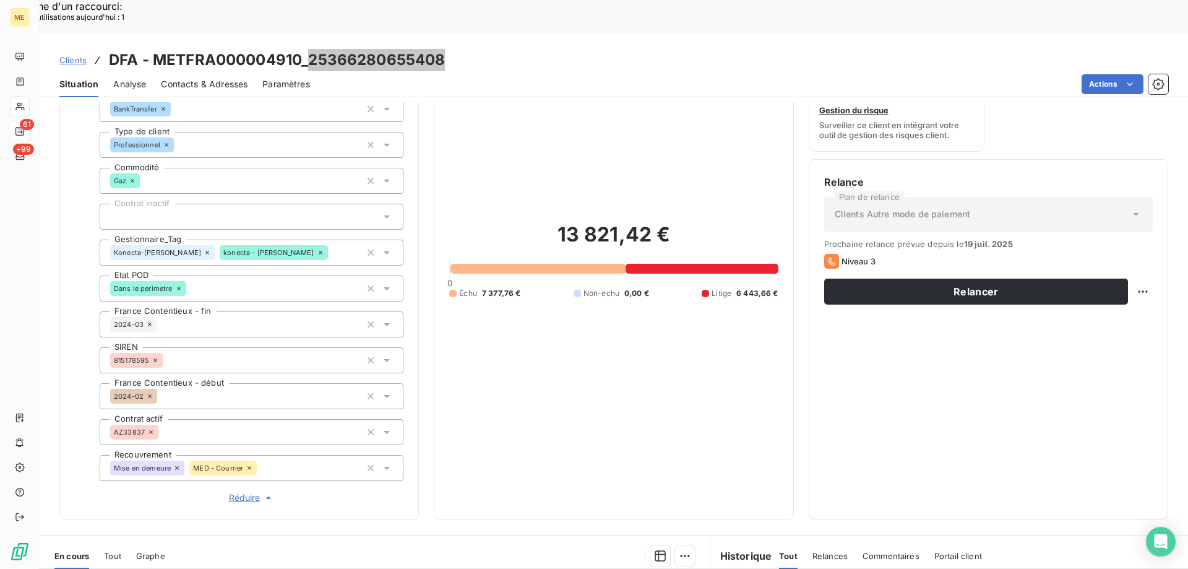
scroll to position [248, 0]
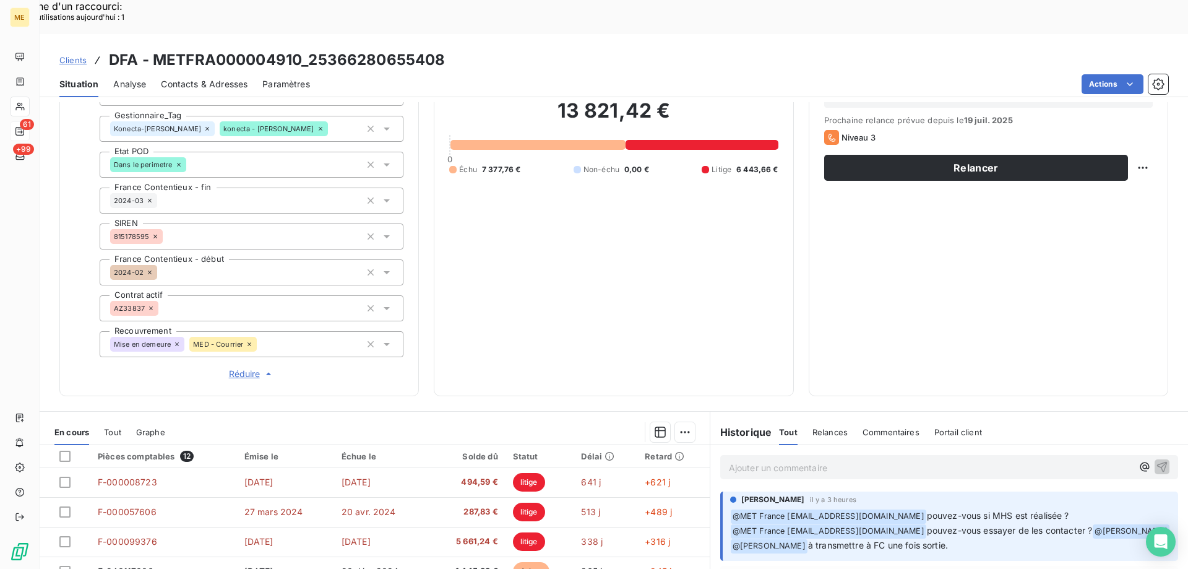
click at [928, 455] on div "Ajouter un commentaire ﻿" at bounding box center [949, 467] width 458 height 24
click at [931, 460] on p "Ajouter un commentaire ﻿" at bounding box center [931, 467] width 404 height 15
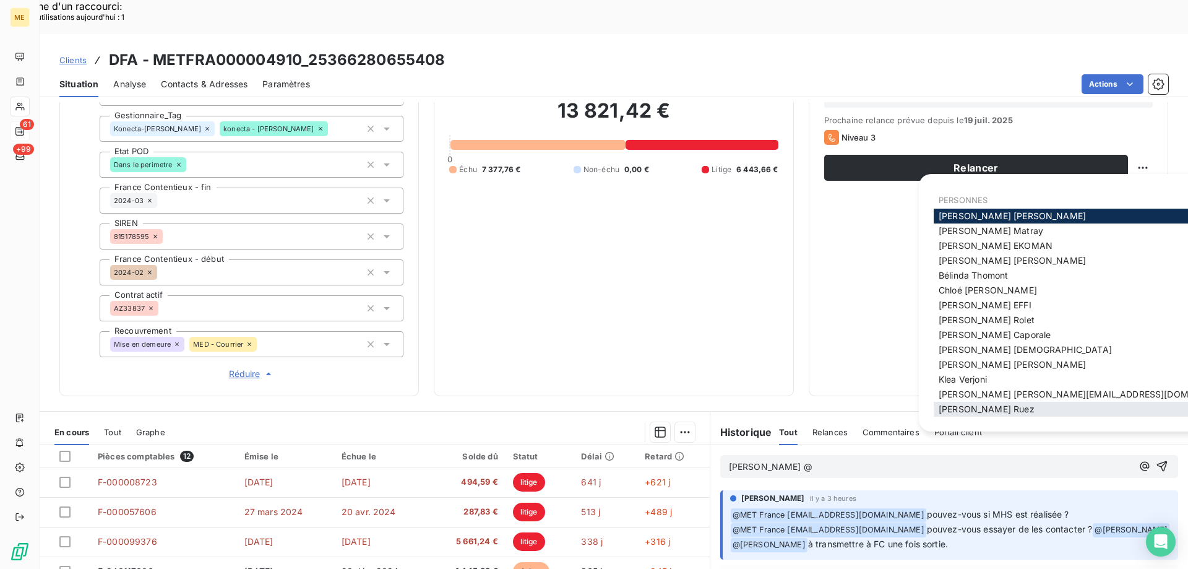
click at [1004, 406] on div "Xavier Ruez" at bounding box center [1088, 409] width 309 height 15
click at [982, 411] on span "Xavier Ruez" at bounding box center [987, 409] width 96 height 11
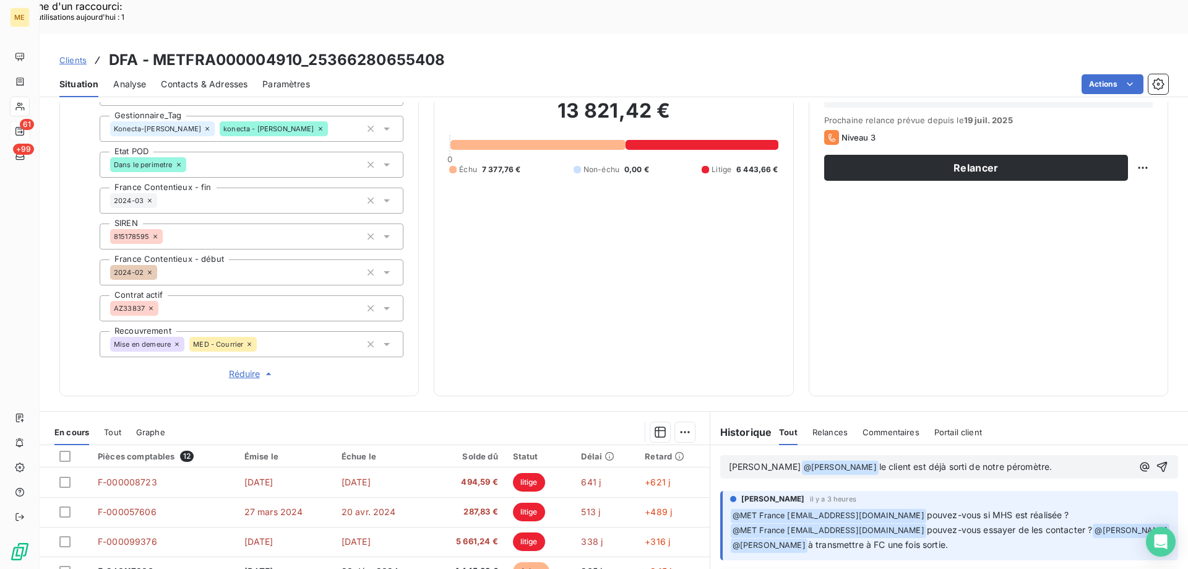
click at [990, 461] on span "le client est déjà sorti de notre péromètre." at bounding box center [965, 466] width 173 height 11
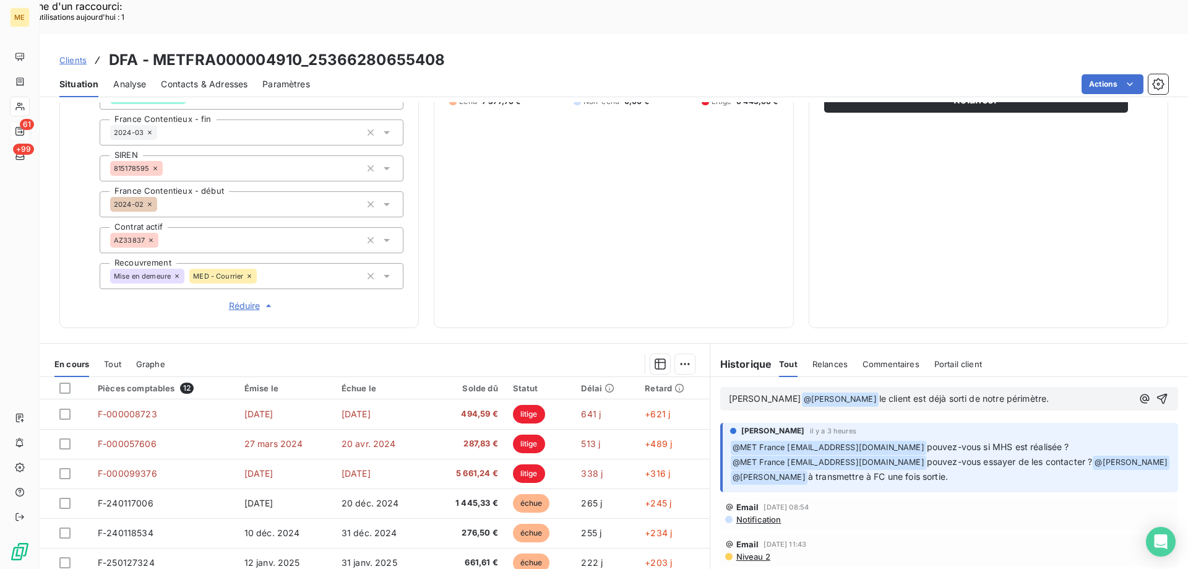
scroll to position [240, 0]
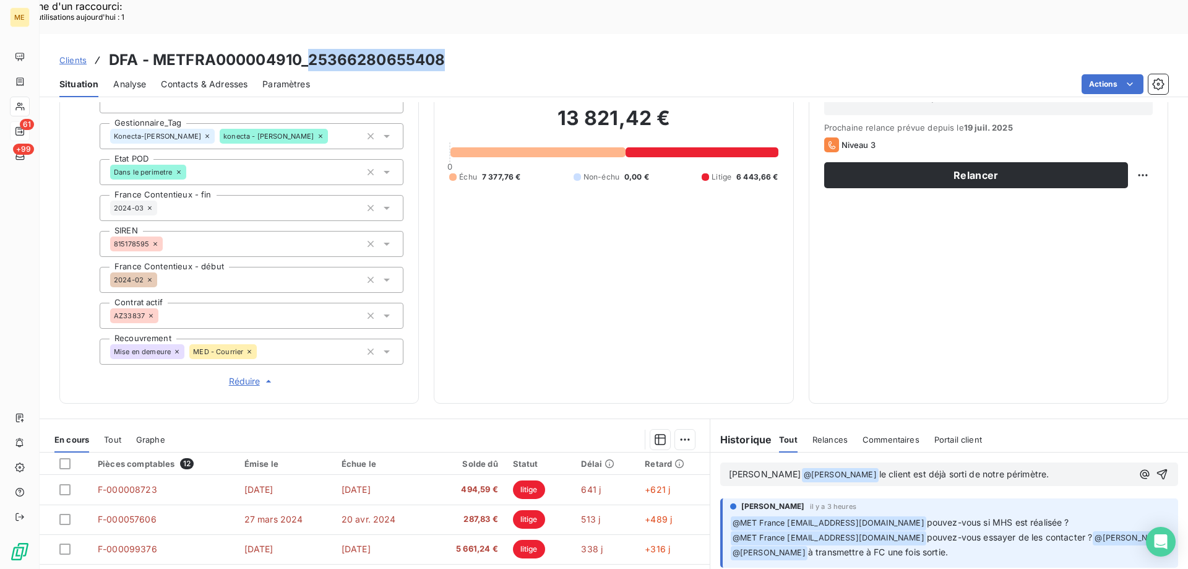
copy h3 "25366280655408"
drag, startPoint x: 313, startPoint y: 23, endPoint x: 439, endPoint y: 21, distance: 126.3
click at [439, 49] on h3 "DFA - METFRA000004910_25366280655408" at bounding box center [277, 60] width 336 height 22
copy h3 "25366280655408"
click at [531, 220] on div "13 821,42 € 0 Échu 7 377,76 € Non-échu 0,00 € Litige 6 443,66 €" at bounding box center [613, 144] width 329 height 488
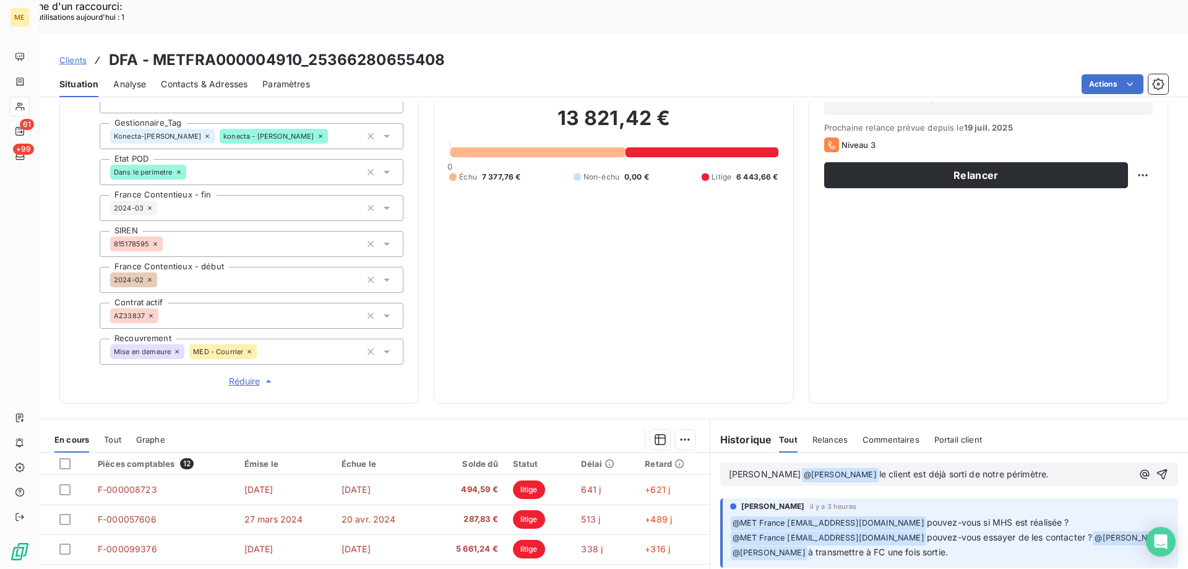
drag, startPoint x: 710, startPoint y: 277, endPoint x: 752, endPoint y: 274, distance: 41.6
click at [711, 278] on div "13 821,42 € 0 Échu 7 377,76 € Non-échu 0,00 € Litige 6 443,66 €" at bounding box center [613, 144] width 329 height 488
drag, startPoint x: 1035, startPoint y: 437, endPoint x: 665, endPoint y: 437, distance: 370.1
click at [665, 437] on div "En cours Tout Graphe Pièces comptables 12 Émise le Échue le Solde dû Statut Dél…" at bounding box center [614, 572] width 1149 height 309
click at [1066, 467] on p "Lisa - Bonjour @ Xavier Ruez ﻿ le client est déjà sorti de notre périmètre." at bounding box center [931, 474] width 404 height 15
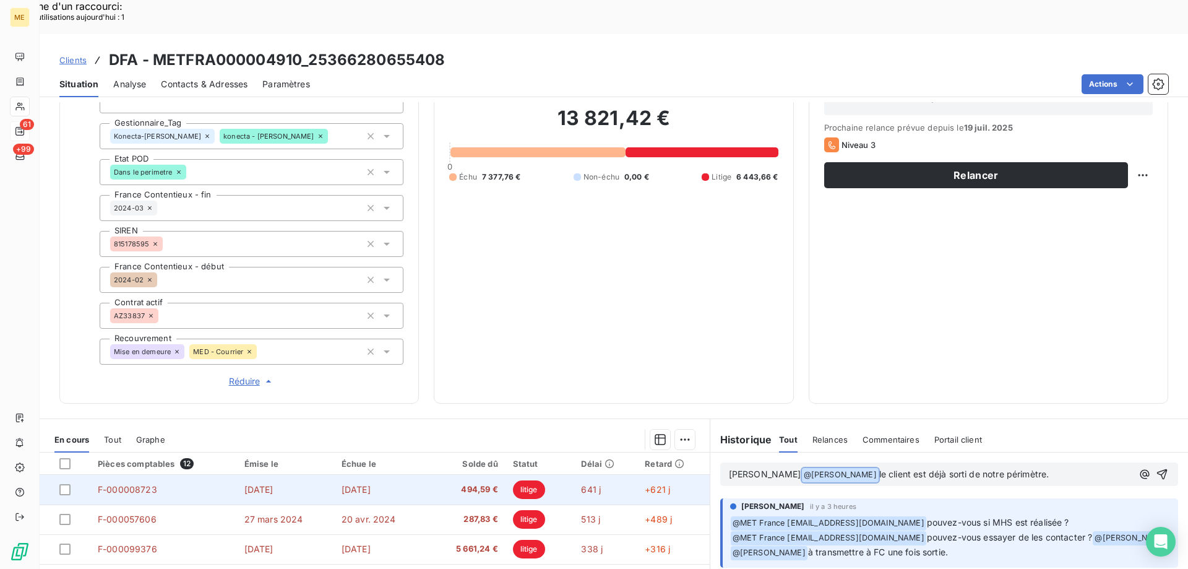
drag, startPoint x: 1059, startPoint y: 438, endPoint x: 680, endPoint y: 447, distance: 378.9
click at [680, 447] on div "En cours Tout Graphe Pièces comptables 12 Émise le Échue le Solde dû Statut Dél…" at bounding box center [614, 572] width 1149 height 309
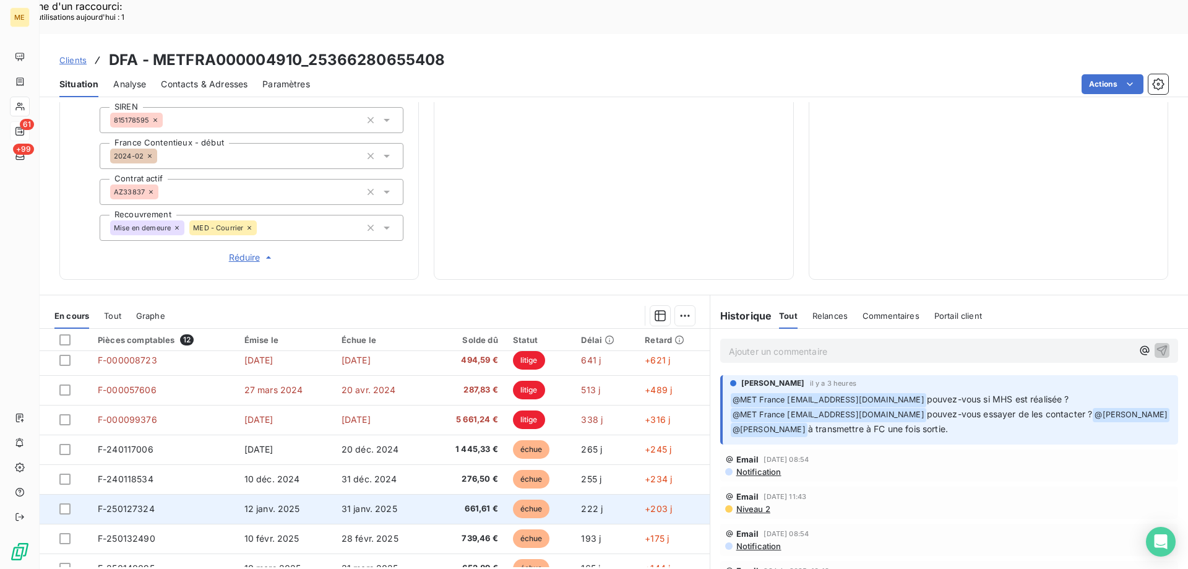
scroll to position [0, 0]
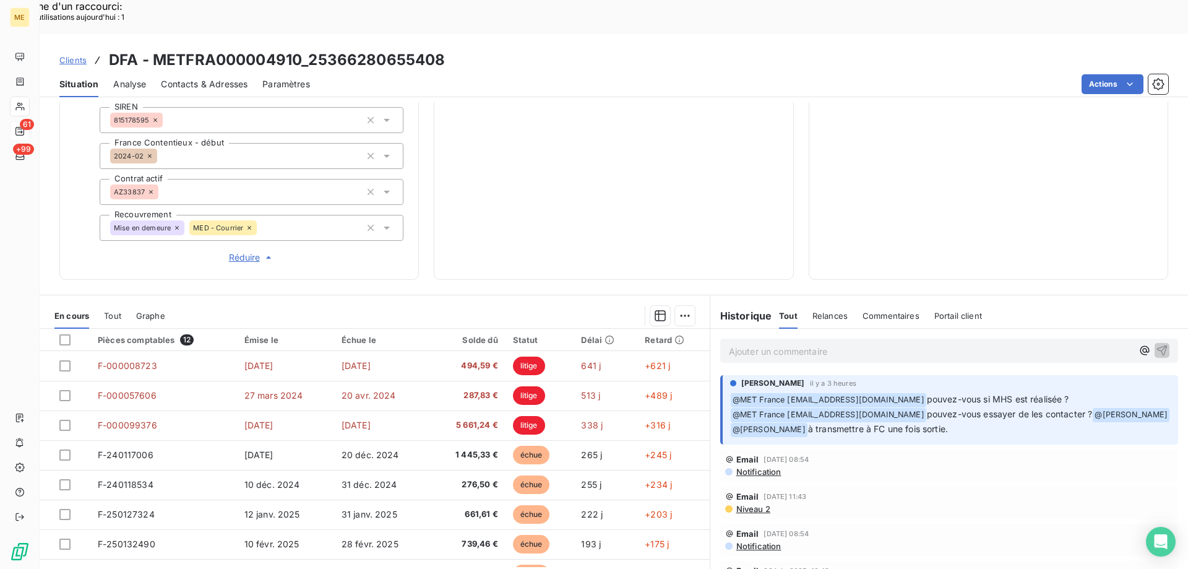
click at [829, 343] on p "Ajouter un commentaire ﻿" at bounding box center [931, 350] width 404 height 15
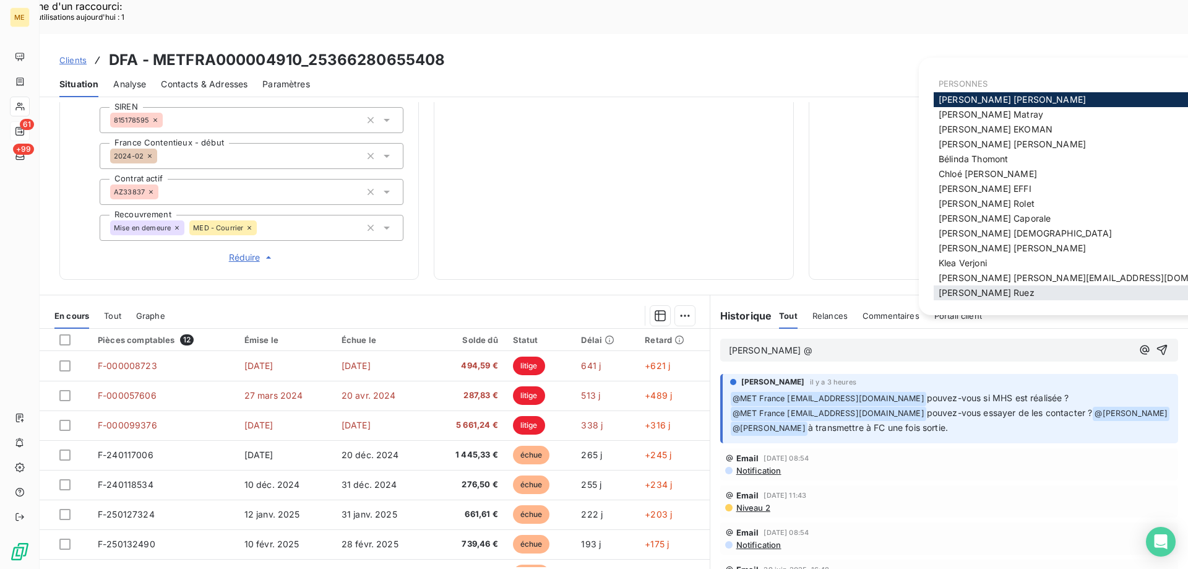
click at [980, 287] on span "Xavier Ruez" at bounding box center [987, 292] width 96 height 11
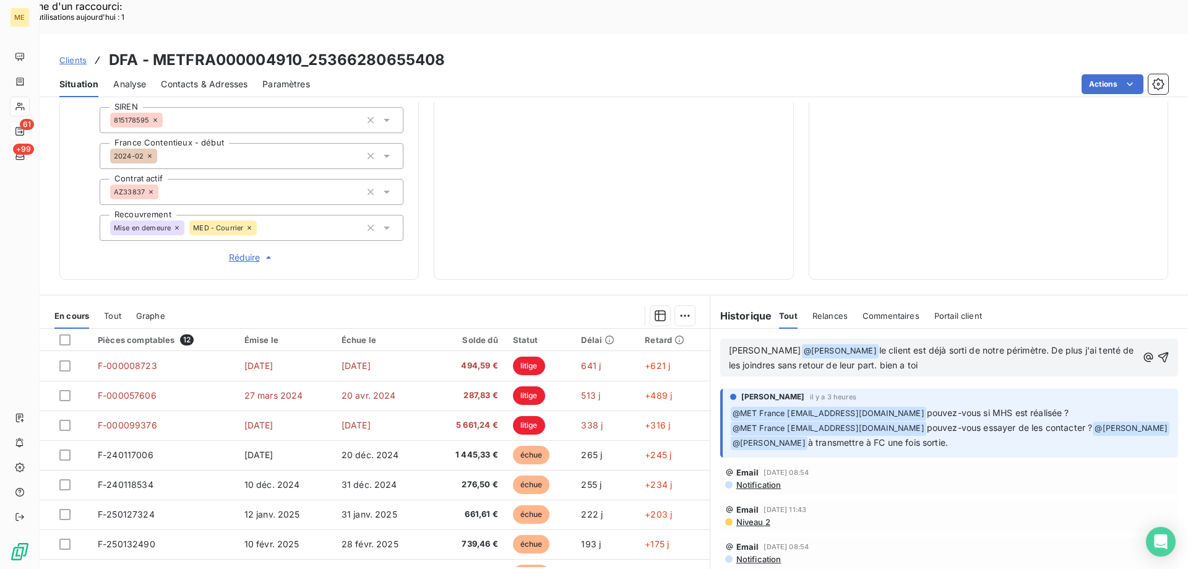
copy span "le client est déjà sorti de notre périmètre. De plus j'ai tenté de les joindres…"
drag, startPoint x: 921, startPoint y: 330, endPoint x: 848, endPoint y: 303, distance: 78.2
click at [848, 329] on div "Lisa - Bonjour @ Xavier Ruez ﻿ le client est déjà sorti de notre périmètre. De …" at bounding box center [949, 358] width 478 height 58
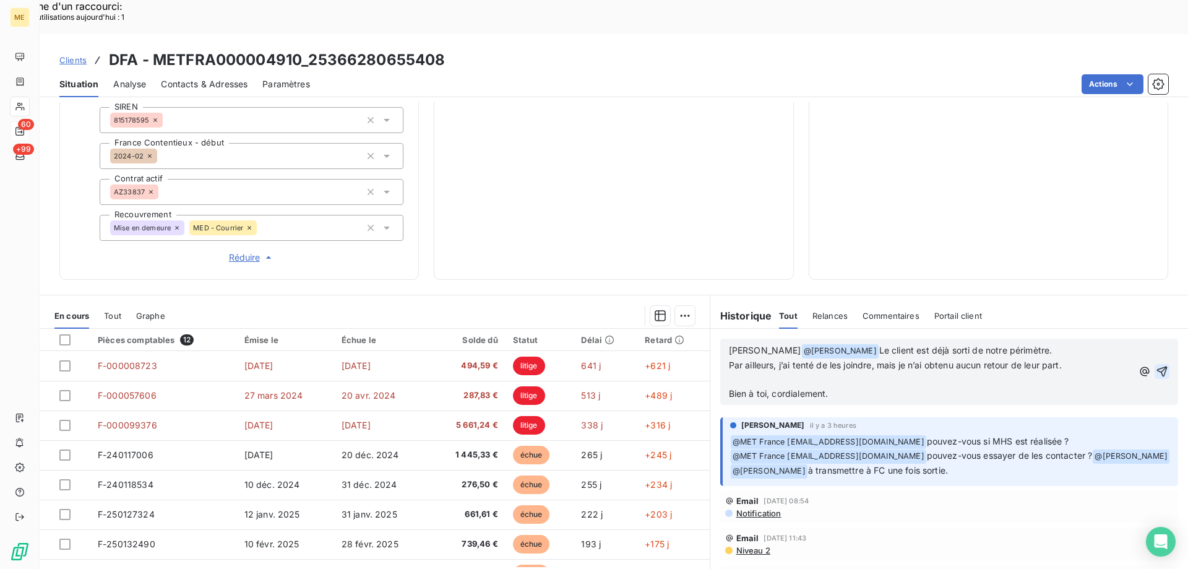
click at [1156, 365] on icon "button" at bounding box center [1162, 371] width 12 height 12
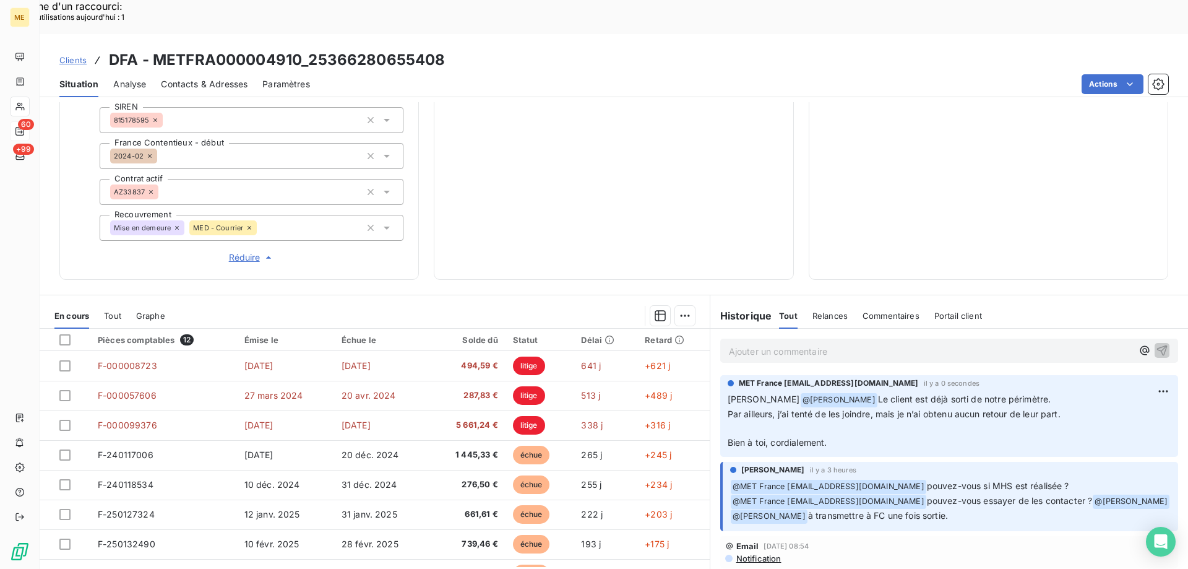
click at [870, 343] on p "Ajouter un commentaire ﻿" at bounding box center [931, 350] width 404 height 15
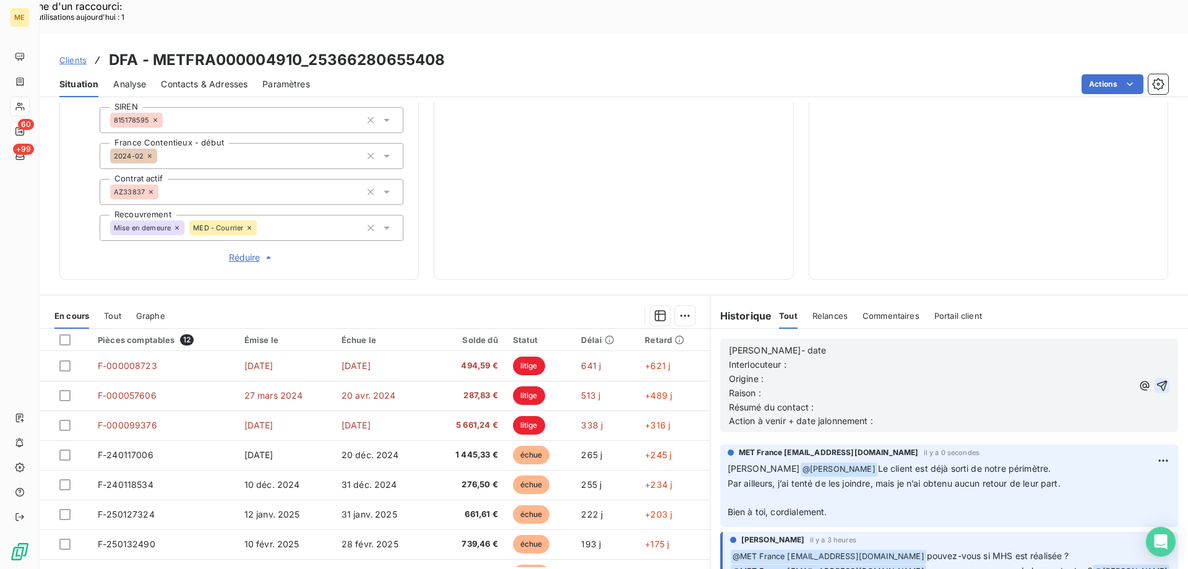
click at [870, 343] on p "Lisa- date" at bounding box center [931, 350] width 404 height 14
click at [859, 372] on p "Origine :" at bounding box center [931, 379] width 404 height 14
click at [959, 358] on p "Interlocuteur :" at bounding box center [931, 365] width 404 height 14
click at [830, 358] on p "Interlocuteur :" at bounding box center [931, 365] width 404 height 14
click at [919, 358] on p "Interlocuteur : dfa.coteplage@gmail.com -" at bounding box center [931, 365] width 404 height 14
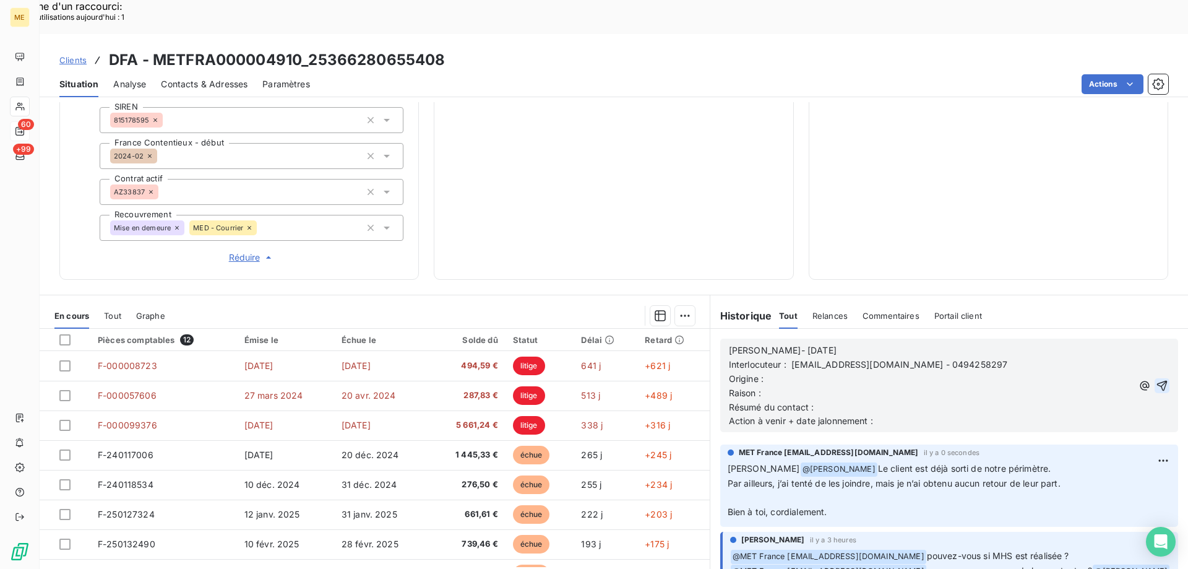
click at [878, 372] on p "Origine :" at bounding box center [931, 379] width 404 height 14
click at [798, 386] on p "Raison :" at bounding box center [931, 393] width 404 height 14
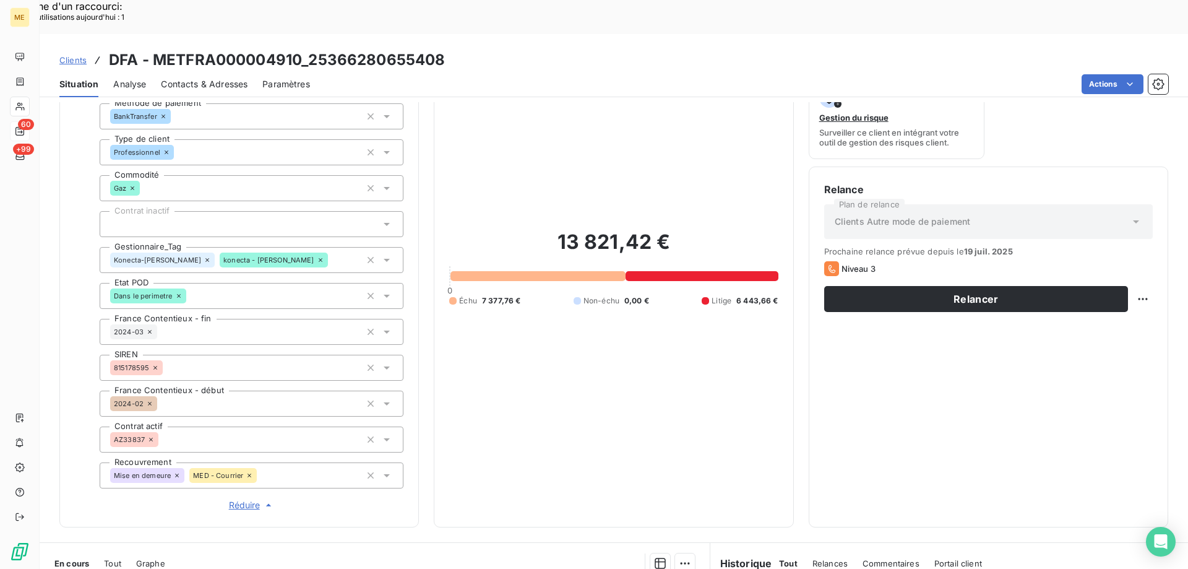
scroll to position [240, 0]
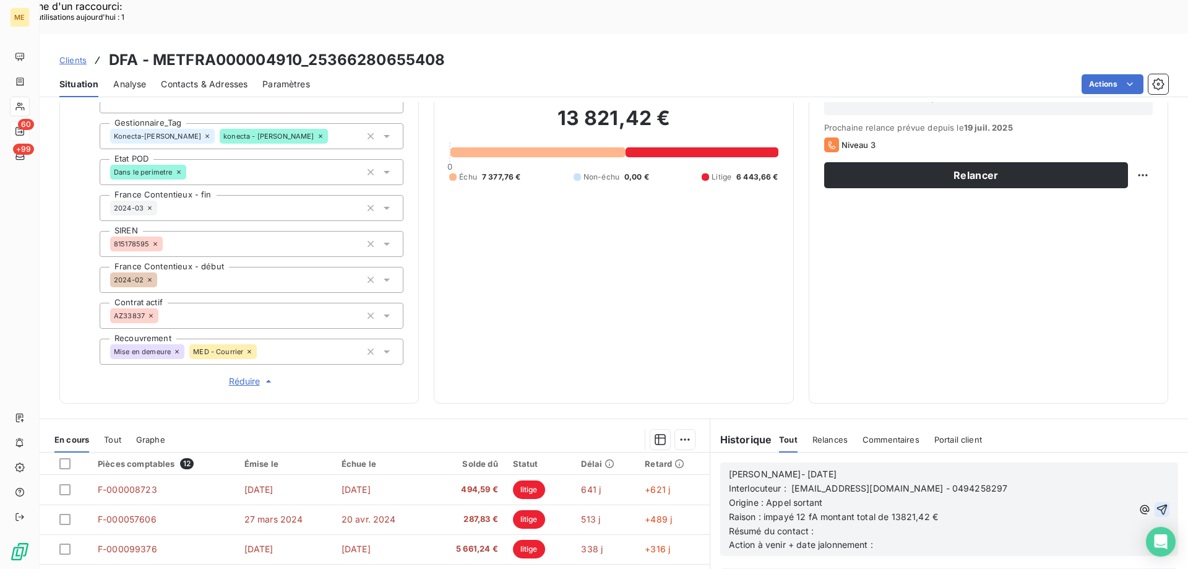
click at [819, 524] on p "Résumé du contact :" at bounding box center [931, 531] width 404 height 14
click at [932, 538] on p "Action à venir + date jalonnement :" at bounding box center [931, 545] width 404 height 14
click at [1157, 504] on icon "button" at bounding box center [1162, 509] width 11 height 11
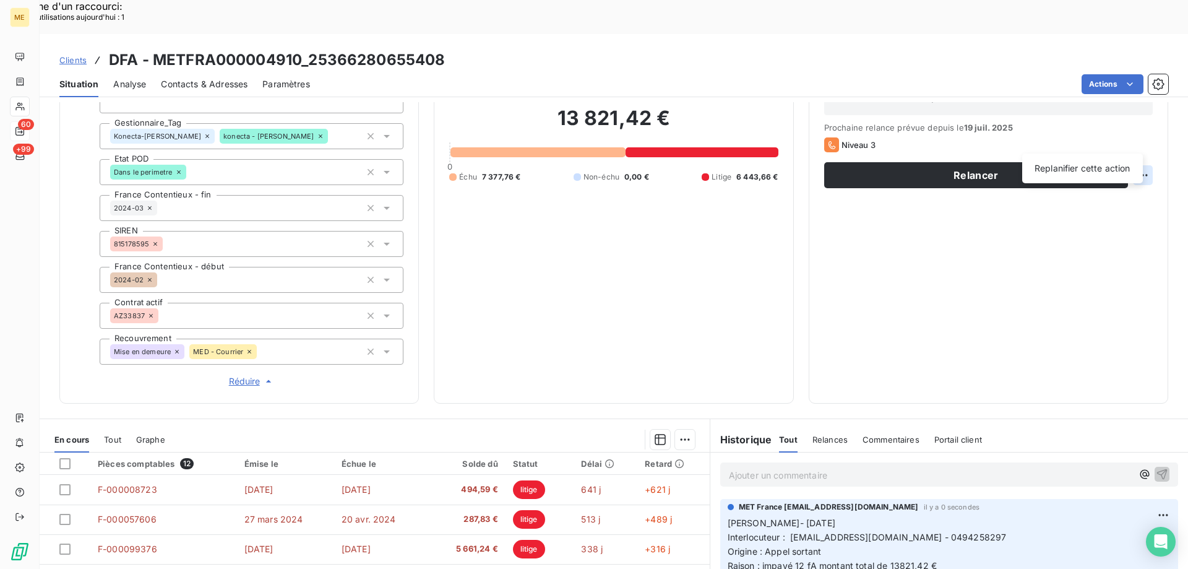
click at [1038, 176] on div "Replanifier cette action" at bounding box center [1082, 168] width 111 height 20
select select "7"
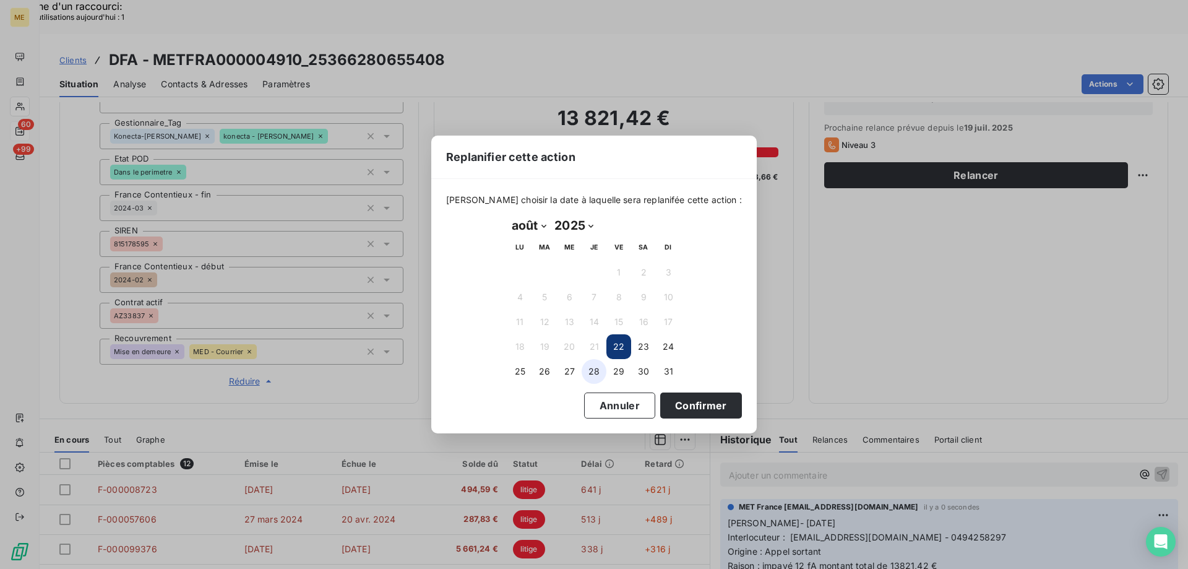
click at [585, 377] on button "28" at bounding box center [594, 371] width 25 height 25
click at [660, 402] on button "Confirmer" at bounding box center [701, 405] width 82 height 26
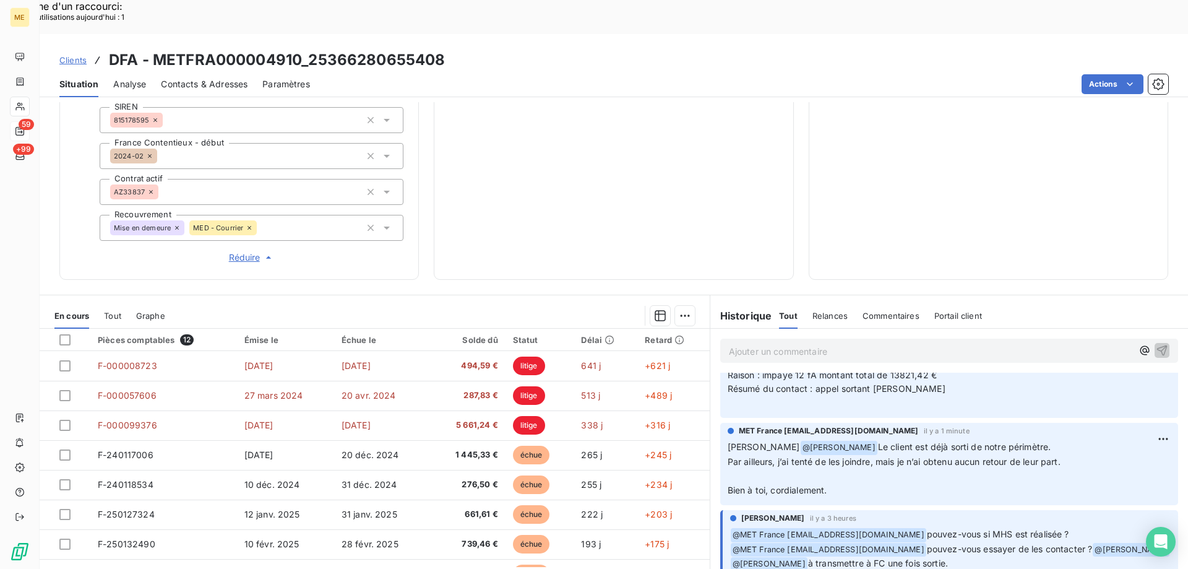
scroll to position [0, 0]
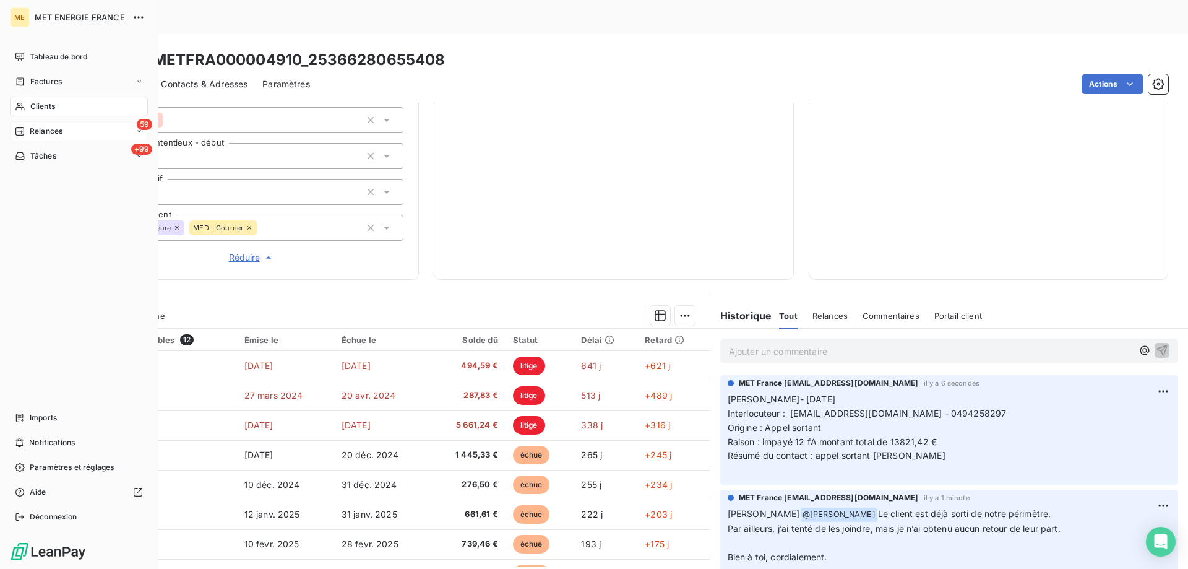
click at [67, 131] on div "59 Relances" at bounding box center [79, 131] width 138 height 20
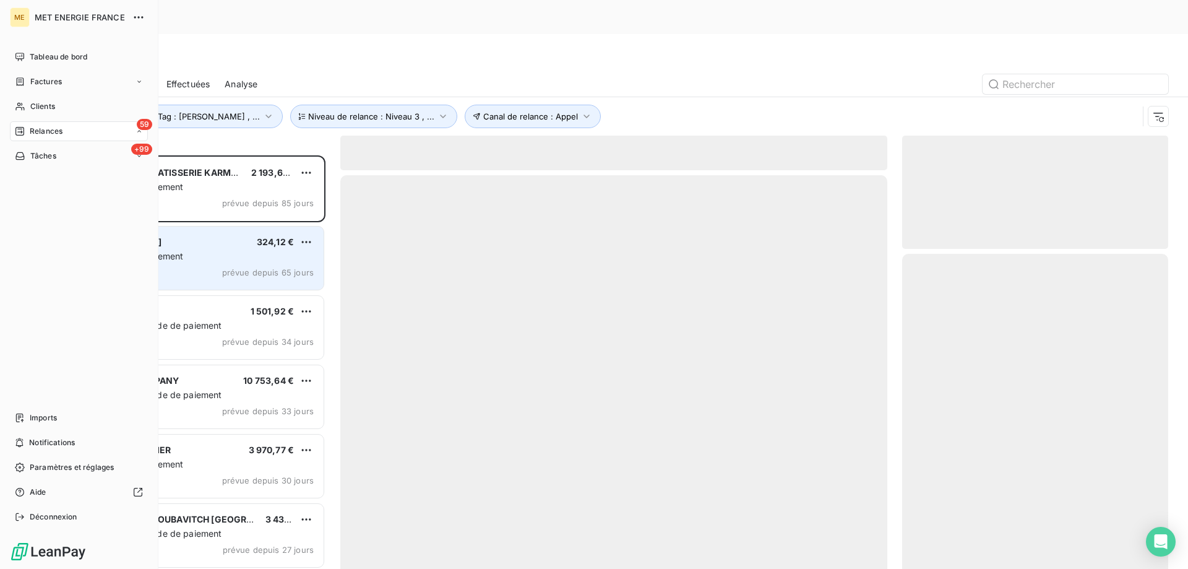
scroll to position [438, 257]
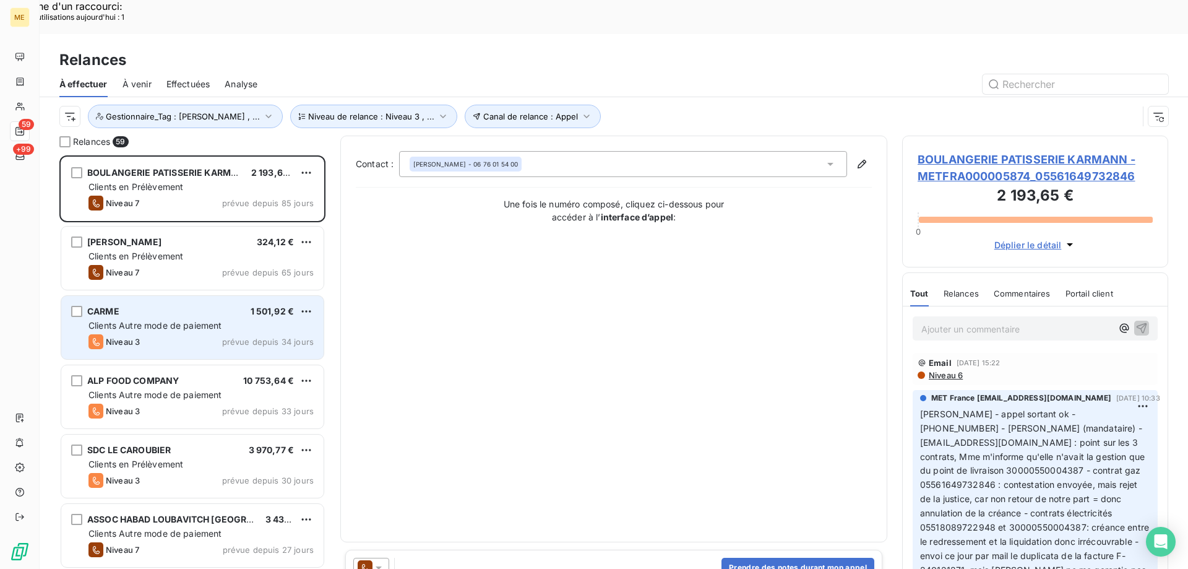
click at [215, 296] on div "CARME 1 501,92 € Clients Autre mode de paiement Niveau 3 prévue depuis 34 jours" at bounding box center [192, 327] width 262 height 63
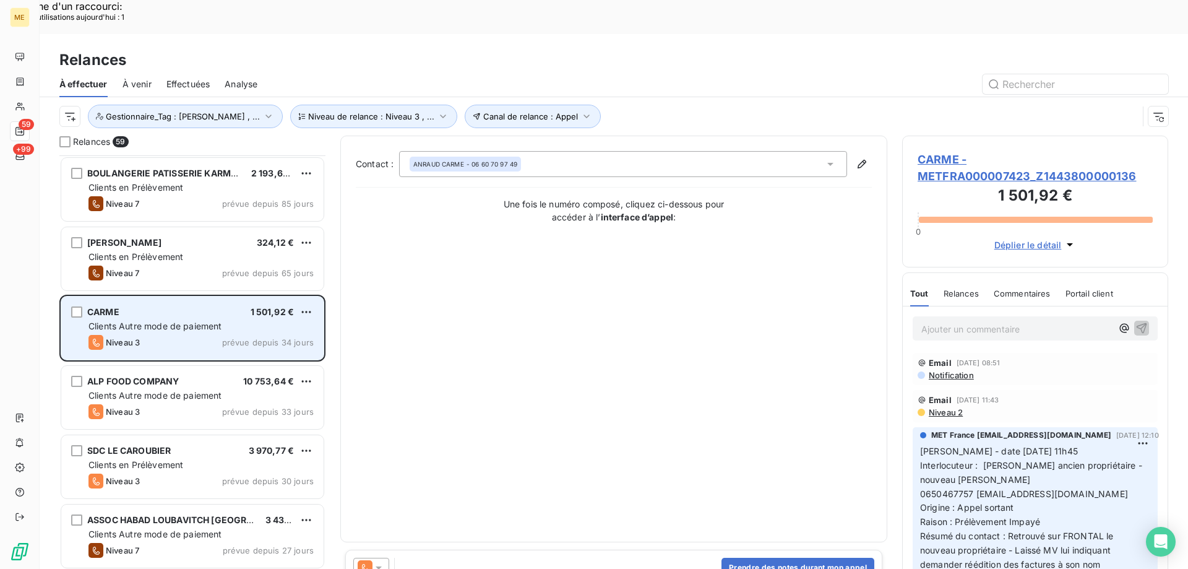
scroll to position [63, 0]
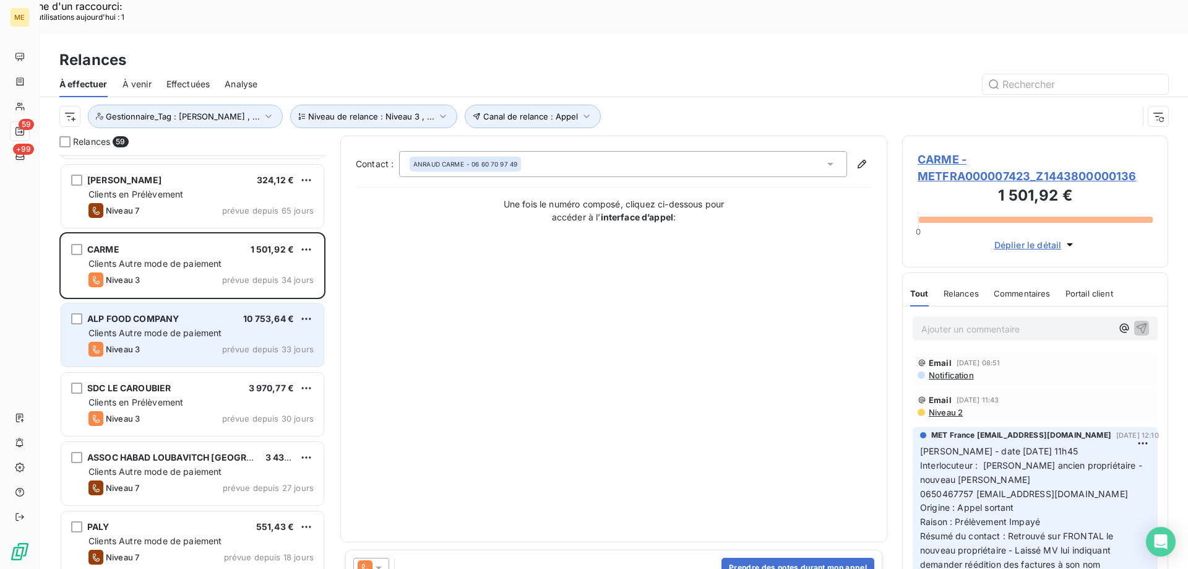
click at [178, 327] on span "Clients Autre mode de paiement" at bounding box center [155, 332] width 134 height 11
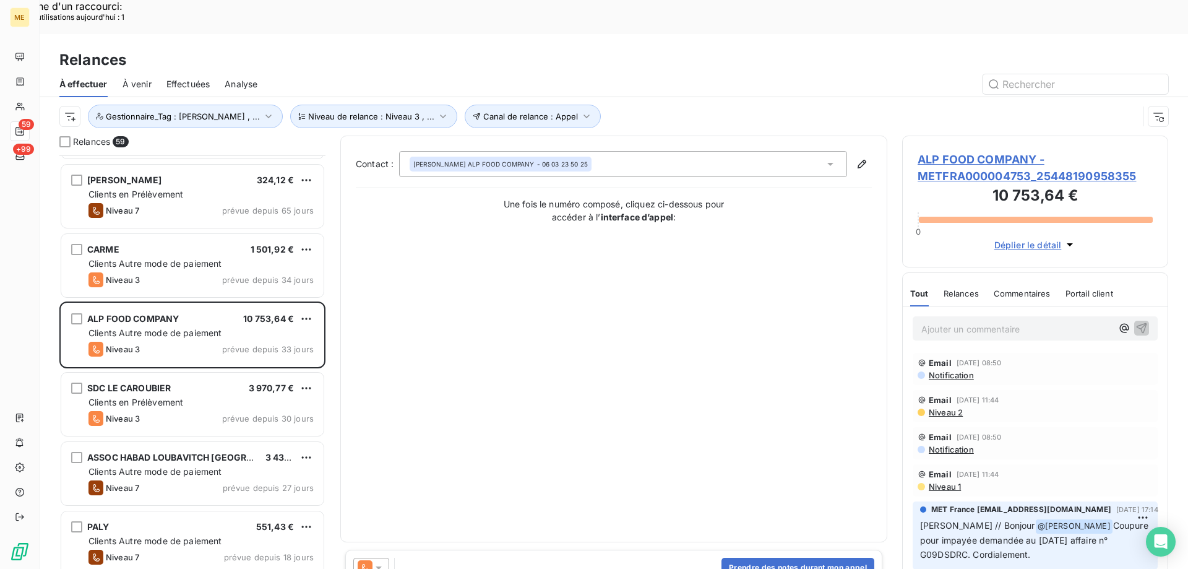
click at [938, 151] on span "ALP FOOD COMPANY - METFRA000004753_25448190958355" at bounding box center [1035, 167] width 235 height 33
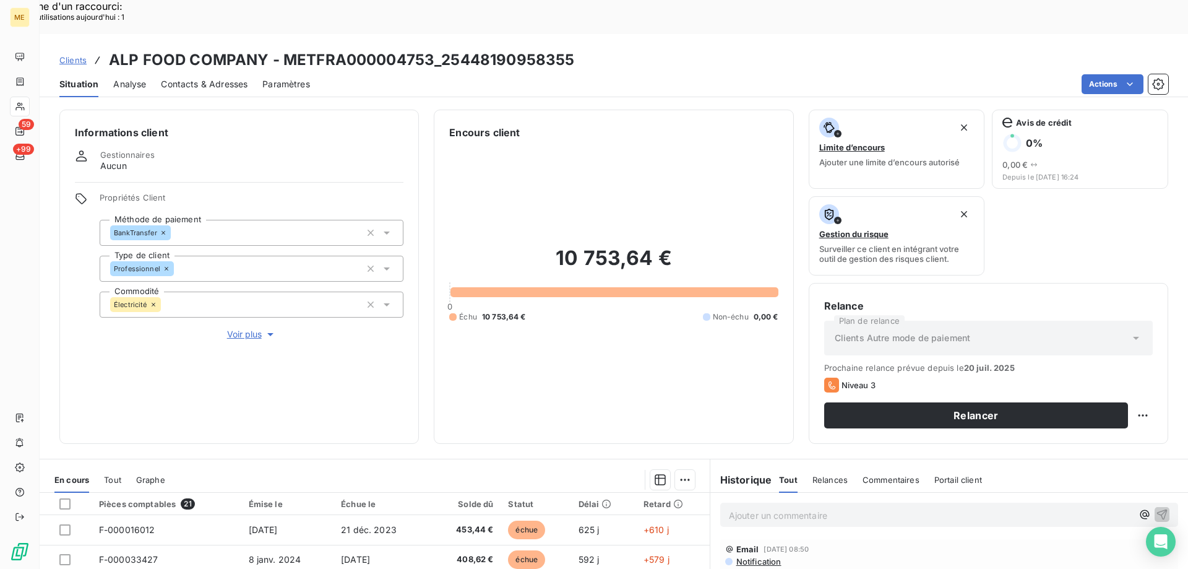
click at [250, 328] on span "Voir plus" at bounding box center [252, 334] width 50 height 12
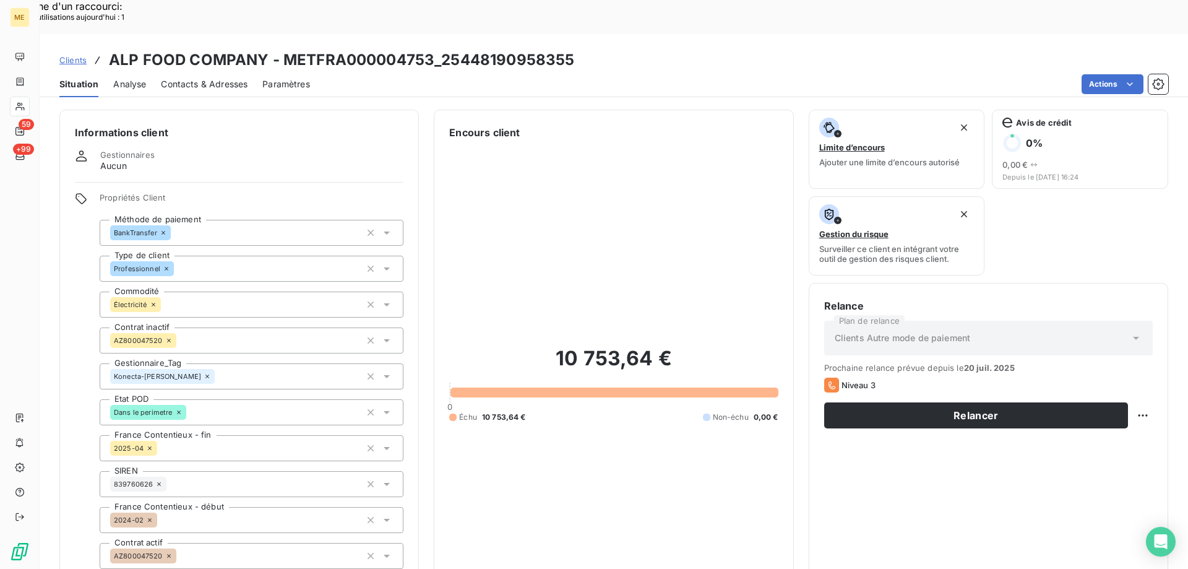
click at [267, 363] on div "Konecta-Sylvain" at bounding box center [252, 376] width 304 height 26
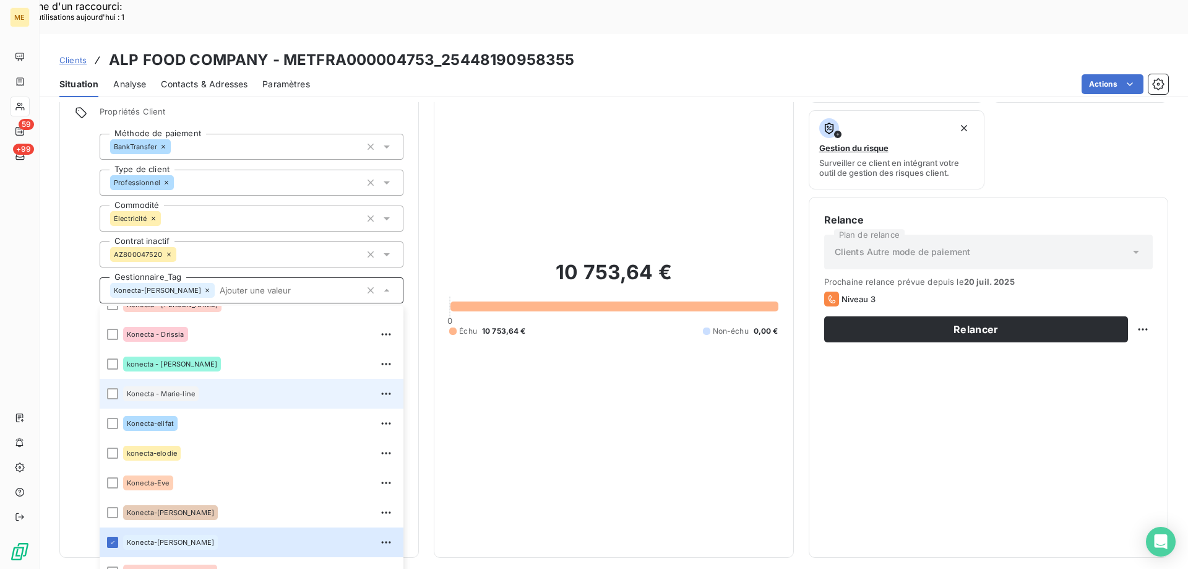
scroll to position [356, 0]
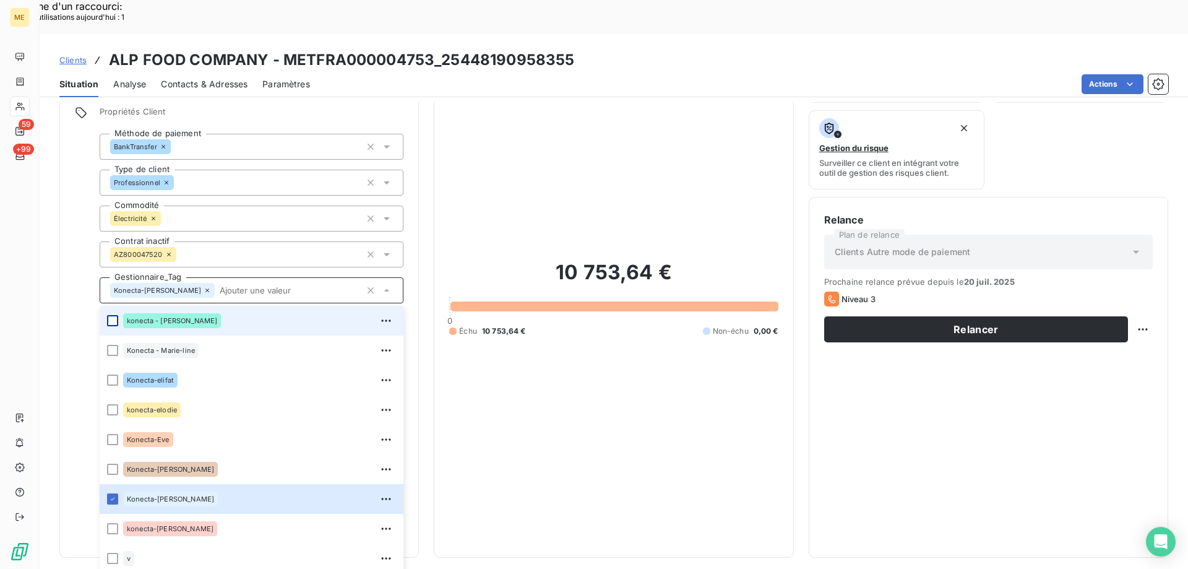
click at [113, 315] on div at bounding box center [112, 320] width 11 height 11
click at [615, 433] on div "10 753,64 € 0 Échu 10 753,64 € Non-échu 0,00 €" at bounding box center [613, 298] width 329 height 488
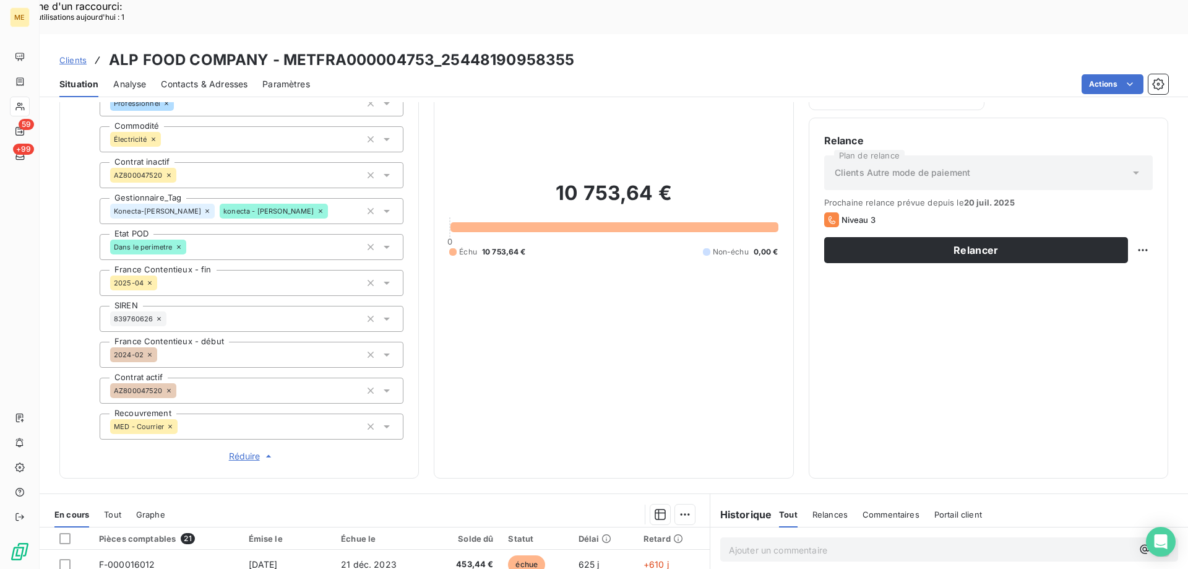
scroll to position [54, 0]
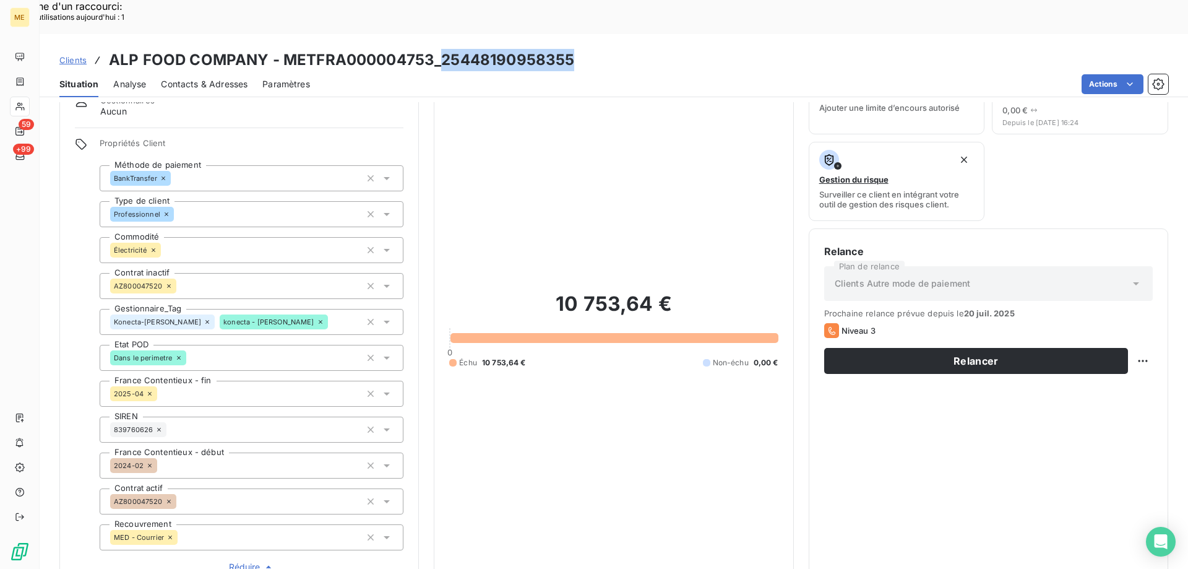
copy h3 "25448190958355"
drag, startPoint x: 437, startPoint y: 31, endPoint x: 577, endPoint y: 30, distance: 140.5
click at [577, 49] on div "Clients ALP FOOD COMPANY - METFRA000004753_25448190958355" at bounding box center [614, 60] width 1149 height 22
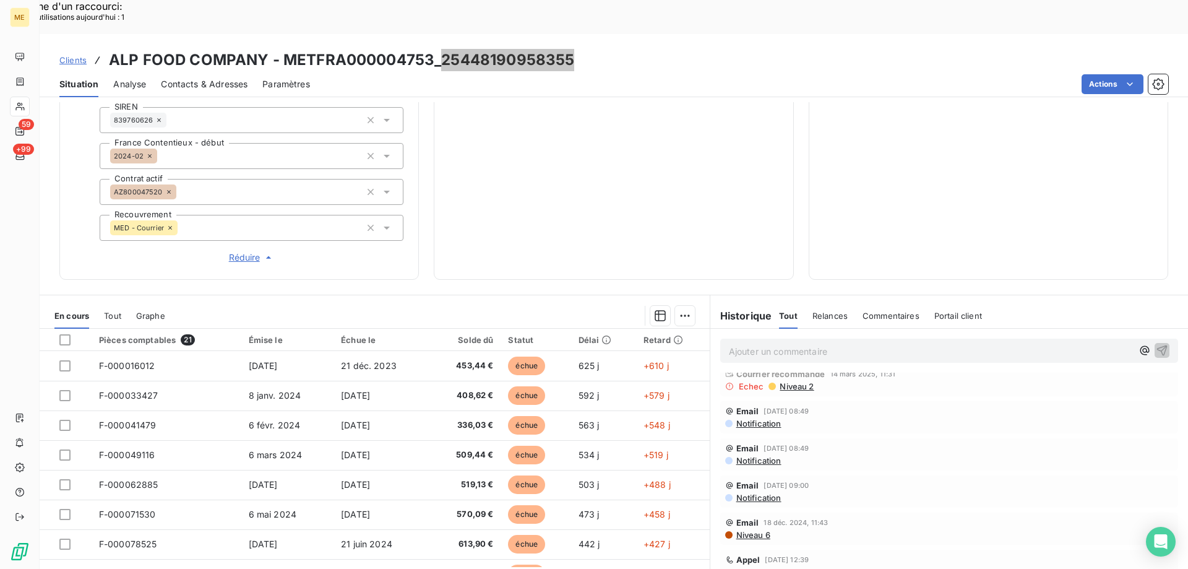
scroll to position [619, 0]
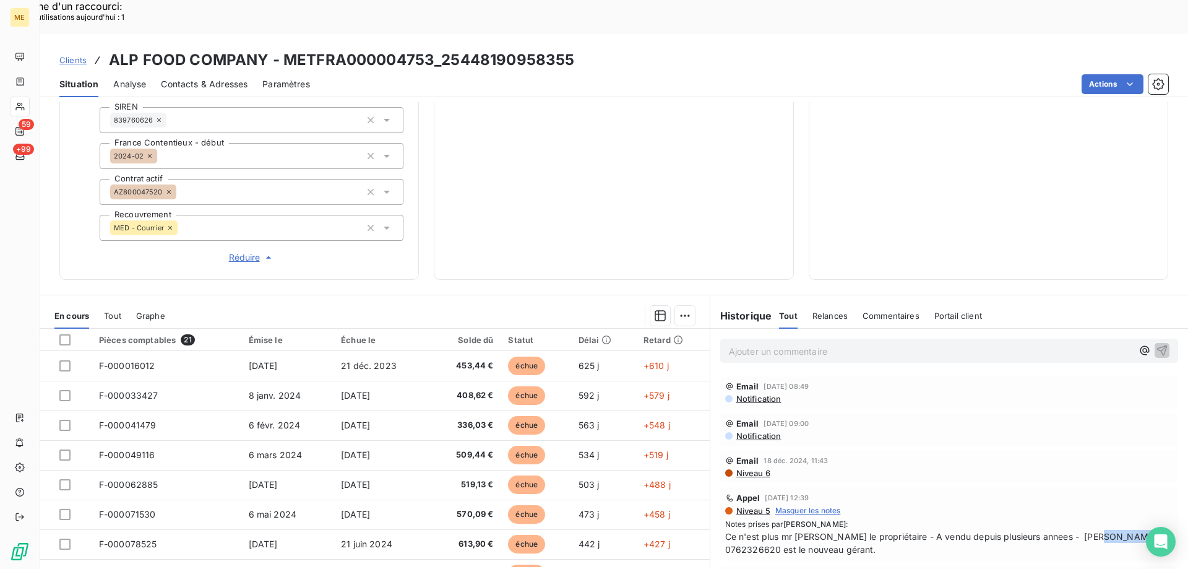
copy span "0762326620"
drag, startPoint x: 1090, startPoint y: 506, endPoint x: 1144, endPoint y: 499, distance: 54.8
click at [1144, 530] on span "Ce n'est plus mr Bouriah le propriétaire - A vendu depuis plusieurs annees - Mr…" at bounding box center [949, 543] width 448 height 26
copy span "[PERSON_NAME] 0762326620"
drag, startPoint x: 1043, startPoint y: 503, endPoint x: 1124, endPoint y: 481, distance: 83.8
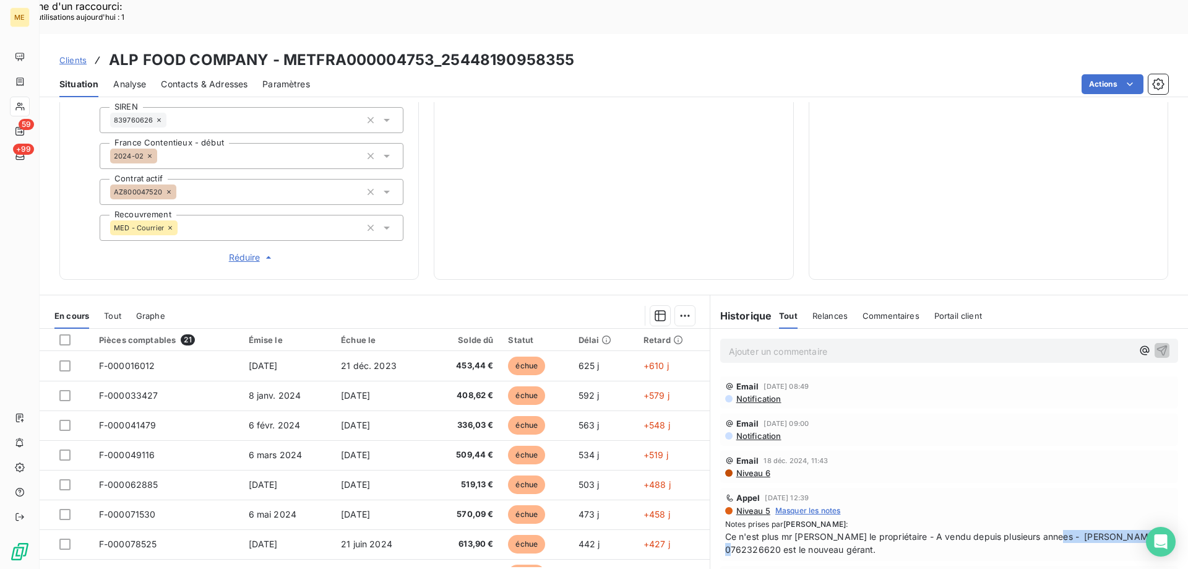
click at [1124, 493] on div "Appel 3 déc. 2024, 12:39 Niveau 5 Masquer les notes Notes prises par Géraldine …" at bounding box center [949, 524] width 448 height 63
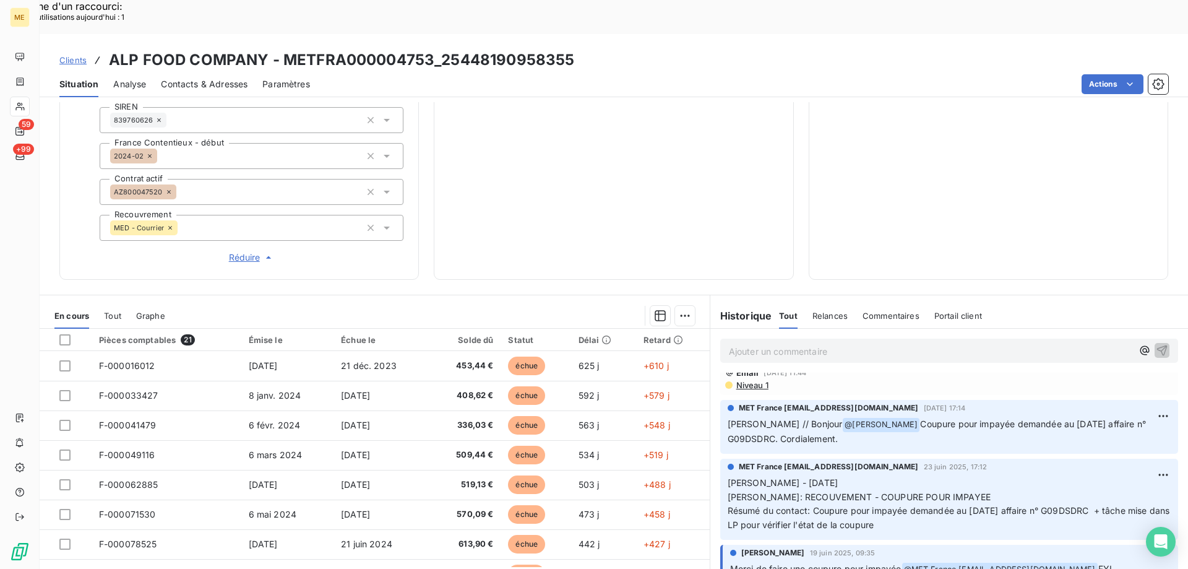
scroll to position [0, 0]
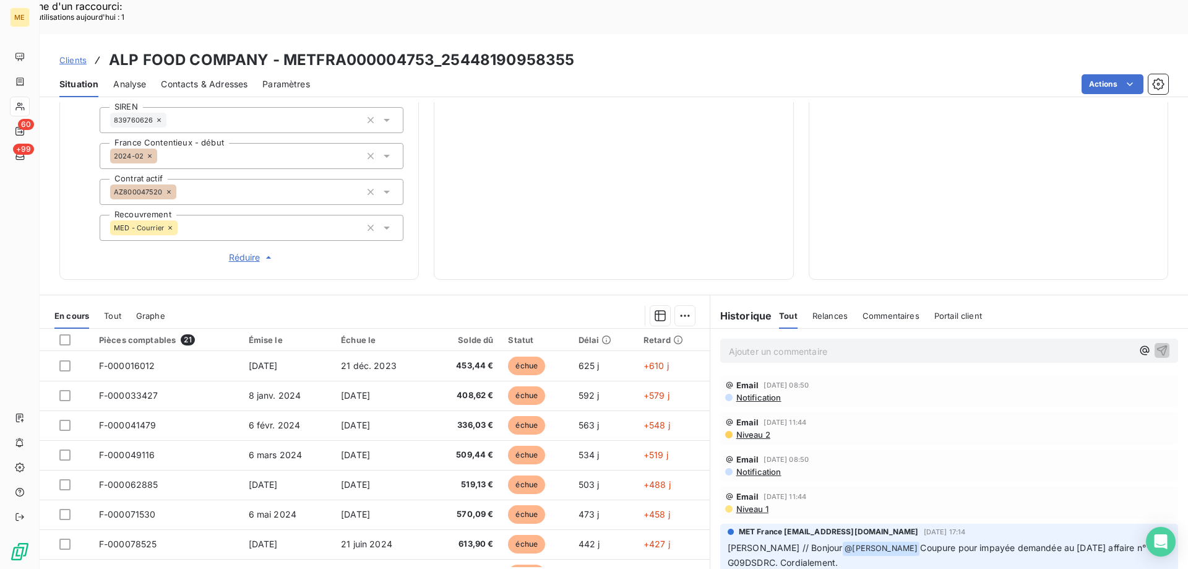
click at [888, 343] on p "Ajouter un commentaire ﻿" at bounding box center [931, 350] width 404 height 15
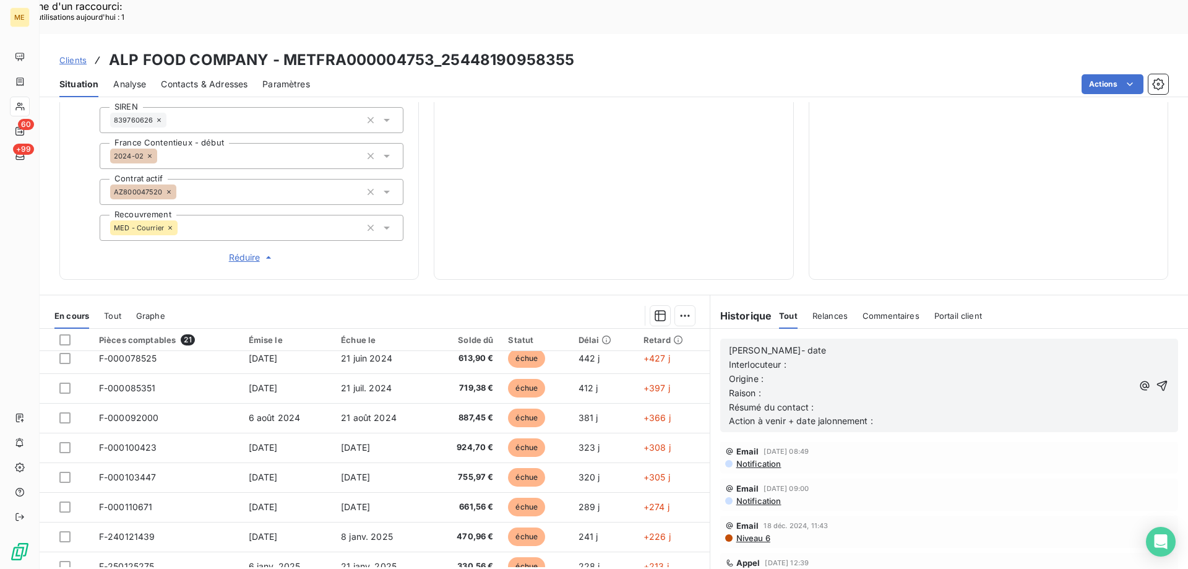
scroll to position [743, 0]
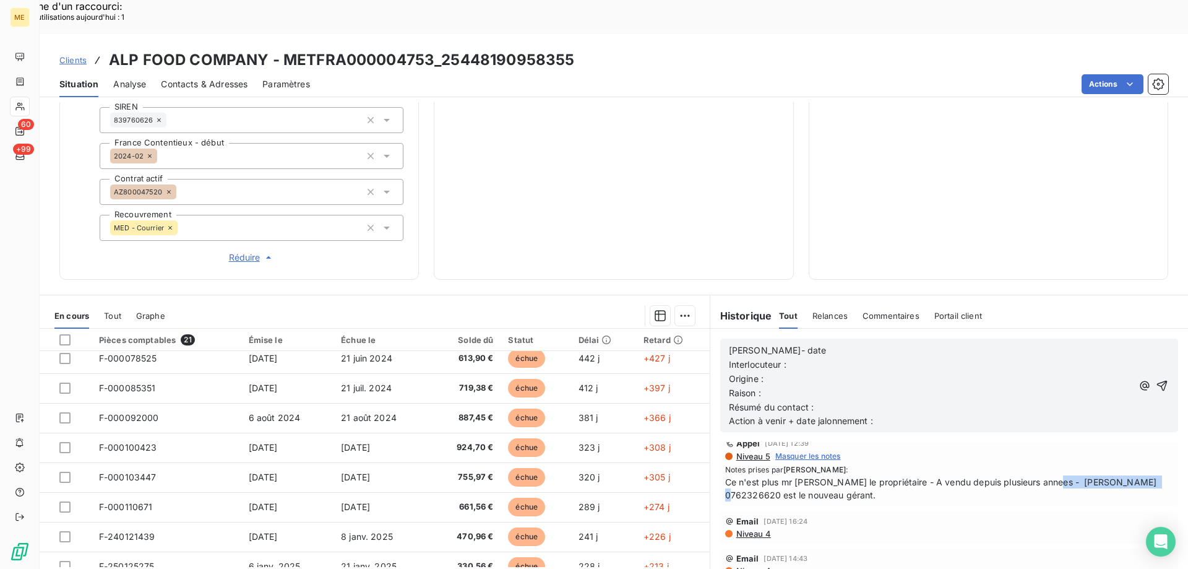
drag, startPoint x: 1043, startPoint y: 448, endPoint x: 1146, endPoint y: 440, distance: 103.0
click at [1146, 475] on span "Ce n'est plus mr Bouriah le propriétaire - A vendu depuis plusieurs annees - Mr…" at bounding box center [949, 488] width 448 height 26
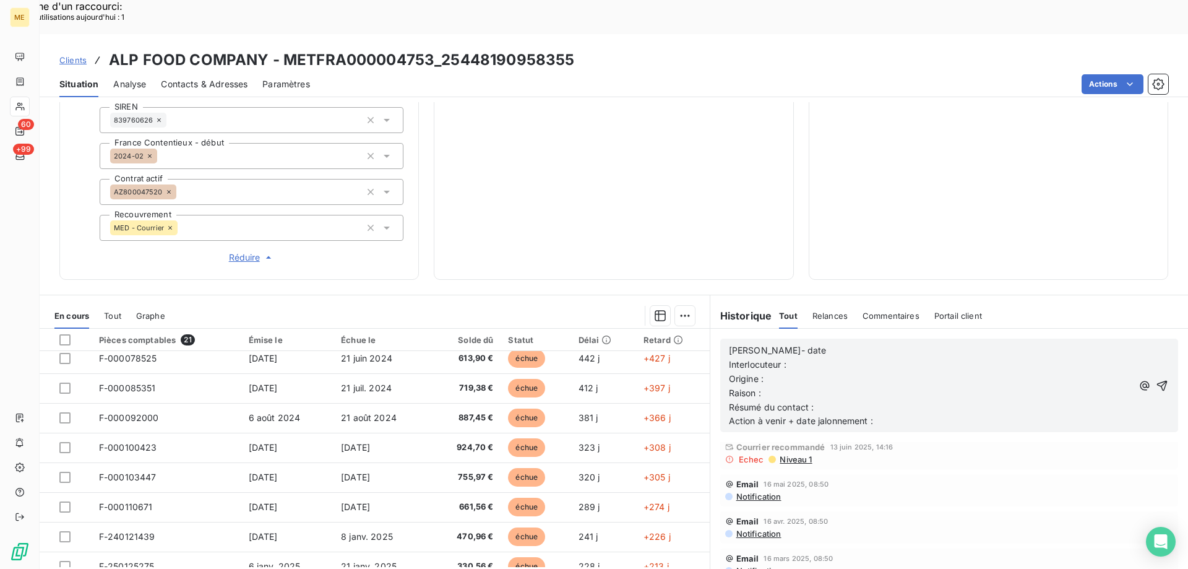
scroll to position [248, 0]
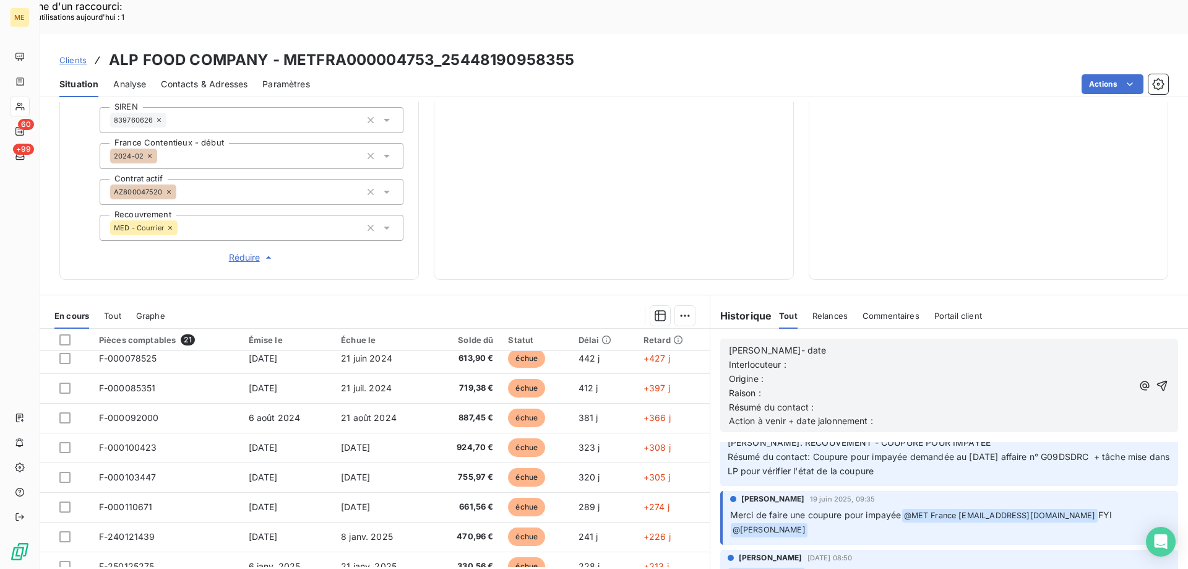
click at [879, 358] on p "Interlocuteur :" at bounding box center [931, 365] width 404 height 14
click at [837, 342] on div "Lisa- date Interlocuteur : Mr HAKIMI 0762326620 Origine : Raison : Résumé du co…" at bounding box center [931, 385] width 404 height 86
click at [827, 343] on p "Lisa- date" at bounding box center [931, 350] width 404 height 14
drag, startPoint x: 915, startPoint y: 337, endPoint x: 911, endPoint y: 343, distance: 7.1
click at [911, 372] on p "Origine :" at bounding box center [931, 379] width 404 height 14
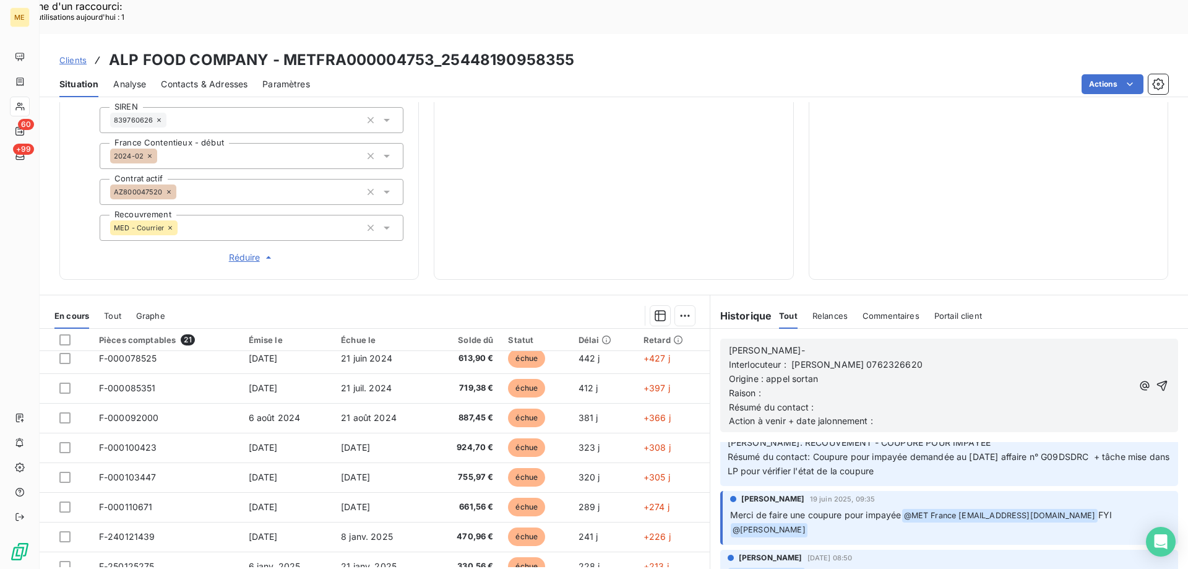
click at [922, 358] on p "Interlocuteur : Mr HAKIMI 0762326620" at bounding box center [931, 365] width 404 height 14
click at [928, 342] on div "Lisa- Interlocuteur : Mr HAKIMI 0762326620 Origine : appel sortan Raison : Résu…" at bounding box center [931, 385] width 404 height 86
click at [930, 329] on div "Lisa- Interlocuteur : Mr HAKIMI 0762326620 Origine : appel sortan Raison : Résu…" at bounding box center [949, 385] width 478 height 113
click at [925, 343] on p "Lisa-" at bounding box center [931, 350] width 404 height 14
click at [839, 372] on p "Origine : appel sortan" at bounding box center [931, 379] width 404 height 14
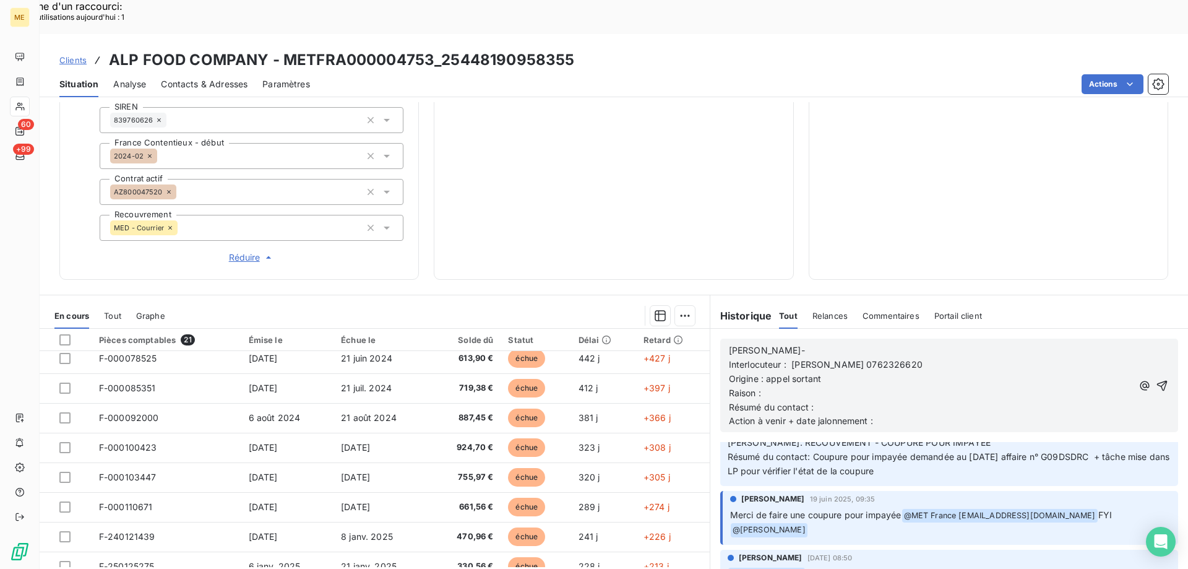
click at [848, 343] on p "Lisa-" at bounding box center [931, 350] width 404 height 14
click at [854, 386] on p "Raison :" at bounding box center [931, 393] width 404 height 14
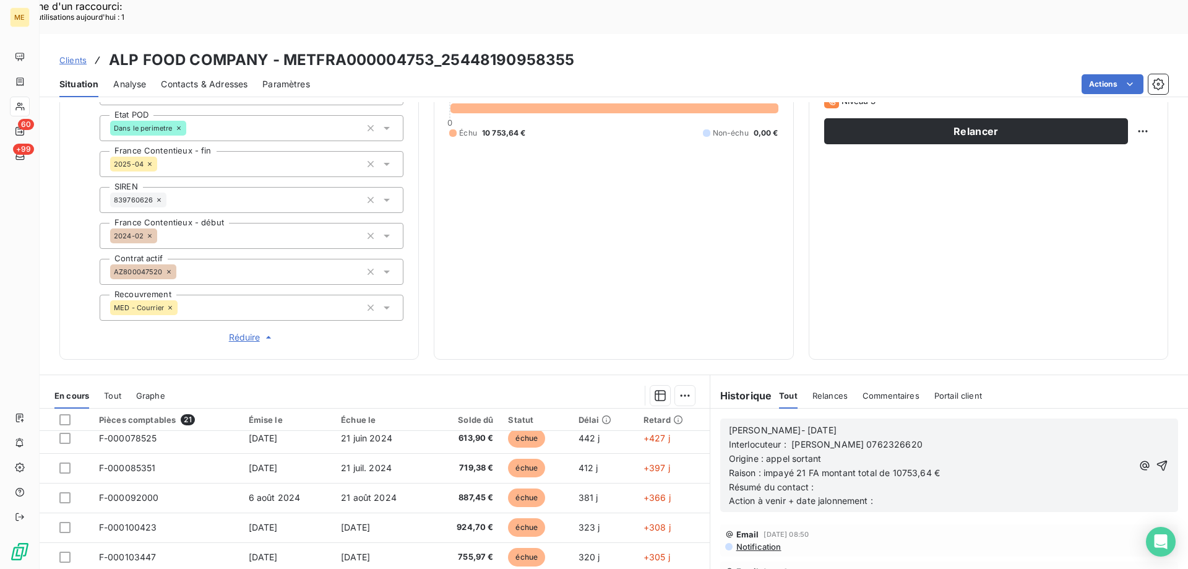
scroll to position [364, 0]
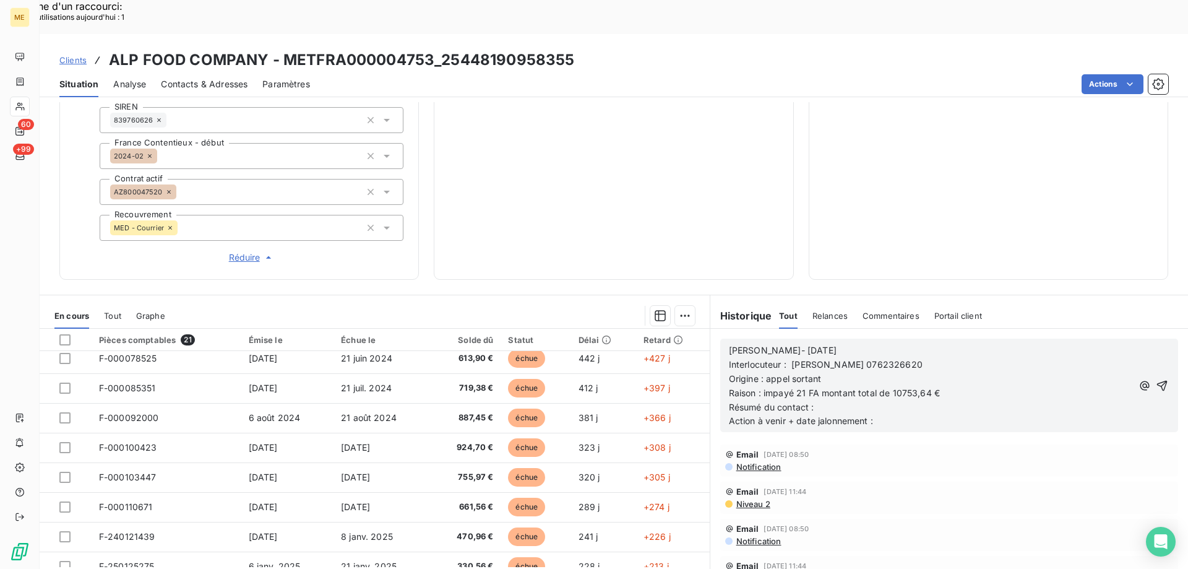
click at [854, 400] on p "Résumé du contact :" at bounding box center [931, 407] width 404 height 14
click at [894, 414] on p "Action à venir + date jalonnement :" at bounding box center [931, 421] width 404 height 14
click at [1156, 379] on icon "button" at bounding box center [1162, 385] width 12 height 12
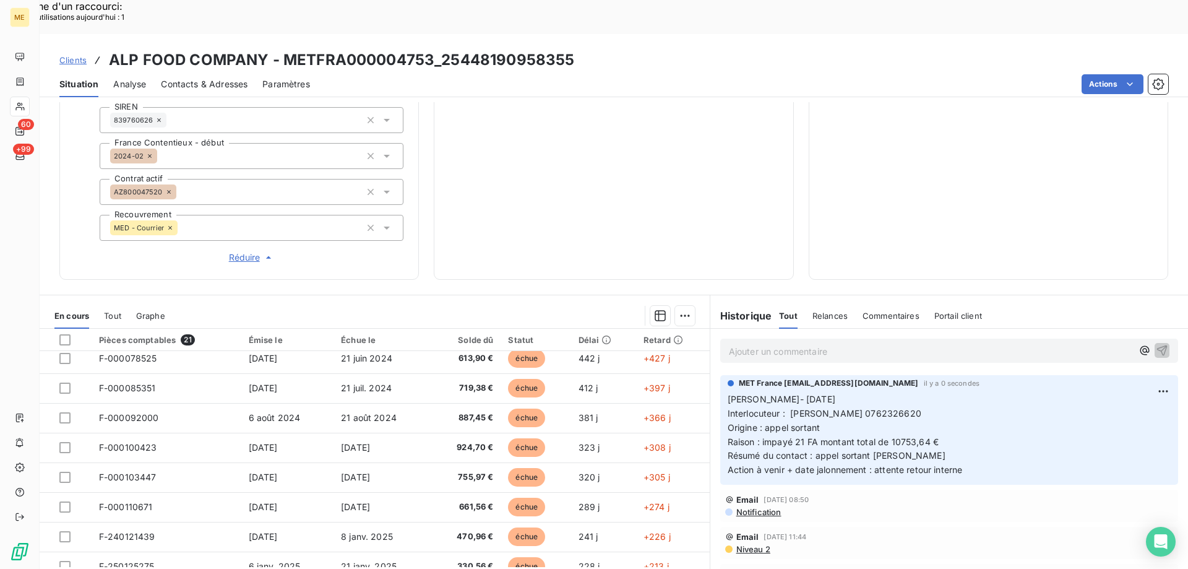
click at [910, 343] on p "Ajouter un commentaire ﻿" at bounding box center [931, 350] width 404 height 15
click at [847, 343] on p "Bonjour @belinda" at bounding box center [931, 350] width 404 height 14
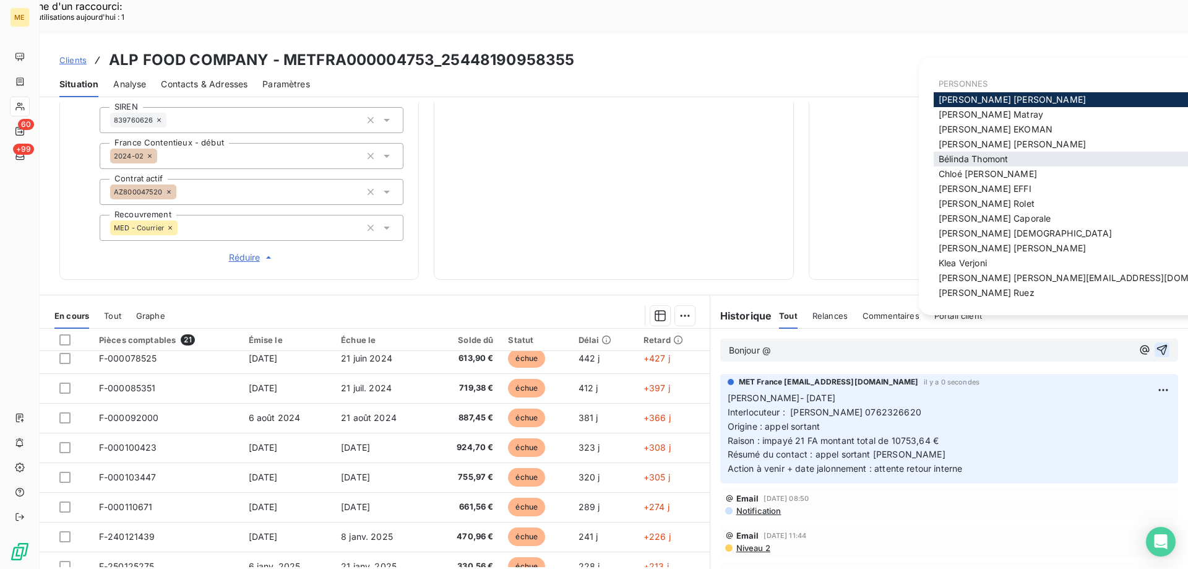
click at [989, 157] on span "Bélinda Thomont" at bounding box center [973, 158] width 69 height 11
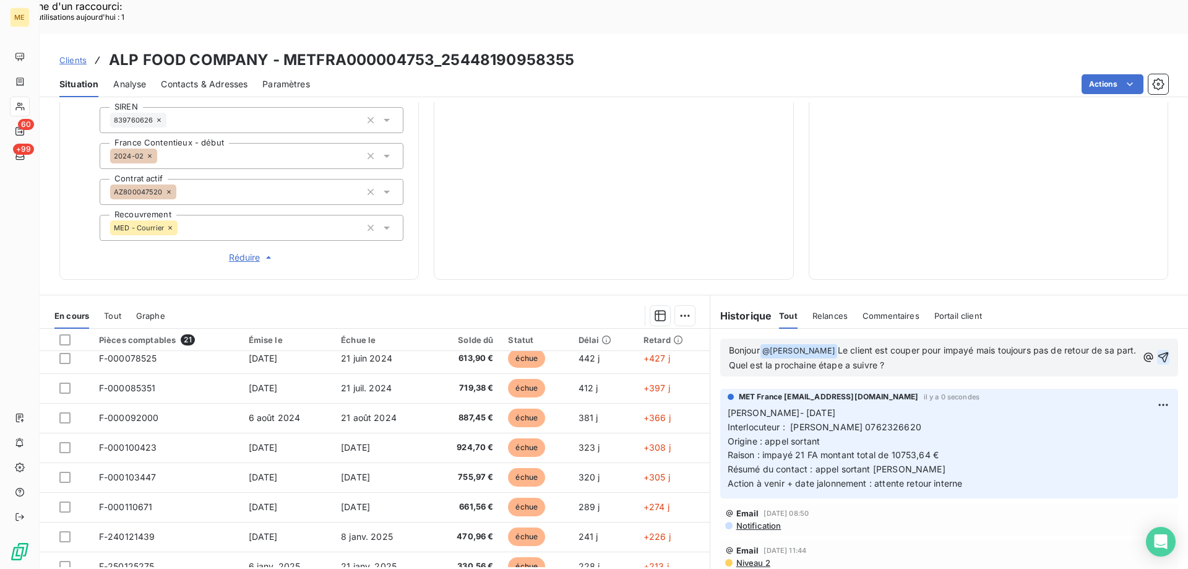
drag, startPoint x: 923, startPoint y: 334, endPoint x: 809, endPoint y: 140, distance: 225.5
click at [857, 339] on div "Bonjour @ Bélinda Thomont ﻿ Le client est couper pour impayé mais toujours pas …" at bounding box center [949, 358] width 458 height 38
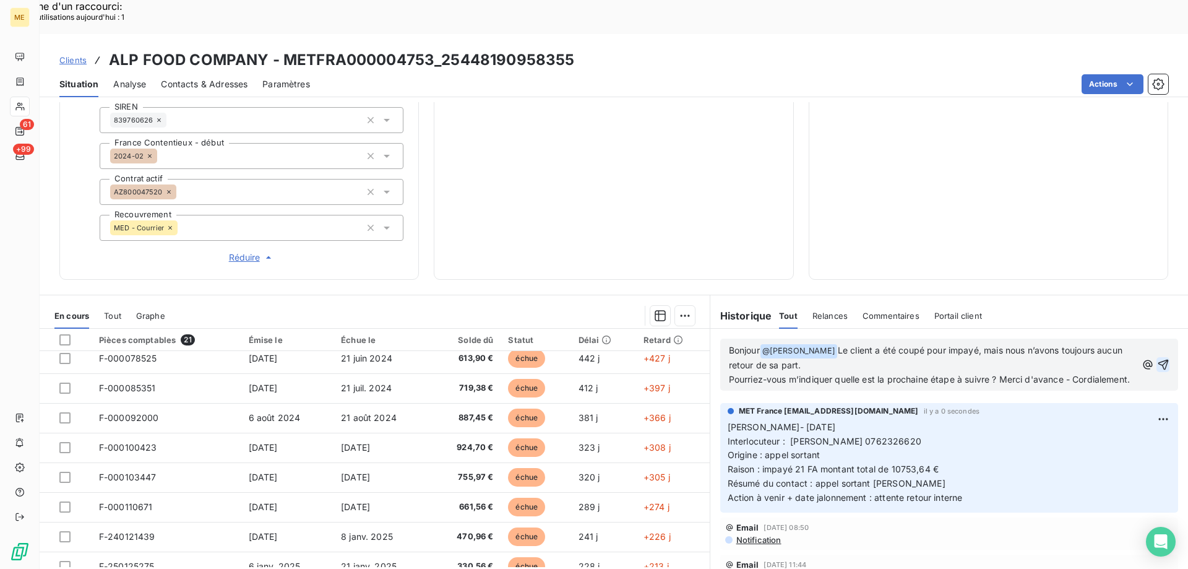
click at [1157, 358] on icon "button" at bounding box center [1163, 364] width 12 height 12
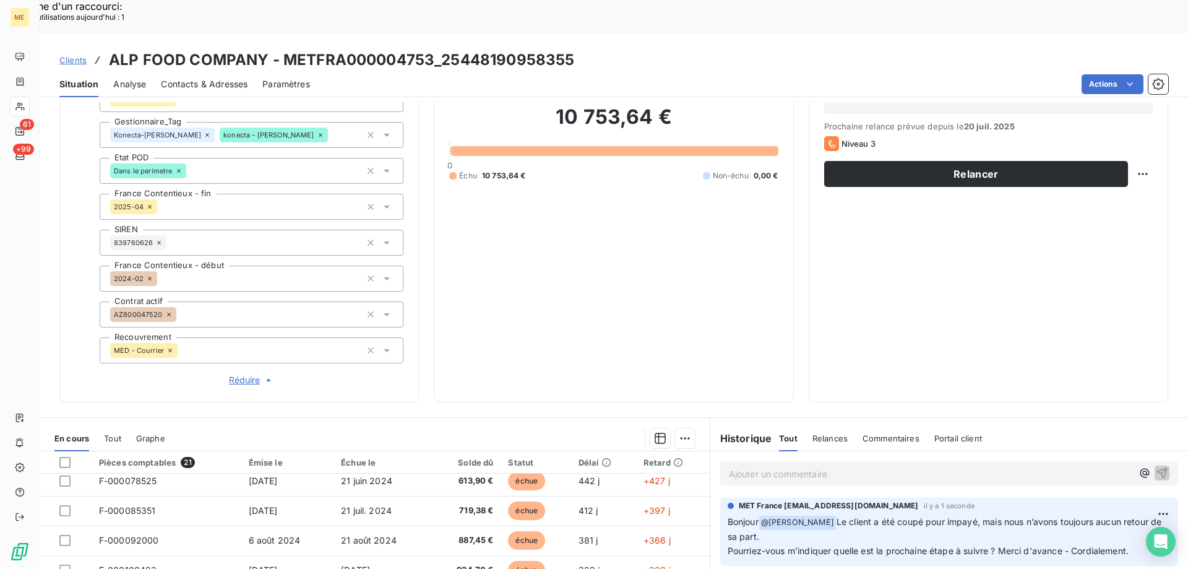
scroll to position [116, 0]
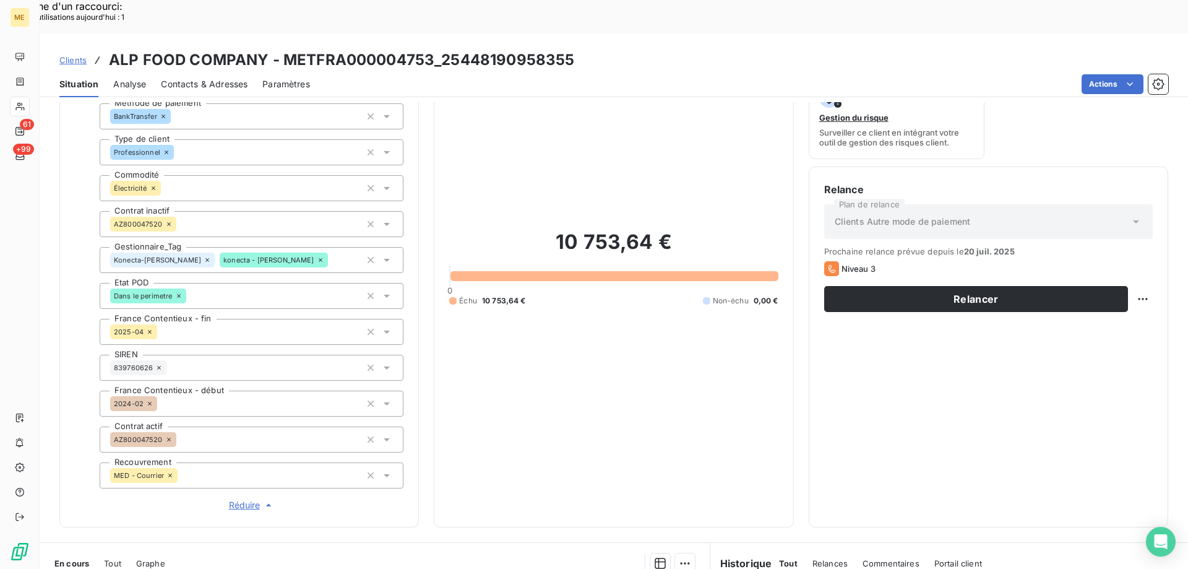
click at [1149, 268] on div "Relance Plan de relance Clients Autre mode de paiement Prochaine relance prévue…" at bounding box center [989, 346] width 360 height 361
click at [1144, 272] on div "Relance Plan de relance Clients Autre mode de paiement Prochaine relance prévue…" at bounding box center [989, 346] width 360 height 361
click at [1102, 291] on div "Replanifier cette action" at bounding box center [1082, 292] width 111 height 20
select select "7"
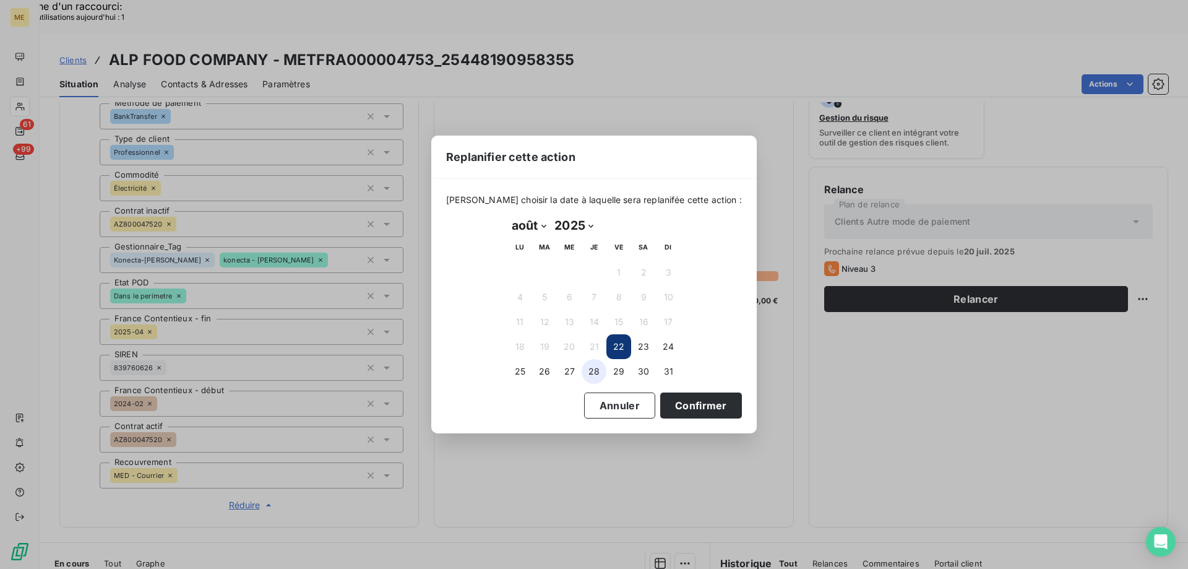
click at [592, 382] on button "28" at bounding box center [594, 371] width 25 height 25
click at [665, 409] on button "Confirmer" at bounding box center [701, 405] width 82 height 26
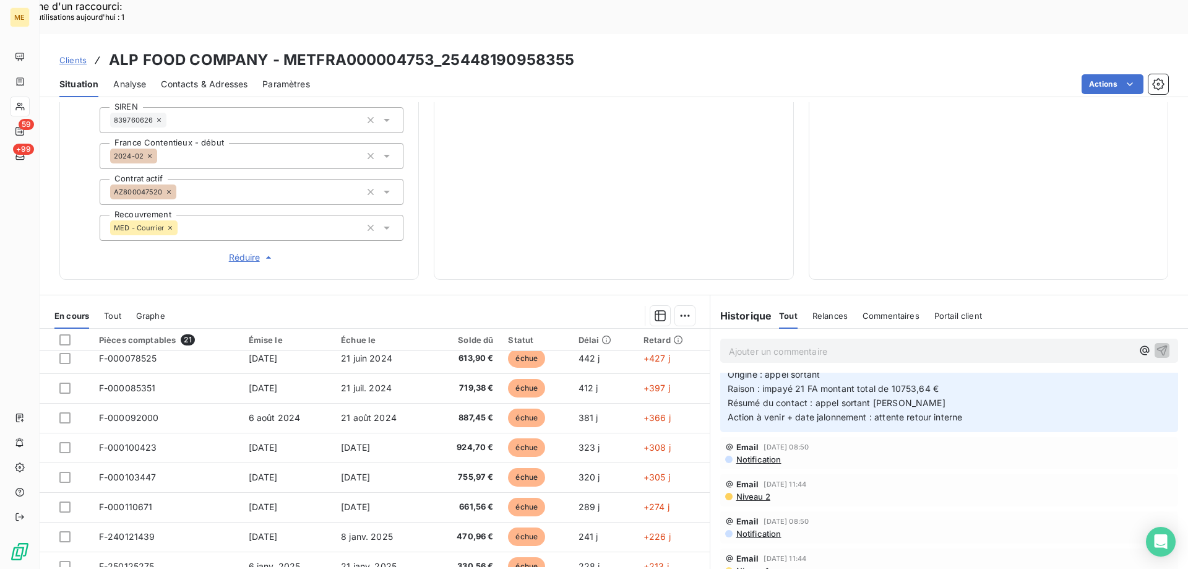
scroll to position [0, 0]
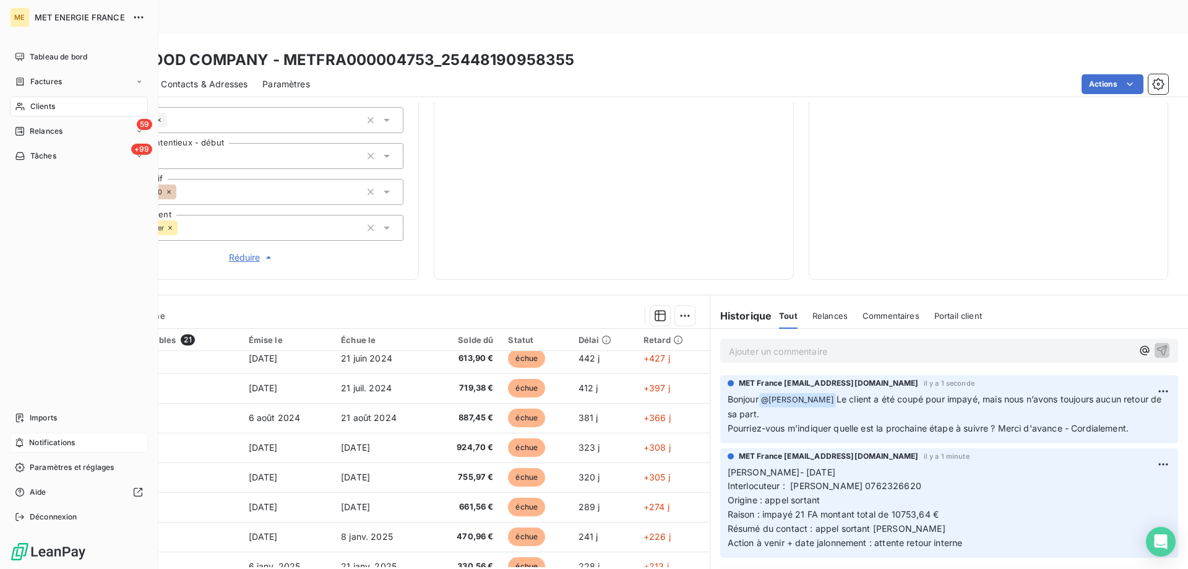
click at [84, 442] on div "Notifications" at bounding box center [79, 443] width 138 height 20
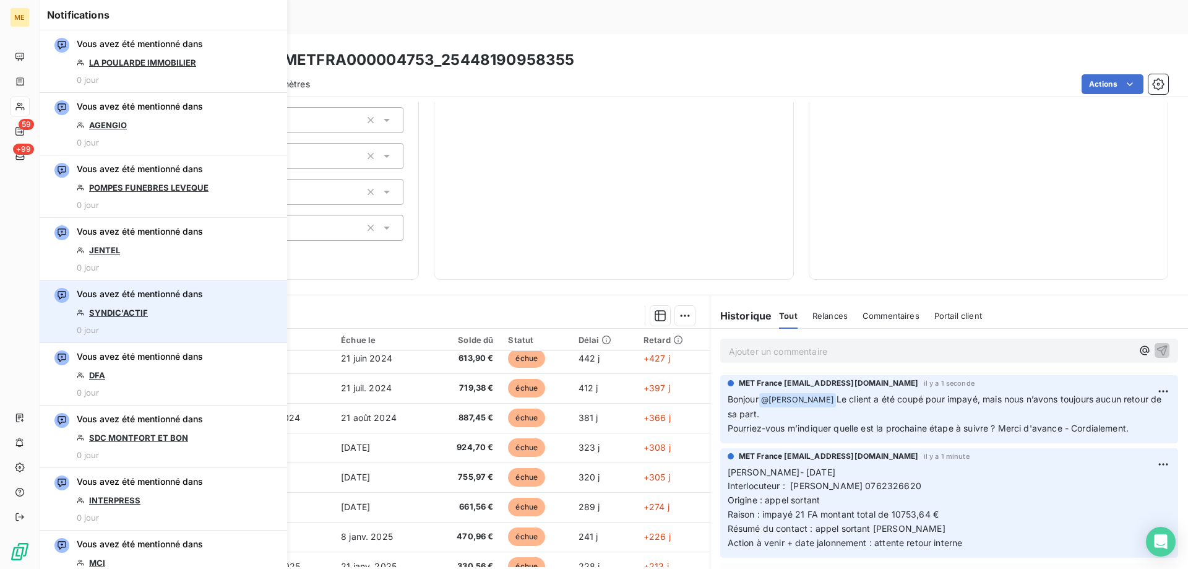
click at [115, 313] on link "SYNDIC'ACTIF" at bounding box center [118, 313] width 59 height 10
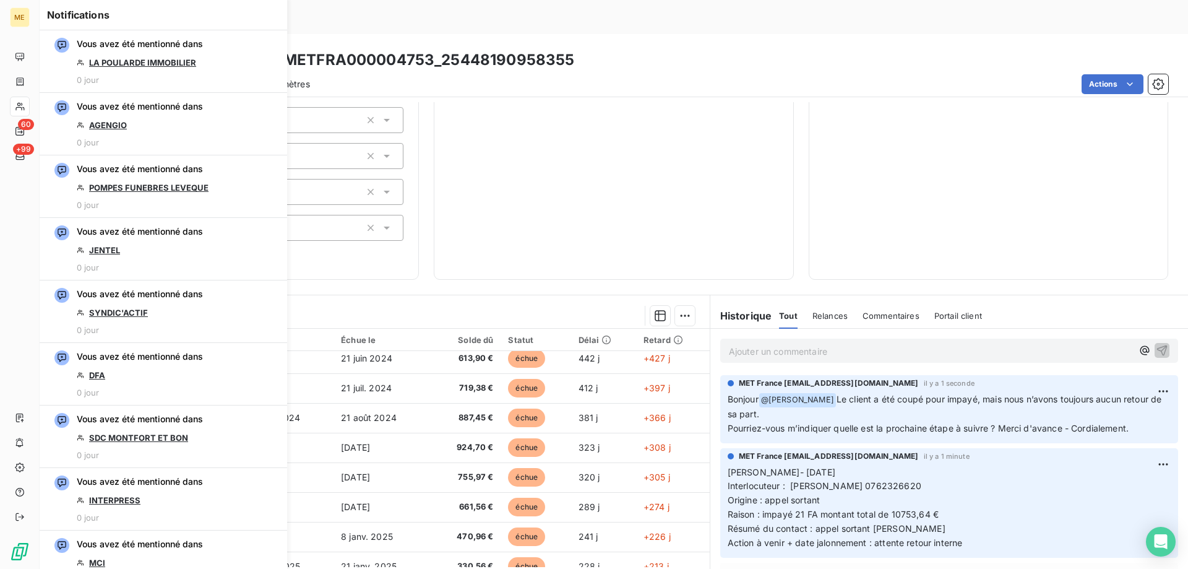
click at [577, 210] on div "10 753,64 € 0 Échu 10 753,64 € Non-échu 0,00 €" at bounding box center [613, 20] width 329 height 488
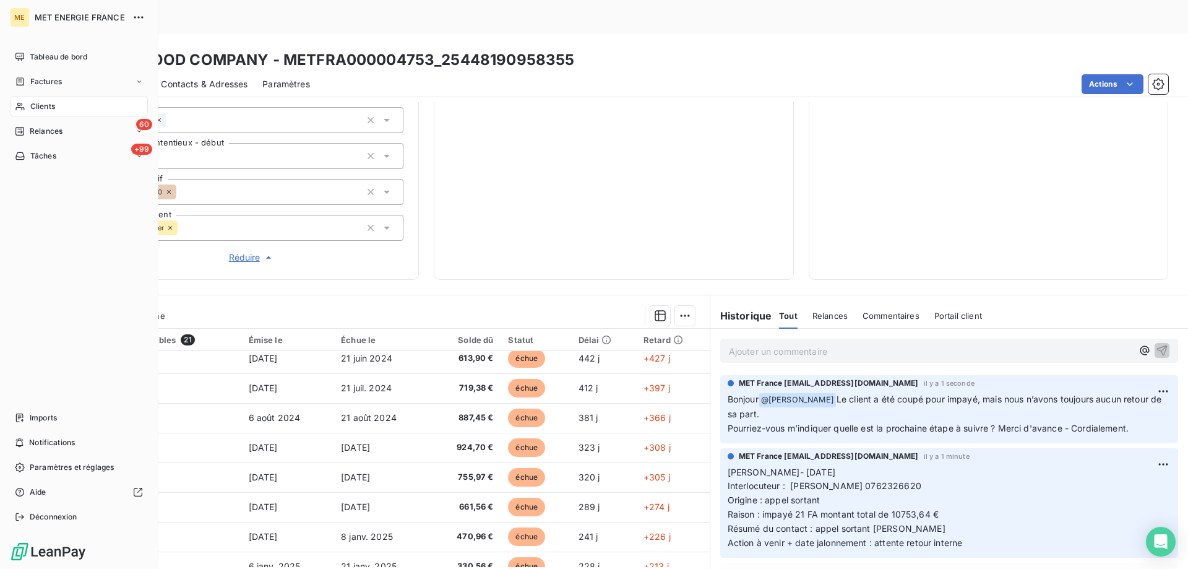
click at [31, 131] on span "Relances" at bounding box center [46, 131] width 33 height 11
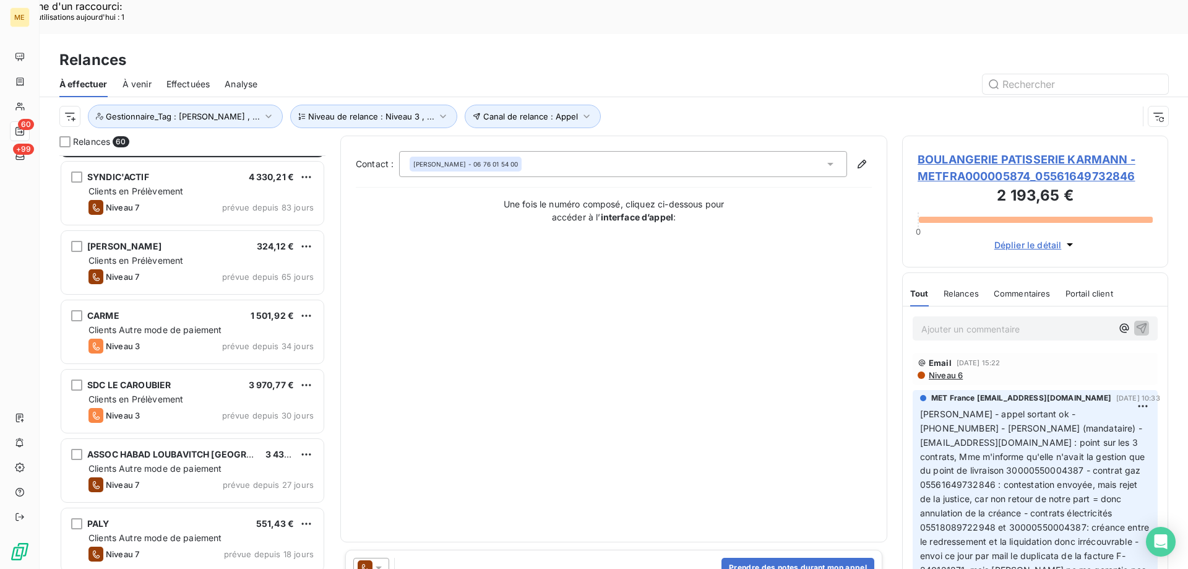
scroll to position [63, 0]
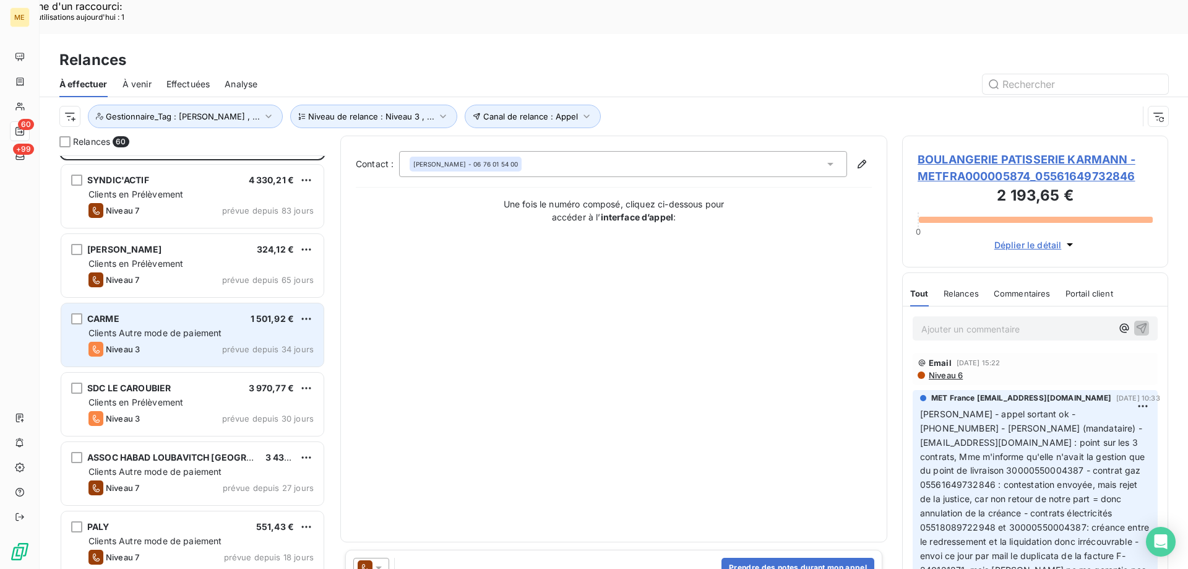
click at [141, 303] on div "CARME 1 501,92 € Clients Autre mode de paiement Niveau 3 prévue depuis 34 jours" at bounding box center [192, 334] width 262 height 63
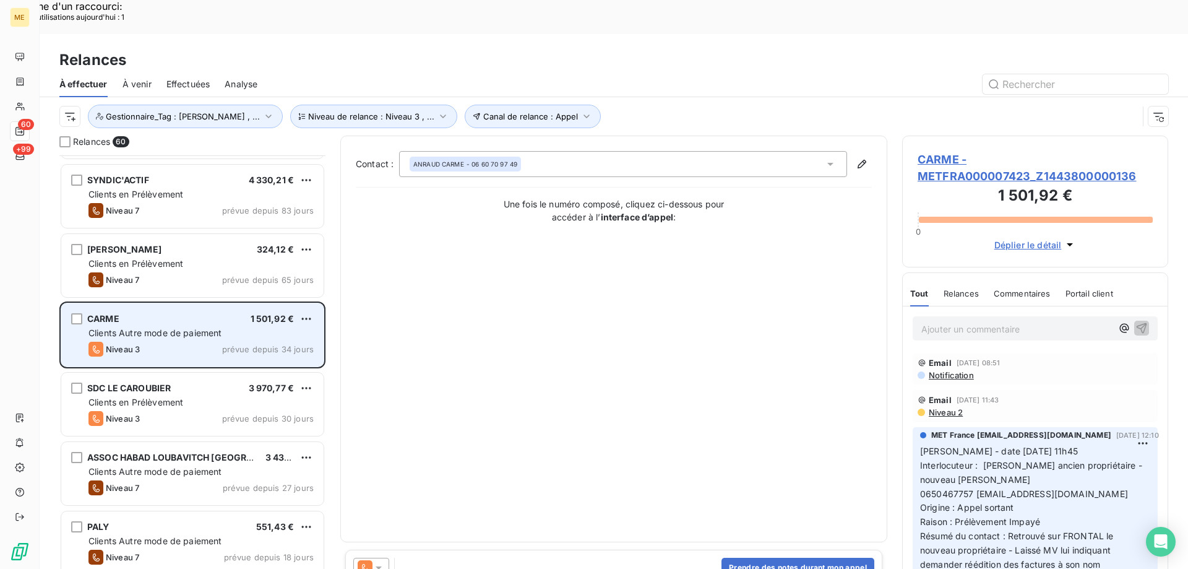
scroll to position [124, 0]
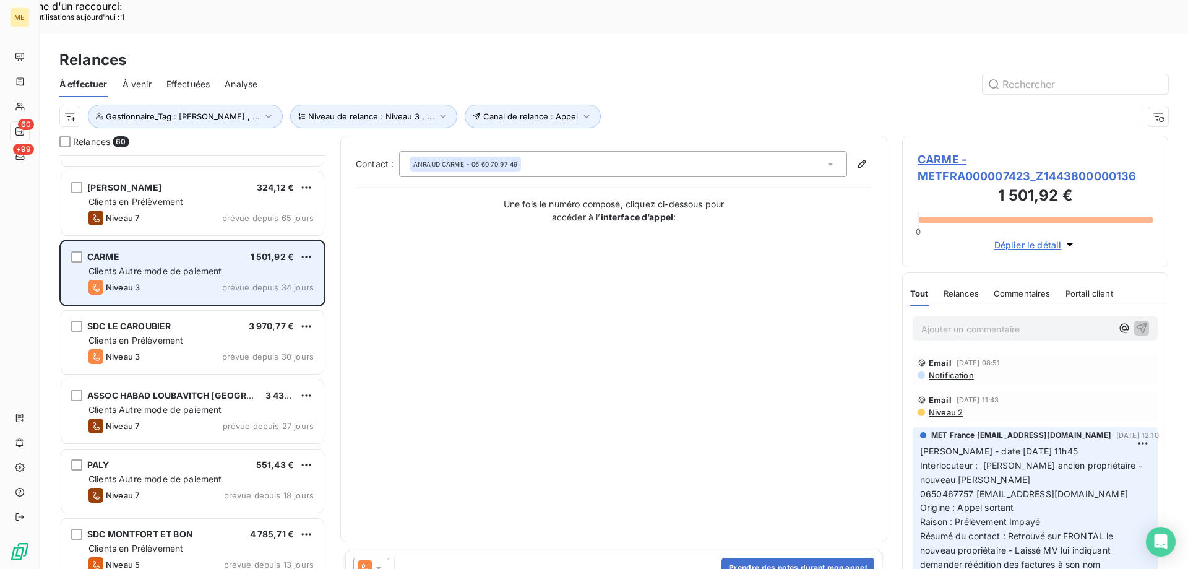
click at [141, 321] on span "SDC LE CAROUBIER" at bounding box center [129, 326] width 84 height 11
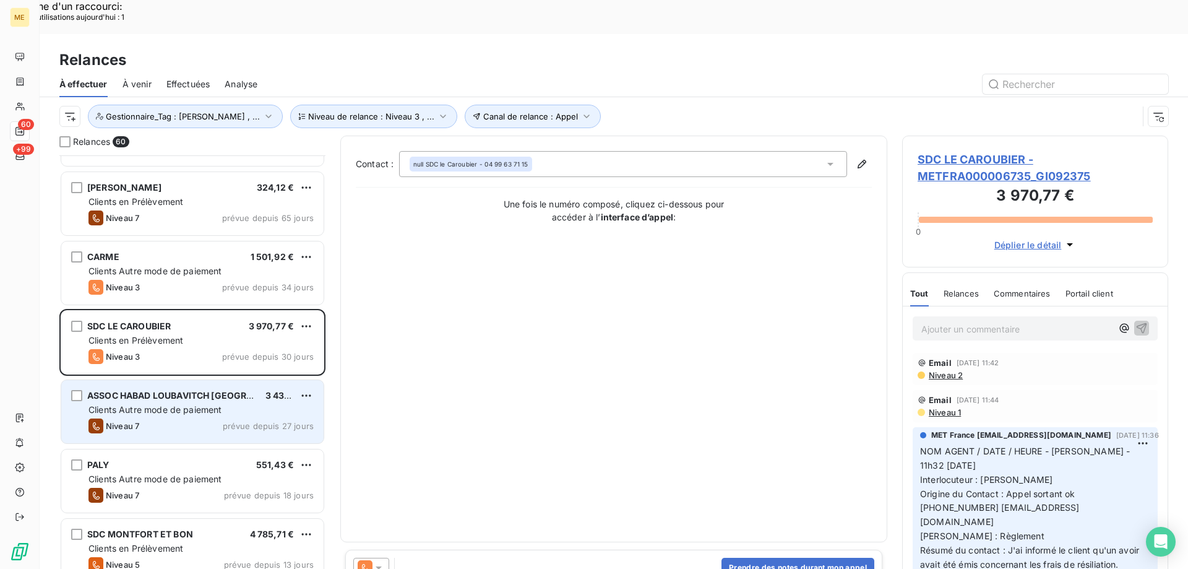
click at [165, 390] on span "ASSOC HABAD LOUBAVITCH [GEOGRAPHIC_DATA] ET REGION" at bounding box center [220, 395] width 266 height 11
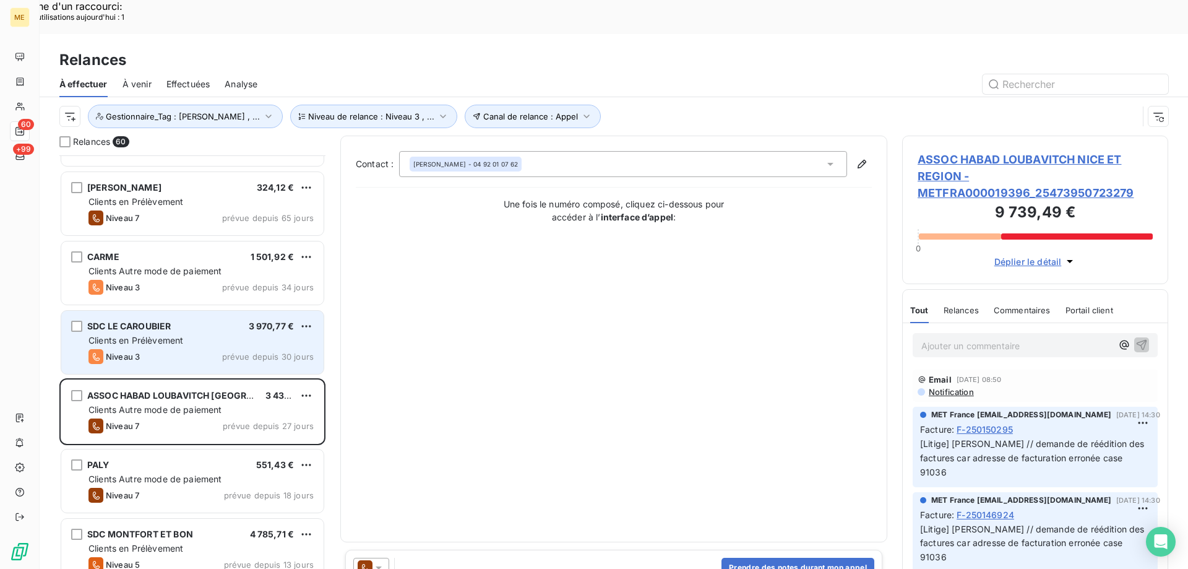
click at [170, 349] on div "Niveau 3 prévue depuis 30 jours" at bounding box center [200, 356] width 225 height 15
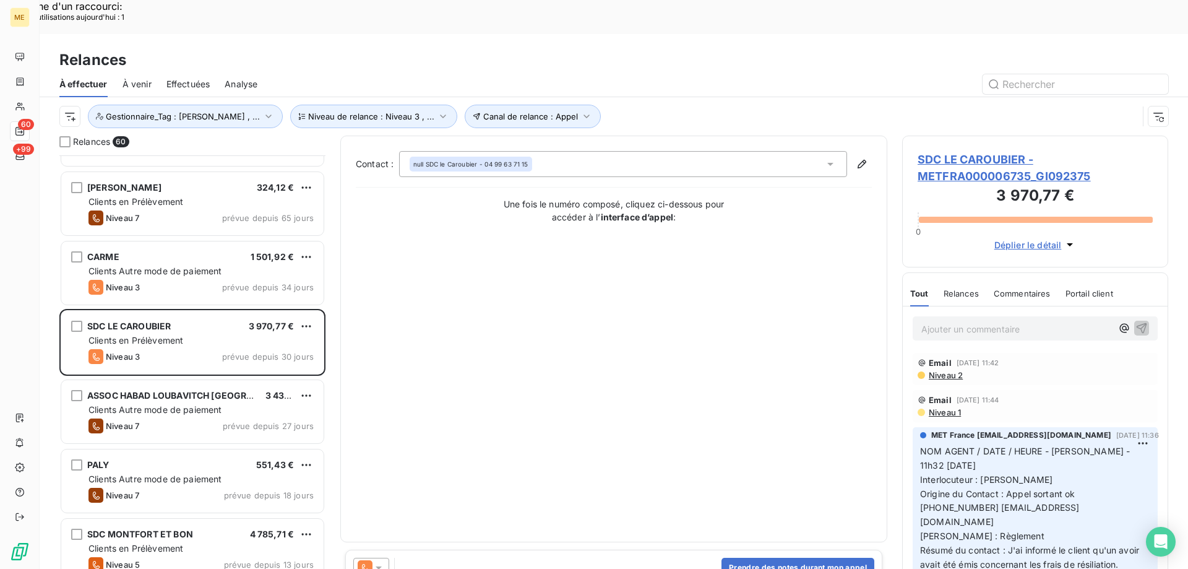
click at [942, 151] on span "SDC LE CAROUBIER - METFRA000006735_GI092375" at bounding box center [1035, 167] width 235 height 33
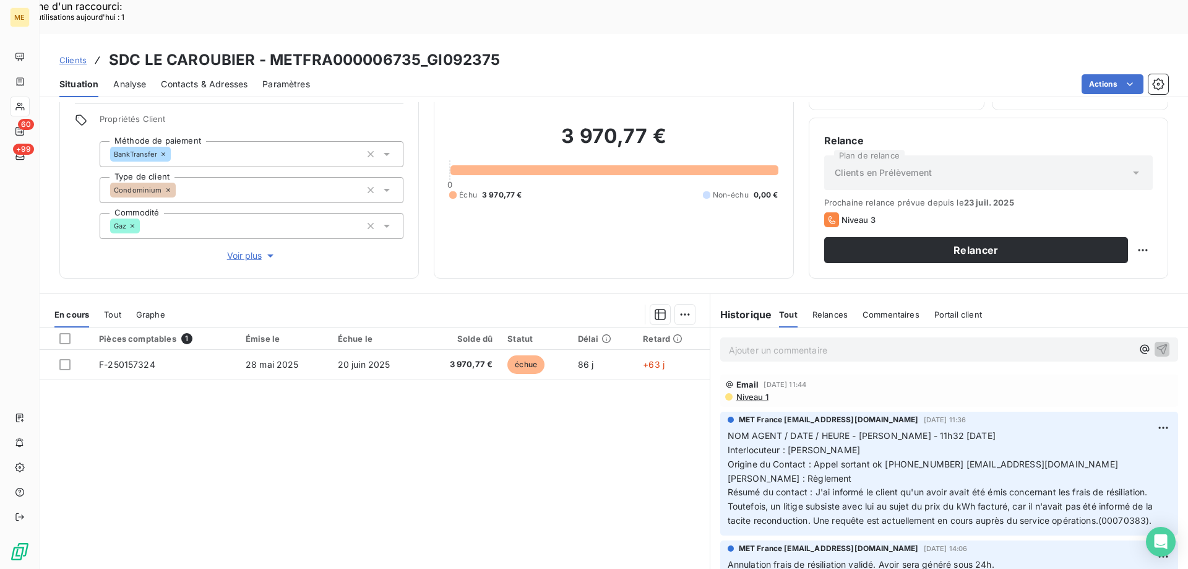
scroll to position [124, 0]
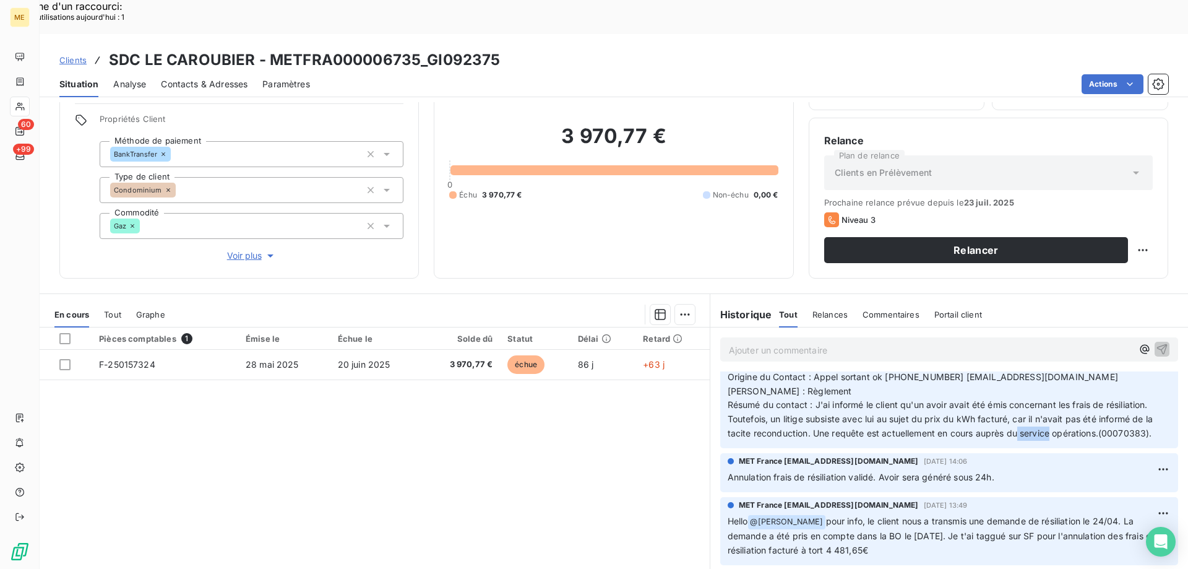
drag, startPoint x: 1102, startPoint y: 397, endPoint x: 1144, endPoint y: 400, distance: 42.2
click at [1144, 400] on span "NOM AGENT / DATE / HEURE - lisa - 11h32 - 11/06/2025 Interlocuteur : M.Fourcaud…" at bounding box center [942, 390] width 428 height 95
click at [720, 453] on div "MET France met-france@recouvrement.met.com 6 juin 2025, 14:06 Annulation frais …" at bounding box center [949, 472] width 458 height 39
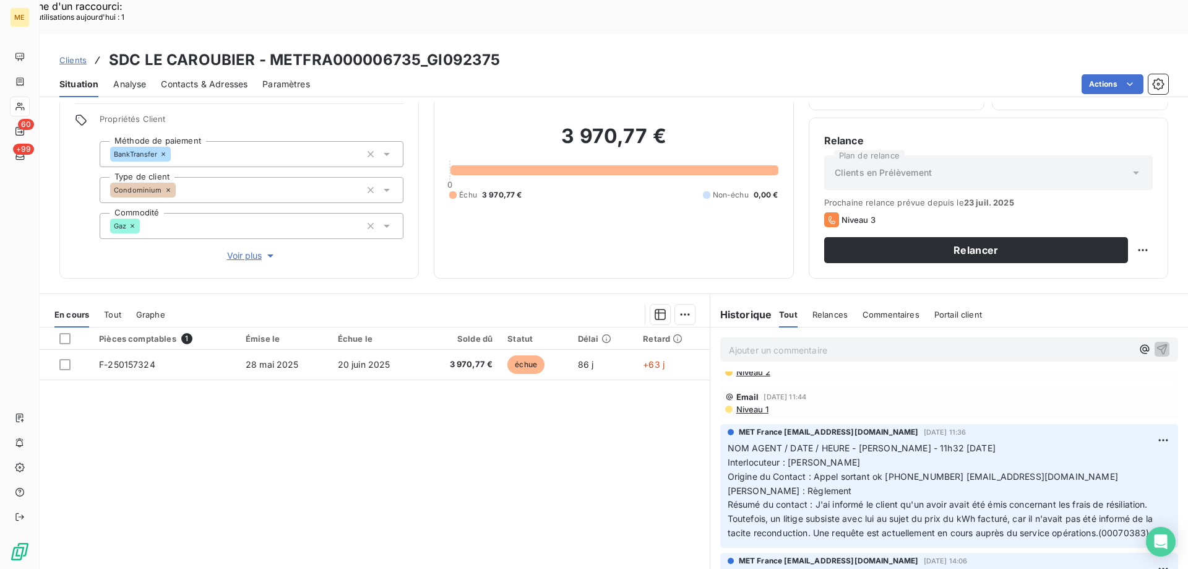
scroll to position [0, 0]
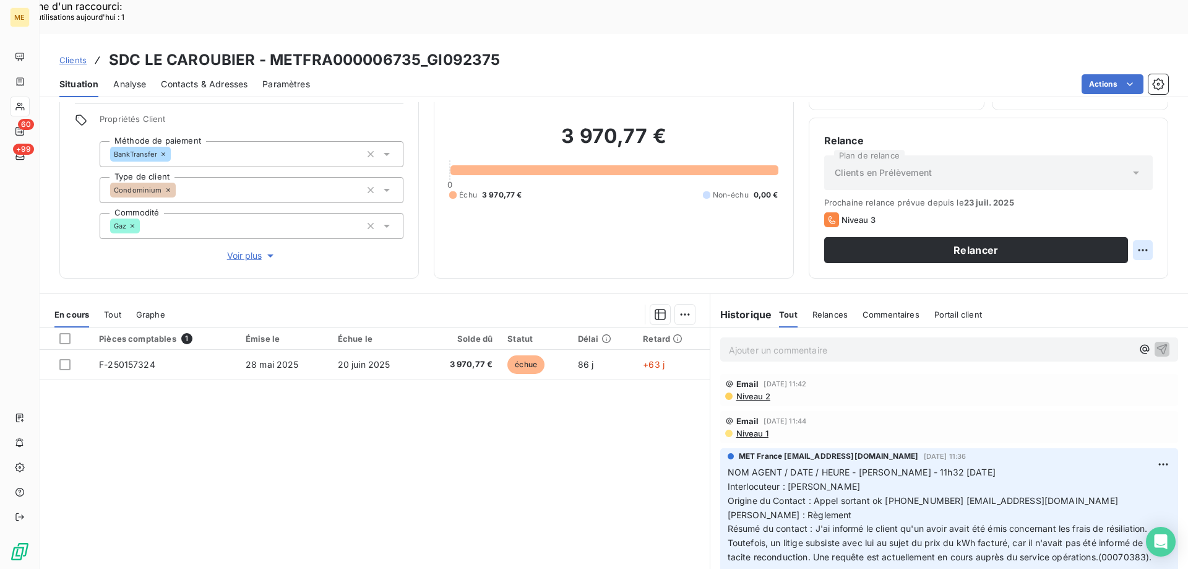
click at [1115, 236] on div "Replanifier cette action" at bounding box center [1082, 243] width 111 height 20
select select "7"
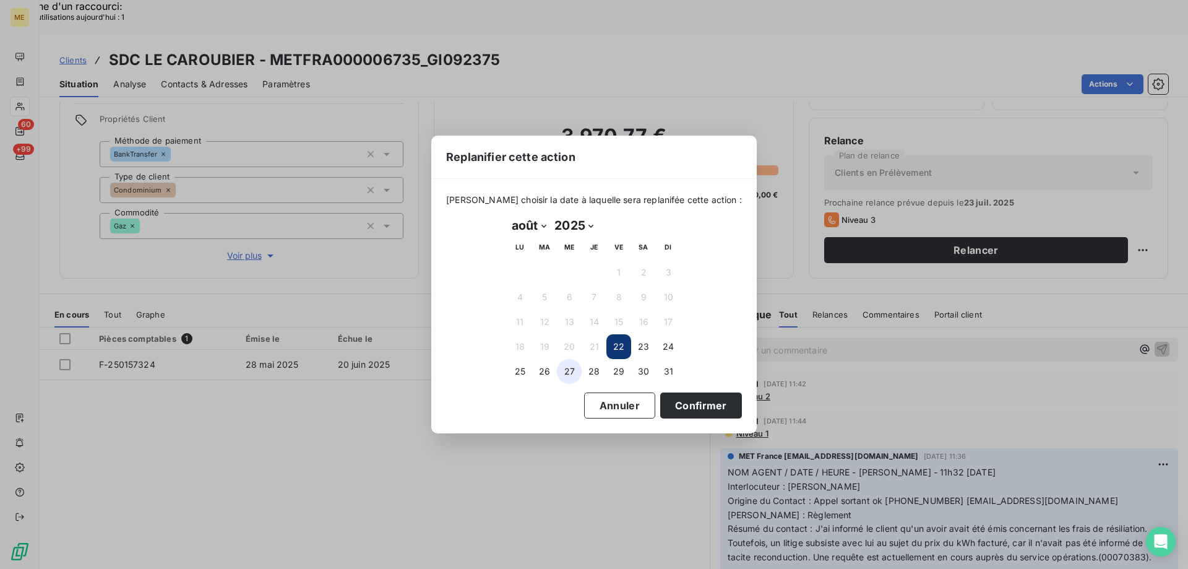
click at [561, 378] on button "27" at bounding box center [569, 371] width 25 height 25
click at [715, 409] on button "Confirmer" at bounding box center [701, 405] width 82 height 26
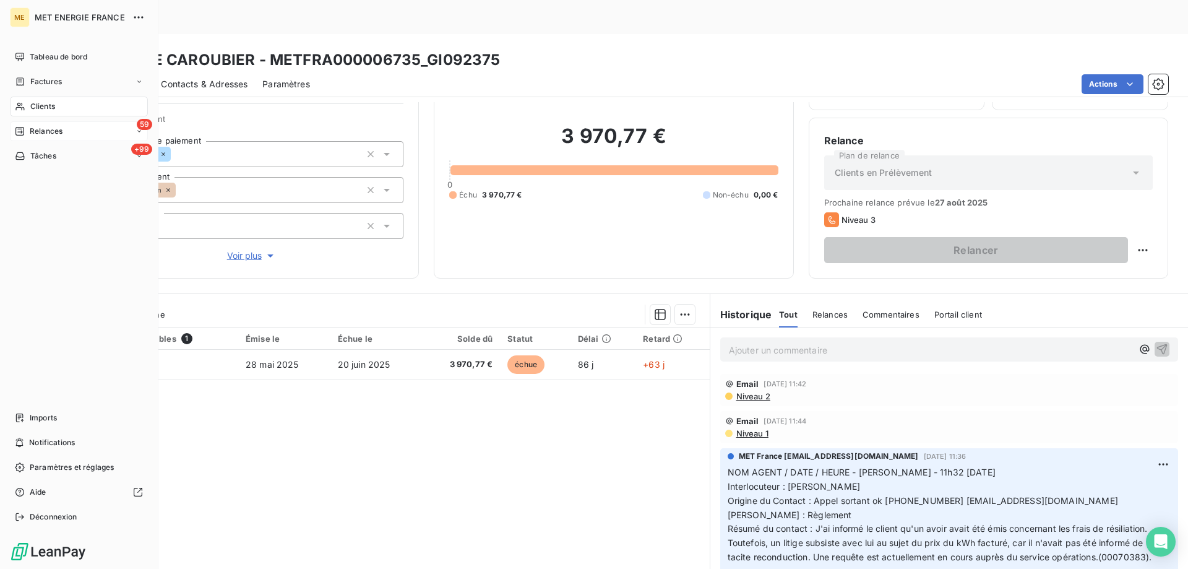
click at [33, 124] on div "59 Relances" at bounding box center [79, 131] width 138 height 20
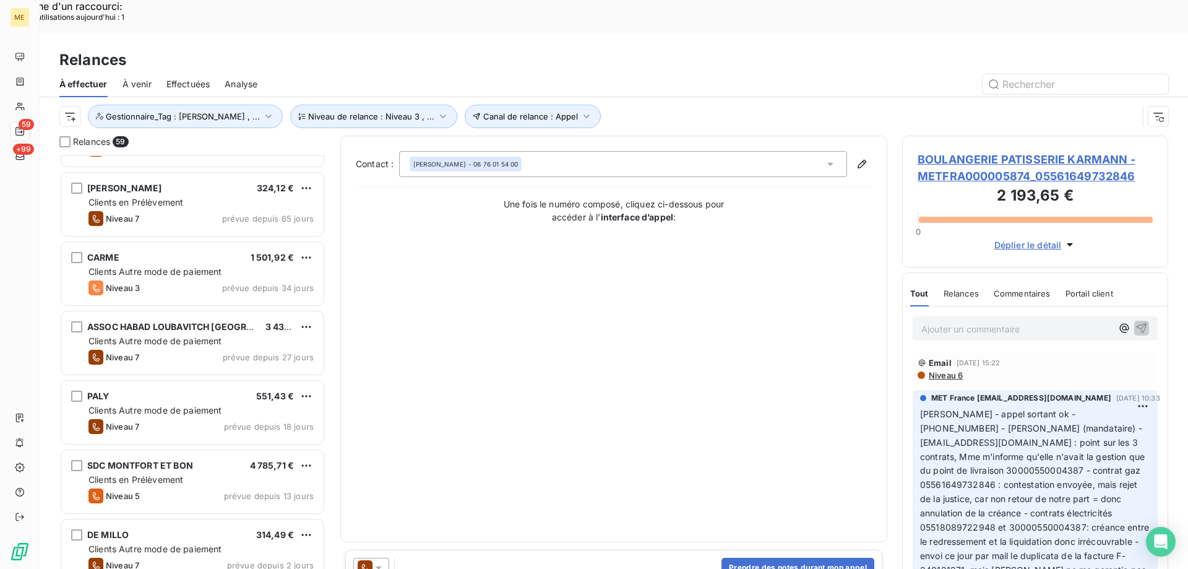
scroll to position [186, 0]
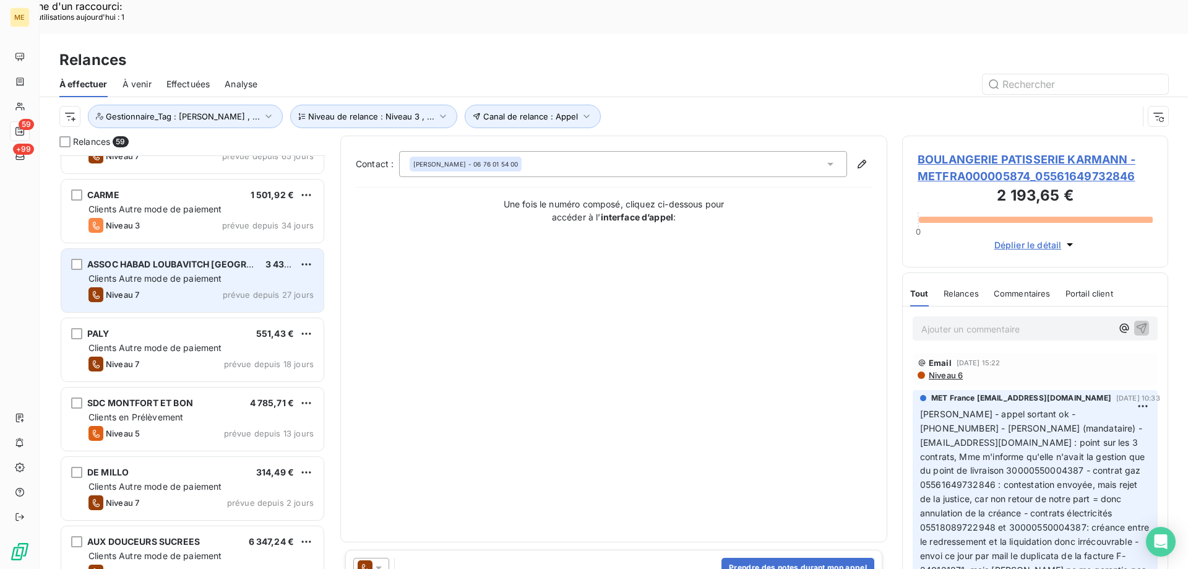
click at [179, 259] on span "ASSOC HABAD LOUBAVITCH [GEOGRAPHIC_DATA] ET REGION" at bounding box center [220, 264] width 266 height 11
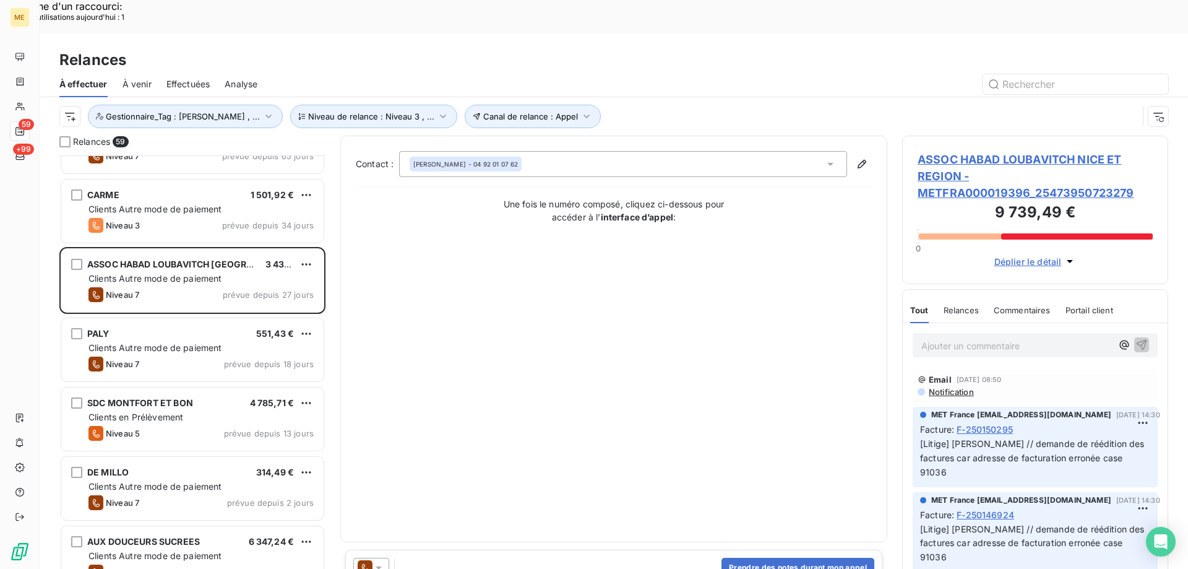
click at [953, 151] on span "ASSOC HABAD LOUBAVITCH NICE ET REGION - METFRA000019396_25473950723279" at bounding box center [1035, 176] width 235 height 50
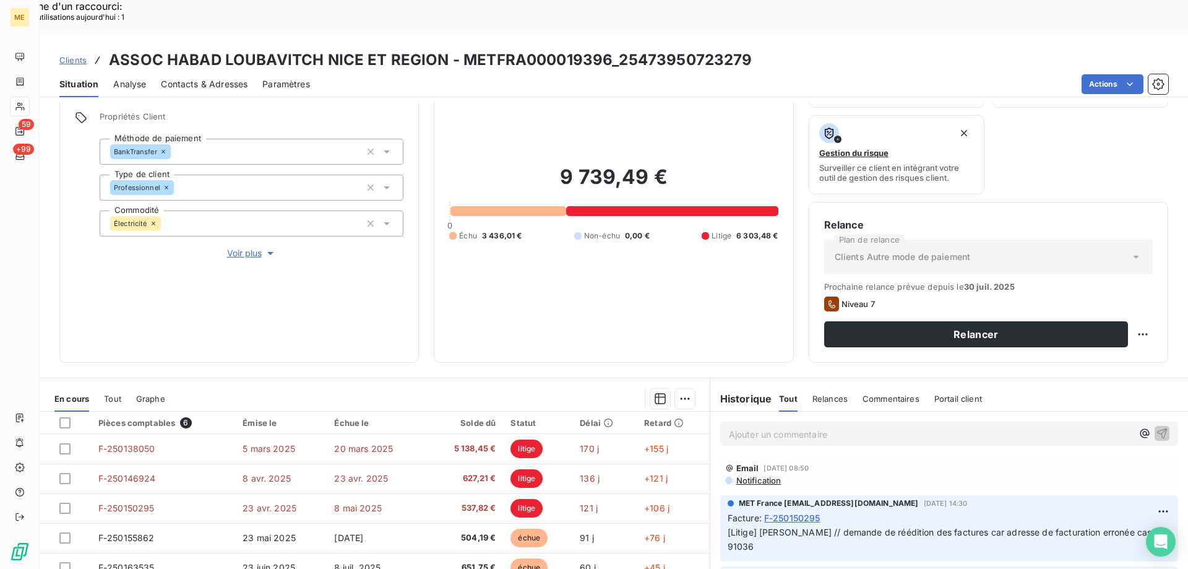
scroll to position [165, 0]
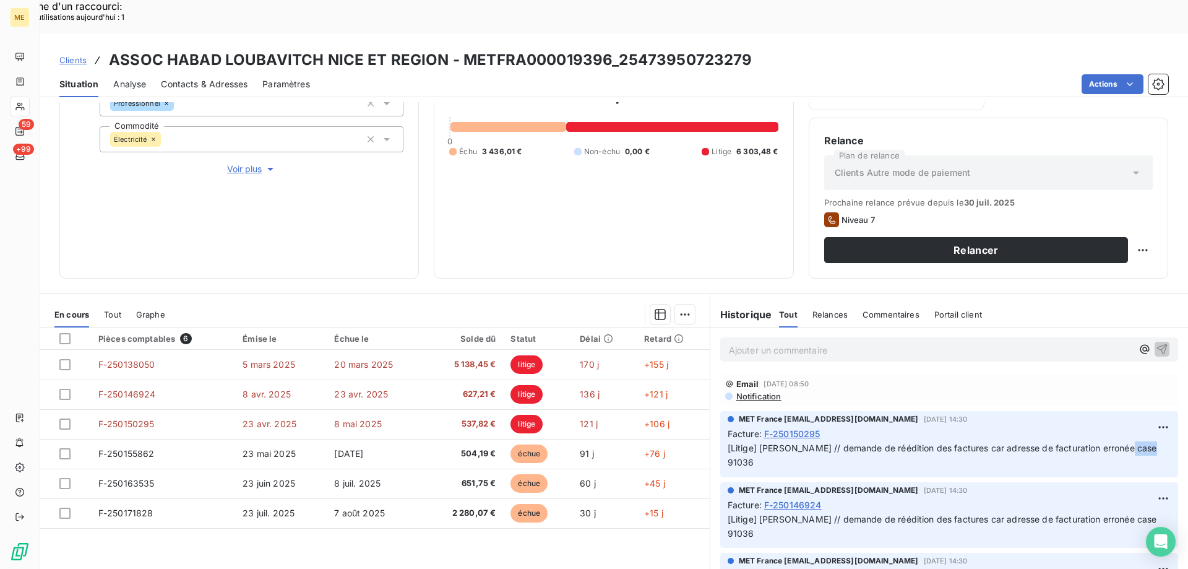
drag, startPoint x: 1115, startPoint y: 413, endPoint x: 1137, endPoint y: 413, distance: 22.3
click at [1137, 442] on span "[Litige] Sylvain // demande de réédition des factures car adresse de facturatio…" at bounding box center [944, 454] width 432 height 25
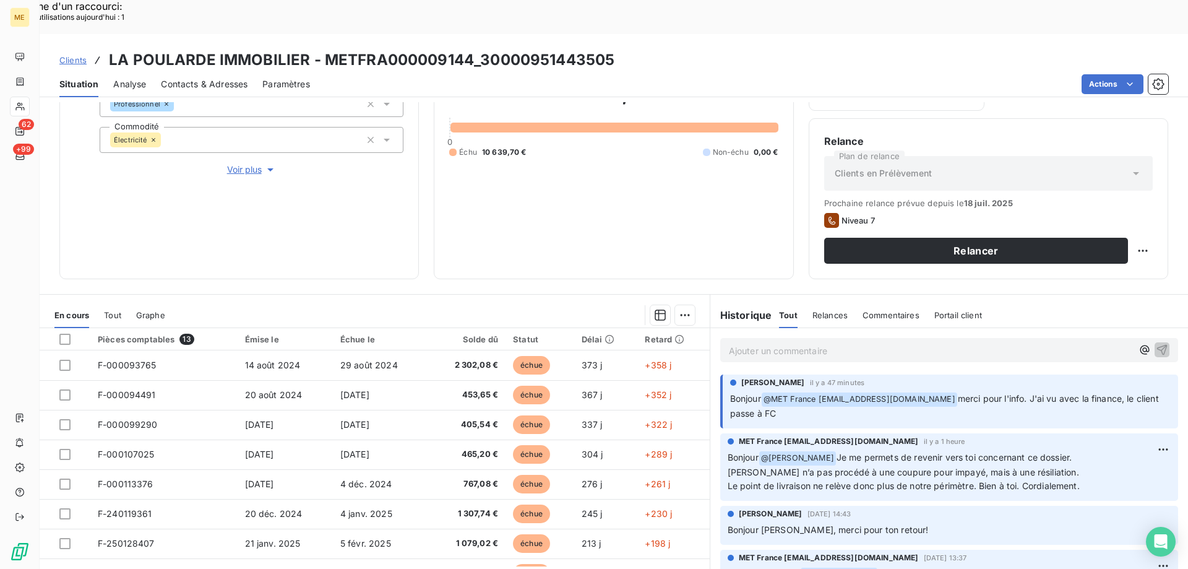
scroll to position [165, 0]
click at [853, 342] on p "Ajouter un commentaire ﻿" at bounding box center [931, 349] width 404 height 15
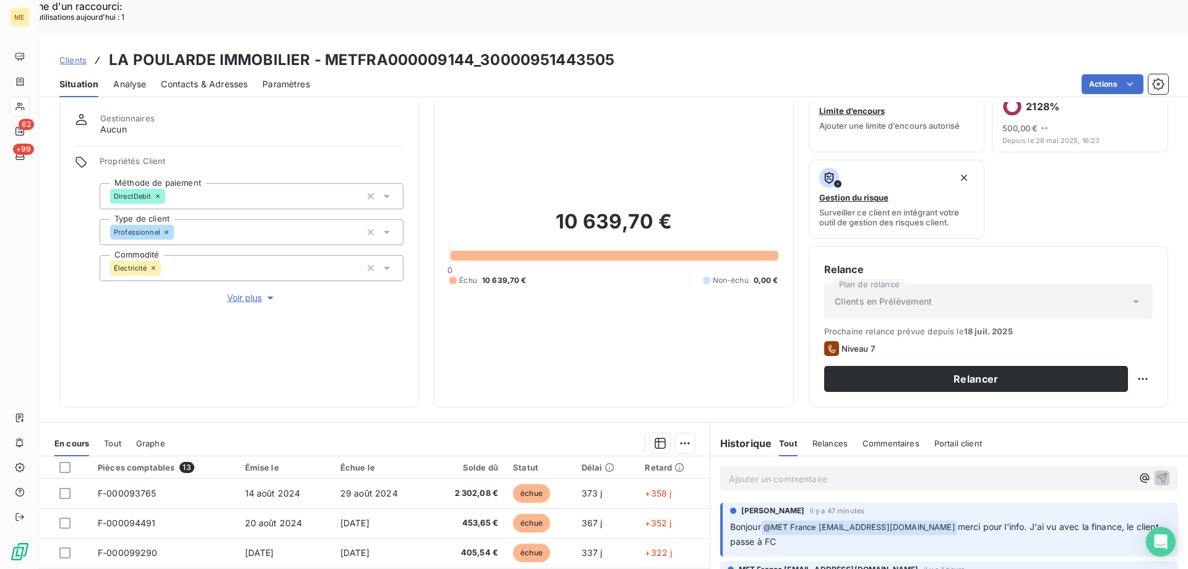
scroll to position [62, 0]
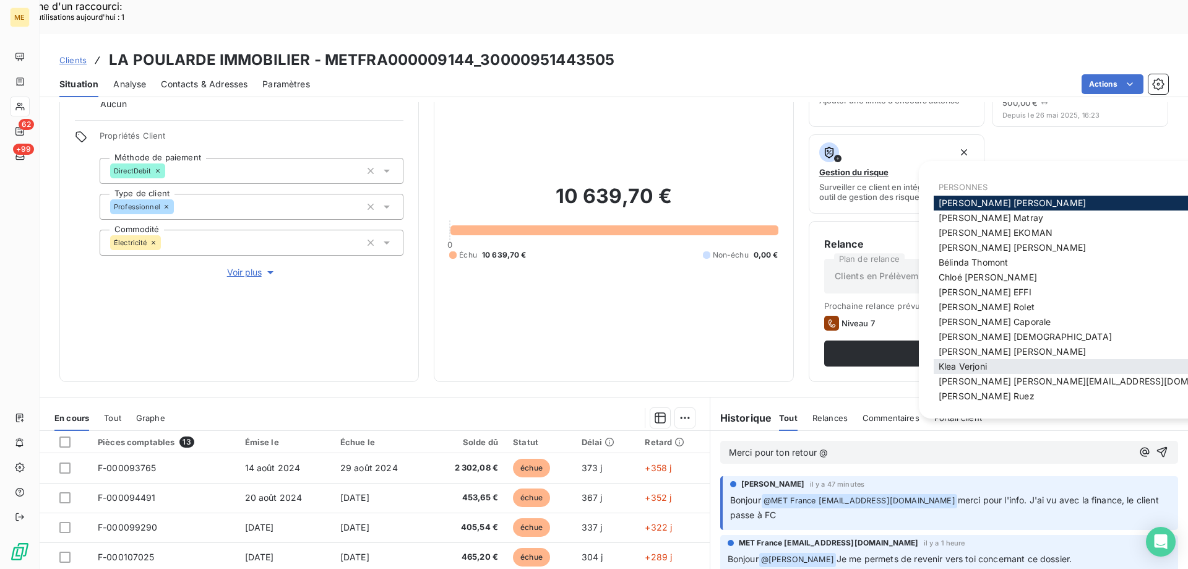
click at [972, 359] on div "[PERSON_NAME]" at bounding box center [1088, 366] width 309 height 15
click at [934, 370] on div "[PERSON_NAME]" at bounding box center [1088, 366] width 309 height 15
click at [963, 365] on span "[PERSON_NAME]" at bounding box center [963, 366] width 48 height 11
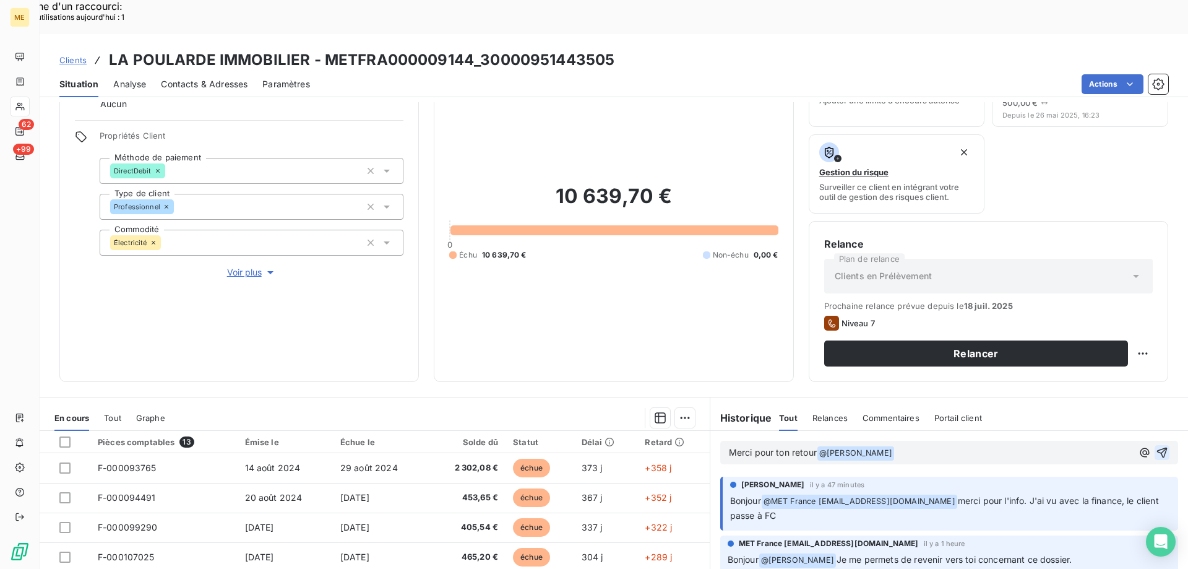
click at [1156, 446] on icon "button" at bounding box center [1162, 452] width 12 height 12
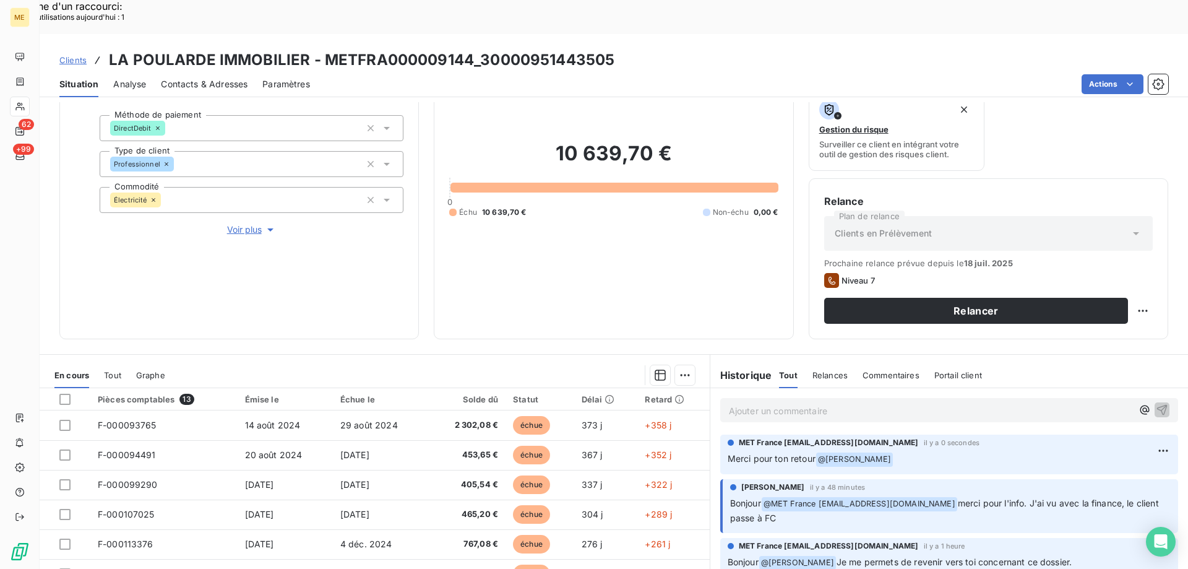
scroll to position [0, 0]
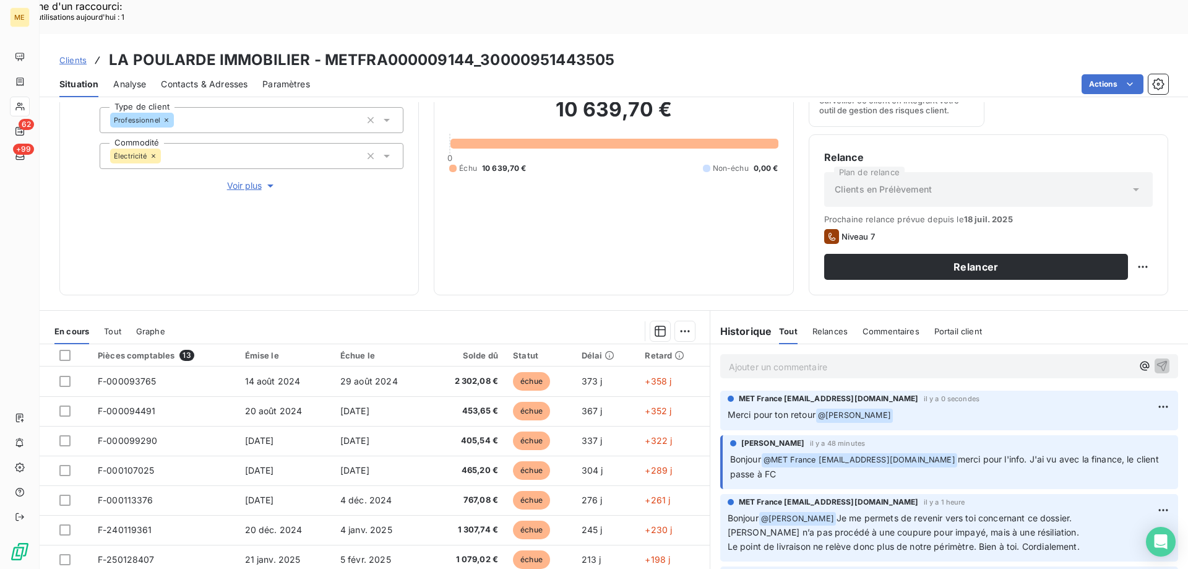
scroll to position [165, 0]
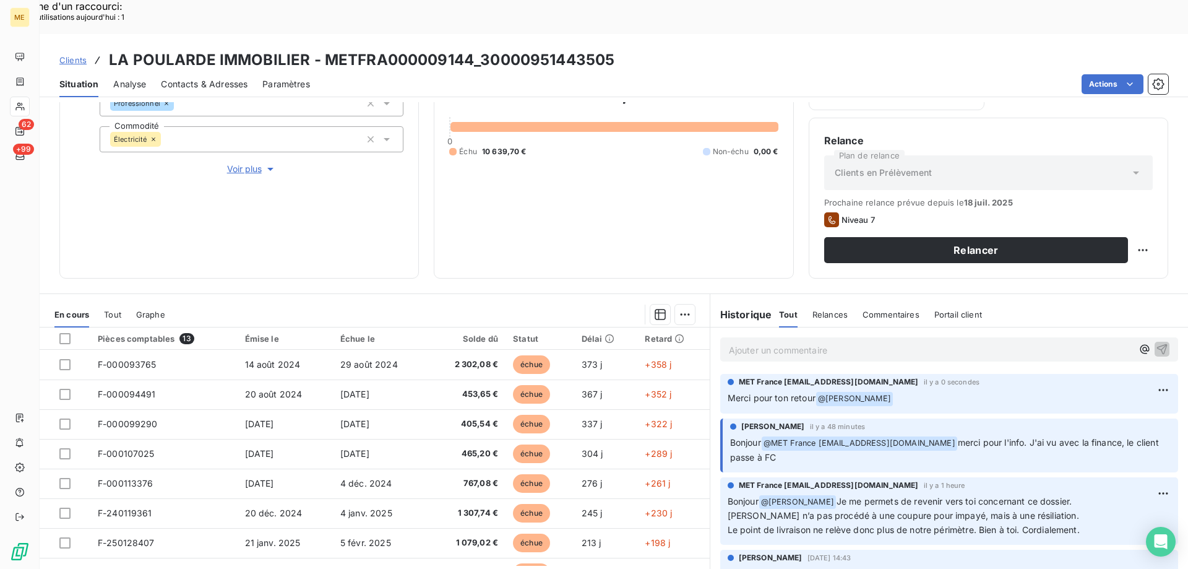
click at [253, 126] on div "Propriétés Client Méthode de paiement DirectDebit Type de client Professionnel …" at bounding box center [252, 101] width 304 height 149
click at [253, 163] on span "Voir plus" at bounding box center [252, 169] width 50 height 12
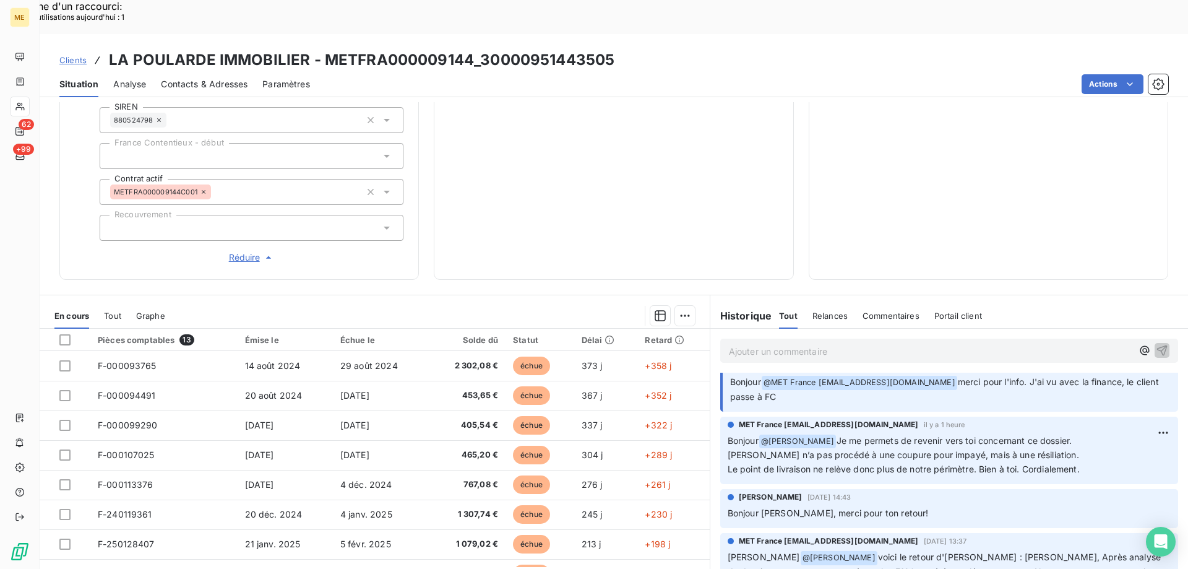
scroll to position [0, 0]
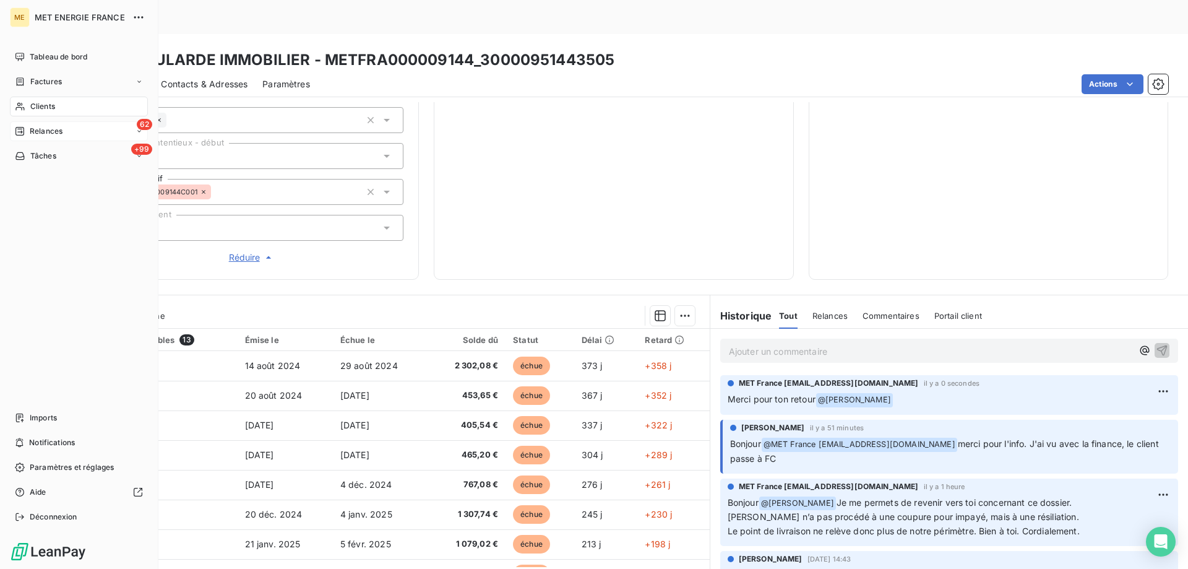
click at [12, 122] on div "62 Relances" at bounding box center [79, 131] width 138 height 20
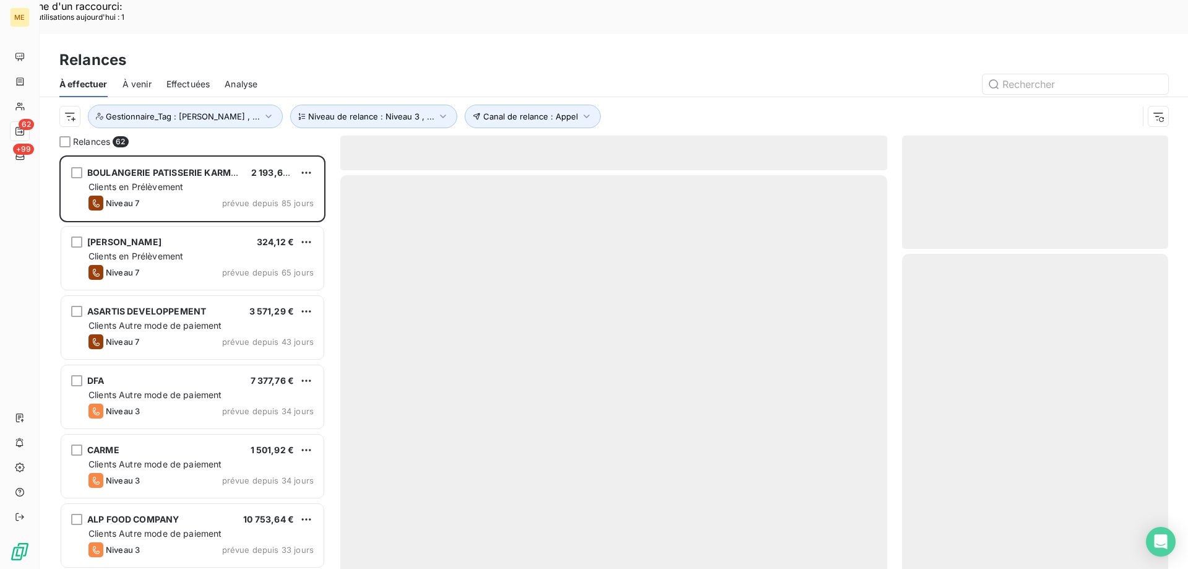
scroll to position [438, 257]
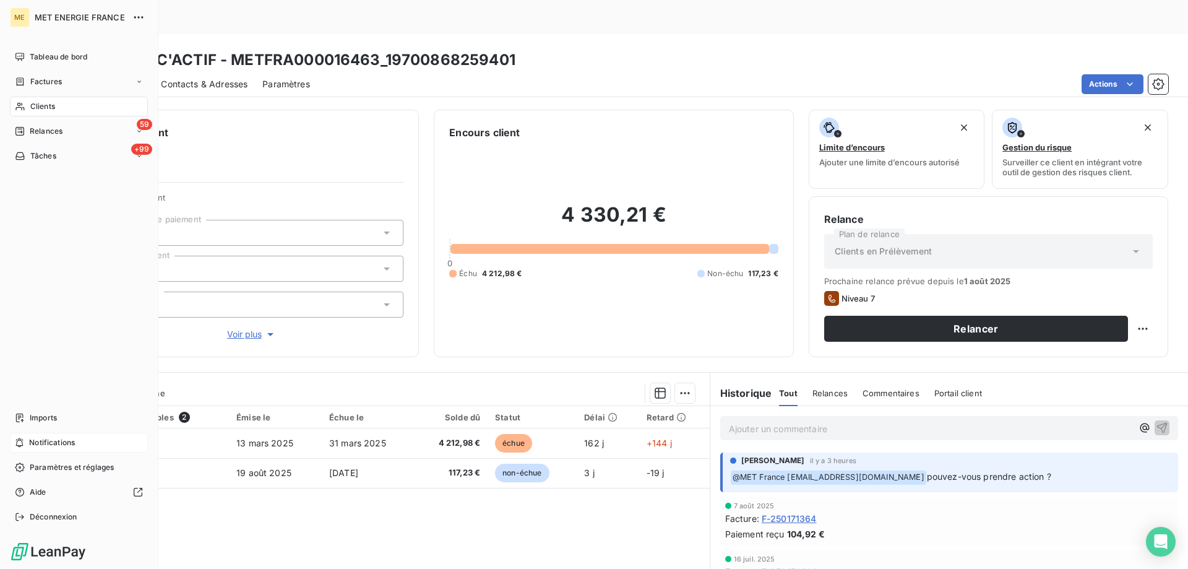
click at [58, 439] on span "Notifications" at bounding box center [52, 442] width 46 height 11
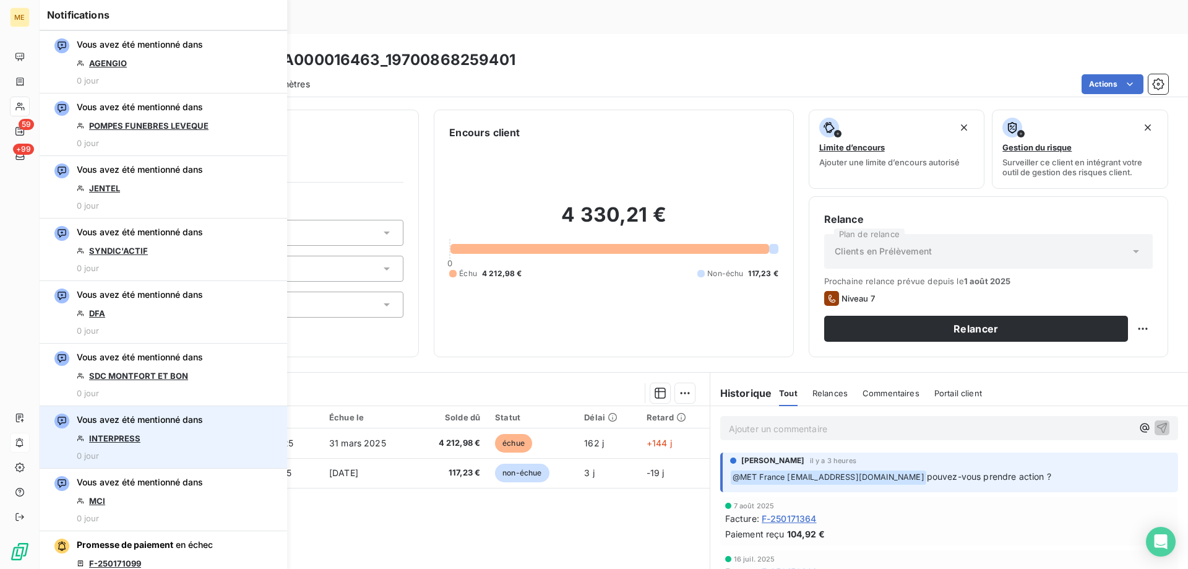
scroll to position [124, 0]
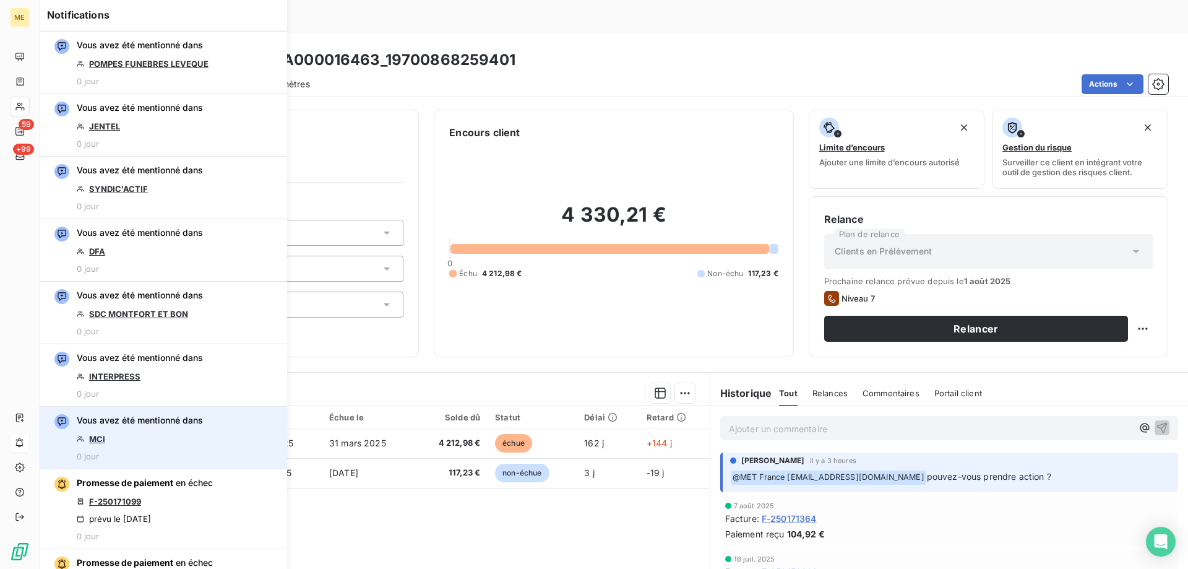
click at [103, 435] on link "MCI" at bounding box center [97, 439] width 16 height 10
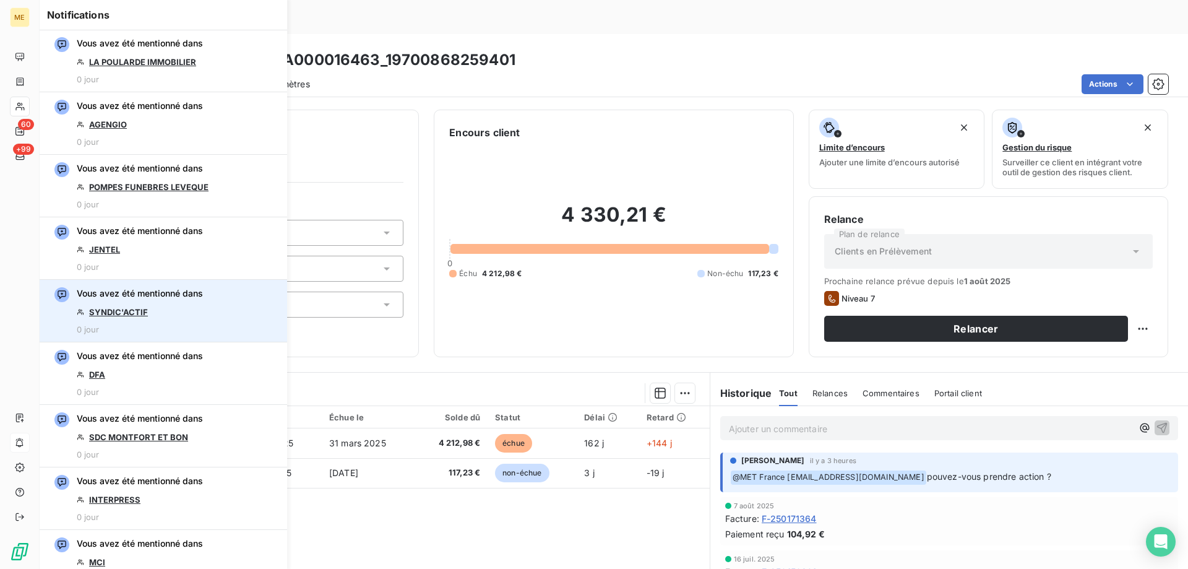
scroll to position [0, 0]
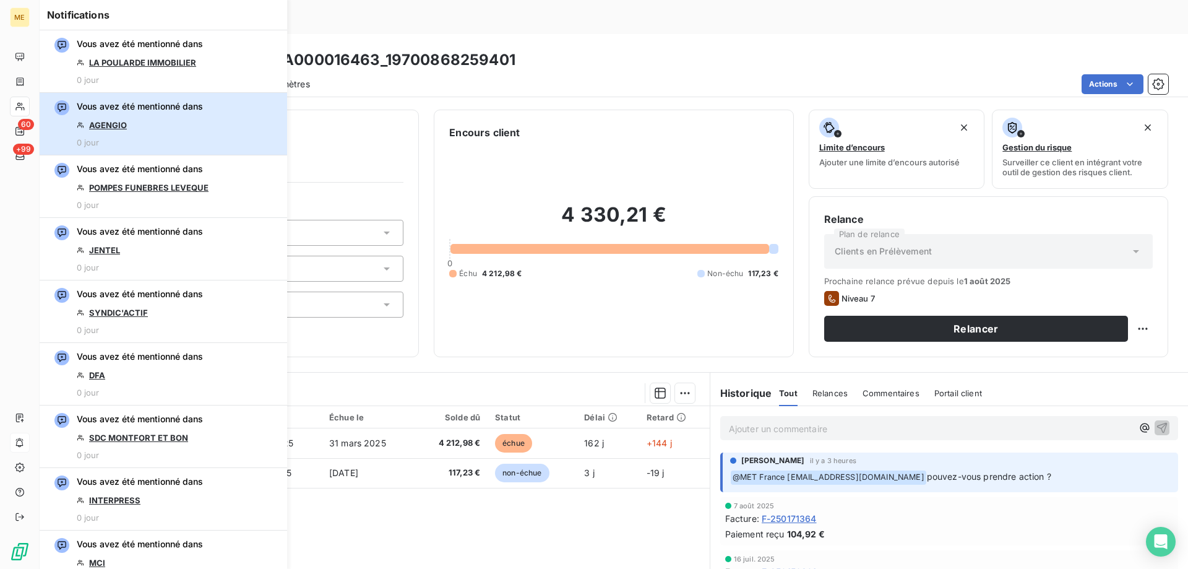
click at [118, 116] on div "Vous avez été mentionné dans AGENGIO 0 jour" at bounding box center [140, 123] width 126 height 47
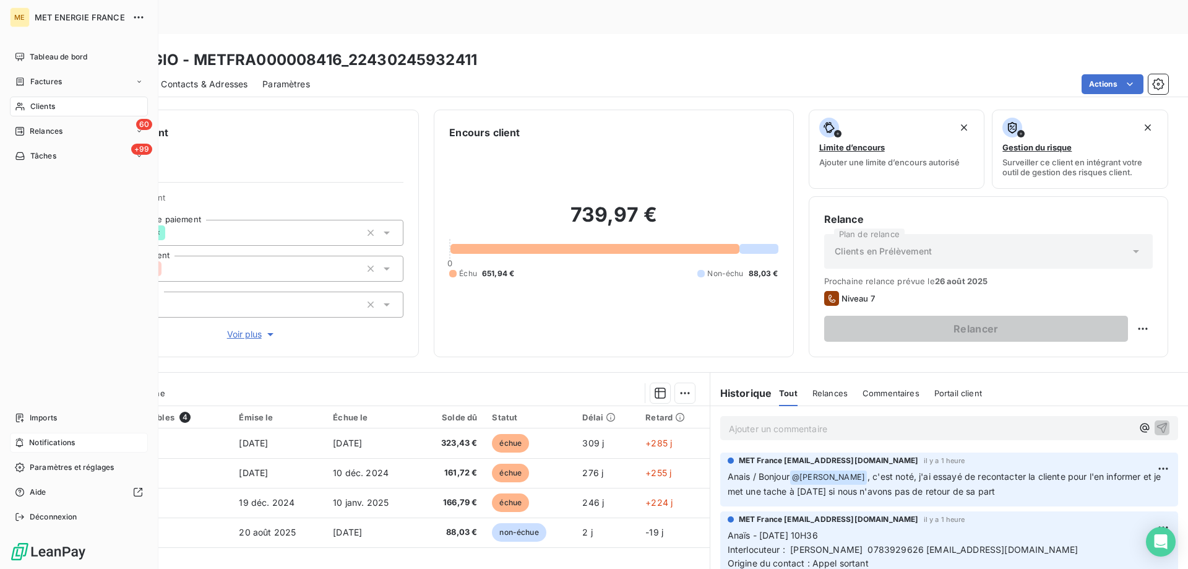
click at [58, 451] on div "Notifications" at bounding box center [79, 443] width 138 height 20
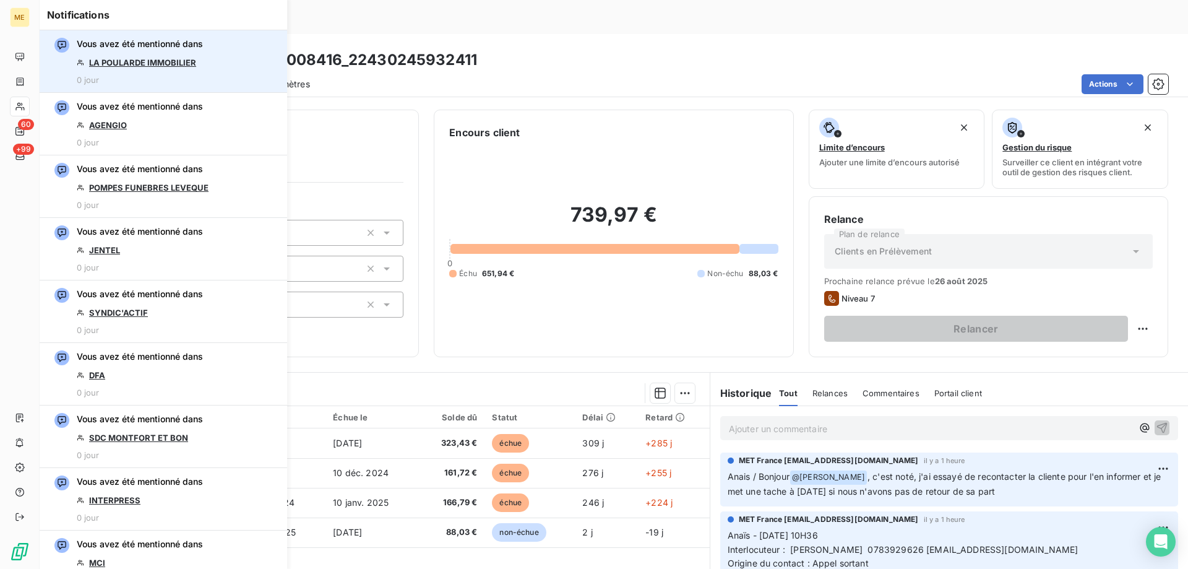
click at [174, 64] on link "LA POULARDE IMMOBILIER" at bounding box center [142, 63] width 107 height 10
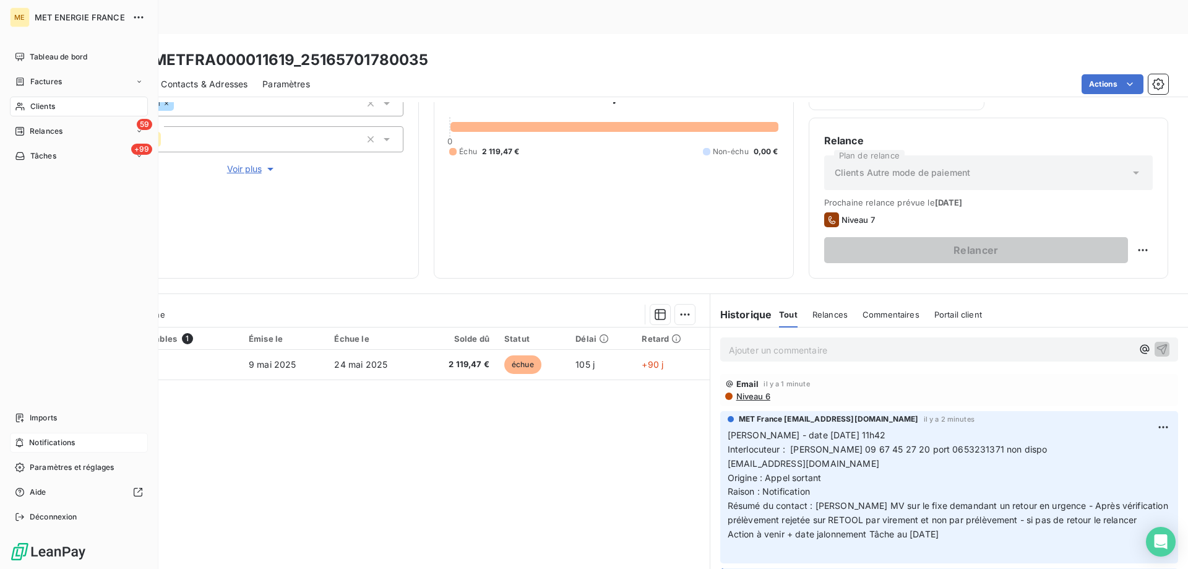
click at [52, 443] on span "Notifications" at bounding box center [52, 442] width 46 height 11
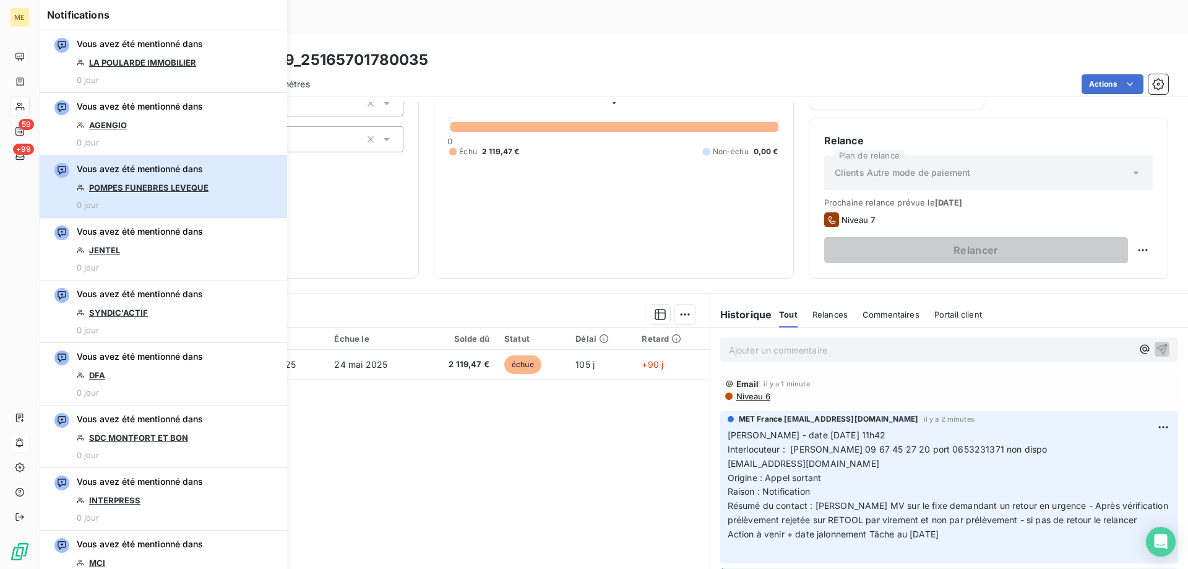
click at [170, 194] on div "Vous avez été mentionné dans POMPES FUNEBRES LEVEQUE 0 jour" at bounding box center [143, 186] width 132 height 47
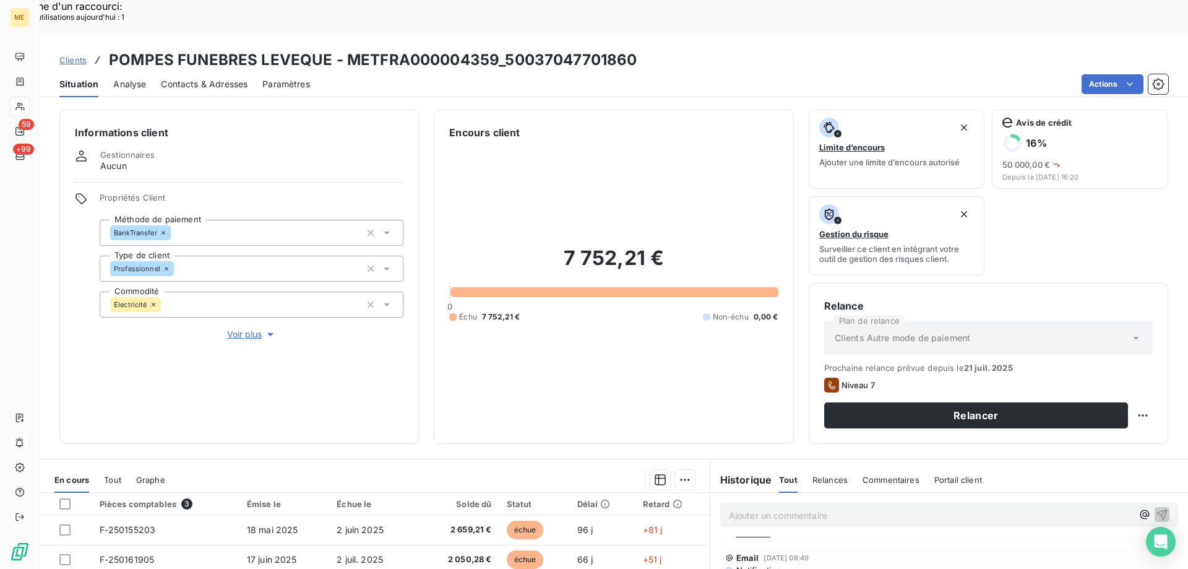
click at [254, 328] on span "Voir plus" at bounding box center [252, 334] width 50 height 12
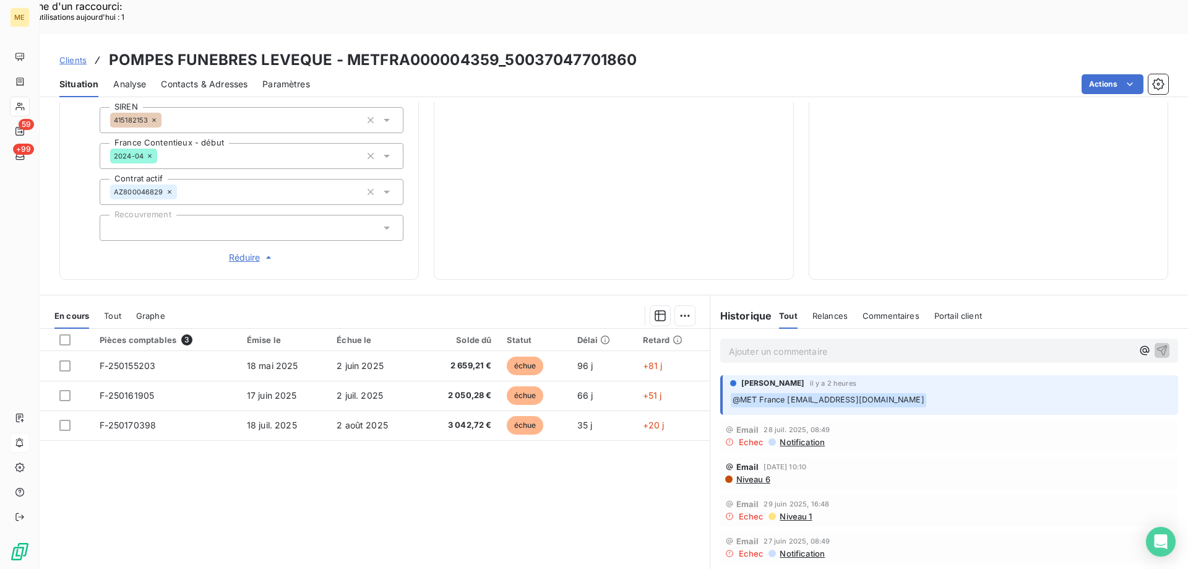
click at [790, 343] on p "Ajouter un commentaire ﻿" at bounding box center [931, 350] width 404 height 15
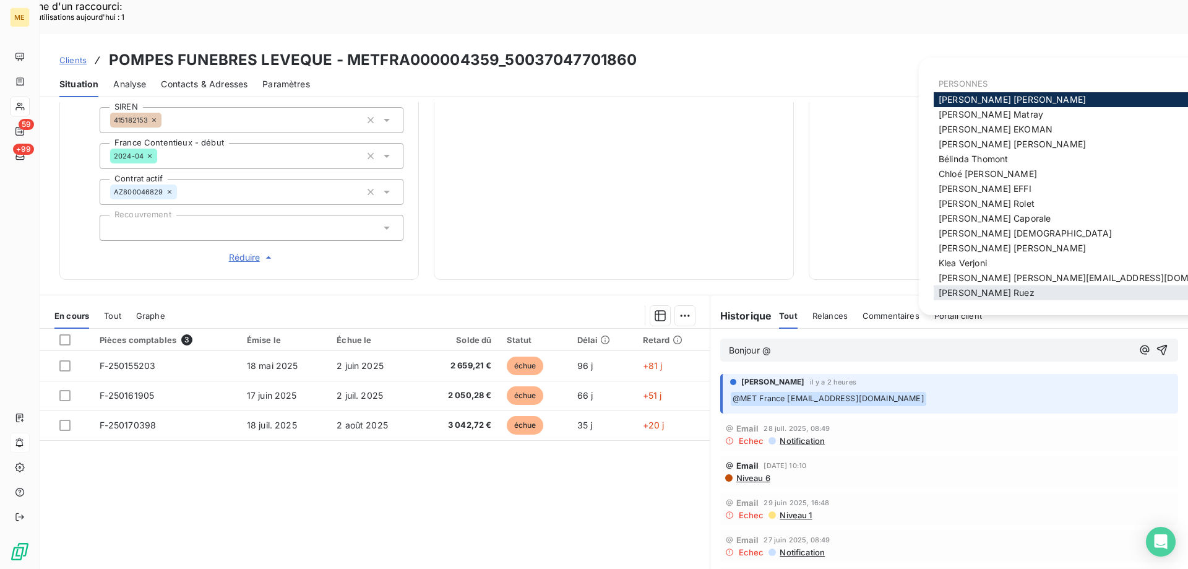
click at [964, 287] on div "Xavier Ruez" at bounding box center [1088, 292] width 309 height 15
click at [962, 290] on span "Xavier Ruez" at bounding box center [987, 292] width 96 height 11
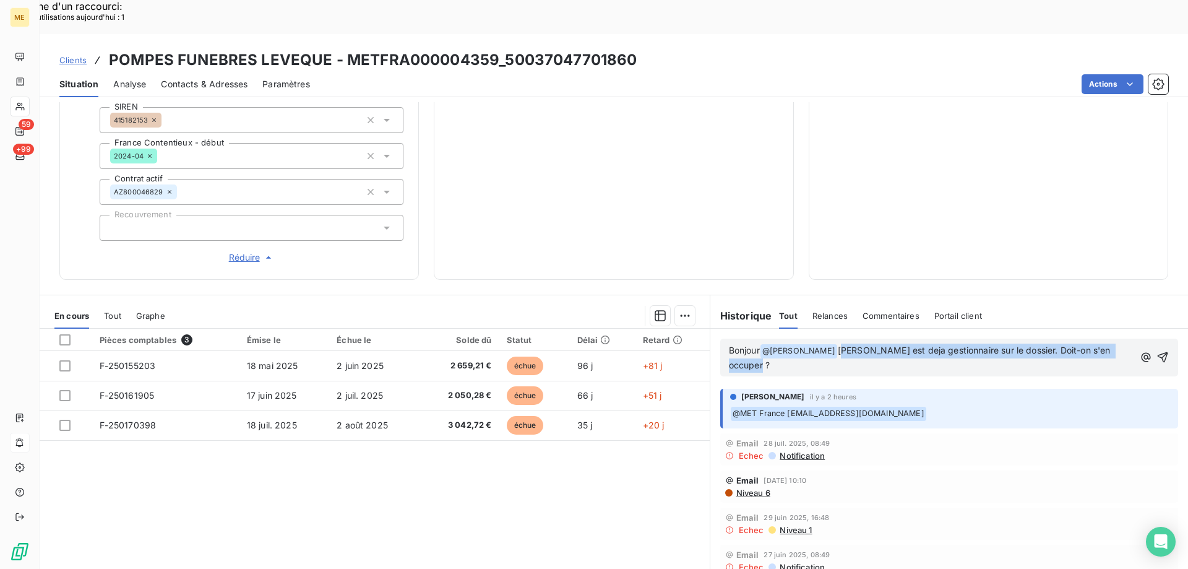
copy span "[PERSON_NAME] est deja gestionnaire sur le dossier. Doit-on s'en occuper ?"
drag, startPoint x: 818, startPoint y: 316, endPoint x: 1108, endPoint y: 317, distance: 290.3
click at [1108, 317] on body "ME 59 +99 Clients POMPES FUNEBRES LEVEQUE - METFRA000004359_50037047701860 Situ…" at bounding box center [594, 318] width 1188 height 569
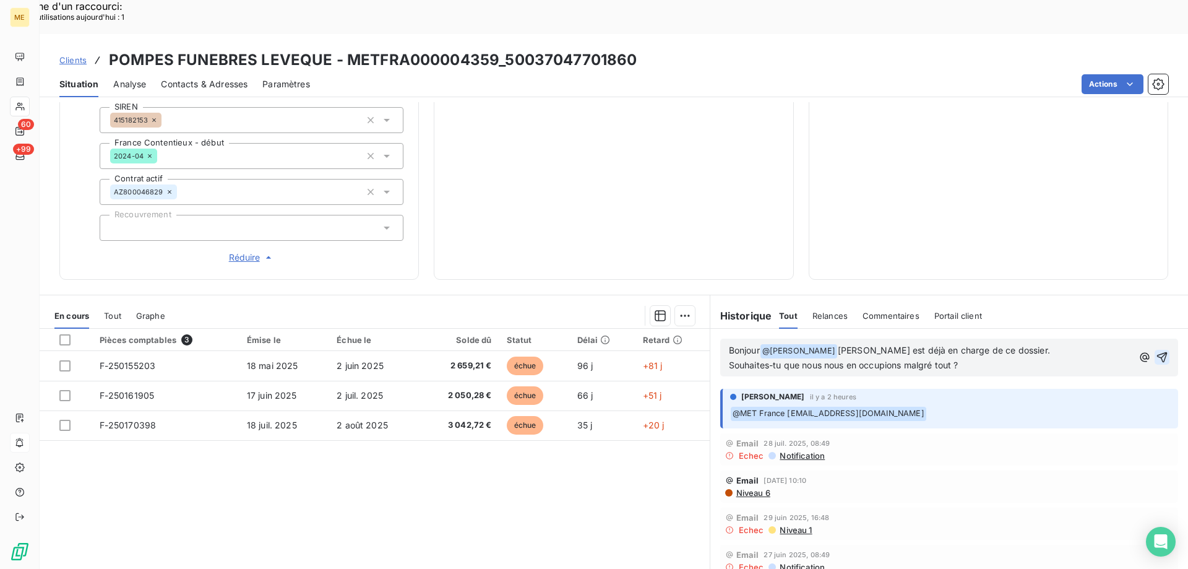
click at [1157, 352] on icon "button" at bounding box center [1162, 357] width 11 height 11
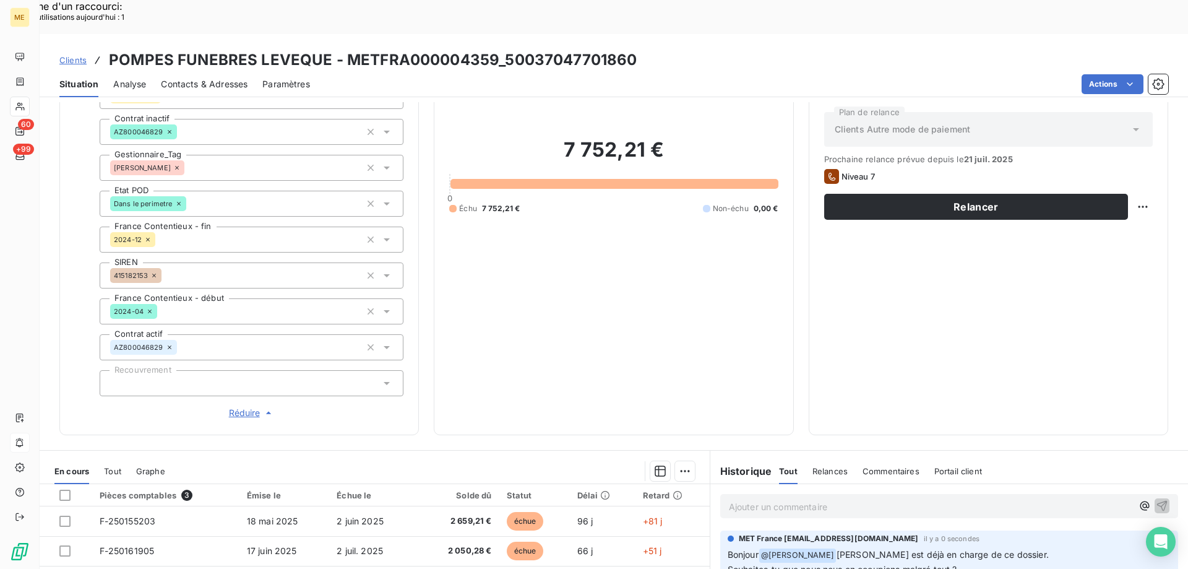
scroll to position [116, 0]
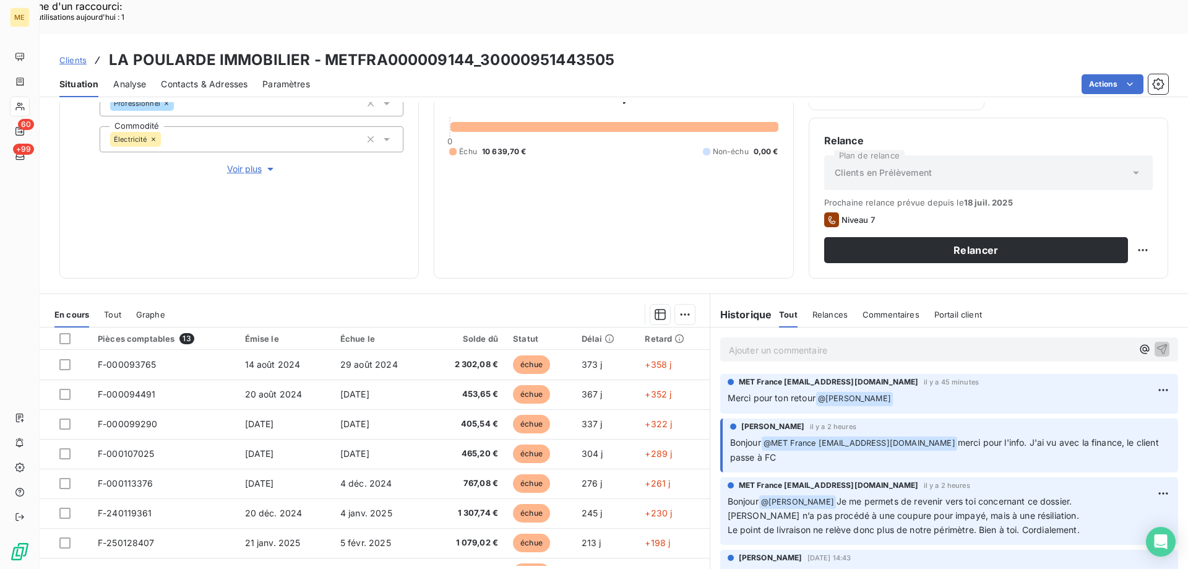
scroll to position [62, 0]
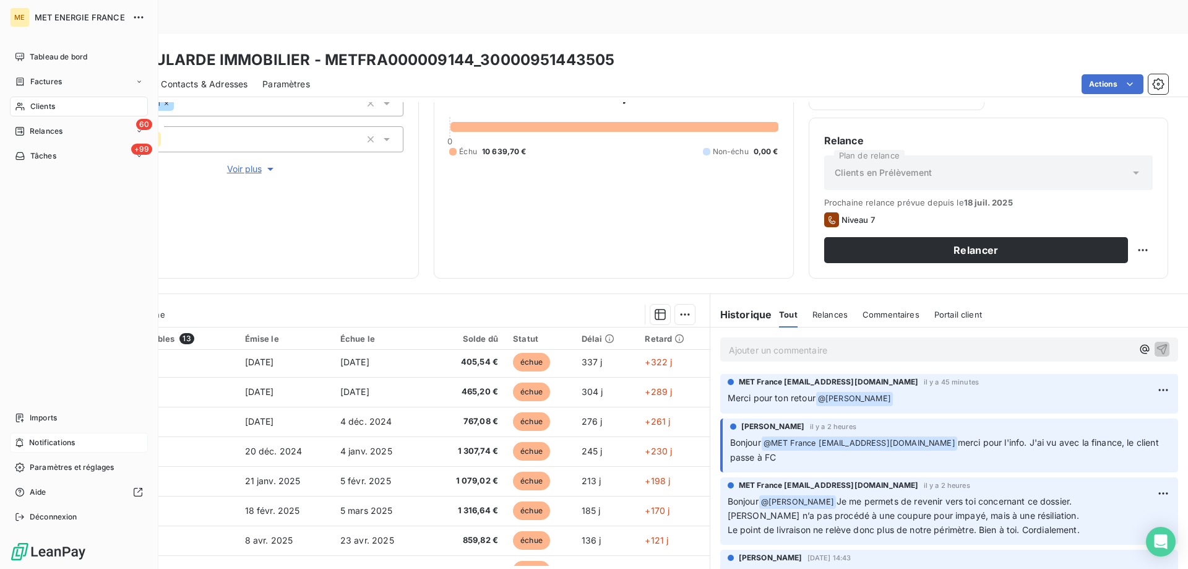
click at [50, 444] on span "Notifications" at bounding box center [52, 442] width 46 height 11
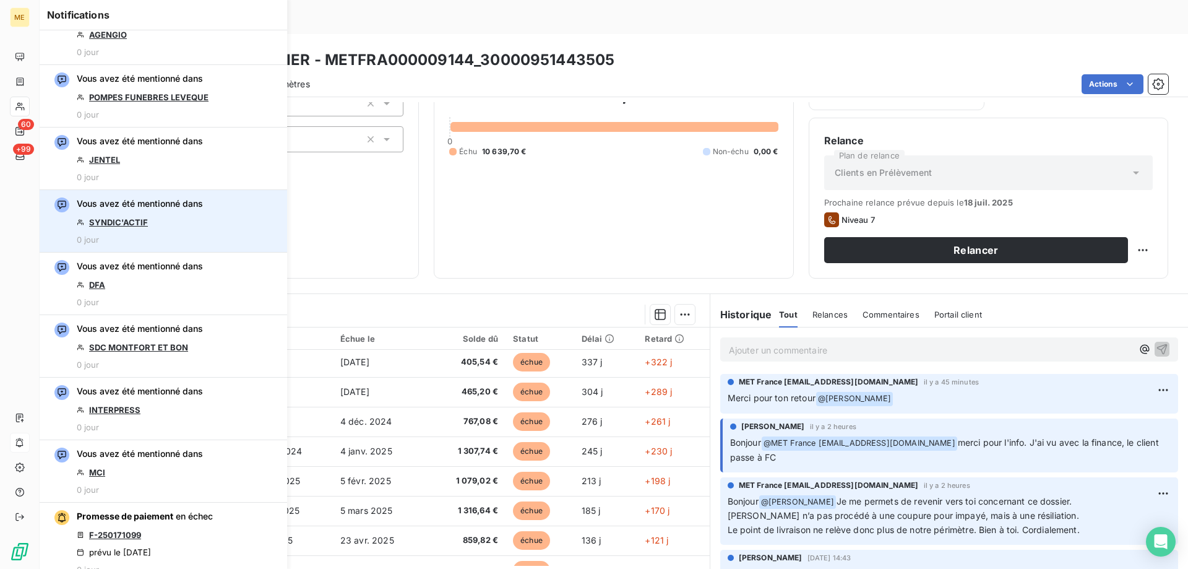
scroll to position [186, 0]
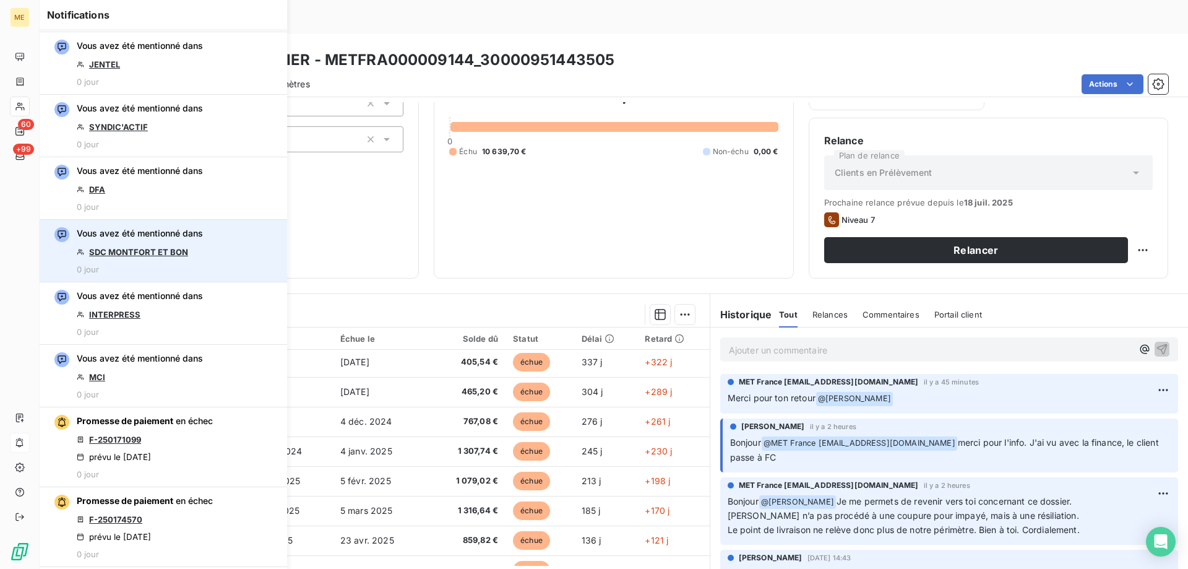
click at [168, 254] on link "SDC MONTFORT ET BON" at bounding box center [138, 252] width 99 height 10
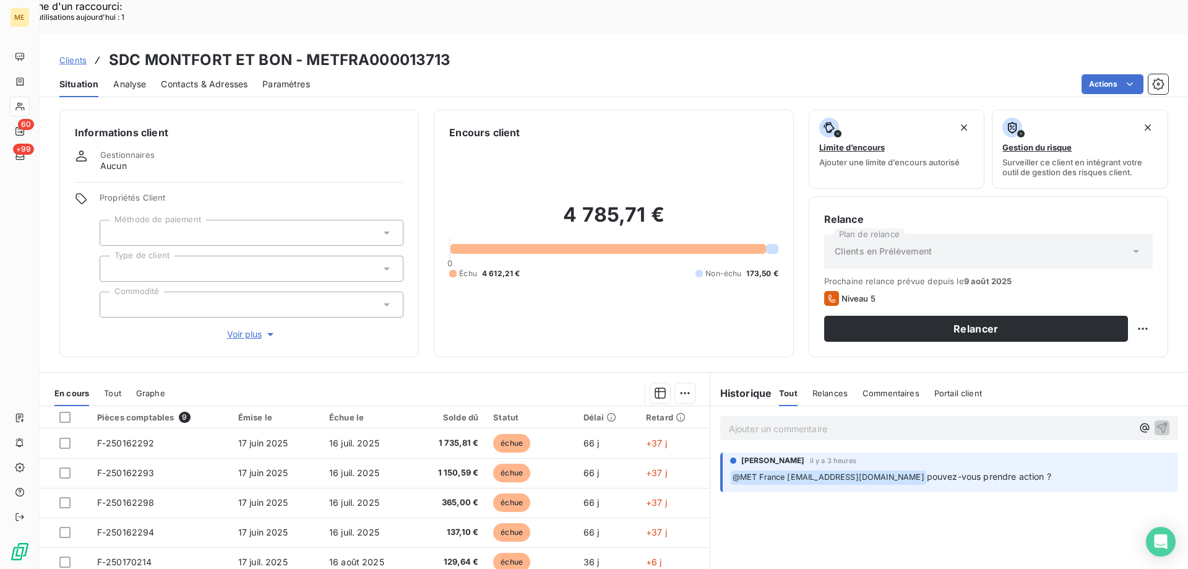
click at [236, 308] on div "Informations client Gestionnaires Aucun Propriétés Client Méthode de paiement T…" at bounding box center [239, 234] width 360 height 248
click at [244, 328] on span "Voir plus" at bounding box center [252, 334] width 50 height 12
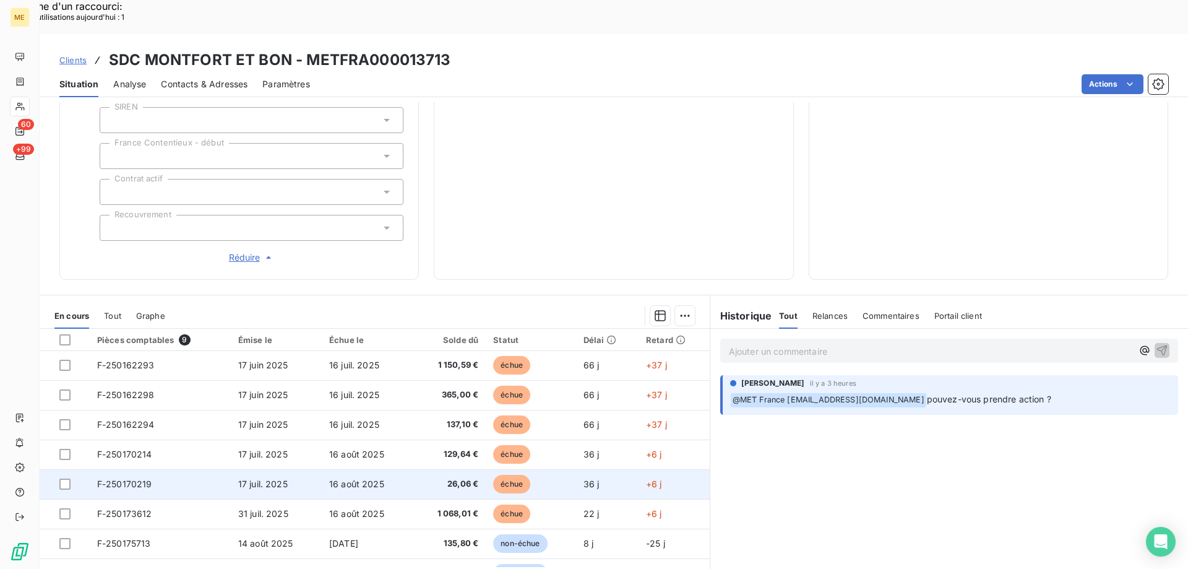
scroll to position [52, 0]
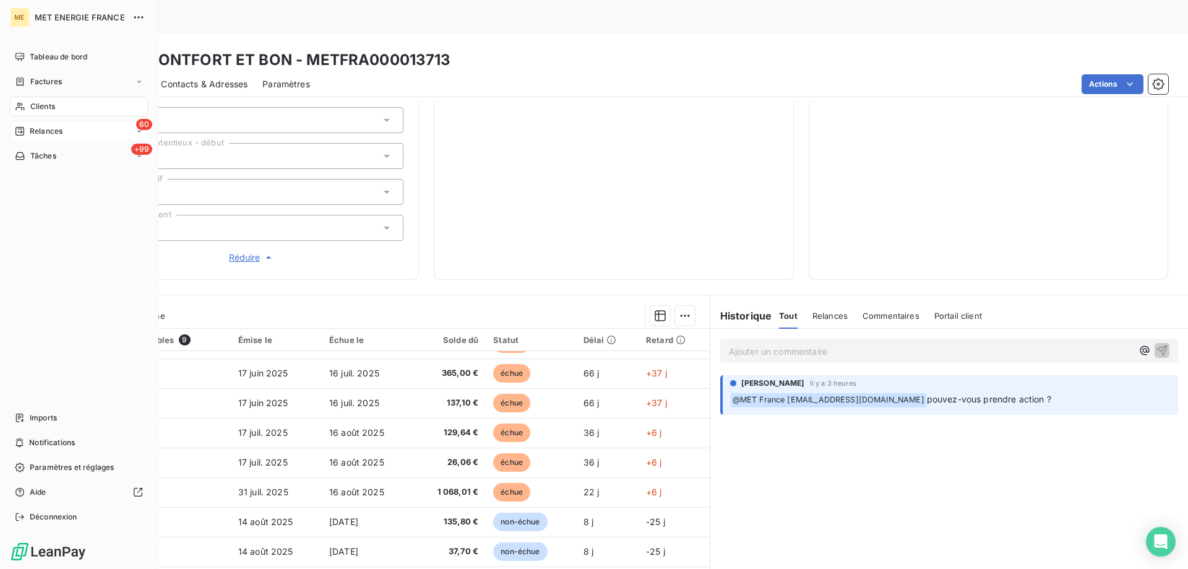
click at [11, 128] on div "60 Relances" at bounding box center [79, 131] width 138 height 20
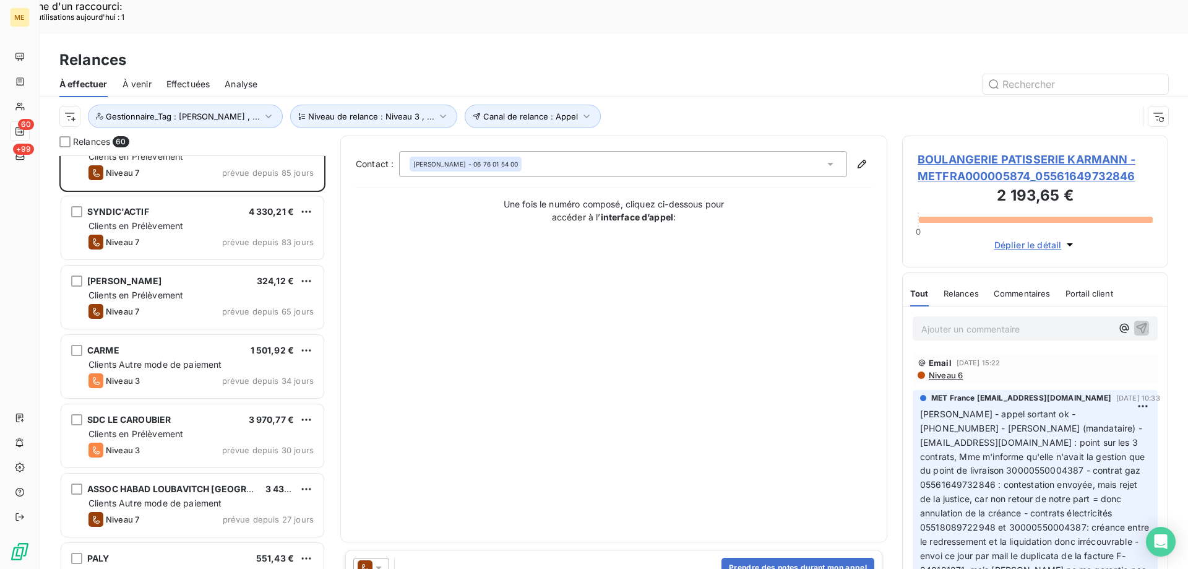
scroll to position [63, 0]
